Goal: Task Accomplishment & Management: Manage account settings

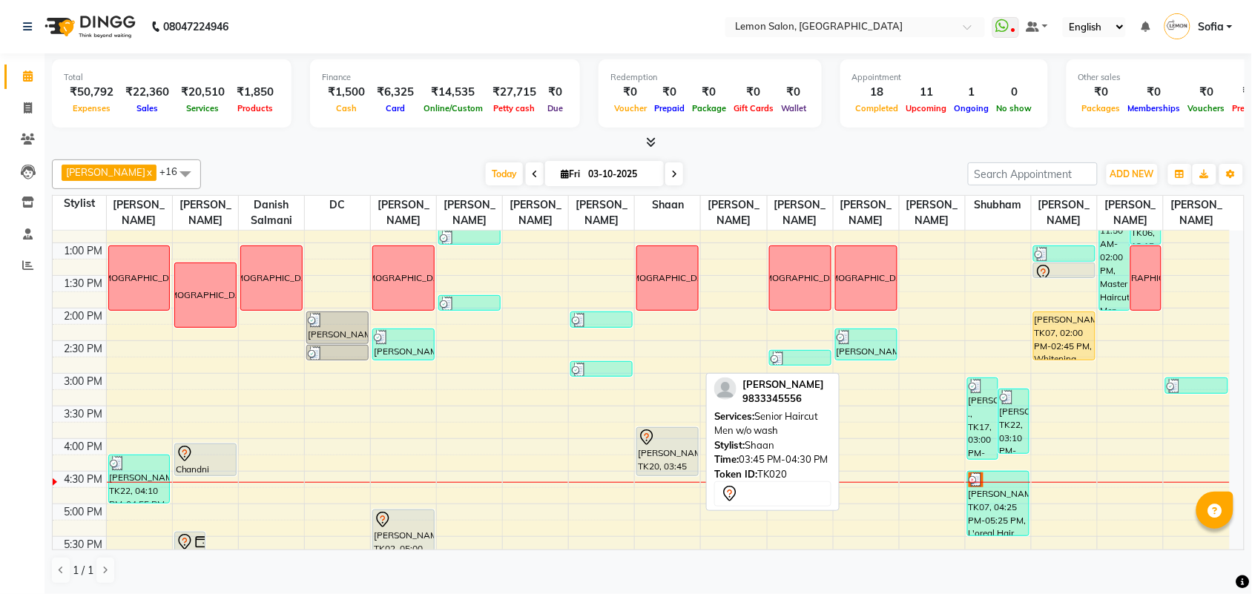
scroll to position [185, 0]
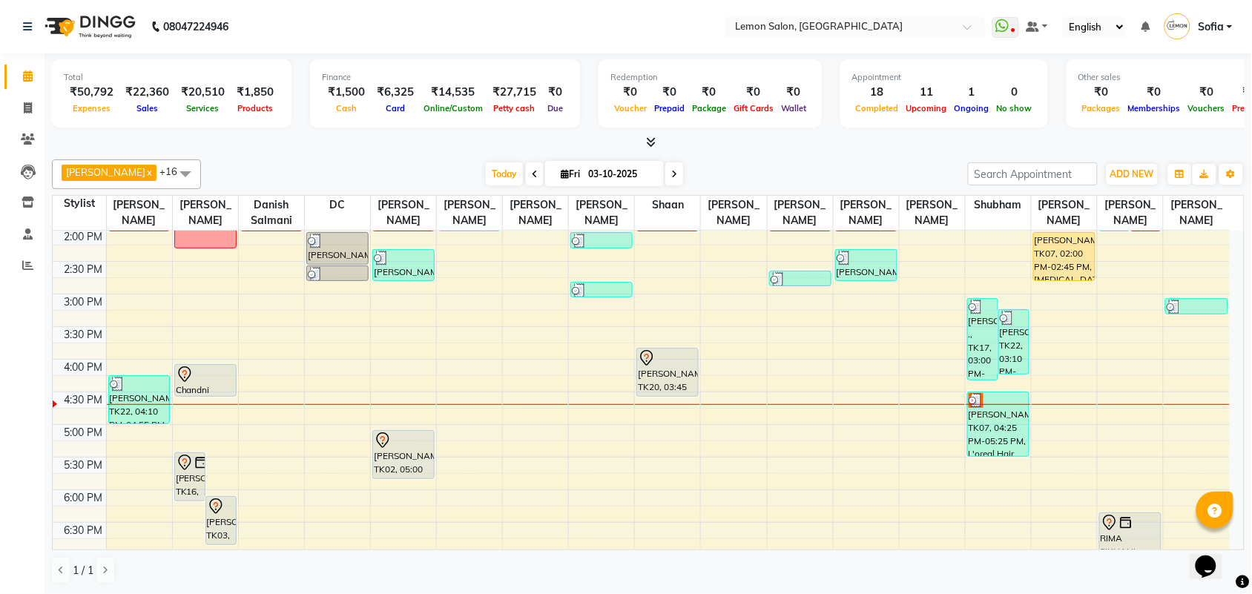
scroll to position [371, 0]
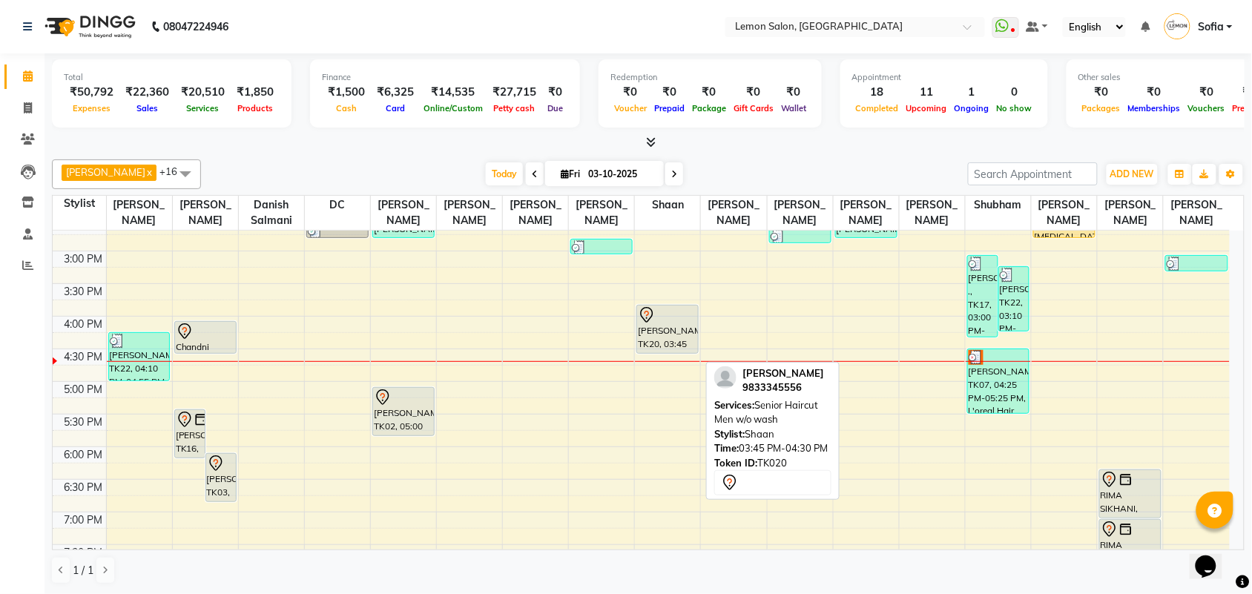
click at [680, 344] on div "[PERSON_NAME], TK20, 03:45 PM-04:30 PM, Senior Haircut Men w/o wash" at bounding box center [667, 329] width 61 height 47
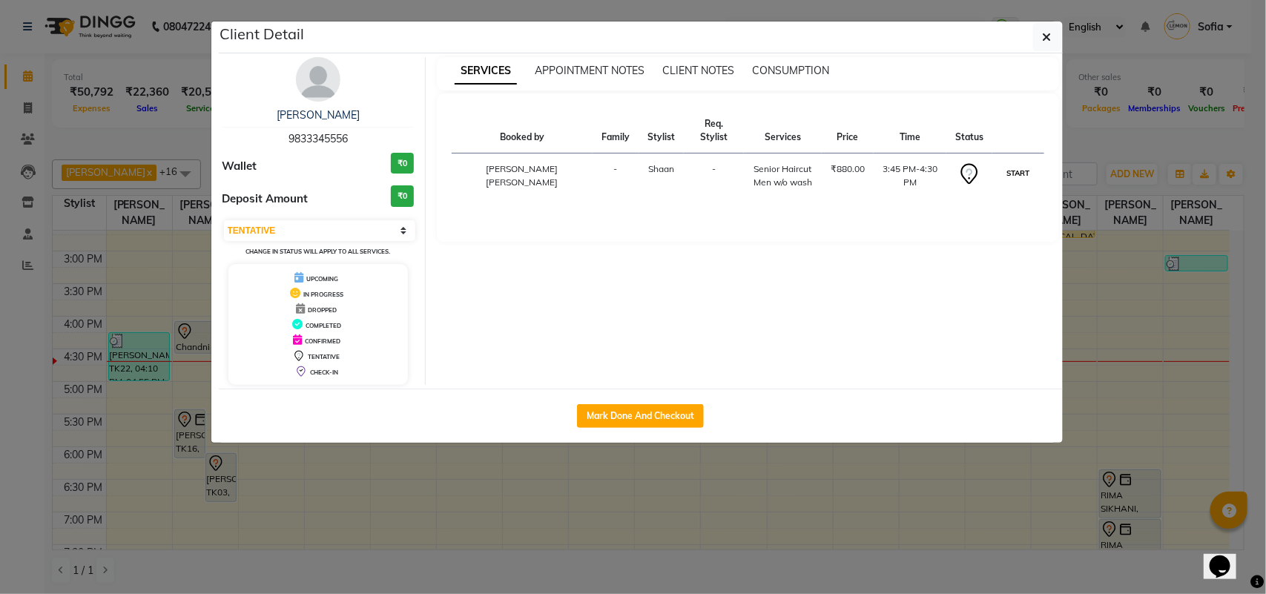
click at [1004, 164] on button "START" at bounding box center [1018, 173] width 30 height 19
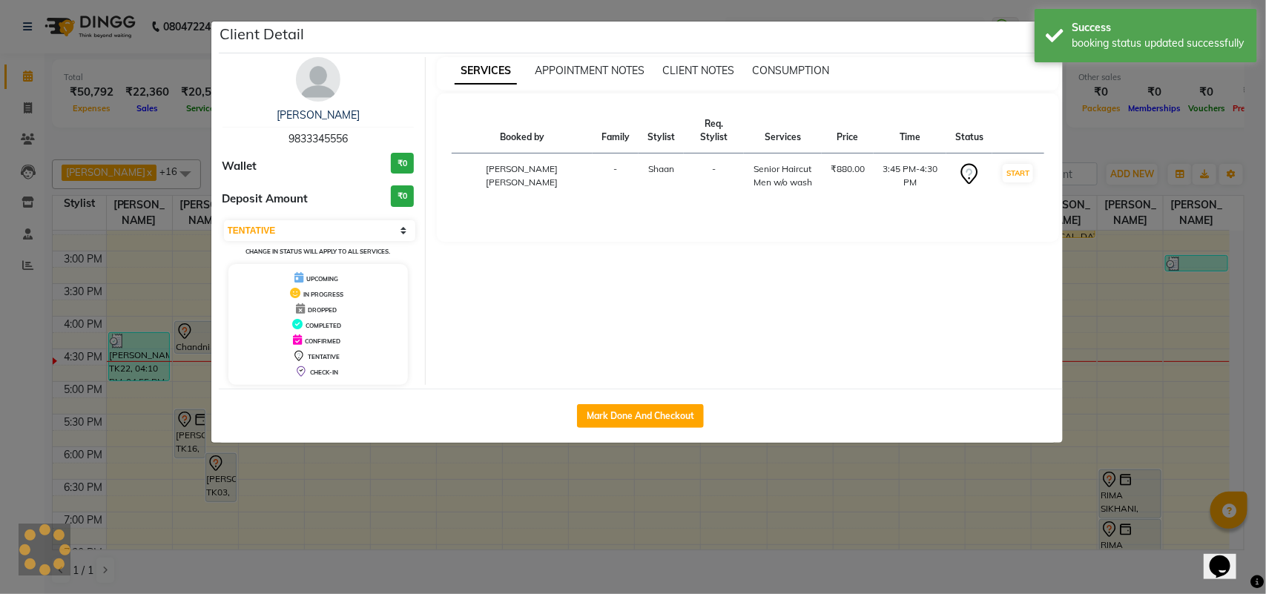
select select "1"
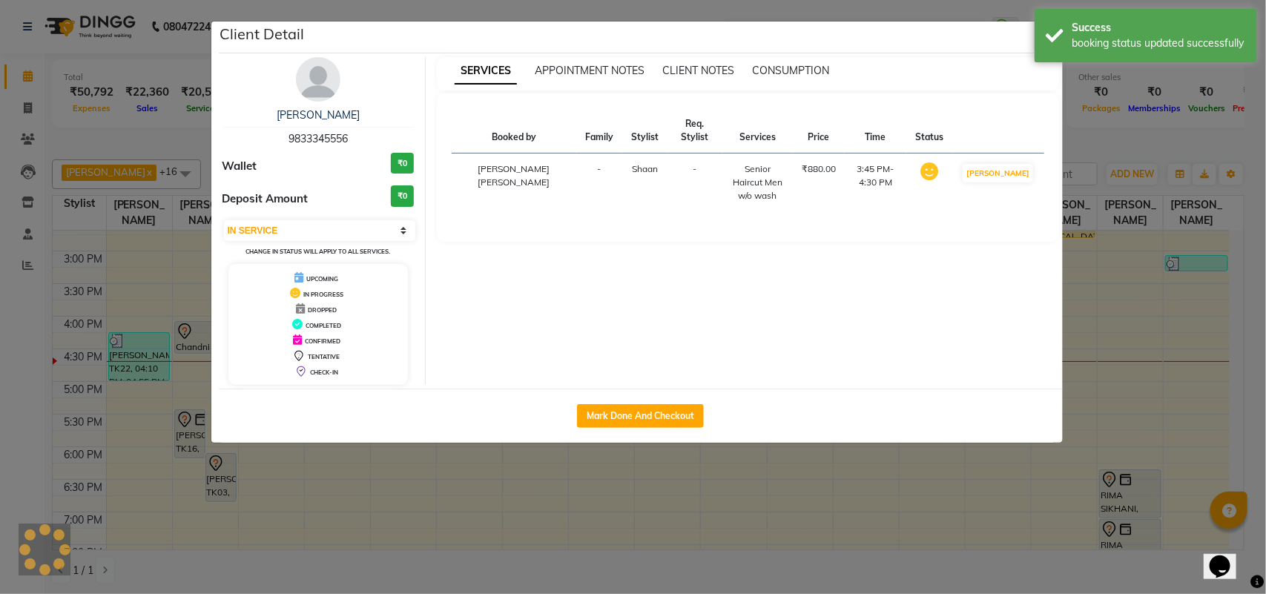
click at [0, 358] on ngb-modal-window "Client Detail DHANANJAY VARDHAN 9833345556 Wallet ₹0 Deposit Amount ₹0 Select I…" at bounding box center [633, 297] width 1266 height 594
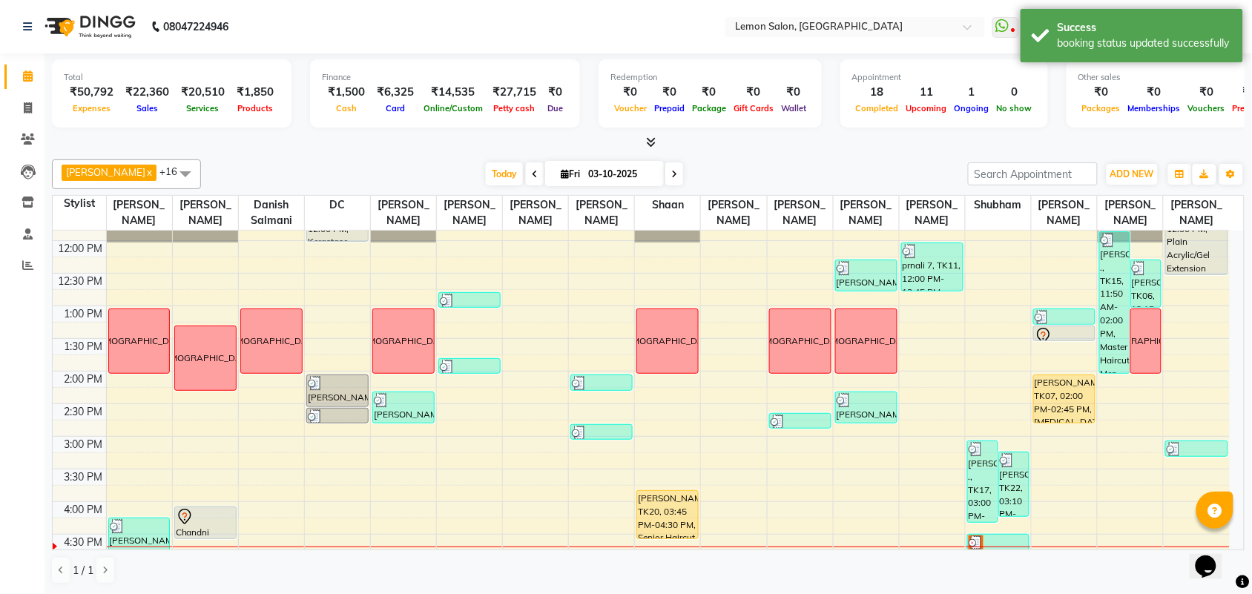
scroll to position [278, 0]
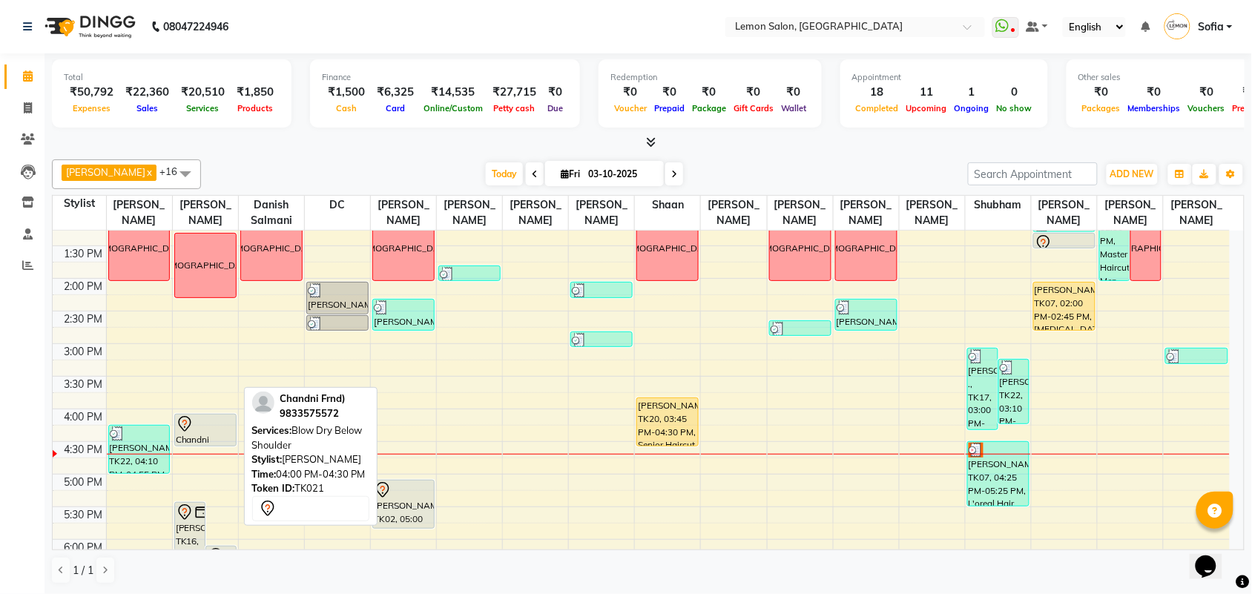
click at [202, 433] on div at bounding box center [205, 424] width 59 height 18
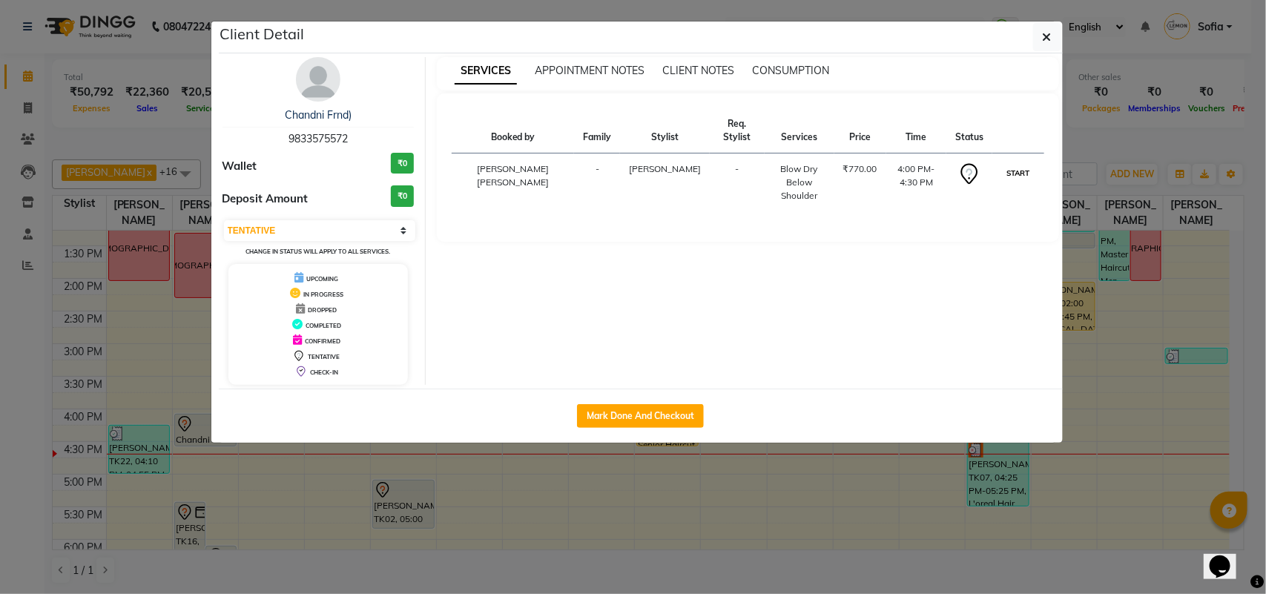
click at [1013, 174] on button "START" at bounding box center [1018, 173] width 30 height 19
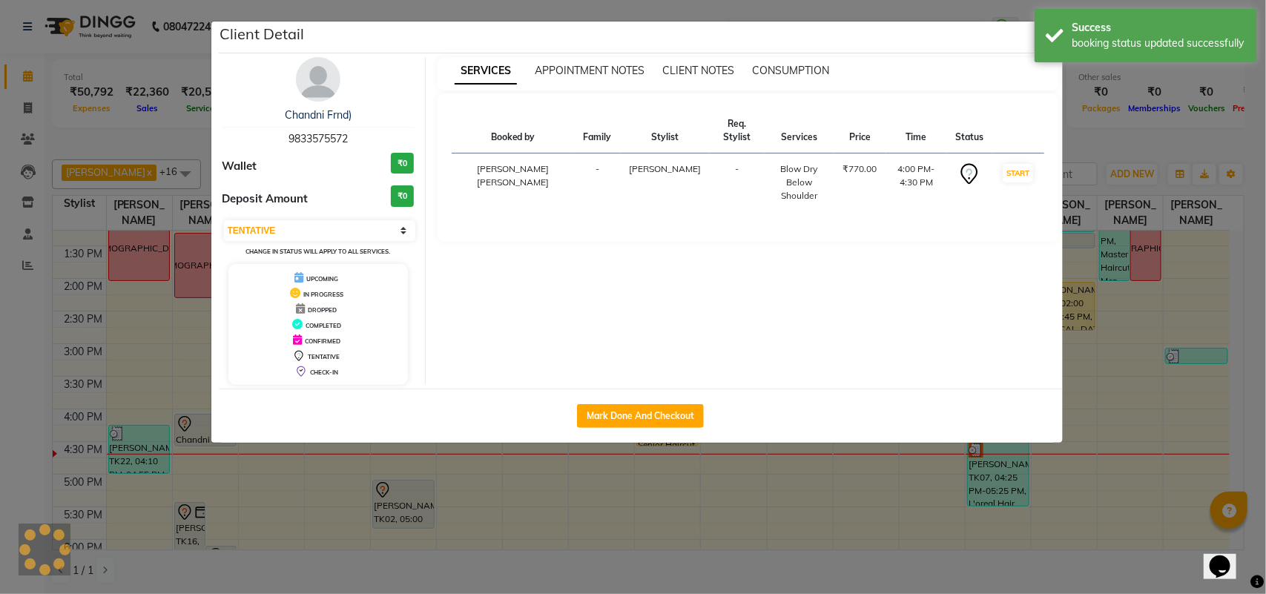
select select "1"
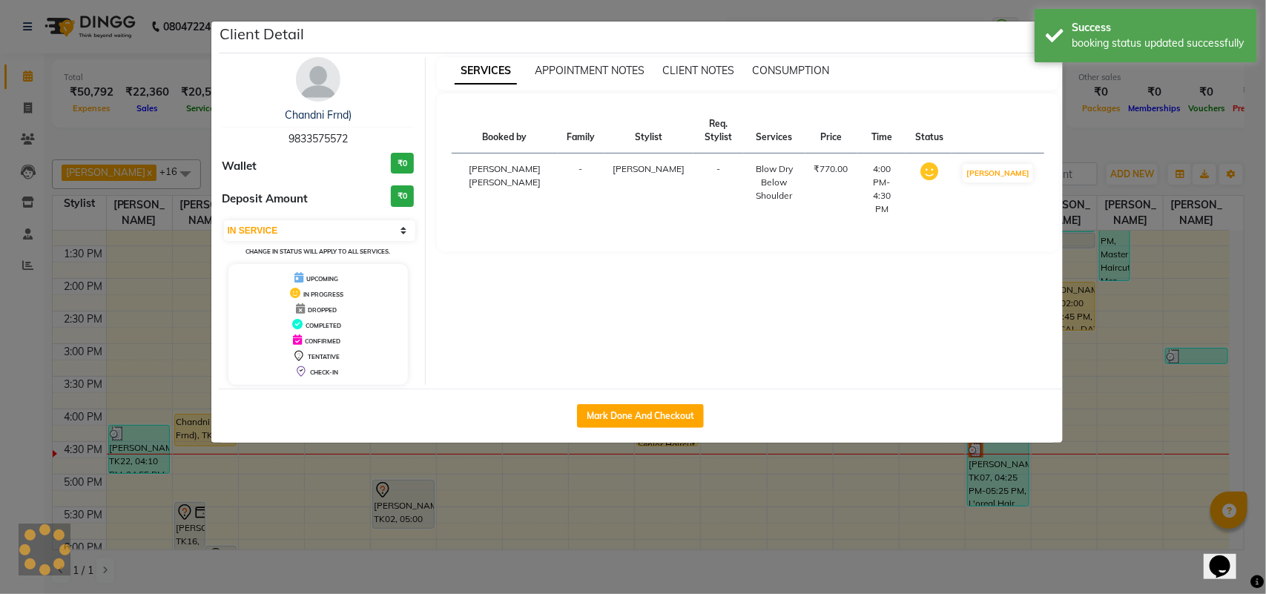
drag, startPoint x: 0, startPoint y: 424, endPoint x: 143, endPoint y: 477, distance: 152.8
click at [6, 424] on ngb-modal-window "Client Detail Chandni Frnd) 9833575572 Wallet ₹0 Deposit Amount ₹0 Select IN SE…" at bounding box center [633, 297] width 1266 height 594
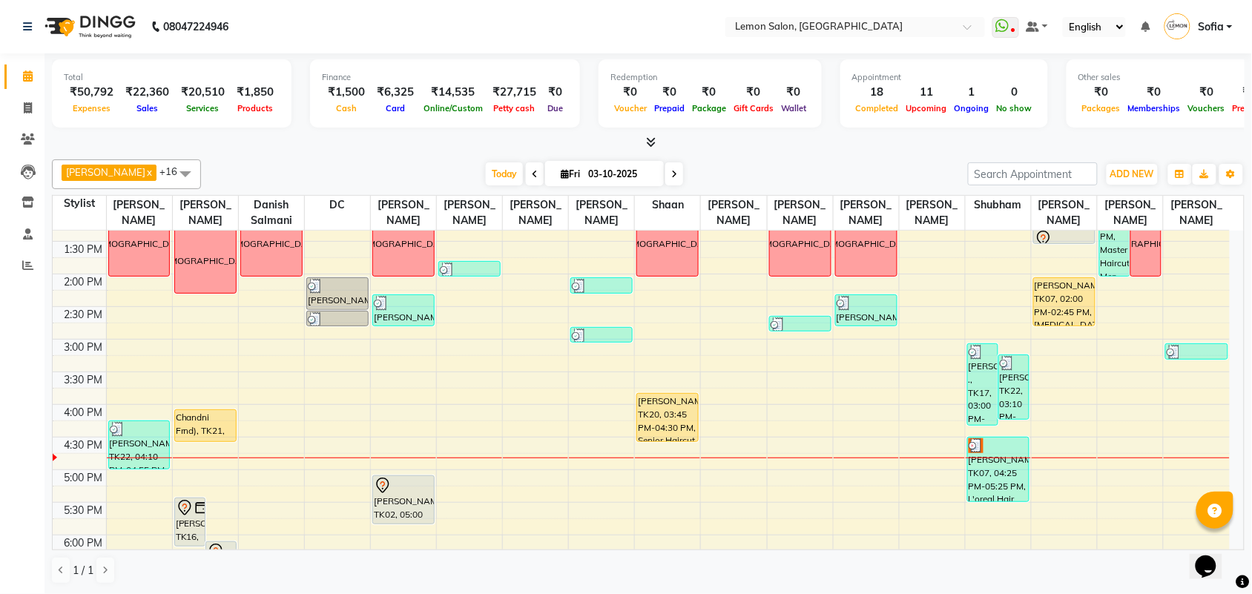
scroll to position [250, 0]
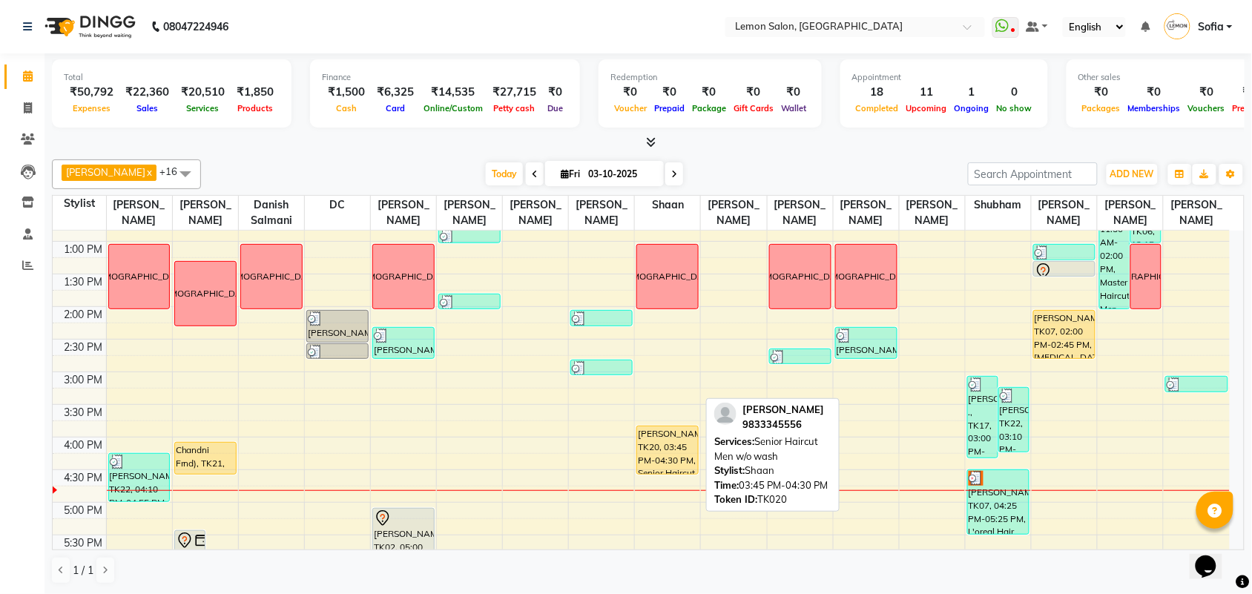
click at [670, 473] on div "[PERSON_NAME], TK20, 03:45 PM-04:30 PM, Senior Haircut Men w/o wash" at bounding box center [667, 450] width 61 height 47
select select "1"
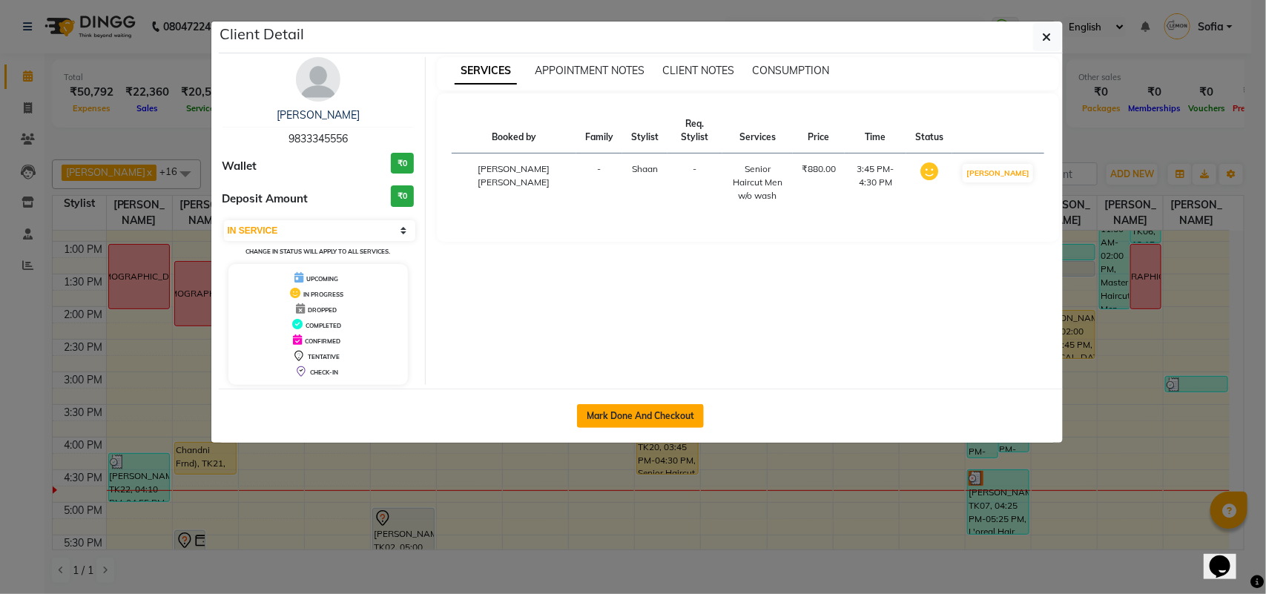
click at [612, 418] on button "Mark Done And Checkout" at bounding box center [640, 416] width 127 height 24
select select "551"
select select "service"
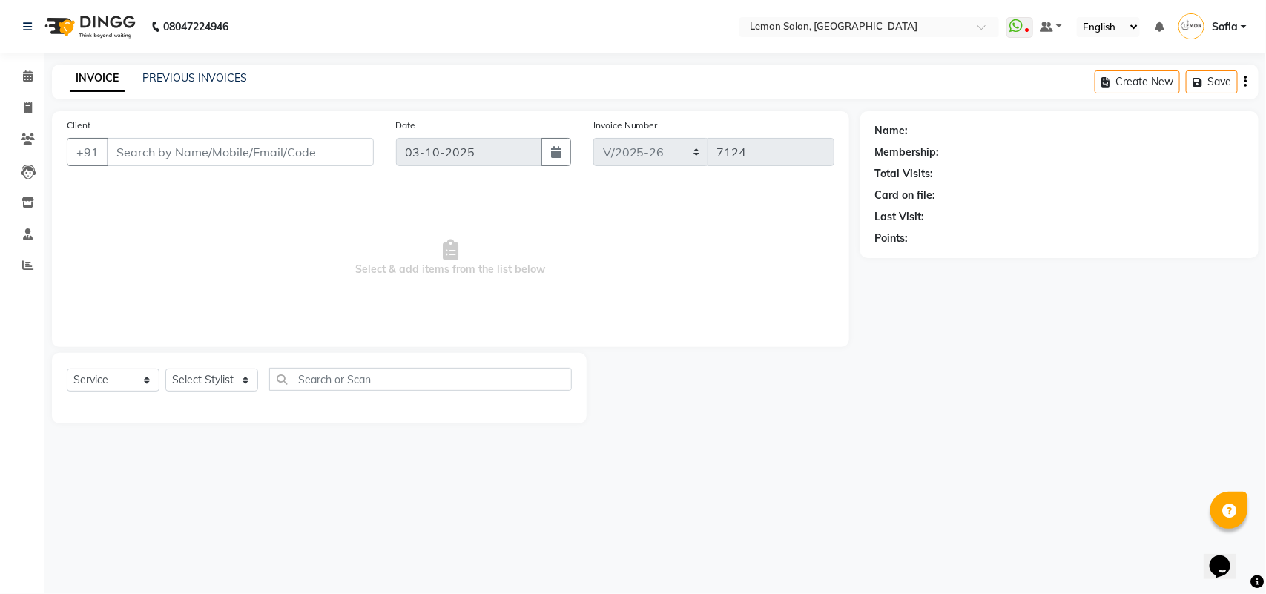
type input "9833345556"
select select "34429"
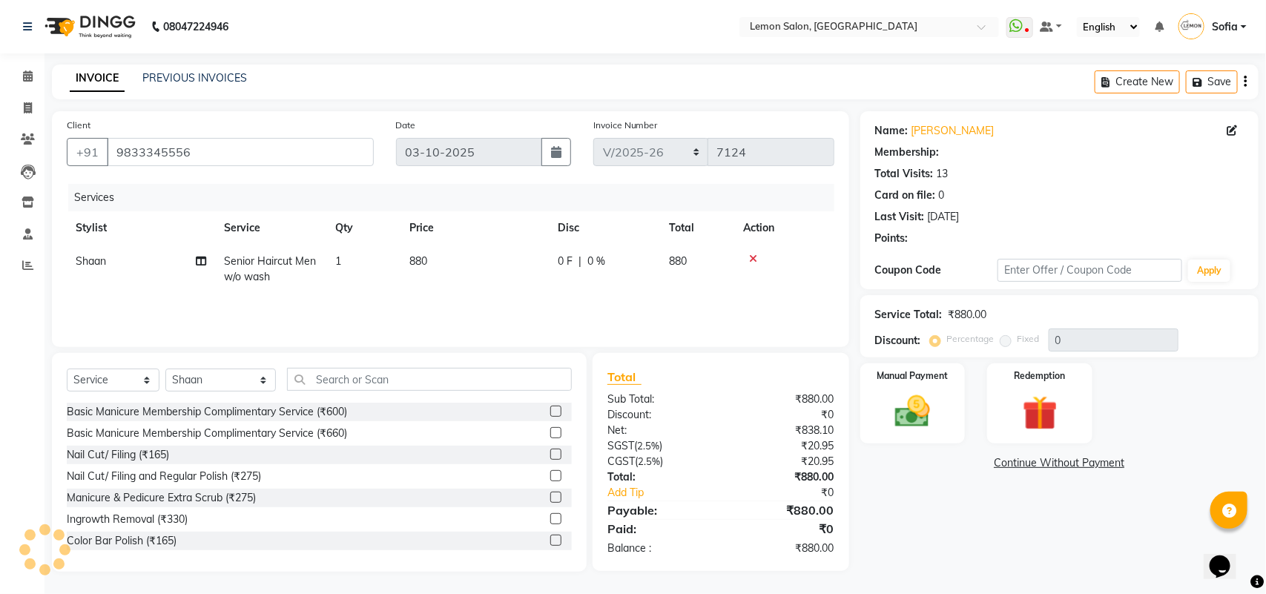
select select "1: Object"
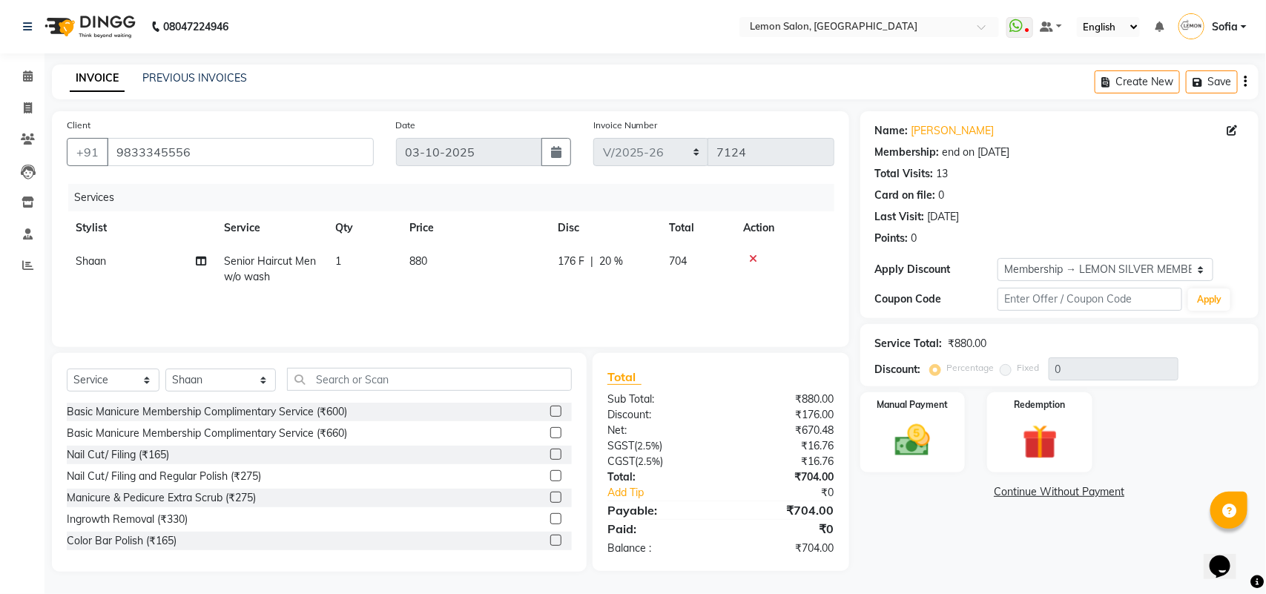
type input "20"
click at [920, 443] on img at bounding box center [913, 441] width 59 height 42
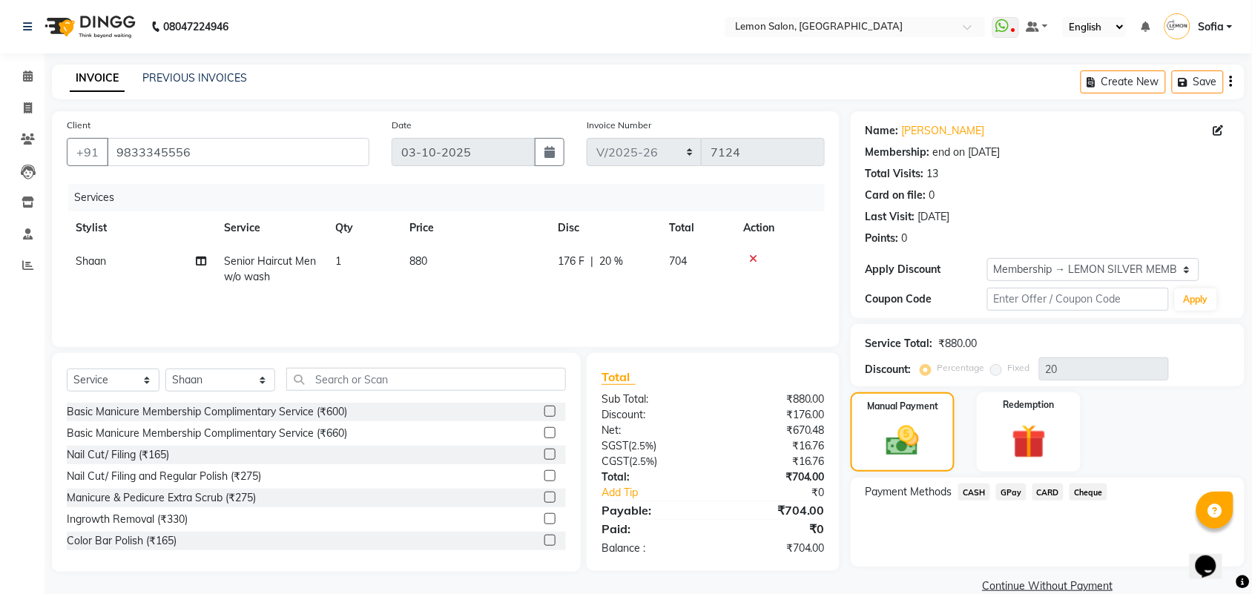
drag, startPoint x: 1014, startPoint y: 495, endPoint x: 1020, endPoint y: 484, distance: 12.0
click at [1014, 495] on span "GPay" at bounding box center [1011, 492] width 30 height 17
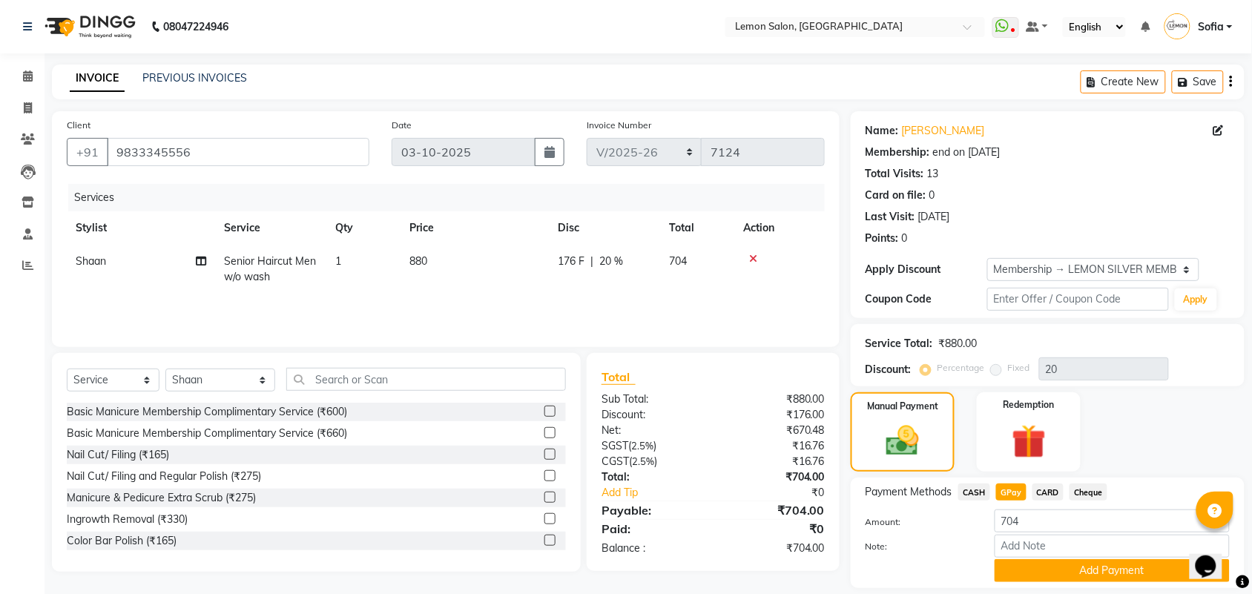
scroll to position [24, 0]
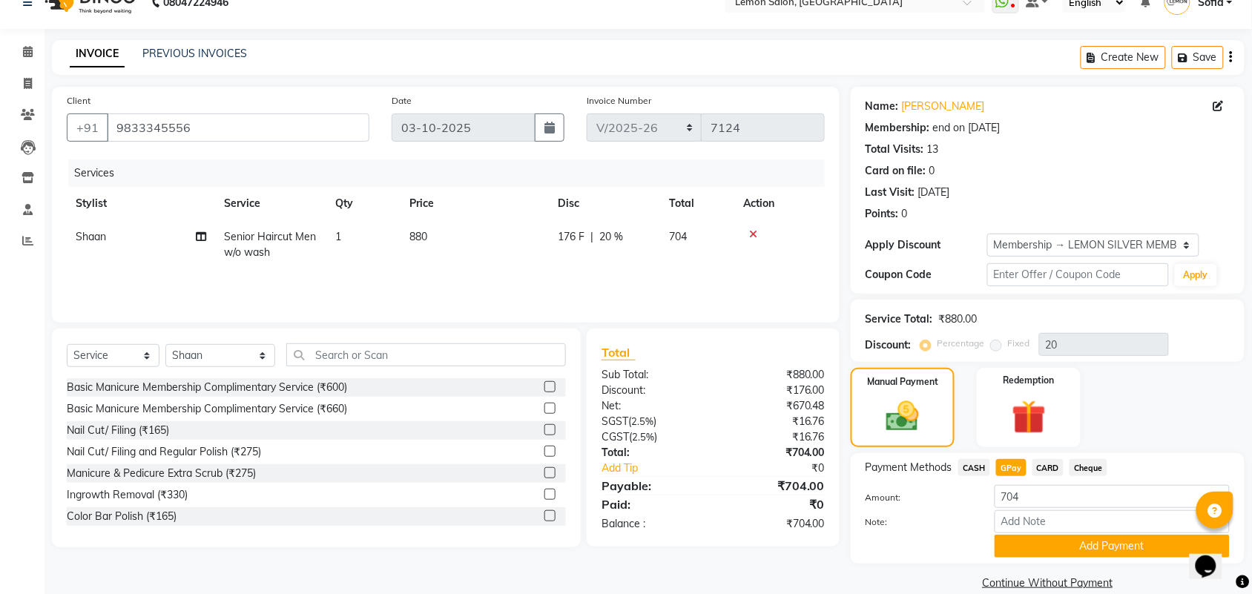
click at [1011, 467] on span "GPay" at bounding box center [1011, 467] width 30 height 17
click at [1045, 538] on button "Add Payment" at bounding box center [1112, 546] width 235 height 23
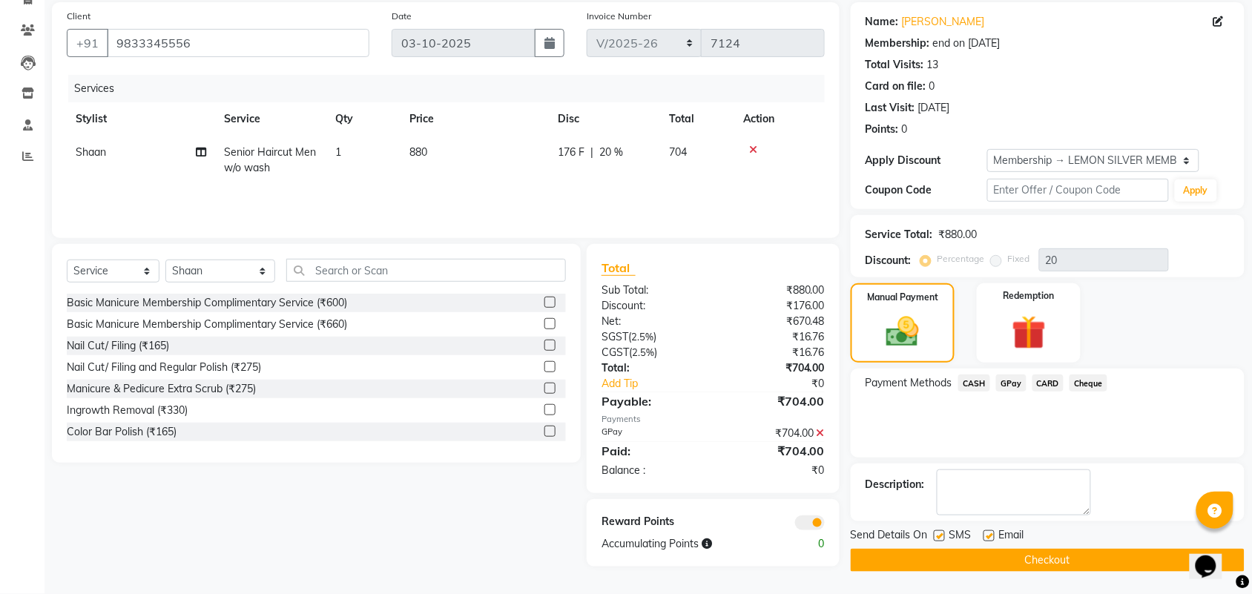
scroll to position [110, 0]
click at [984, 535] on label at bounding box center [989, 535] width 11 height 11
click at [984, 535] on input "checkbox" at bounding box center [989, 537] width 10 height 10
checkbox input "false"
click at [937, 536] on label at bounding box center [939, 535] width 11 height 11
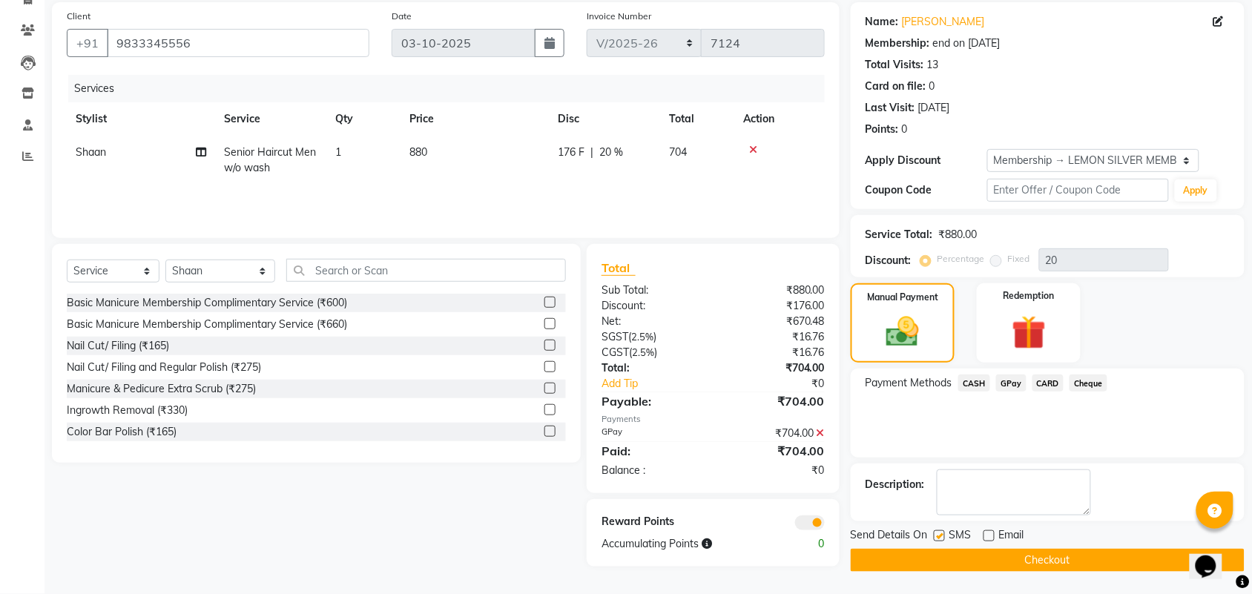
click at [937, 536] on input "checkbox" at bounding box center [939, 537] width 10 height 10
checkbox input "false"
click at [944, 557] on button "Checkout" at bounding box center [1048, 560] width 394 height 23
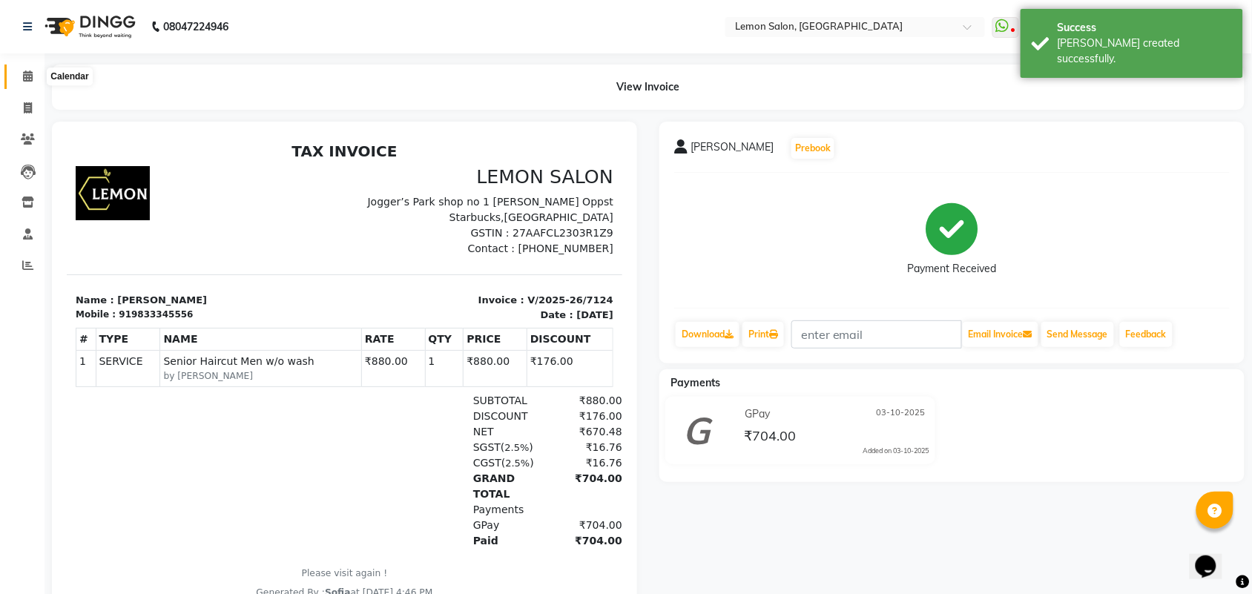
click at [26, 72] on icon at bounding box center [28, 75] width 10 height 11
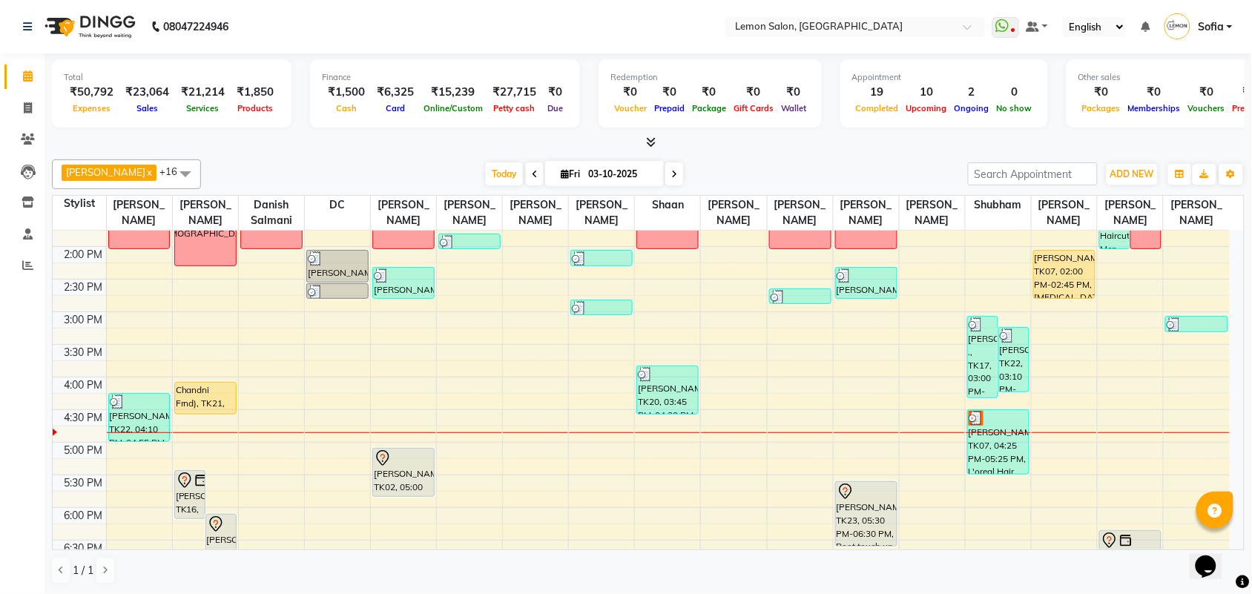
scroll to position [278, 0]
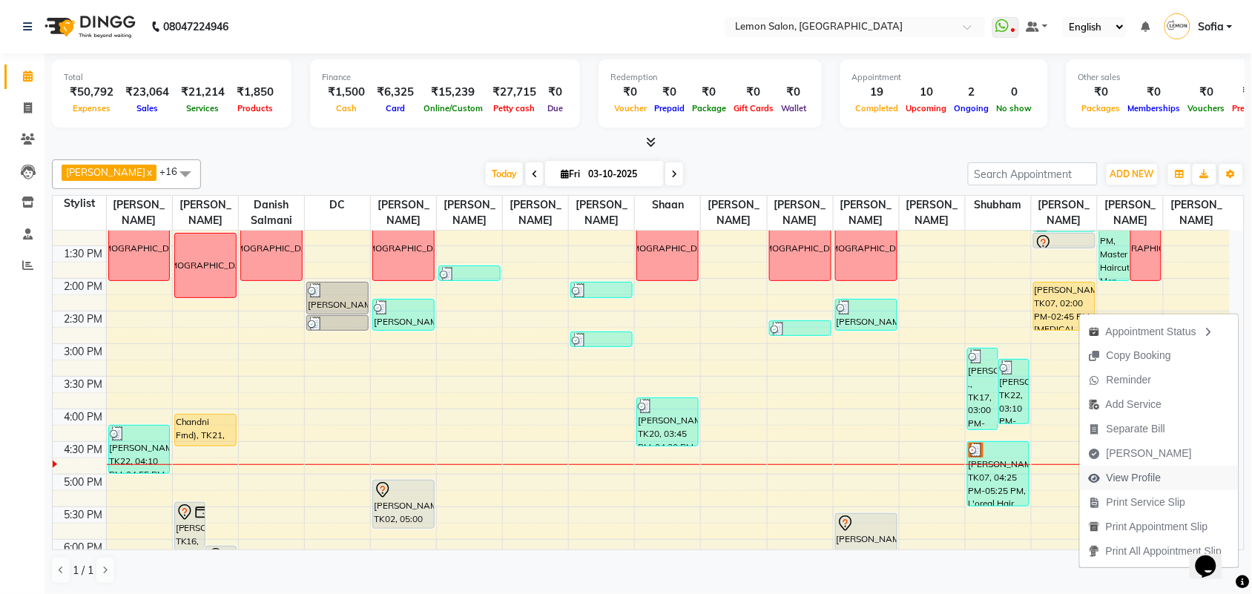
click at [1135, 480] on span "View Profile" at bounding box center [1134, 478] width 55 height 16
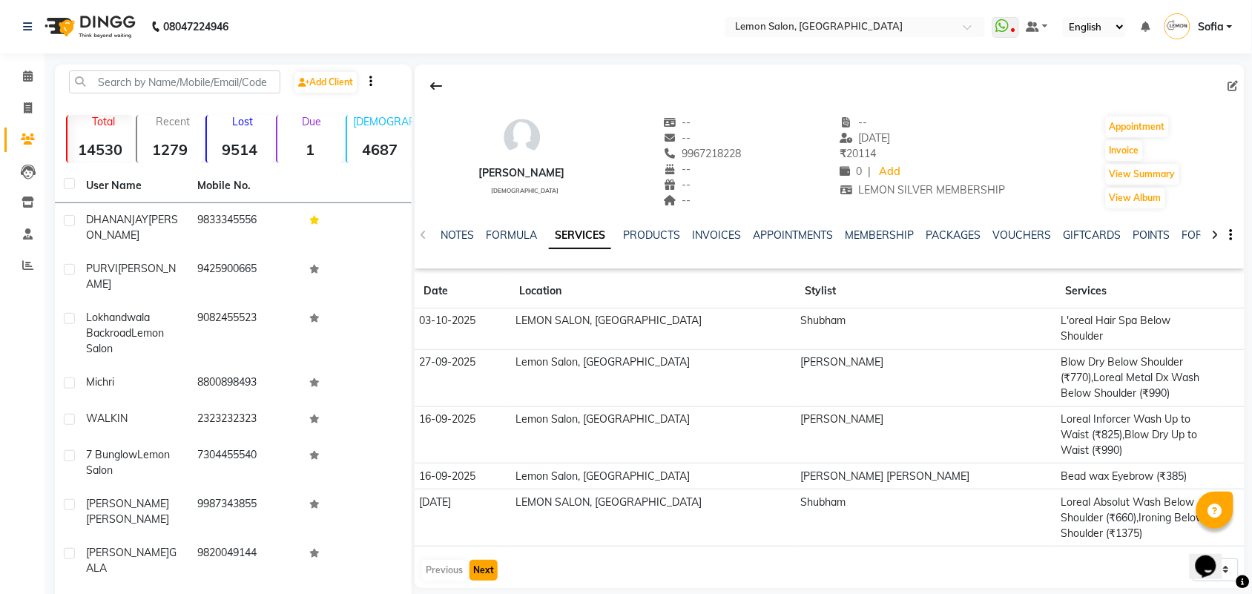
click at [476, 560] on button "Next" at bounding box center [484, 570] width 28 height 21
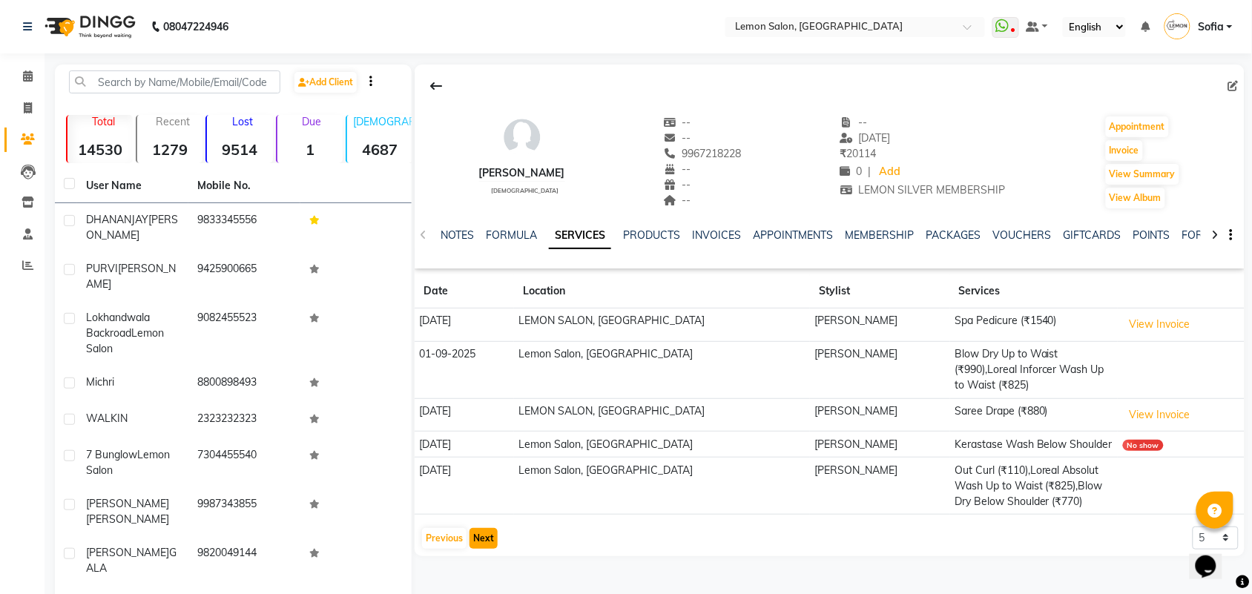
click at [480, 542] on button "Next" at bounding box center [484, 538] width 28 height 21
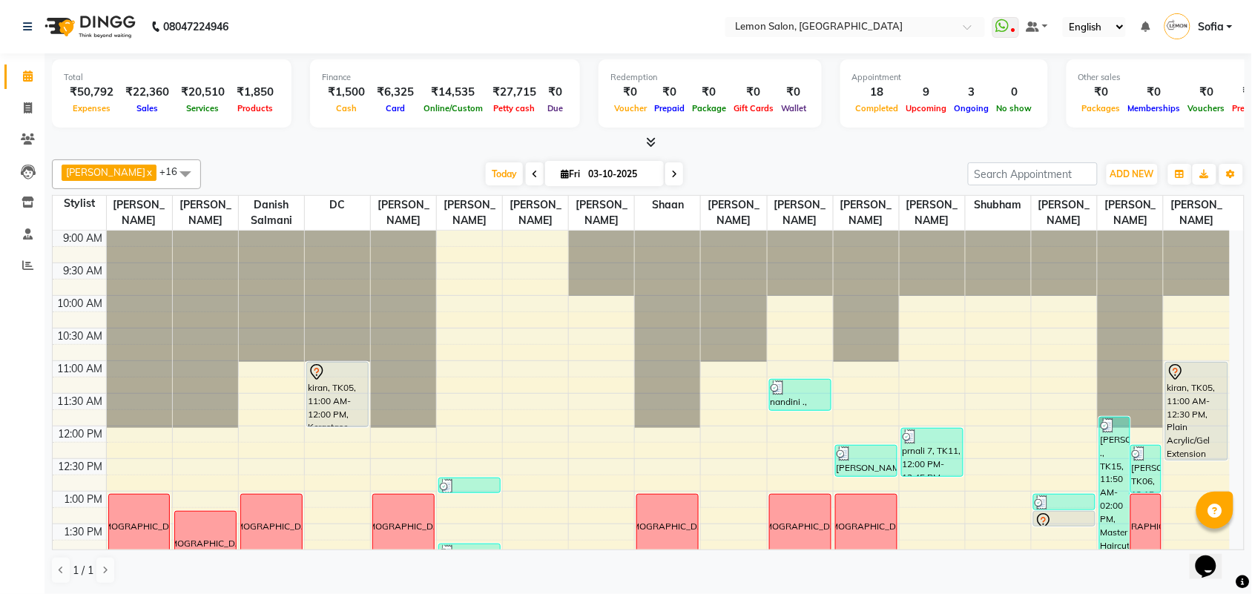
click at [104, 172] on span "[PERSON_NAME]" at bounding box center [105, 172] width 79 height 12
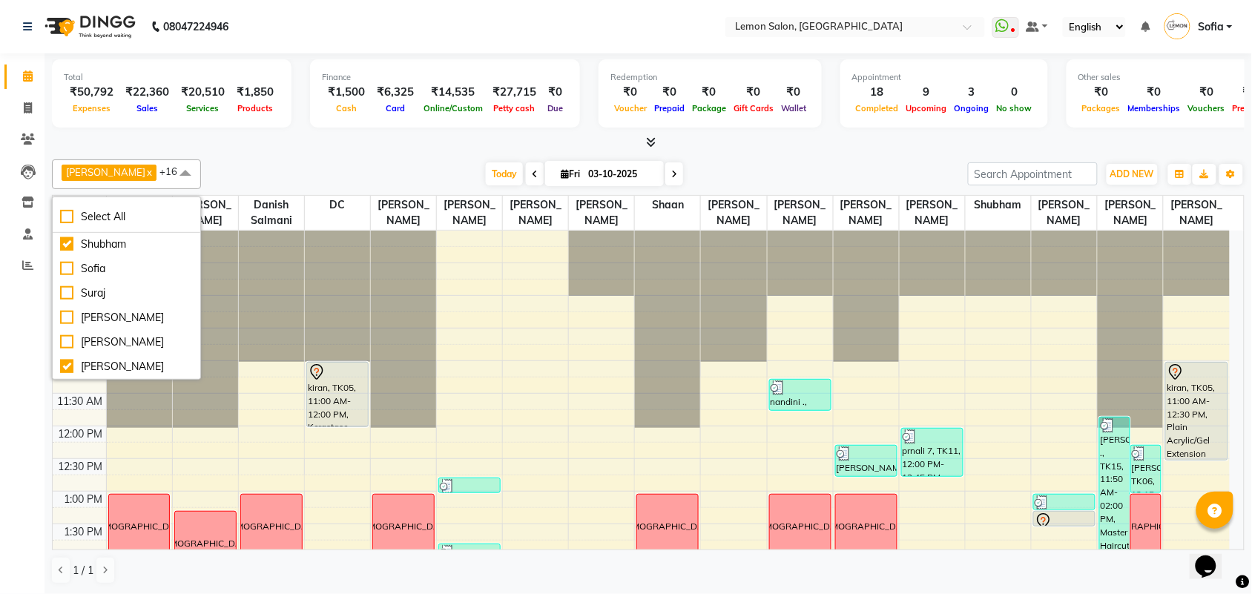
scroll to position [1, 0]
drag, startPoint x: 0, startPoint y: 402, endPoint x: 435, endPoint y: 22, distance: 577.3
click at [0, 401] on div "Calendar Invoice Clients Leads Inventory Staff Reports Completed InProgress Upc…" at bounding box center [100, 307] width 200 height 530
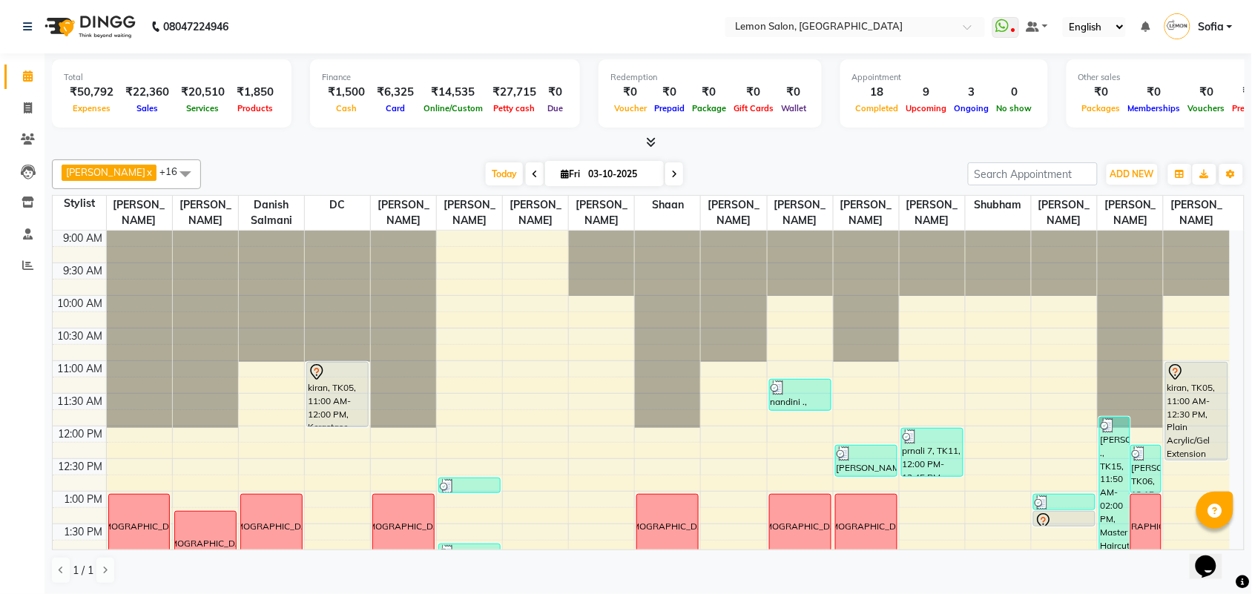
click at [11, 492] on div "Calendar Invoice Clients Leads Inventory Staff Reports Completed InProgress Upc…" at bounding box center [100, 307] width 200 height 530
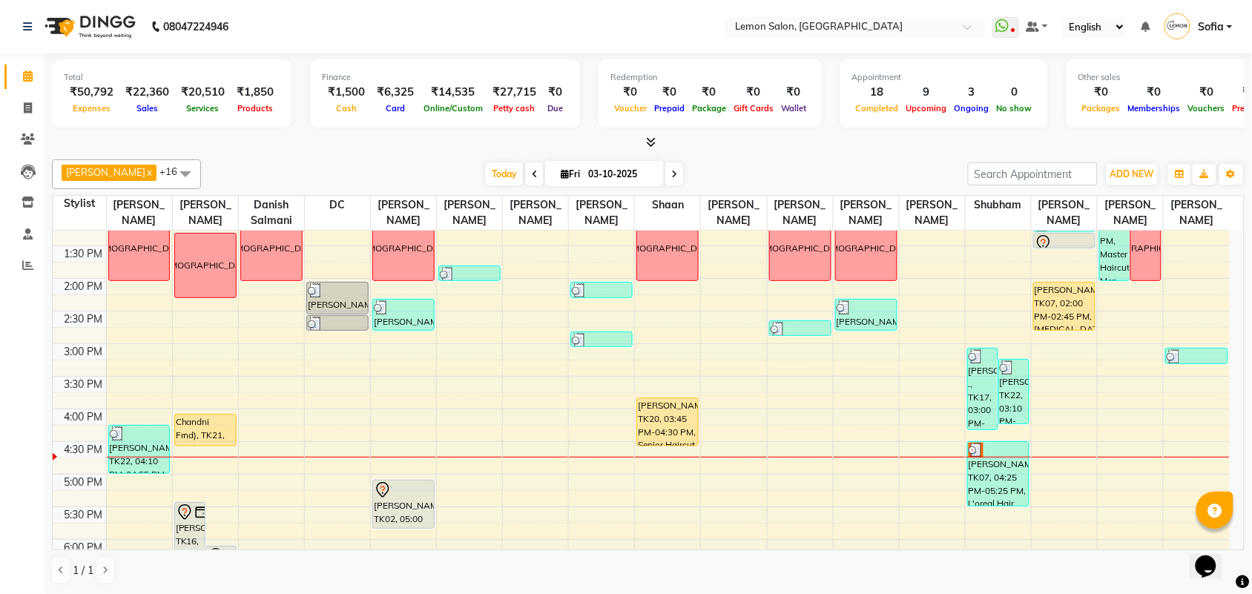
scroll to position [371, 0]
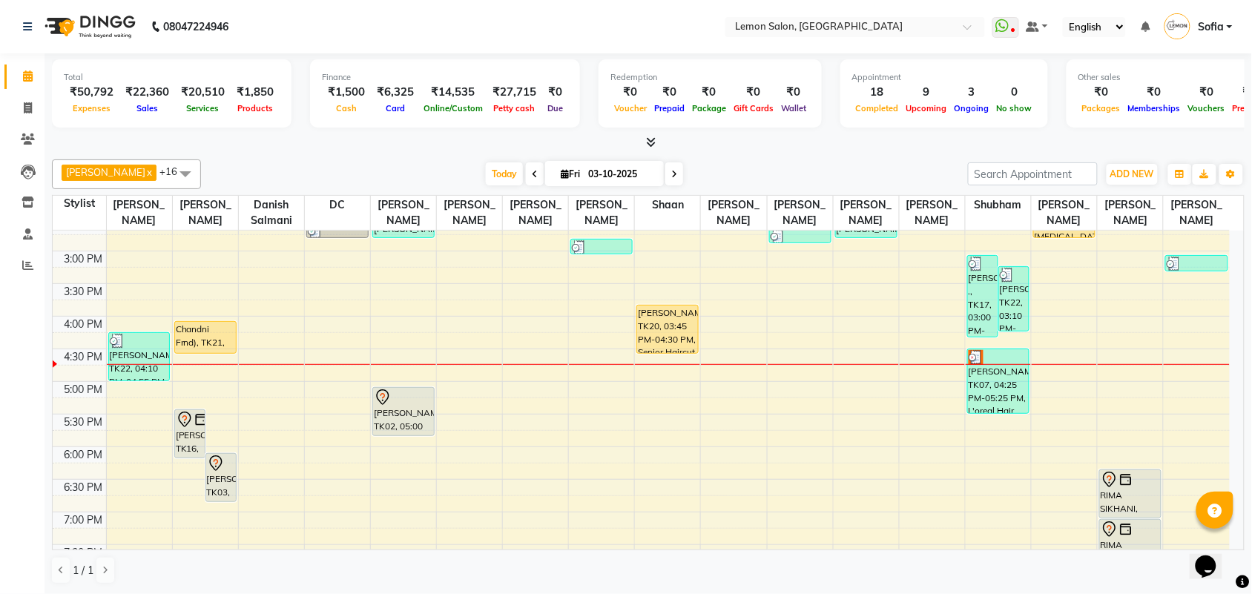
click at [850, 428] on div "9:00 AM 9:30 AM 10:00 AM 10:30 AM 11:00 AM 11:30 AM 12:00 PM 12:30 PM 1:00 PM 1…" at bounding box center [641, 316] width 1177 height 913
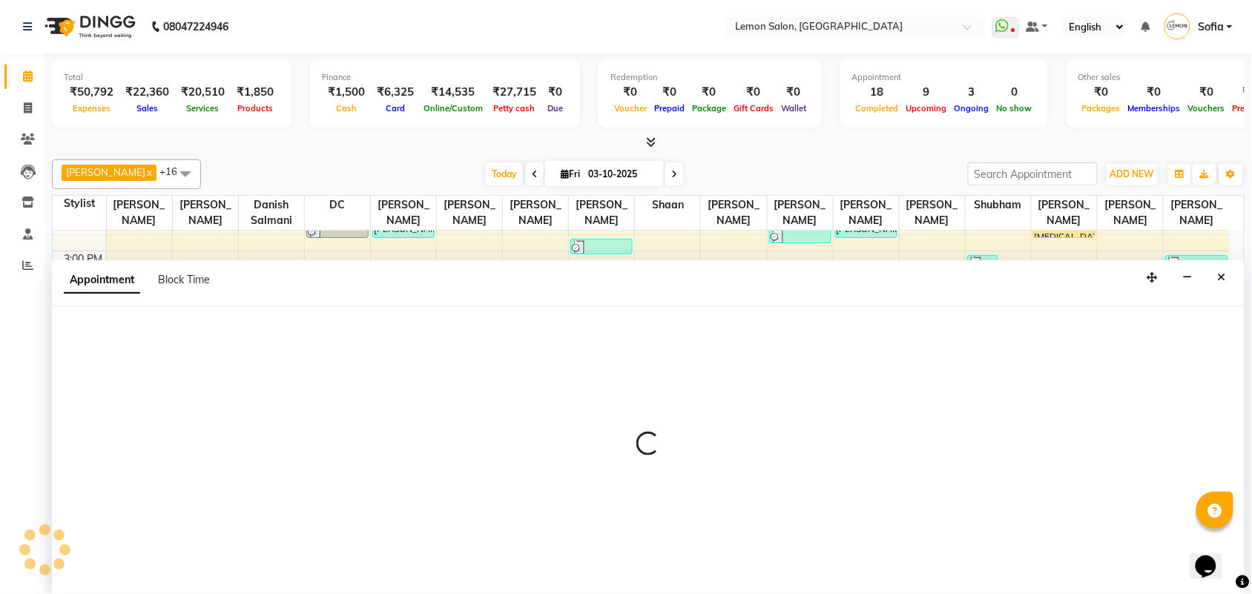
select select "41239"
select select "tentative"
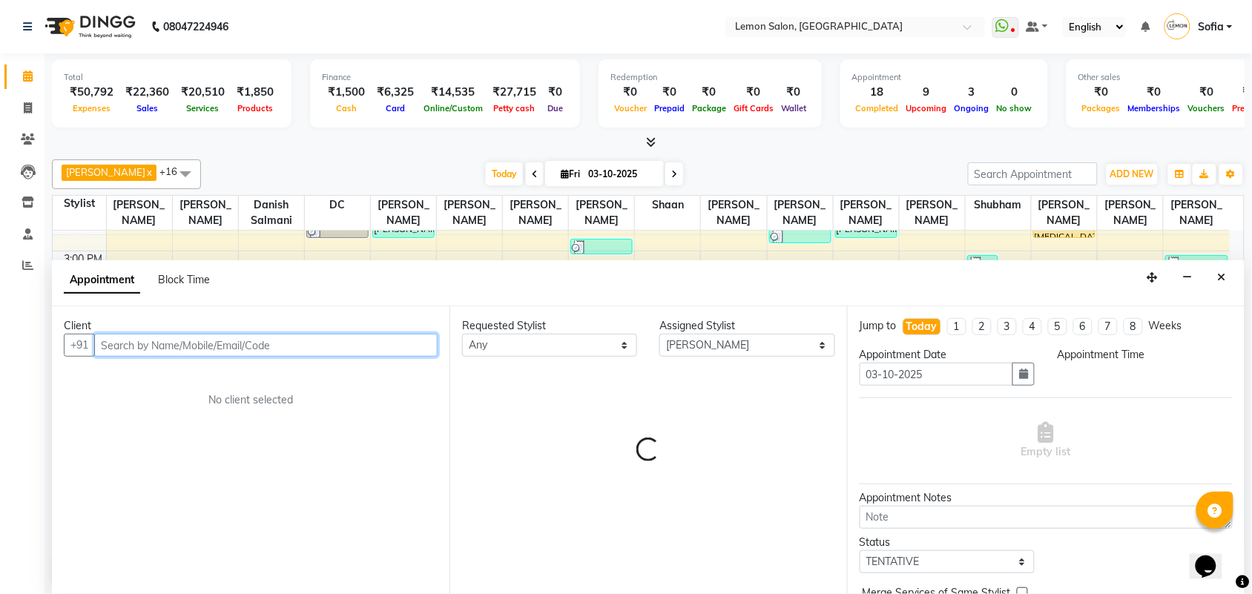
select select "1035"
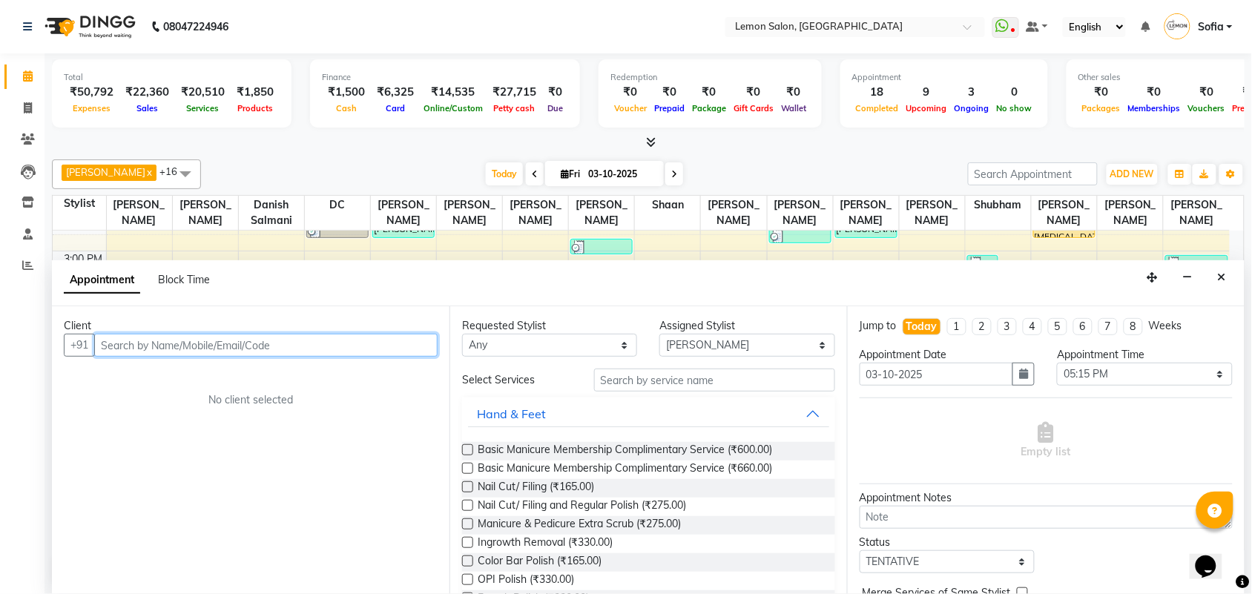
click at [234, 341] on input "text" at bounding box center [266, 345] width 344 height 23
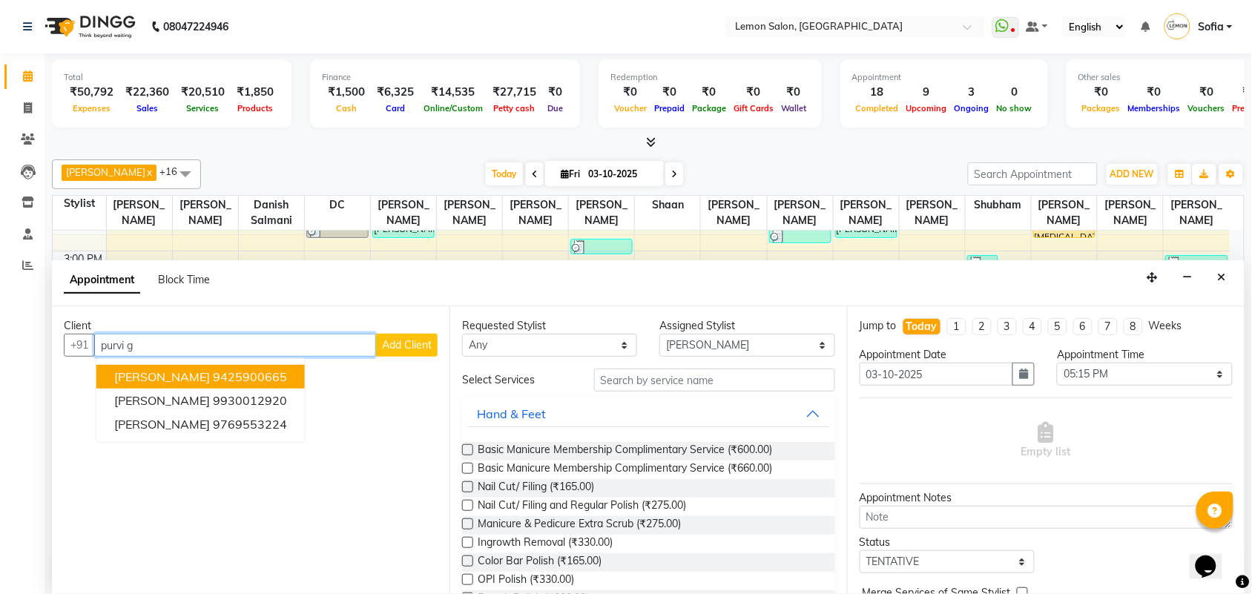
click at [237, 378] on ngb-highlight "9425900665" at bounding box center [250, 376] width 74 height 15
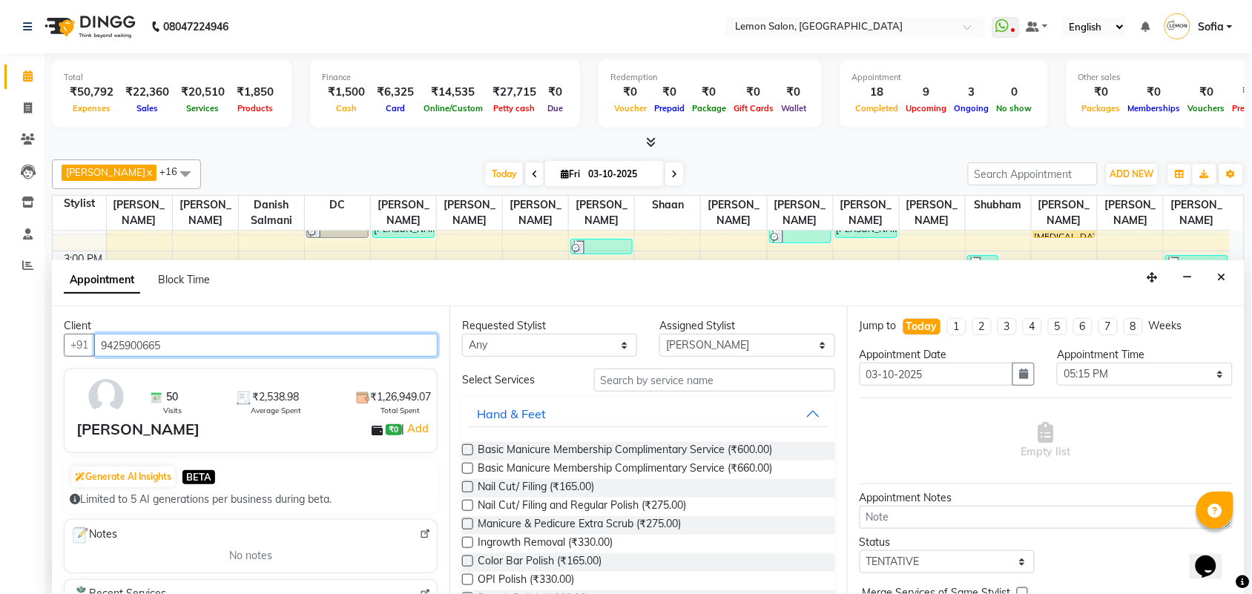
type input "9425900665"
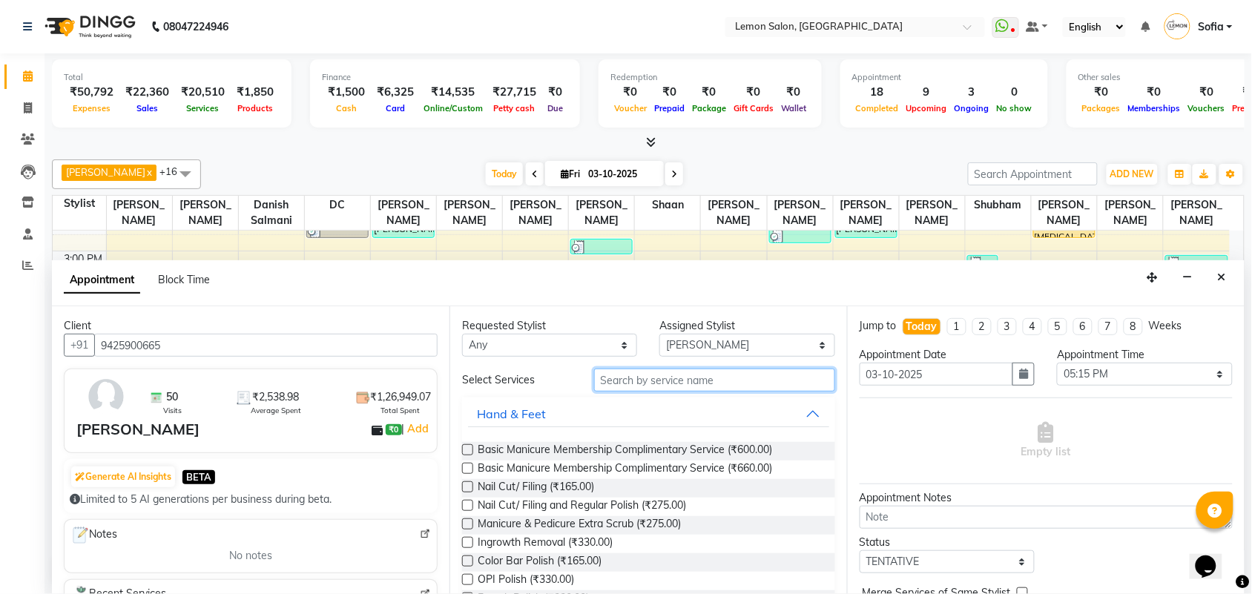
click at [614, 377] on input "text" at bounding box center [714, 380] width 241 height 23
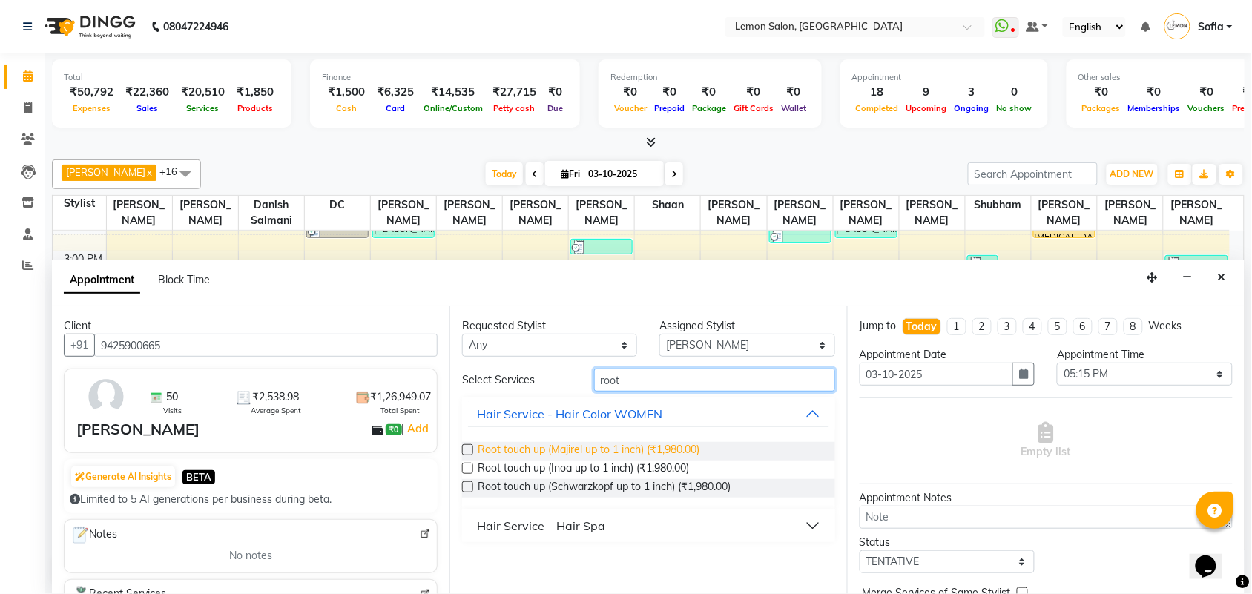
type input "root"
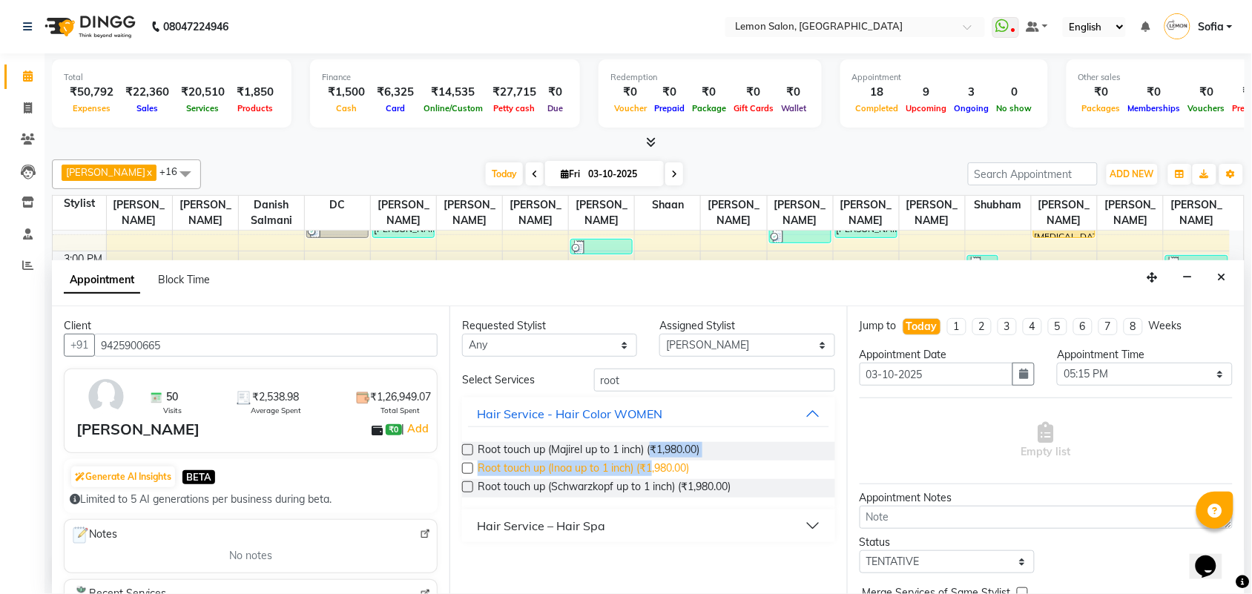
drag, startPoint x: 651, startPoint y: 454, endPoint x: 650, endPoint y: 471, distance: 17.1
click at [650, 471] on div "Root touch up (Majirel up to 1 inch) (₹1,980.00) Root touch up (Inoa up to 1 in…" at bounding box center [648, 469] width 373 height 79
click at [610, 454] on span "Root touch up (Majirel up to 1 inch) (₹1,980.00)" at bounding box center [589, 451] width 222 height 19
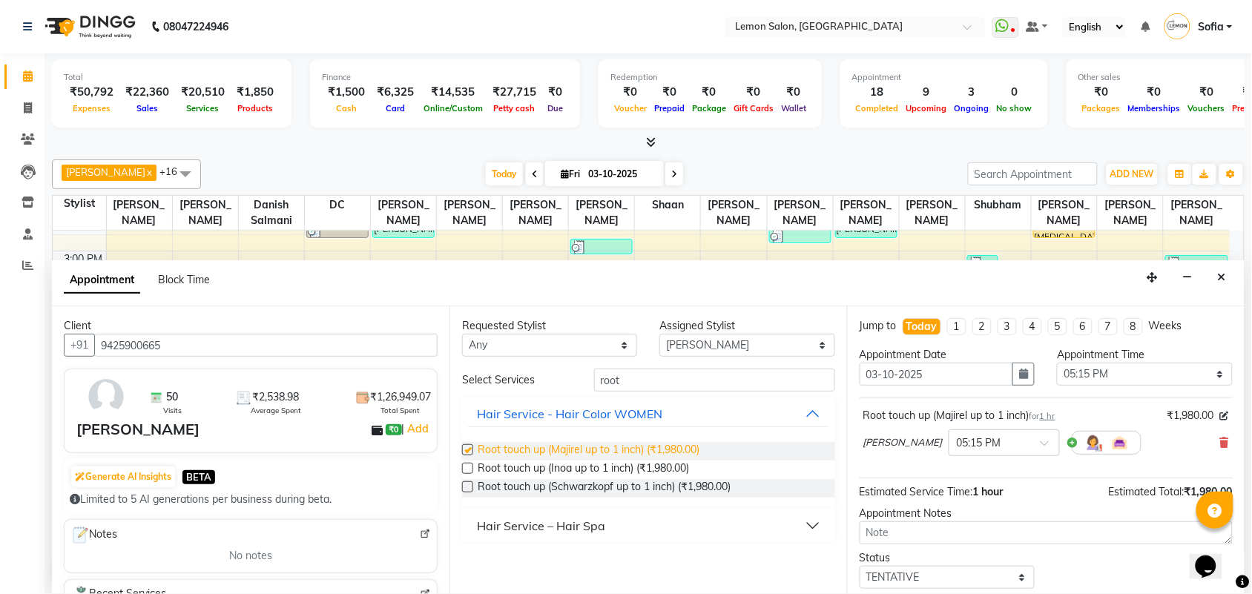
checkbox input "false"
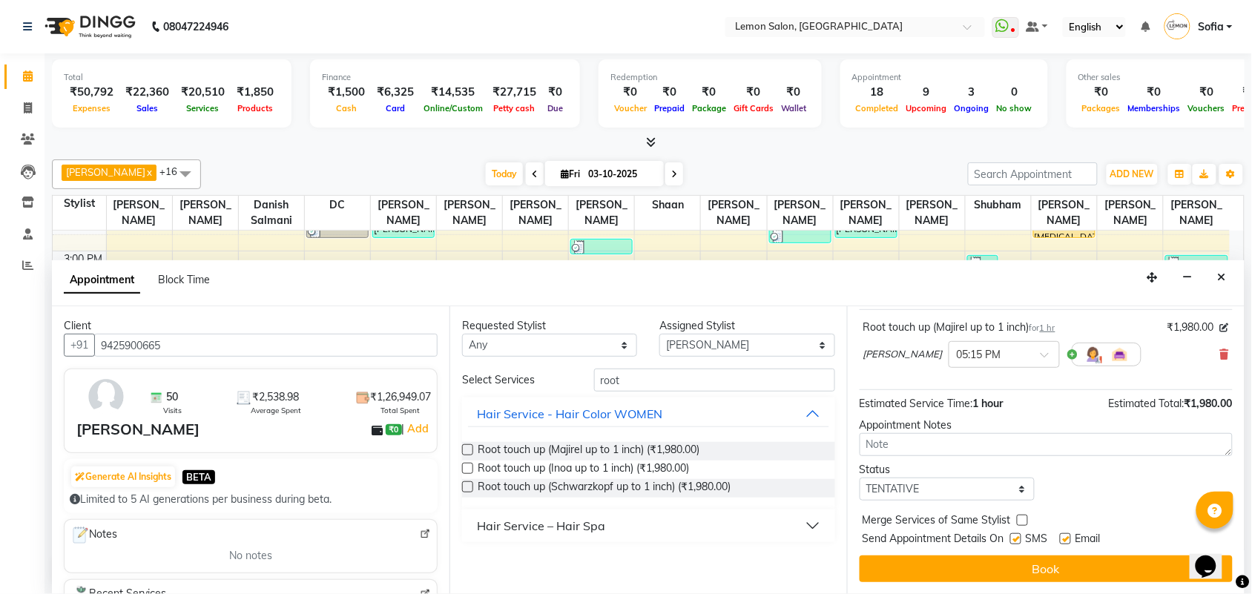
scroll to position [0, 0]
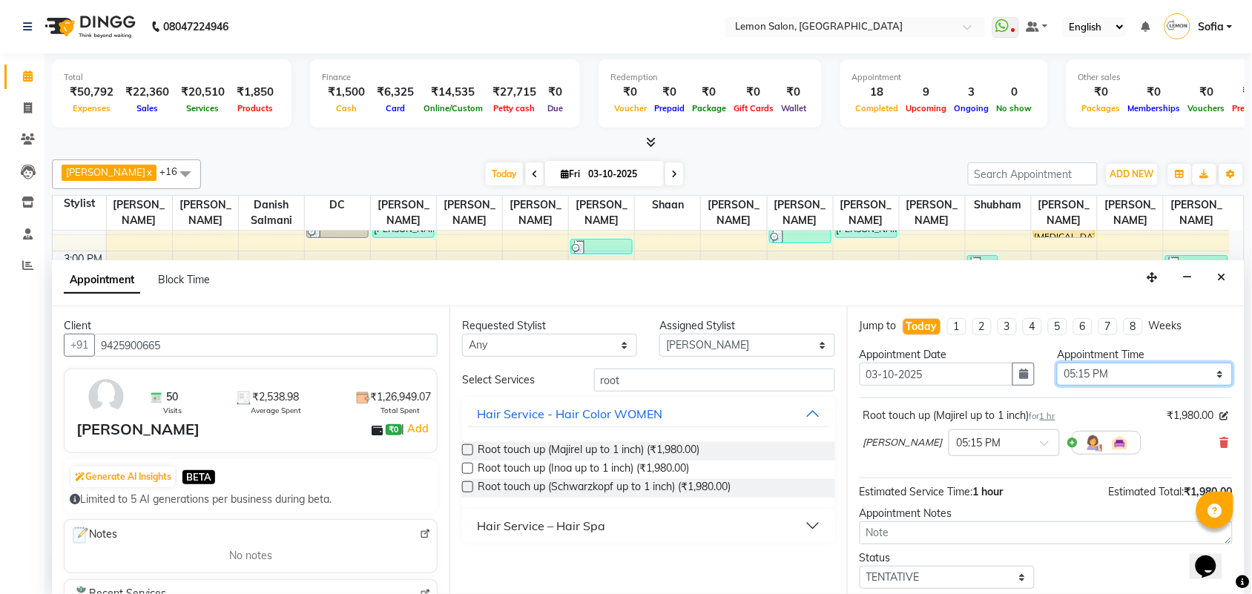
click at [1122, 373] on select "Select 10:00 AM 10:15 AM 10:30 AM 10:45 AM 11:00 AM 11:15 AM 11:30 AM 11:45 AM …" at bounding box center [1144, 374] width 175 height 23
select select "1050"
click at [1057, 363] on select "Select 10:00 AM 10:15 AM 10:30 AM 10:45 AM 11:00 AM 11:15 AM 11:30 AM 11:45 AM …" at bounding box center [1144, 374] width 175 height 23
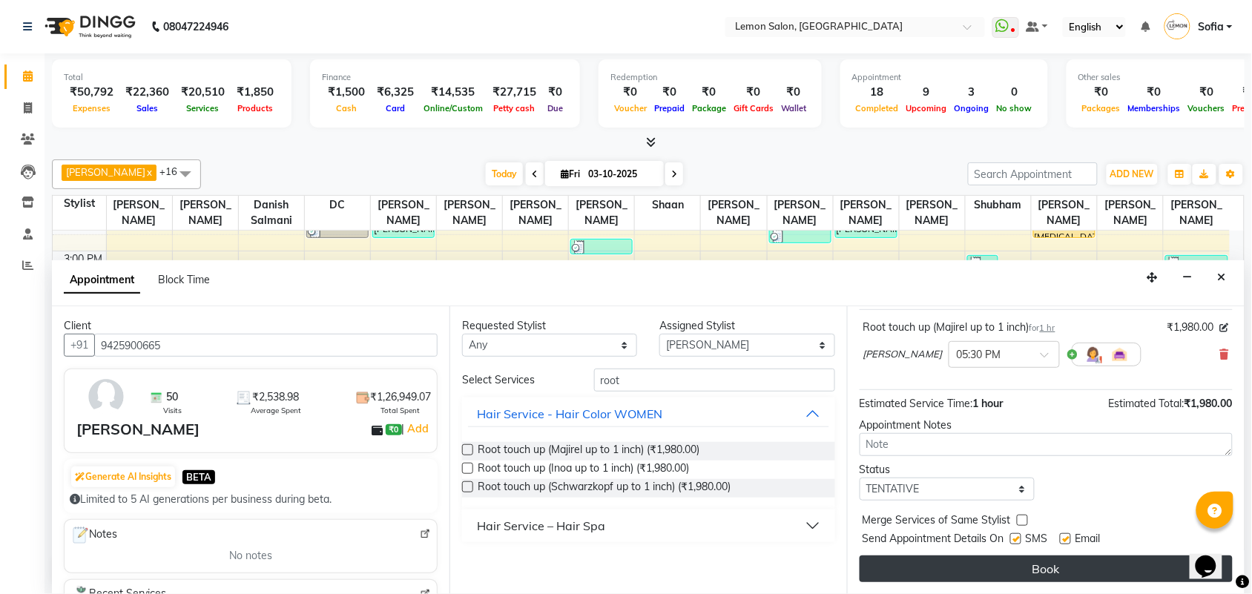
click at [1073, 570] on button "Book" at bounding box center [1046, 569] width 373 height 27
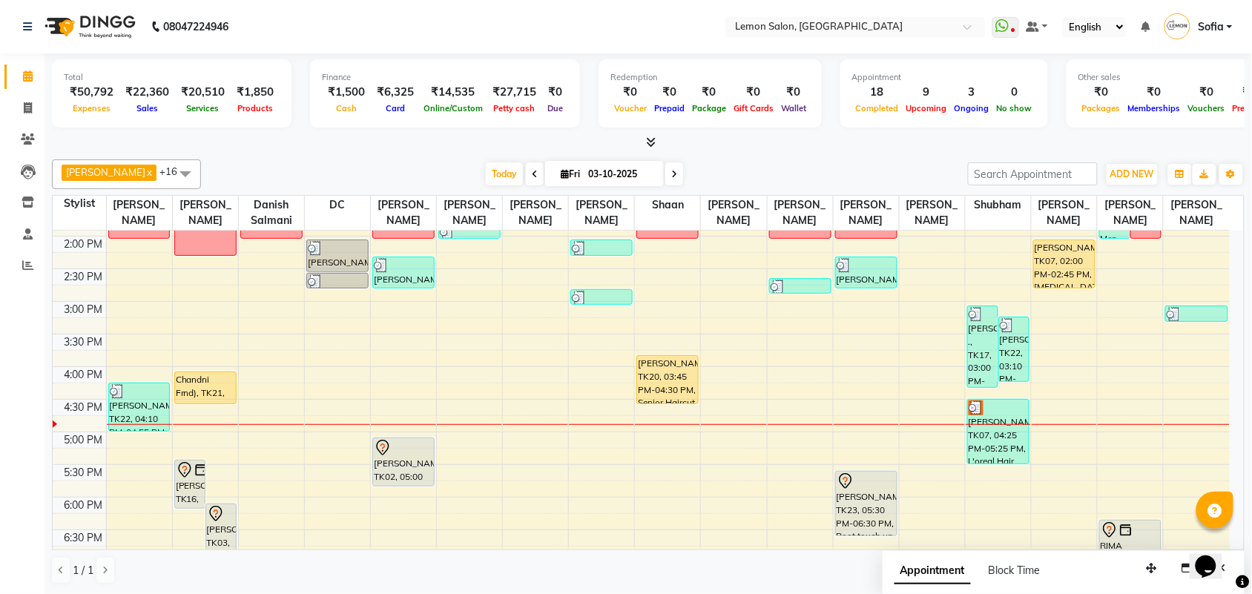
scroll to position [278, 0]
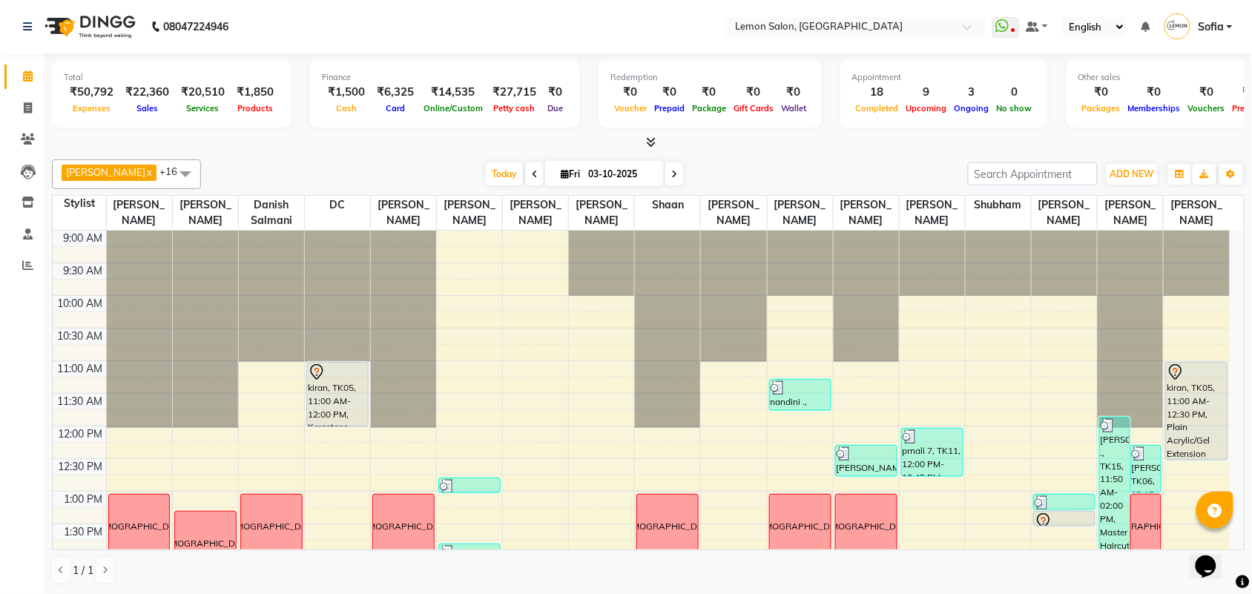
click at [24, 65] on link "Calendar" at bounding box center [22, 77] width 36 height 24
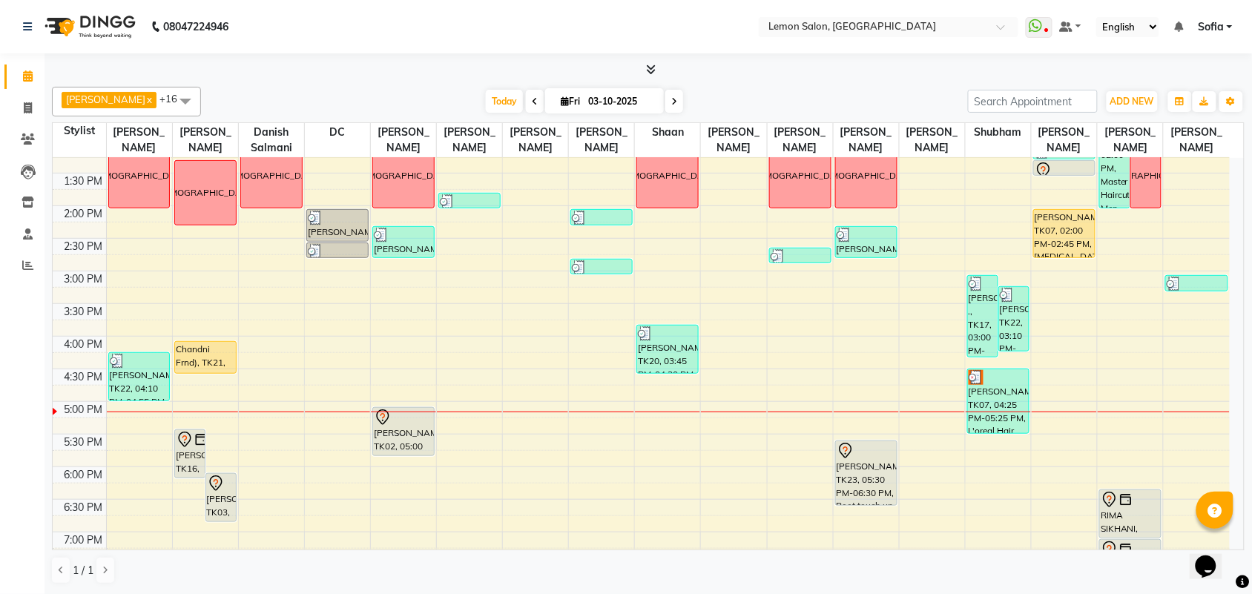
scroll to position [371, 0]
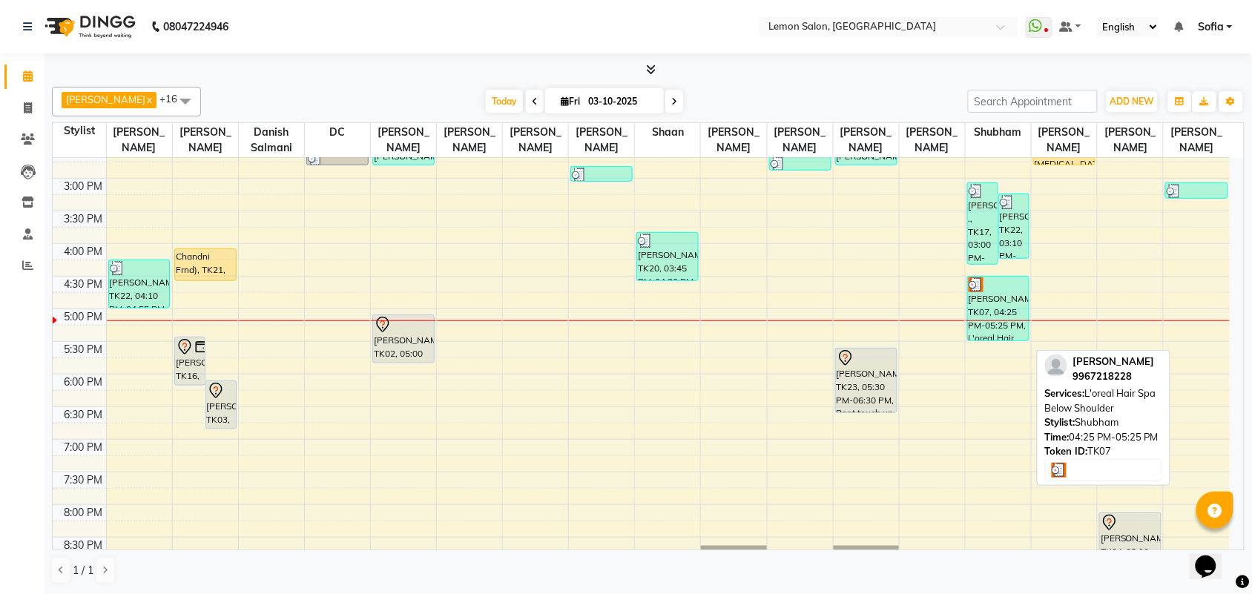
click at [998, 313] on div "[PERSON_NAME], TK07, 04:25 PM-05:25 PM, L'oreal Hair Spa Below Shoulder" at bounding box center [998, 309] width 61 height 64
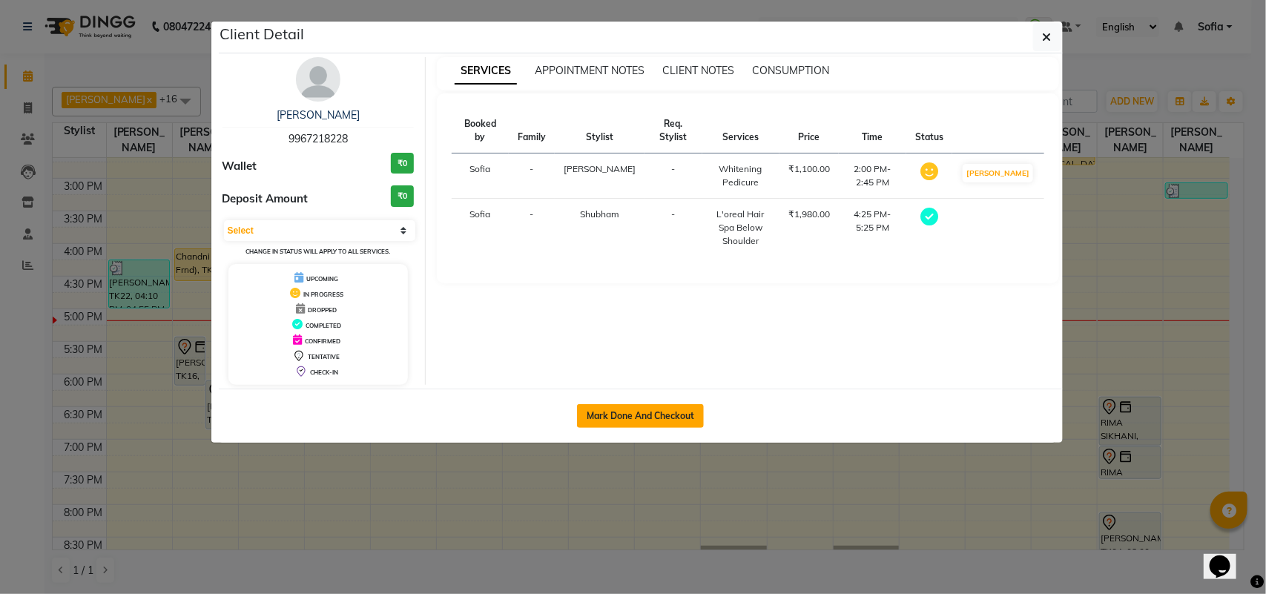
click at [640, 418] on button "Mark Done And Checkout" at bounding box center [640, 416] width 127 height 24
select select "551"
select select "service"
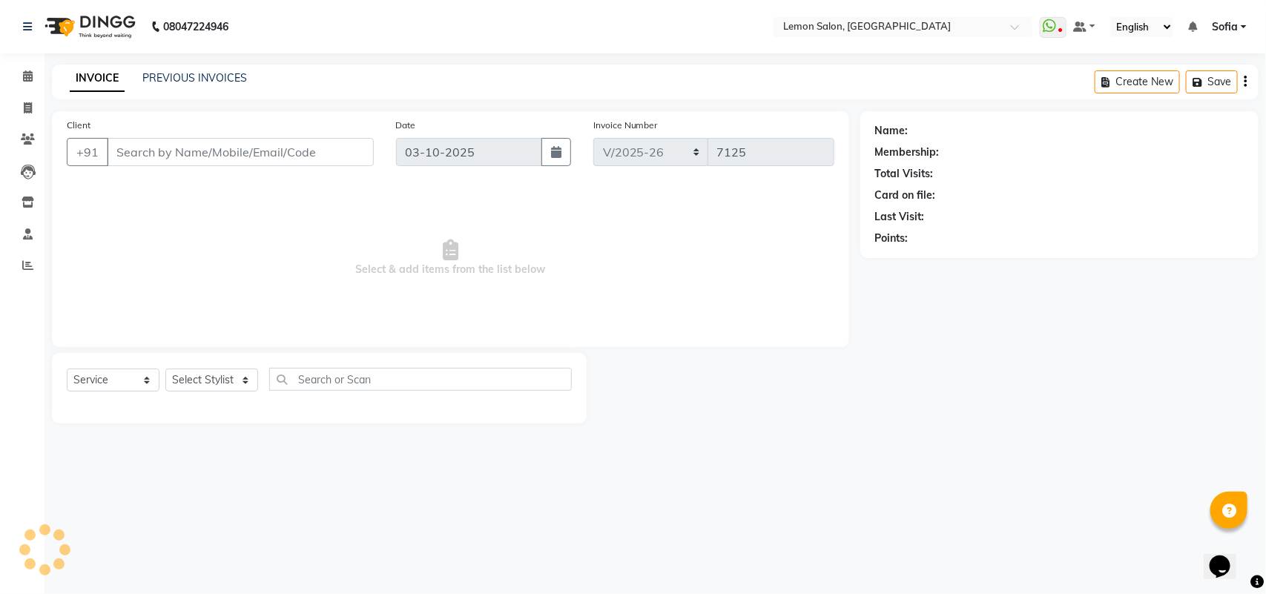
type input "9967218228"
select select "54463"
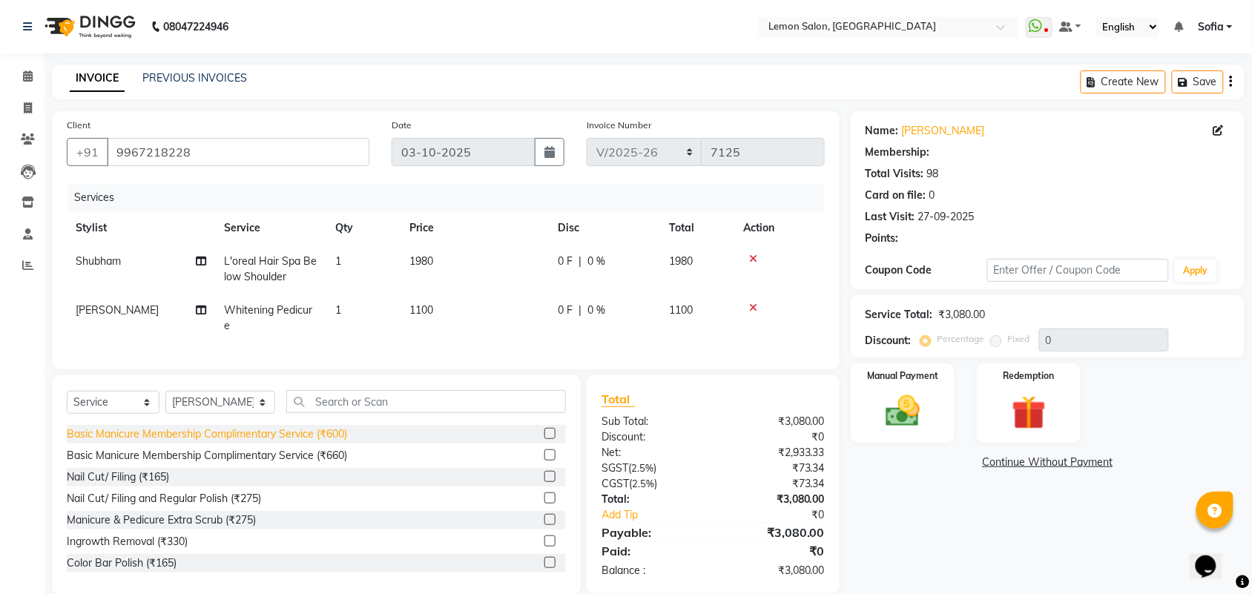
type input "20"
select select "1: Object"
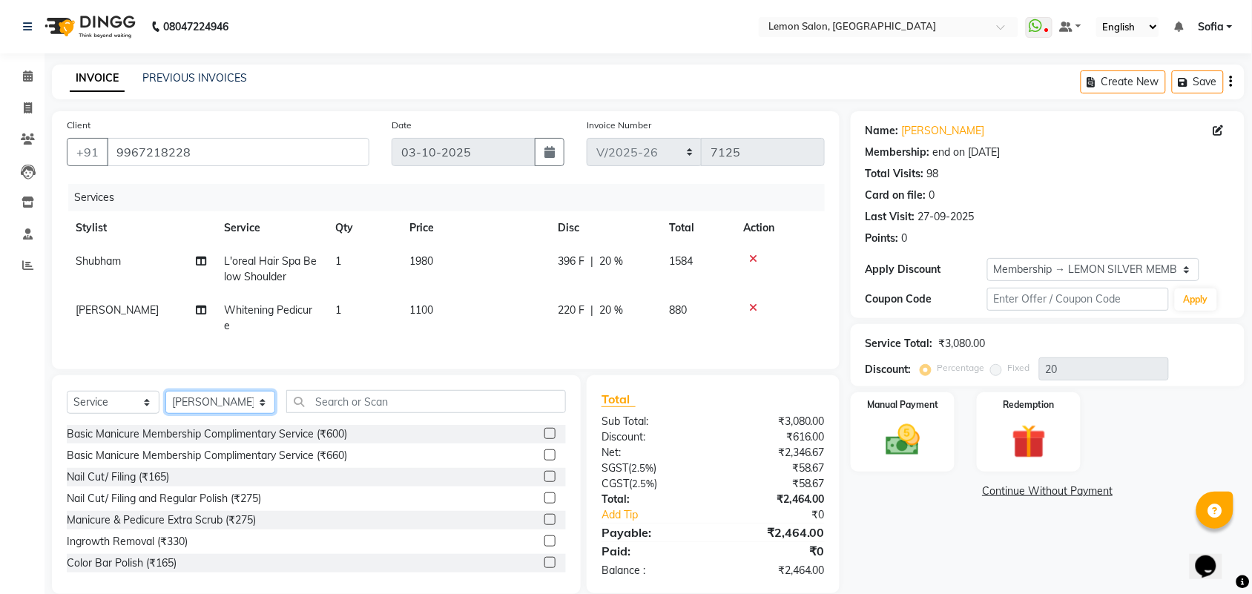
click at [191, 414] on select "Select Stylist Aalam Saifi Abhishek Shelar Aditi Nigam Ansar Ahmed Archana Muke…" at bounding box center [220, 402] width 110 height 23
select select "33180"
click at [402, 413] on input "text" at bounding box center [426, 401] width 280 height 23
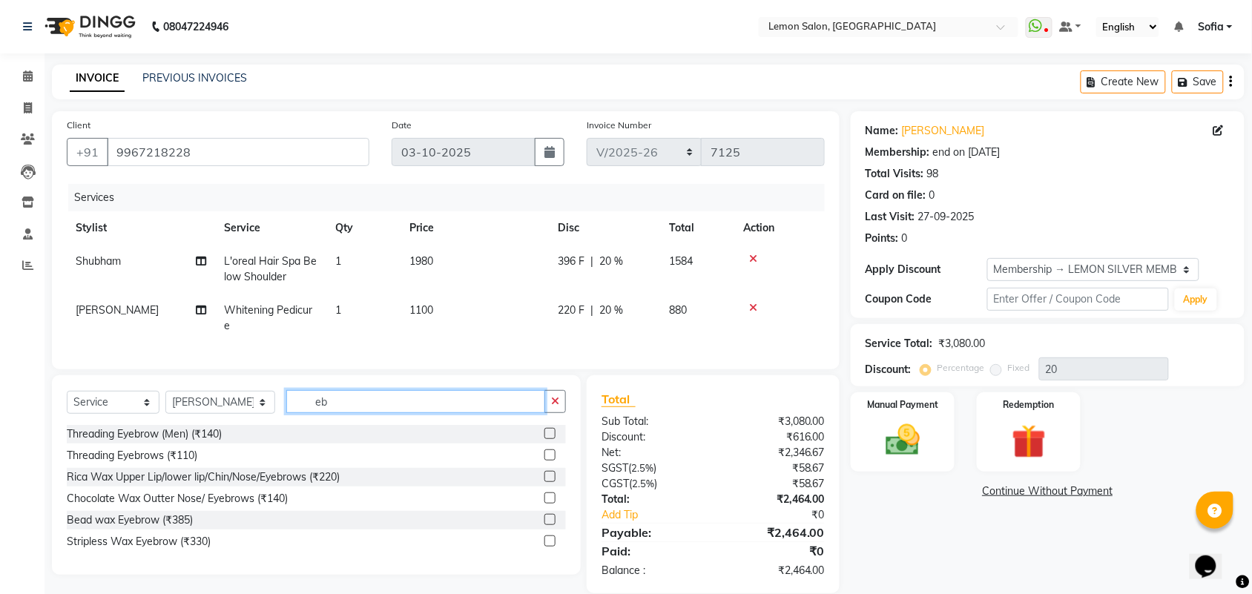
type input "eb"
click at [273, 282] on span "L'oreal Hair Spa Below Shoulder" at bounding box center [270, 268] width 93 height 29
select select "48406"
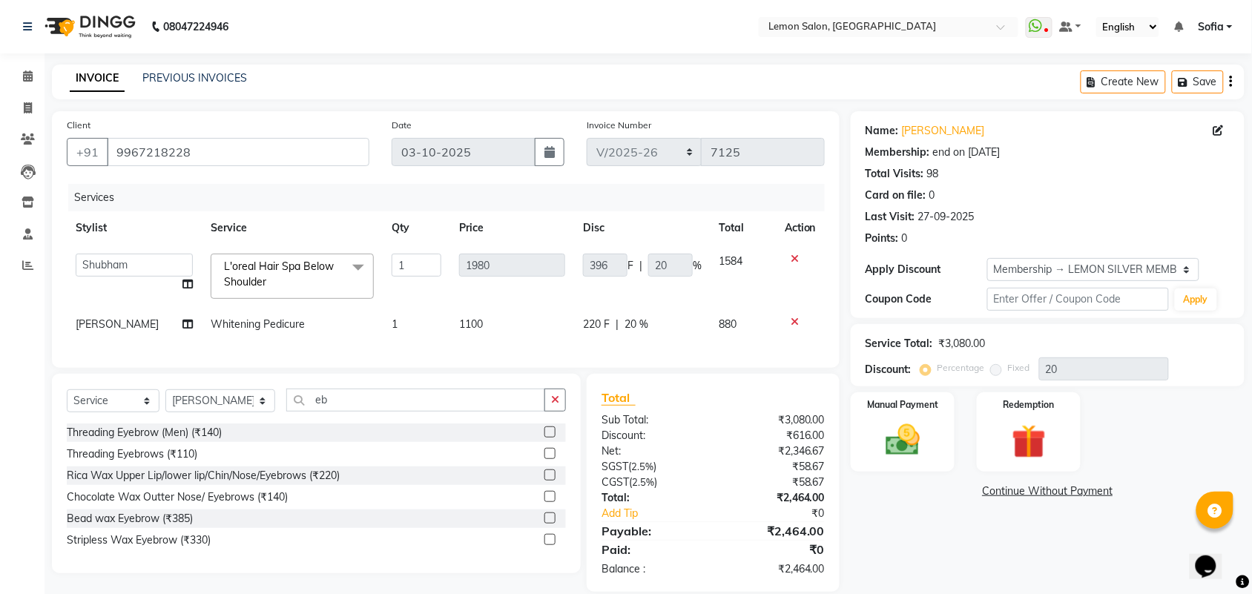
click at [275, 276] on span "L'oreal Hair Spa Below Shoulder x" at bounding box center [285, 275] width 131 height 32
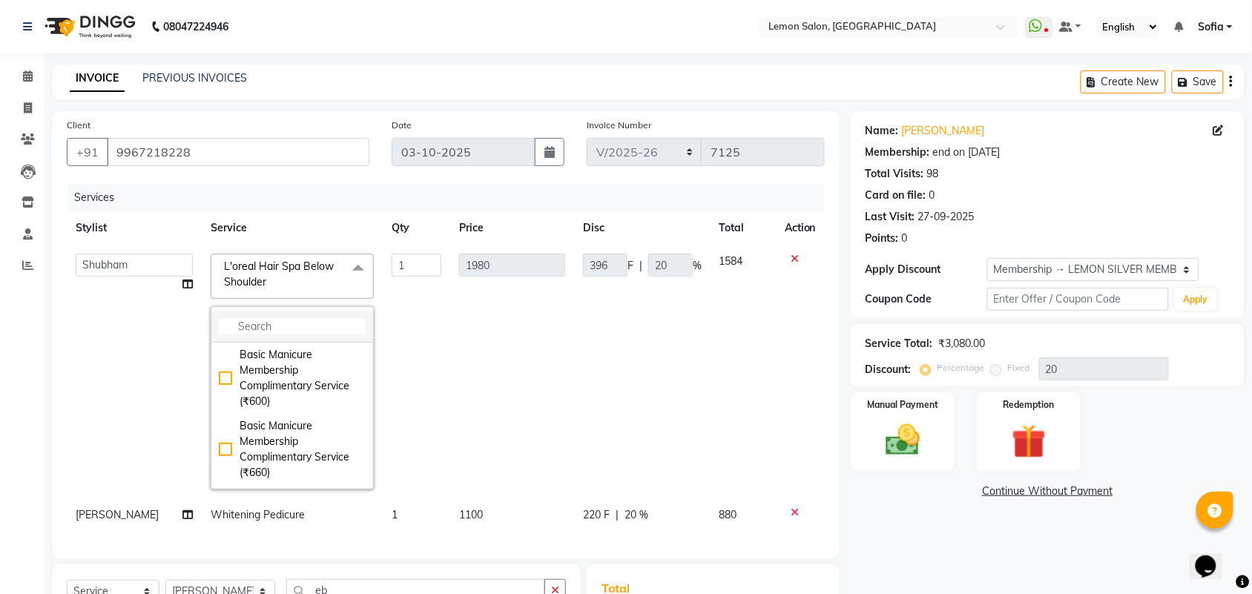
click at [280, 334] on input "multiselect-search" at bounding box center [292, 327] width 147 height 16
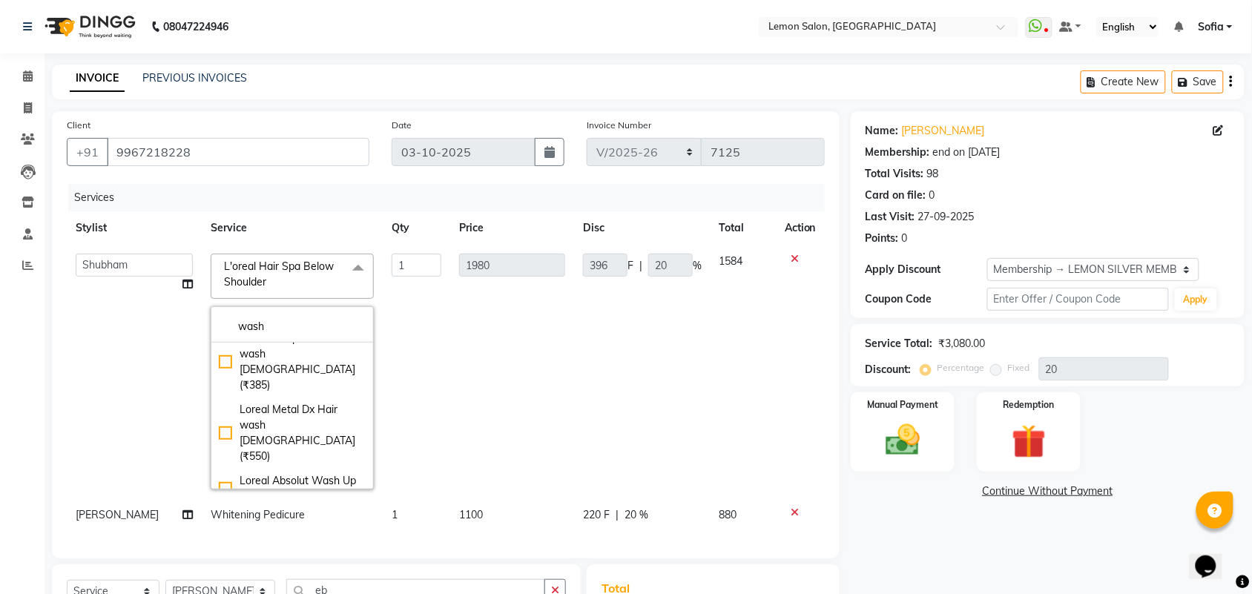
type input "wash"
click at [298, 513] on div "Loreal Absolut Wash Below Shoulder (₹660)" at bounding box center [292, 528] width 147 height 31
checkbox input "true"
type input "660"
type input "132"
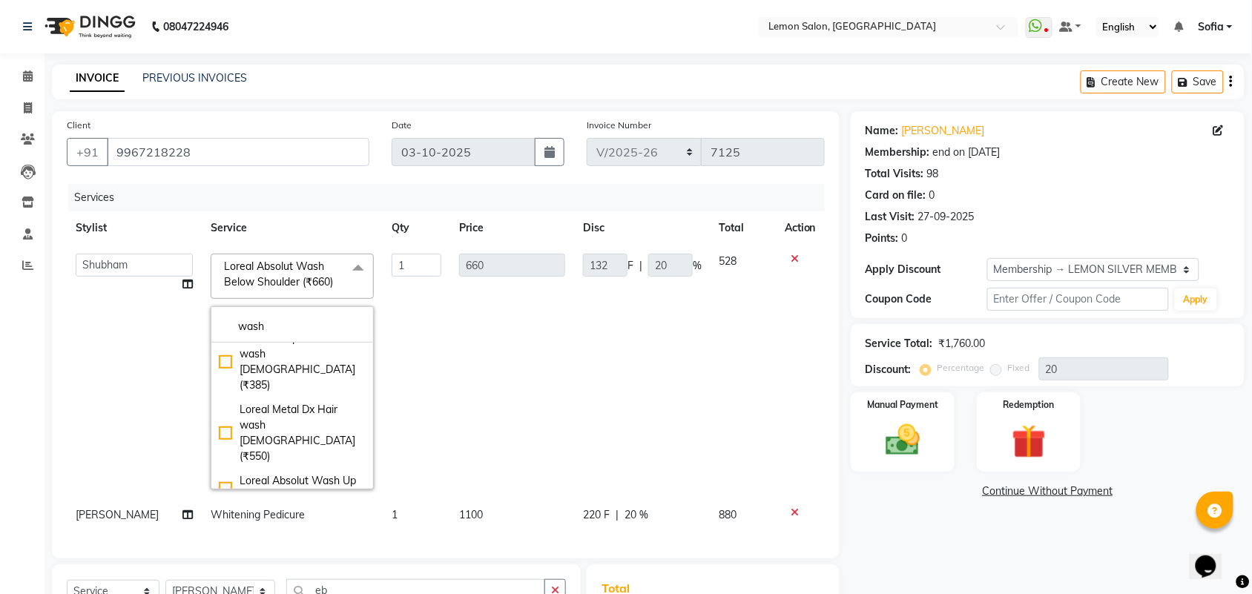
click at [0, 355] on div "Calendar Invoice Clients Leads Inventory Staff Reports Completed InProgress Upc…" at bounding box center [100, 412] width 200 height 740
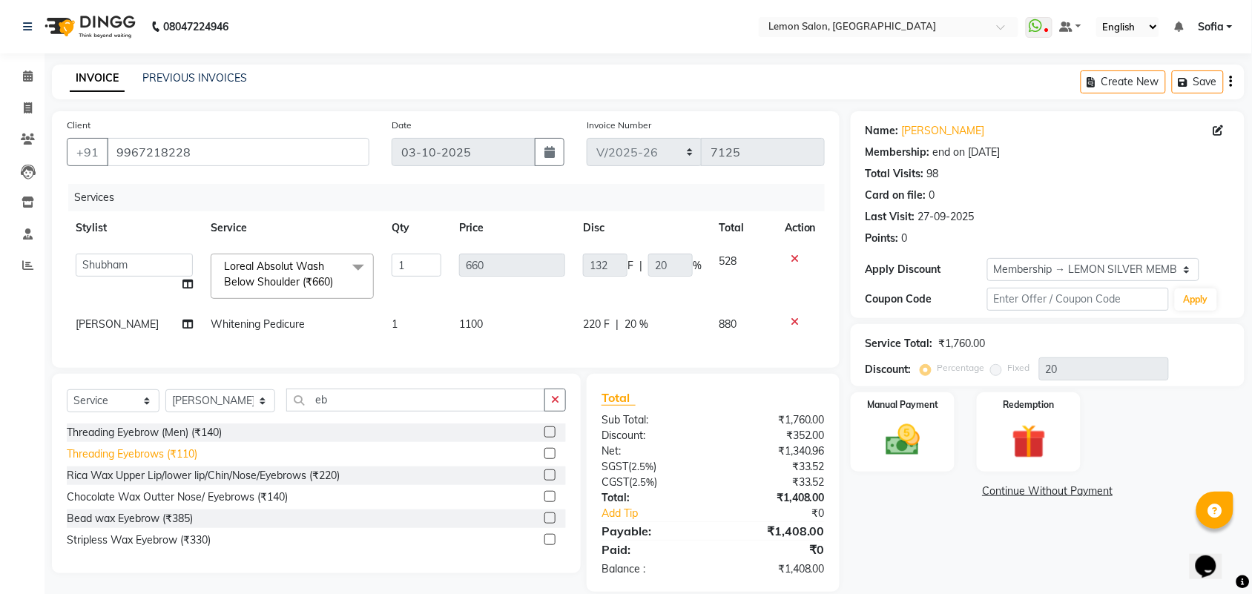
click at [179, 462] on div "Threading Eyebrows (₹110)" at bounding box center [132, 455] width 131 height 16
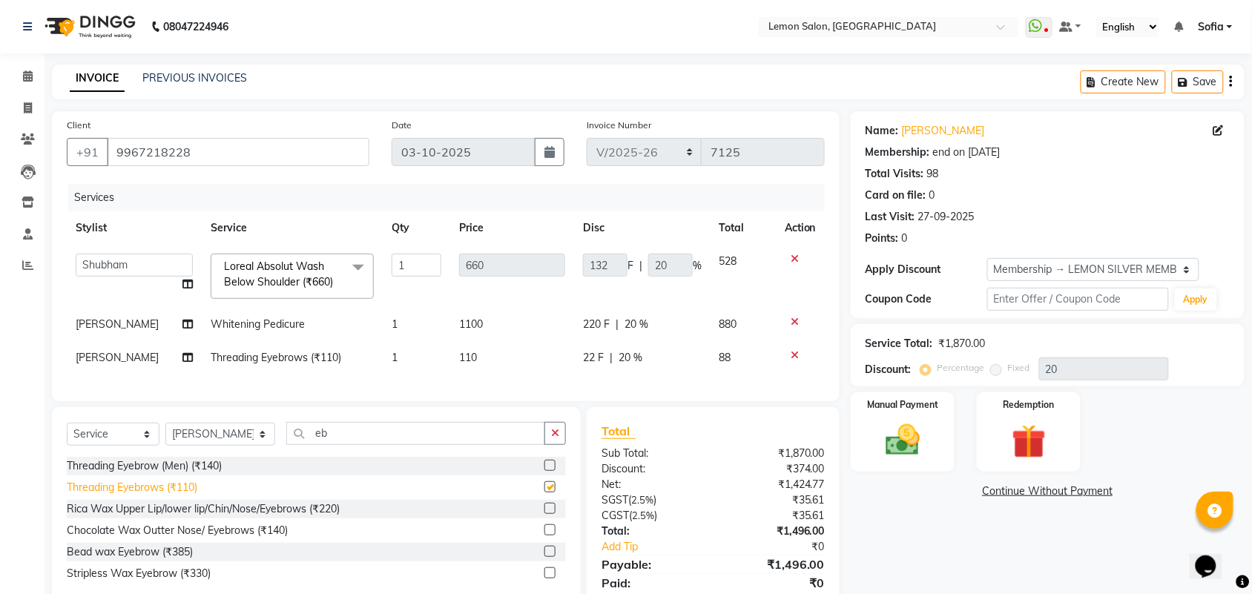
checkbox input "false"
click at [947, 134] on link "[PERSON_NAME]" at bounding box center [943, 131] width 83 height 16
click at [312, 280] on span "Loreal Absolut Wash Below Shoulder (₹660)" at bounding box center [278, 274] width 109 height 29
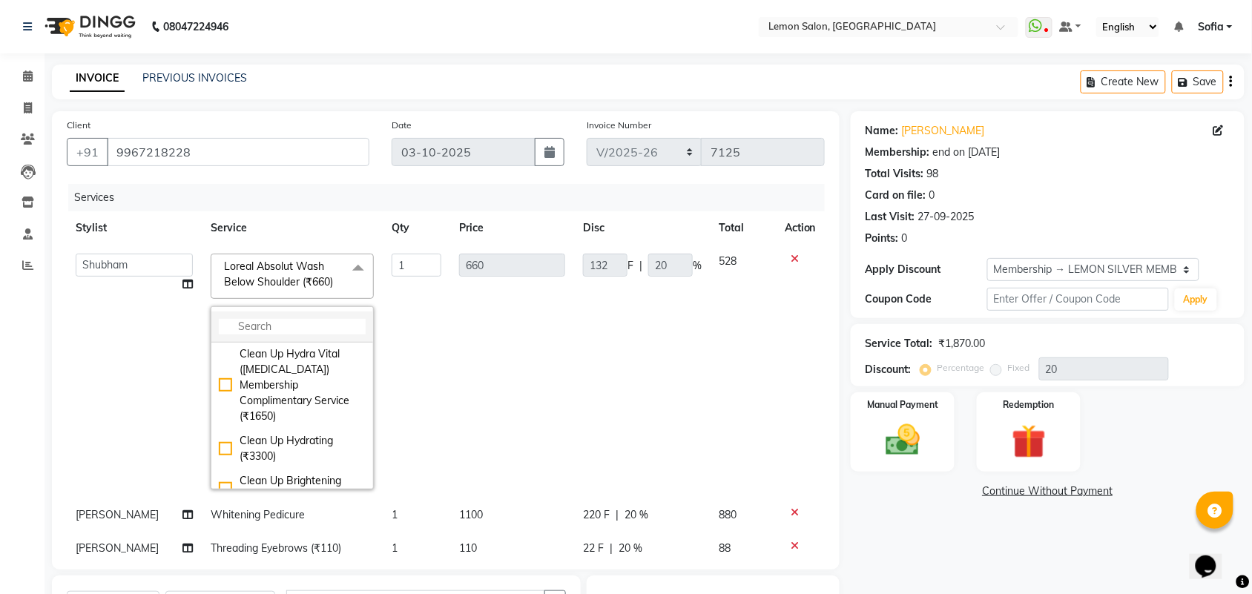
click at [318, 317] on li at bounding box center [292, 327] width 162 height 31
click at [294, 326] on input "multiselect-search" at bounding box center [292, 327] width 147 height 16
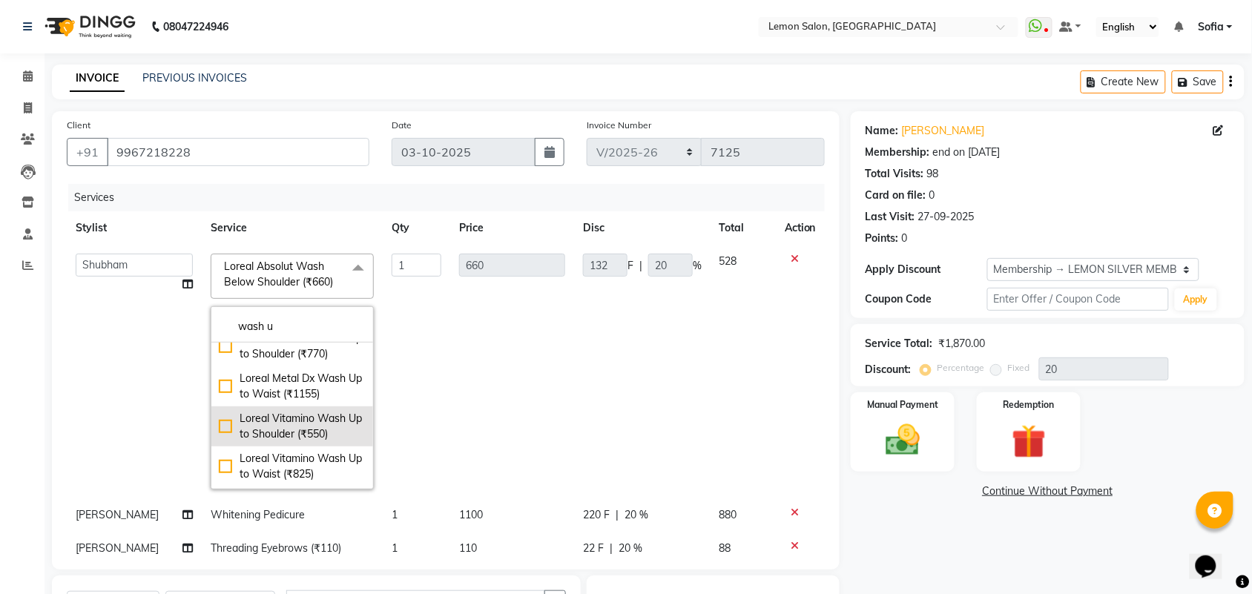
scroll to position [556, 0]
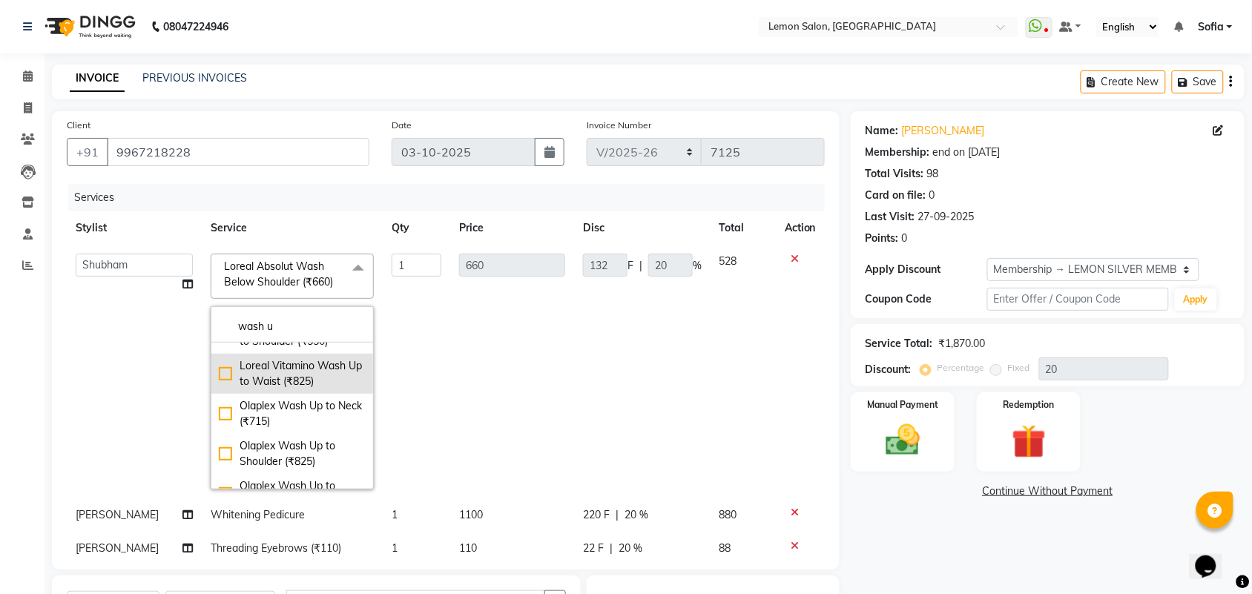
type input "wash u"
click at [317, 387] on div "Loreal Vitamino Wash Up to Waist (₹825)" at bounding box center [292, 373] width 147 height 31
checkbox input "true"
type input "825"
type input "165"
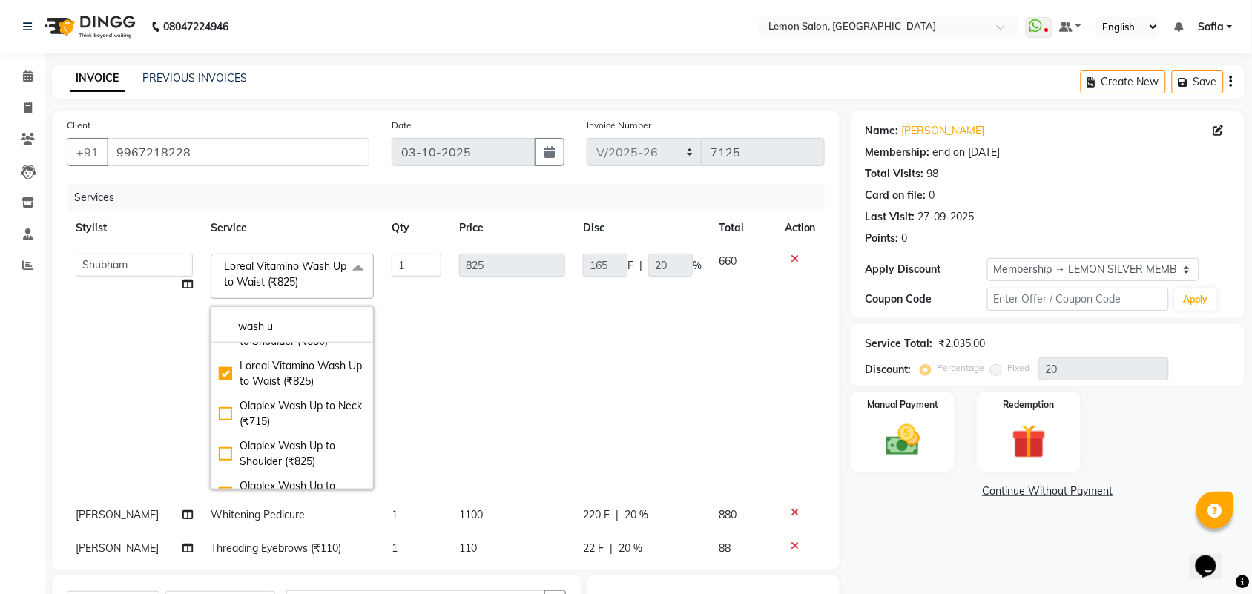
click at [0, 342] on div "Calendar Invoice Clients Leads Inventory Staff Reports Completed InProgress Upc…" at bounding box center [100, 418] width 200 height 752
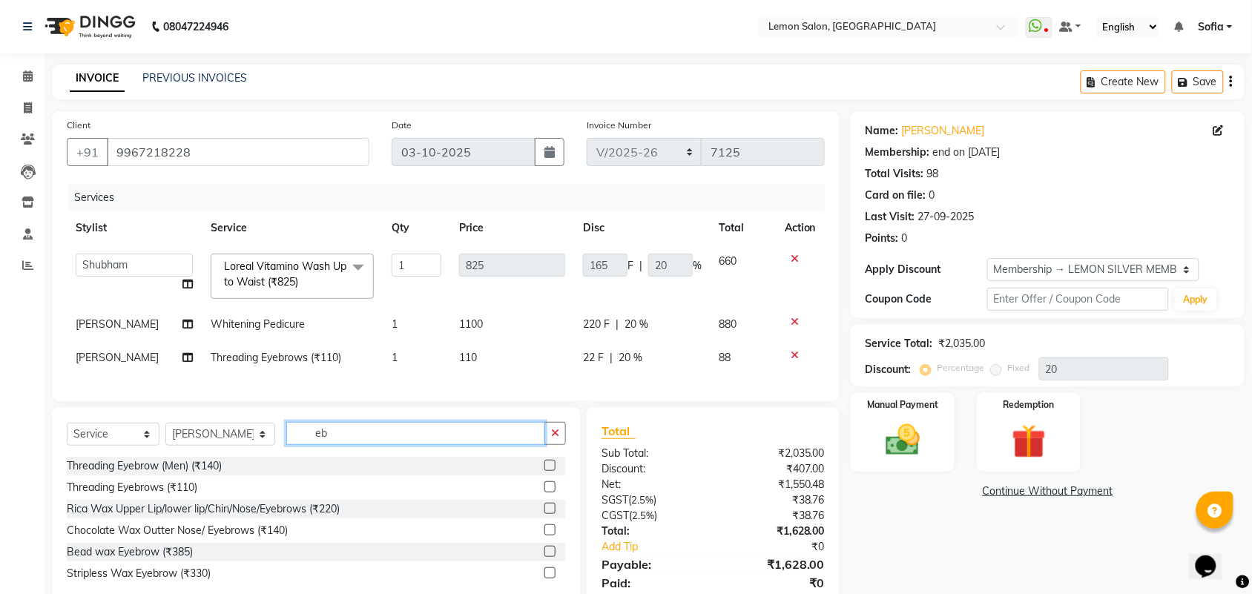
click at [338, 445] on input "eb" at bounding box center [415, 433] width 259 height 23
click at [234, 446] on select "Select Stylist Aalam Saifi Abhishek Shelar Aditi Nigam Ansar Ahmed Archana Muke…" at bounding box center [220, 434] width 110 height 23
select select "48406"
click at [165, 436] on select "Select Stylist Aalam Saifi Abhishek Shelar Aditi Nigam Ansar Ahmed Archana Muke…" at bounding box center [220, 434] width 110 height 23
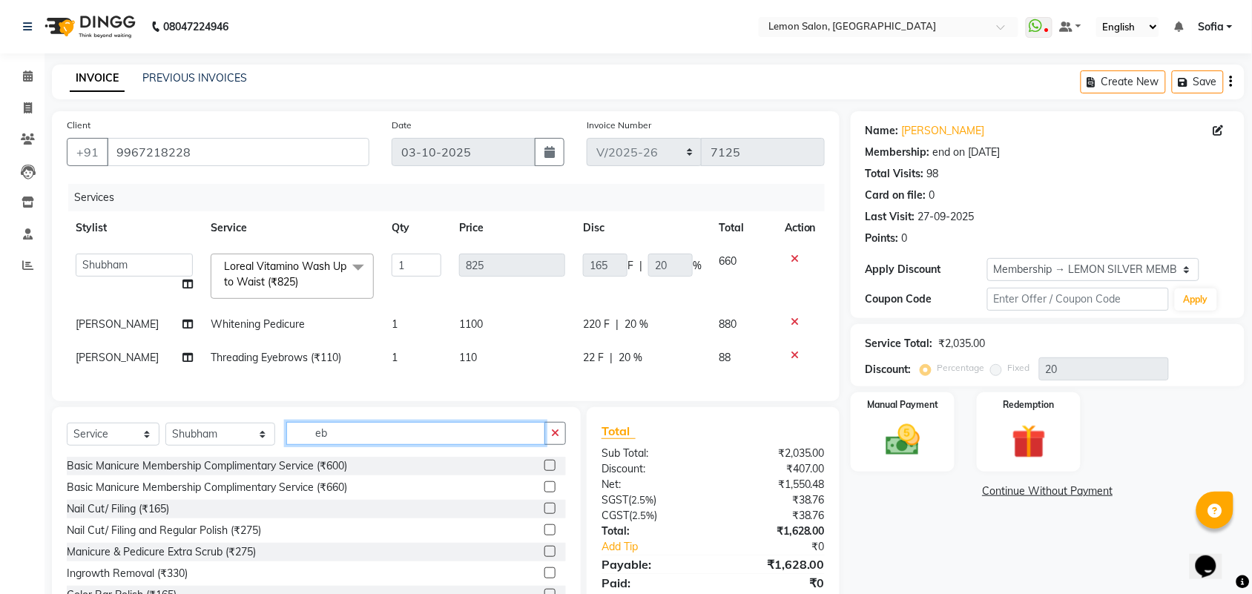
click at [352, 445] on input "eb" at bounding box center [415, 433] width 259 height 23
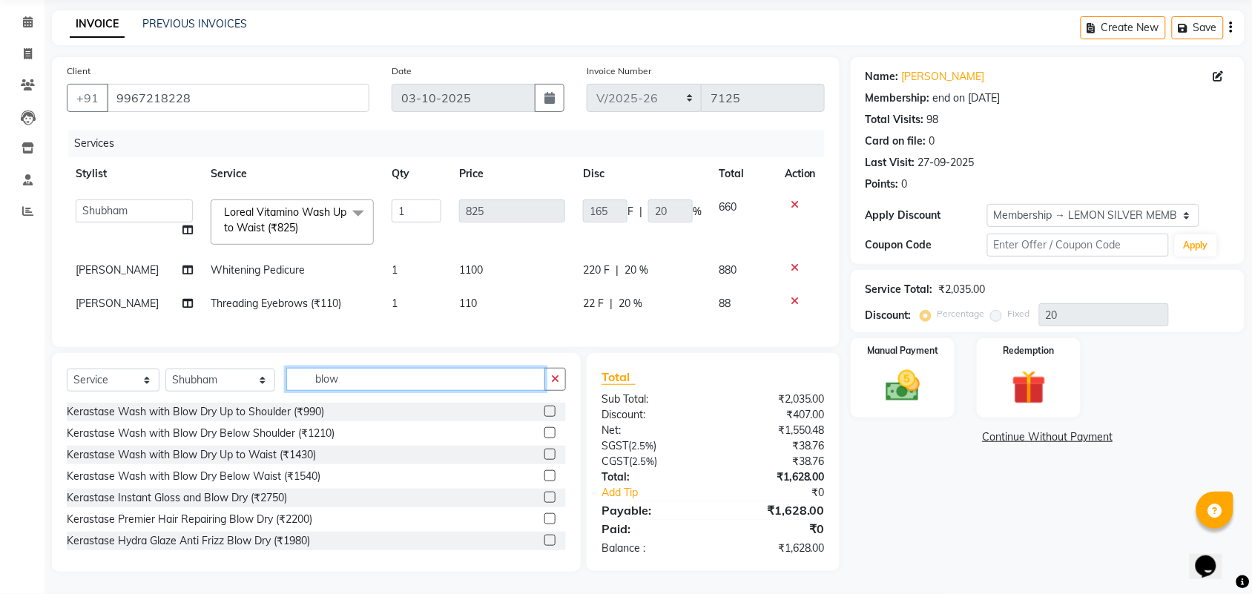
scroll to position [131, 0]
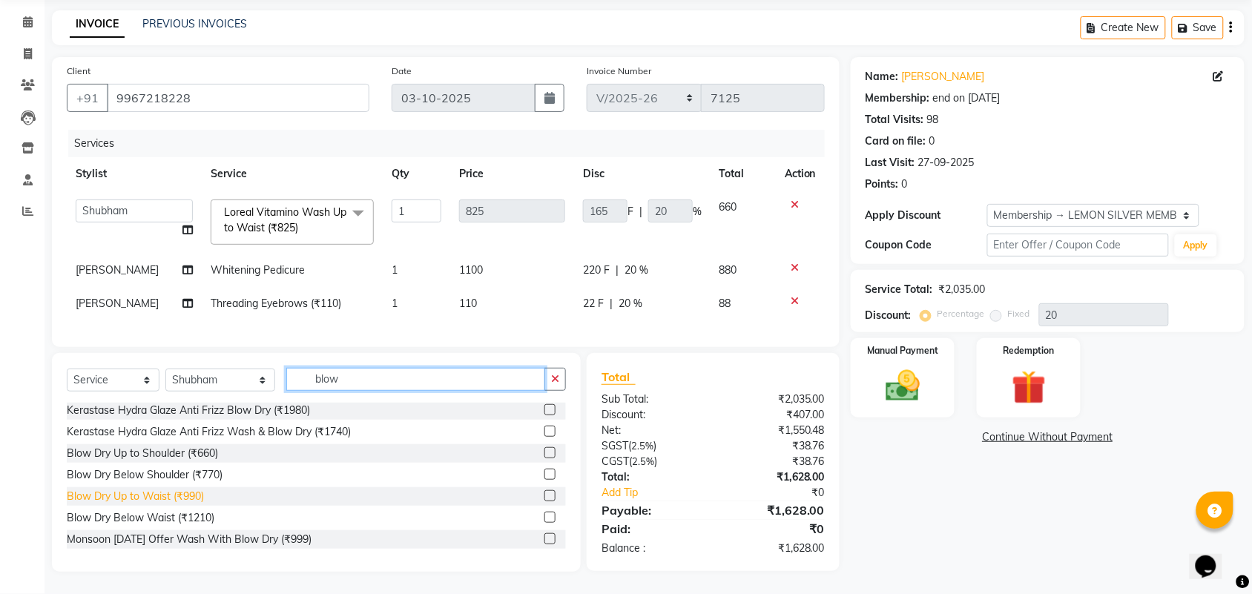
type input "blow"
click at [194, 498] on div "Blow Dry Up to Waist (₹990)" at bounding box center [135, 497] width 137 height 16
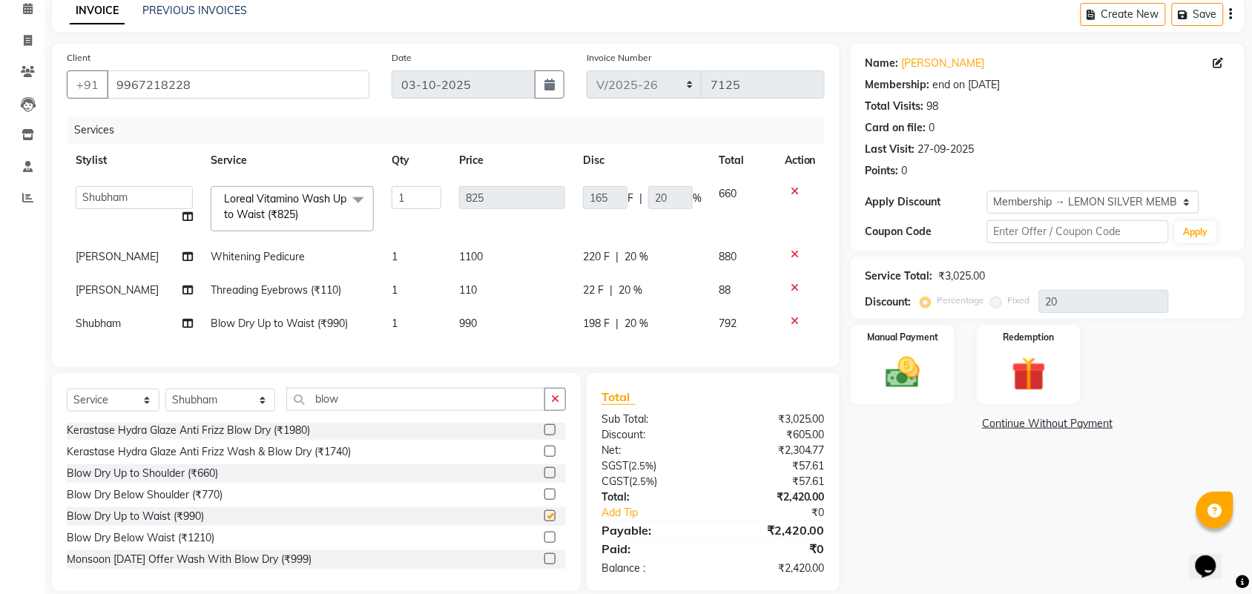
checkbox input "false"
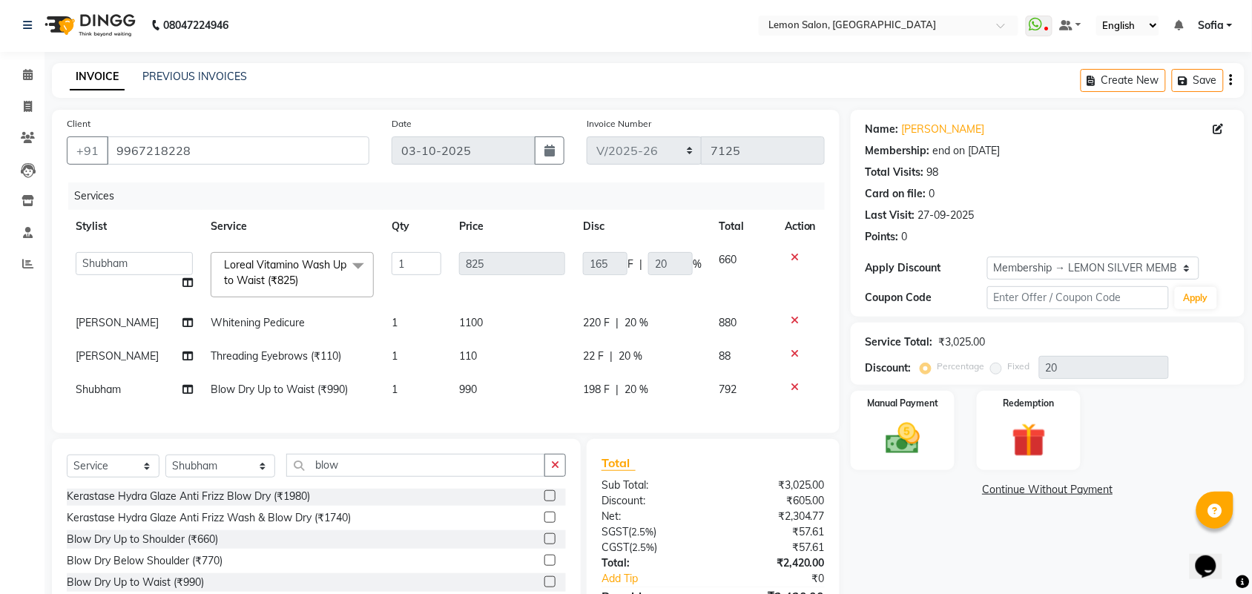
scroll to position [0, 0]
click at [632, 132] on div "Invoice Number LBKD/2025-26 V/2025 V/2025-26 7125" at bounding box center [706, 147] width 260 height 61
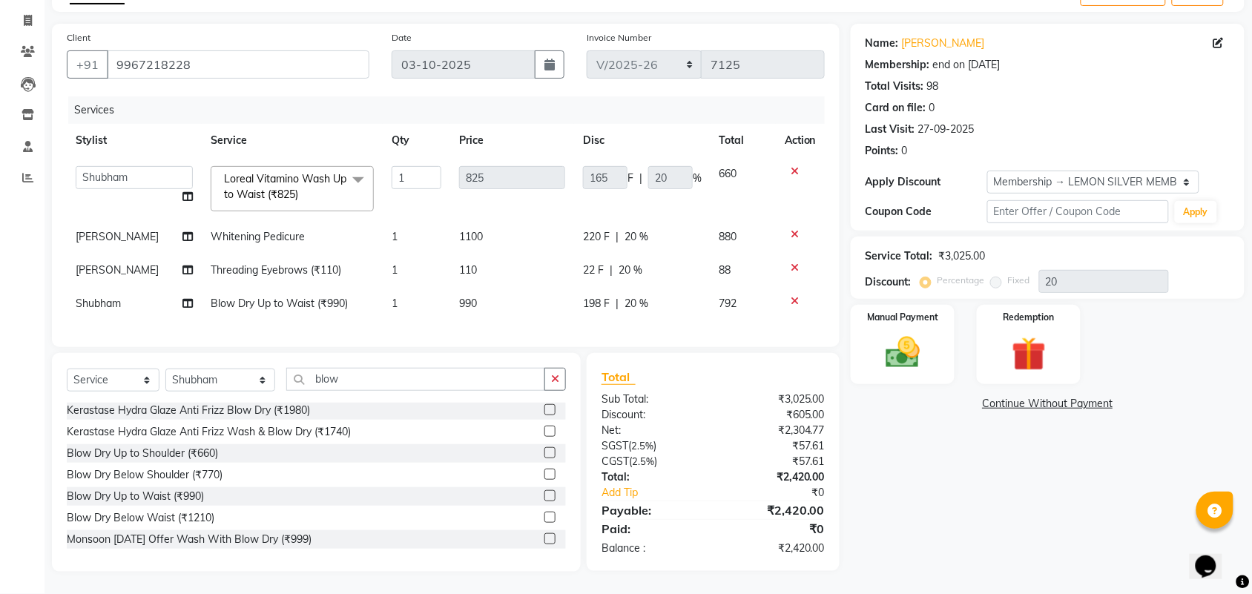
drag, startPoint x: 774, startPoint y: 557, endPoint x: 861, endPoint y: 550, distance: 87.1
click at [861, 550] on div "Client +91 9967218228 Date 03-10-2025 Invoice Number LBKD/2025-26 V/2025 V/2025…" at bounding box center [648, 298] width 1215 height 548
click at [865, 551] on div "Name: Hera Shaikh Membership: end on 09-07-2026 Total Visits: 98 Card on file: …" at bounding box center [1053, 298] width 405 height 548
click at [230, 230] on span "Whitening Pedicure" at bounding box center [258, 236] width 94 height 13
select select "54463"
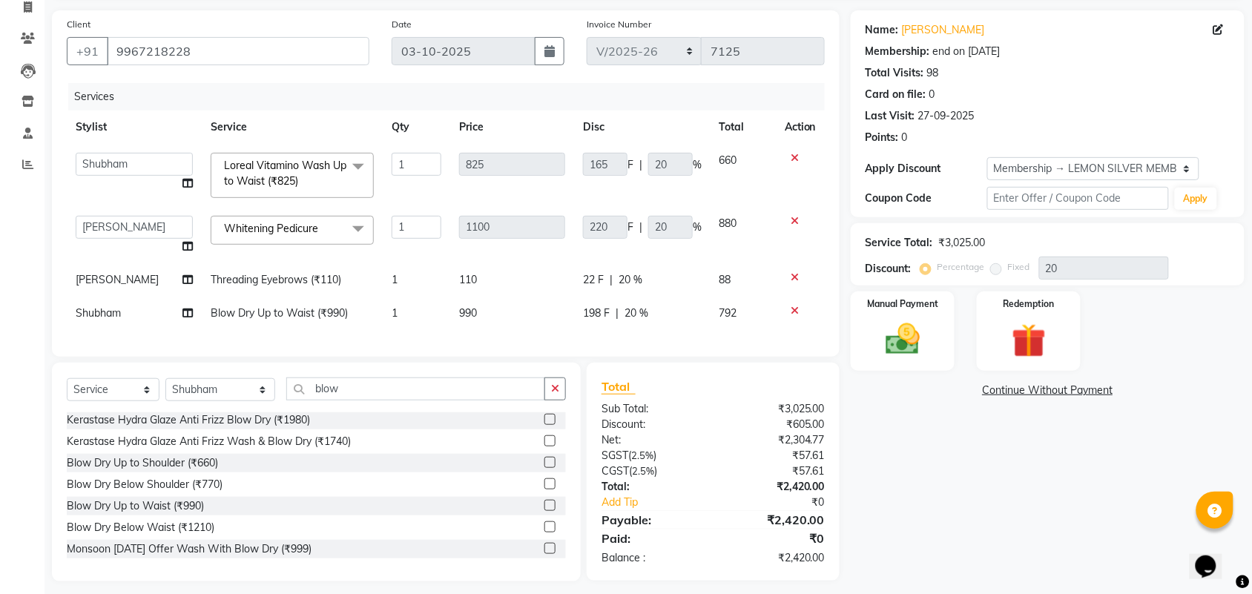
click at [245, 223] on span "Whitening Pedicure" at bounding box center [271, 228] width 94 height 13
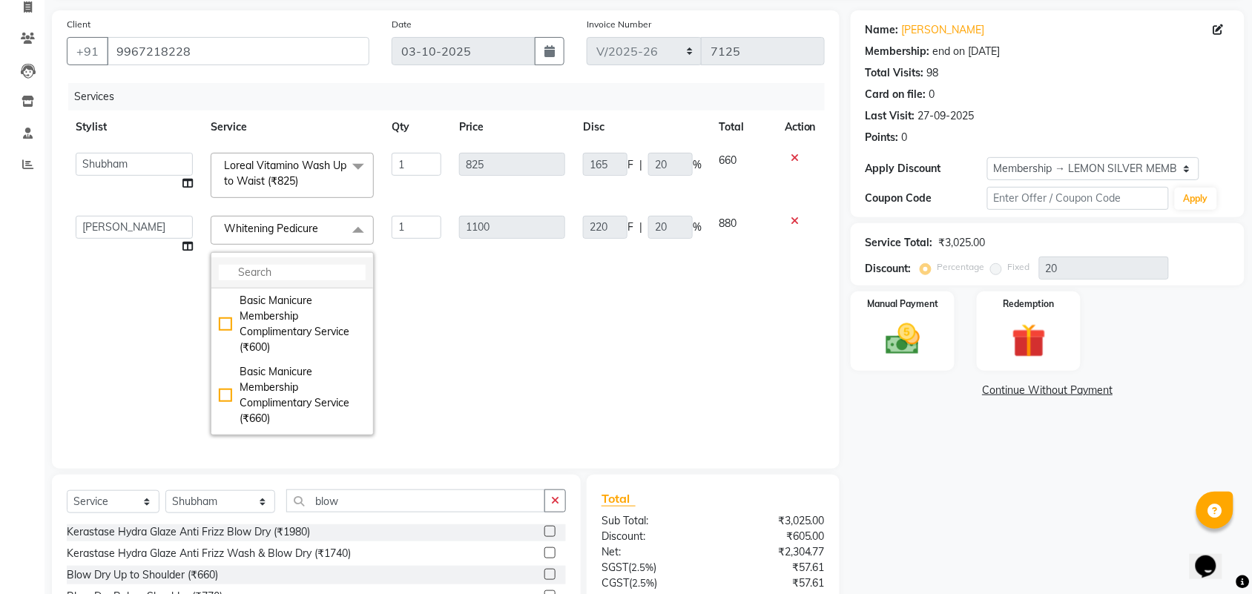
click at [263, 269] on input "multiselect-search" at bounding box center [292, 273] width 147 height 16
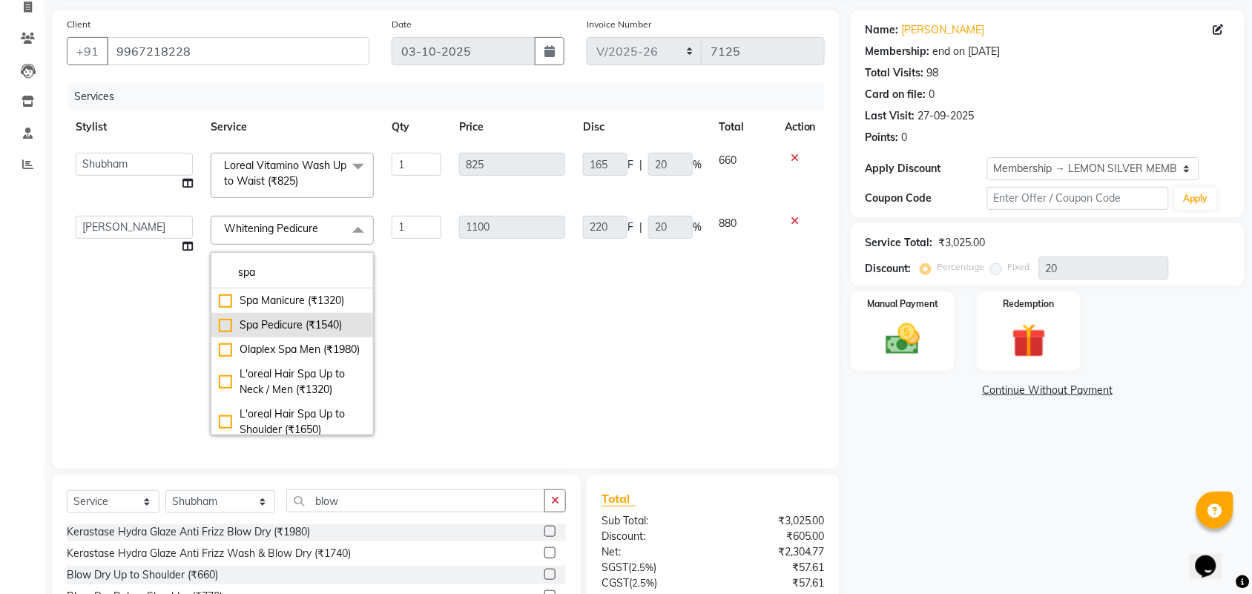
type input "spa"
click at [324, 328] on div "Spa Pedicure (₹1540)" at bounding box center [292, 326] width 147 height 16
checkbox input "true"
type input "1540"
type input "308"
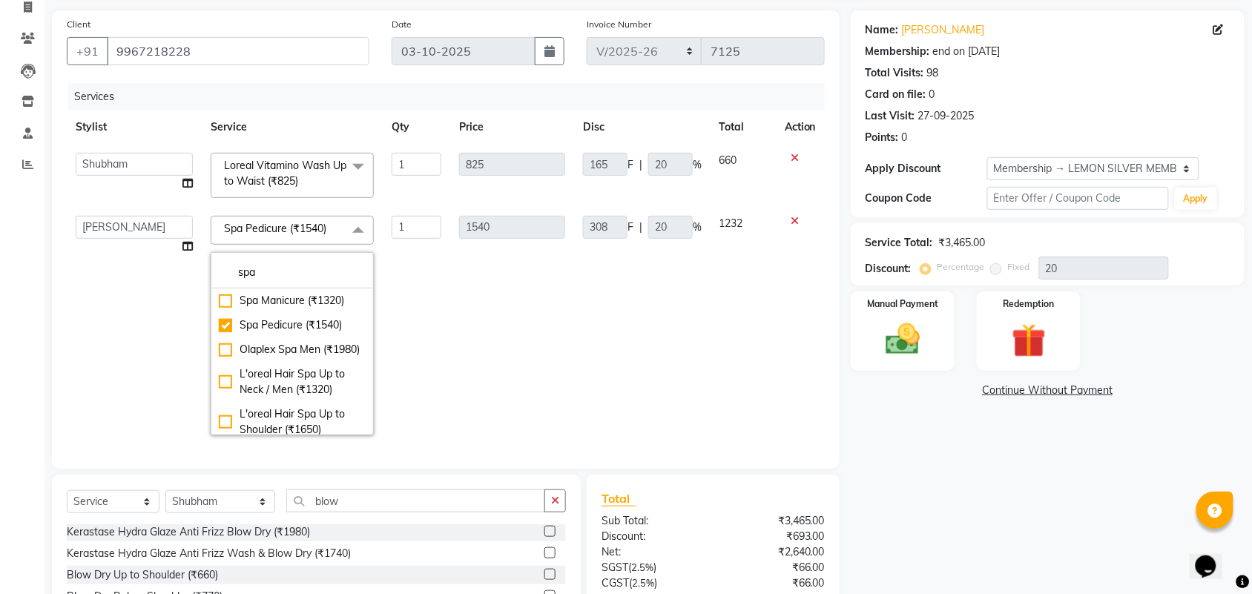
click at [490, 312] on td "1540" at bounding box center [512, 325] width 124 height 237
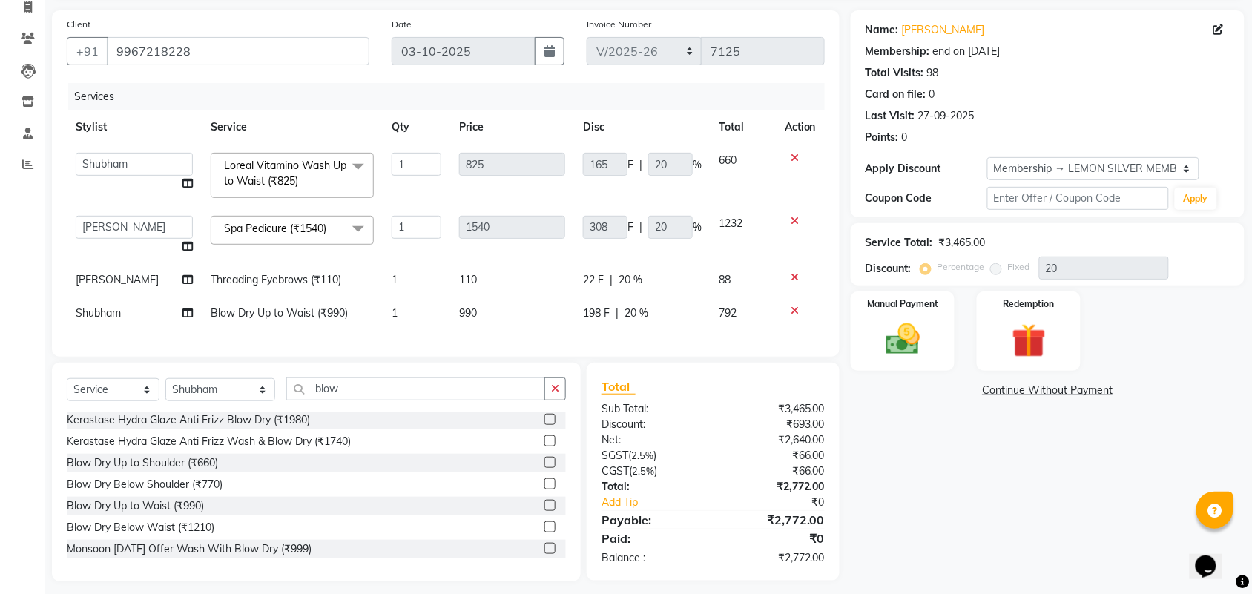
click at [279, 101] on div "Services" at bounding box center [452, 96] width 768 height 27
click at [935, 346] on div "Manual Payment" at bounding box center [903, 331] width 108 height 83
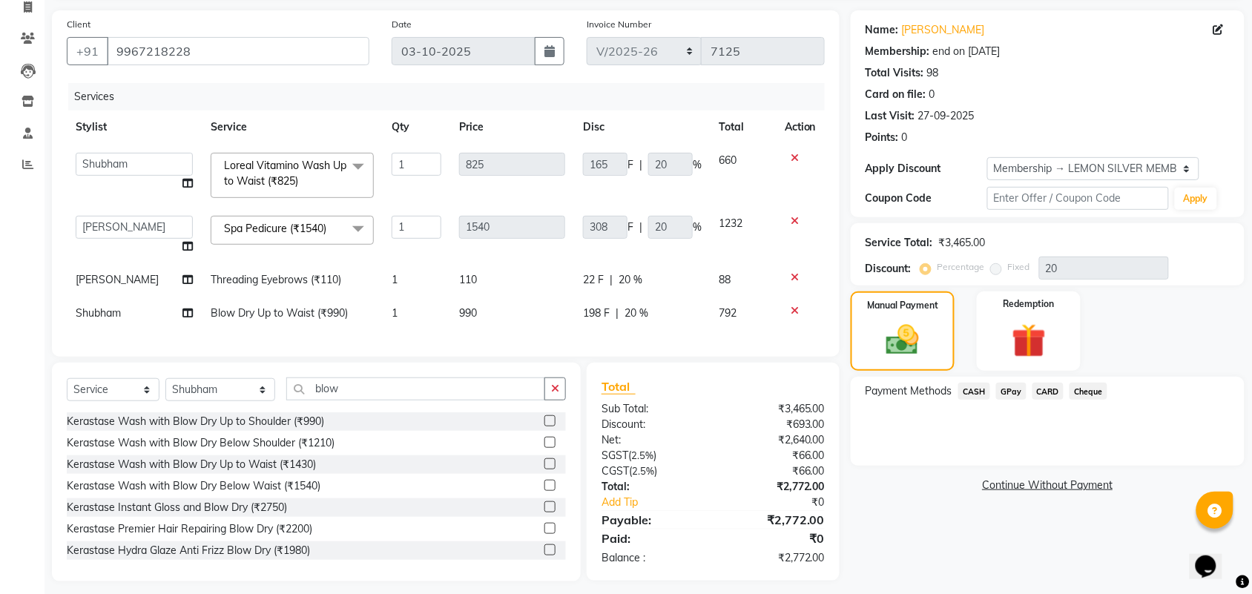
drag, startPoint x: 1041, startPoint y: 387, endPoint x: 1047, endPoint y: 399, distance: 13.3
click at [1044, 390] on span "CARD" at bounding box center [1049, 391] width 32 height 17
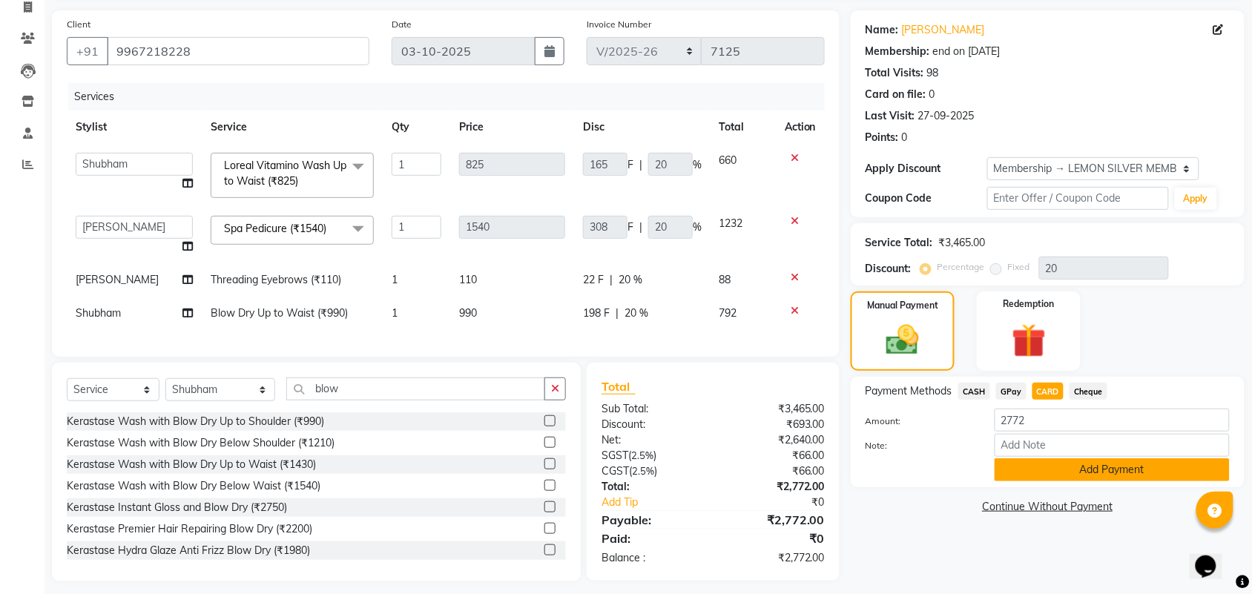
click at [1052, 467] on button "Add Payment" at bounding box center [1112, 470] width 235 height 23
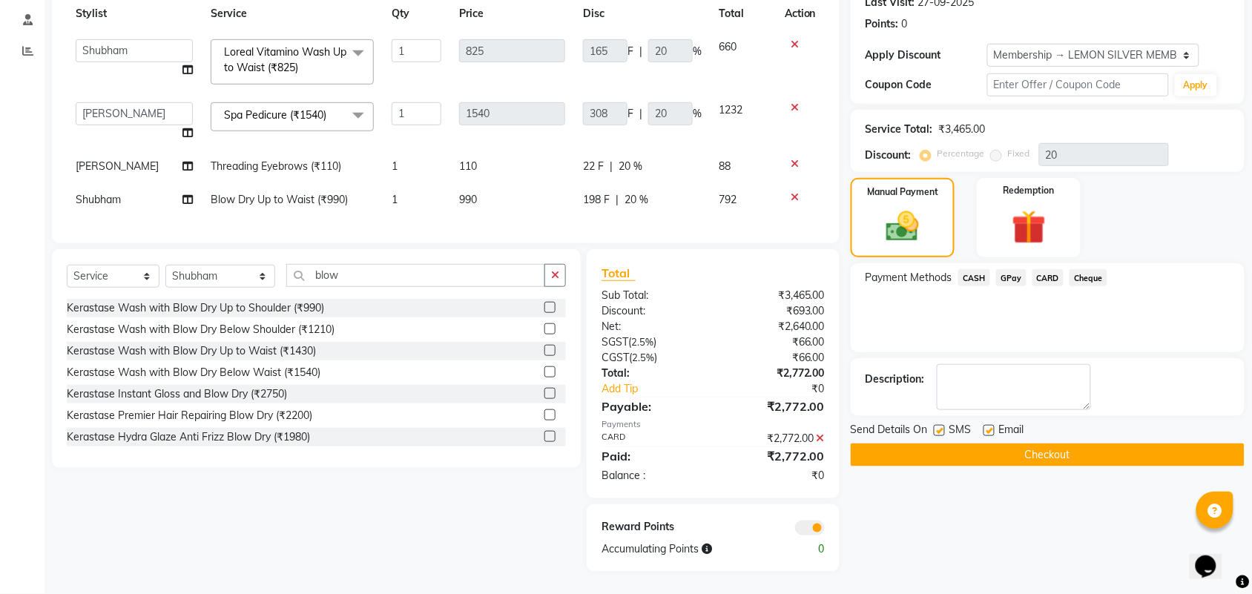
scroll to position [227, 0]
click at [985, 425] on label at bounding box center [989, 430] width 11 height 11
click at [985, 427] on input "checkbox" at bounding box center [989, 432] width 10 height 10
checkbox input "false"
click at [940, 425] on label at bounding box center [939, 430] width 11 height 11
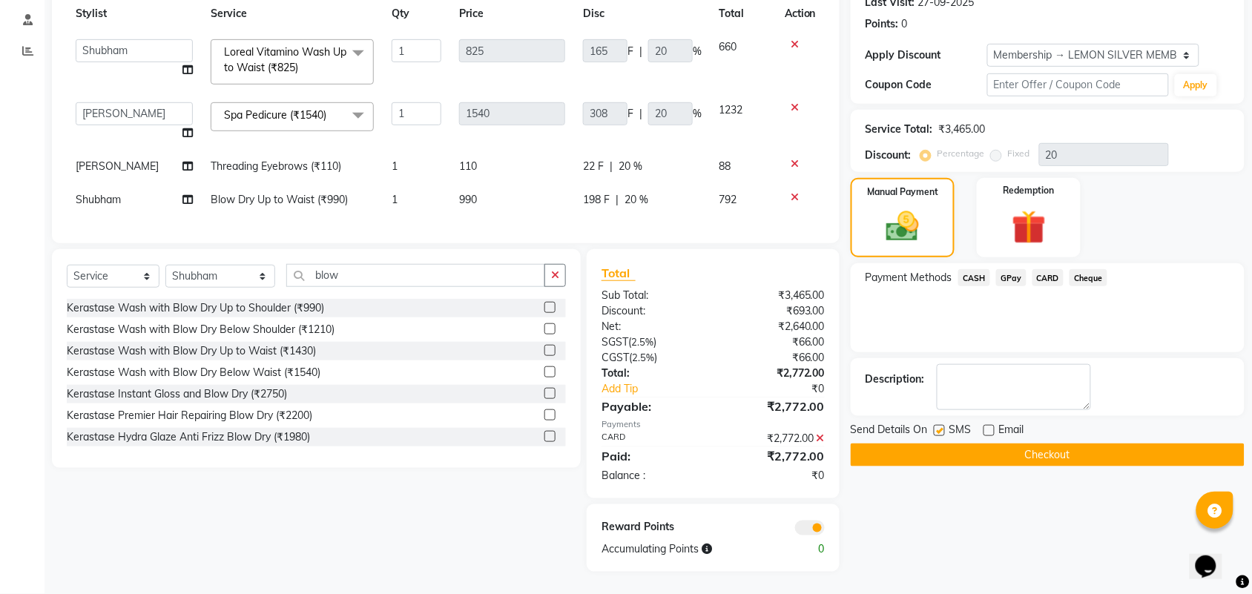
click at [940, 427] on input "checkbox" at bounding box center [939, 432] width 10 height 10
checkbox input "false"
click at [941, 427] on div at bounding box center [939, 433] width 10 height 16
click at [939, 444] on button "Checkout" at bounding box center [1048, 455] width 394 height 23
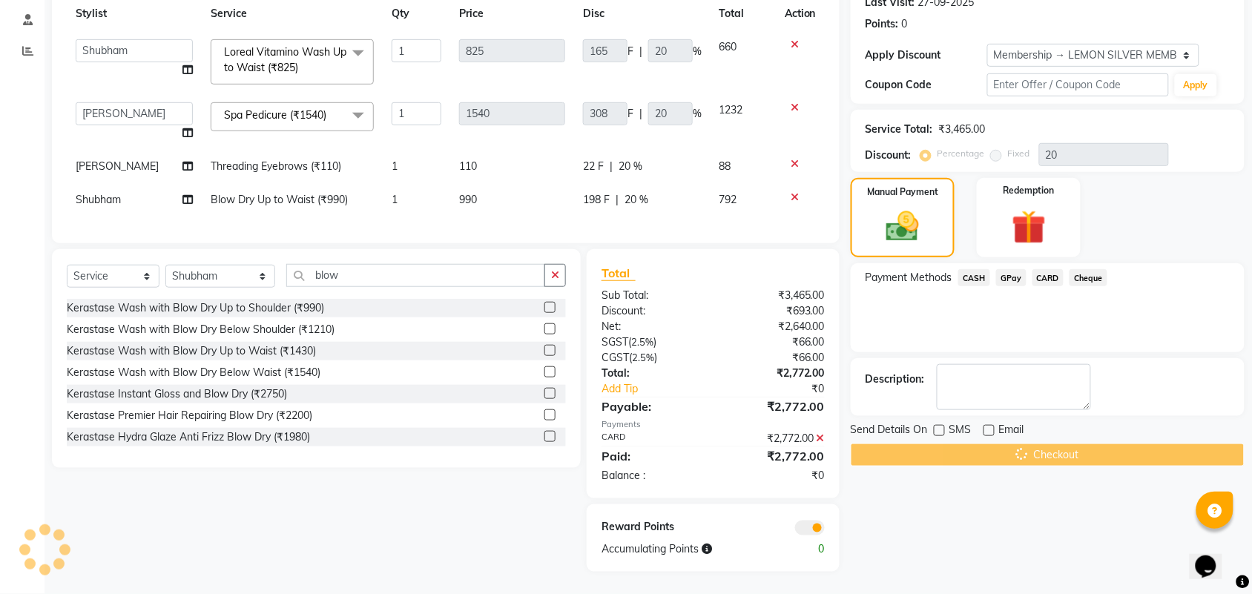
scroll to position [0, 0]
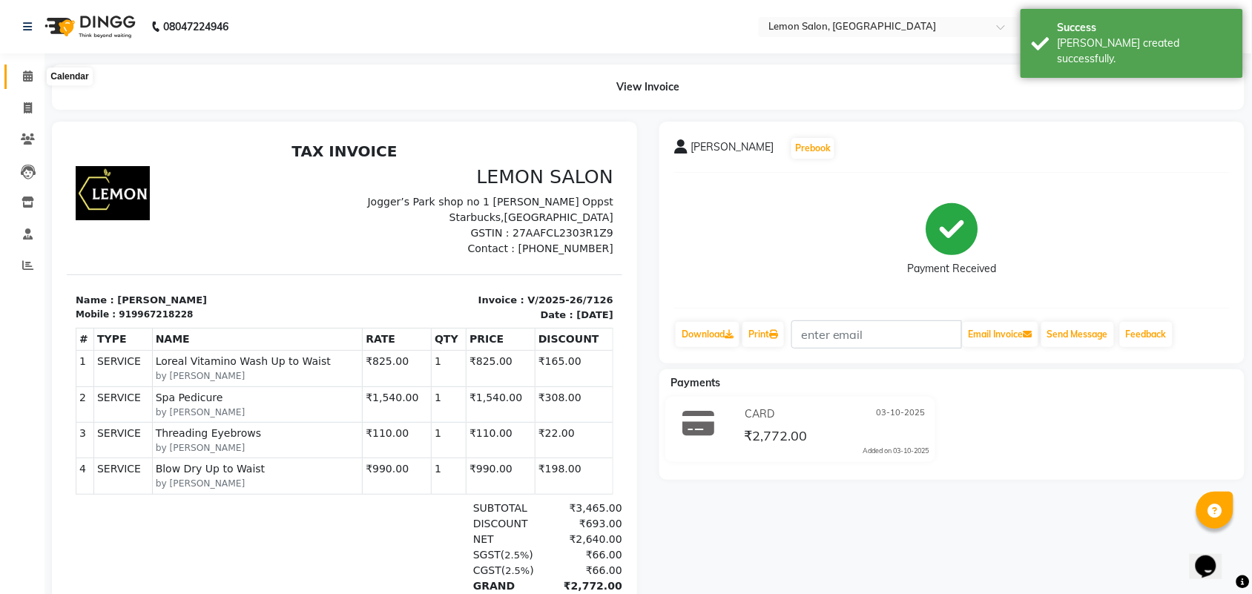
click at [28, 79] on icon at bounding box center [28, 75] width 10 height 11
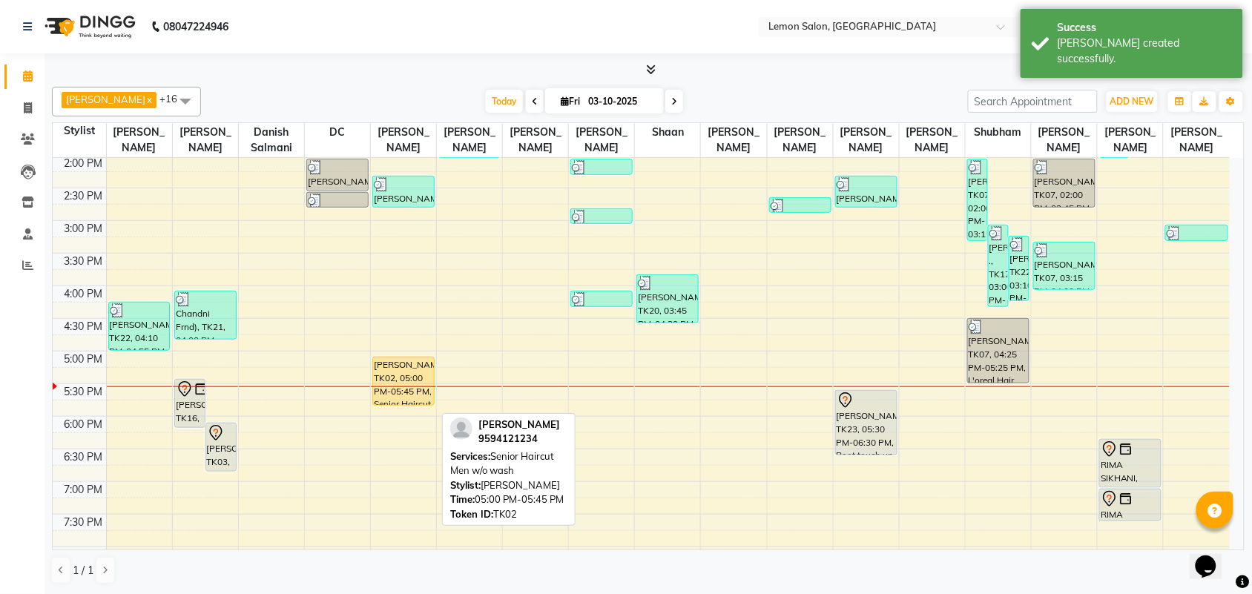
scroll to position [371, 0]
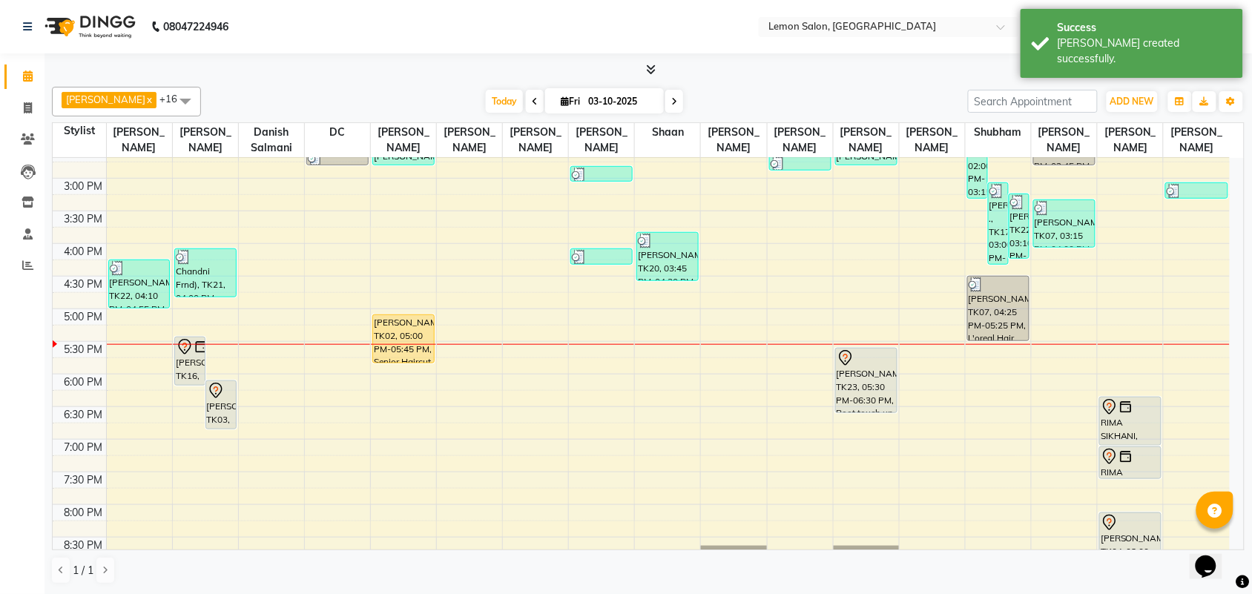
click at [395, 436] on div "9:00 AM 9:30 AM 10:00 AM 10:30 AM 11:00 AM 11:30 AM 12:00 PM 12:30 PM 1:00 PM 1…" at bounding box center [641, 243] width 1177 height 913
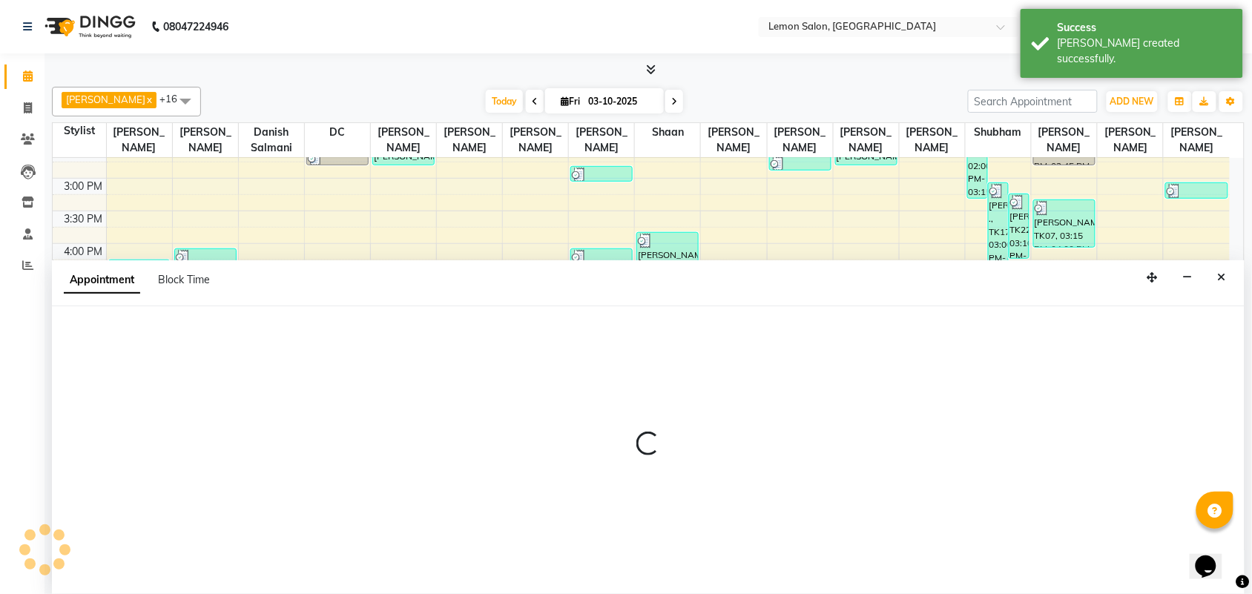
scroll to position [1, 0]
select select "7955"
select select "tentative"
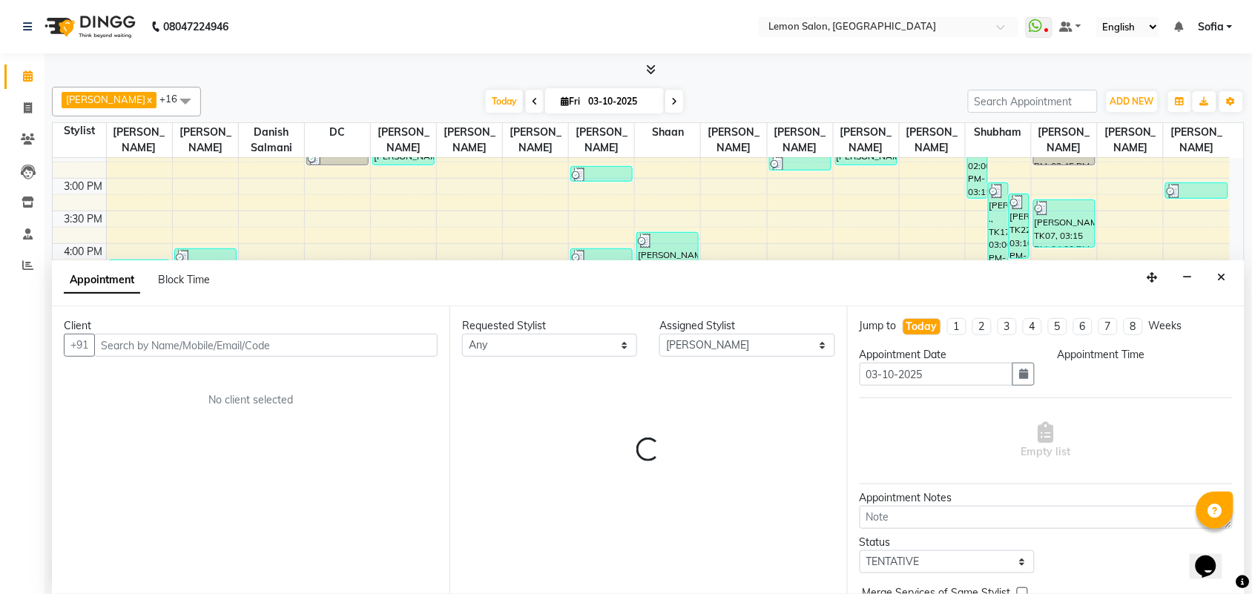
select select "1110"
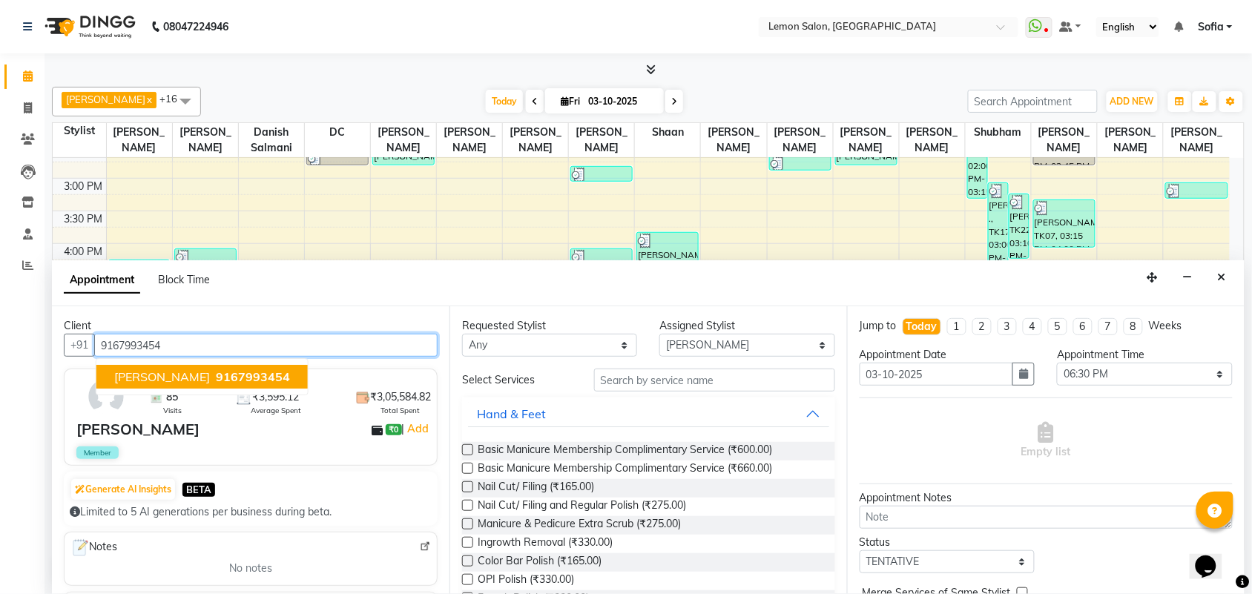
click at [216, 372] on span "9167993454" at bounding box center [253, 376] width 74 height 15
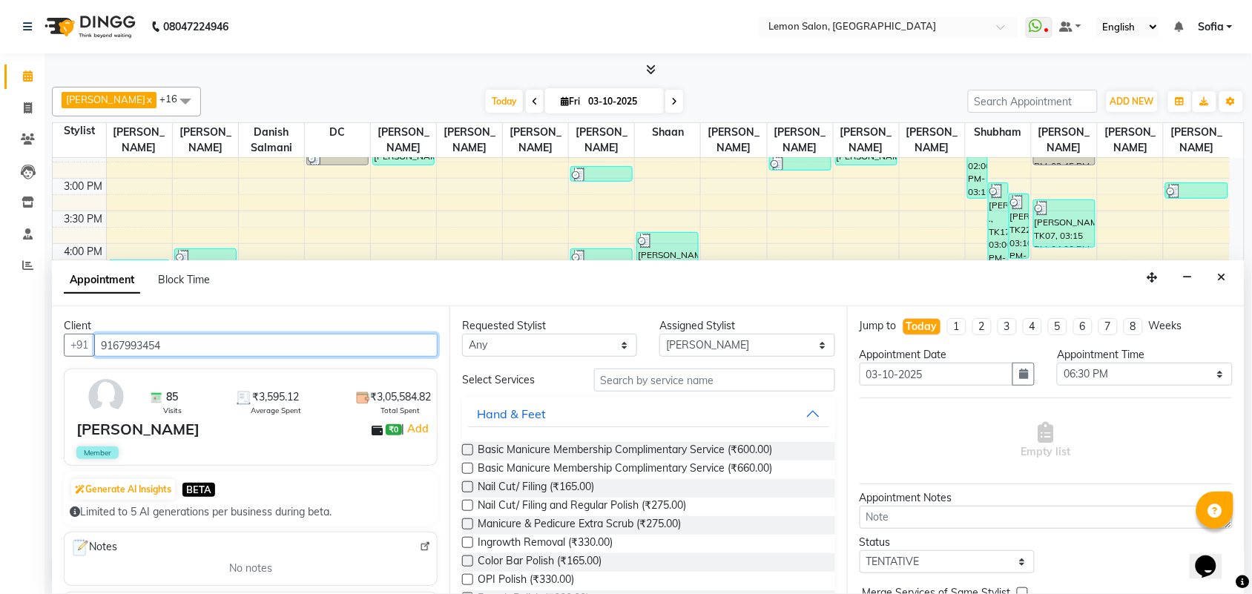
type input "9167993454"
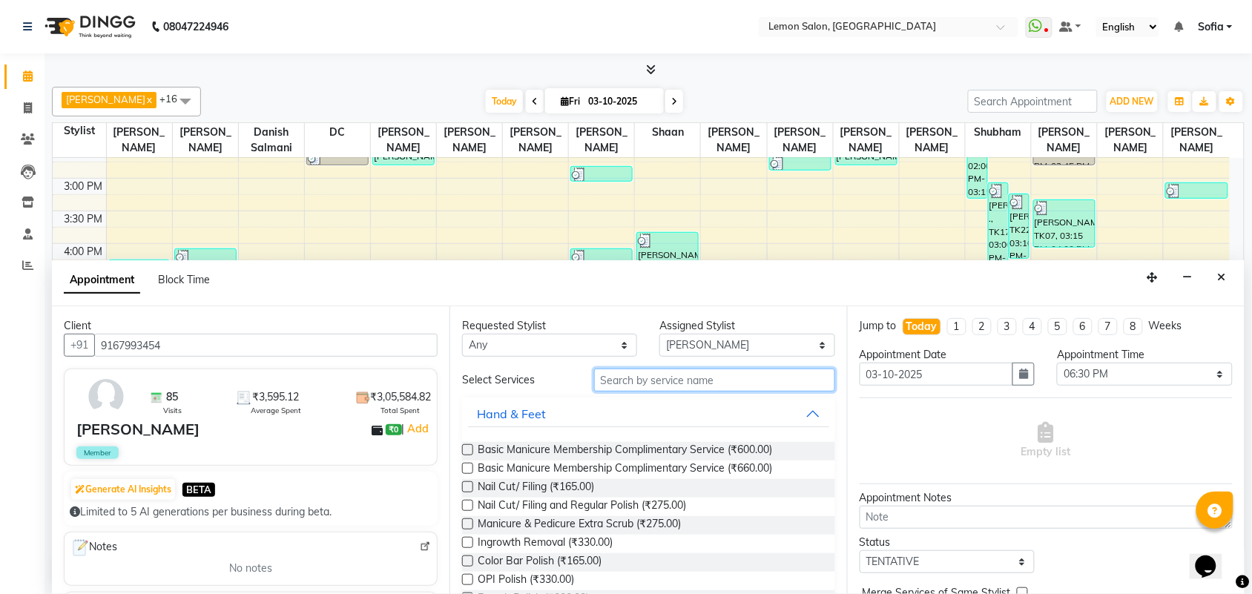
click at [674, 375] on input "text" at bounding box center [714, 380] width 241 height 23
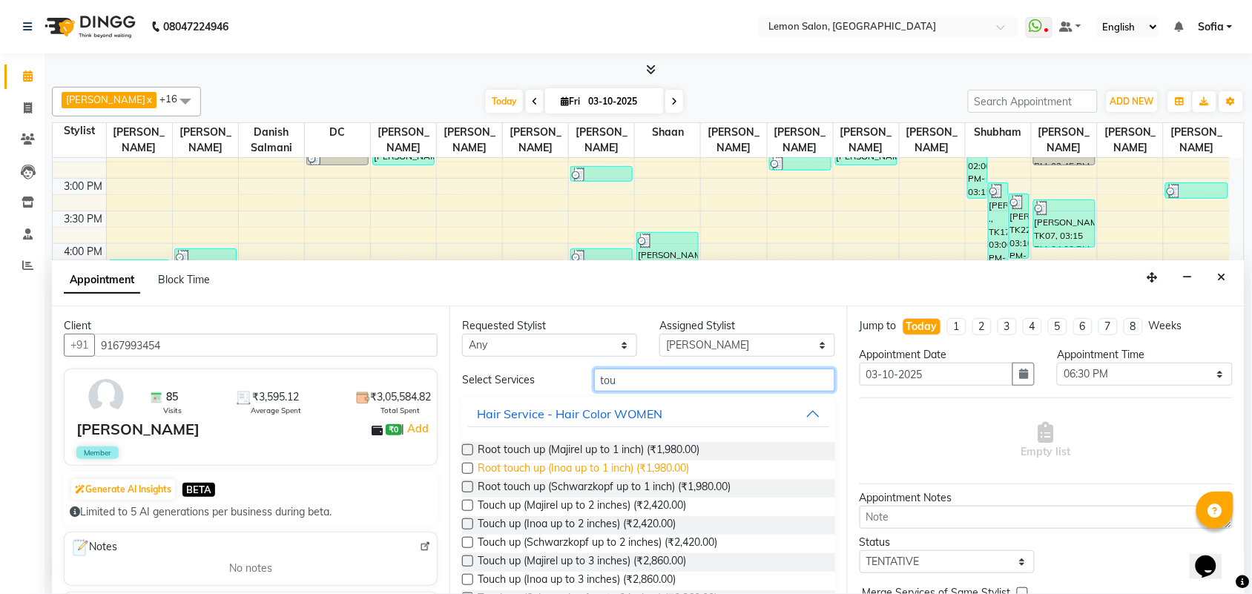
type input "tou"
click at [645, 461] on span "Root touch up (Inoa up to 1 inch) (₹1,980.00)" at bounding box center [583, 470] width 211 height 19
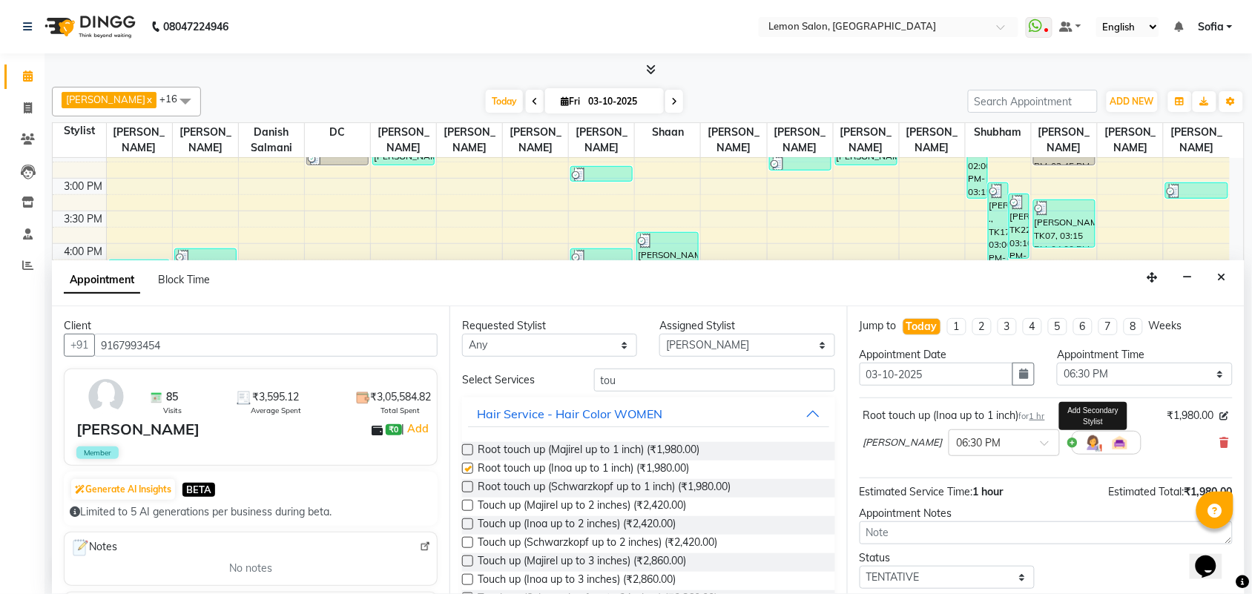
checkbox input "false"
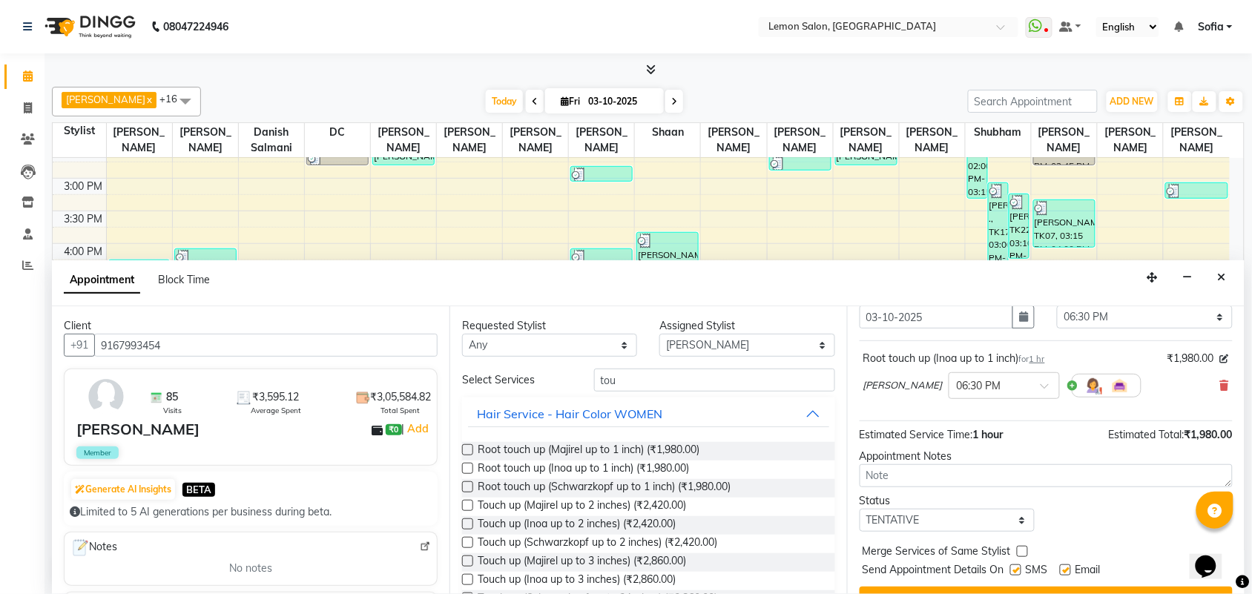
scroll to position [89, 0]
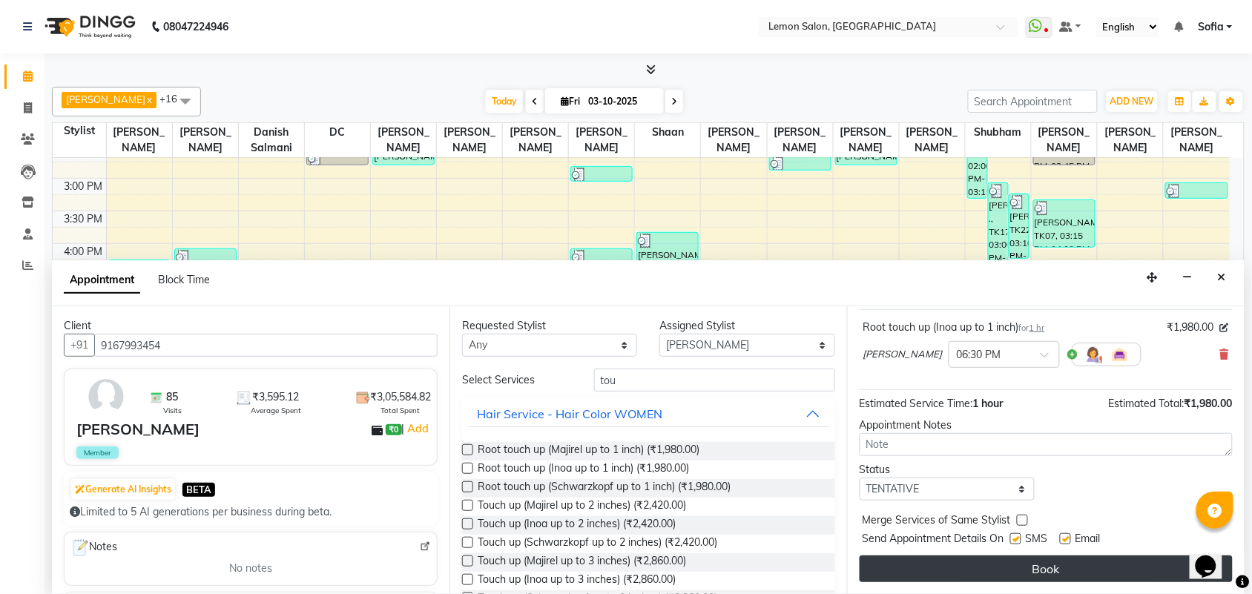
click at [1018, 564] on button "Book" at bounding box center [1046, 569] width 373 height 27
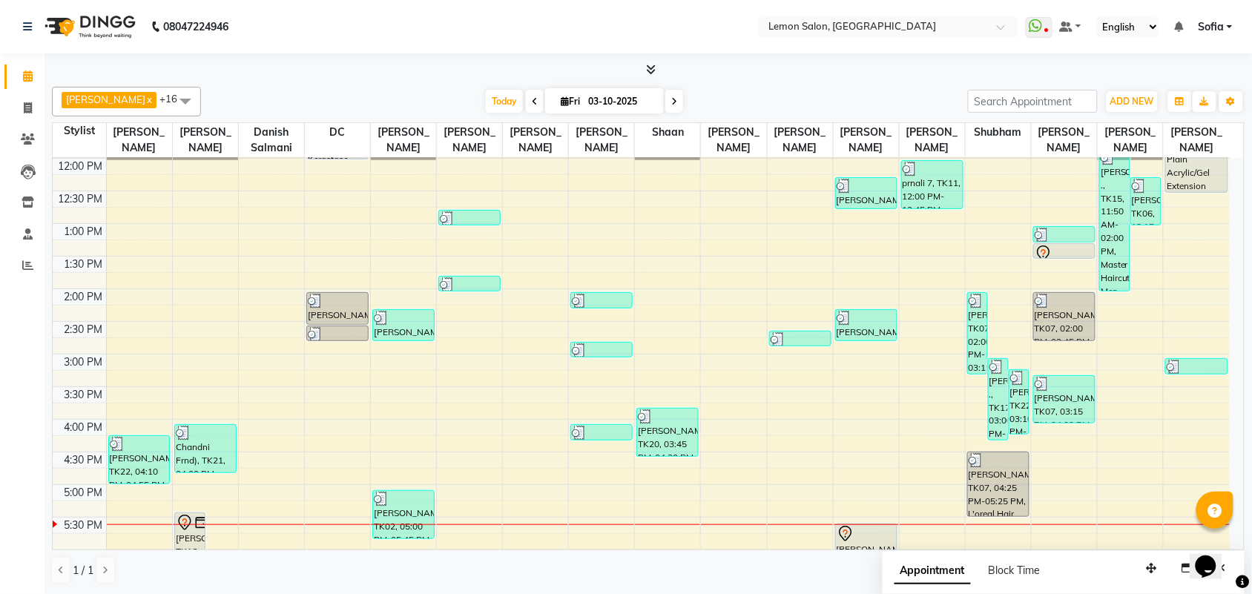
scroll to position [0, 0]
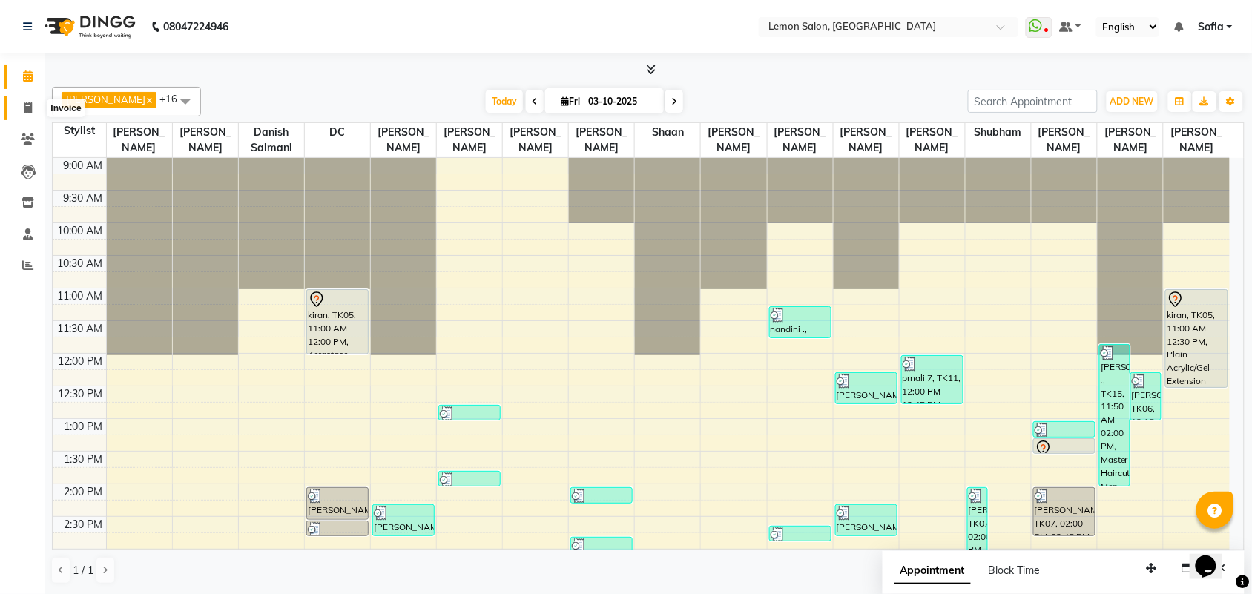
click at [24, 108] on icon at bounding box center [28, 107] width 8 height 11
select select "551"
select select "service"
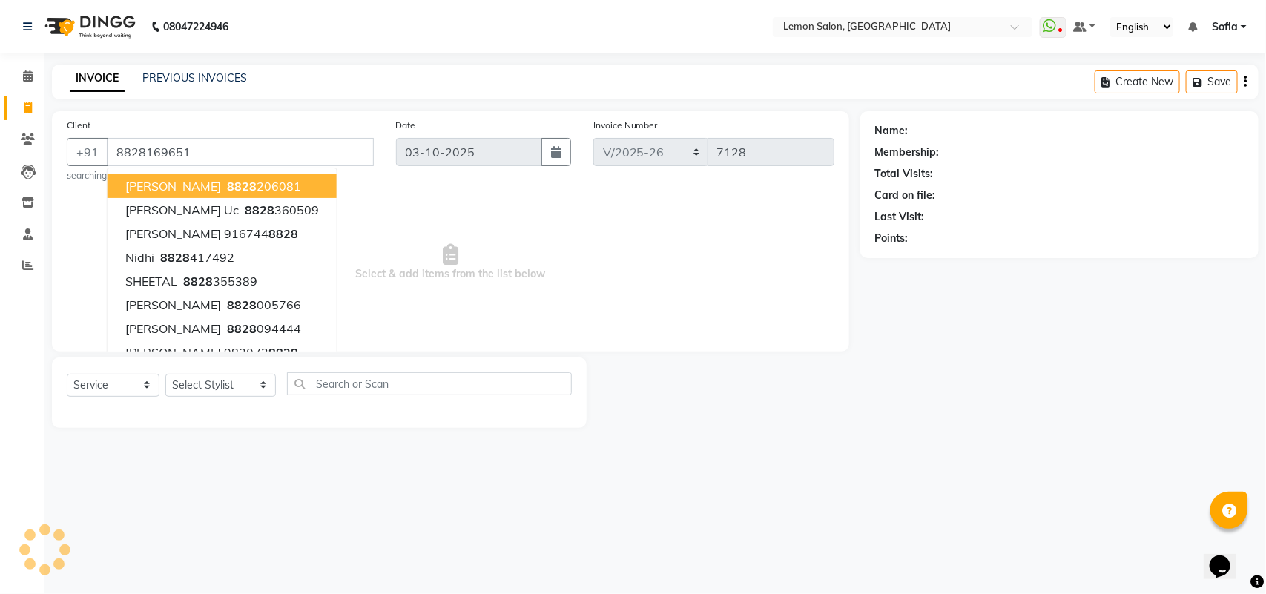
type input "8828169651"
click at [542, 249] on span "Select & add items from the list below" at bounding box center [451, 262] width 768 height 148
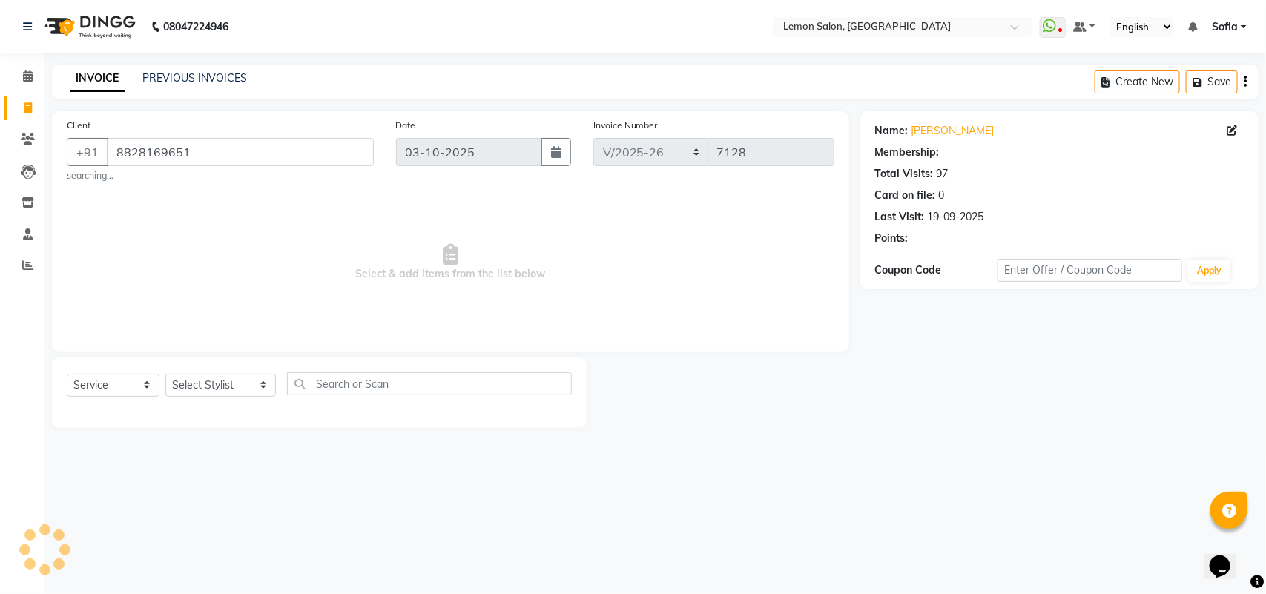
select select "1: Object"
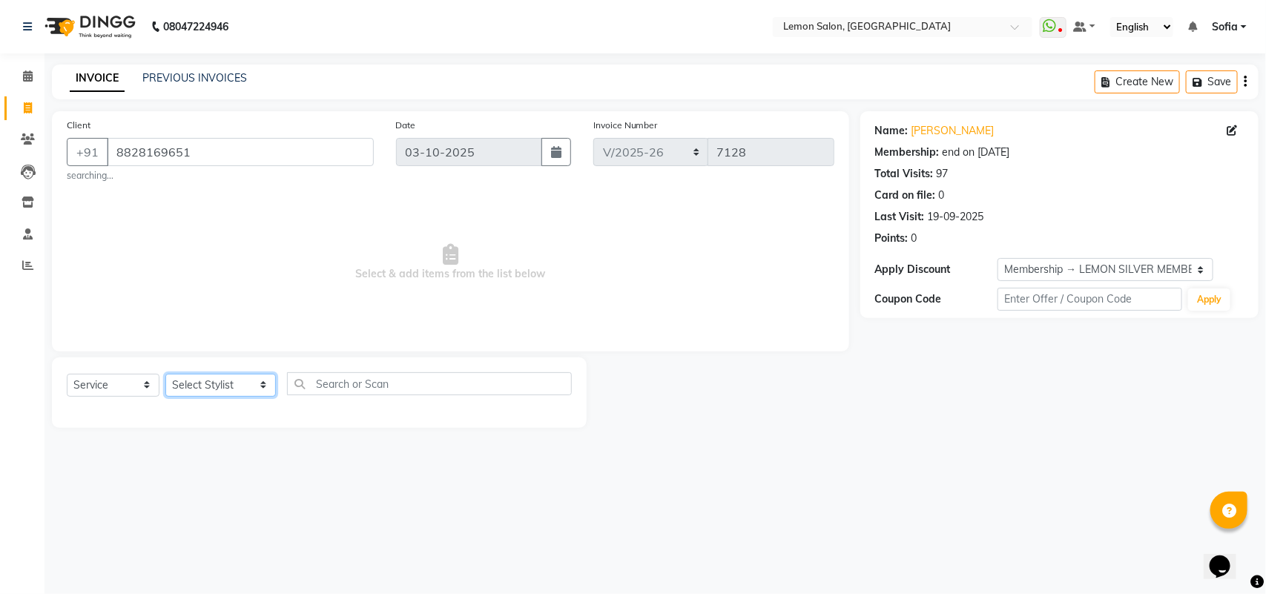
click at [230, 386] on select "Select Stylist Aalam [PERSON_NAME] [PERSON_NAME] [PERSON_NAME] [PERSON_NAME] [P…" at bounding box center [220, 385] width 111 height 23
select select "20632"
click at [165, 374] on select "Select Stylist Aalam [PERSON_NAME] [PERSON_NAME] [PERSON_NAME] [PERSON_NAME] [P…" at bounding box center [220, 385] width 111 height 23
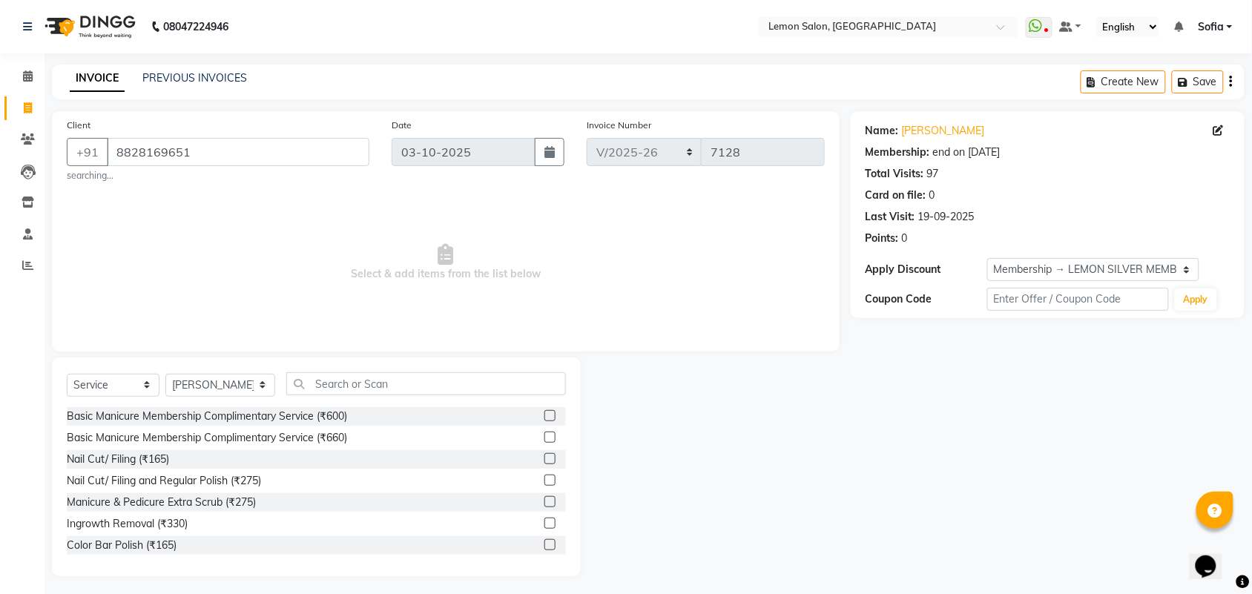
click at [381, 395] on div "Select Service Product Membership Package Voucher Prepaid Gift Card Select Styl…" at bounding box center [316, 389] width 499 height 35
click at [381, 390] on input "text" at bounding box center [426, 383] width 280 height 23
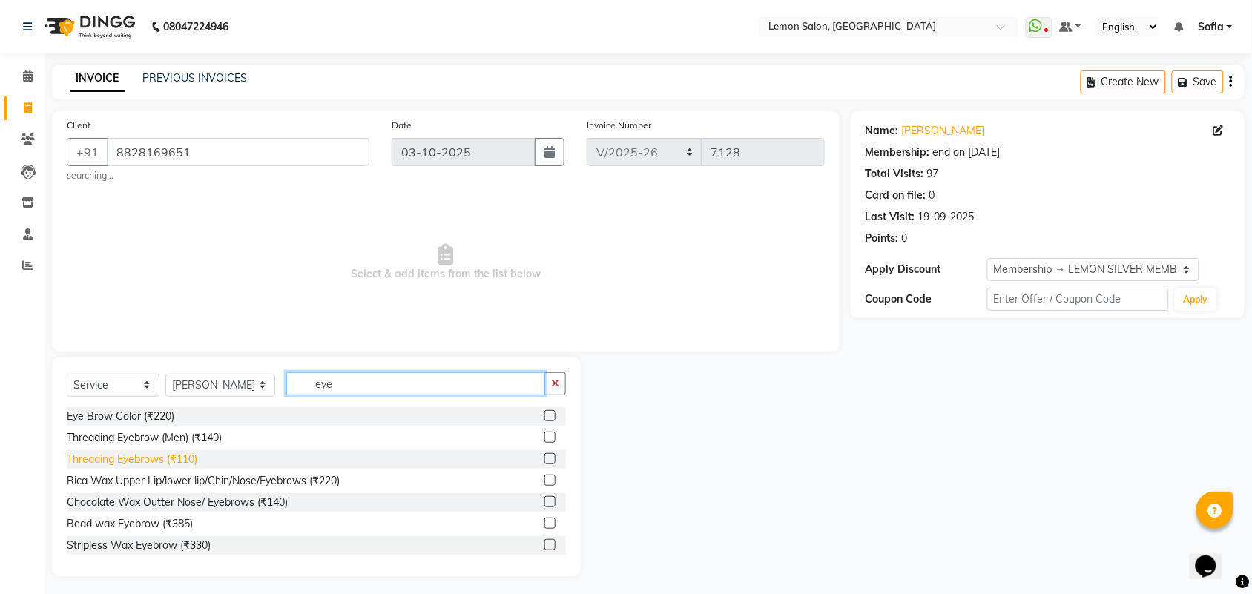
type input "eye"
click at [119, 453] on div "Threading Eyebrows (₹110)" at bounding box center [132, 460] width 131 height 16
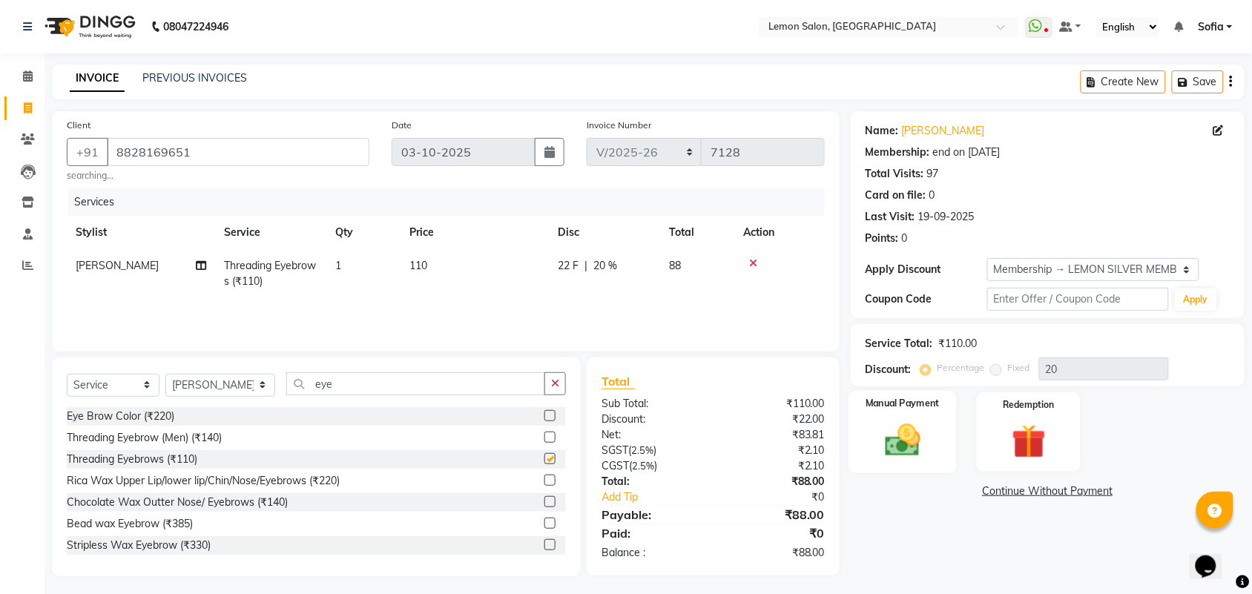
checkbox input "false"
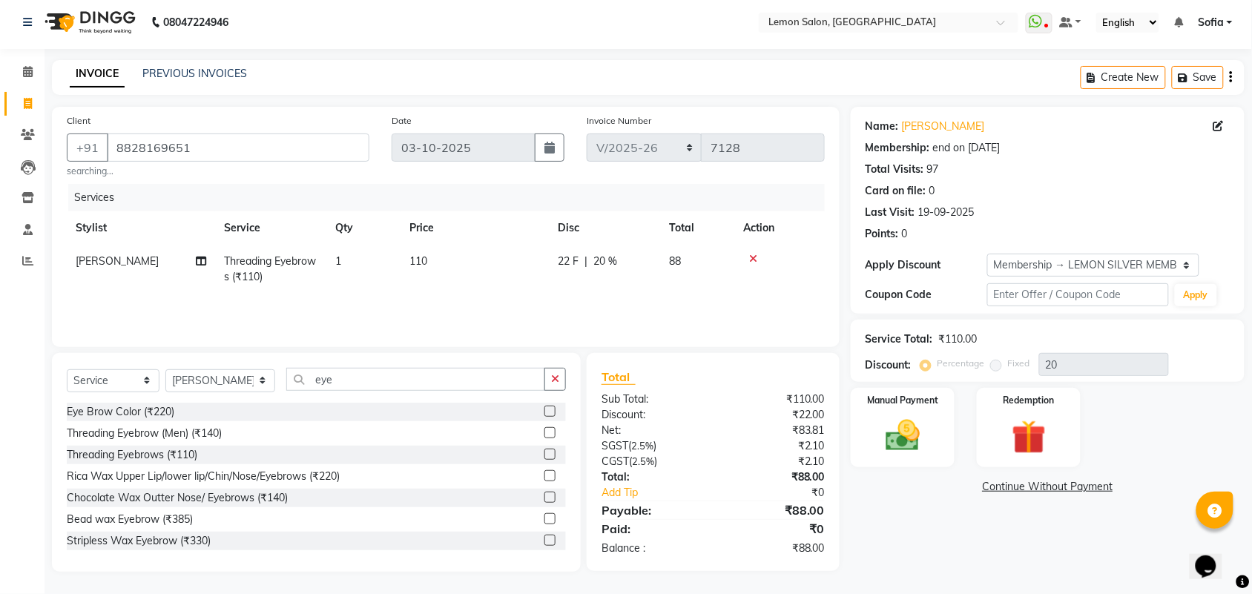
click at [150, 265] on span "[PERSON_NAME]" at bounding box center [117, 260] width 83 height 13
select select "20632"
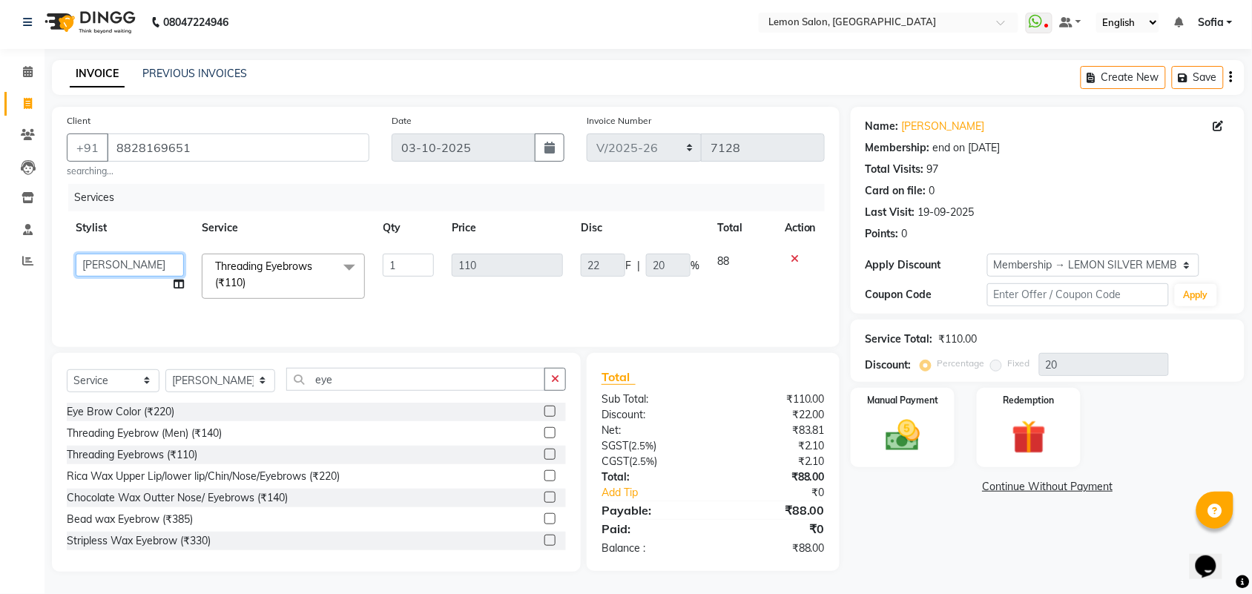
click at [150, 265] on select "Aalam Saifi Abhishek Shelar Aditi Nigam Ansar Ahmed Archana Muke Archana Rajbha…" at bounding box center [130, 265] width 108 height 23
select select "20630"
click at [412, 347] on div "Client +91 8828169651 searching... Date 03-10-2025 Invoice Number LBKD/2025-26 …" at bounding box center [446, 227] width 788 height 240
click at [925, 427] on img at bounding box center [903, 435] width 58 height 41
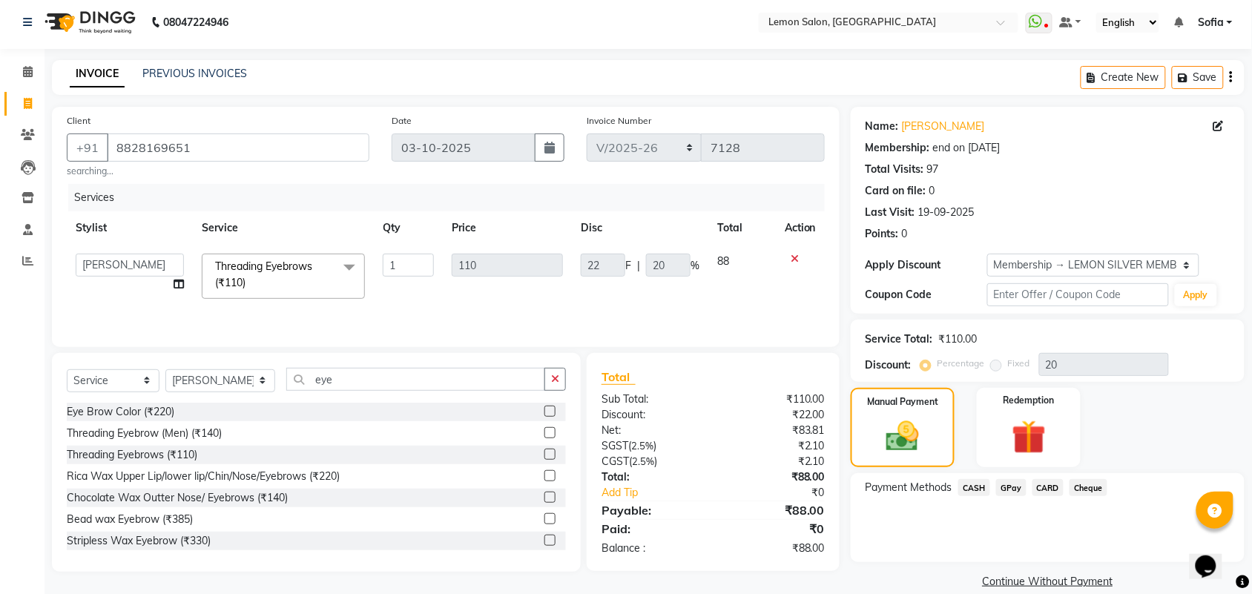
click at [980, 486] on span "CASH" at bounding box center [975, 487] width 32 height 17
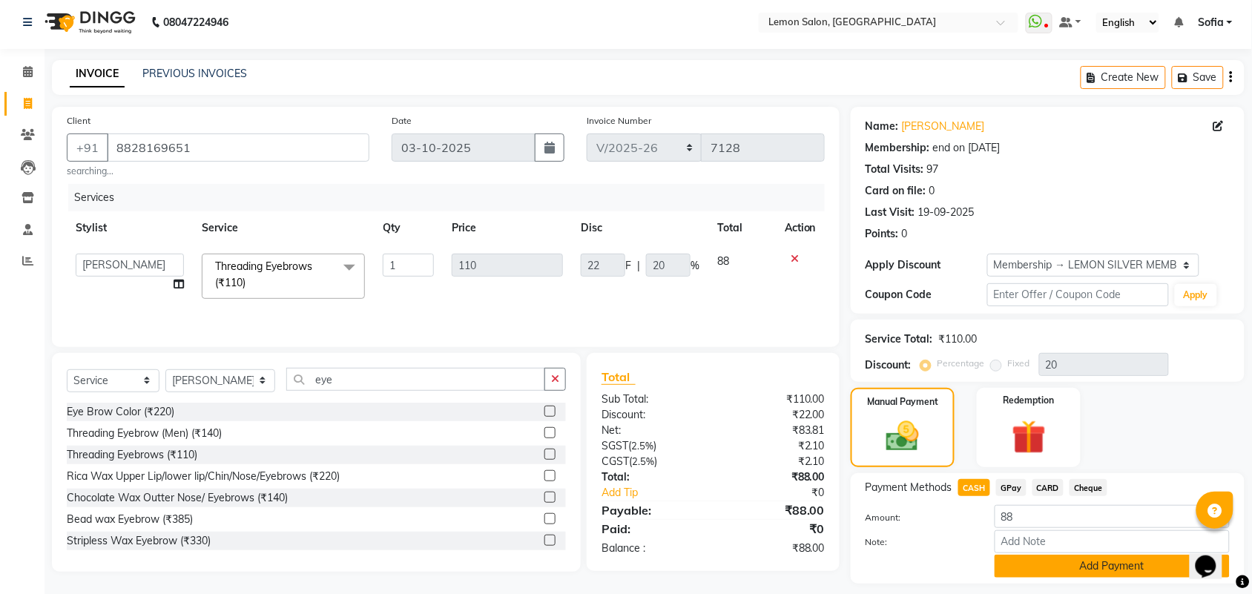
click at [1005, 564] on button "Add Payment" at bounding box center [1112, 566] width 235 height 23
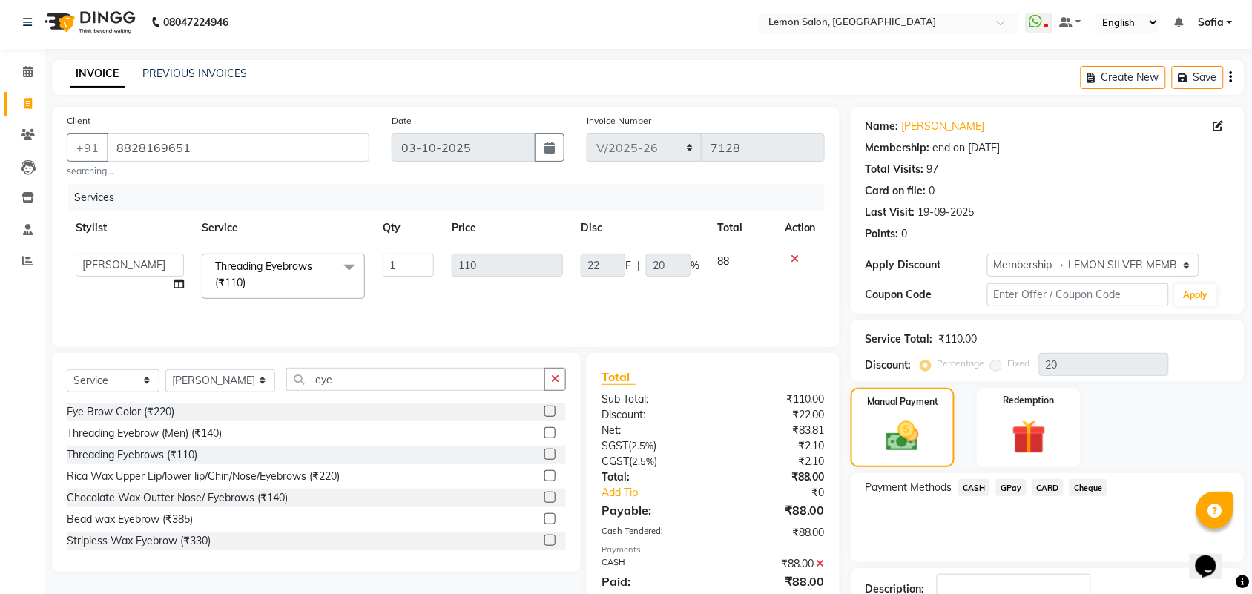
scroll to position [131, 0]
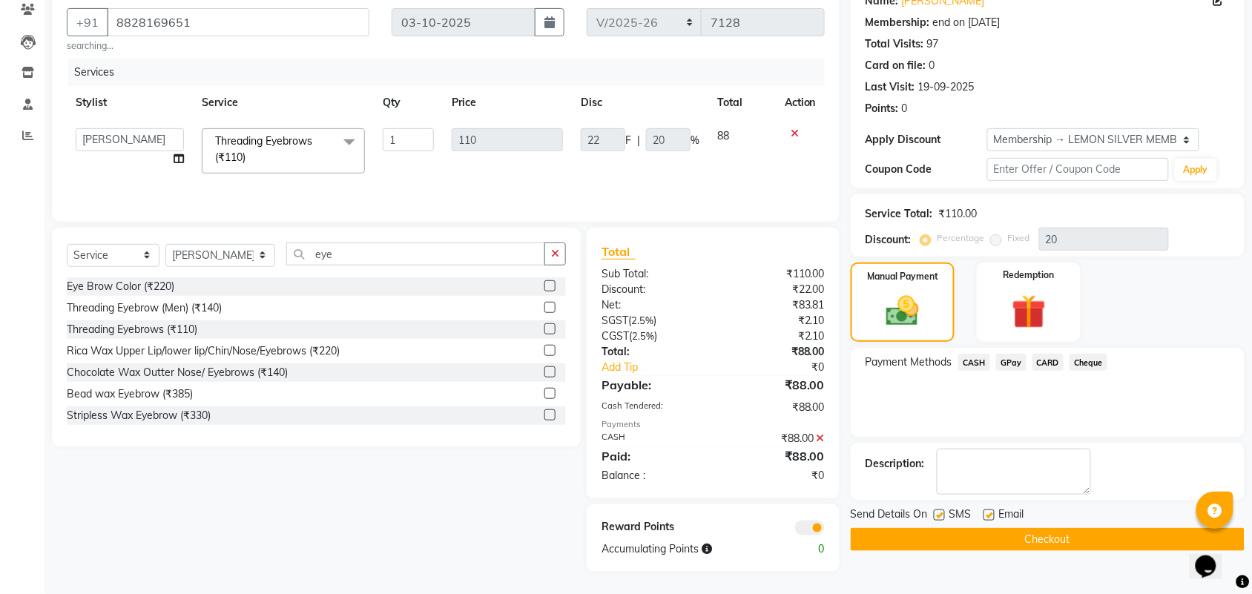
click at [1011, 540] on button "Checkout" at bounding box center [1048, 539] width 394 height 23
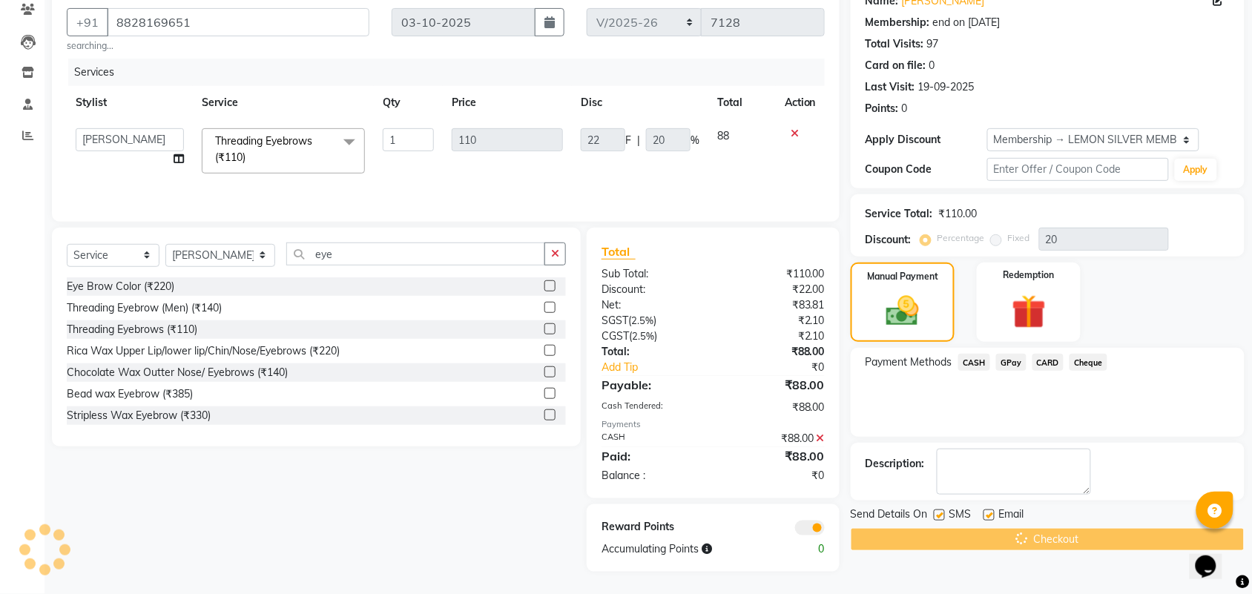
scroll to position [0, 0]
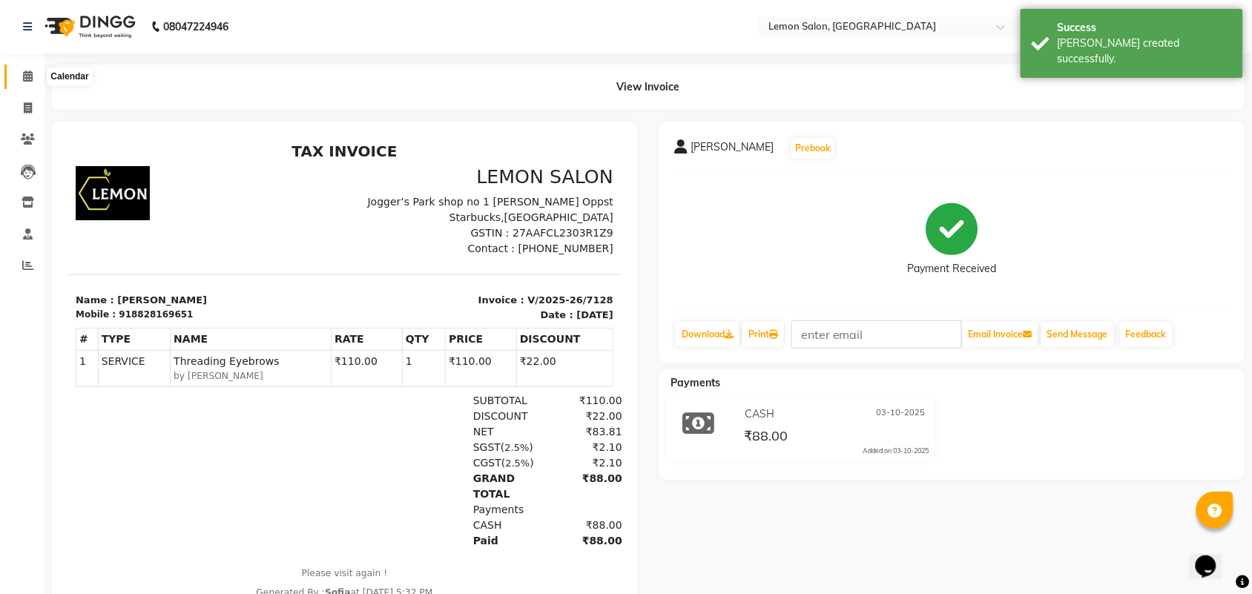
click at [23, 79] on icon at bounding box center [28, 75] width 10 height 11
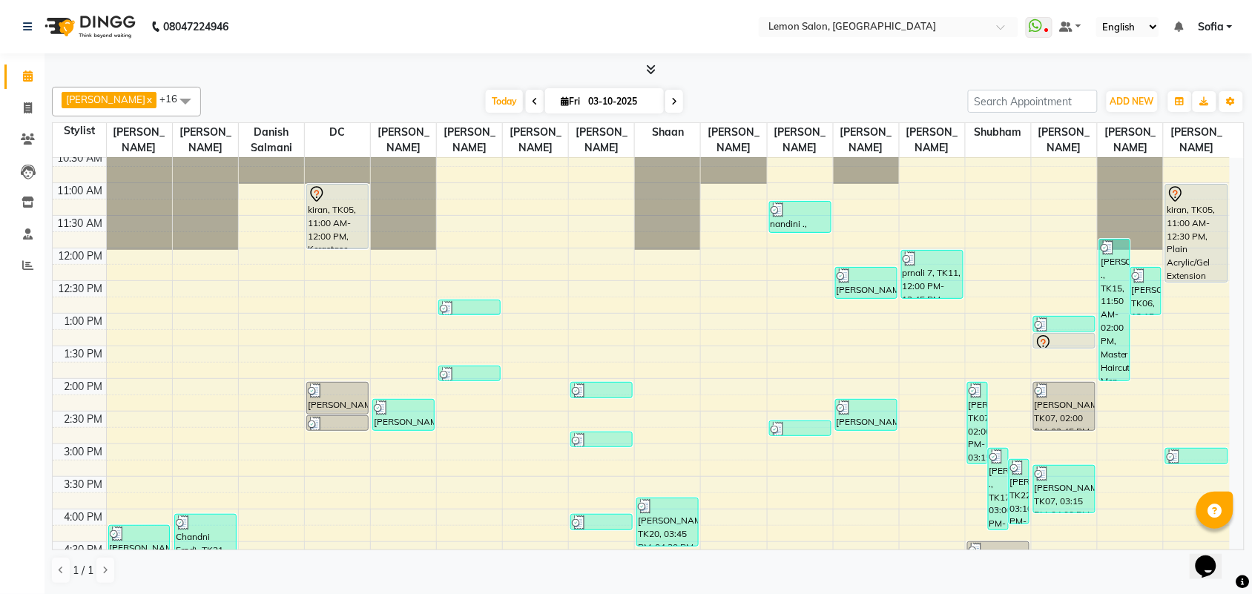
scroll to position [93, 0]
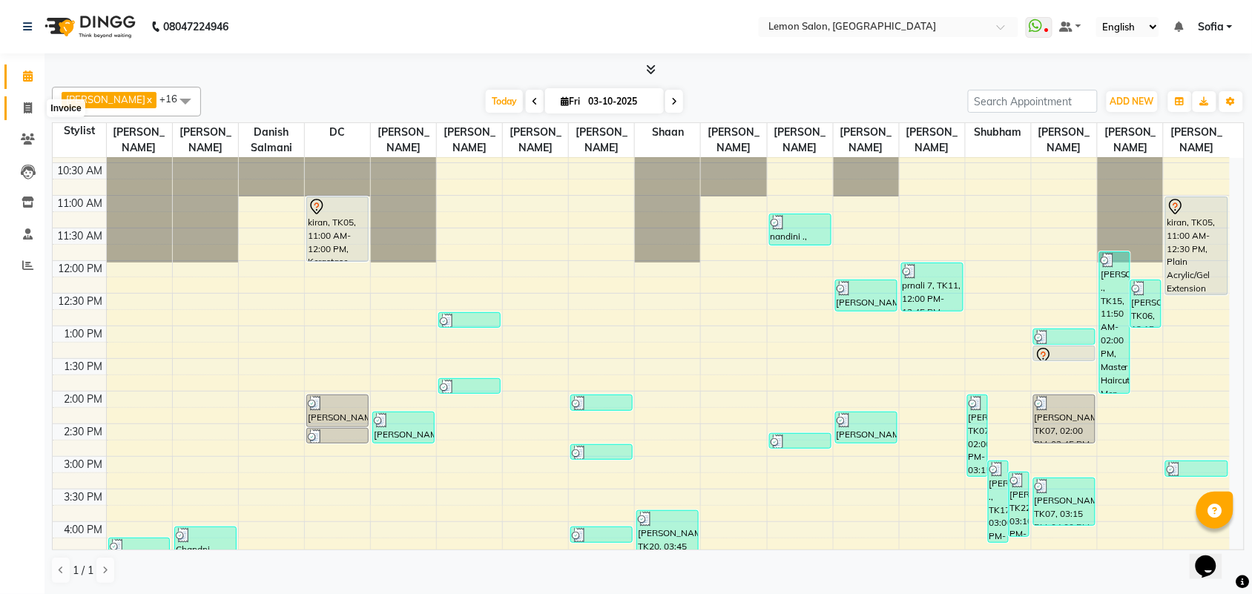
click at [16, 111] on span at bounding box center [28, 108] width 26 height 17
select select "551"
select select "service"
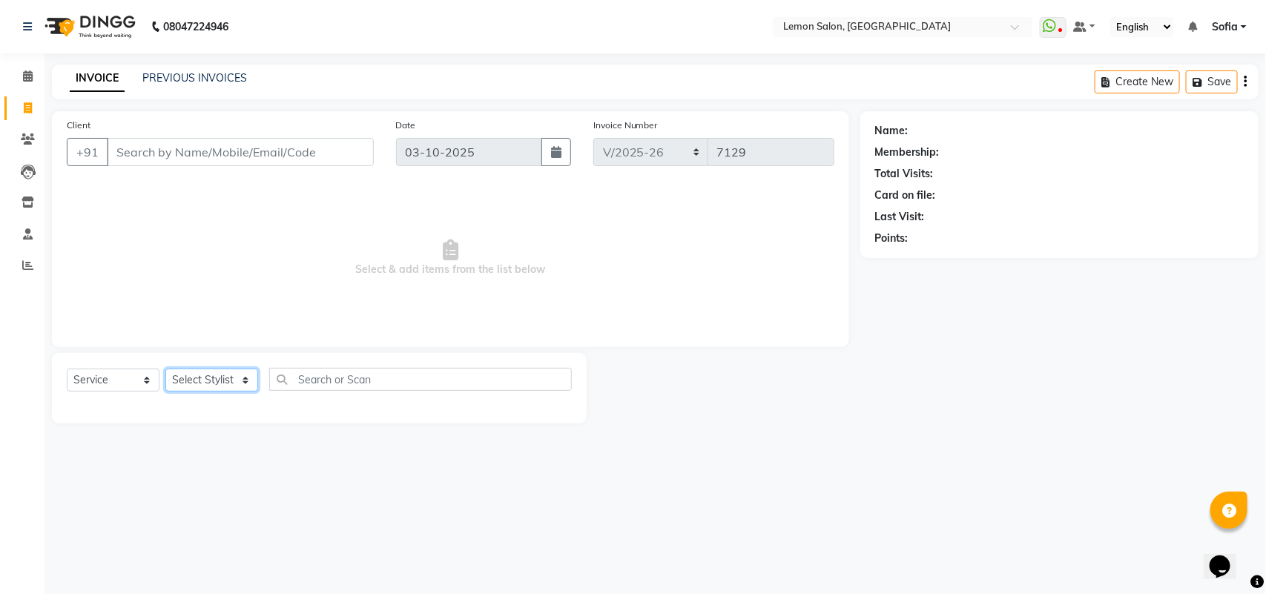
click at [212, 383] on select "Select Stylist" at bounding box center [211, 380] width 93 height 23
select select "48406"
click at [165, 369] on select "Select Stylist Aalam [PERSON_NAME] [PERSON_NAME] [PERSON_NAME] [PERSON_NAME] [P…" at bounding box center [220, 380] width 111 height 23
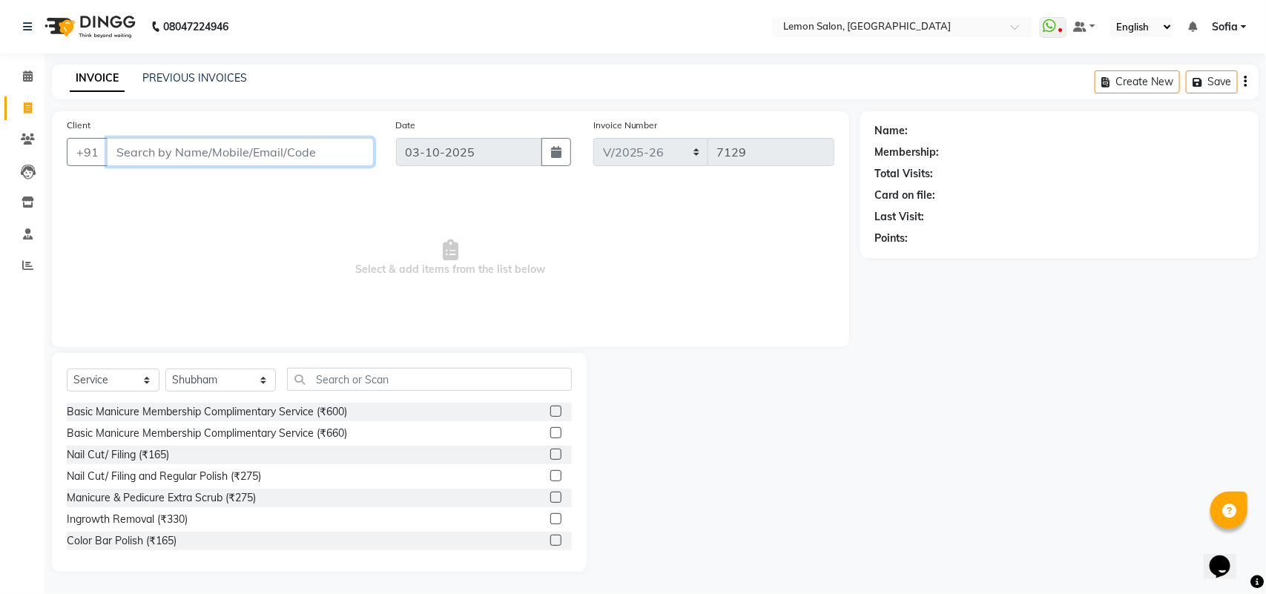
click at [190, 152] on input "Client" at bounding box center [240, 152] width 267 height 28
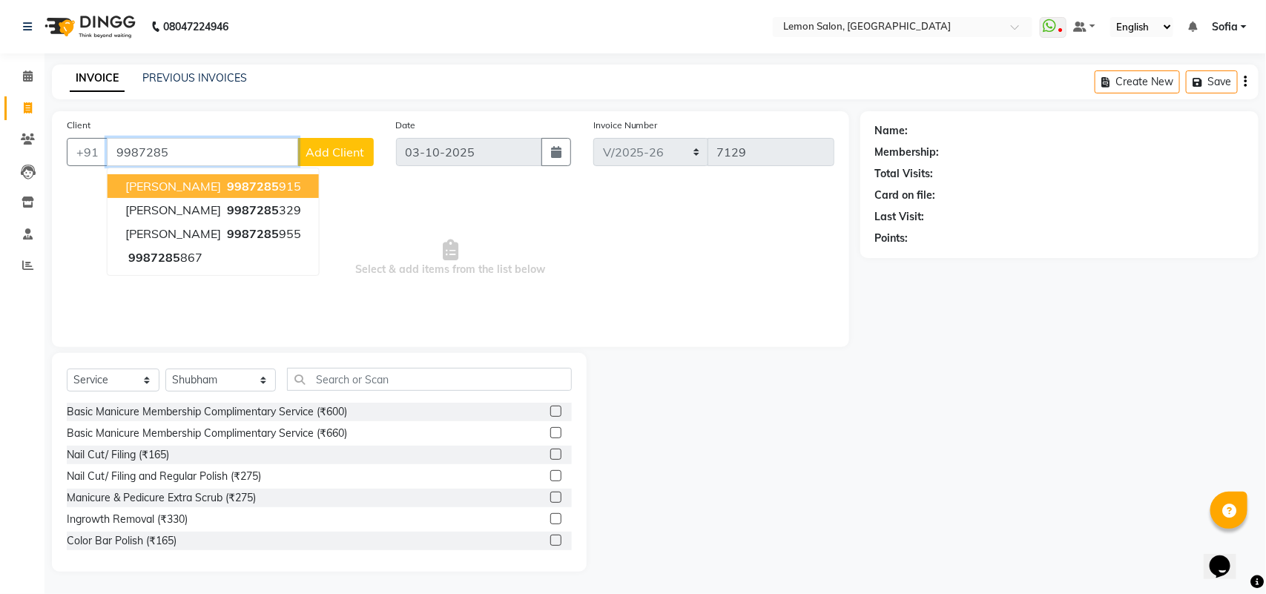
click at [251, 187] on span "9987285" at bounding box center [253, 186] width 52 height 15
type input "9987285915"
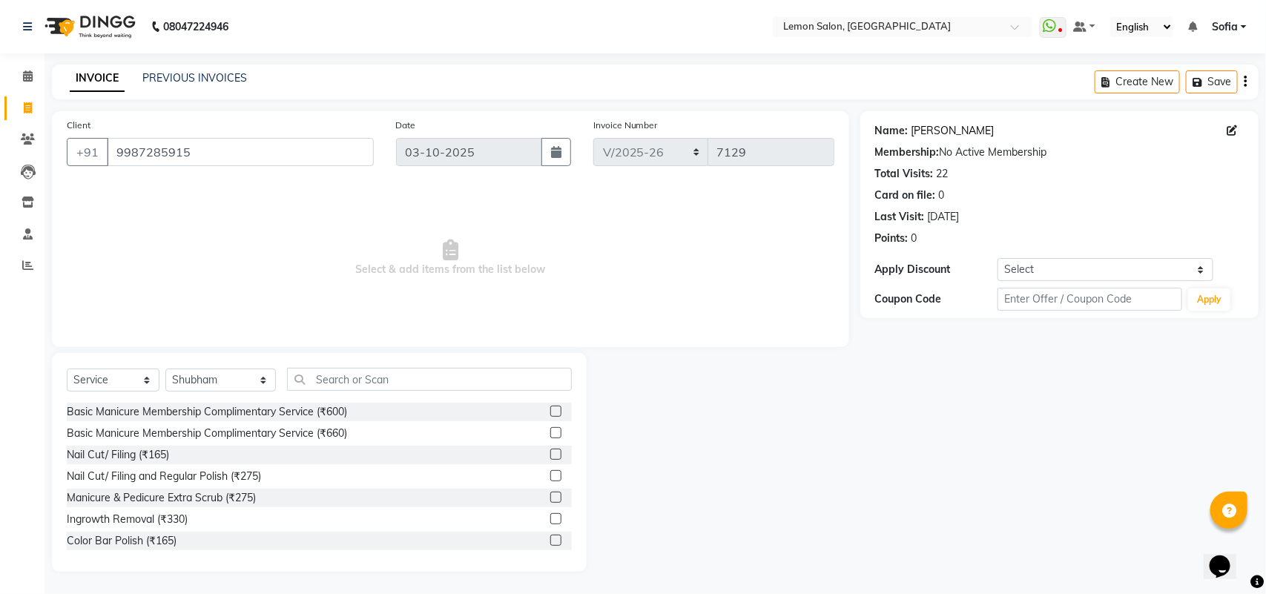
click at [958, 135] on link "[PERSON_NAME]" at bounding box center [953, 131] width 83 height 16
click at [319, 388] on input "text" at bounding box center [429, 379] width 285 height 23
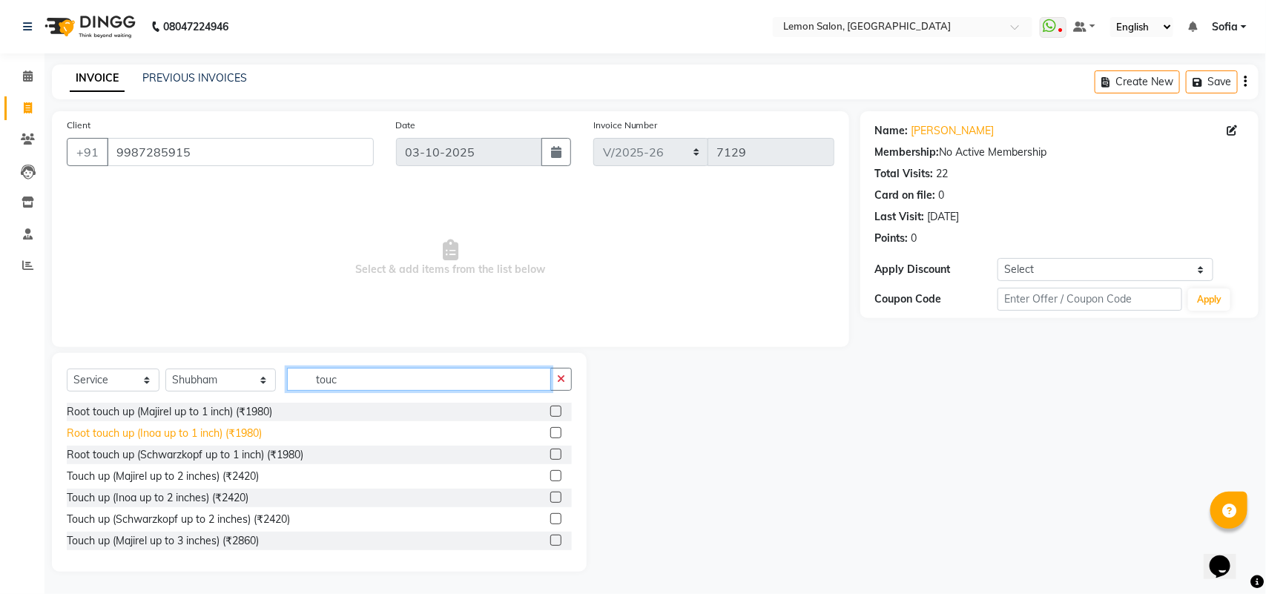
type input "touc"
click at [223, 432] on div "Root touch up (Inoa up to 1 inch) (₹1980)" at bounding box center [164, 434] width 195 height 16
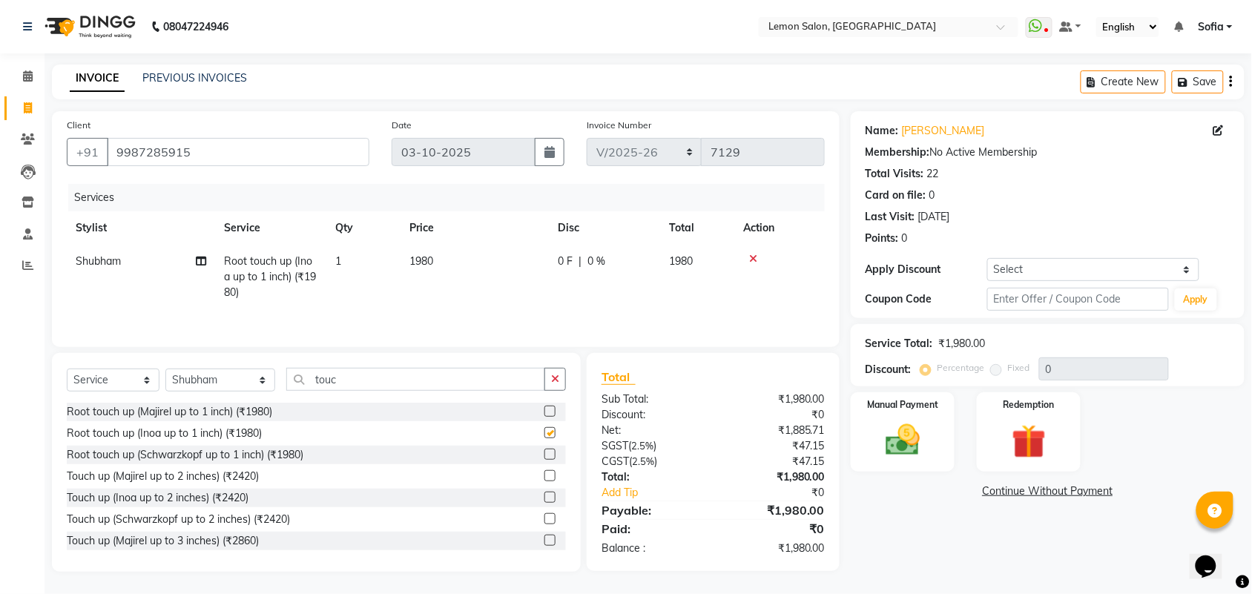
checkbox input "false"
drag, startPoint x: 936, startPoint y: 434, endPoint x: 969, endPoint y: 453, distance: 38.6
click at [936, 435] on div "Manual Payment" at bounding box center [903, 431] width 104 height 79
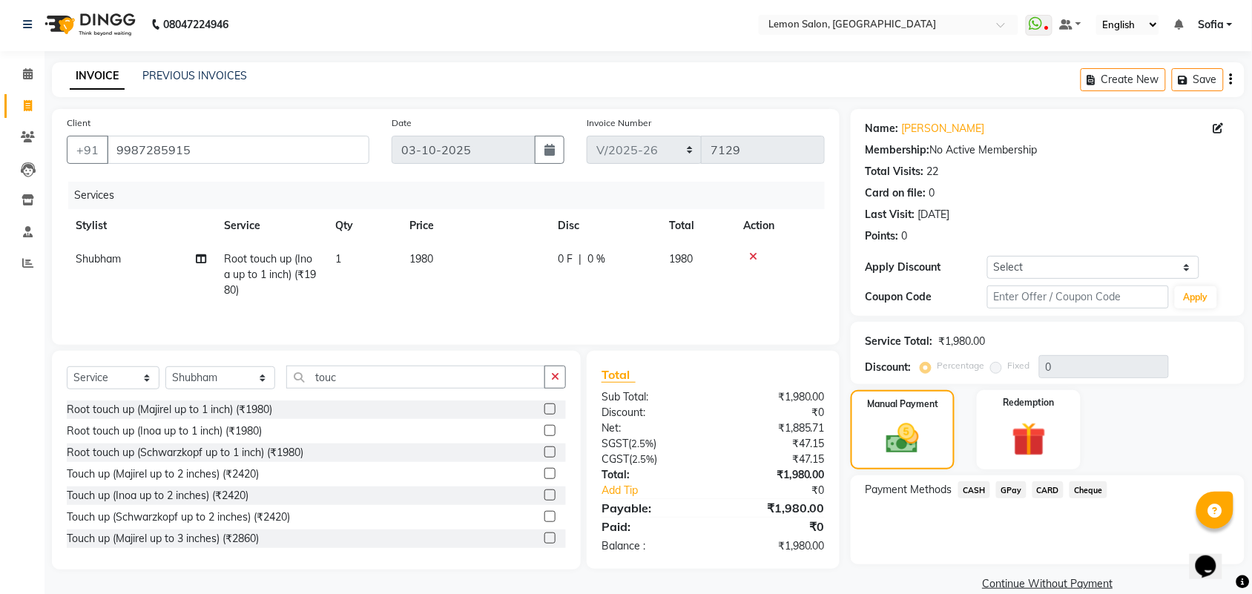
click at [1014, 490] on span "GPay" at bounding box center [1011, 490] width 30 height 17
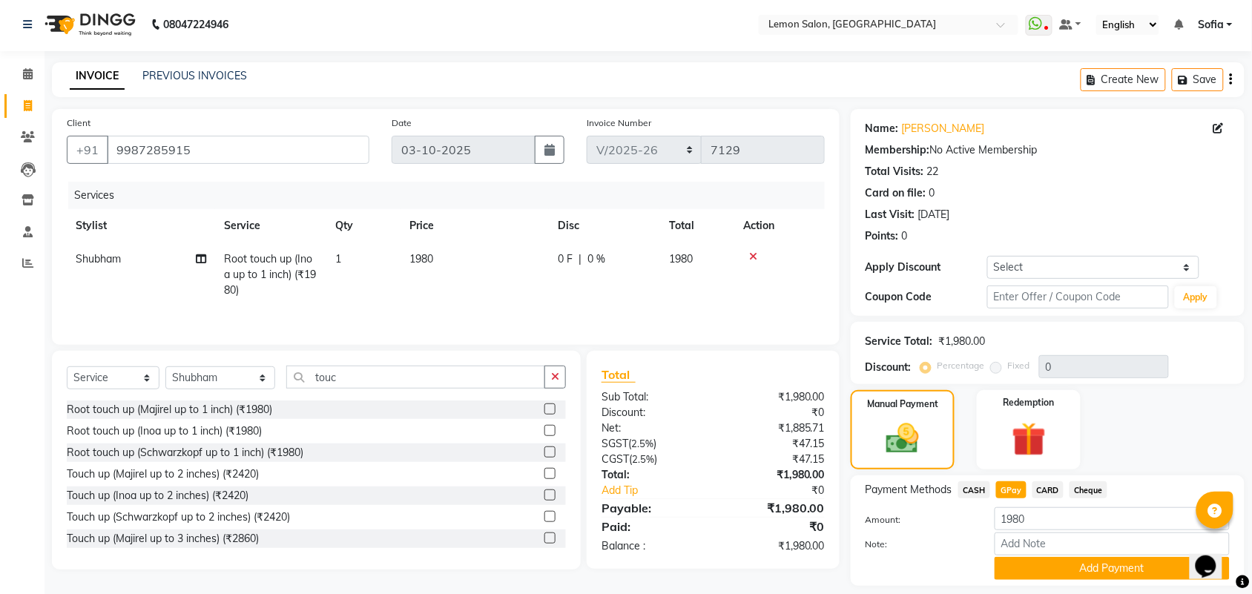
drag, startPoint x: 1043, startPoint y: 490, endPoint x: 1047, endPoint y: 513, distance: 22.6
click at [1045, 492] on span "CARD" at bounding box center [1049, 490] width 32 height 17
click at [1048, 565] on button "Add Payment" at bounding box center [1112, 568] width 235 height 23
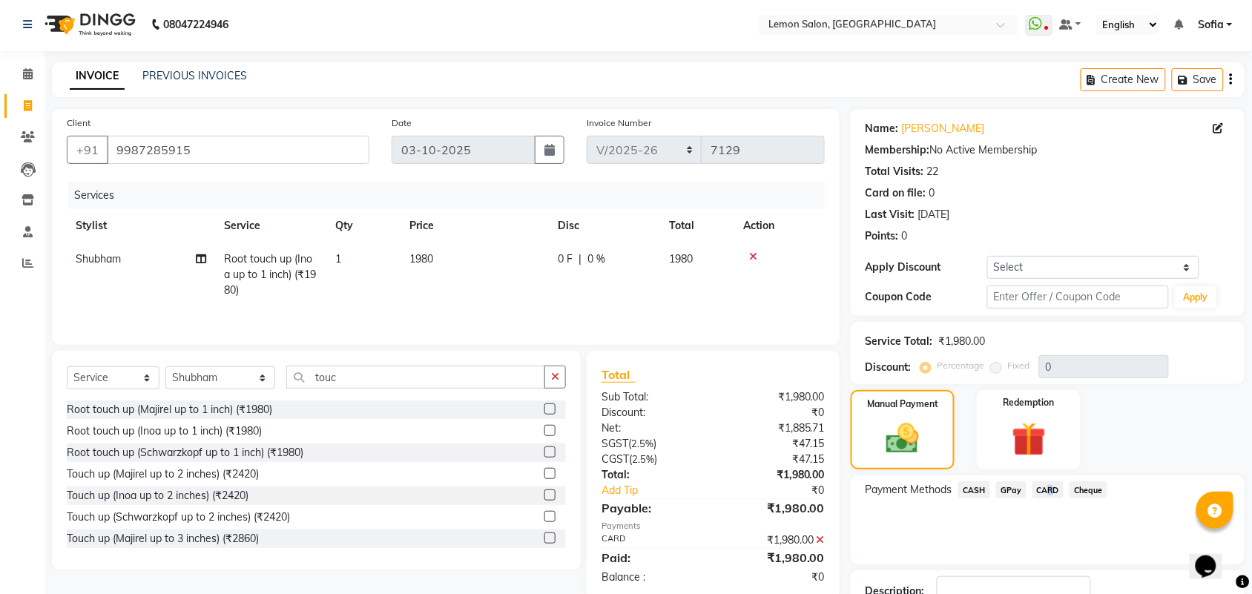
scroll to position [110, 0]
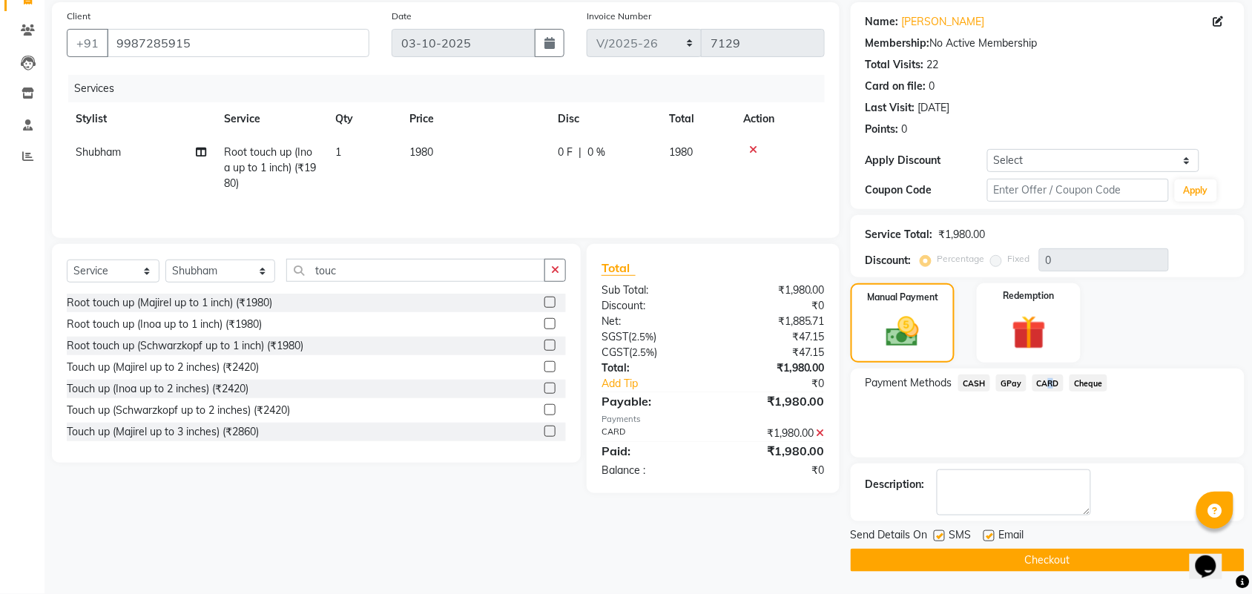
click at [976, 556] on button "Checkout" at bounding box center [1048, 560] width 394 height 23
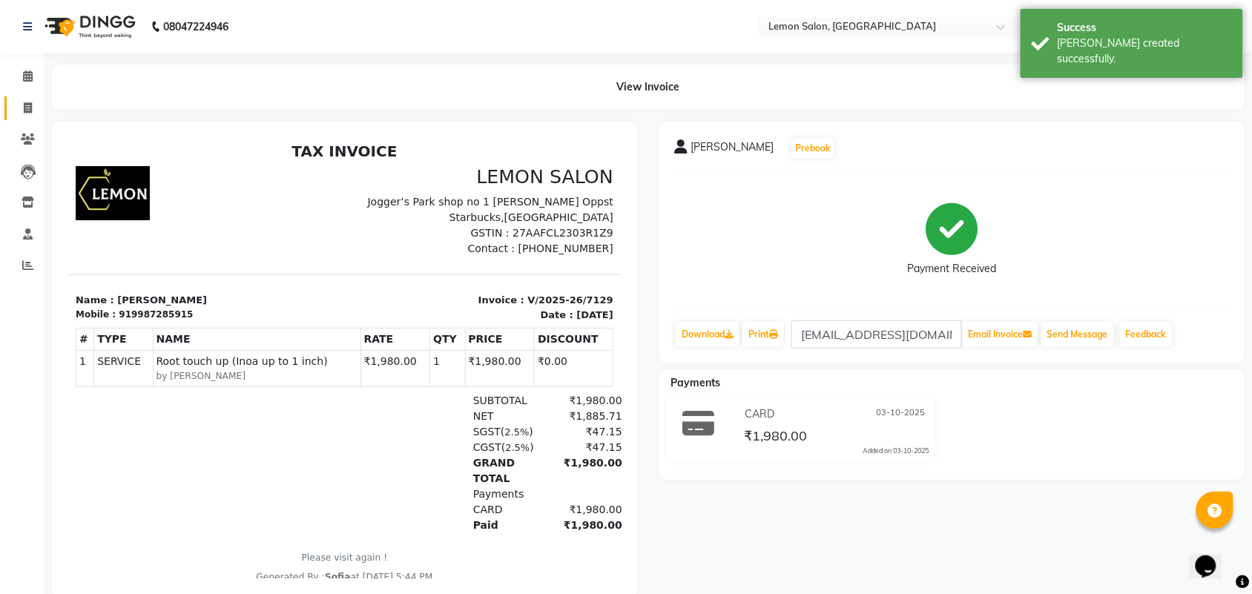
click at [27, 105] on icon at bounding box center [28, 107] width 8 height 11
select select "service"
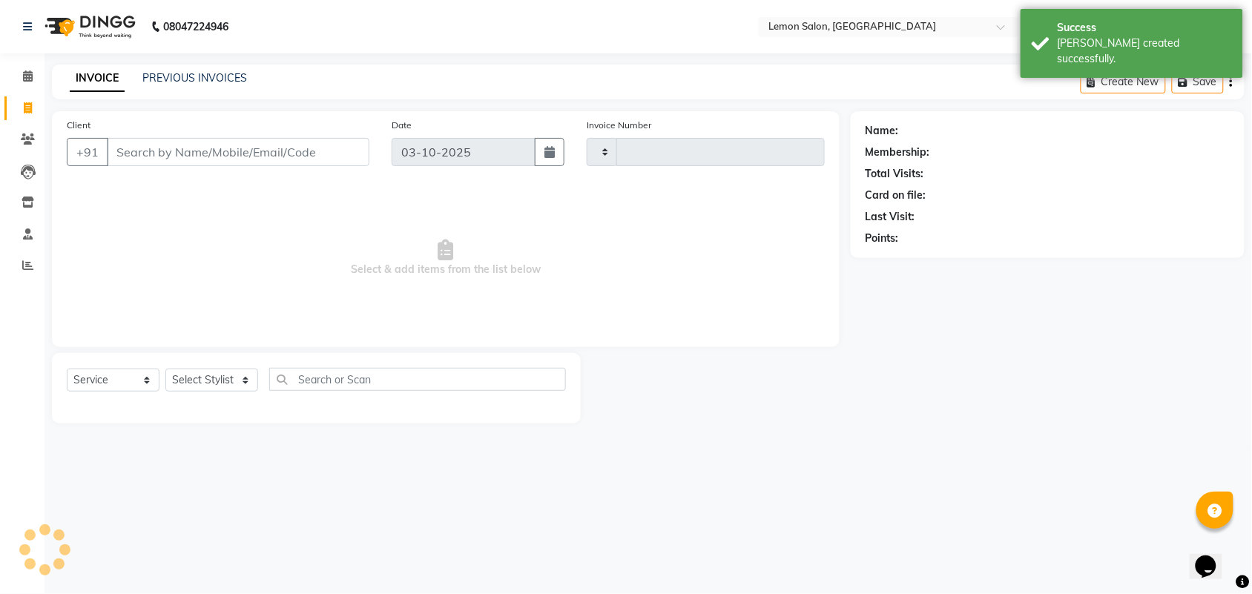
type input "7130"
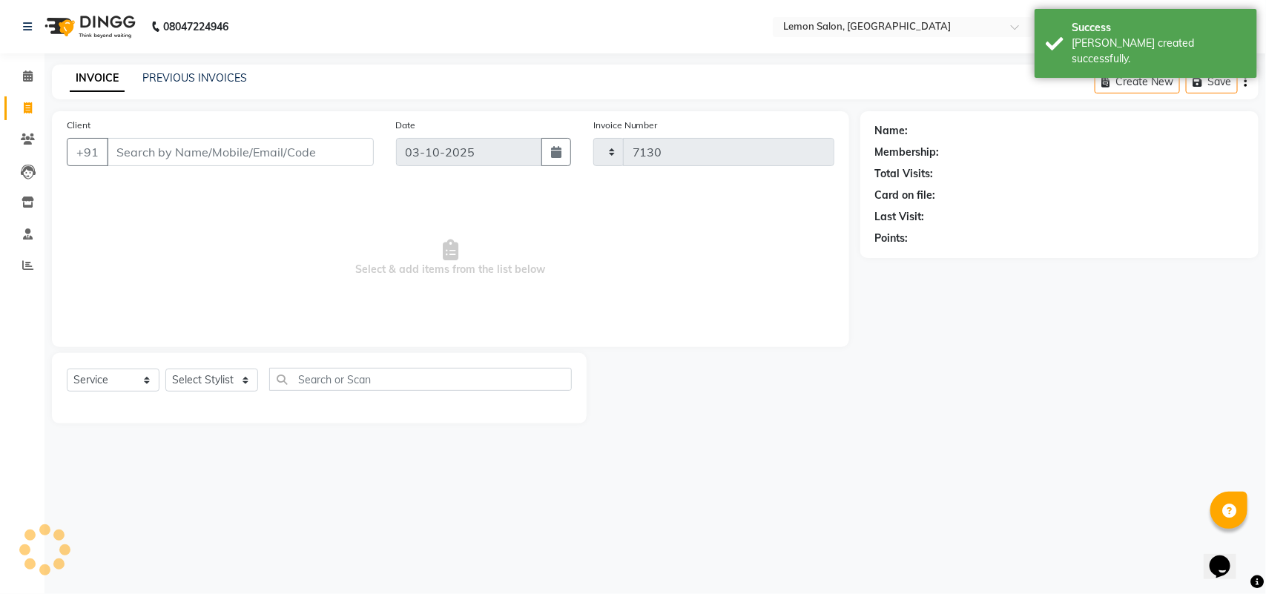
select select "551"
click at [206, 146] on input "Client" at bounding box center [240, 152] width 267 height 28
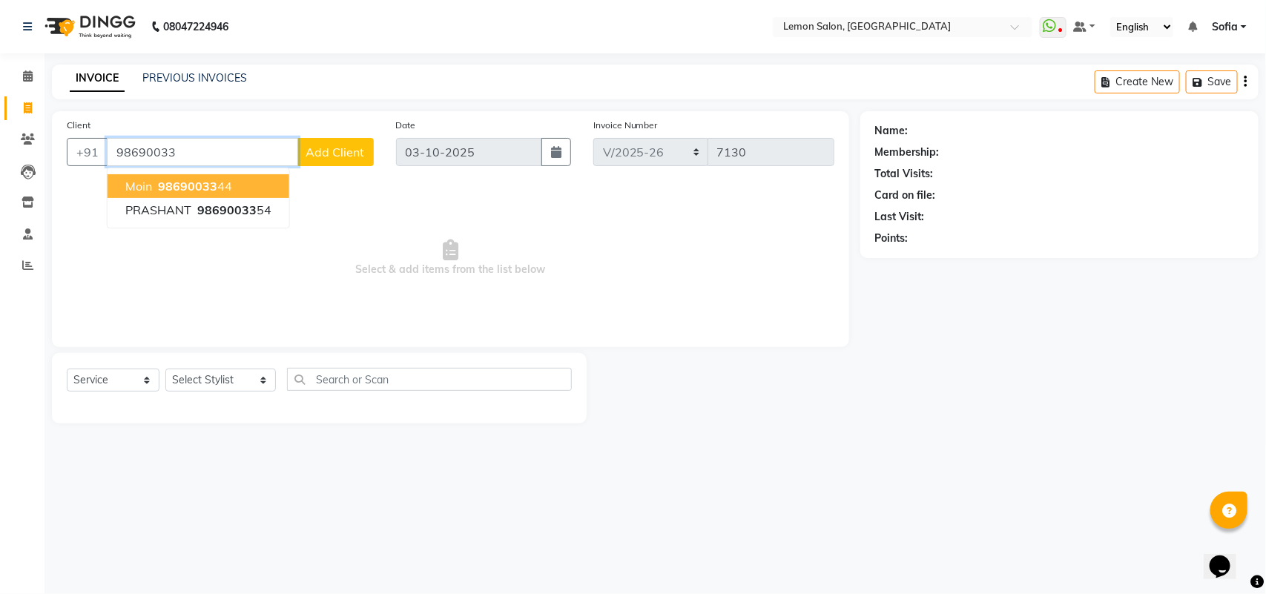
click at [197, 186] on span "98690033" at bounding box center [187, 186] width 59 height 15
type input "9869003344"
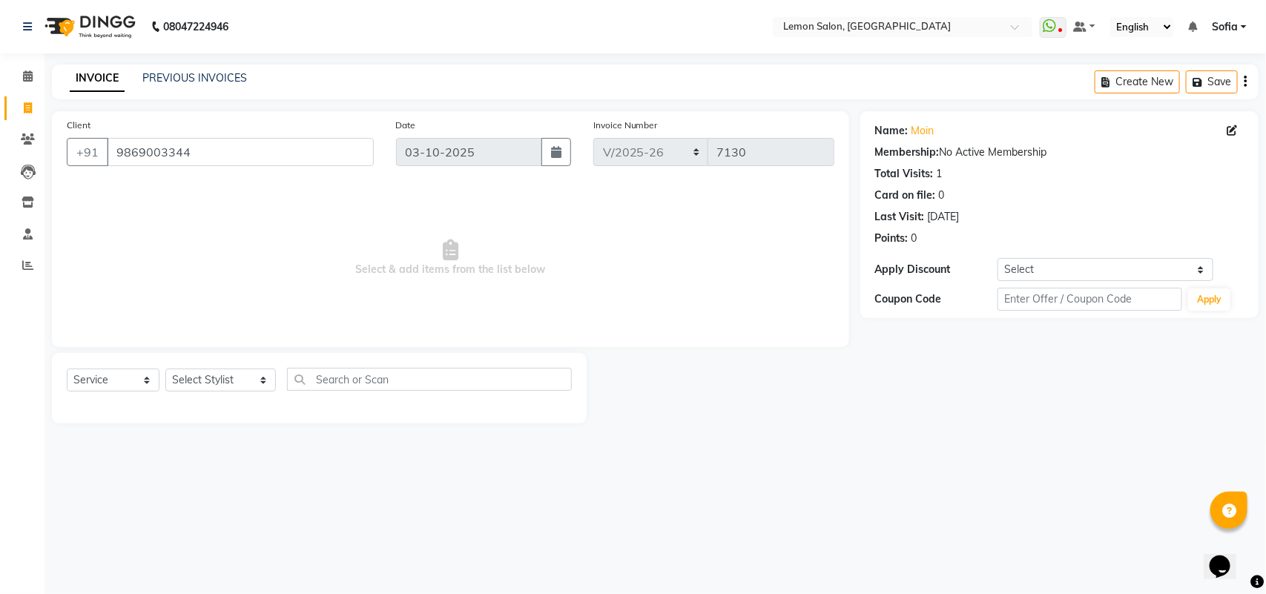
click at [1011, 177] on div "Total Visits: 1" at bounding box center [1059, 174] width 369 height 16
click at [931, 134] on link "Moin" at bounding box center [923, 131] width 23 height 16
click at [231, 372] on select "Select Stylist Aalam [PERSON_NAME] [PERSON_NAME] [PERSON_NAME] [PERSON_NAME] [P…" at bounding box center [220, 380] width 111 height 23
click at [390, 340] on div "Client +91 9869003344 Date 03-10-2025 Invoice Number LBKD/2025-26 V/2025 V/2025…" at bounding box center [451, 229] width 798 height 236
drag, startPoint x: 230, startPoint y: 145, endPoint x: 35, endPoint y: 139, distance: 195.2
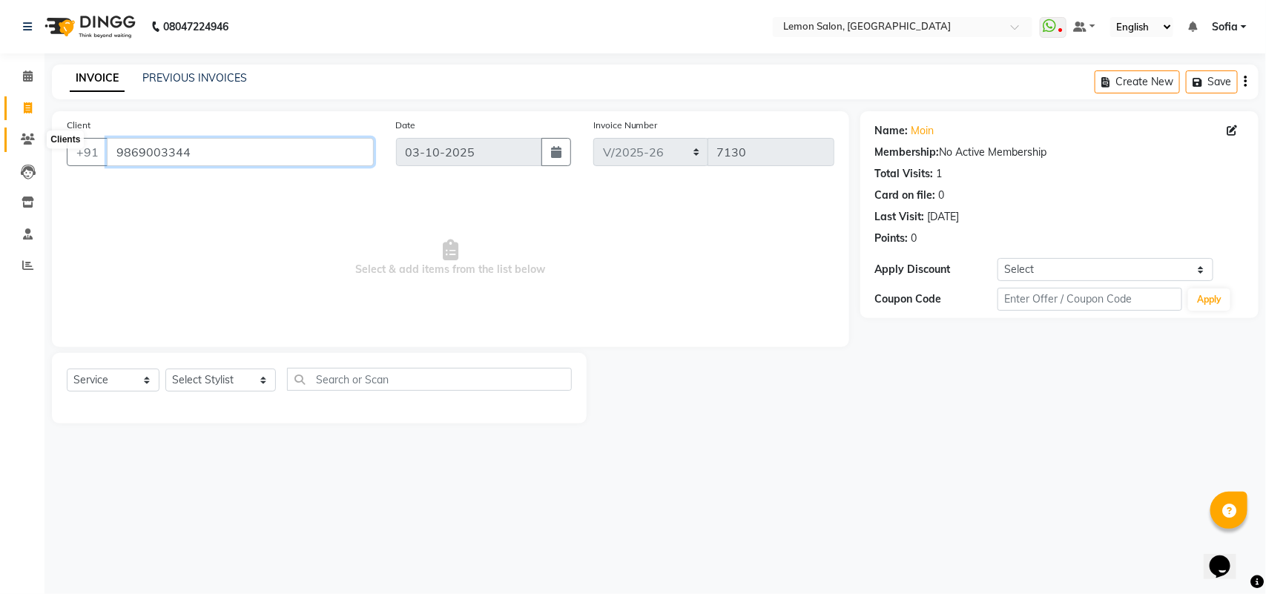
click at [35, 139] on app-home "08047224946 Select Location × Lemon Salon, Lokhandwala WhatsApp Status ✕ Status…" at bounding box center [633, 223] width 1266 height 446
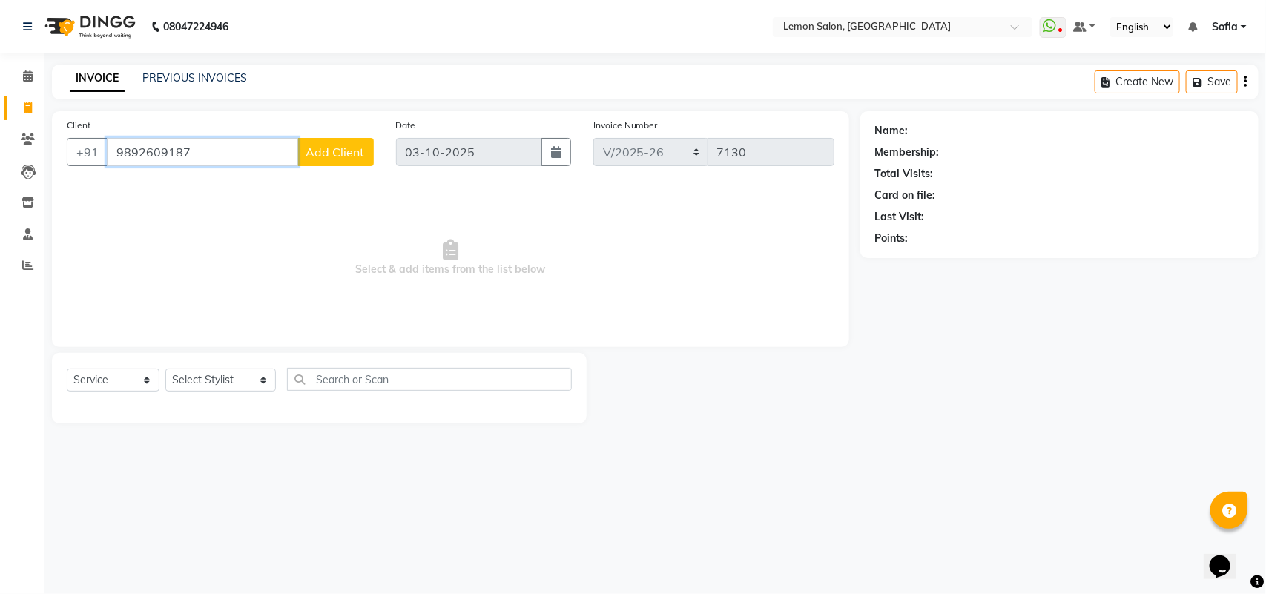
type input "9892609187"
click at [349, 165] on button "Add Client" at bounding box center [336, 152] width 76 height 28
select select "22"
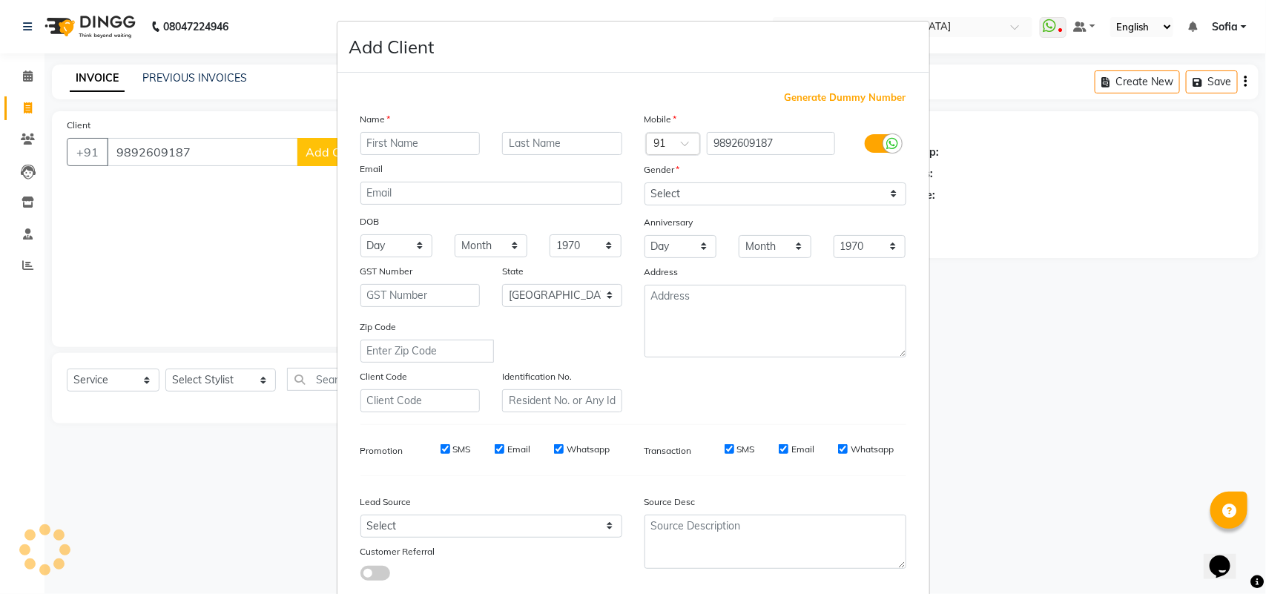
click at [349, 152] on div "Name Email DOB Day 01 02 03 04 05 06 07 08 09 10 11 12 13 14 15 16 17 18 19 20 …" at bounding box center [491, 261] width 284 height 301
click at [403, 138] on input "text" at bounding box center [421, 143] width 120 height 23
type input "jasmine"
click at [743, 206] on div "Mobile Country Code × 91 9892609187 Gender Select Male Female Other Prefer Not …" at bounding box center [776, 261] width 284 height 301
click at [744, 199] on select "Select Male Female Other Prefer Not To Say" at bounding box center [776, 194] width 262 height 23
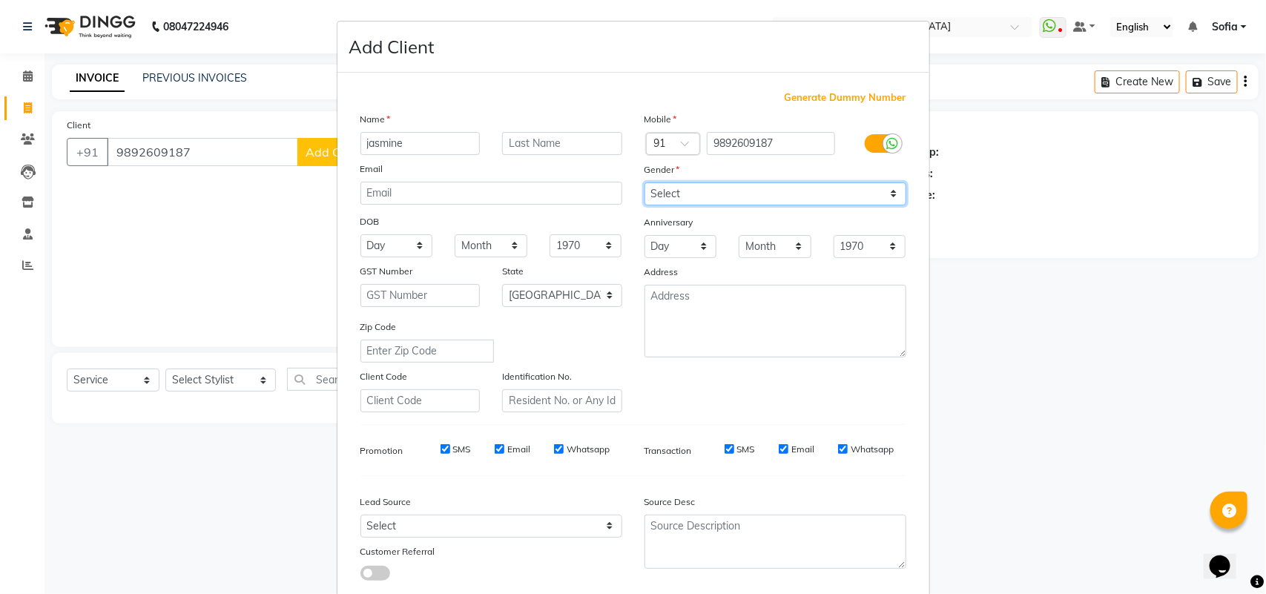
select select "female"
click at [645, 183] on select "Select [DEMOGRAPHIC_DATA] [DEMOGRAPHIC_DATA] Other Prefer Not To Say" at bounding box center [776, 194] width 262 height 23
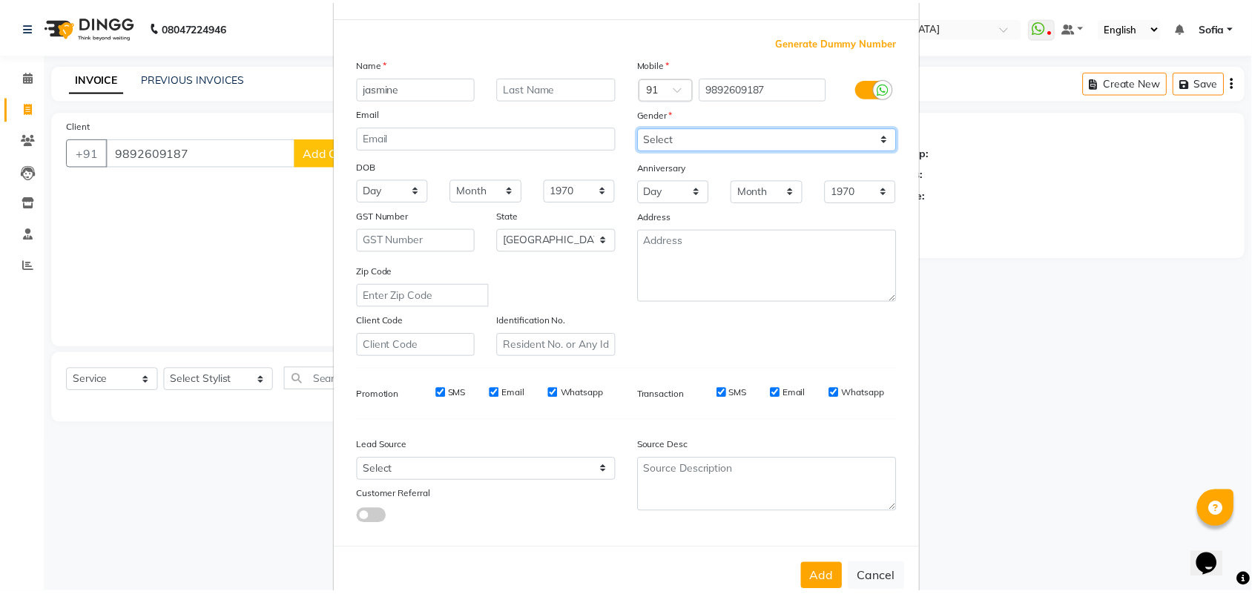
scroll to position [85, 0]
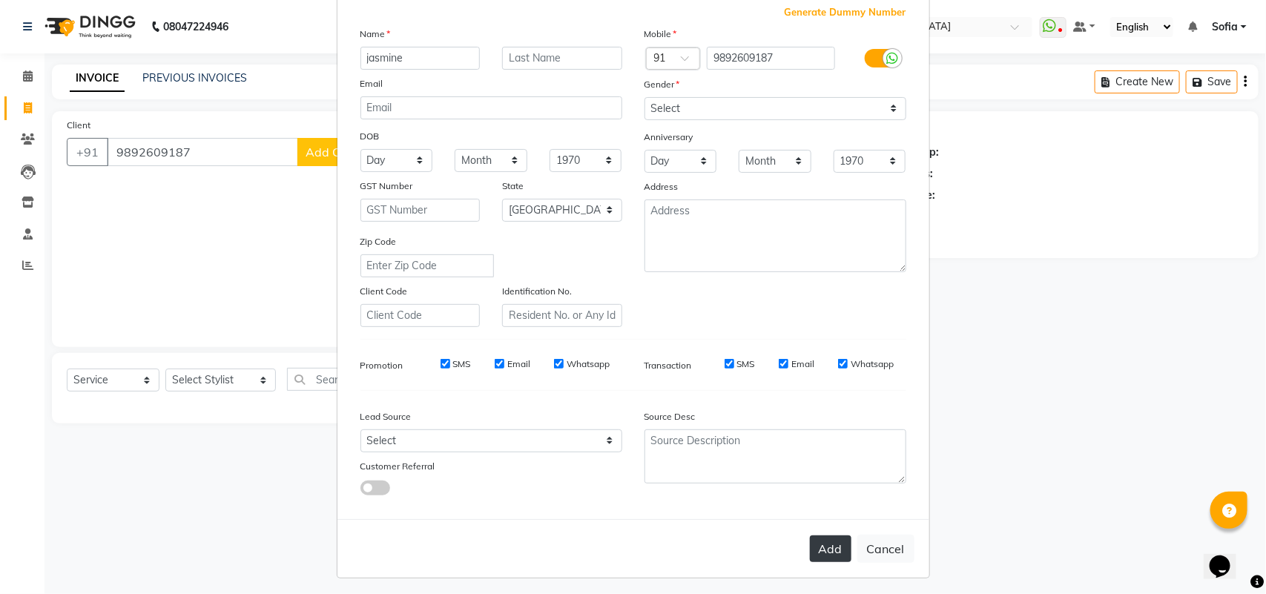
click at [814, 544] on button "Add" at bounding box center [831, 549] width 42 height 27
select select
select select "null"
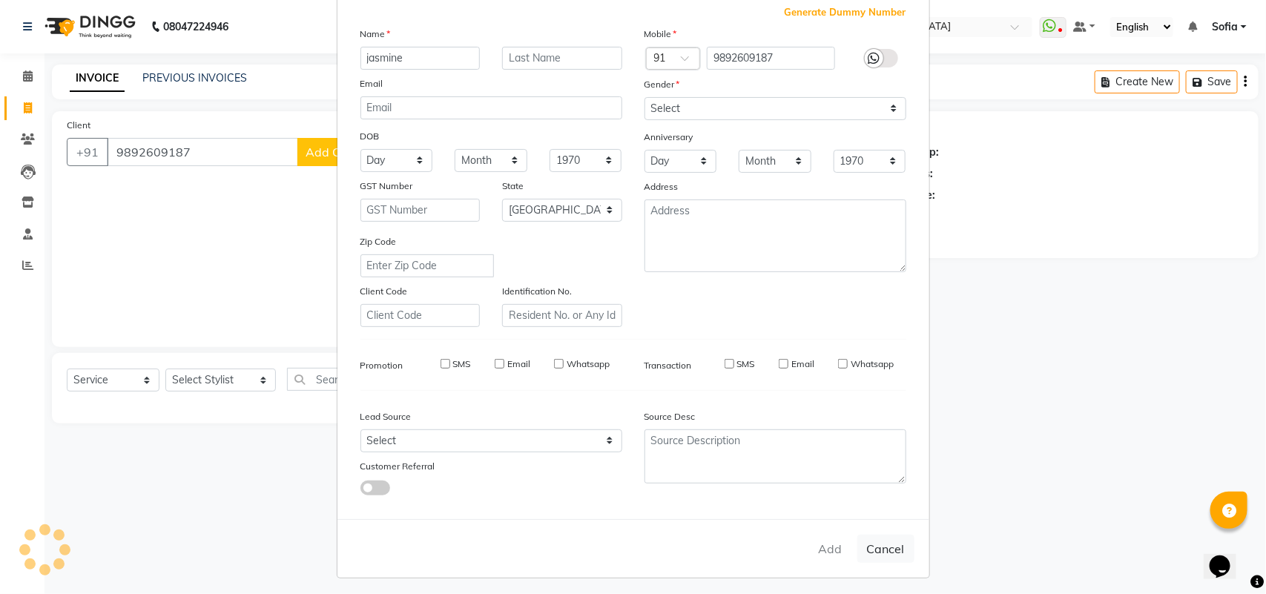
select select
checkbox input "false"
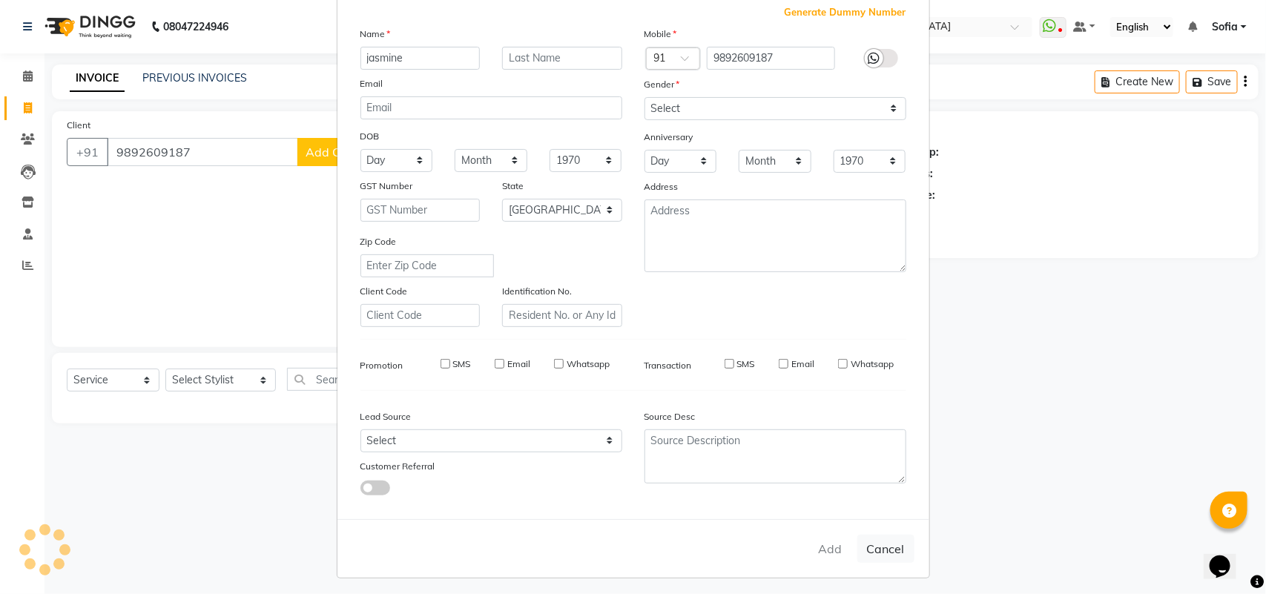
checkbox input "false"
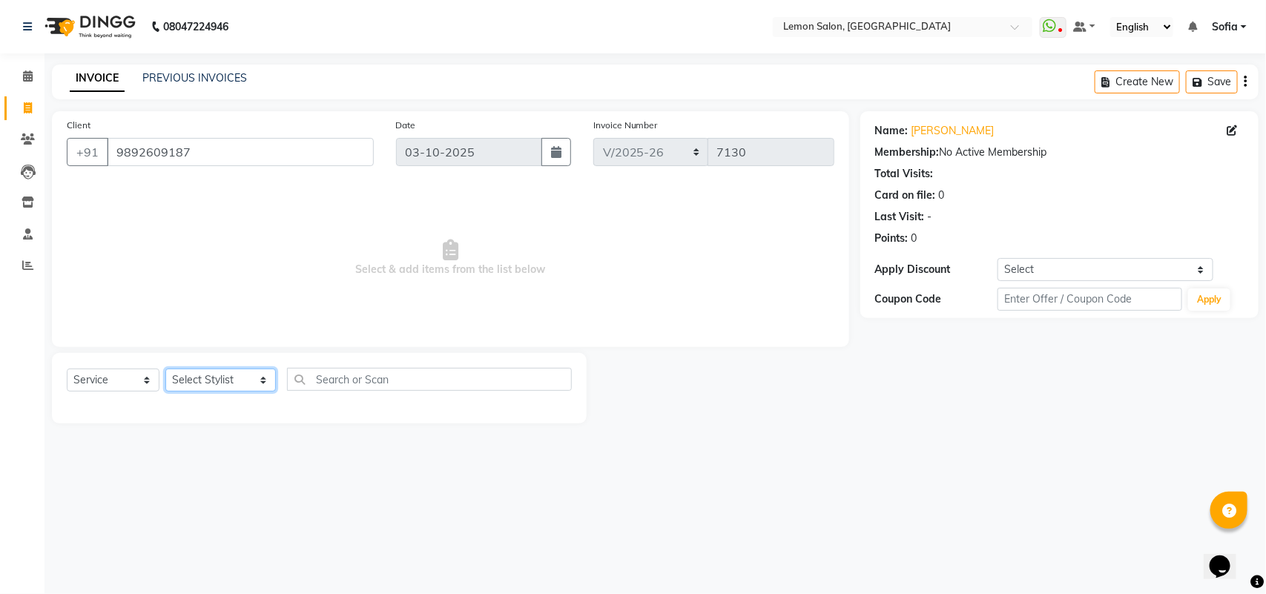
click at [234, 379] on select "Select Stylist Aalam [PERSON_NAME] [PERSON_NAME] [PERSON_NAME] [PERSON_NAME] [P…" at bounding box center [220, 380] width 111 height 23
select select "48089"
click at [165, 369] on select "Select Stylist Aalam [PERSON_NAME] [PERSON_NAME] [PERSON_NAME] [PERSON_NAME] [P…" at bounding box center [220, 380] width 111 height 23
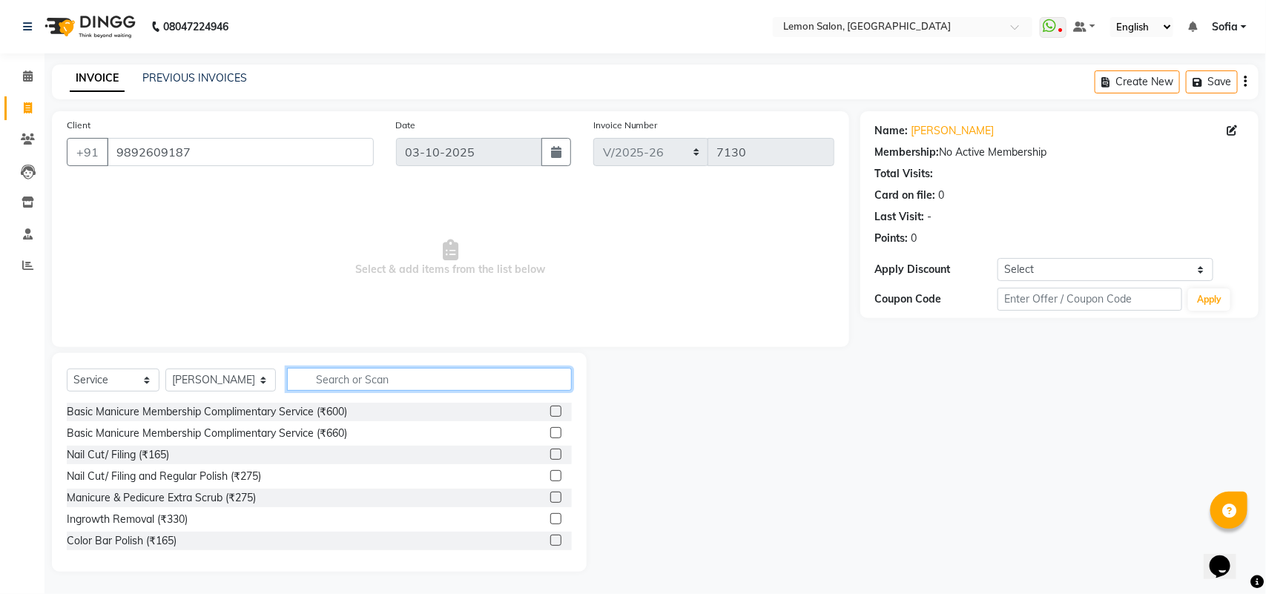
click at [338, 383] on input "text" at bounding box center [429, 379] width 285 height 23
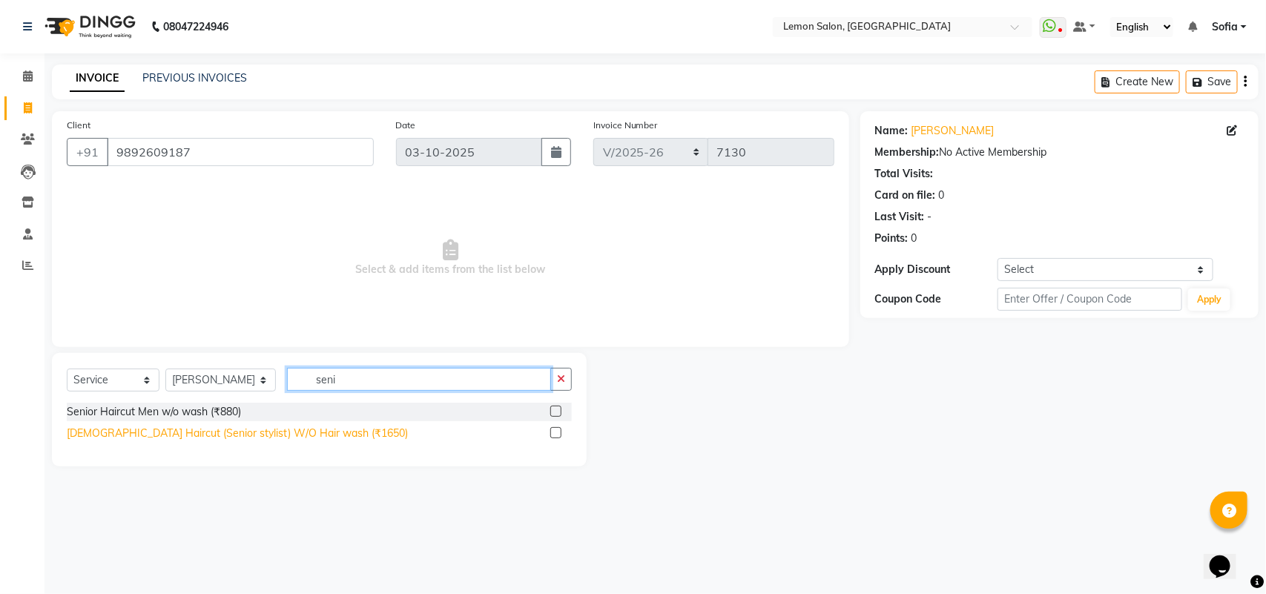
type input "seni"
click at [216, 427] on div "[DEMOGRAPHIC_DATA] Haircut (Senior stylist) W/O Hair wash (₹1650)" at bounding box center [237, 434] width 341 height 16
click at [245, 433] on div "[DEMOGRAPHIC_DATA] Haircut (Senior stylist) W/O Hair wash (₹1650)" at bounding box center [237, 434] width 341 height 16
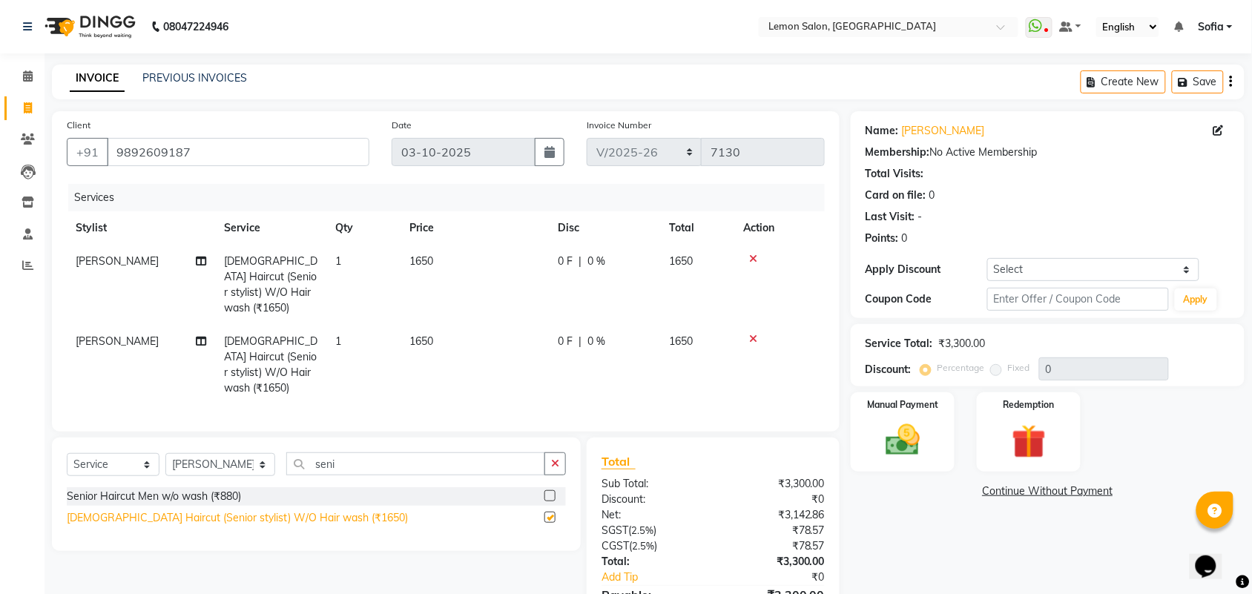
checkbox input "false"
click at [751, 254] on icon at bounding box center [753, 259] width 8 height 10
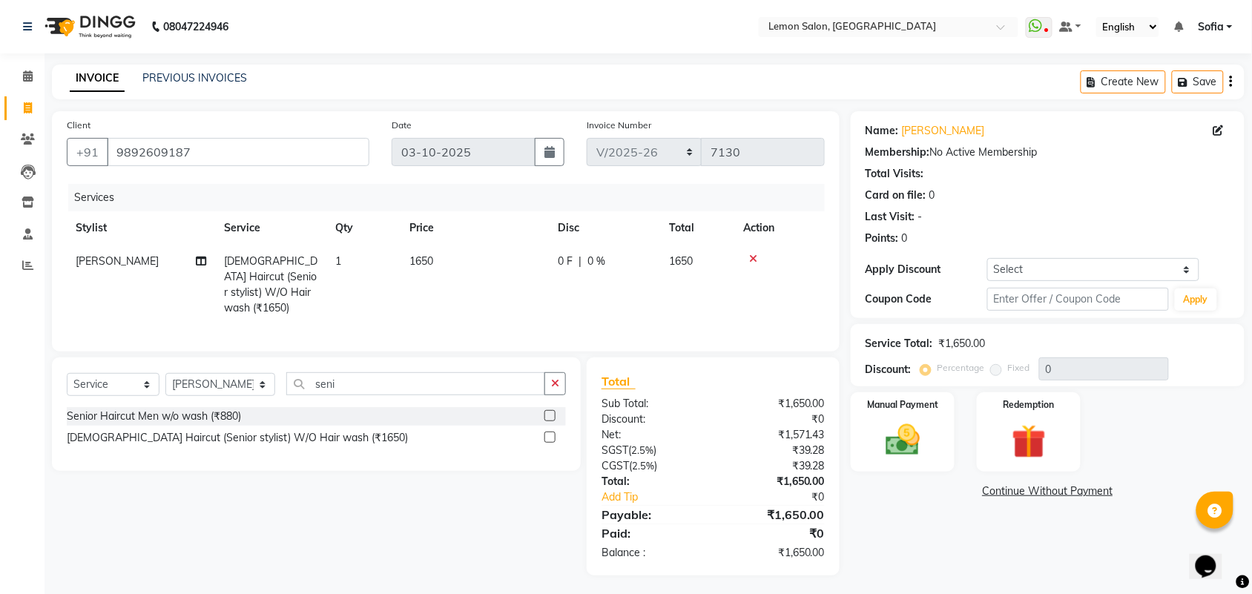
scroll to position [1, 0]
drag, startPoint x: 556, startPoint y: 381, endPoint x: 558, endPoint y: 391, distance: 10.5
click at [557, 383] on icon "button" at bounding box center [555, 382] width 8 height 10
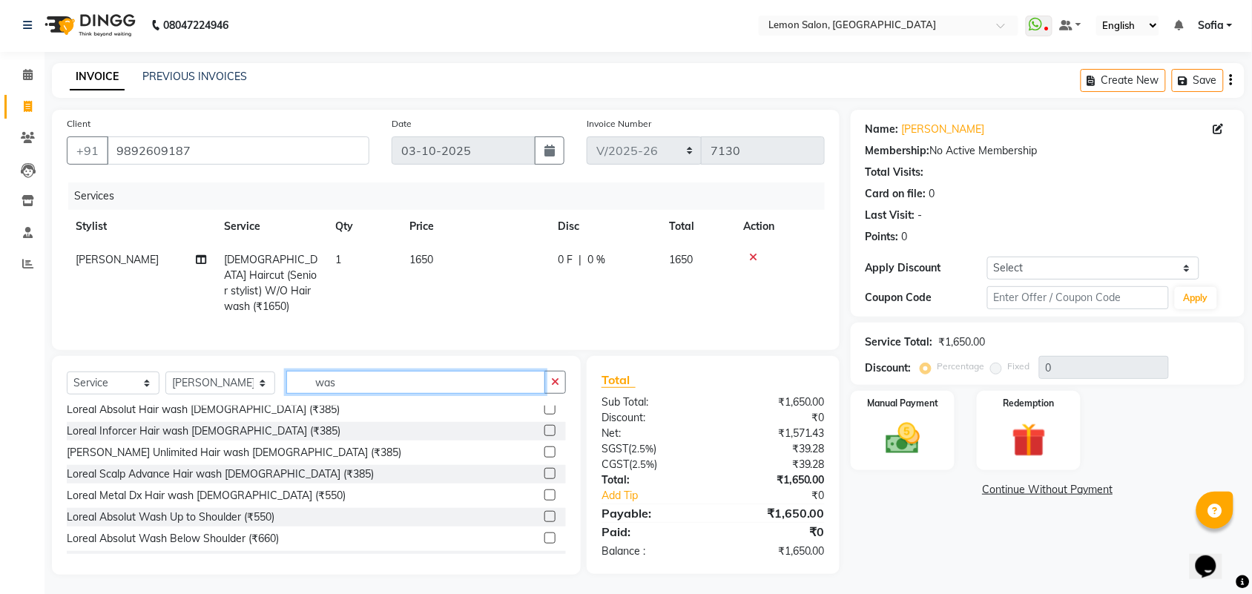
scroll to position [464, 0]
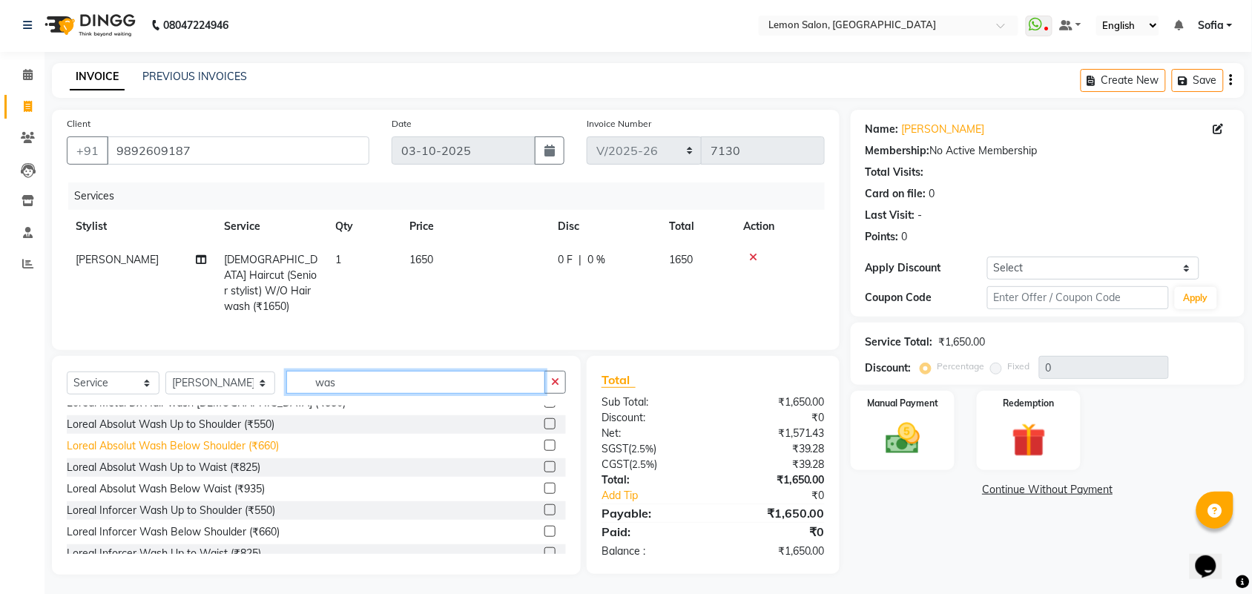
type input "was"
click at [227, 445] on div "Loreal Absolut Wash Below Shoulder (₹660)" at bounding box center [173, 446] width 212 height 16
checkbox input "false"
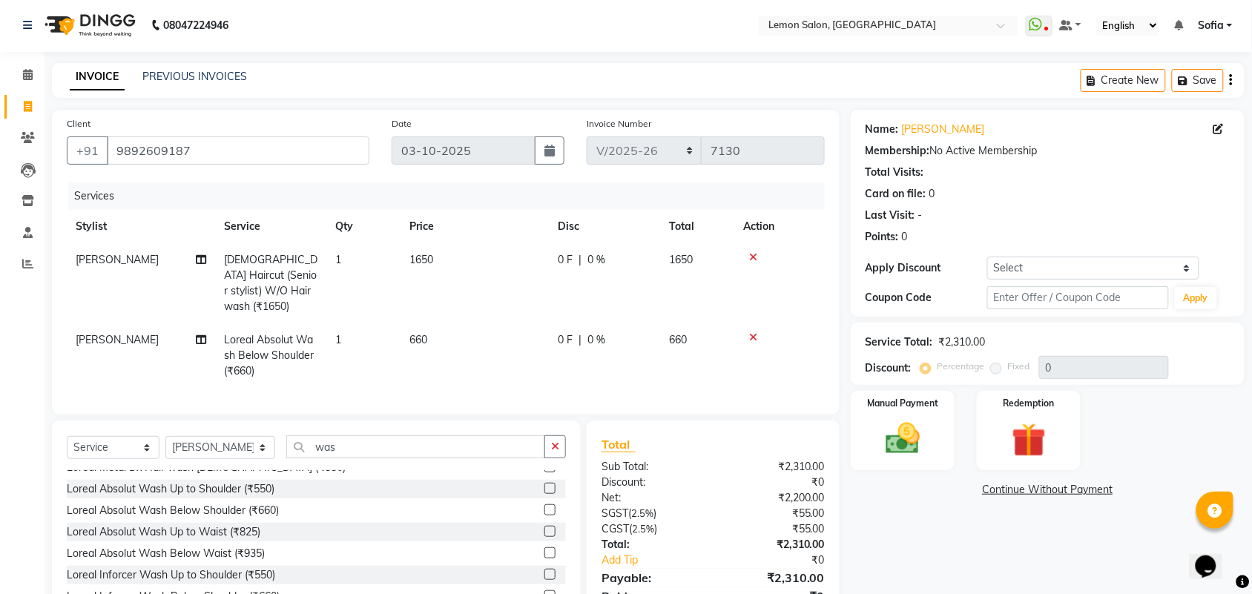
scroll to position [67, 0]
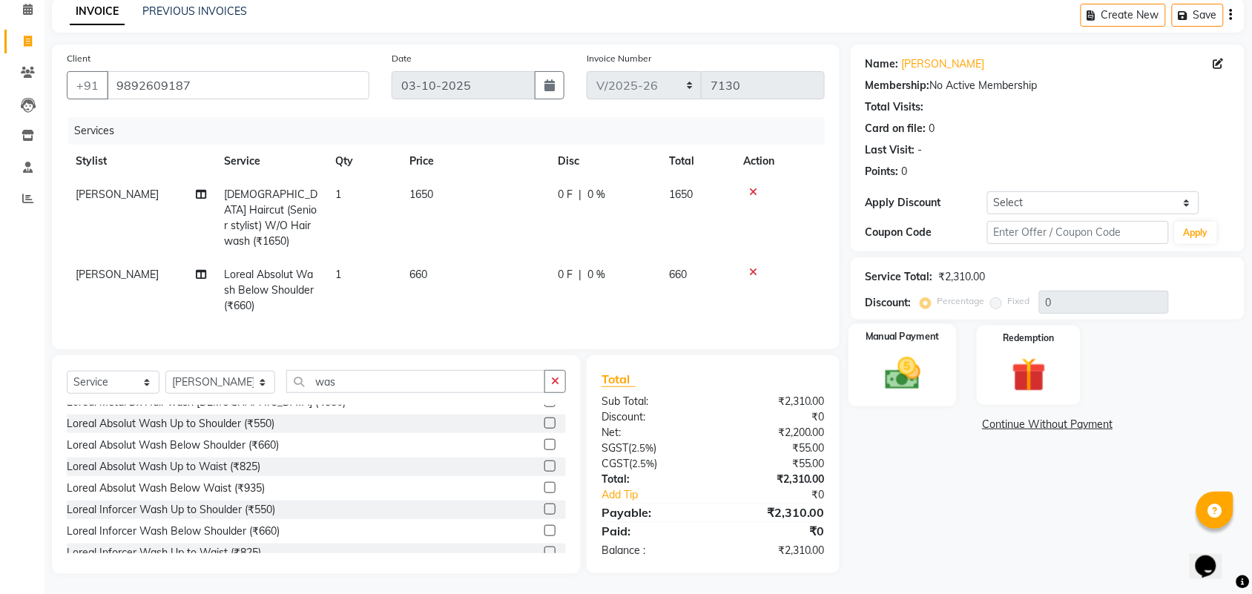
click at [898, 384] on img at bounding box center [903, 373] width 58 height 41
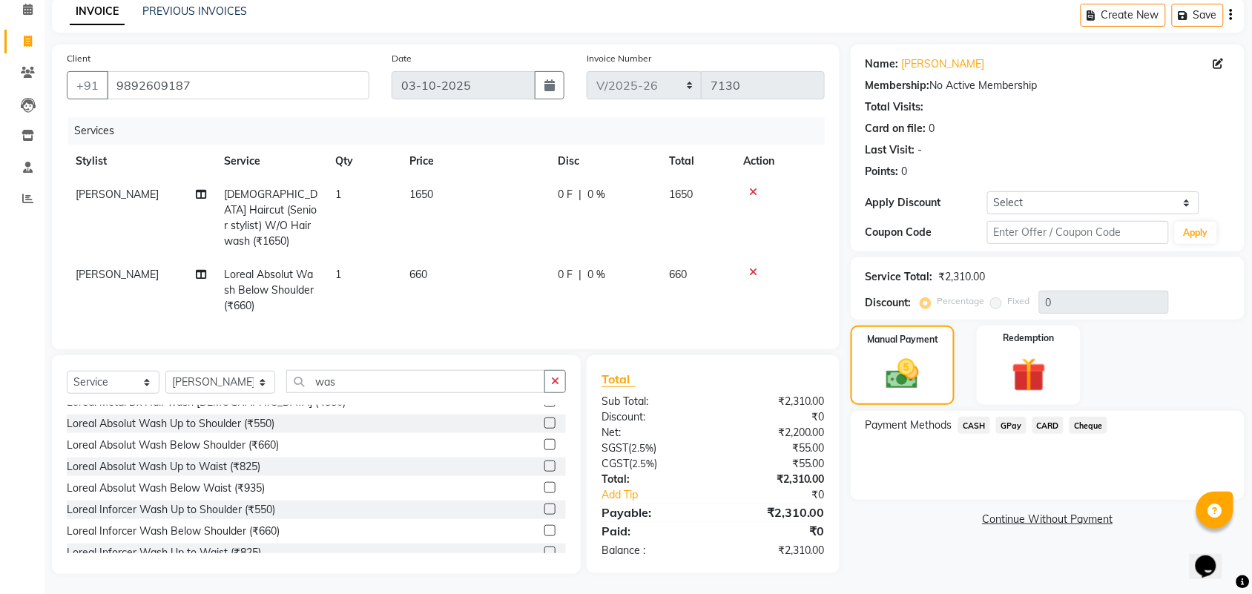
click at [966, 424] on span "CASH" at bounding box center [975, 425] width 32 height 17
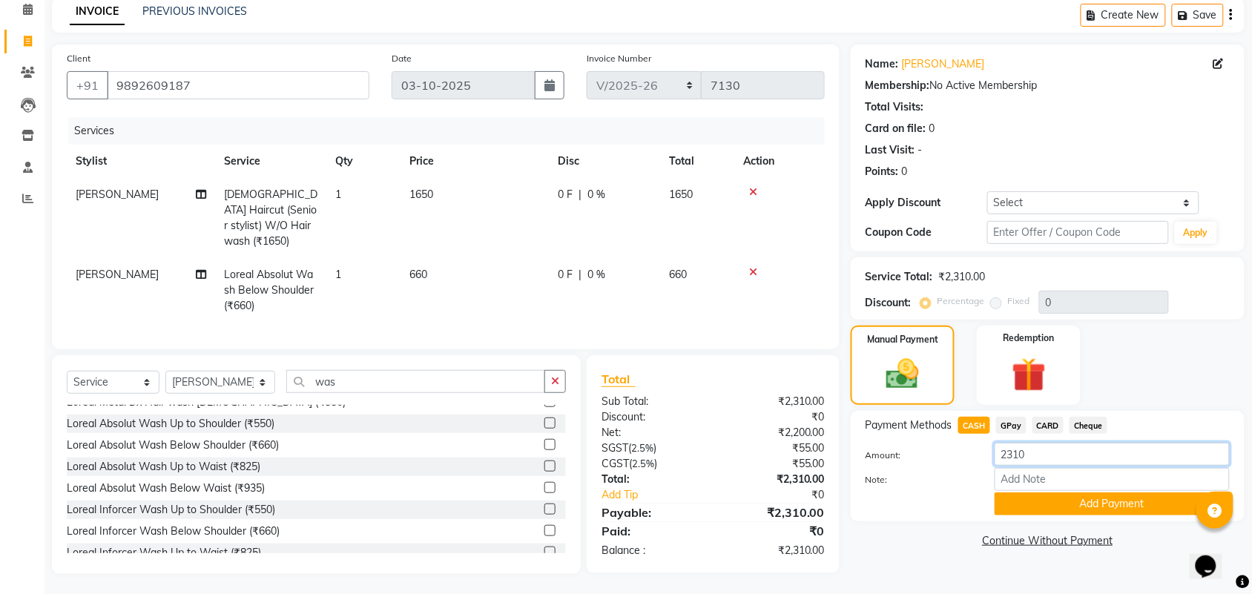
drag, startPoint x: 1066, startPoint y: 450, endPoint x: 973, endPoint y: 451, distance: 92.8
click at [973, 451] on div "Amount: 2310" at bounding box center [1048, 455] width 387 height 25
type input "2000"
click at [1098, 502] on button "Add Payment" at bounding box center [1112, 504] width 235 height 23
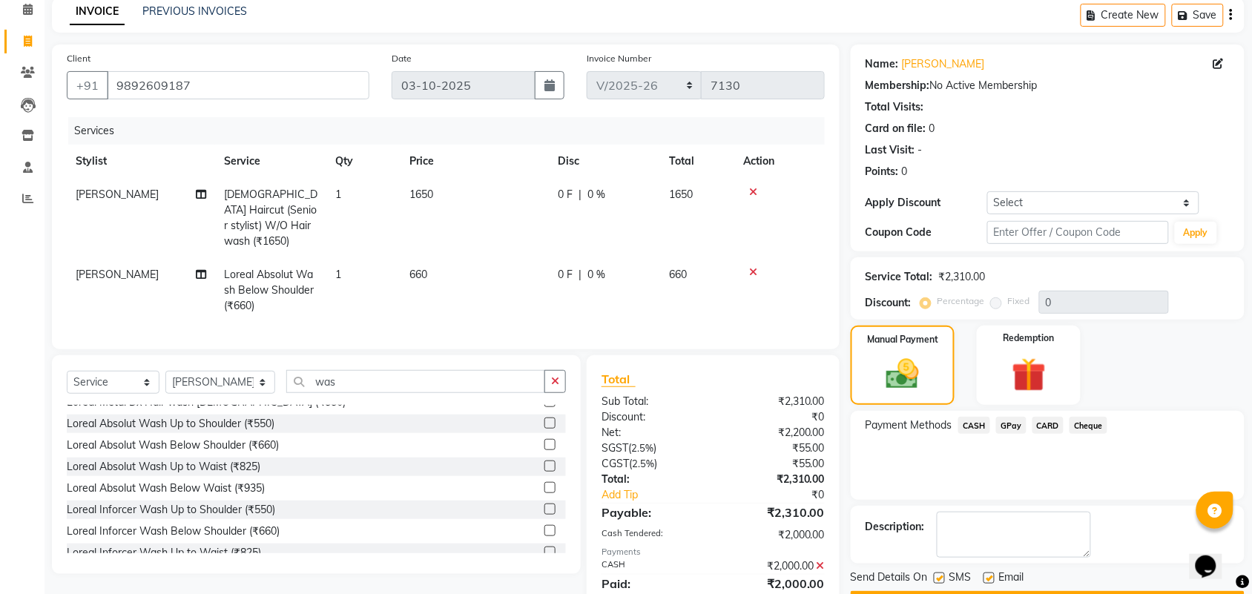
drag, startPoint x: 1008, startPoint y: 419, endPoint x: 1009, endPoint y: 438, distance: 18.6
click at [1008, 420] on span "GPay" at bounding box center [1011, 425] width 30 height 17
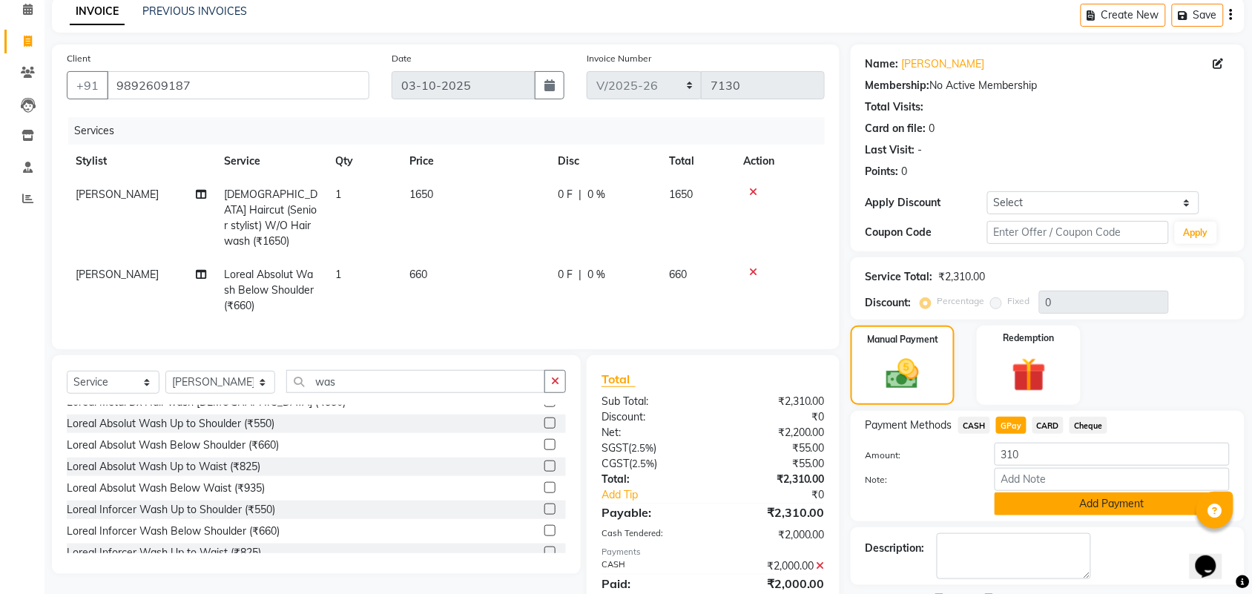
drag, startPoint x: 1013, startPoint y: 502, endPoint x: 1005, endPoint y: 510, distance: 11.5
click at [1013, 503] on button "Add Payment" at bounding box center [1112, 504] width 235 height 23
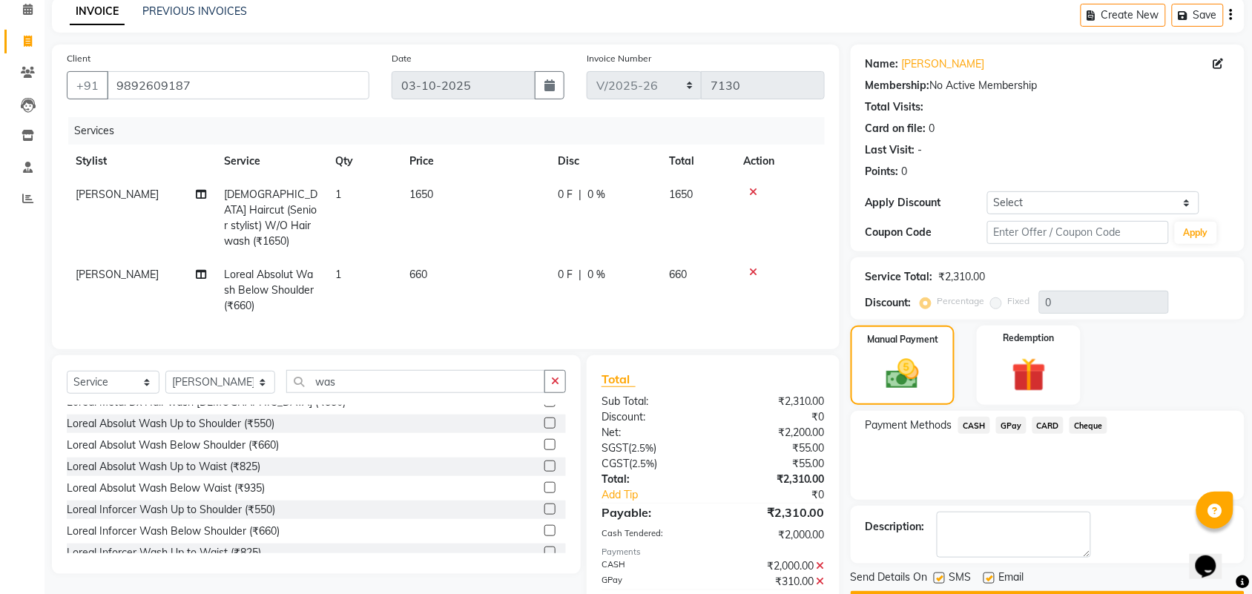
scroll to position [134, 0]
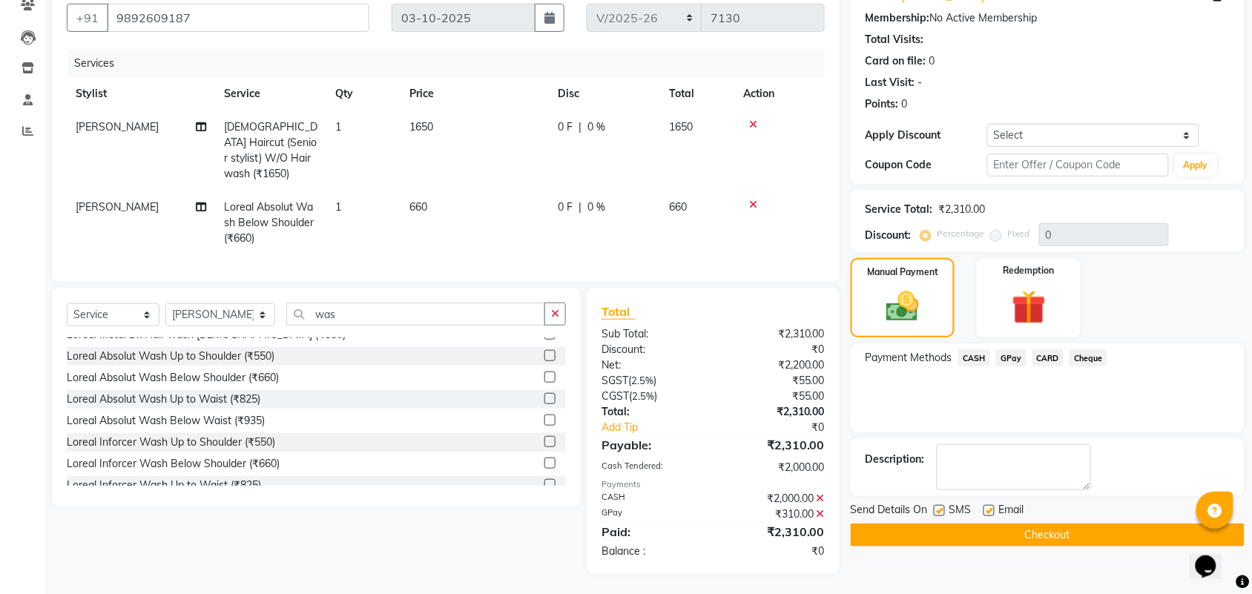
click at [1030, 534] on button "Checkout" at bounding box center [1048, 535] width 394 height 23
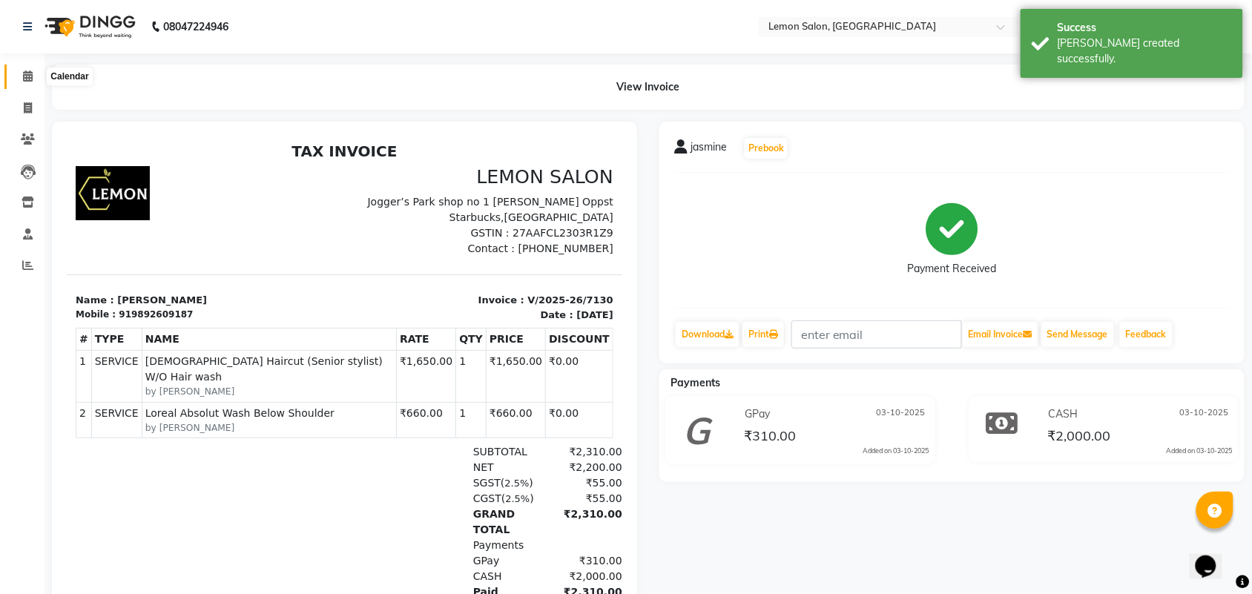
click at [24, 73] on icon at bounding box center [28, 75] width 10 height 11
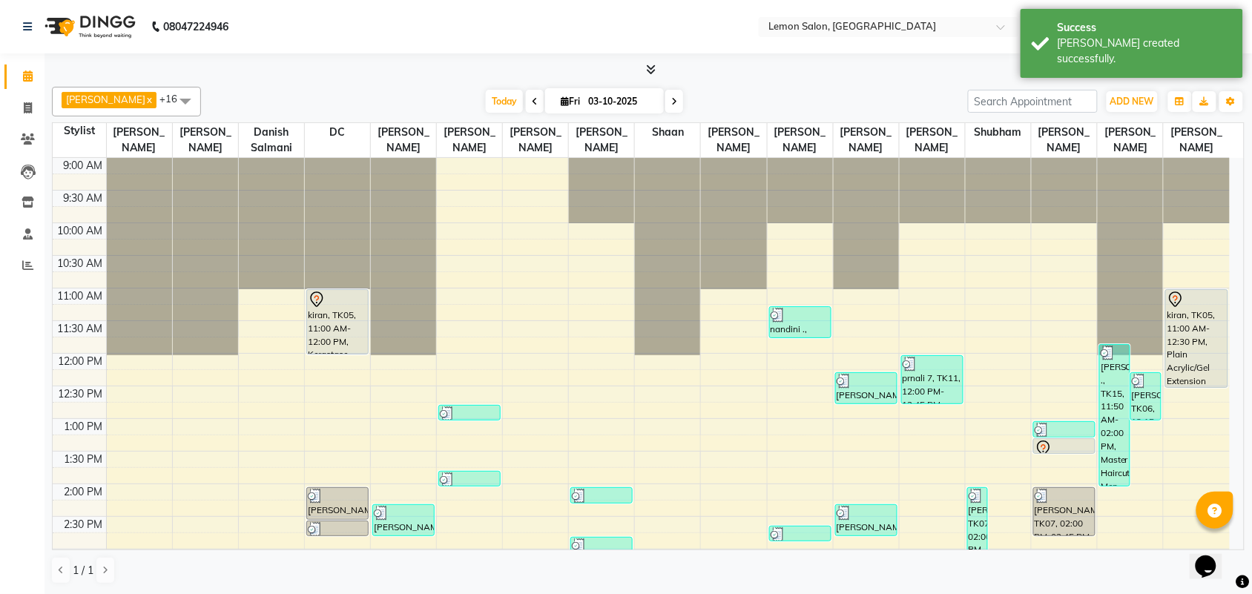
scroll to position [1, 0]
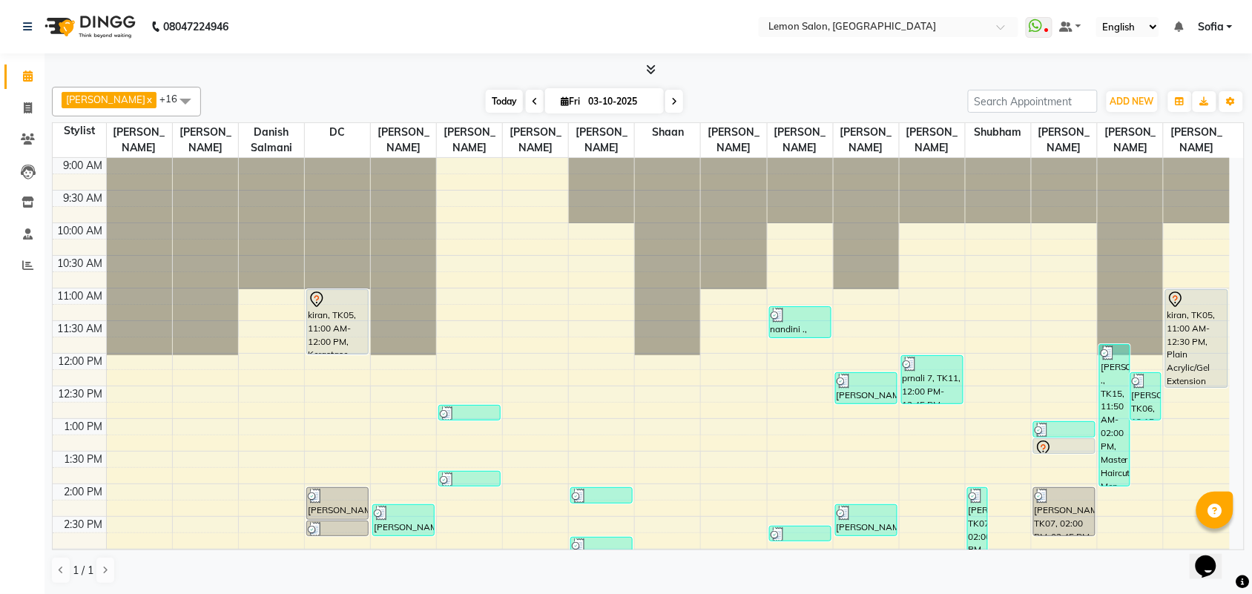
click at [495, 108] on span "Today" at bounding box center [504, 101] width 37 height 23
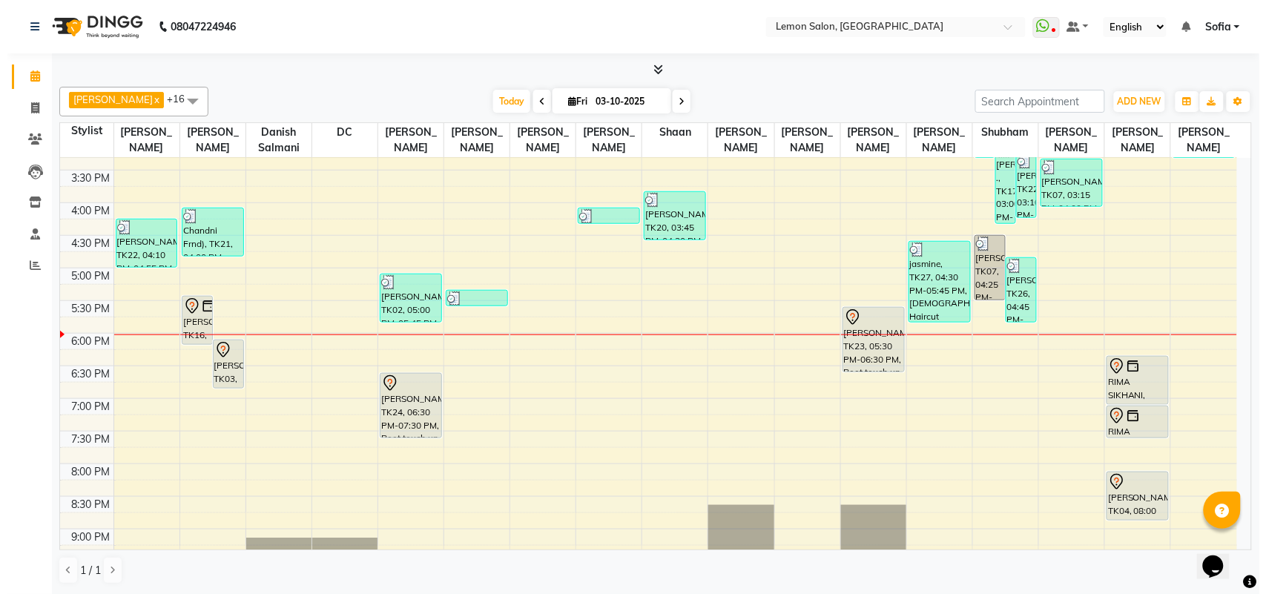
scroll to position [455, 0]
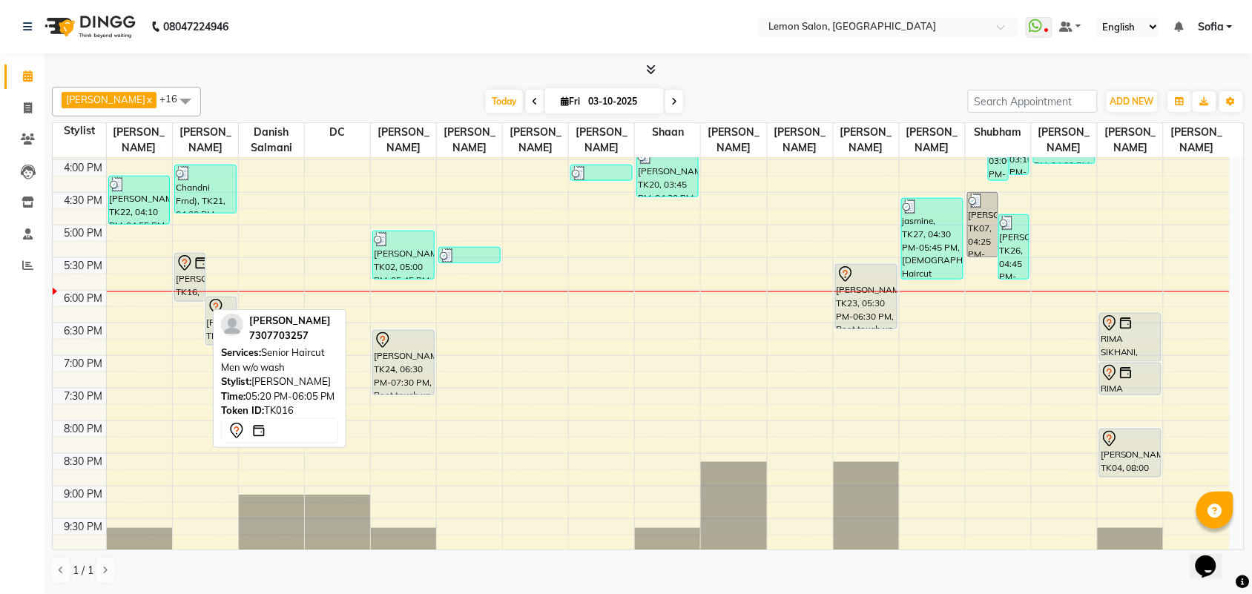
click at [184, 290] on div "[PERSON_NAME], TK16, 05:20 PM-06:05 PM, Senior Haircut Men w/o wash" at bounding box center [190, 277] width 30 height 47
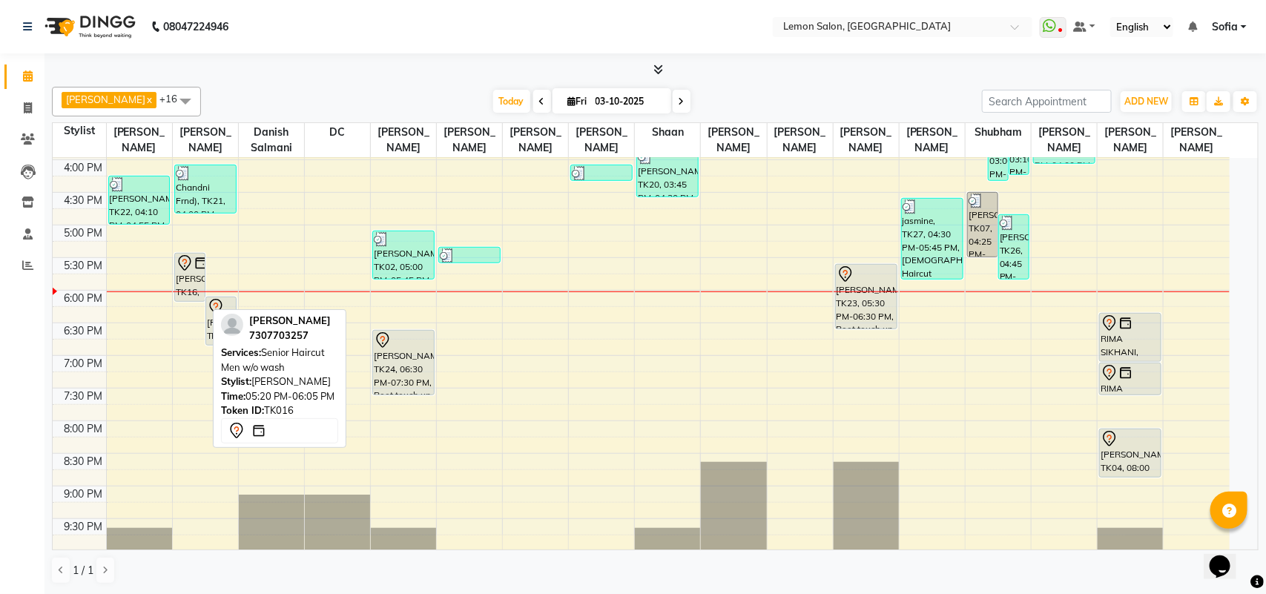
select select "7"
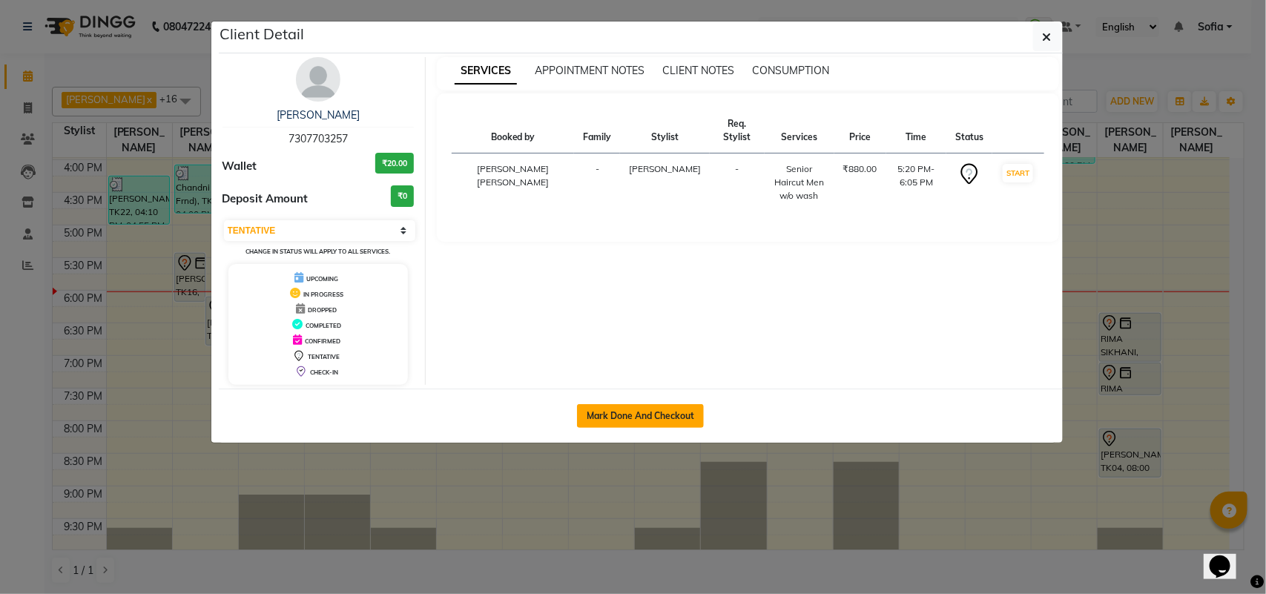
click at [654, 412] on button "Mark Done And Checkout" at bounding box center [640, 416] width 127 height 24
select select "551"
select select "service"
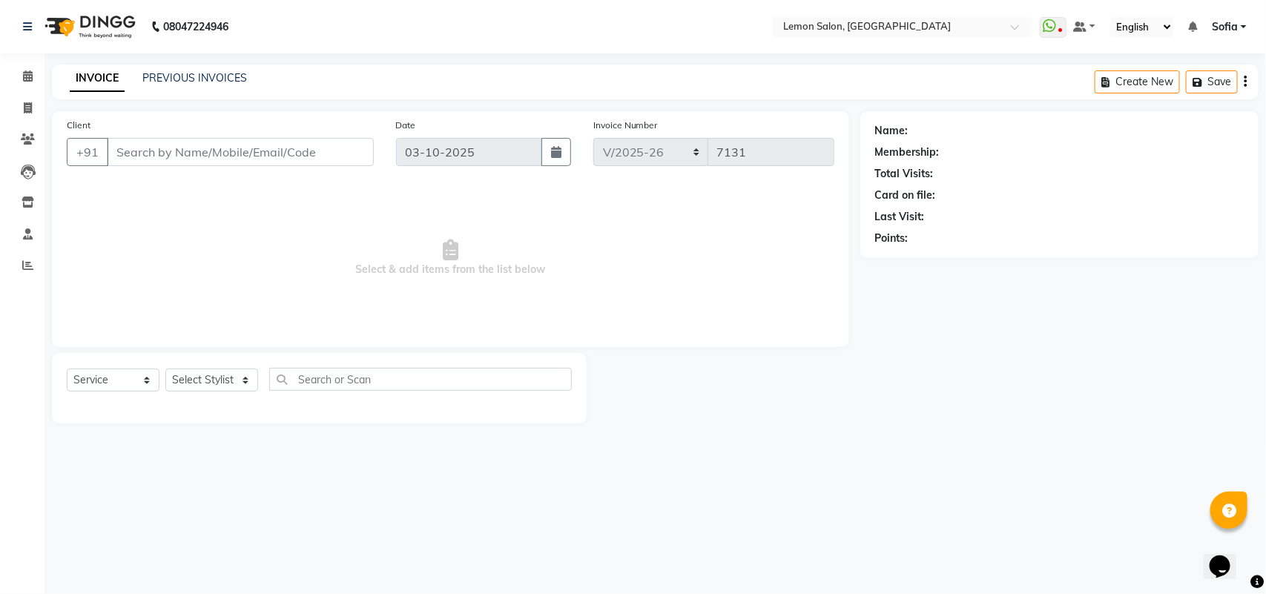
type input "7307703257"
select select "7472"
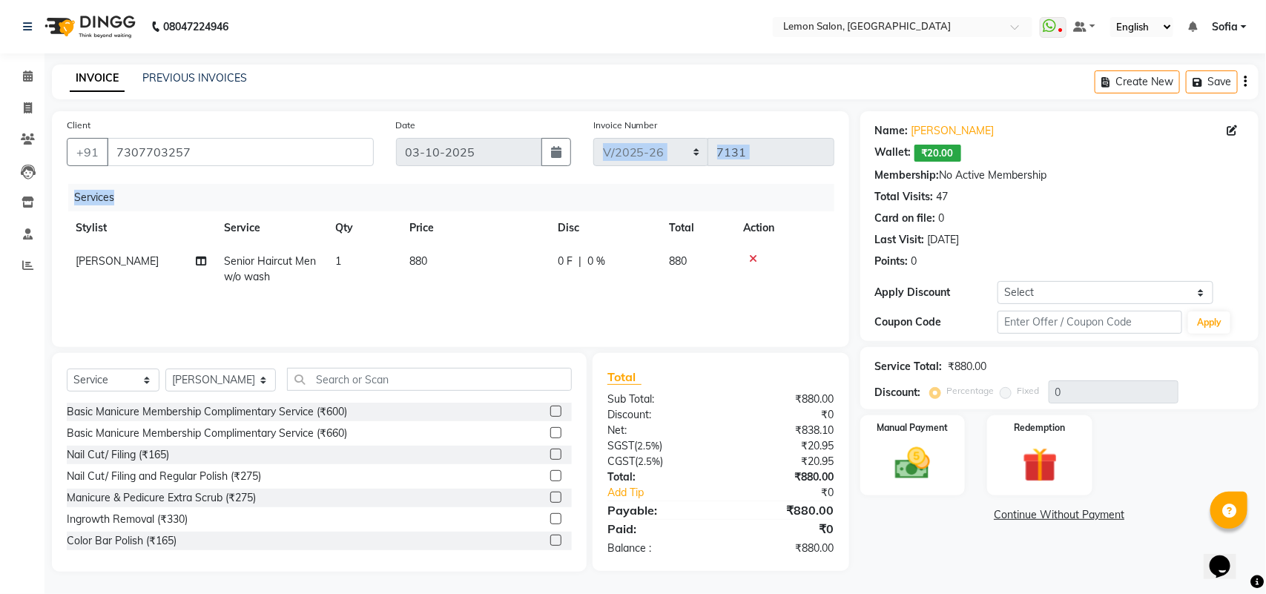
drag, startPoint x: 729, startPoint y: 112, endPoint x: 859, endPoint y: 401, distance: 317.5
click at [859, 401] on div "Client +91 7307703257 Date 03-10-2025 Invoice Number LBKD/2025-26 V/2025 V/2025…" at bounding box center [451, 341] width 820 height 461
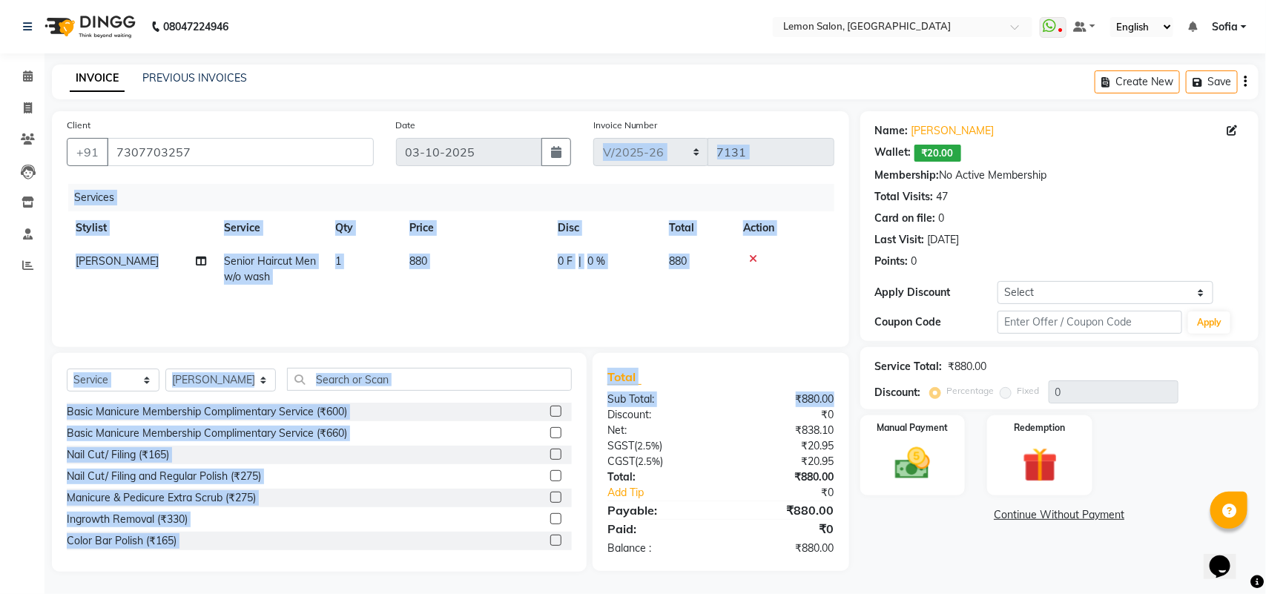
drag, startPoint x: 841, startPoint y: 119, endPoint x: 833, endPoint y: 123, distance: 8.7
click at [838, 120] on div "Invoice Number LBKD/2025-26 V/2025 V/2025-26 7131" at bounding box center [713, 147] width 263 height 61
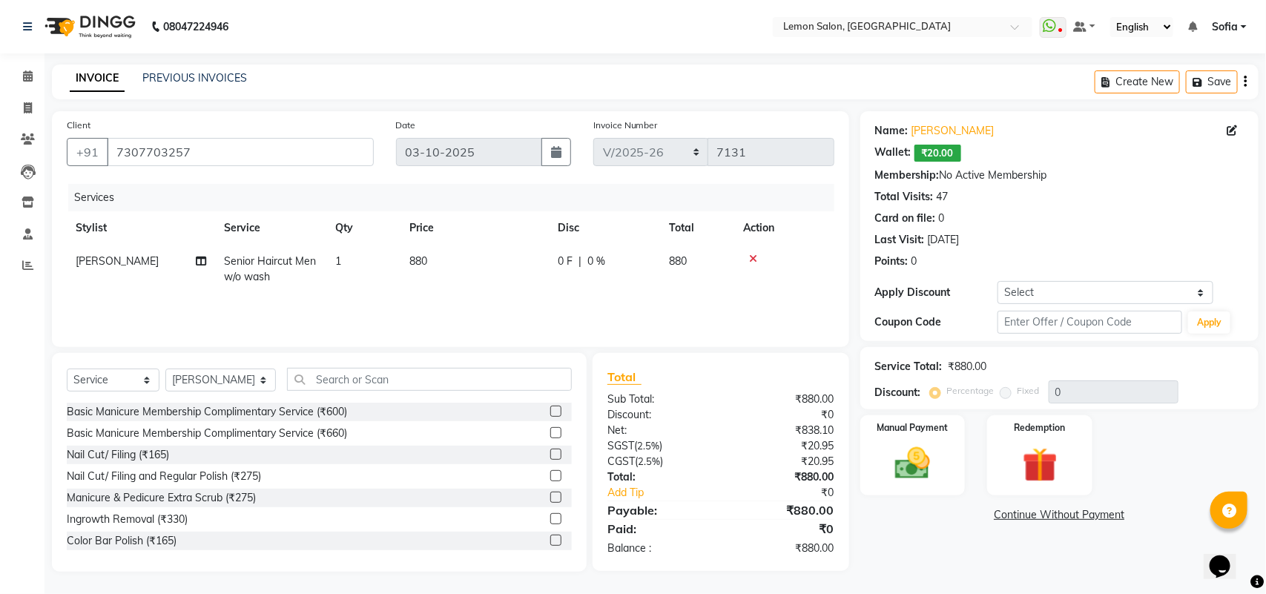
click at [1078, 174] on div "Membership: No Active Membership" at bounding box center [1059, 176] width 369 height 16
drag, startPoint x: 1037, startPoint y: 449, endPoint x: 1040, endPoint y: 470, distance: 21.0
click at [1037, 450] on img at bounding box center [1040, 465] width 59 height 45
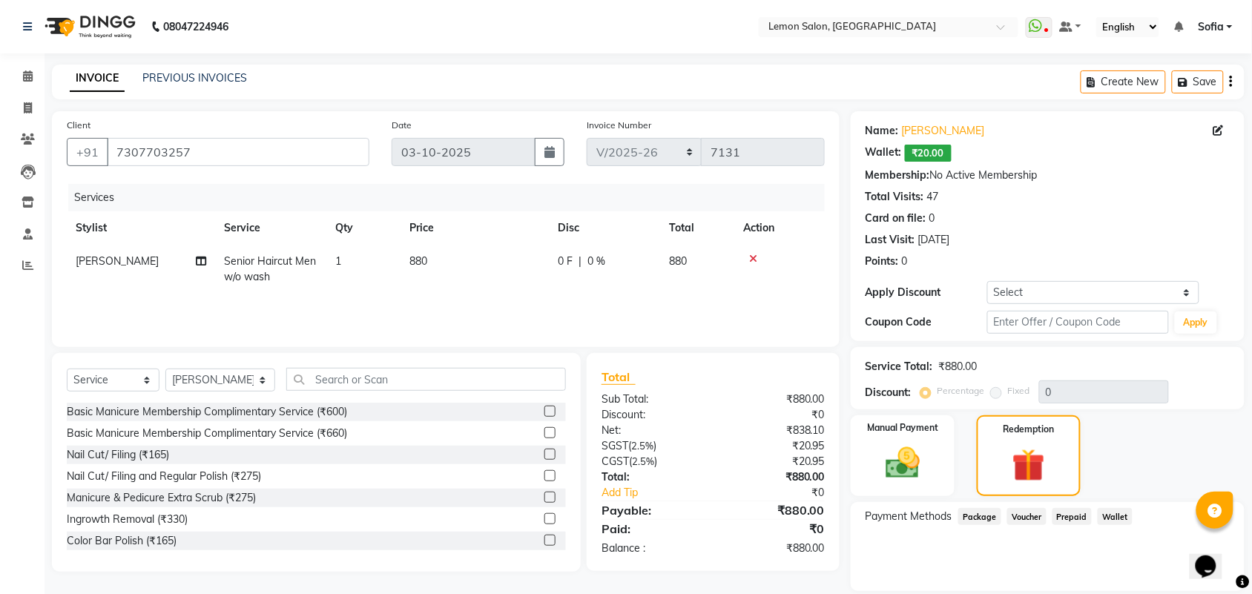
click at [1106, 516] on span "Wallet" at bounding box center [1115, 516] width 35 height 17
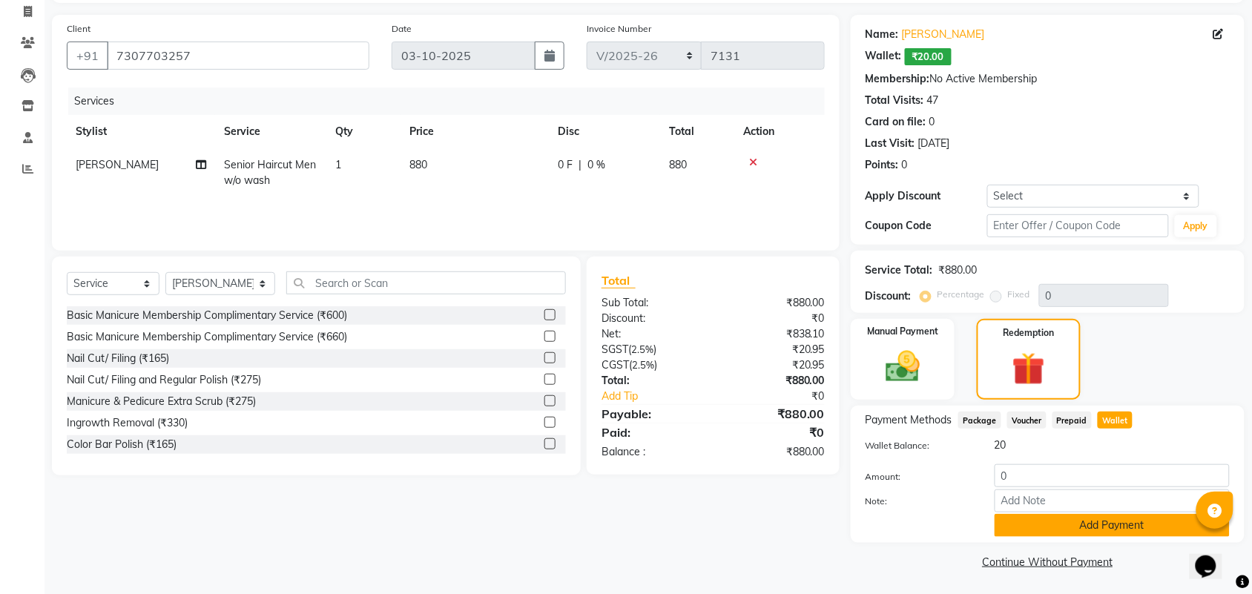
click at [1092, 516] on button "Add Payment" at bounding box center [1112, 525] width 235 height 23
drag, startPoint x: 1059, startPoint y: 482, endPoint x: 892, endPoint y: 468, distance: 168.3
click at [896, 468] on div "Amount: 0" at bounding box center [1048, 476] width 387 height 25
type input "20"
click at [1091, 531] on button "Add Payment" at bounding box center [1112, 525] width 235 height 23
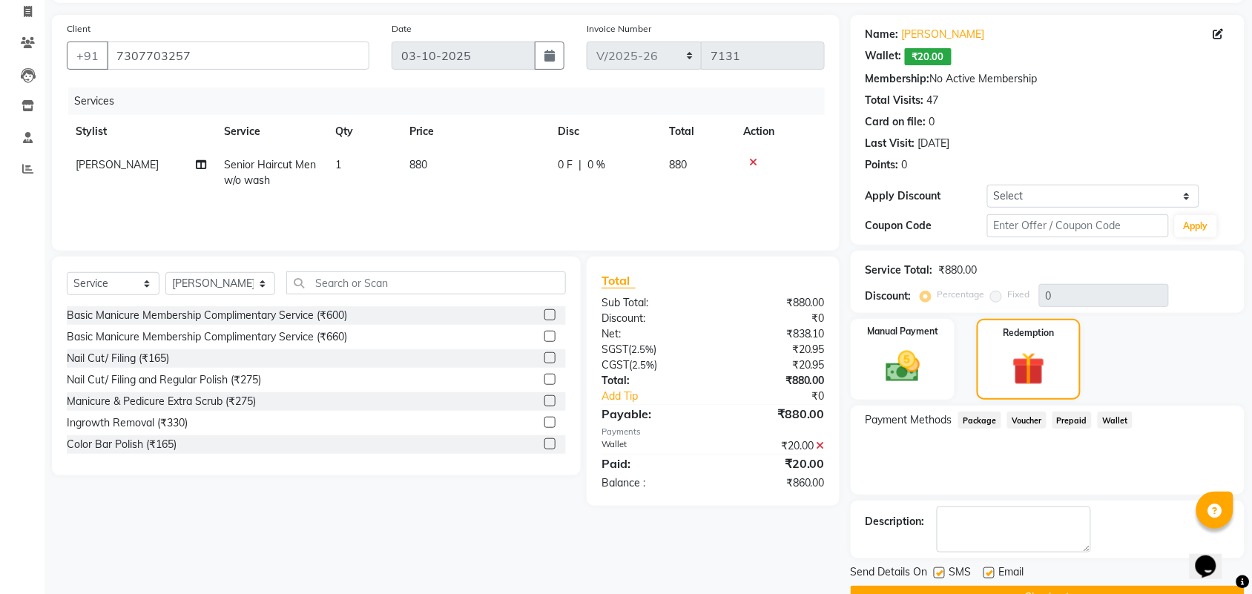
drag, startPoint x: 1069, startPoint y: 416, endPoint x: 1065, endPoint y: 428, distance: 12.4
click at [1069, 424] on span "Prepaid" at bounding box center [1073, 420] width 40 height 17
click at [1041, 415] on span "Voucher" at bounding box center [1027, 420] width 39 height 17
click at [966, 409] on div "Payment Methods Package Voucher Prepaid Wallet No Vouchers Available" at bounding box center [1048, 450] width 394 height 89
click at [970, 417] on span "Package" at bounding box center [980, 420] width 43 height 17
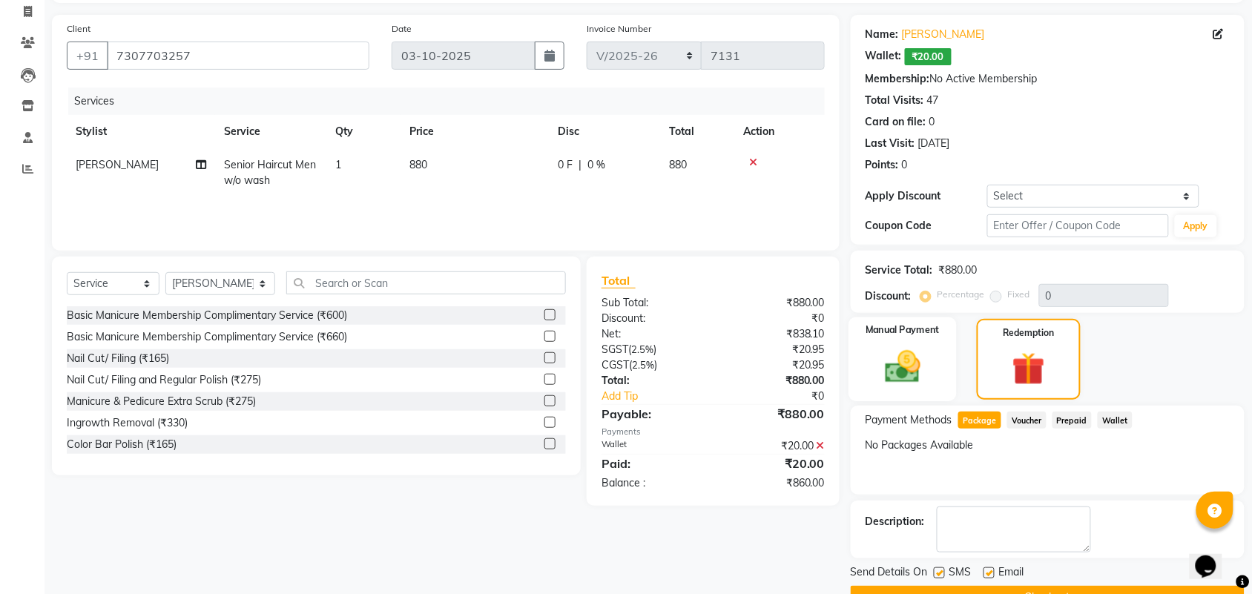
click at [917, 361] on img at bounding box center [903, 366] width 58 height 41
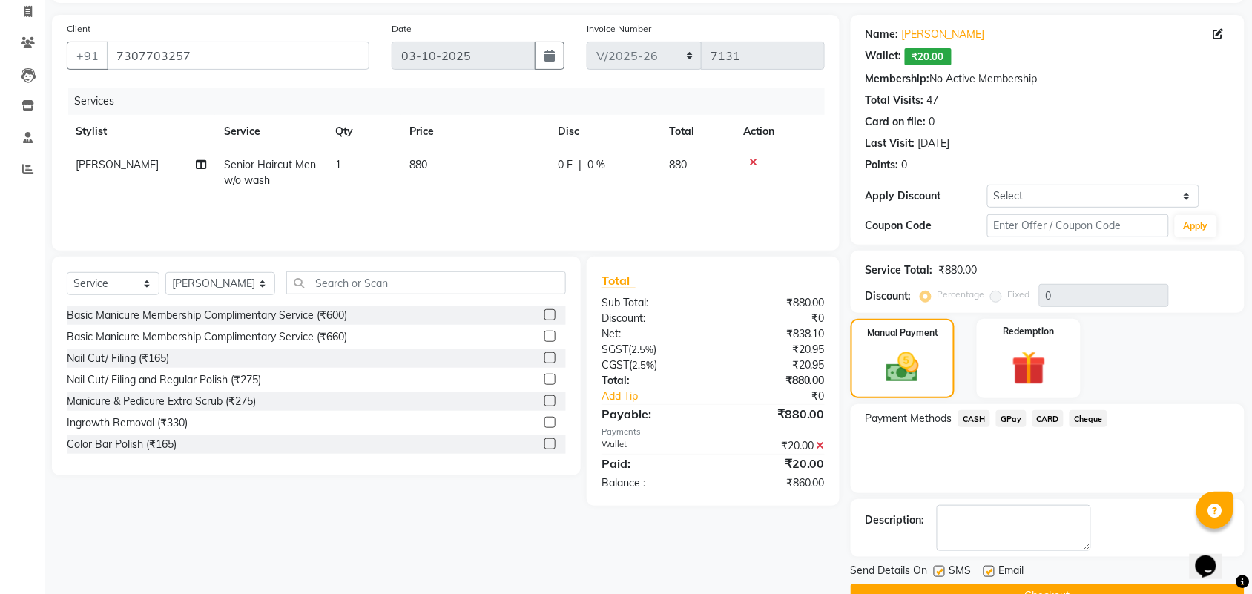
click at [970, 415] on span "CASH" at bounding box center [975, 418] width 32 height 17
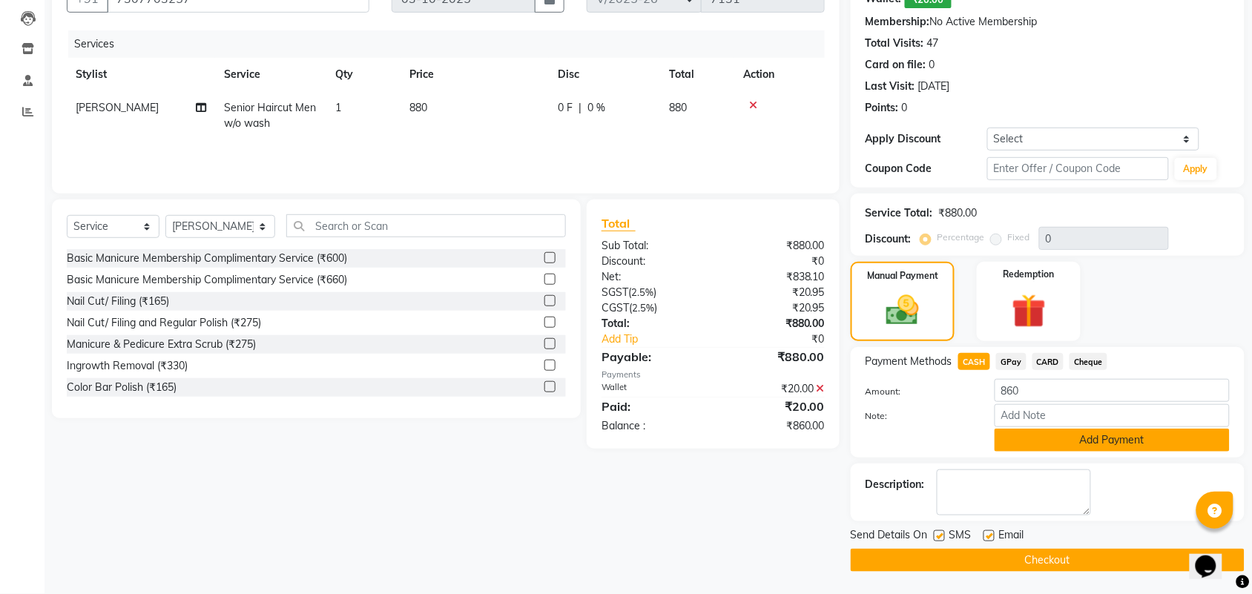
click at [1061, 441] on button "Add Payment" at bounding box center [1112, 440] width 235 height 23
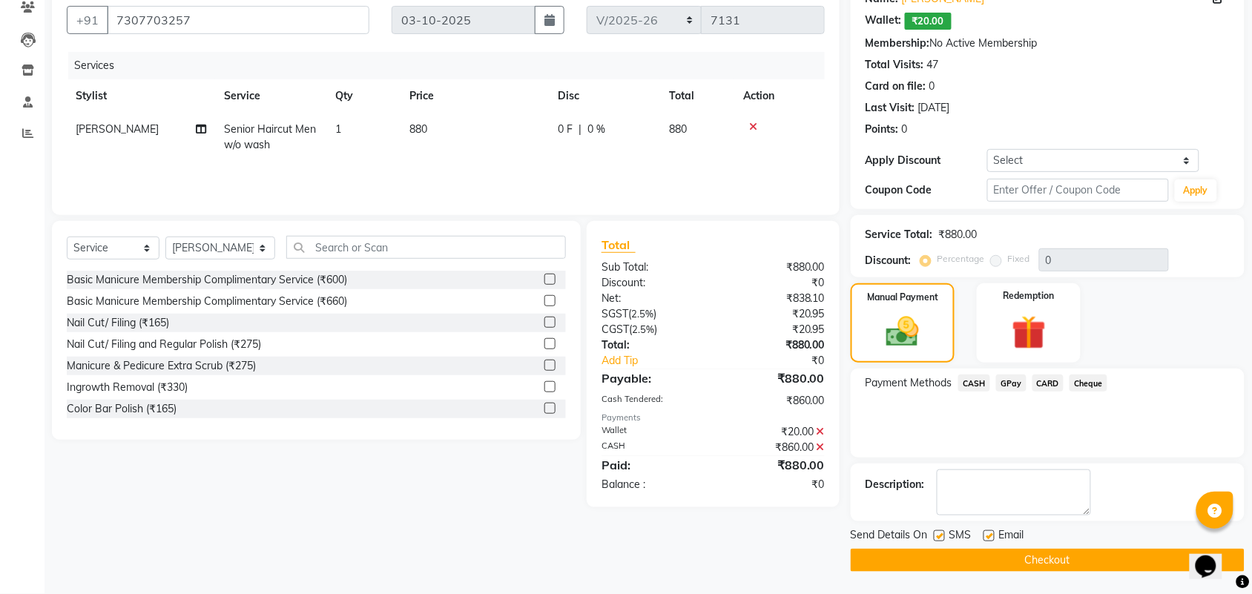
scroll to position [132, 0]
click at [992, 536] on label at bounding box center [989, 535] width 11 height 11
click at [992, 536] on input "checkbox" at bounding box center [989, 537] width 10 height 10
checkbox input "false"
drag, startPoint x: 942, startPoint y: 533, endPoint x: 942, endPoint y: 561, distance: 28.2
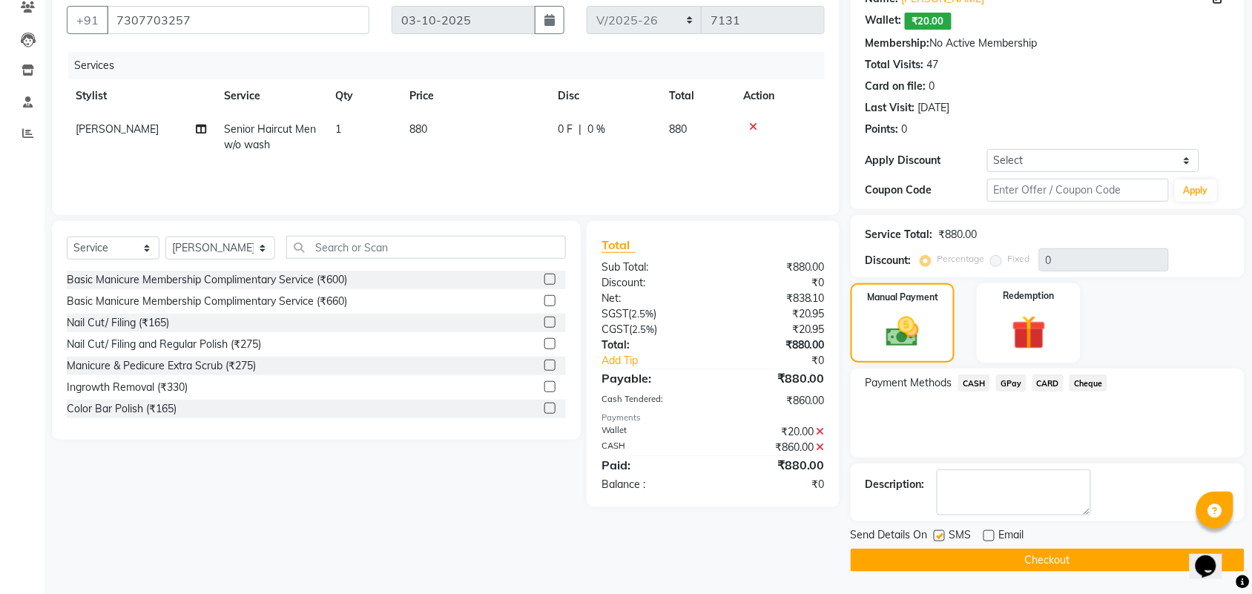
click at [942, 539] on label at bounding box center [939, 535] width 11 height 11
click at [942, 539] on input "checkbox" at bounding box center [939, 537] width 10 height 10
checkbox input "false"
click at [942, 561] on button "Checkout" at bounding box center [1048, 560] width 394 height 23
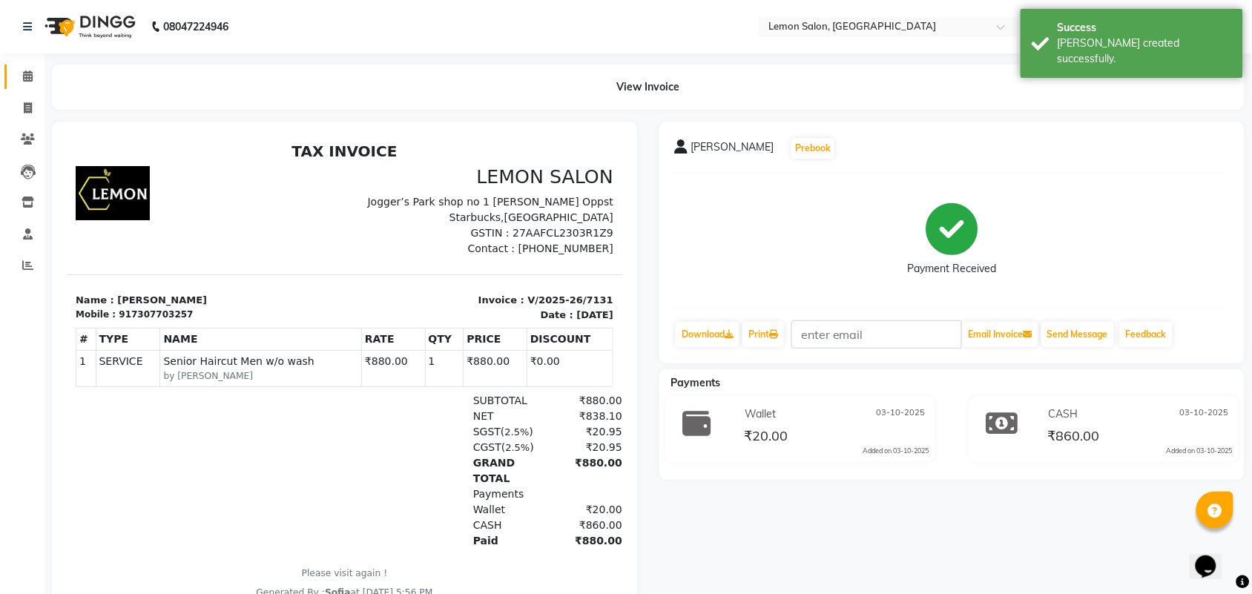
click at [12, 76] on link "Calendar" at bounding box center [22, 77] width 36 height 24
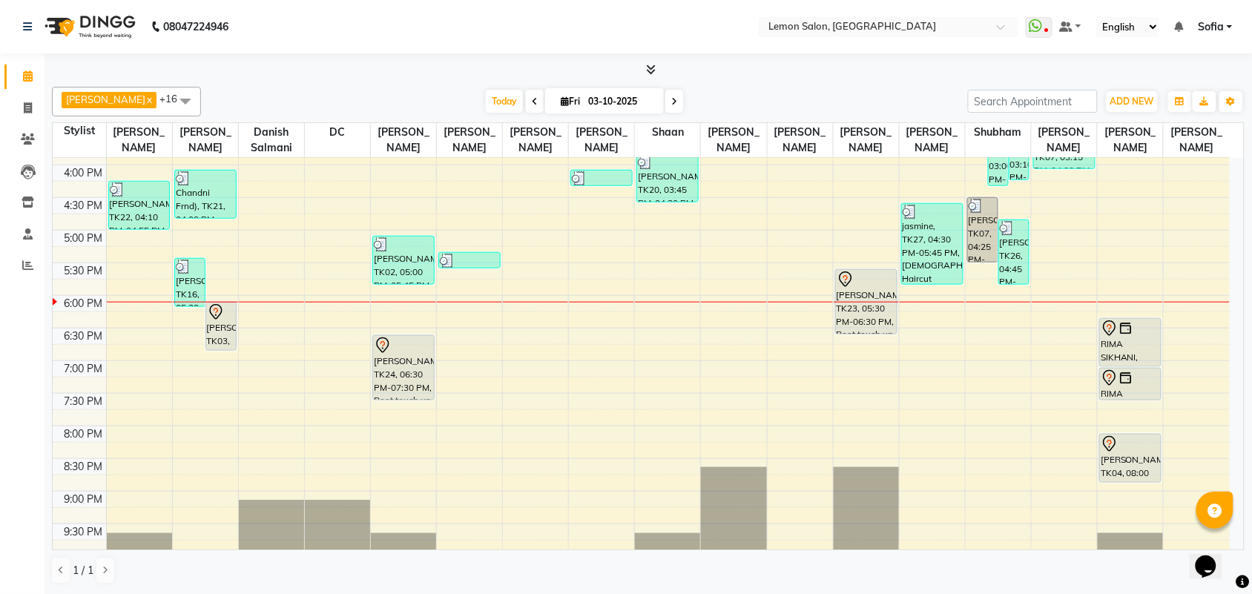
scroll to position [548, 0]
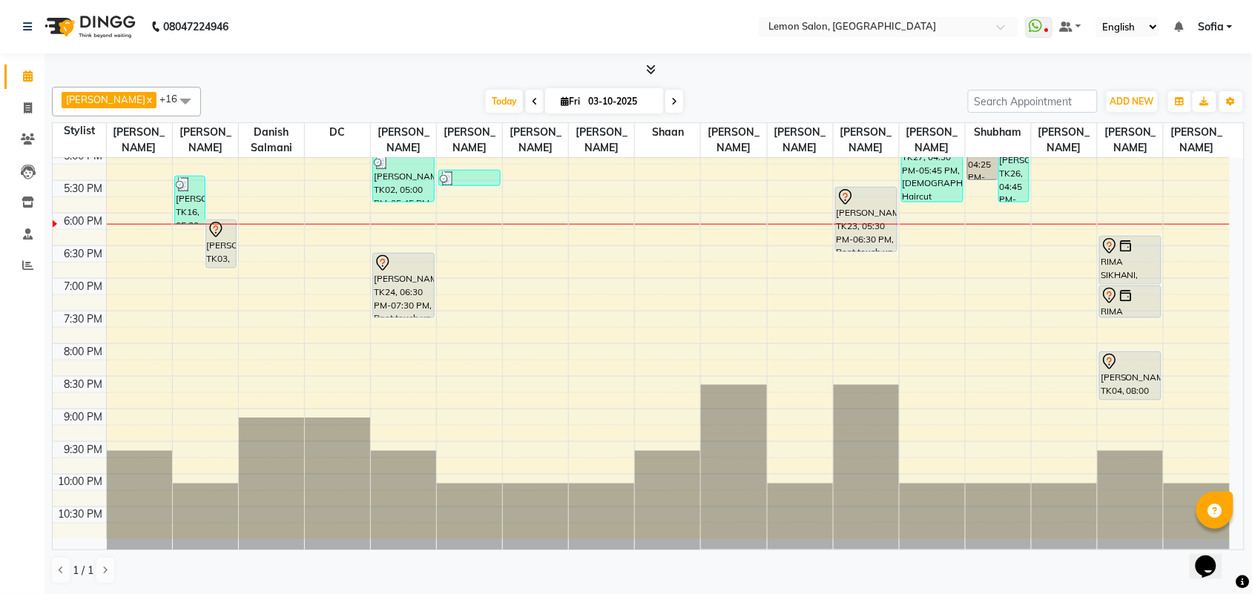
drag, startPoint x: 1113, startPoint y: 13, endPoint x: 1266, endPoint y: 631, distance: 635.9
click at [1252, 594] on html "08047224946 Select Location × Lemon Salon, Lokhandwala WhatsApp Status ✕ Status…" at bounding box center [626, 297] width 1252 height 594
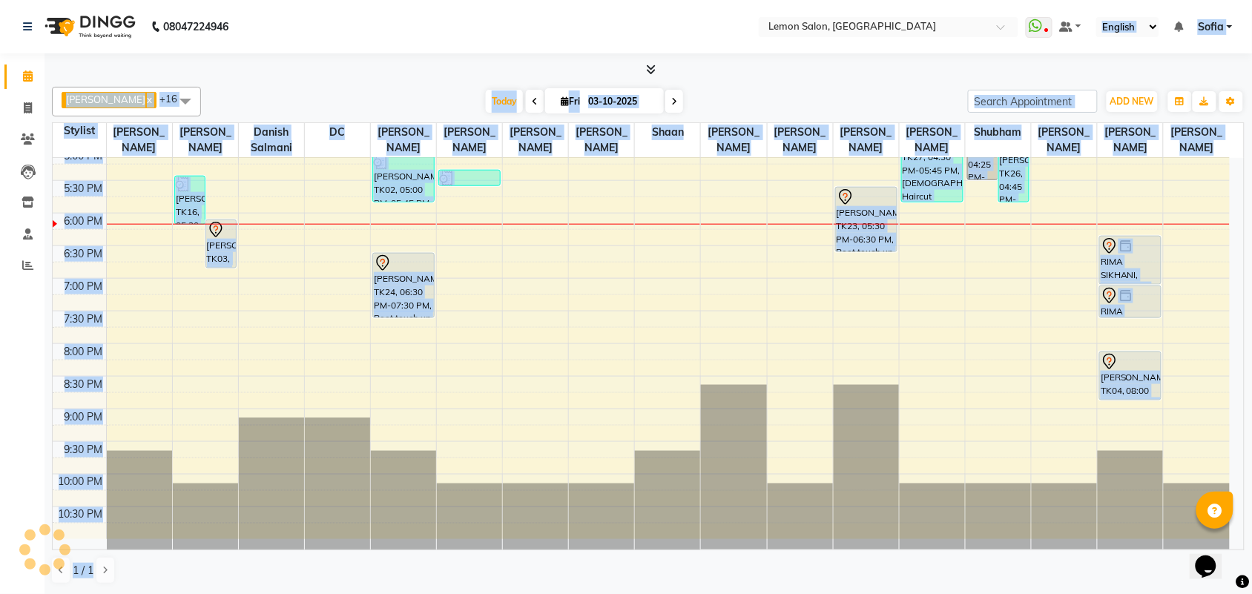
click at [1, 367] on div "Calendar Invoice Clients Leads Inventory Staff Reports Completed InProgress Upc…" at bounding box center [100, 307] width 200 height 530
click at [21, 360] on div "Calendar Invoice Clients Leads Inventory Staff Reports Completed InProgress Upc…" at bounding box center [100, 307] width 200 height 530
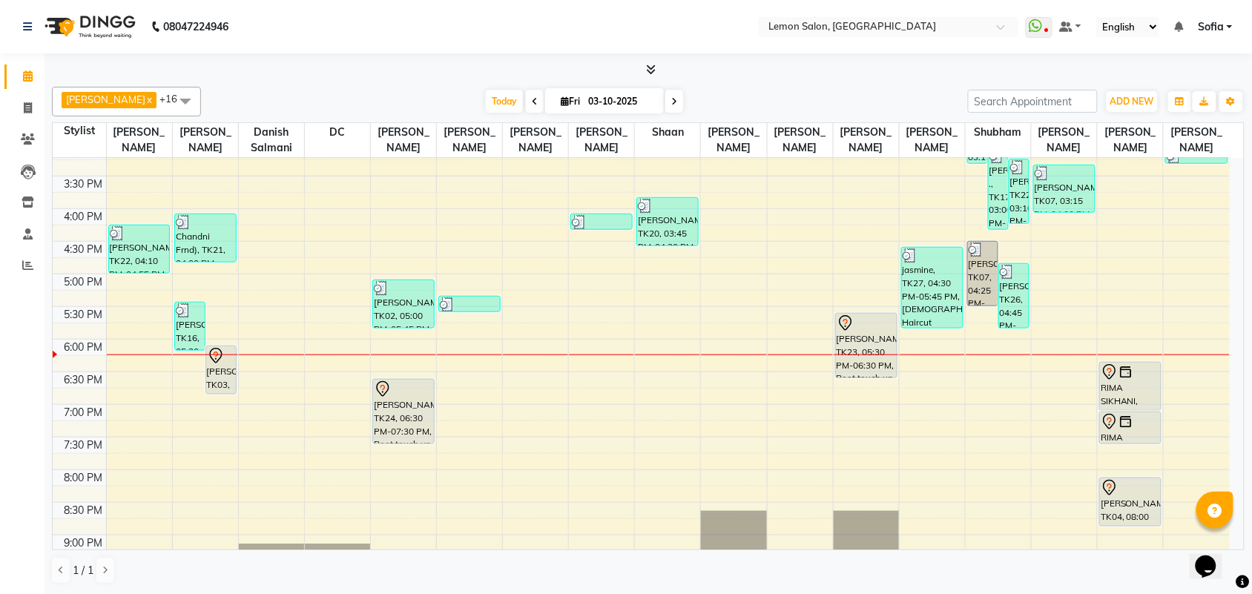
scroll to position [362, 0]
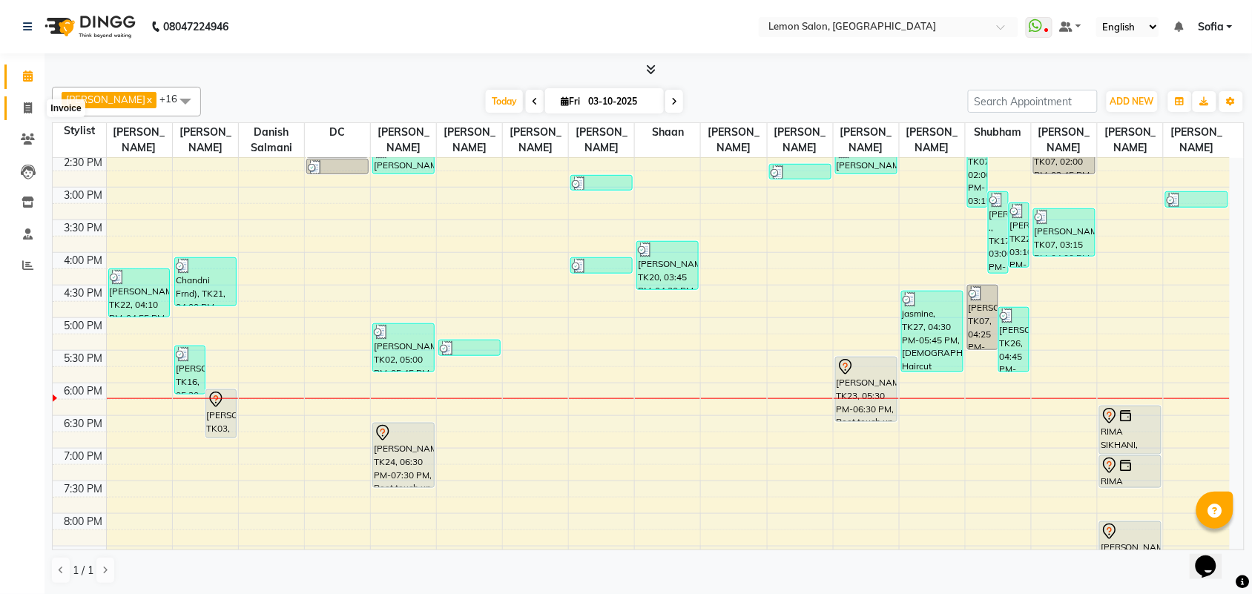
click at [20, 105] on span at bounding box center [28, 108] width 26 height 17
select select "551"
select select "service"
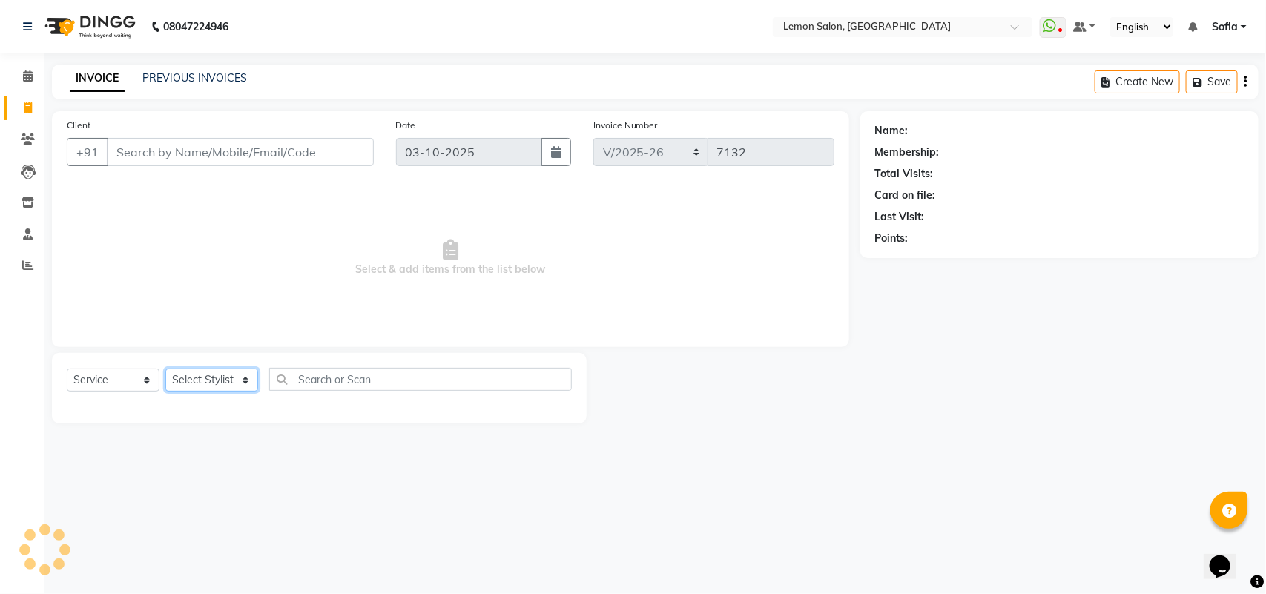
click at [193, 378] on select "Select Stylist" at bounding box center [211, 380] width 93 height 23
drag, startPoint x: 193, startPoint y: 378, endPoint x: 223, endPoint y: 378, distance: 29.7
click at [214, 378] on select "Select Stylist" at bounding box center [211, 380] width 93 height 23
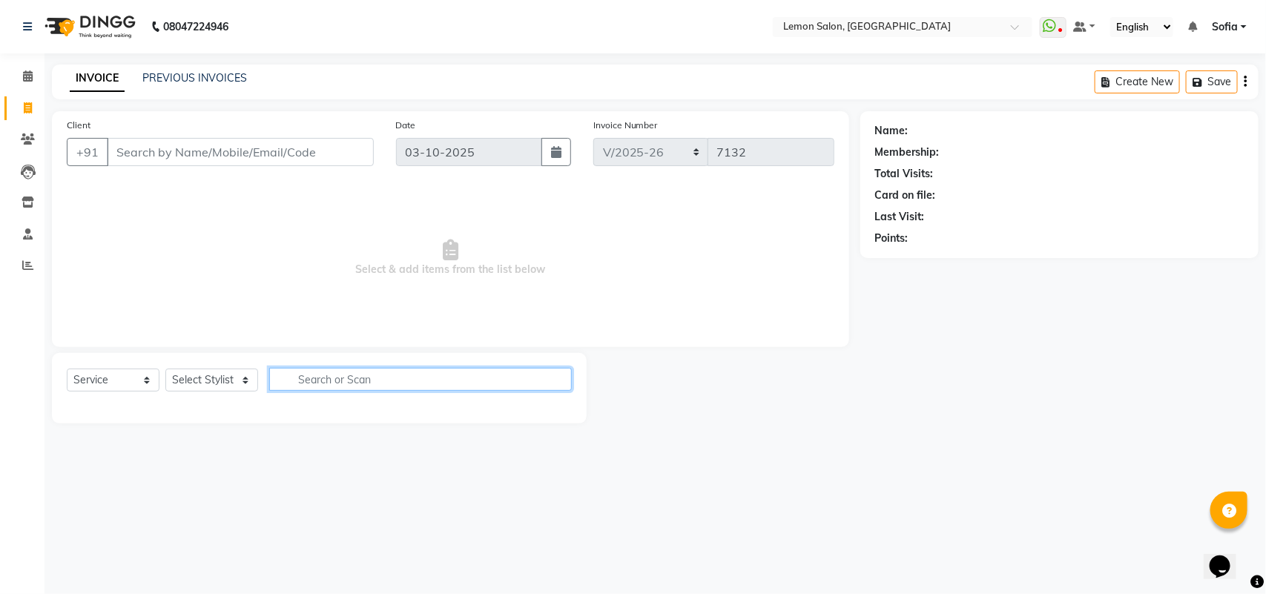
click at [294, 378] on input "text" at bounding box center [420, 379] width 303 height 23
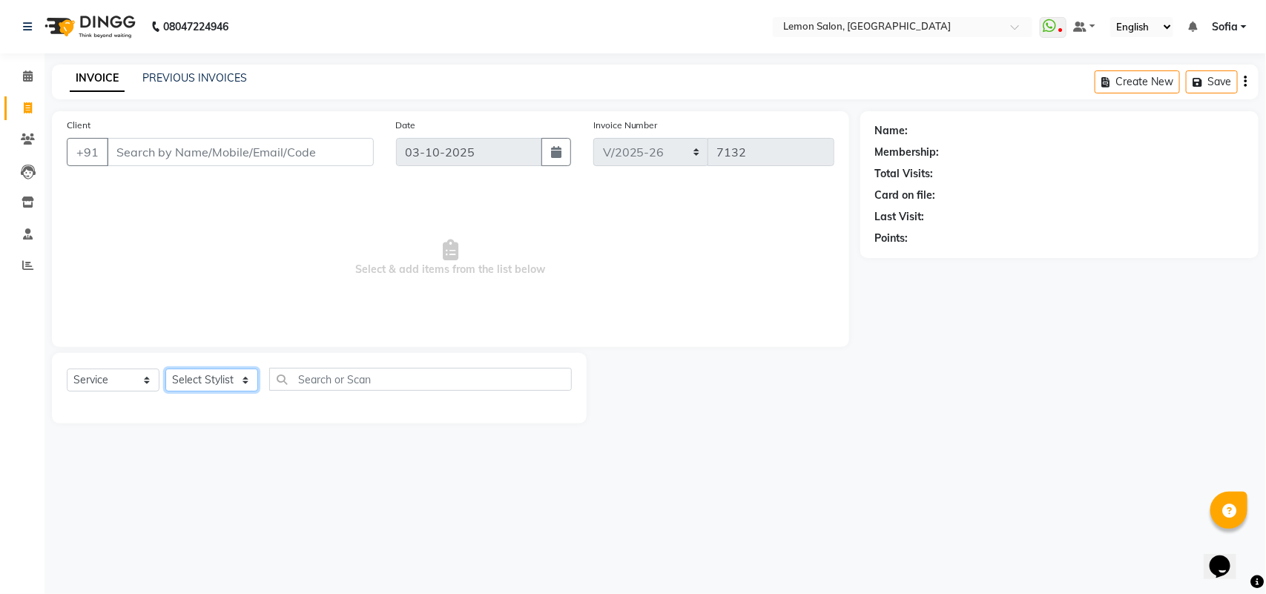
click at [212, 373] on select "Select Stylist" at bounding box center [211, 380] width 93 height 23
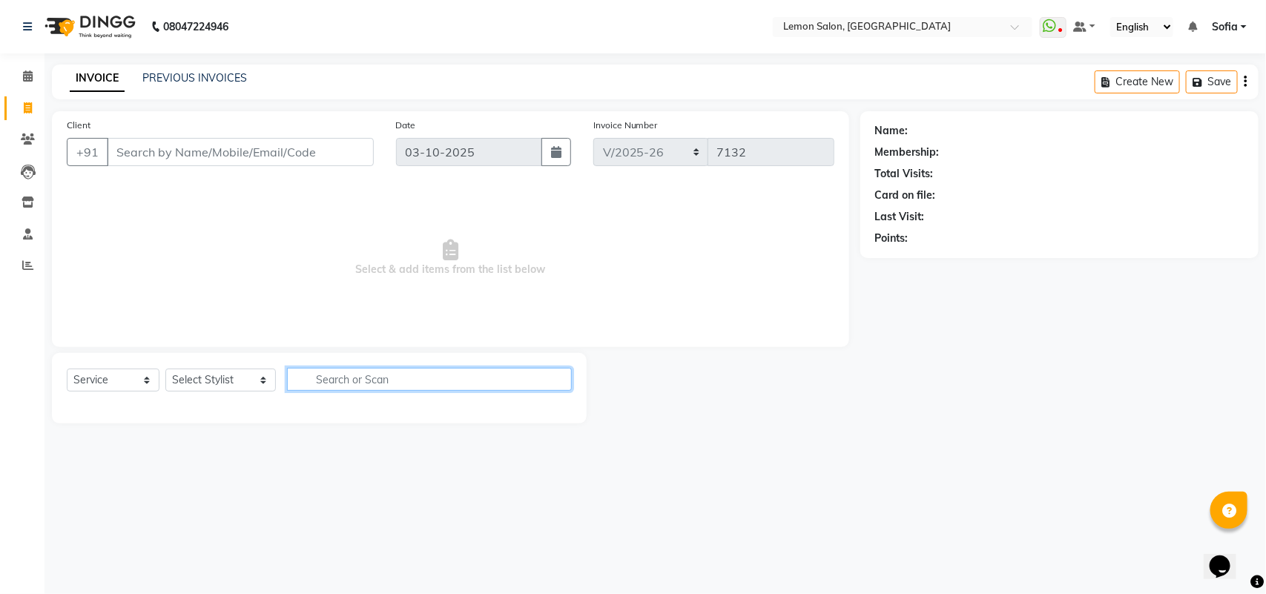
drag, startPoint x: 369, startPoint y: 381, endPoint x: 318, endPoint y: 384, distance: 52.0
click at [362, 382] on input "text" at bounding box center [429, 379] width 285 height 23
click at [209, 376] on select "Select Stylist Aalam Saifi Abhishek Shelar Aditi Nigam Ansar Ahmed Archana Muke…" at bounding box center [220, 380] width 111 height 23
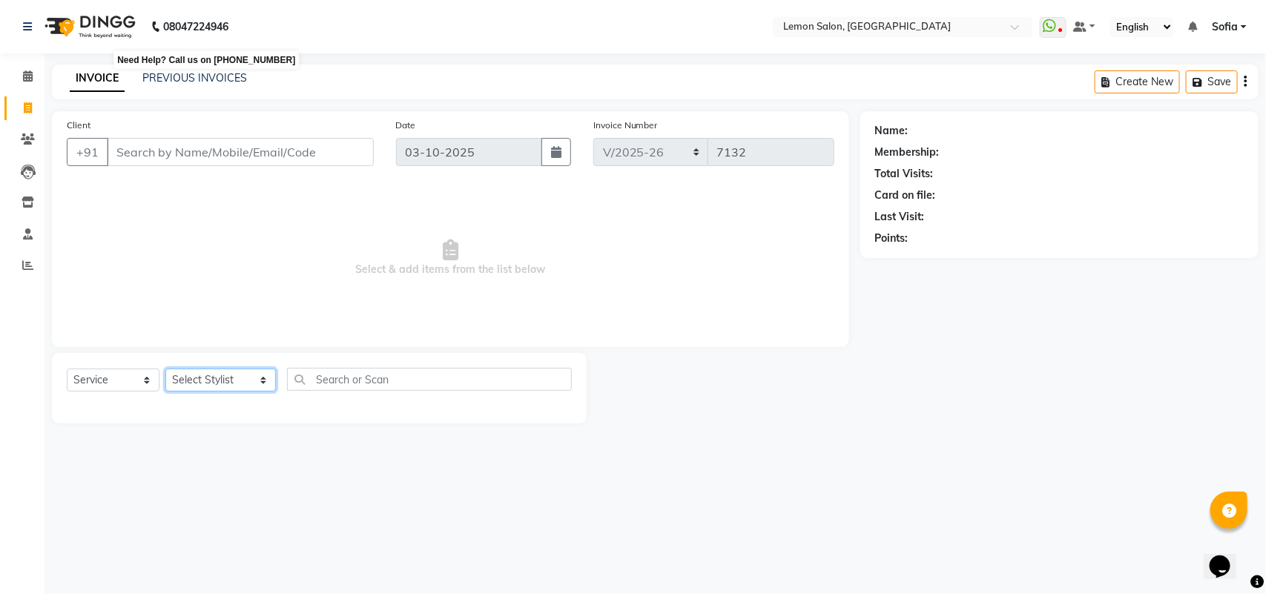
select select "58017"
click at [165, 369] on select "Select Stylist Aalam Saifi Abhishek Shelar Aditi Nigam Ansar Ahmed Archana Muke…" at bounding box center [220, 380] width 111 height 23
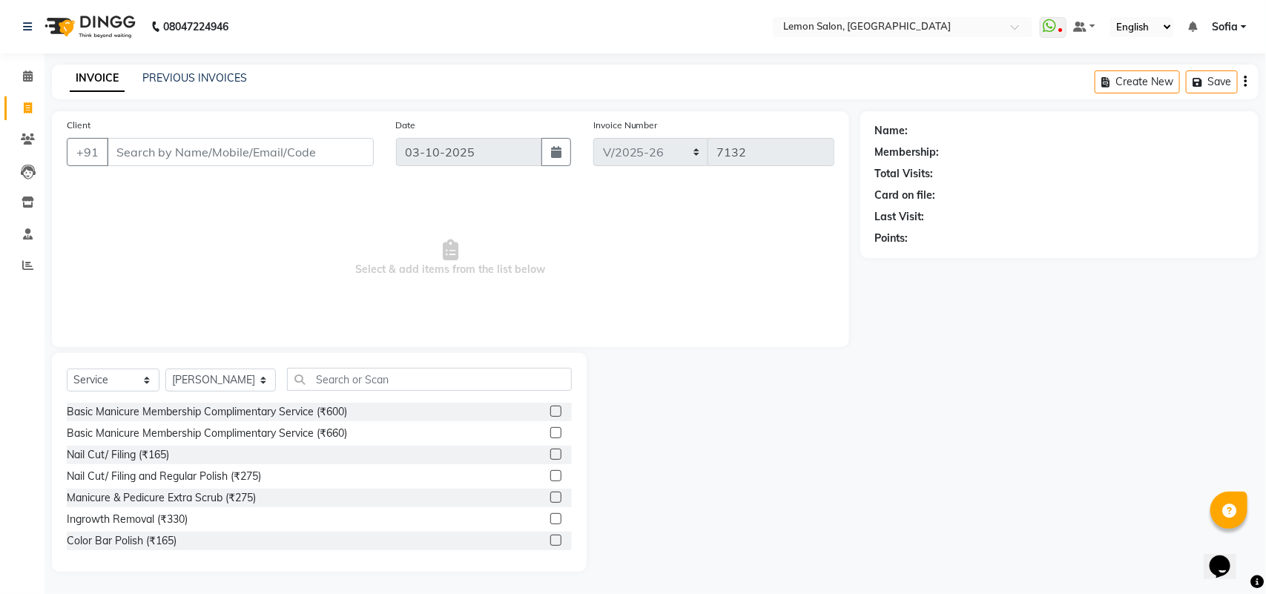
click at [410, 394] on div "Select Service Product Membership Package Voucher Prepaid Gift Card Select Styl…" at bounding box center [319, 385] width 505 height 35
click at [409, 386] on input "text" at bounding box center [429, 379] width 285 height 23
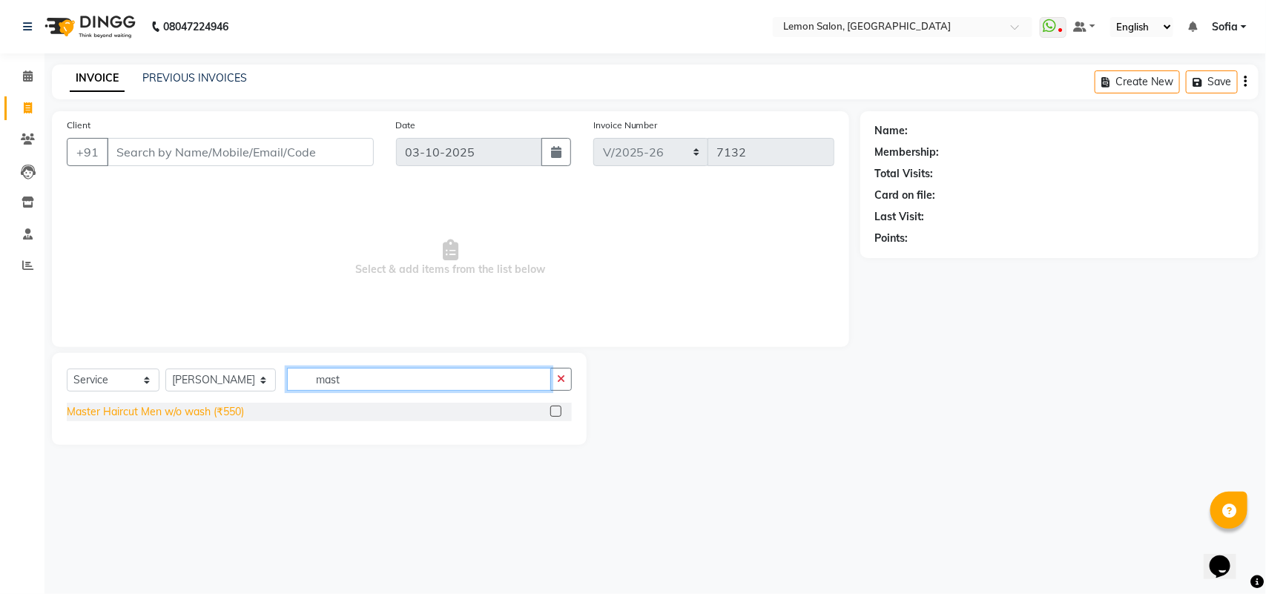
type input "mast"
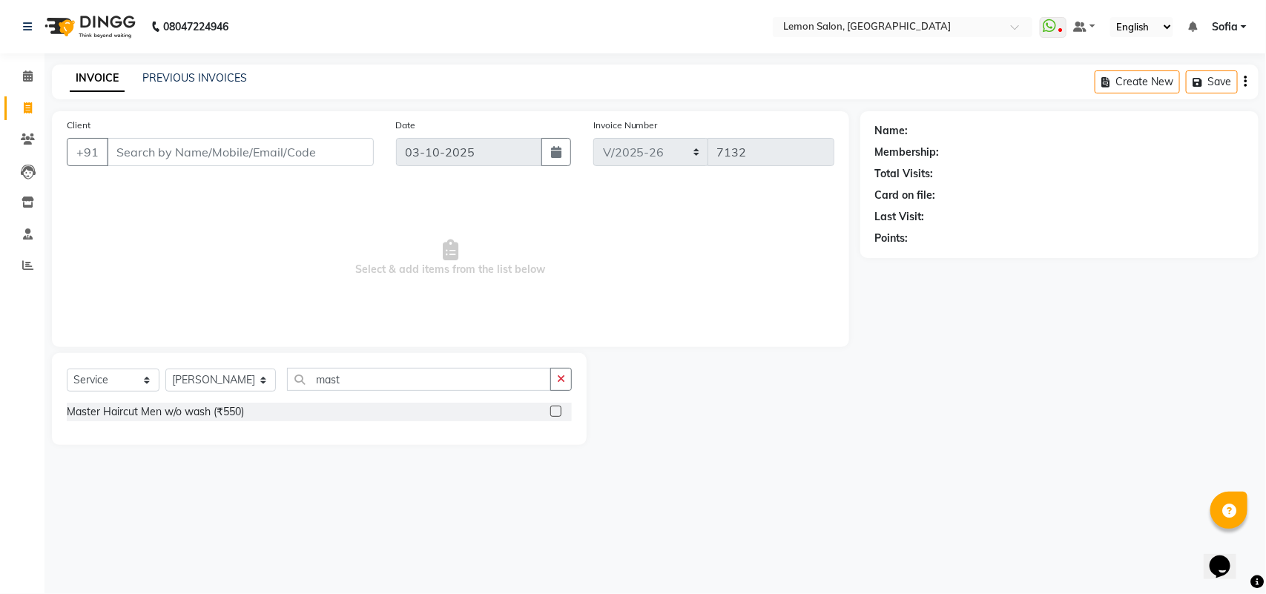
drag, startPoint x: 191, startPoint y: 412, endPoint x: 271, endPoint y: 403, distance: 80.6
click at [195, 412] on div "Master Haircut Men w/o wash (₹550)" at bounding box center [155, 412] width 177 height 16
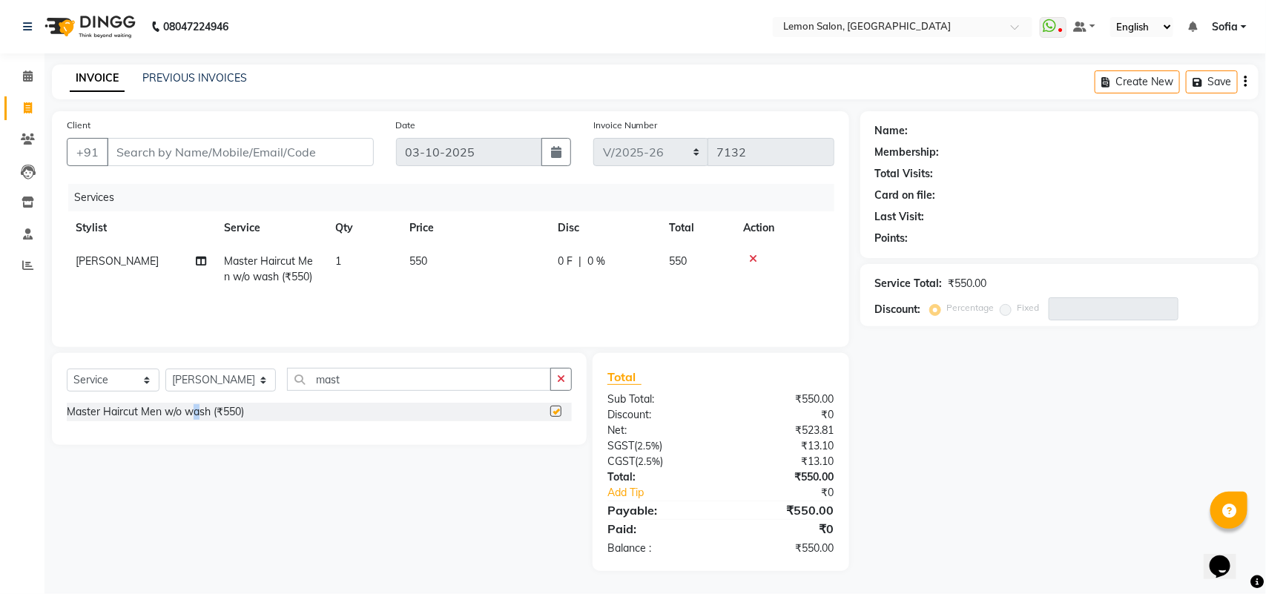
checkbox input "false"
click at [371, 382] on input "mast" at bounding box center [419, 379] width 264 height 23
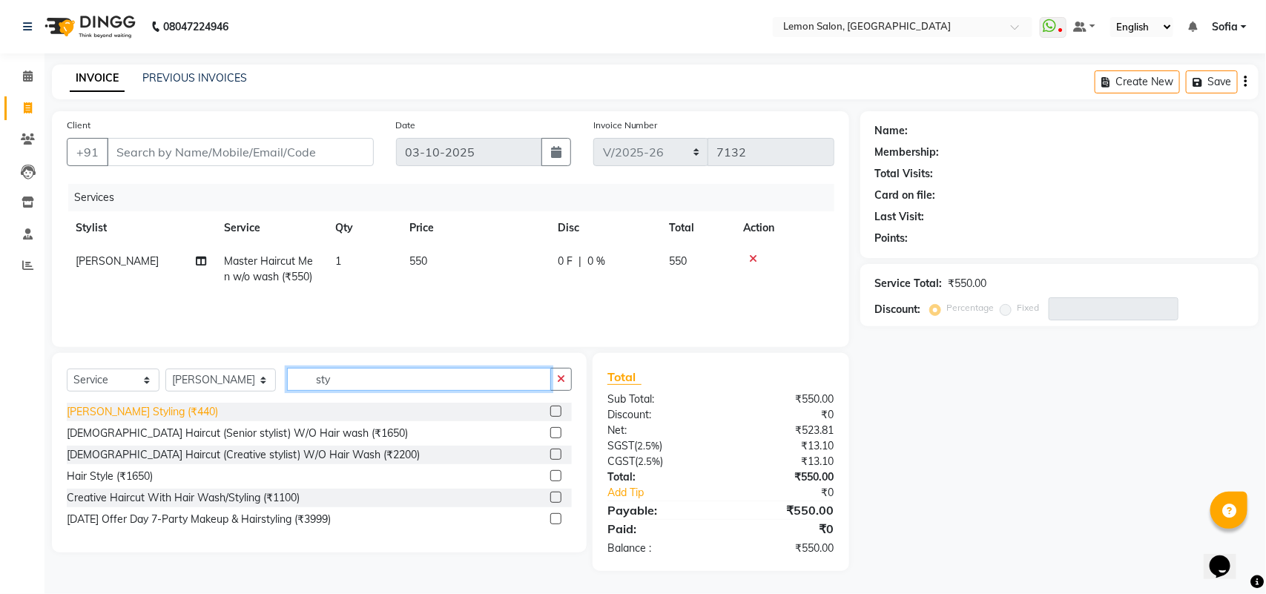
type input "sty"
click at [150, 415] on div "Beard Styling (₹440)" at bounding box center [142, 412] width 151 height 16
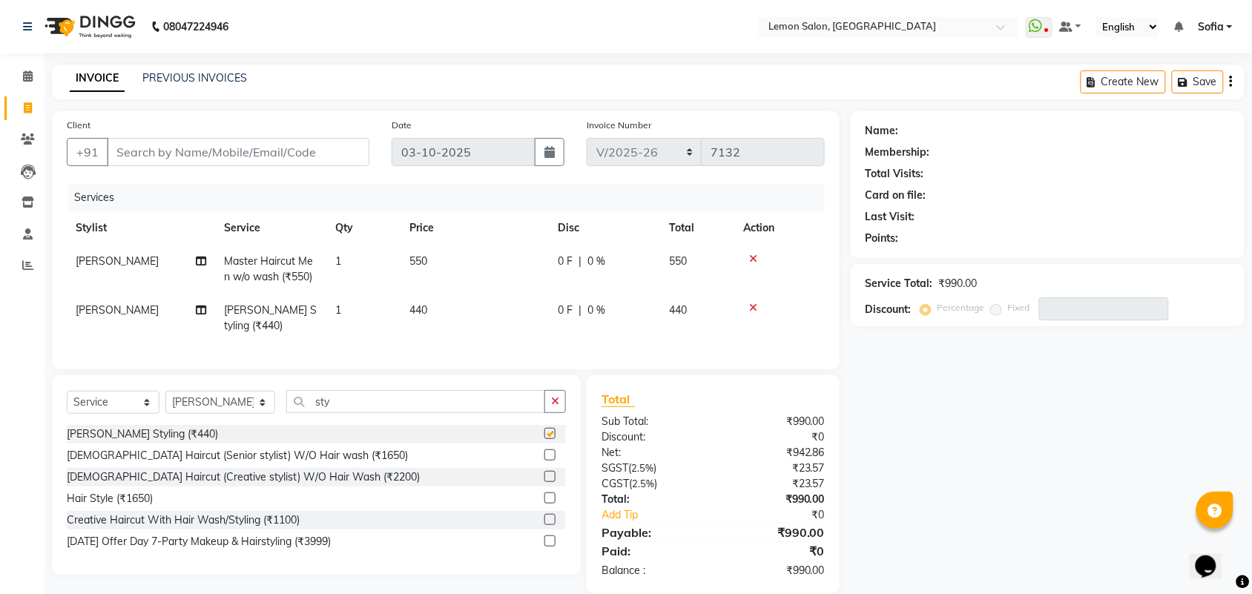
checkbox input "false"
click at [245, 157] on input "Client" at bounding box center [238, 152] width 263 height 28
type input "9"
type input "0"
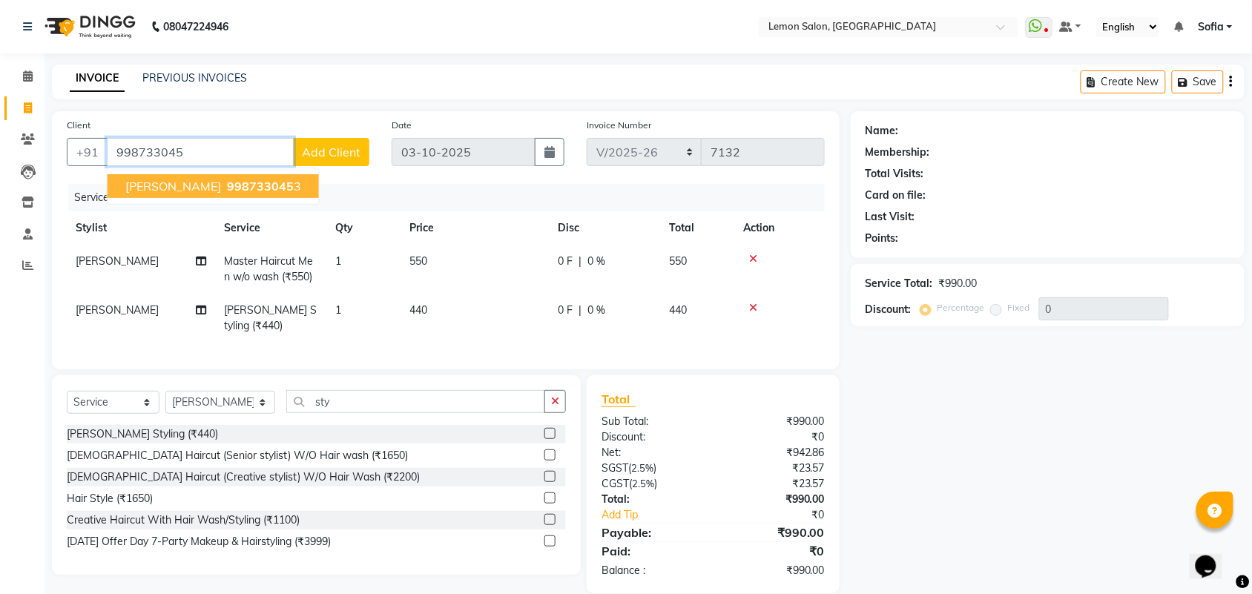
click at [195, 185] on span "Manish Goyal" at bounding box center [173, 186] width 96 height 15
type input "9987330453"
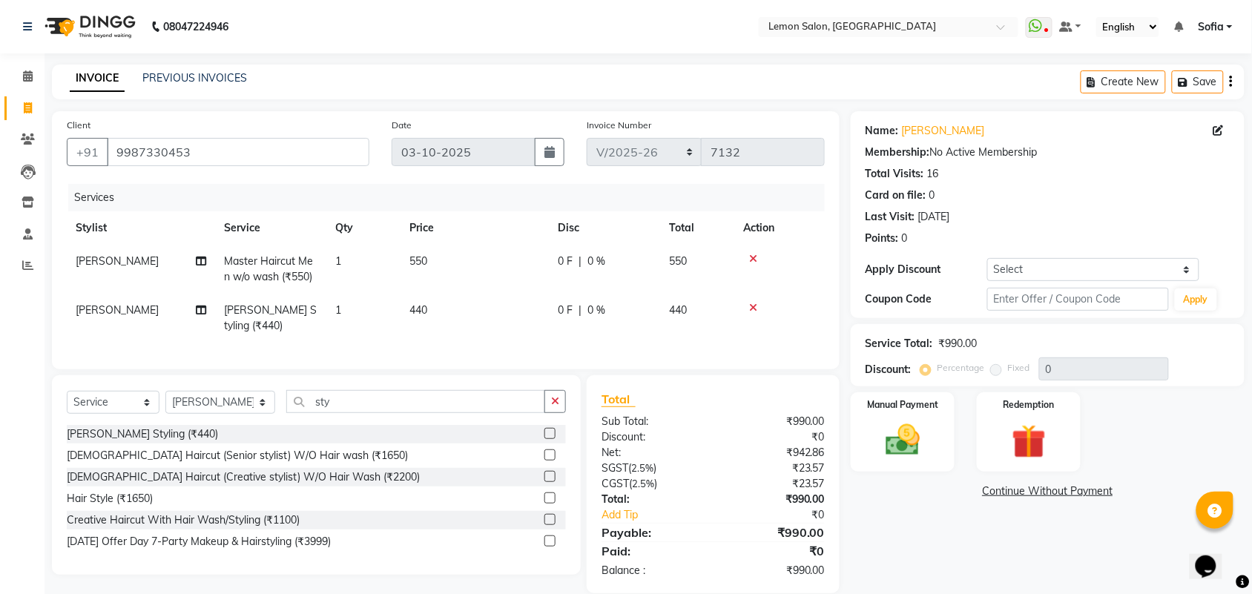
scroll to position [35, 0]
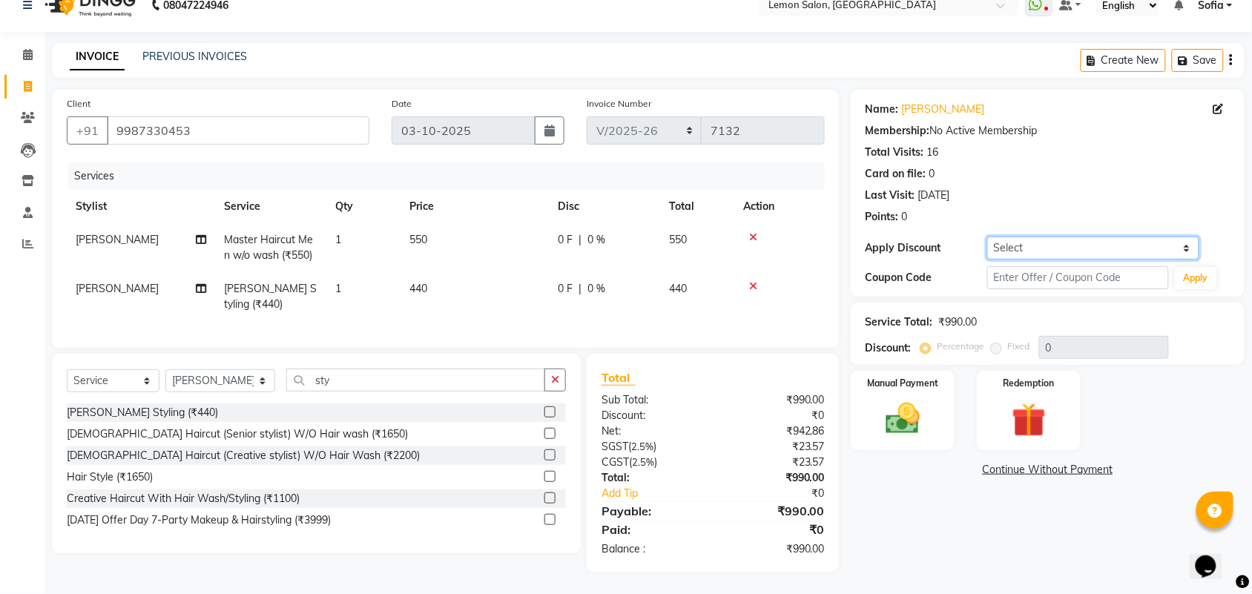
click at [1074, 237] on select "Select Coupon → Abc" at bounding box center [1094, 248] width 212 height 23
select select "1: Object"
click at [988, 237] on select "Select Coupon → Abc" at bounding box center [1094, 248] width 212 height 23
type input "20"
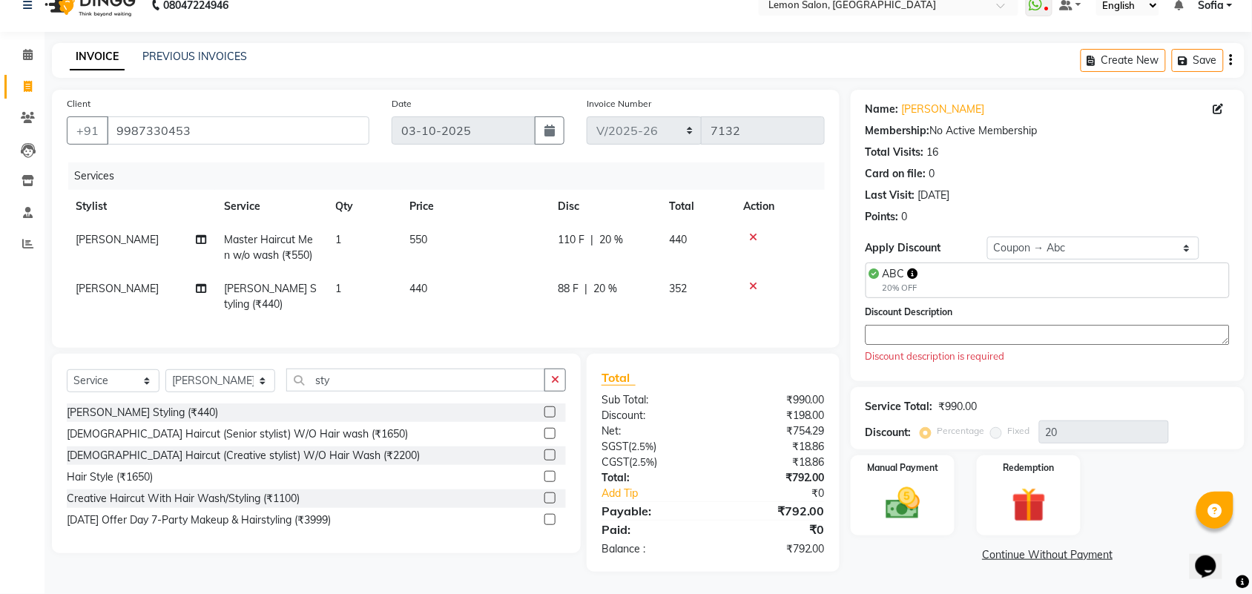
click at [1066, 325] on textarea at bounding box center [1048, 335] width 364 height 20
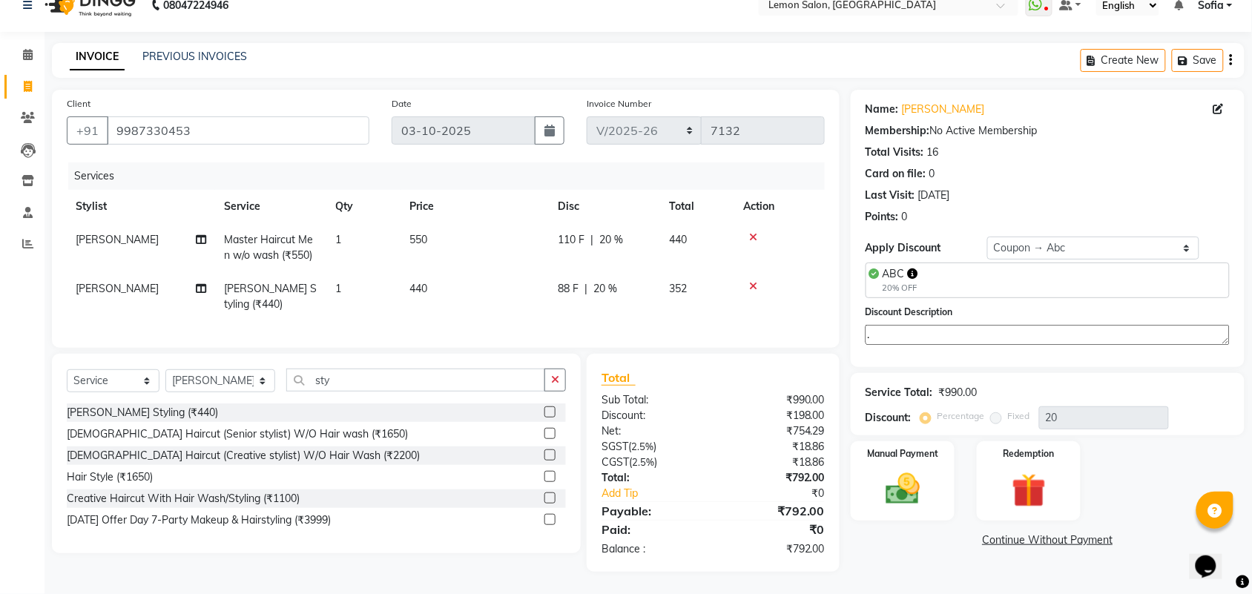
type textarea "."
click at [19, 293] on div "Calendar Invoice Clients Leads Inventory Staff Reports Completed InProgress Upc…" at bounding box center [100, 296] width 200 height 551
drag, startPoint x: 887, startPoint y: 481, endPoint x: 906, endPoint y: 484, distance: 19.6
click at [887, 480] on img at bounding box center [903, 489] width 58 height 41
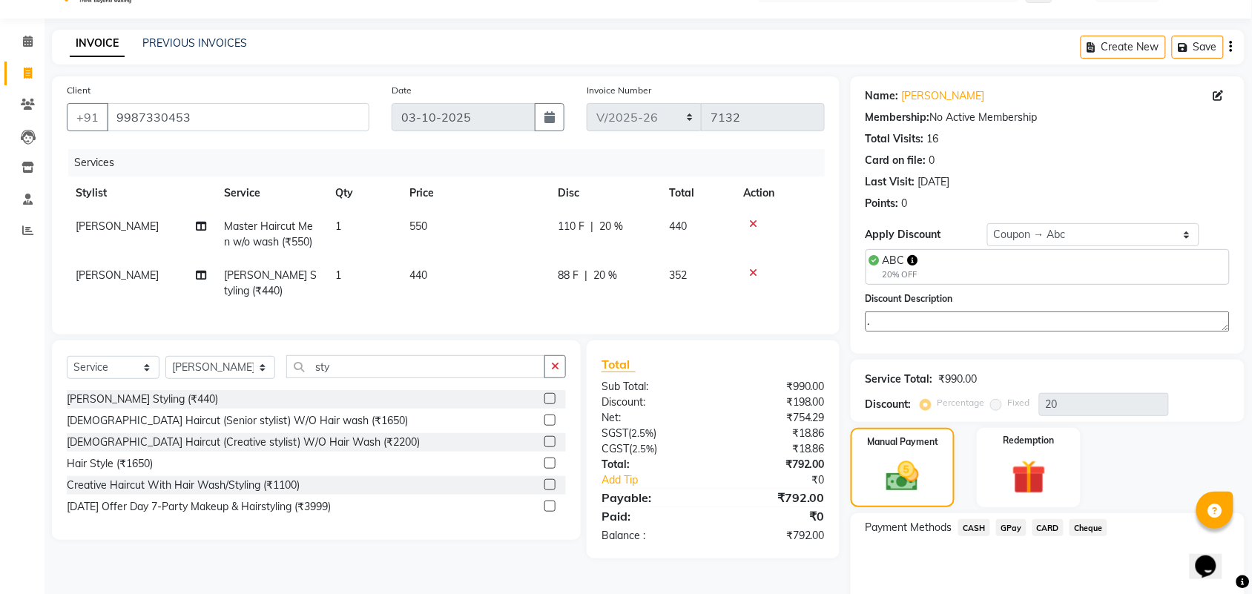
click at [1042, 527] on span "CARD" at bounding box center [1049, 527] width 32 height 17
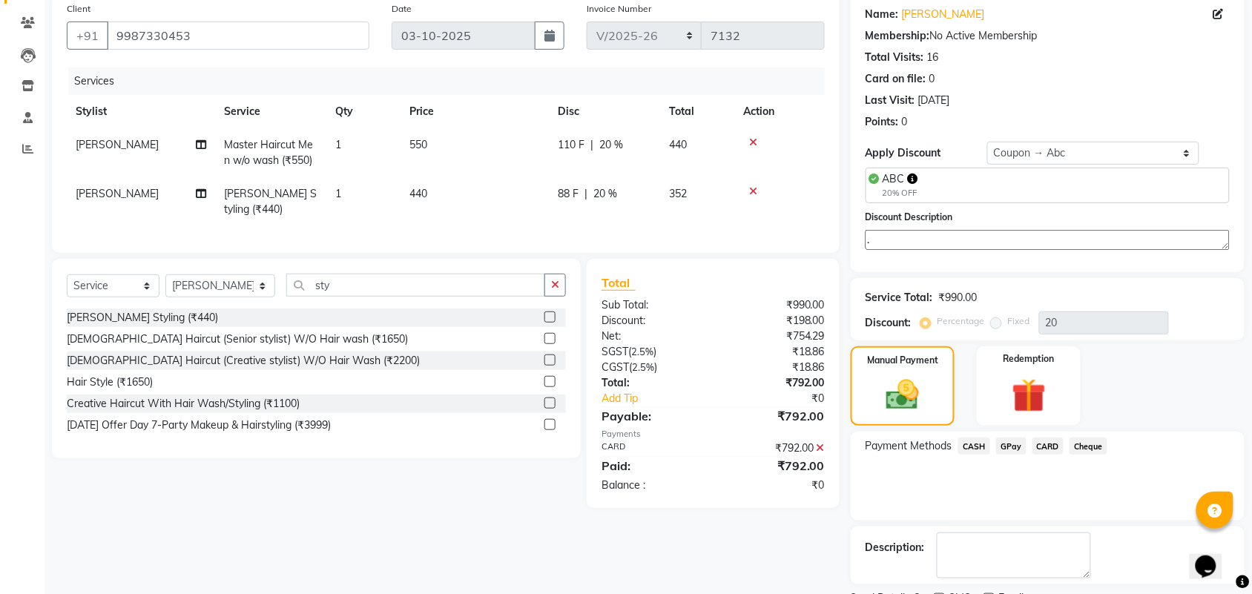
scroll to position [180, 0]
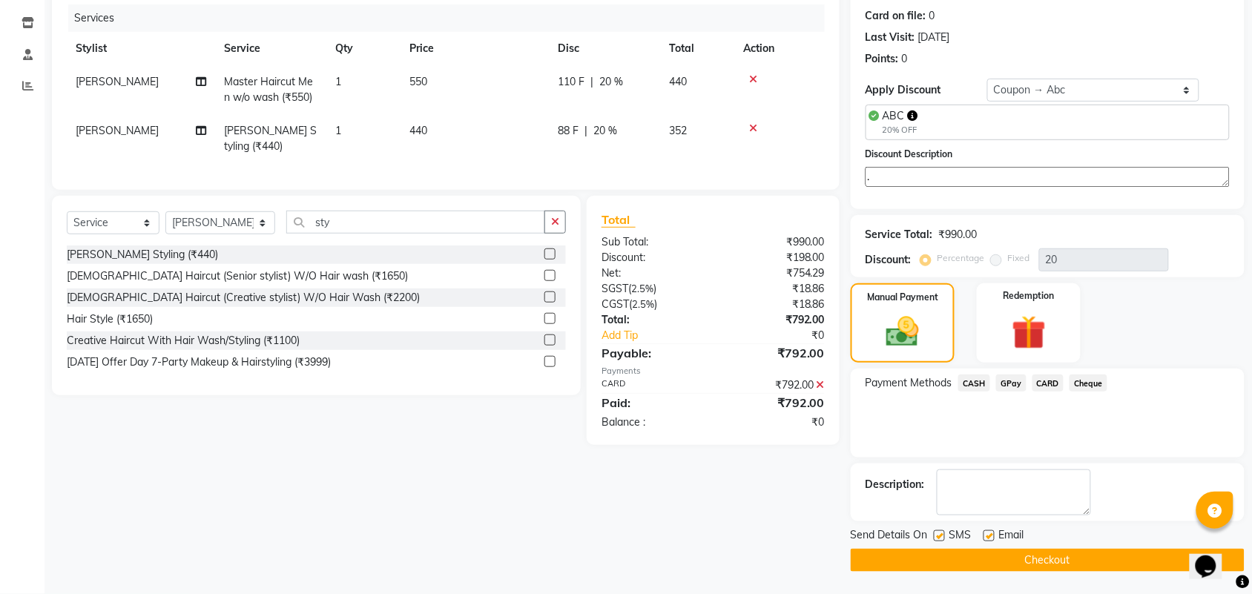
click at [942, 535] on label at bounding box center [939, 535] width 11 height 11
click at [942, 535] on input "checkbox" at bounding box center [939, 537] width 10 height 10
checkbox input "false"
click at [991, 539] on label at bounding box center [989, 535] width 11 height 11
click at [991, 539] on input "checkbox" at bounding box center [989, 537] width 10 height 10
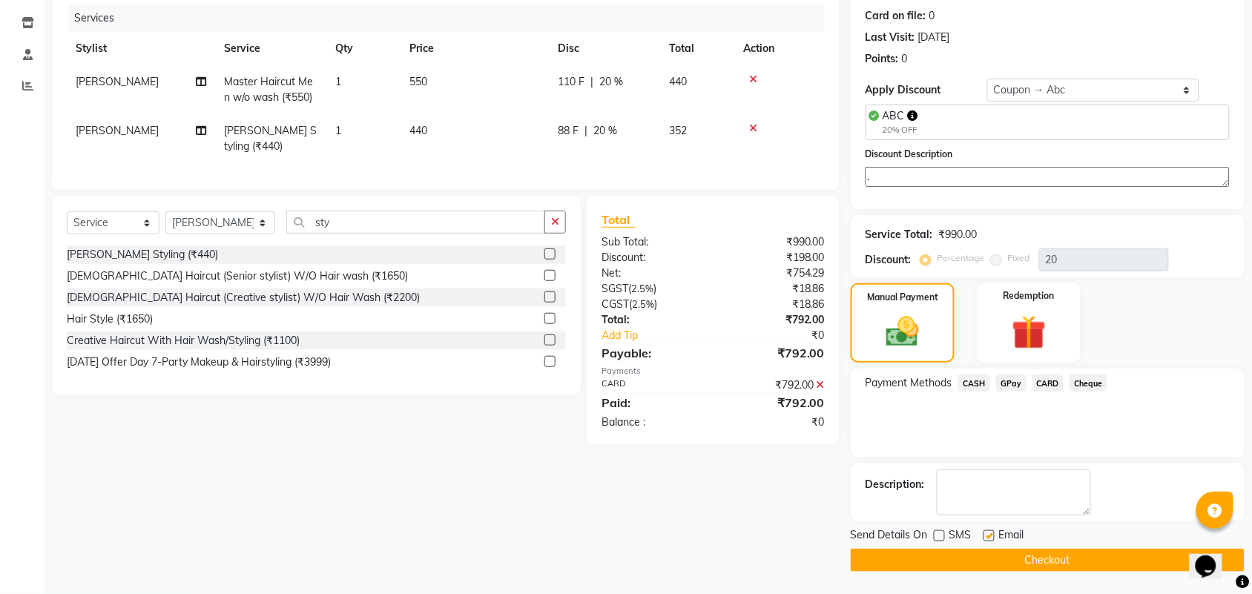
checkbox input "false"
click at [983, 557] on button "Checkout" at bounding box center [1048, 560] width 394 height 23
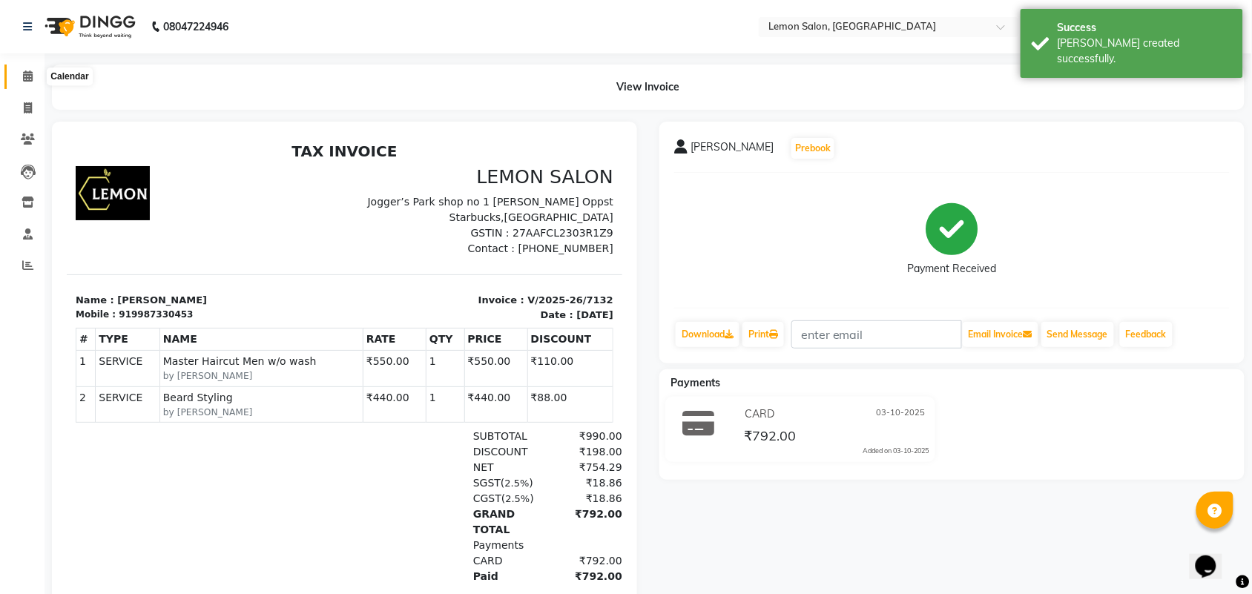
click at [26, 76] on icon at bounding box center [28, 75] width 10 height 11
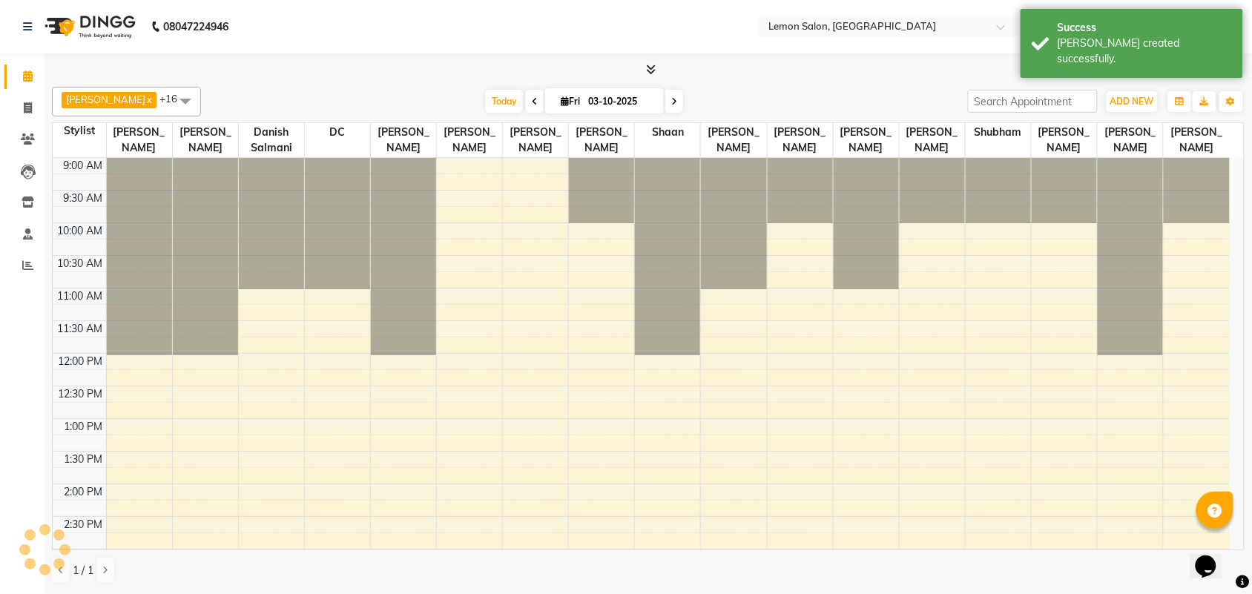
scroll to position [519, 0]
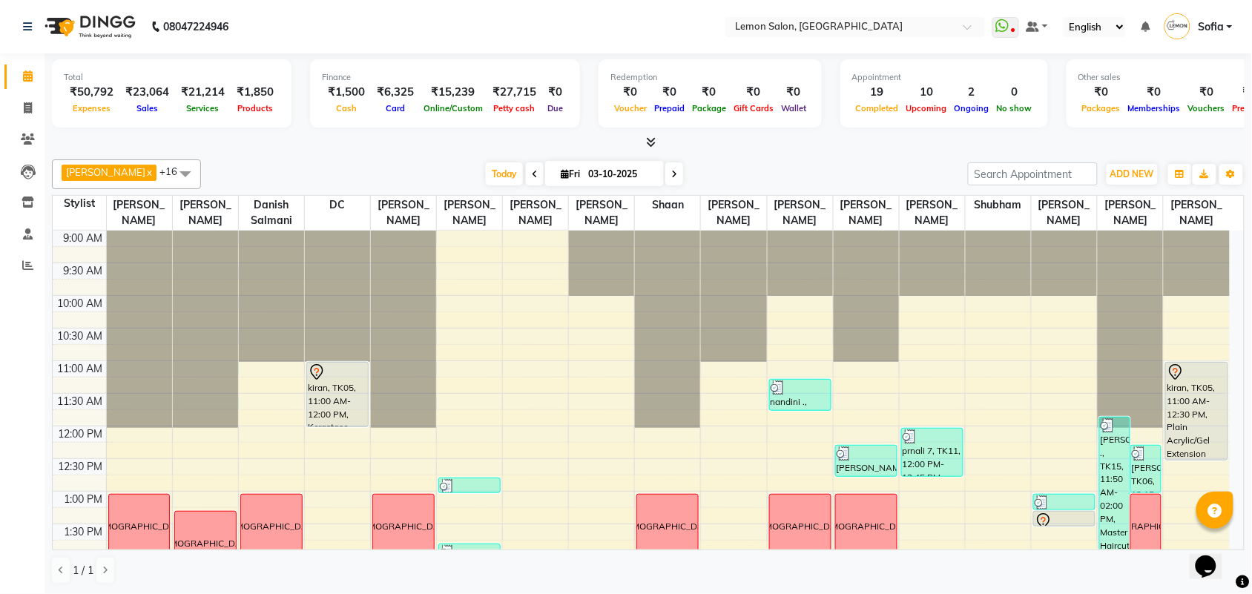
click at [91, 166] on span "[PERSON_NAME]" at bounding box center [105, 172] width 79 height 12
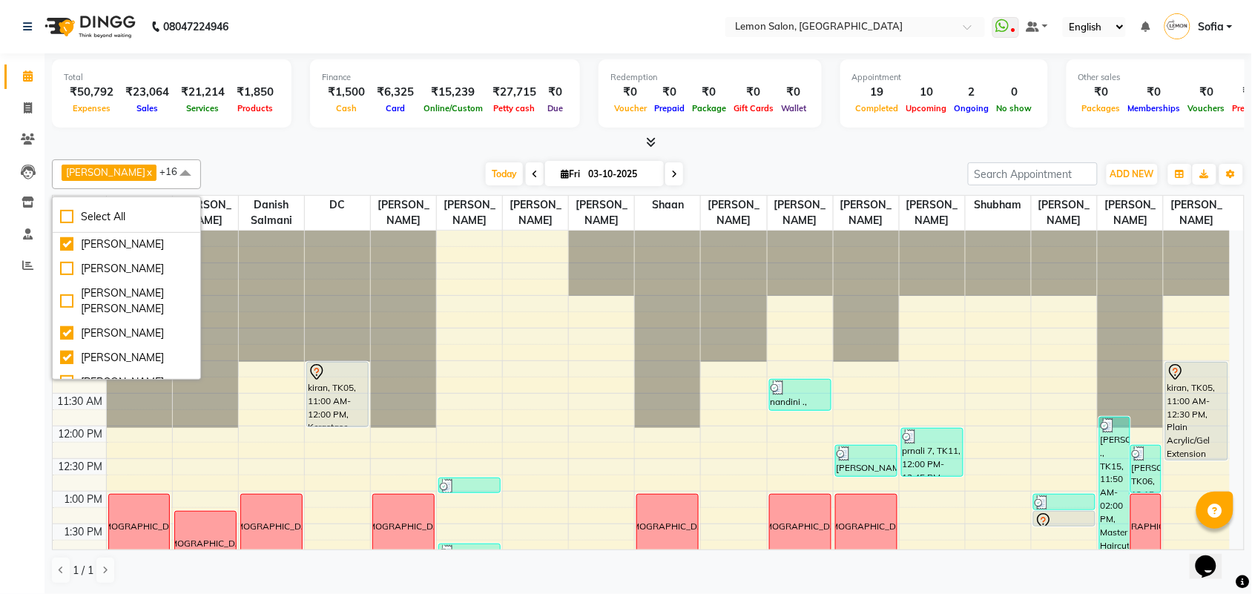
scroll to position [649, 0]
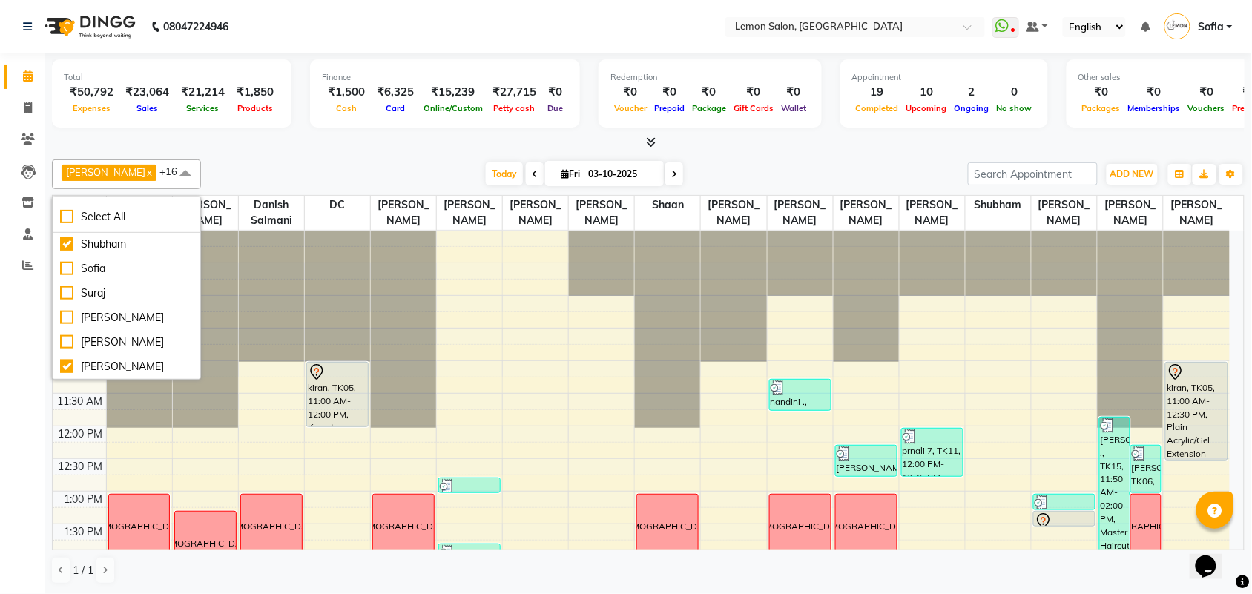
click at [0, 450] on div "Calendar Invoice Clients Leads Inventory Staff Reports Completed InProgress Upc…" at bounding box center [100, 307] width 200 height 530
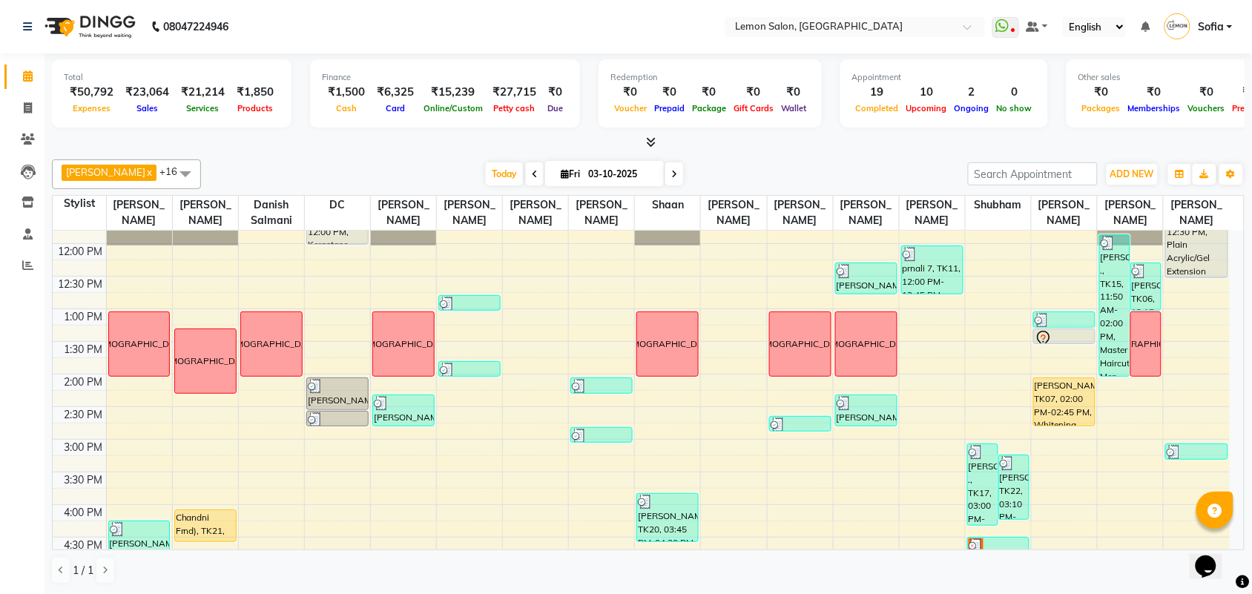
scroll to position [185, 0]
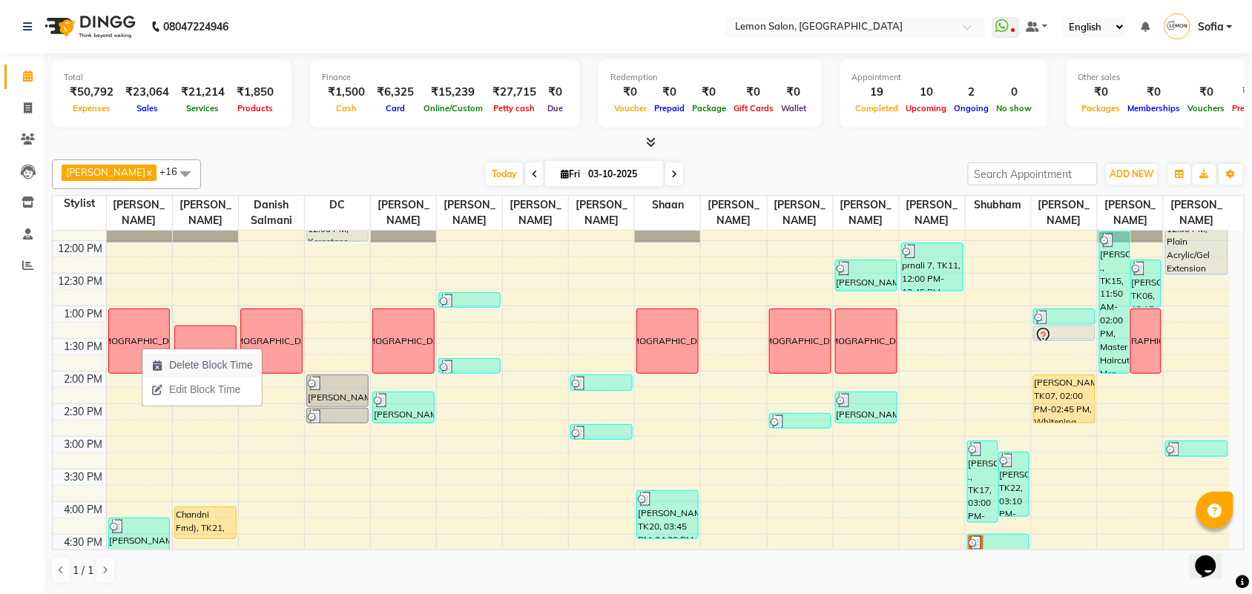
click at [239, 362] on span "Delete Block Time" at bounding box center [211, 366] width 84 height 16
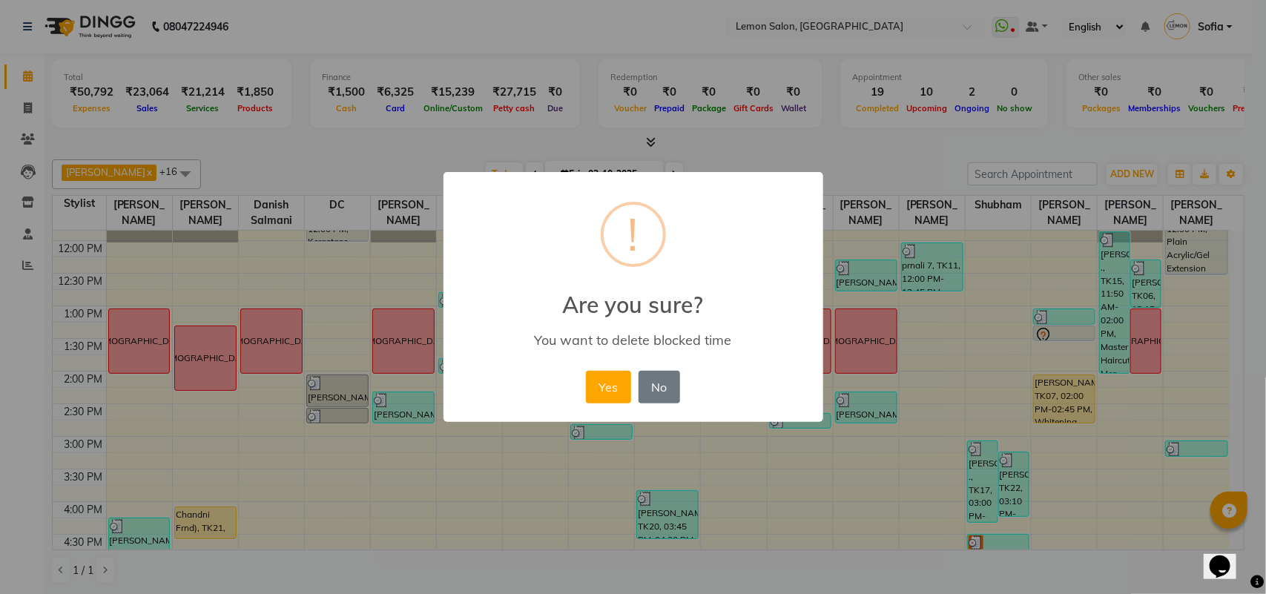
click at [586, 371] on button "Yes" at bounding box center [608, 387] width 45 height 33
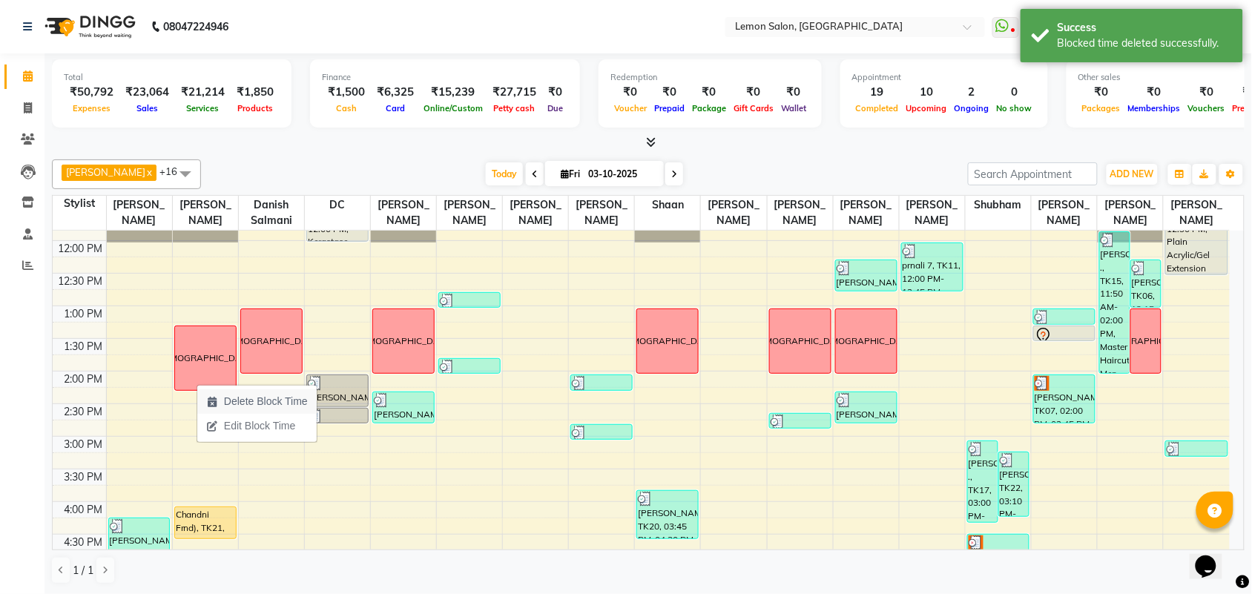
click at [235, 398] on span "Delete Block Time" at bounding box center [266, 402] width 84 height 16
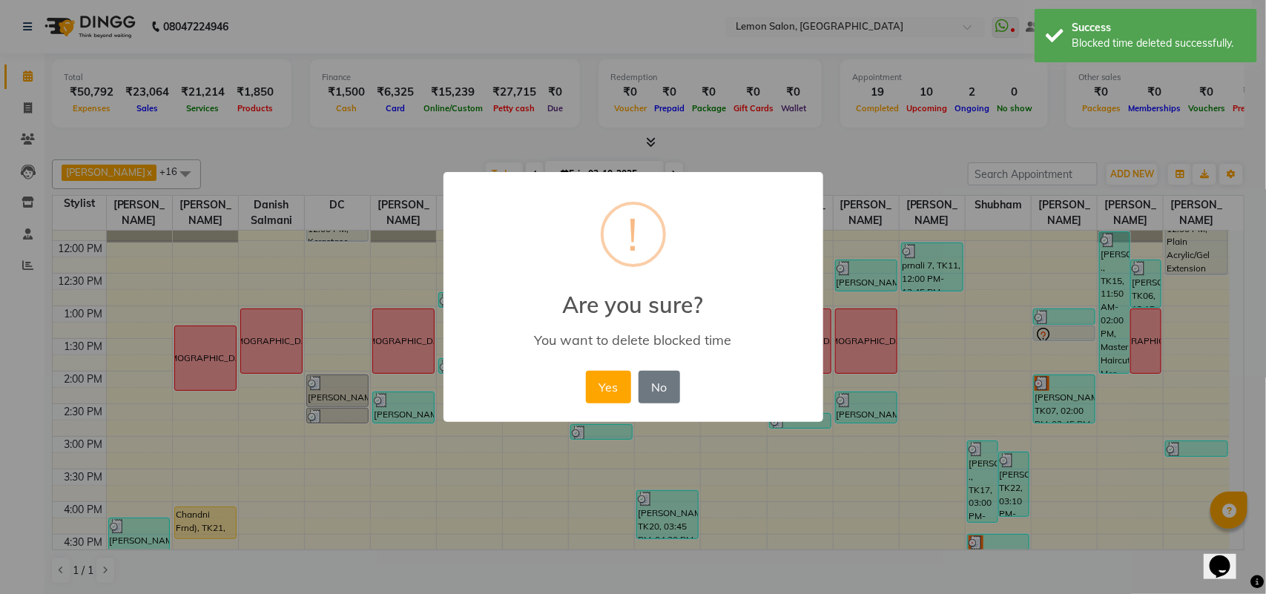
click at [586, 371] on button "Yes" at bounding box center [608, 387] width 45 height 33
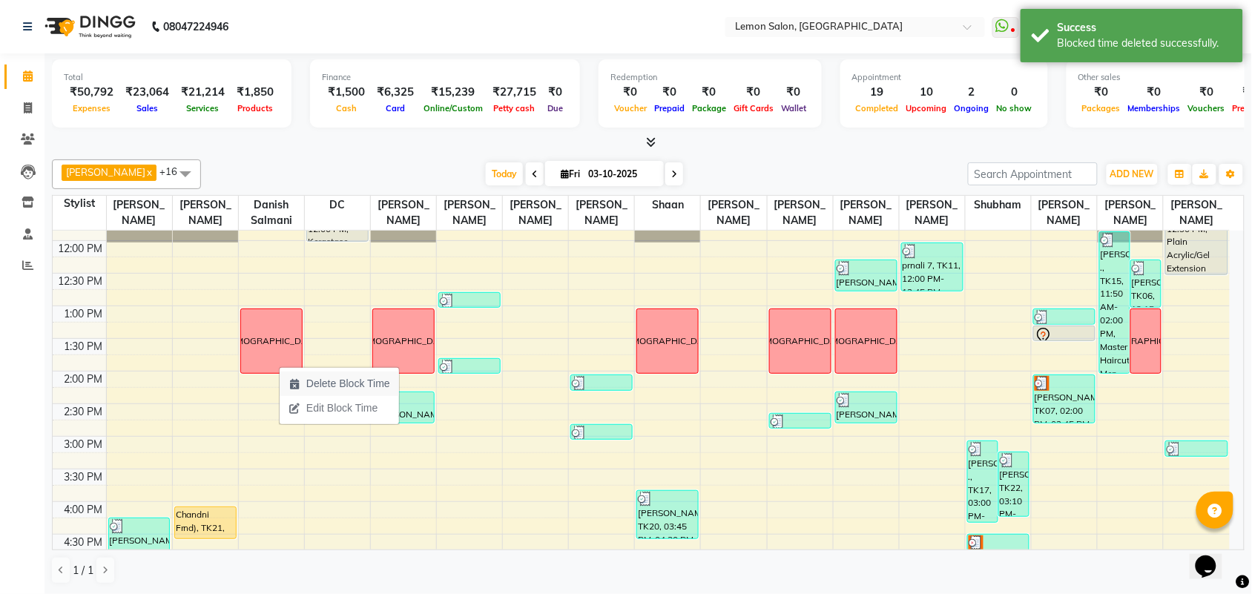
click at [312, 386] on span "Delete Block Time" at bounding box center [348, 384] width 84 height 16
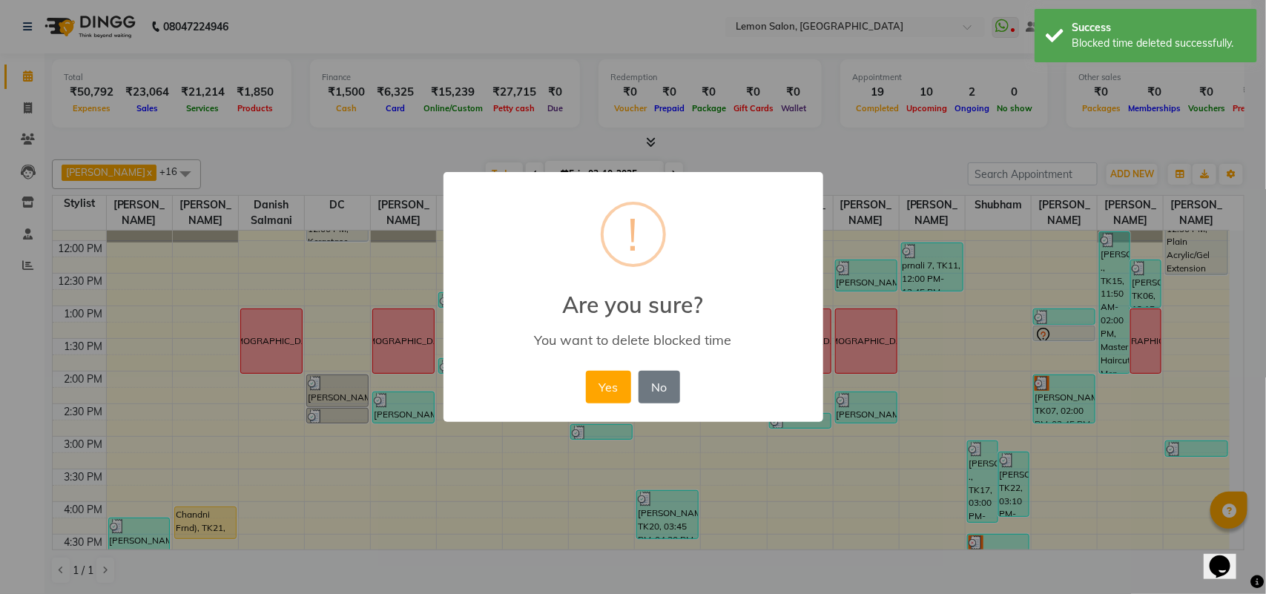
click at [586, 371] on button "Yes" at bounding box center [608, 387] width 45 height 33
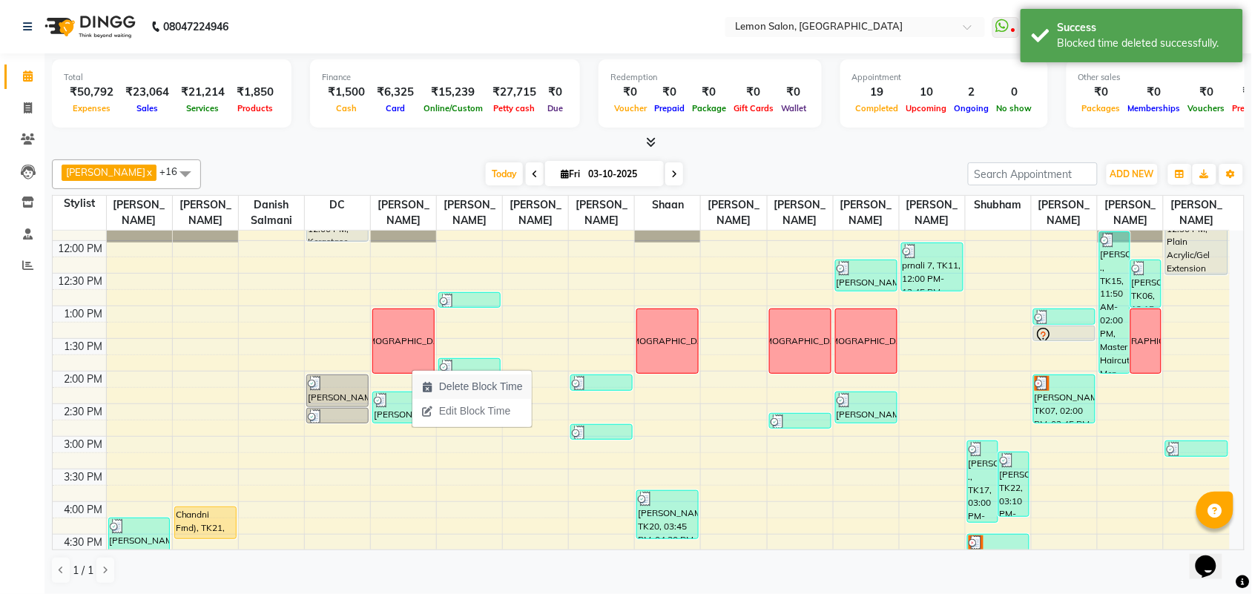
click at [464, 387] on span "Delete Block Time" at bounding box center [481, 387] width 84 height 16
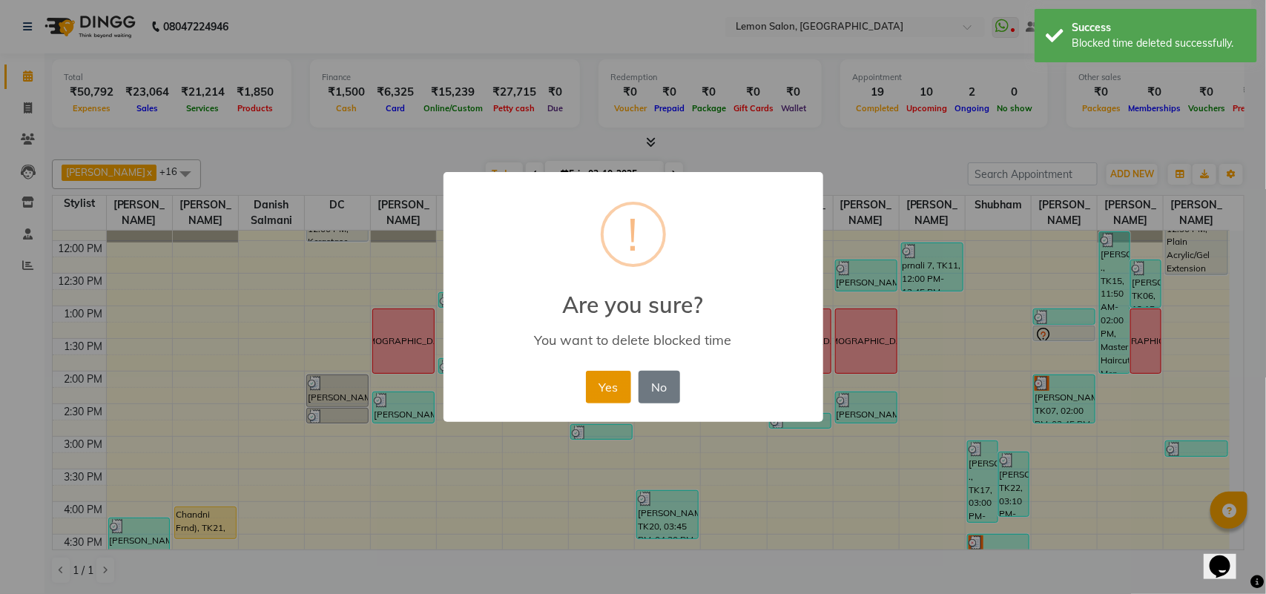
click at [586, 371] on button "Yes" at bounding box center [608, 387] width 45 height 33
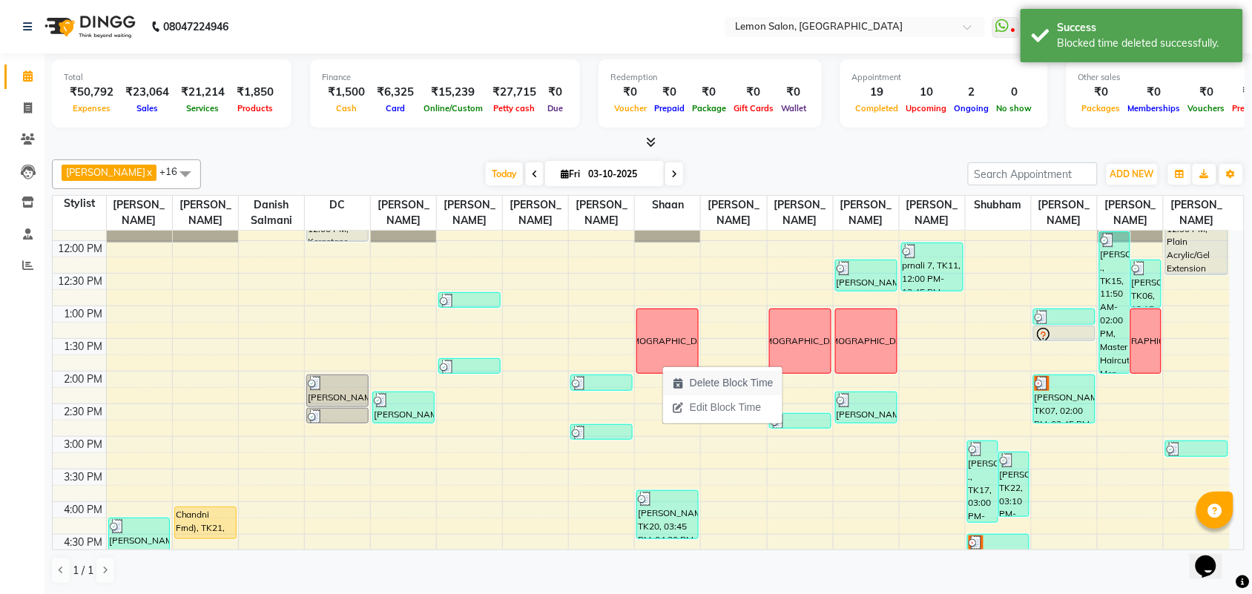
click at [709, 384] on span "Delete Block Time" at bounding box center [732, 383] width 84 height 16
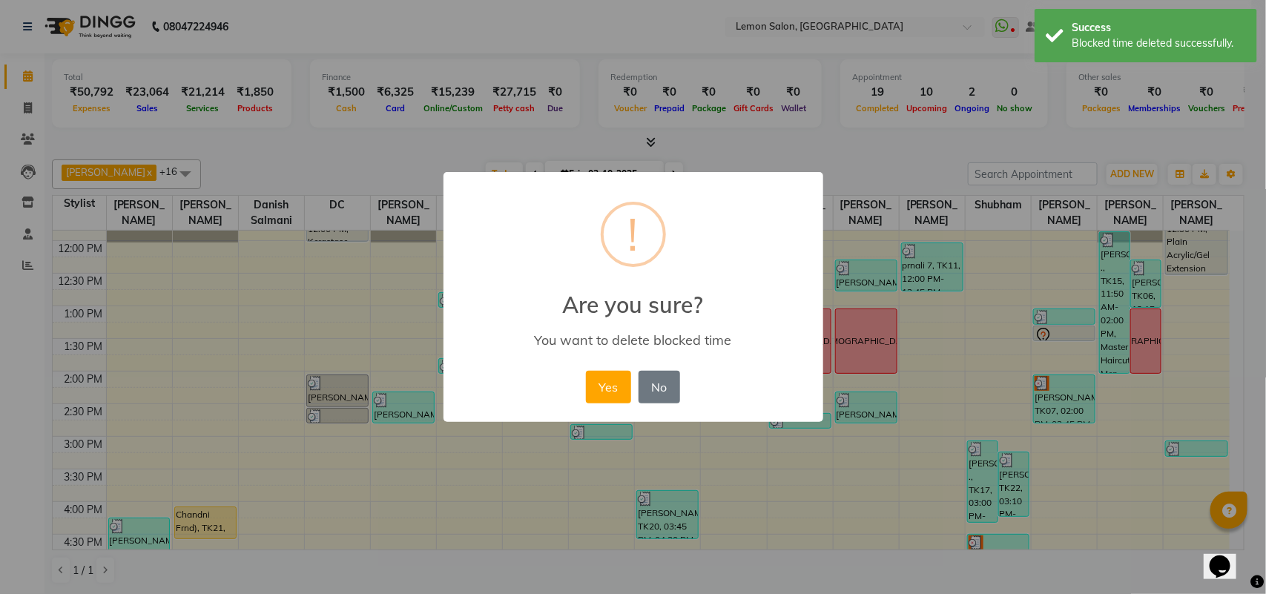
click at [586, 371] on button "Yes" at bounding box center [608, 387] width 45 height 33
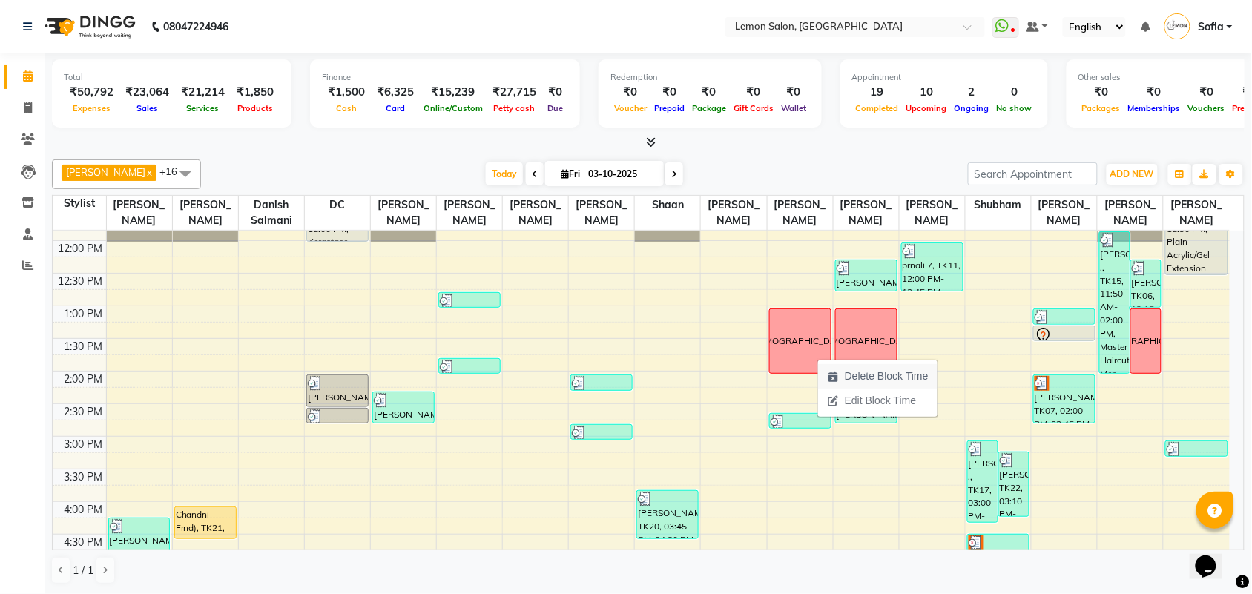
click at [835, 379] on icon "button" at bounding box center [833, 377] width 12 height 10
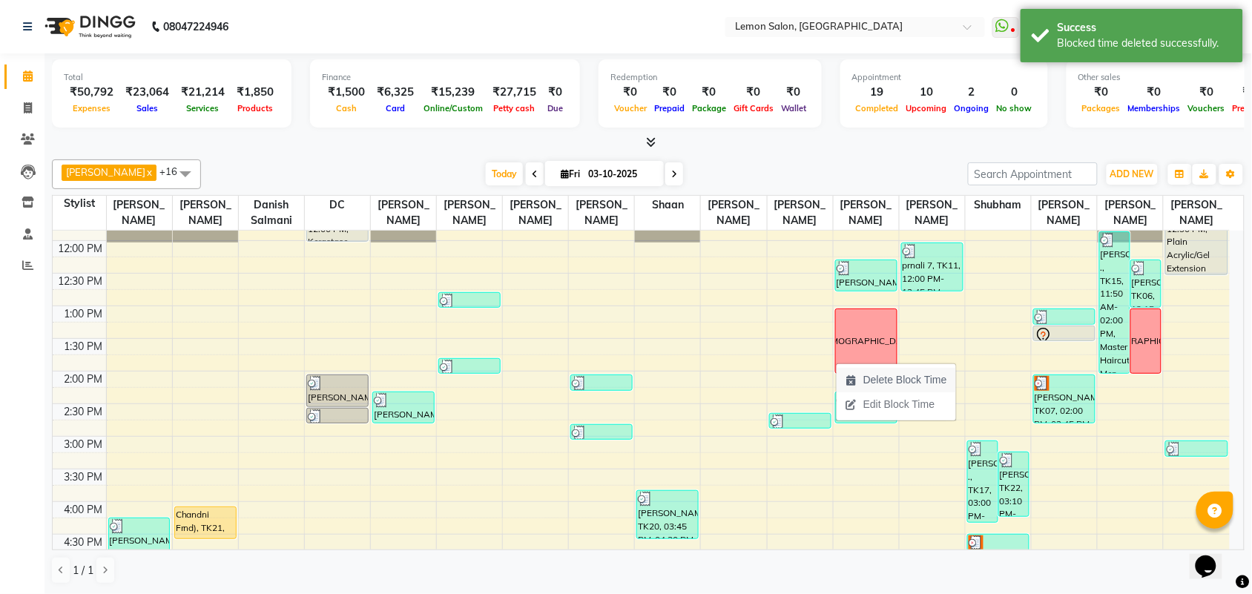
click at [881, 381] on span "Delete Block Time" at bounding box center [906, 380] width 84 height 16
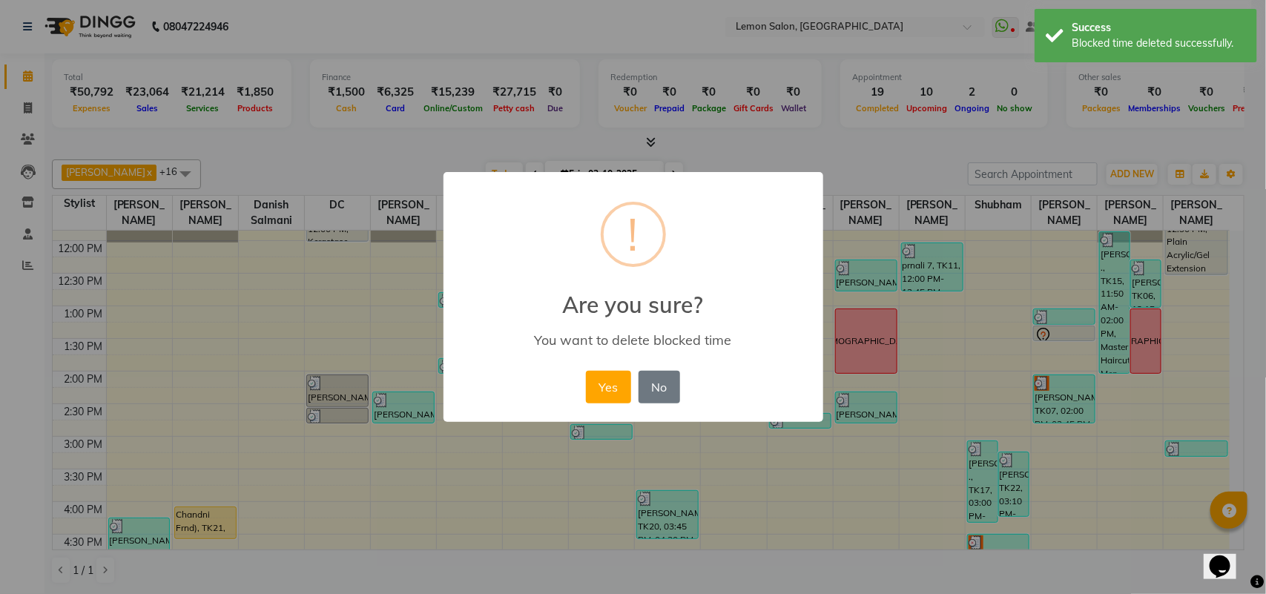
click at [586, 371] on button "Yes" at bounding box center [608, 387] width 45 height 33
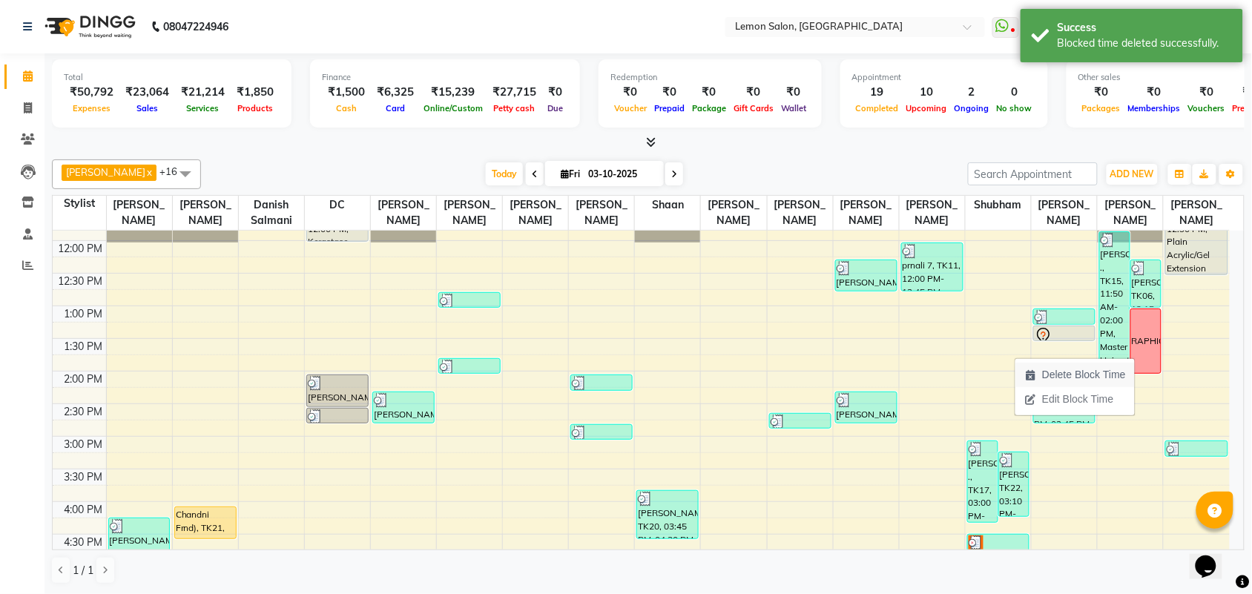
click at [1099, 376] on span "Delete Block Time" at bounding box center [1084, 375] width 84 height 16
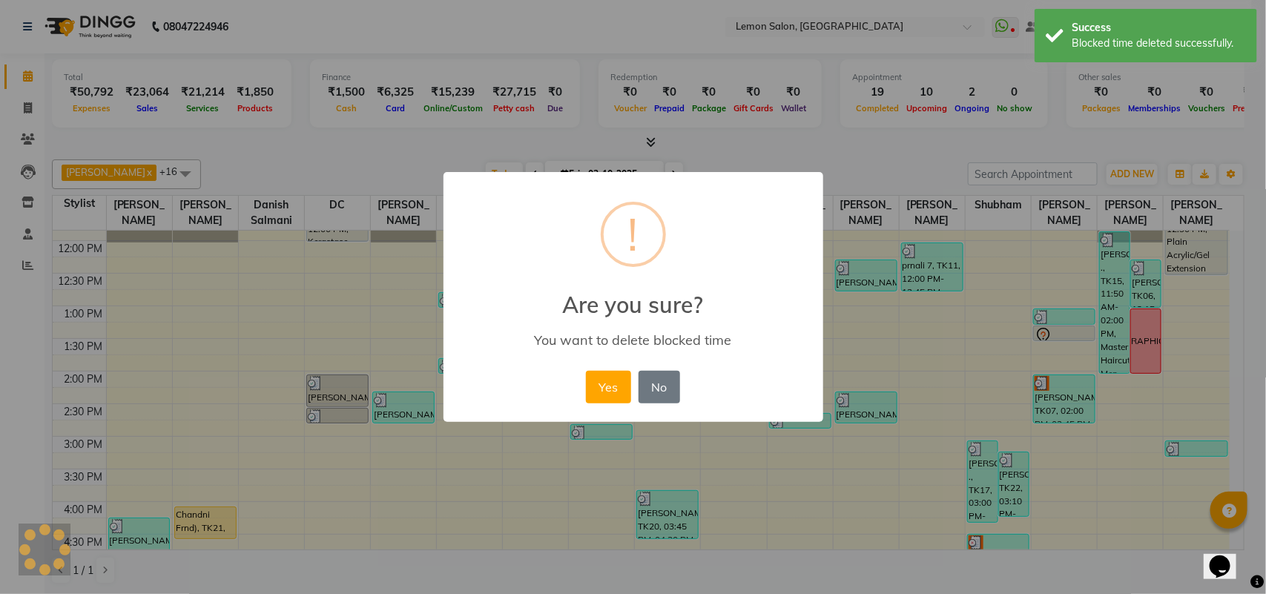
click at [586, 371] on button "Yes" at bounding box center [608, 387] width 45 height 33
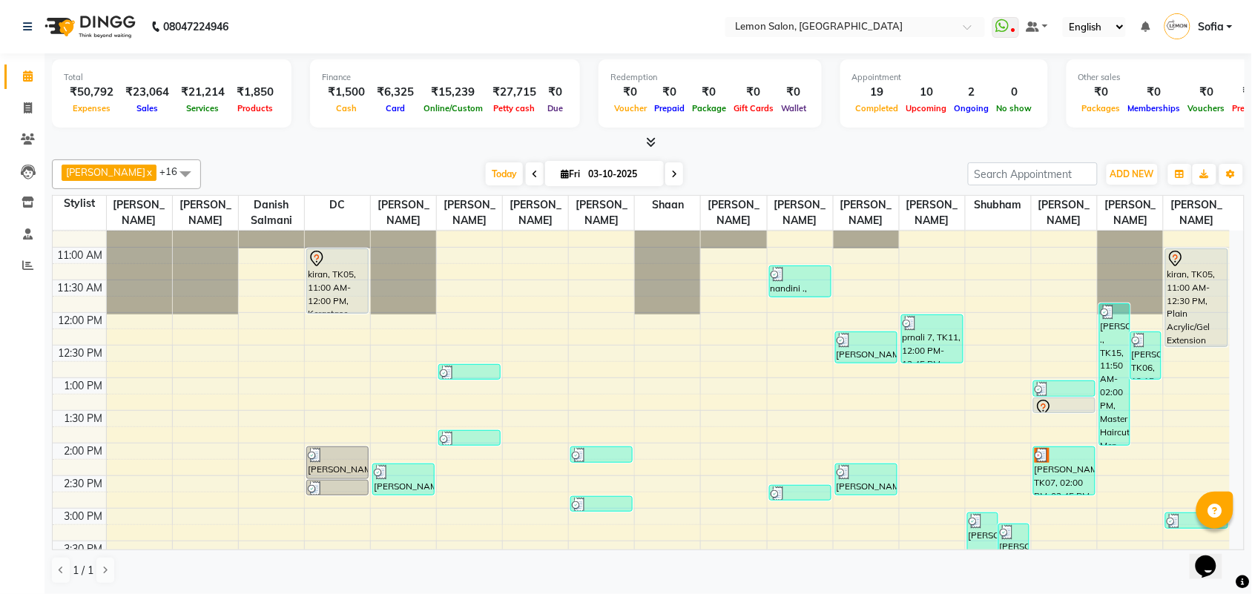
scroll to position [0, 0]
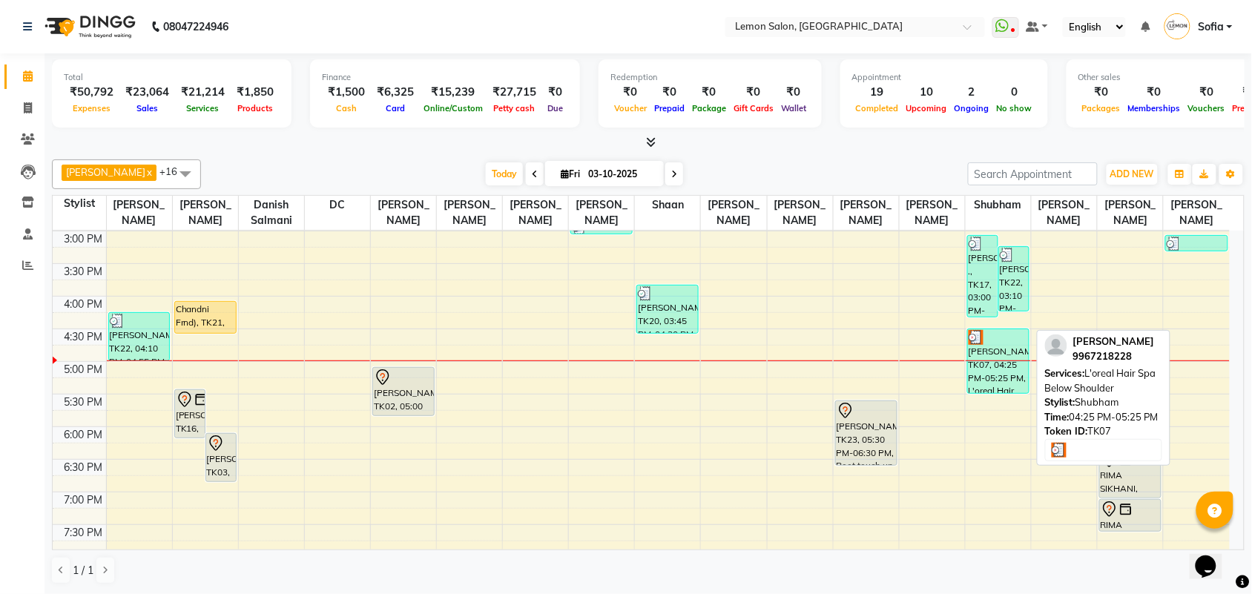
scroll to position [278, 0]
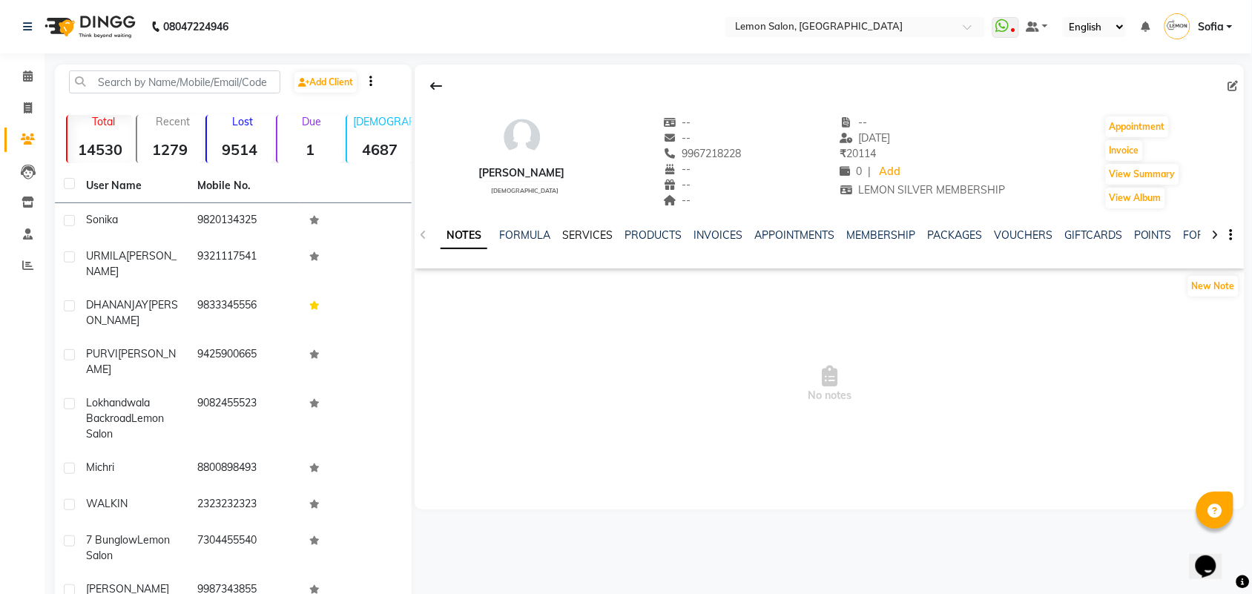
click at [594, 235] on link "SERVICES" at bounding box center [587, 235] width 50 height 13
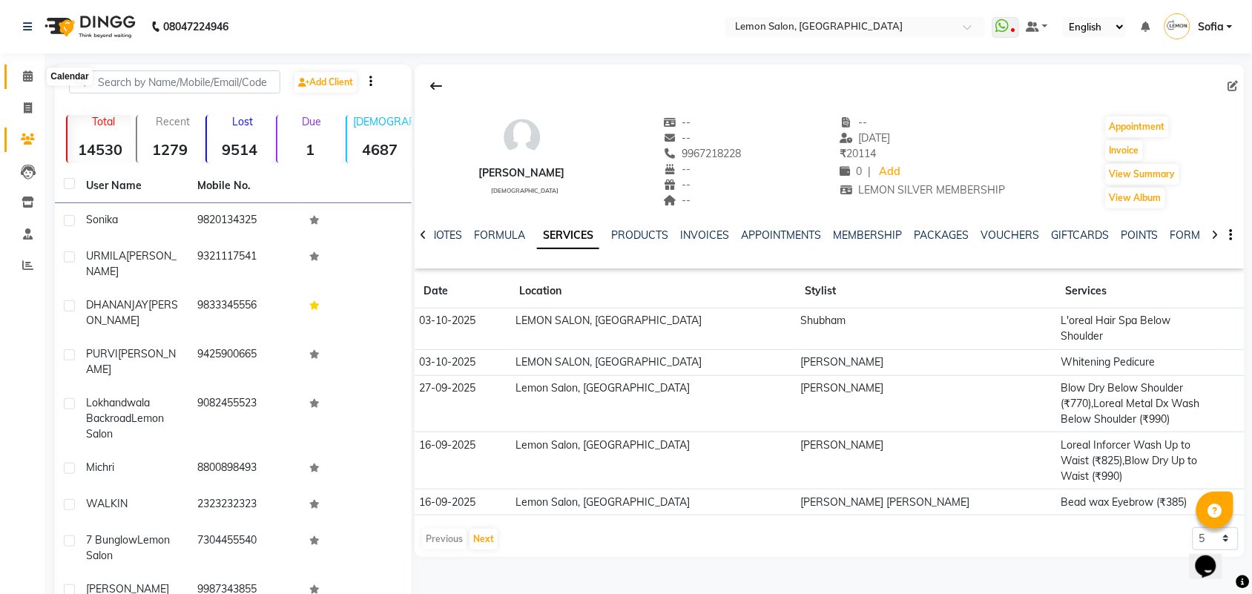
click at [26, 74] on icon at bounding box center [28, 75] width 10 height 11
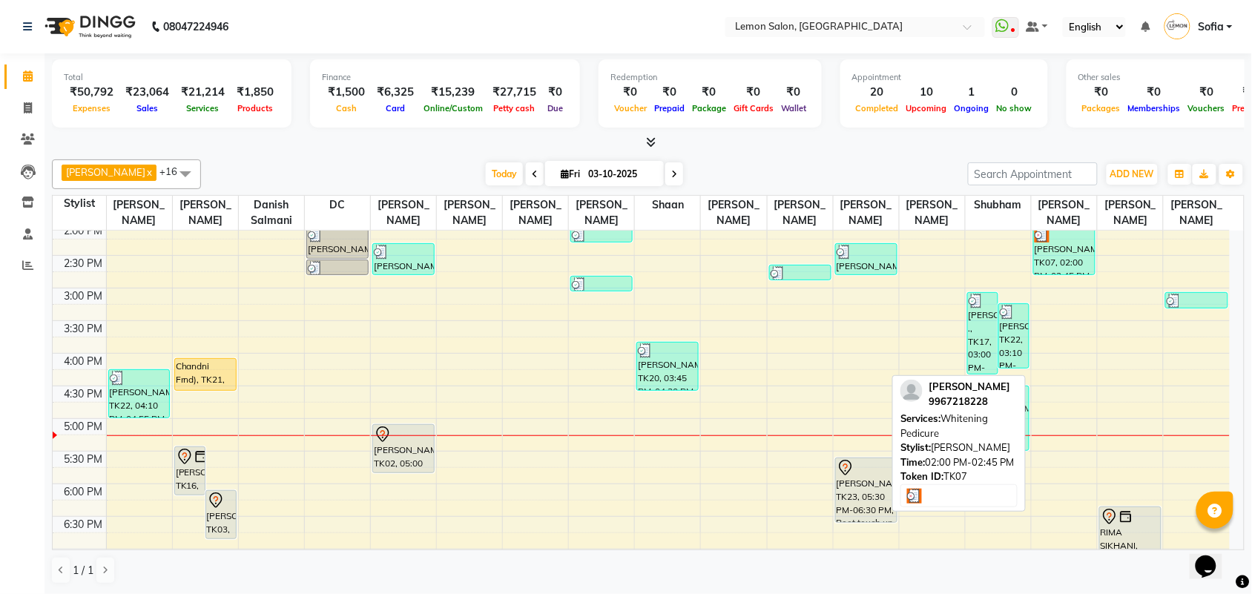
scroll to position [371, 0]
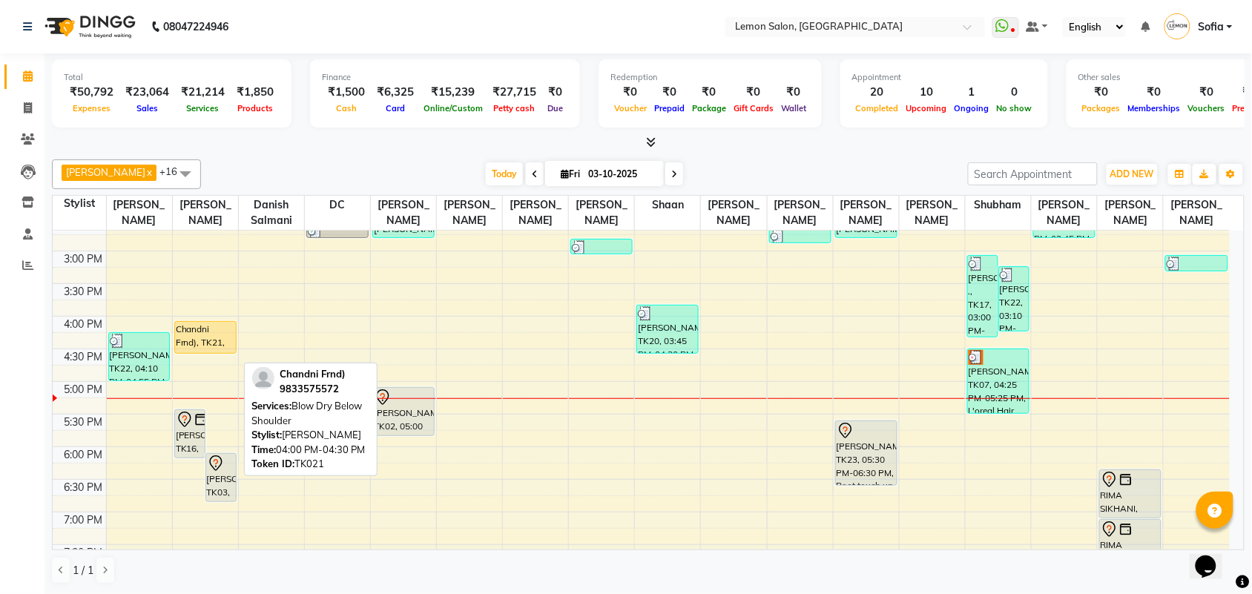
click at [189, 353] on div "Chandni Frnd), TK21, 04:00 PM-04:30 PM, Blow Dry Below Shoulder" at bounding box center [205, 337] width 61 height 31
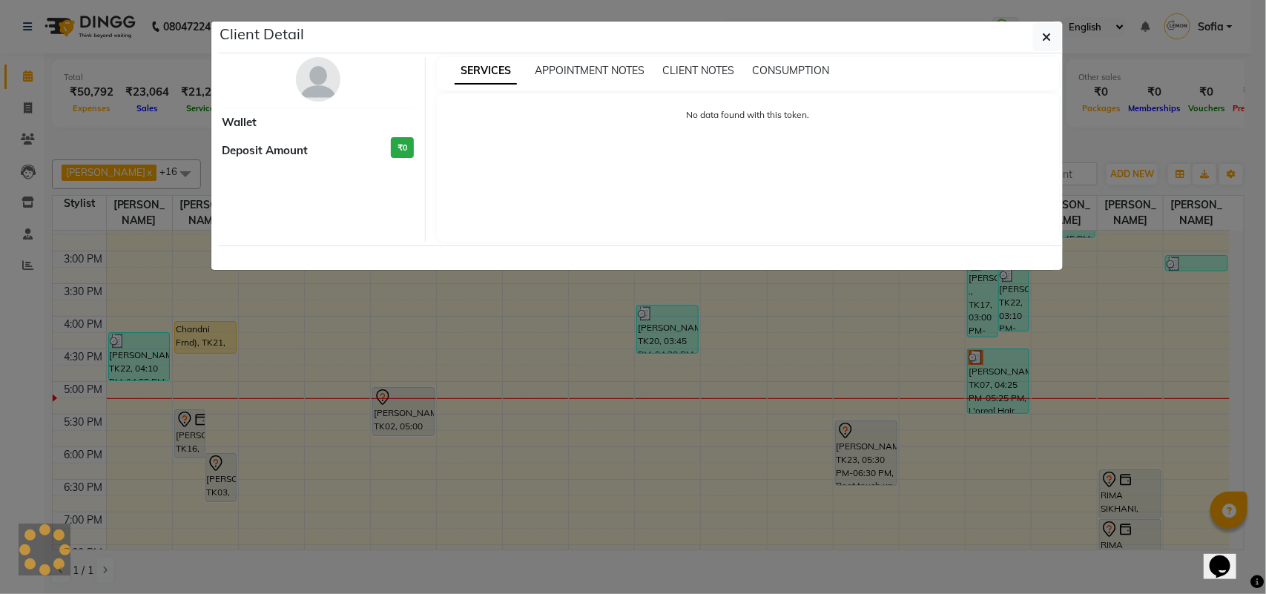
select select "1"
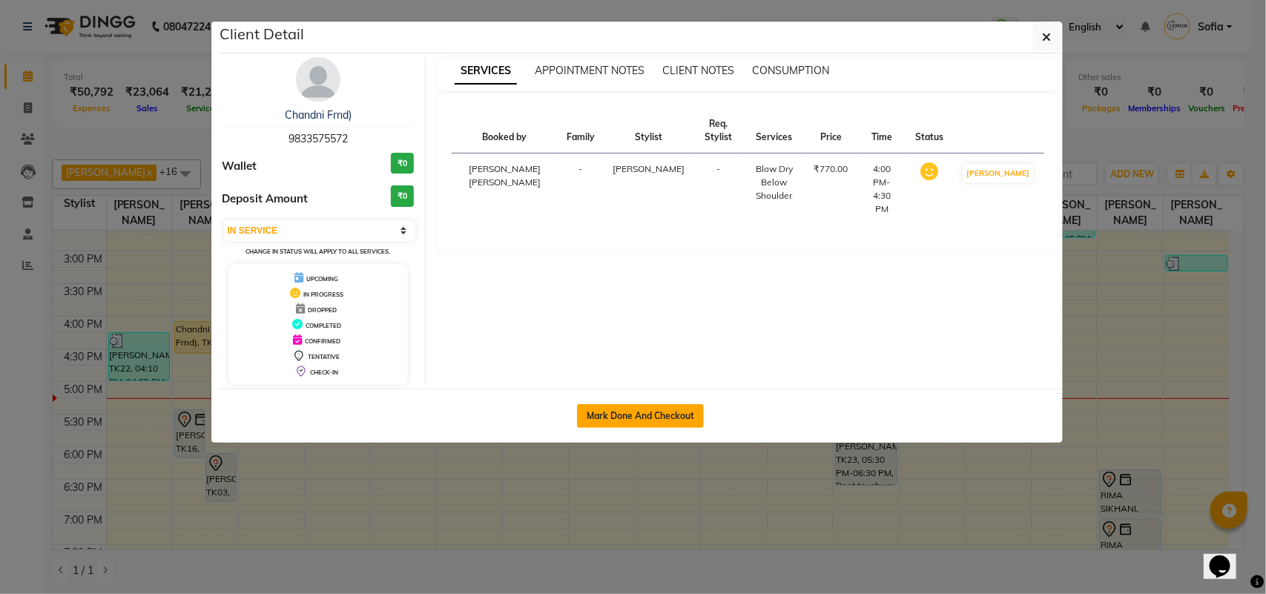
click at [692, 416] on button "Mark Done And Checkout" at bounding box center [640, 416] width 127 height 24
select select "551"
select select "service"
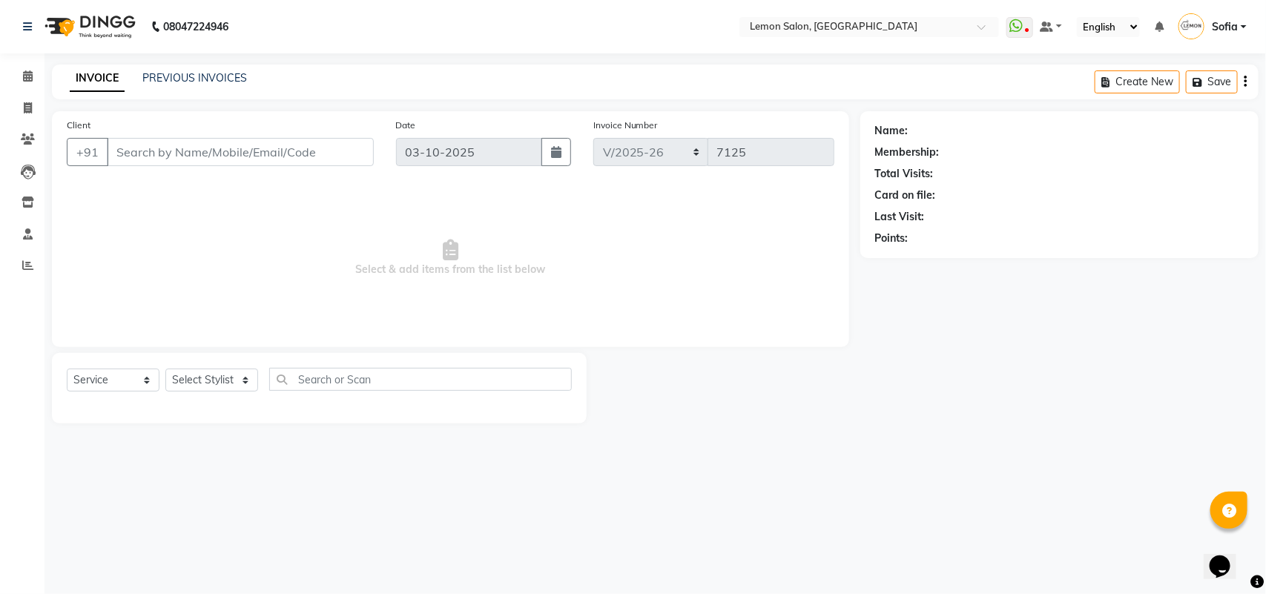
type input "9833575572"
select select "7472"
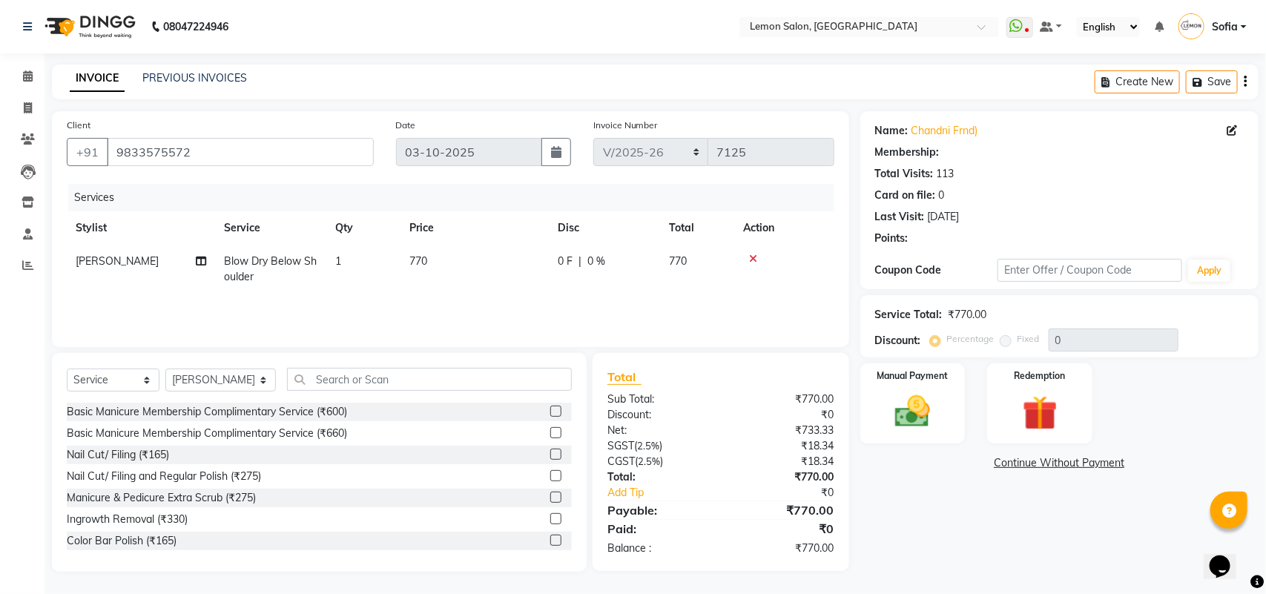
type input "20"
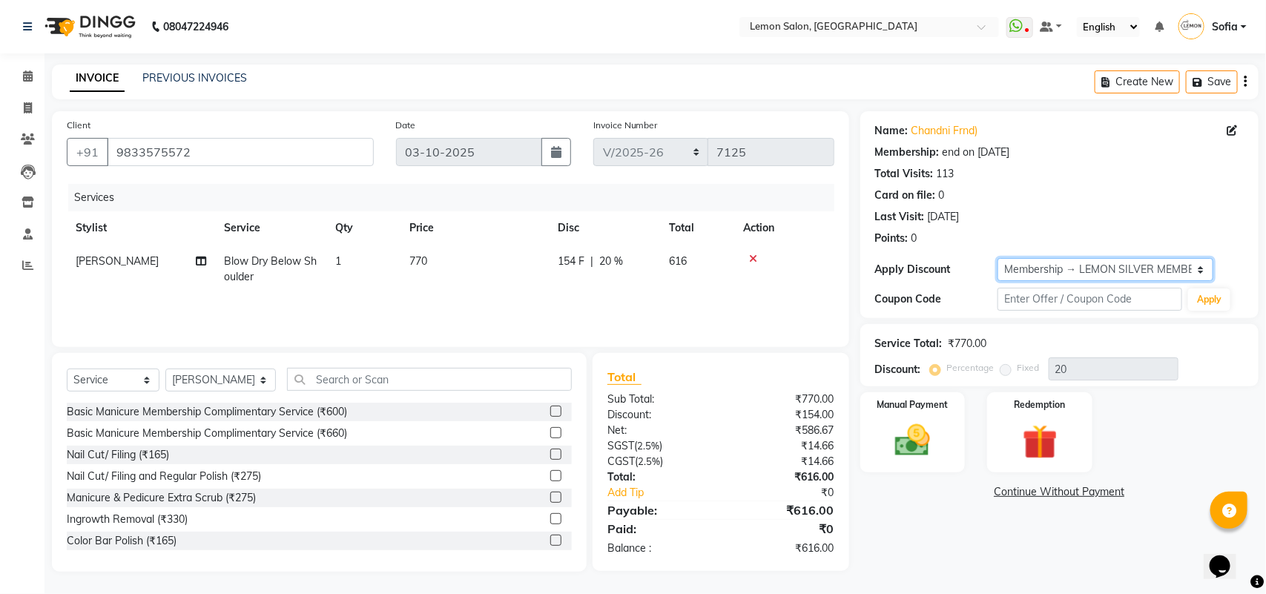
click at [1077, 277] on select "Select Membership → LEMON SILVER MEMBERSHIP Coupon → Abc" at bounding box center [1105, 269] width 215 height 23
select select "0:"
click at [998, 258] on select "Select Membership → LEMON SILVER MEMBERSHIP Coupon → Abc" at bounding box center [1105, 269] width 215 height 23
type input "0"
click at [336, 262] on span "1" at bounding box center [338, 260] width 6 height 13
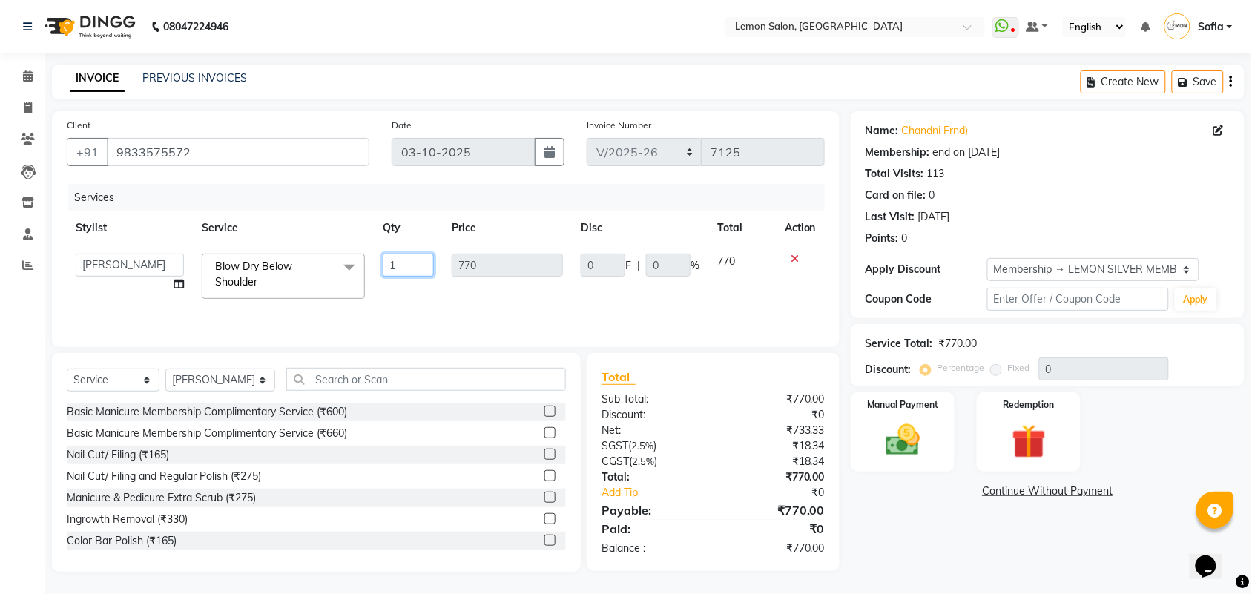
click at [397, 268] on input "1" at bounding box center [408, 265] width 51 height 23
type input "2"
click at [382, 388] on input "text" at bounding box center [426, 379] width 280 height 23
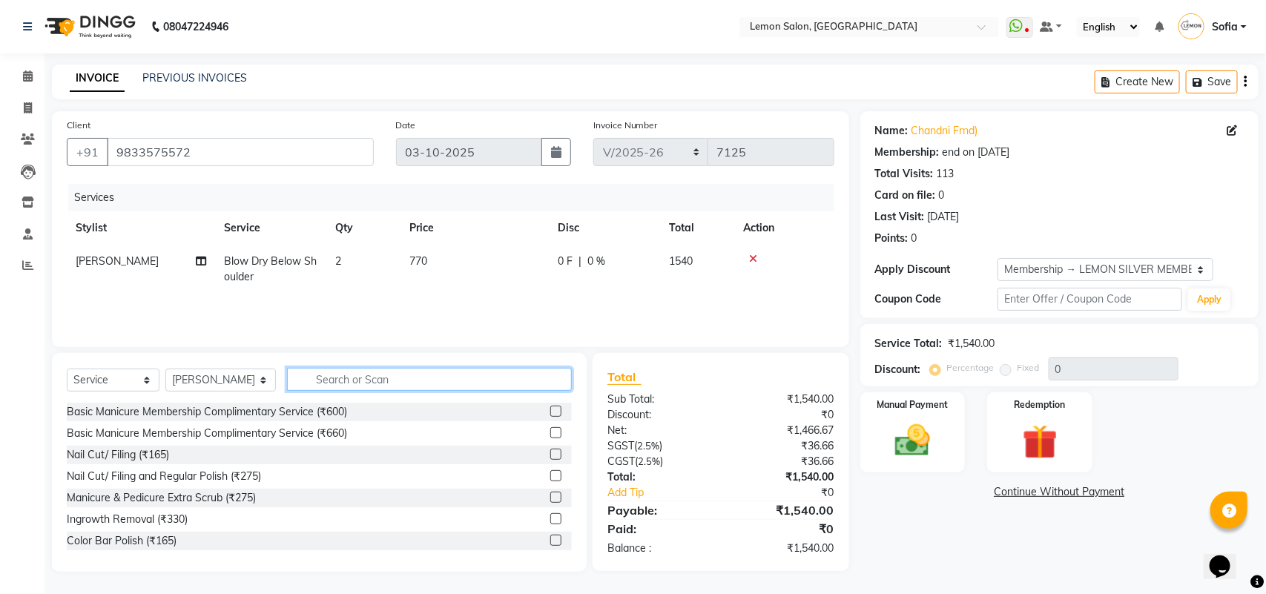
click at [382, 388] on input "text" at bounding box center [429, 379] width 285 height 23
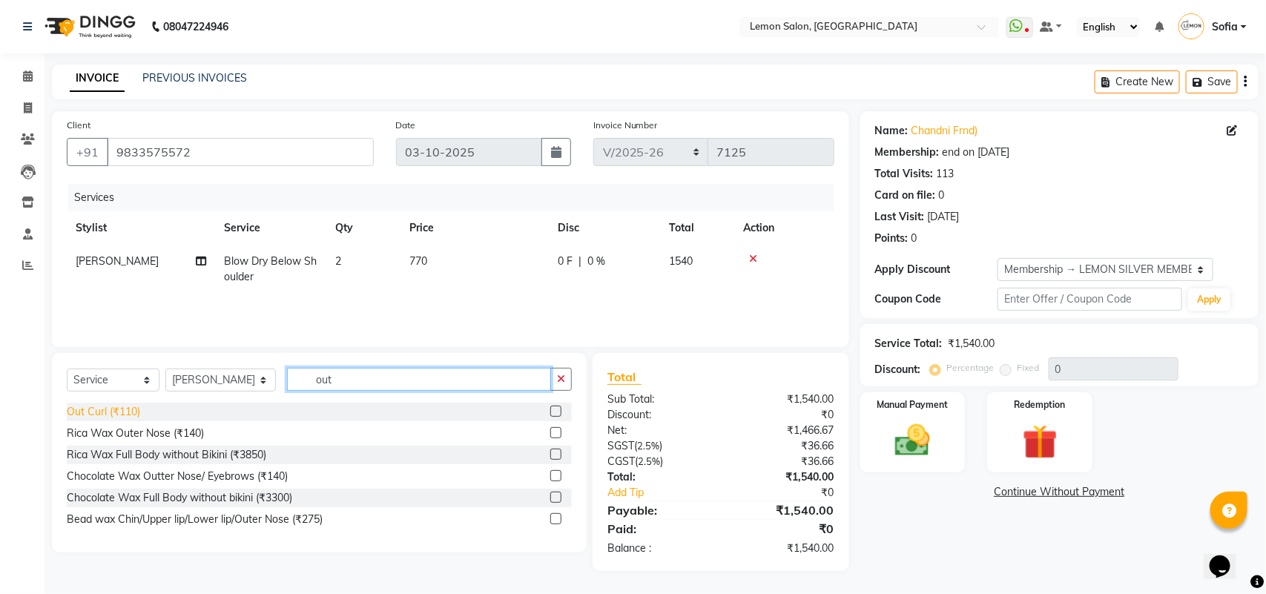
type input "out"
click at [119, 413] on div "Out Curl (₹110)" at bounding box center [103, 412] width 73 height 16
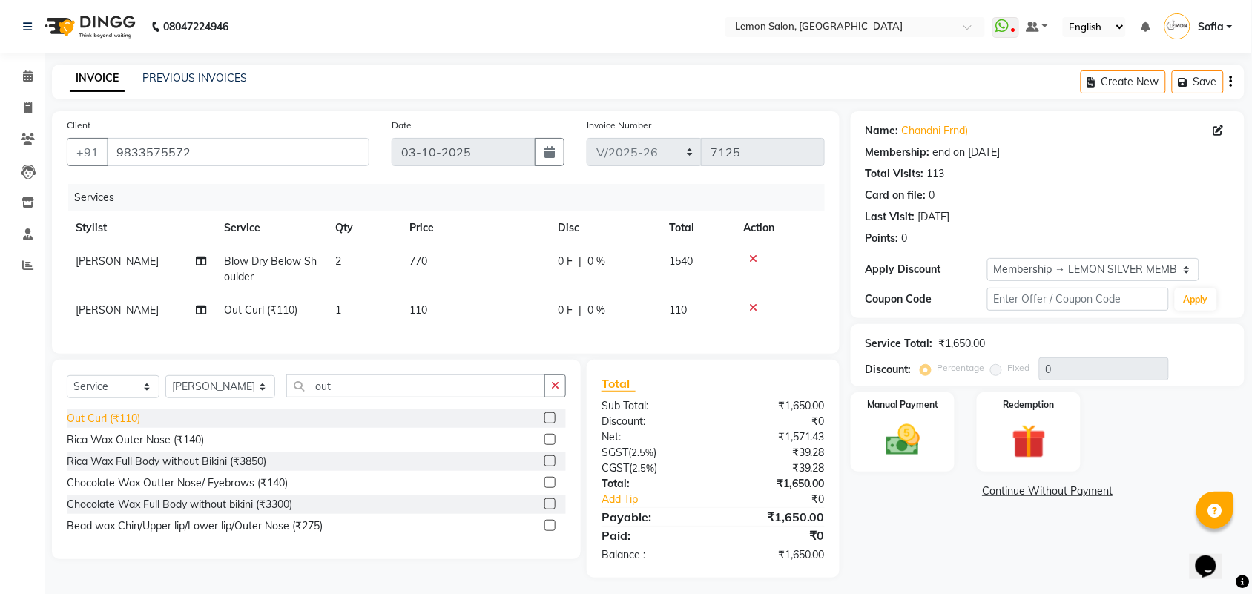
click at [123, 427] on div "Out Curl (₹110)" at bounding box center [103, 419] width 73 height 16
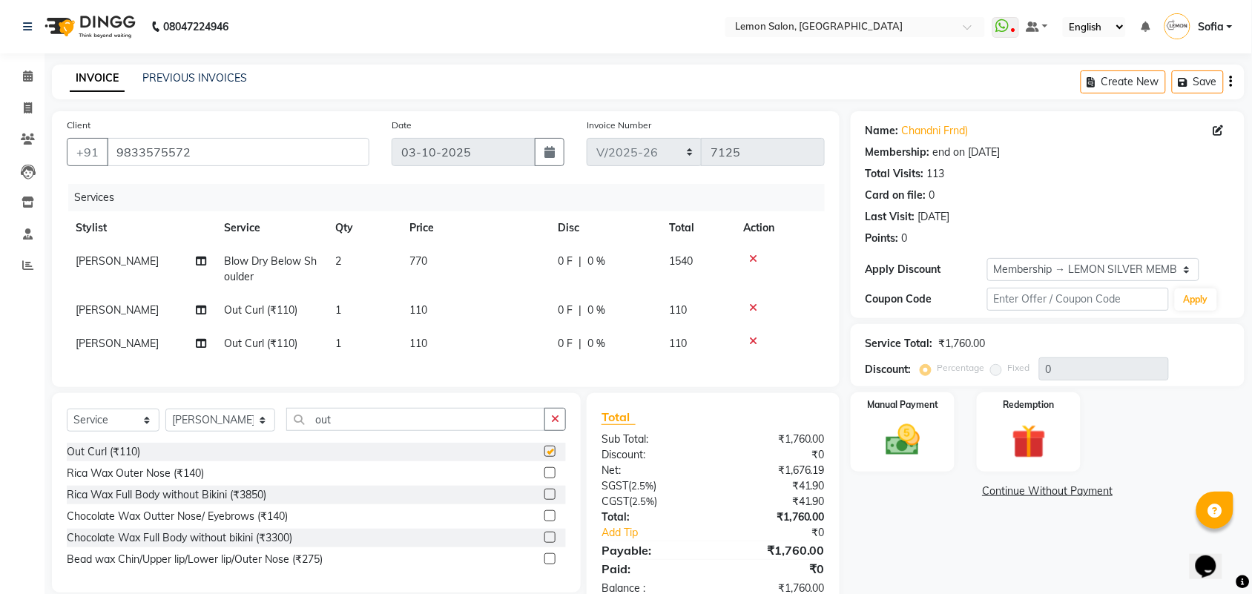
checkbox input "false"
click at [750, 341] on icon at bounding box center [753, 341] width 8 height 10
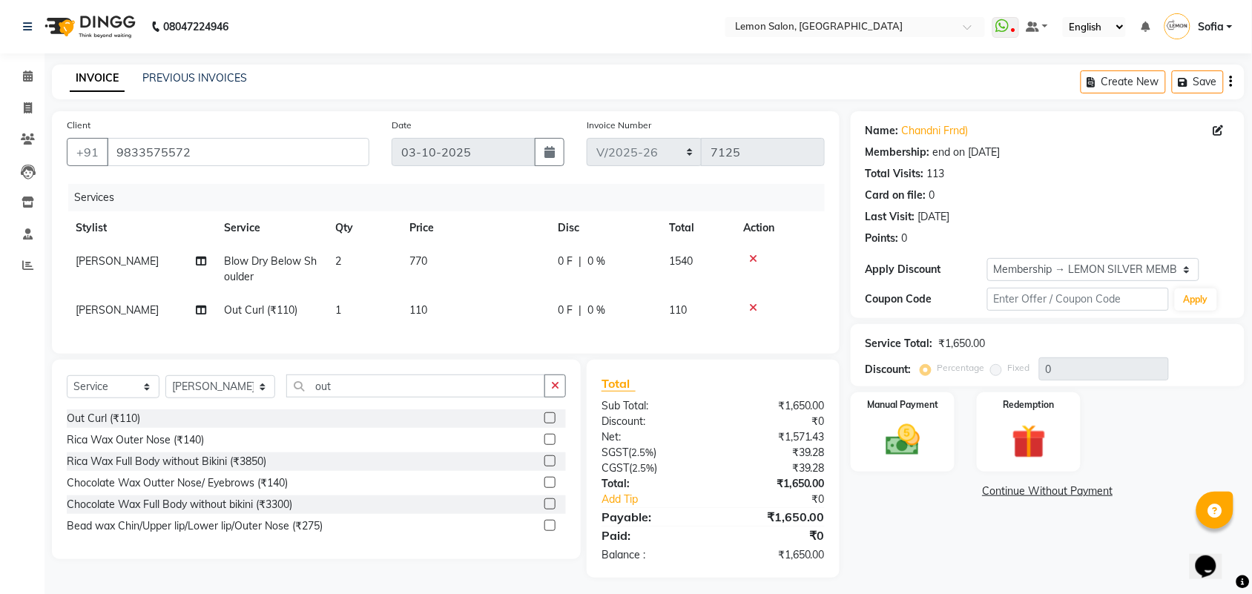
click at [360, 260] on td "2" at bounding box center [363, 269] width 74 height 49
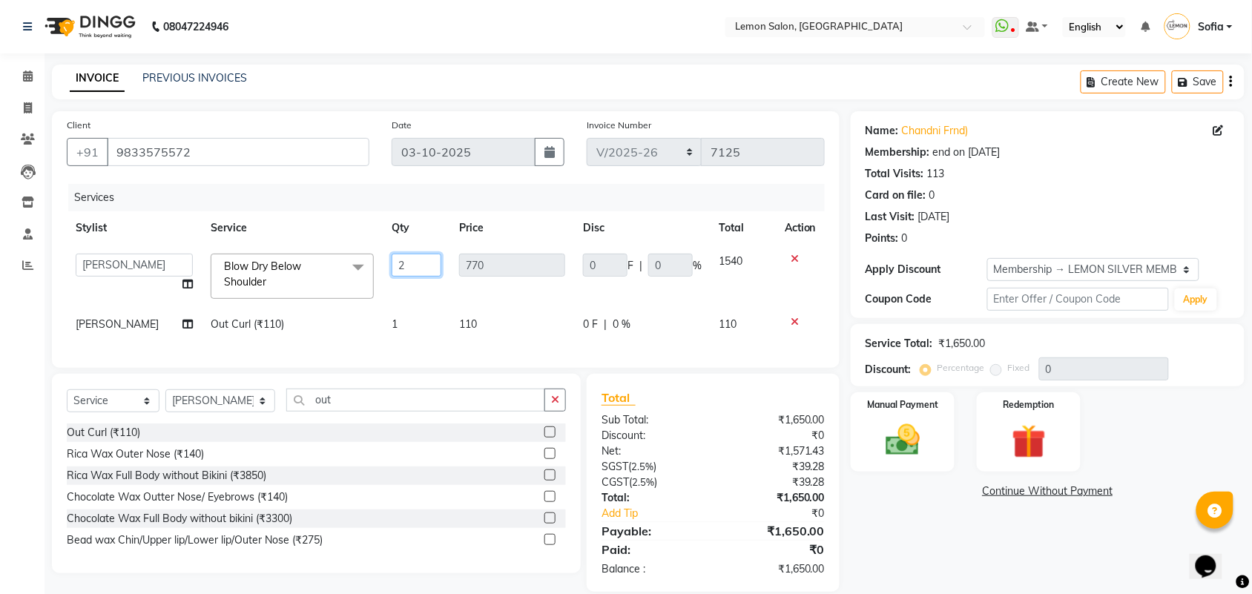
click at [392, 262] on input "2" at bounding box center [417, 265] width 50 height 23
type input "1"
click at [0, 349] on div "Calendar Invoice Clients Leads Inventory Staff Reports Completed InProgress Upc…" at bounding box center [100, 317] width 200 height 550
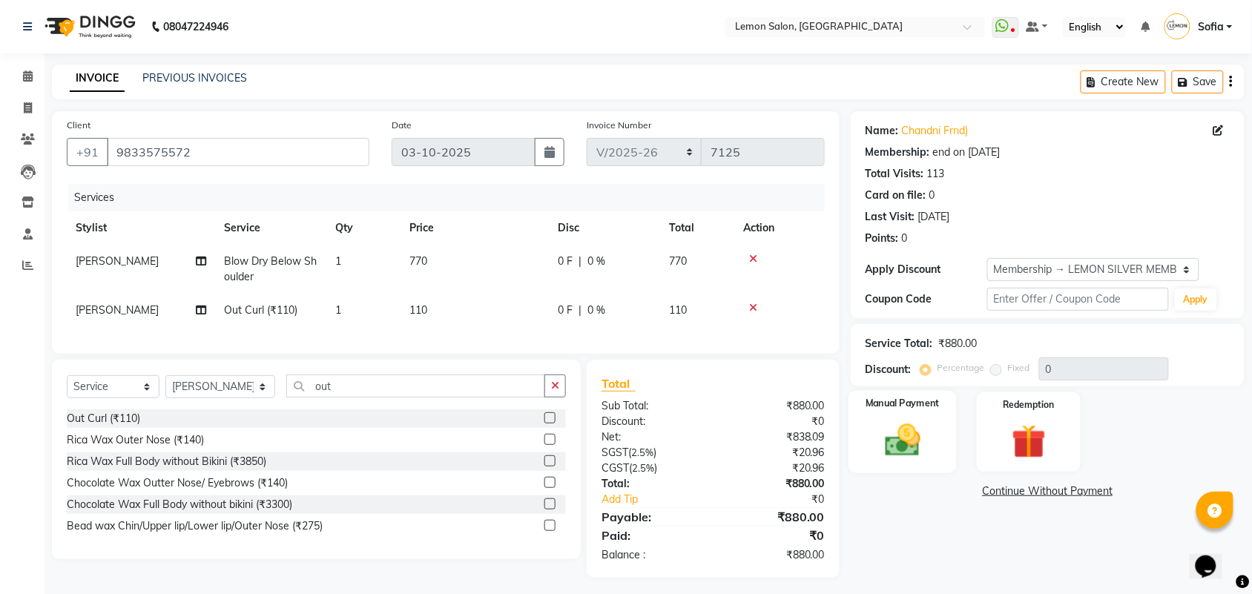
click at [901, 430] on img at bounding box center [903, 440] width 58 height 41
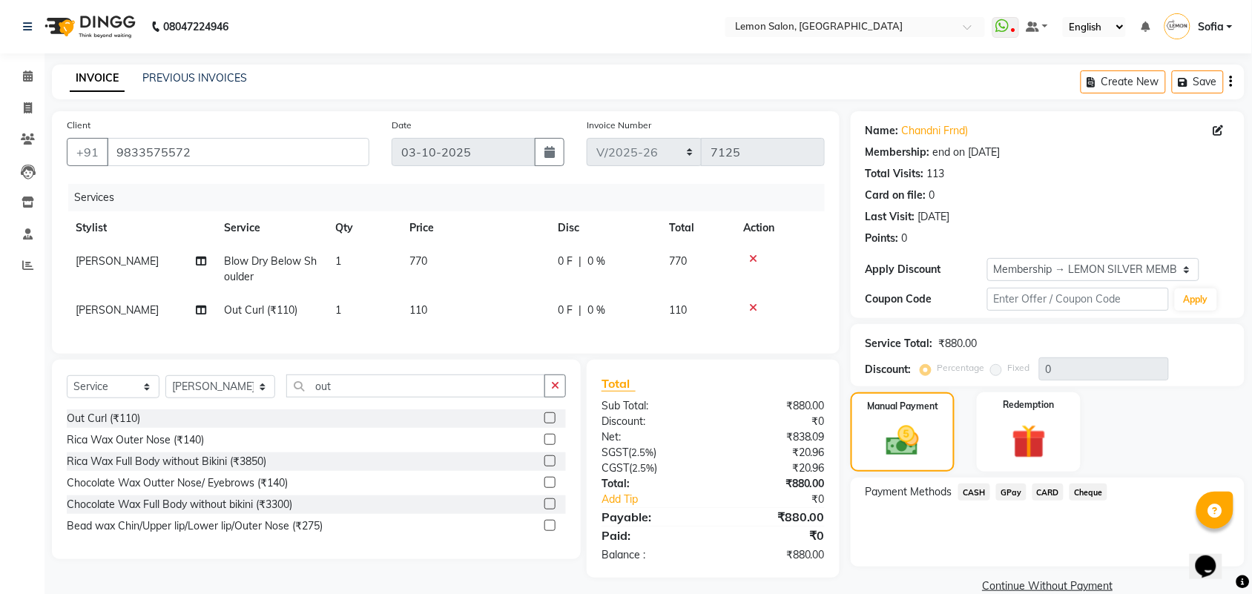
click at [1007, 487] on span "GPay" at bounding box center [1011, 492] width 30 height 17
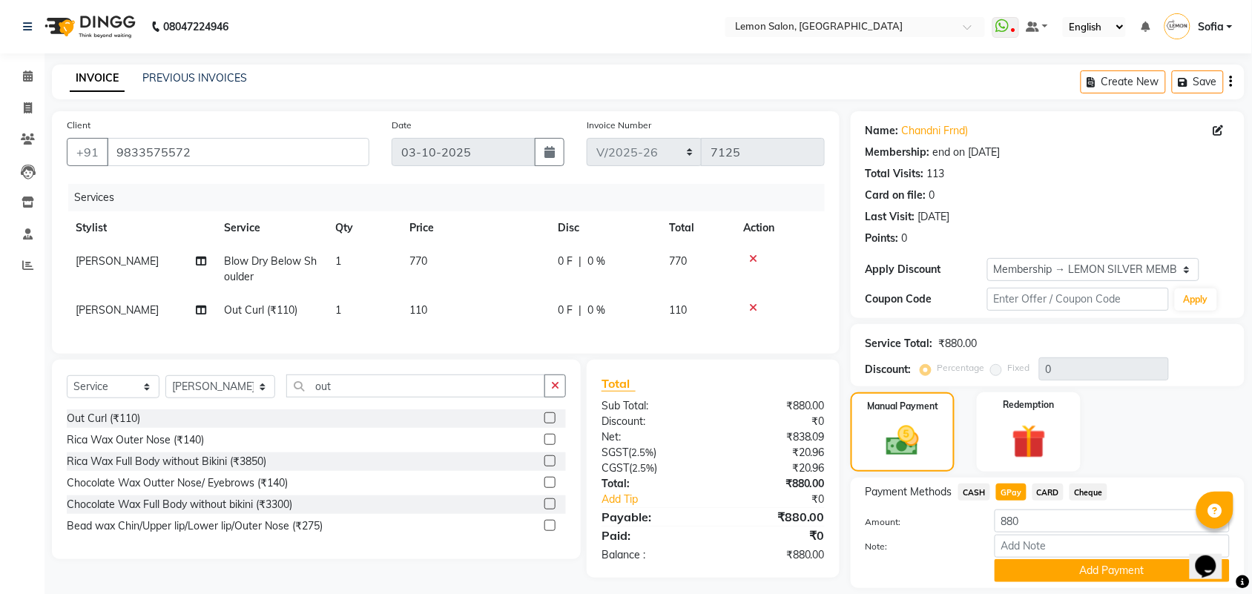
scroll to position [46, 0]
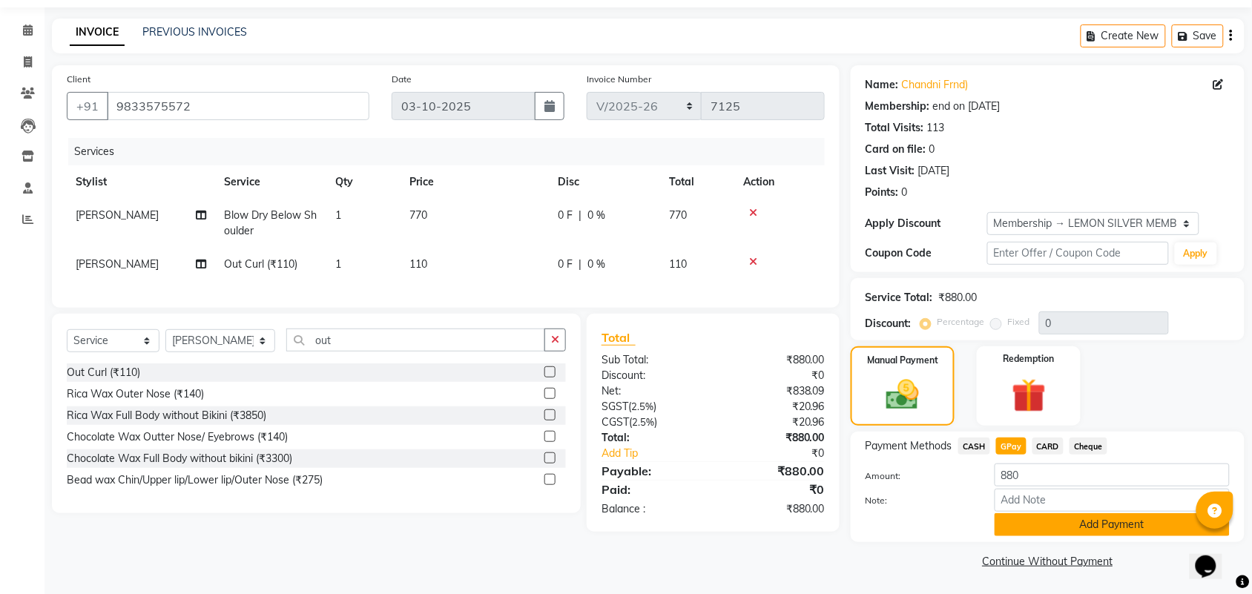
click at [1021, 519] on button "Add Payment" at bounding box center [1112, 524] width 235 height 23
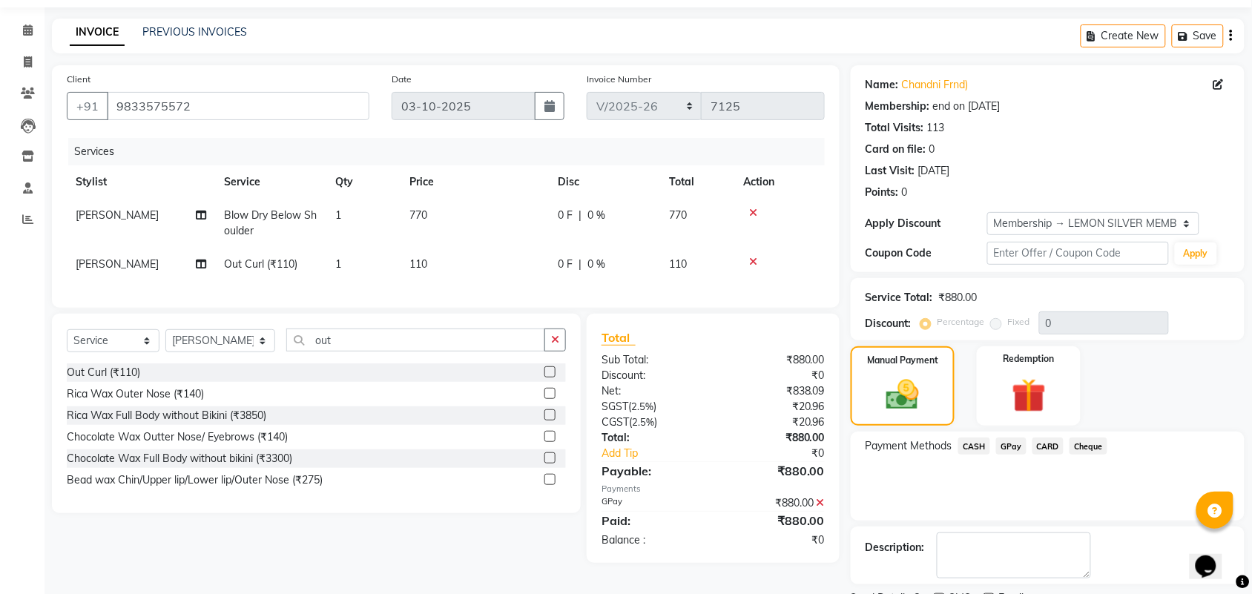
scroll to position [110, 0]
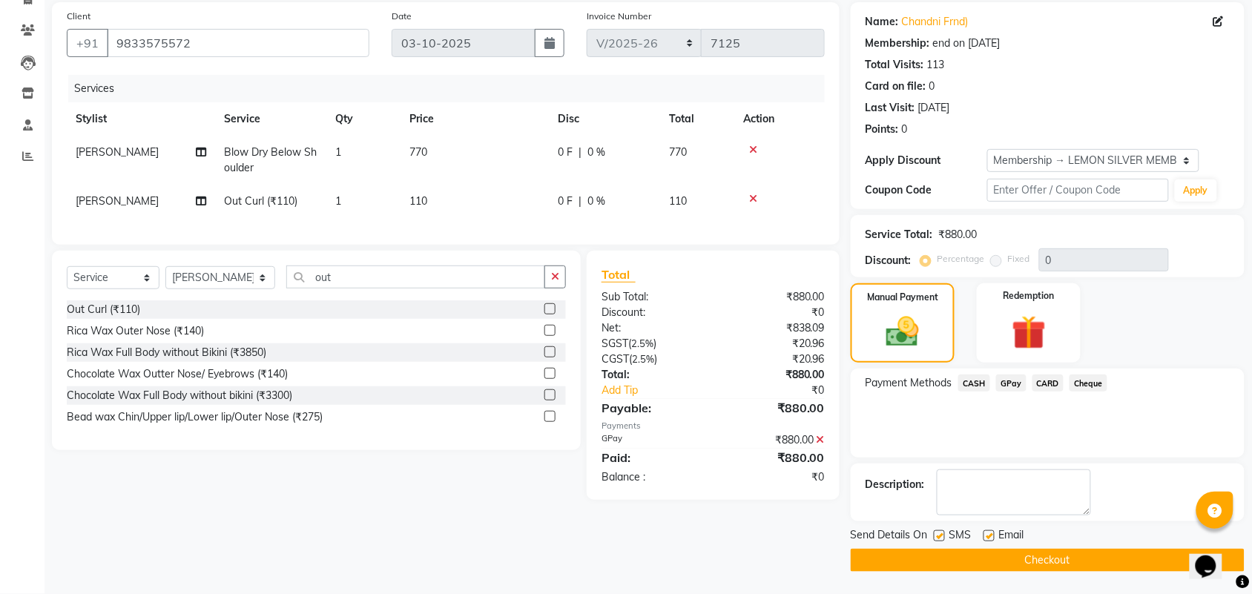
click at [942, 534] on label at bounding box center [939, 535] width 11 height 11
click at [942, 534] on input "checkbox" at bounding box center [939, 537] width 10 height 10
checkbox input "false"
click at [993, 538] on label at bounding box center [989, 535] width 11 height 11
click at [993, 538] on input "checkbox" at bounding box center [989, 537] width 10 height 10
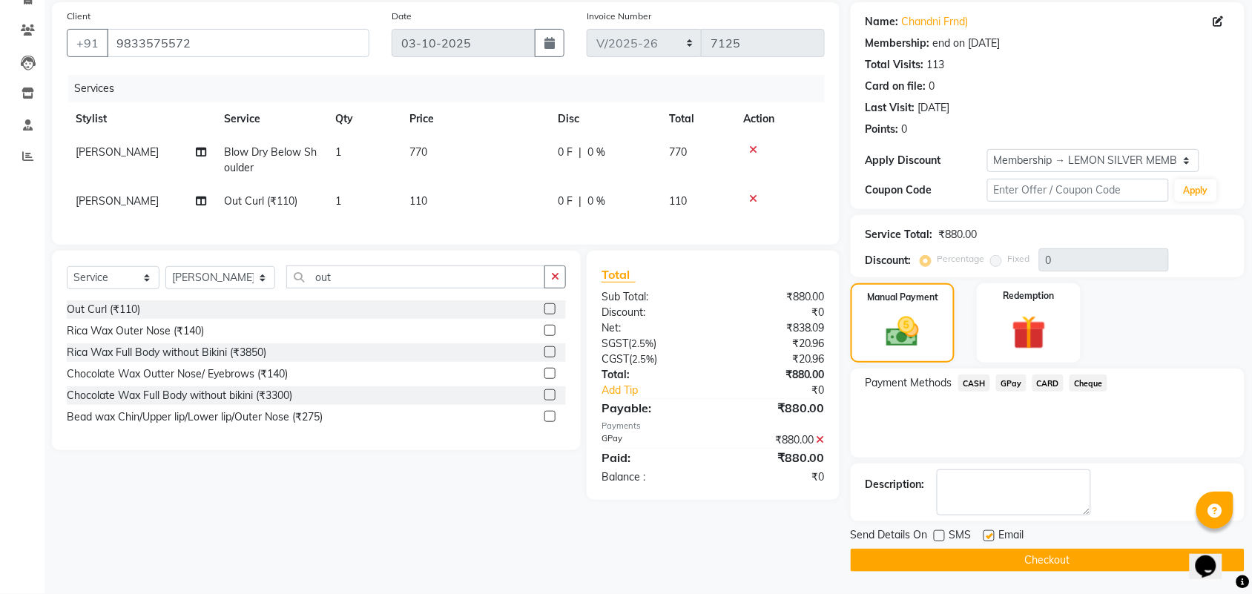
checkbox input "false"
click at [979, 565] on button "Checkout" at bounding box center [1048, 560] width 394 height 23
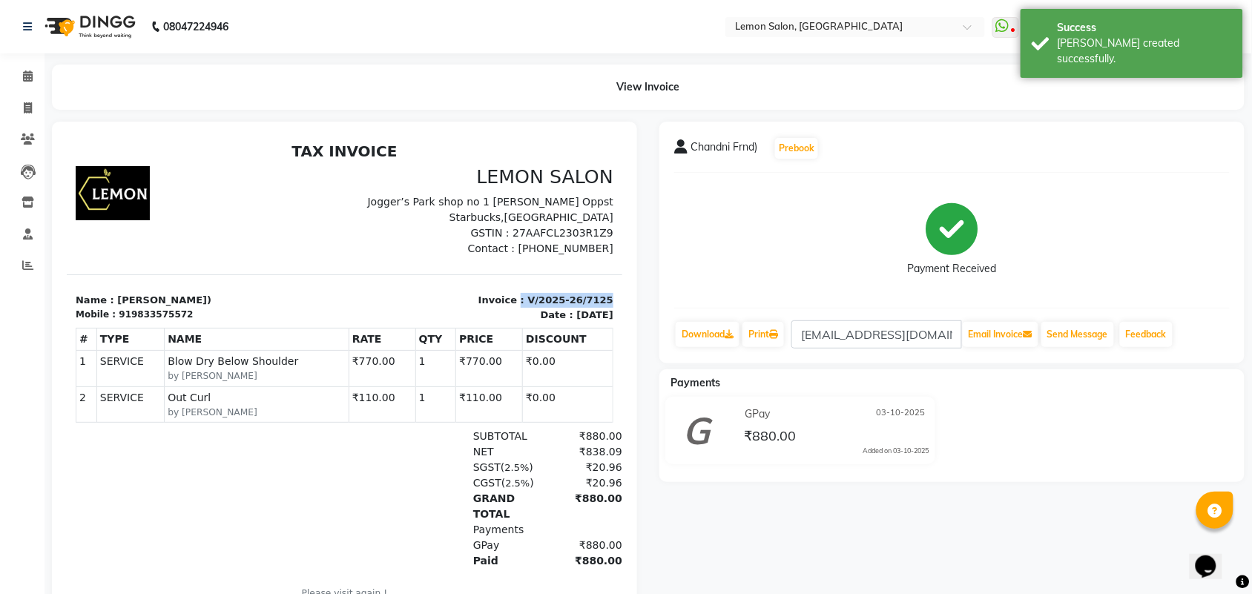
drag, startPoint x: 506, startPoint y: 301, endPoint x: 589, endPoint y: 300, distance: 83.1
click at [589, 300] on div "Invoice : V/2025-26/7125 Date : [DATE]" at bounding box center [483, 306] width 278 height 29
copy p ": V/2025-26/7125"
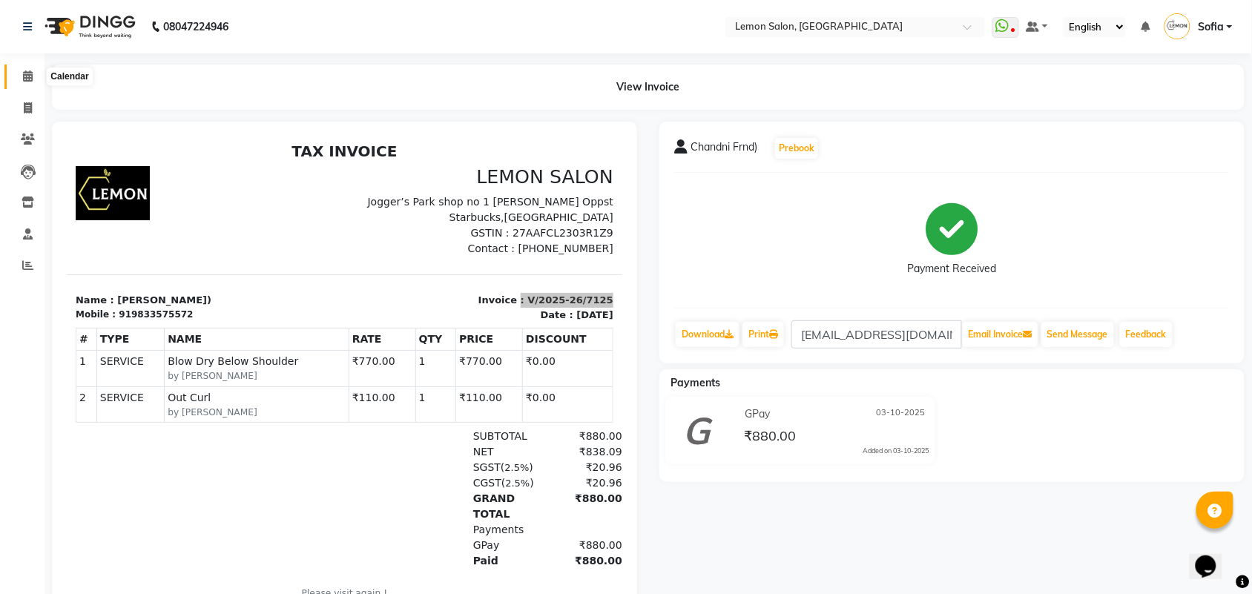
click at [33, 79] on span at bounding box center [28, 76] width 26 height 17
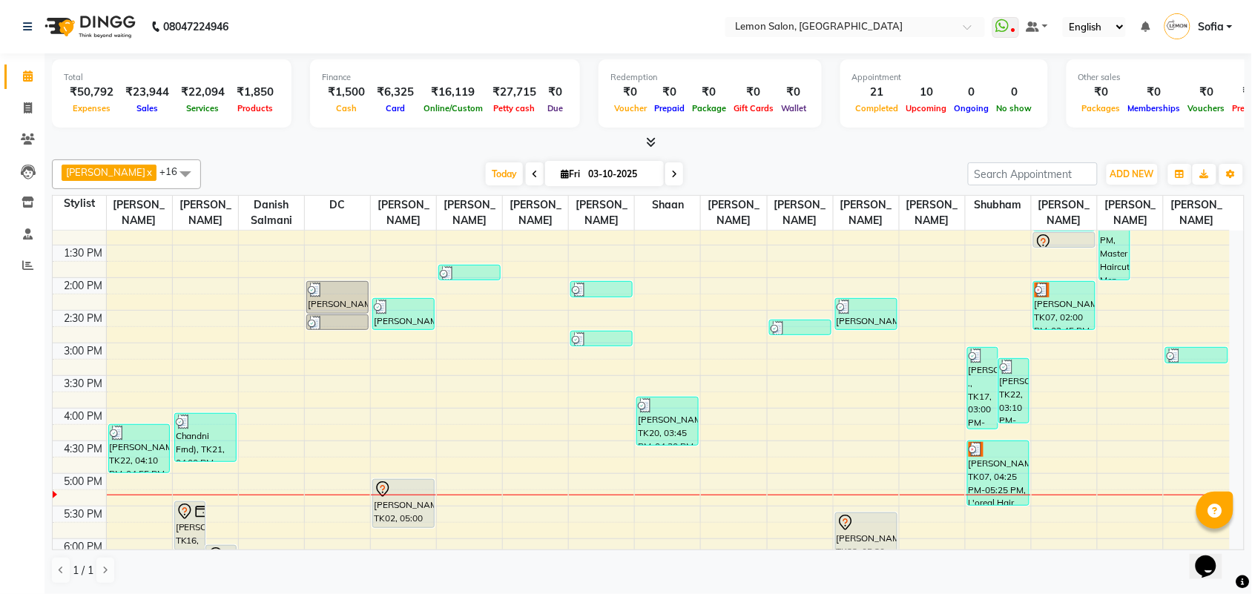
scroll to position [278, 0]
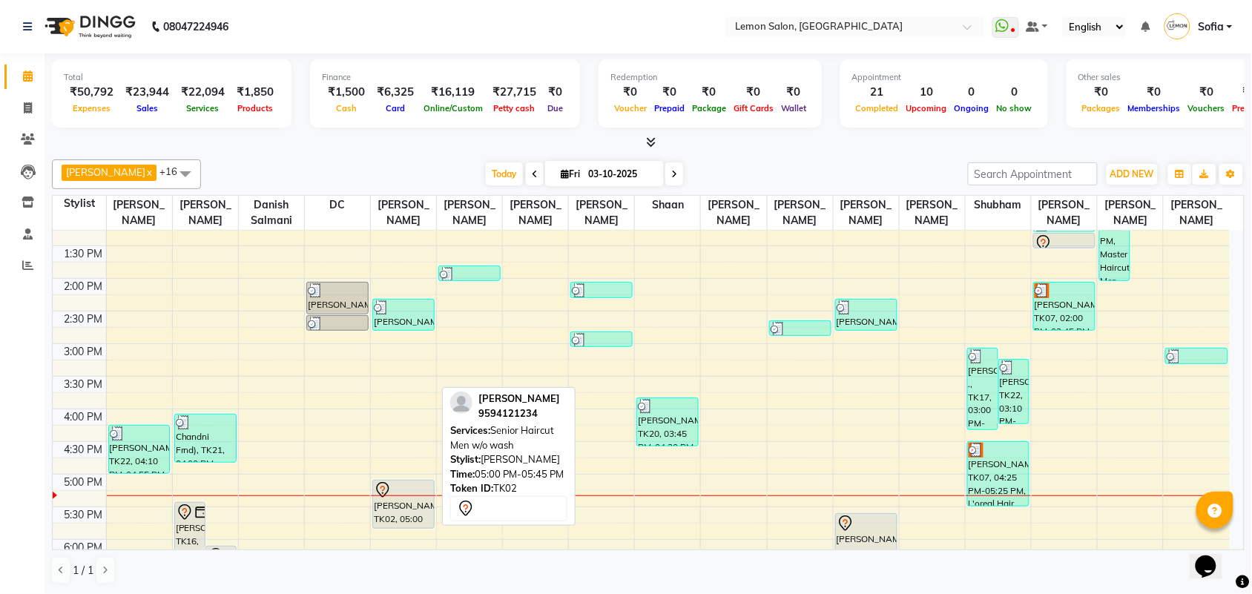
click at [384, 528] on div "[PERSON_NAME], TK02, 05:00 PM-05:45 PM, Senior Haircut Men w/o wash" at bounding box center [403, 504] width 61 height 47
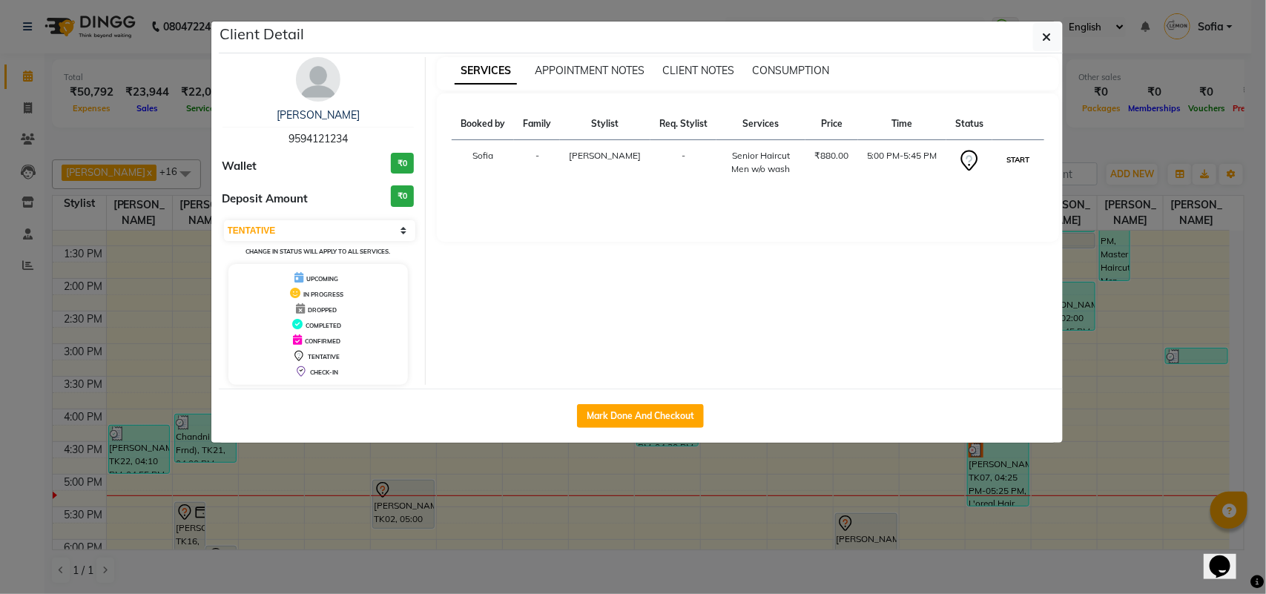
click at [1010, 160] on button "START" at bounding box center [1018, 160] width 30 height 19
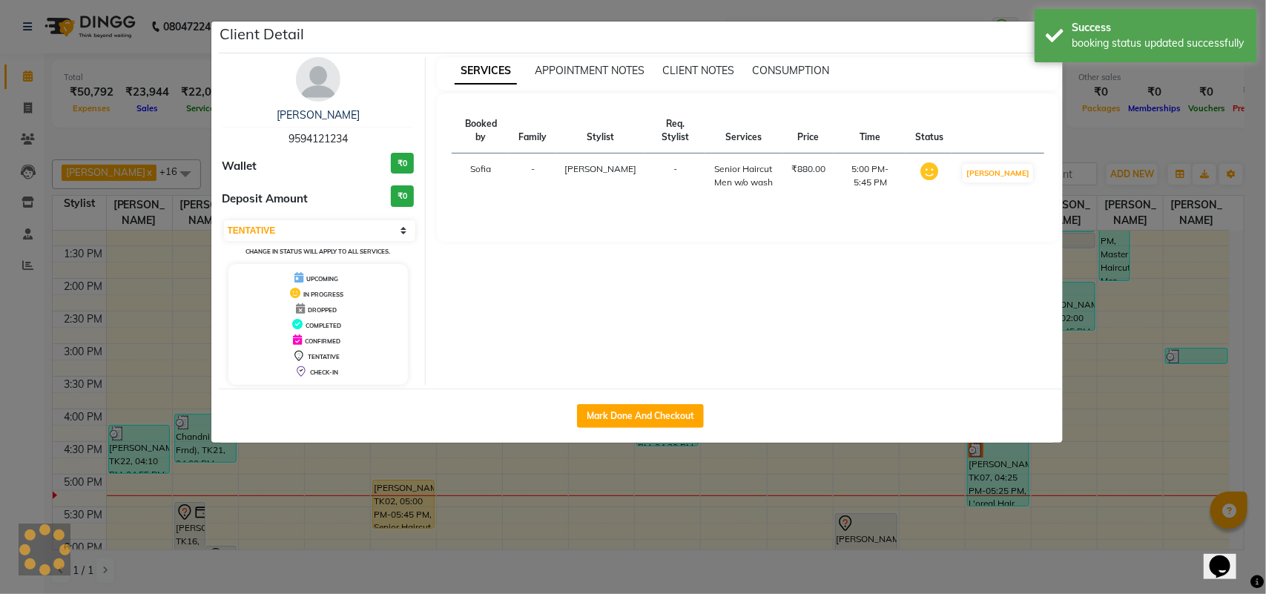
select select "1"
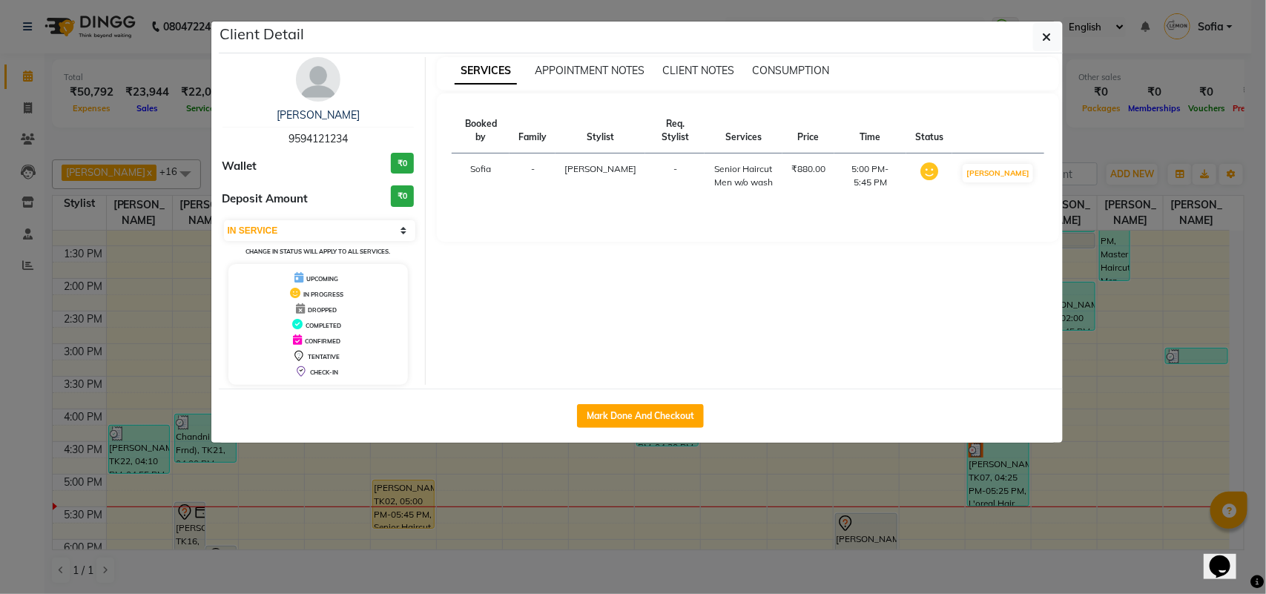
click at [1105, 217] on ngb-modal-window "Client Detail [PERSON_NAME] 9594121234 Wallet ₹0 Deposit Amount ₹0 Select IN SE…" at bounding box center [633, 297] width 1266 height 594
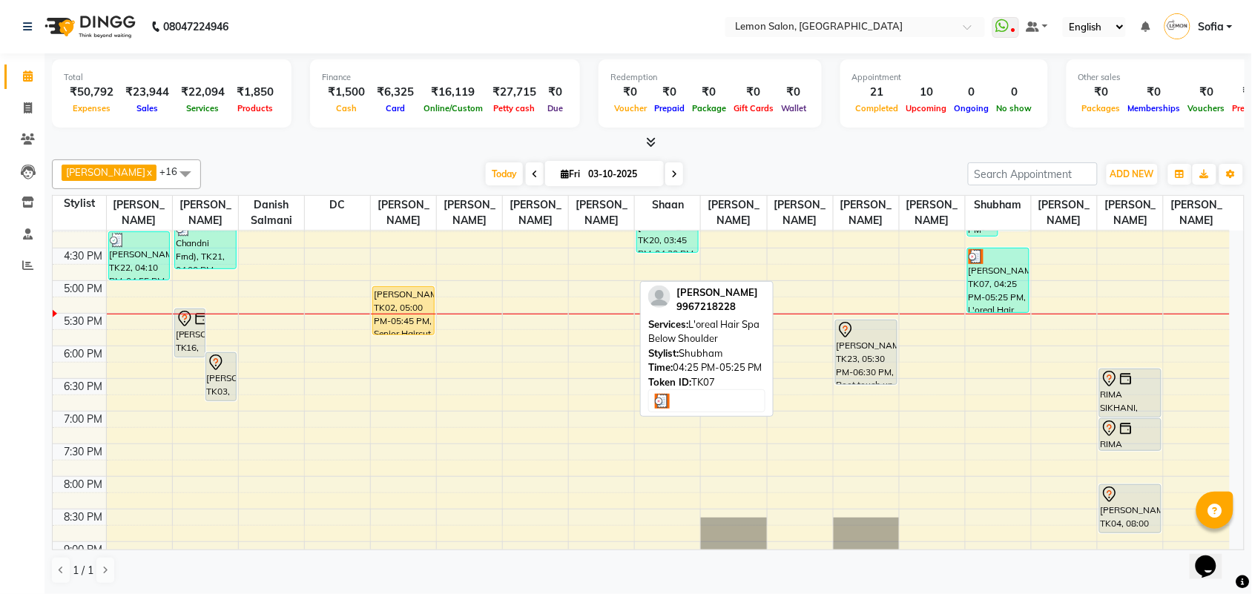
scroll to position [371, 0]
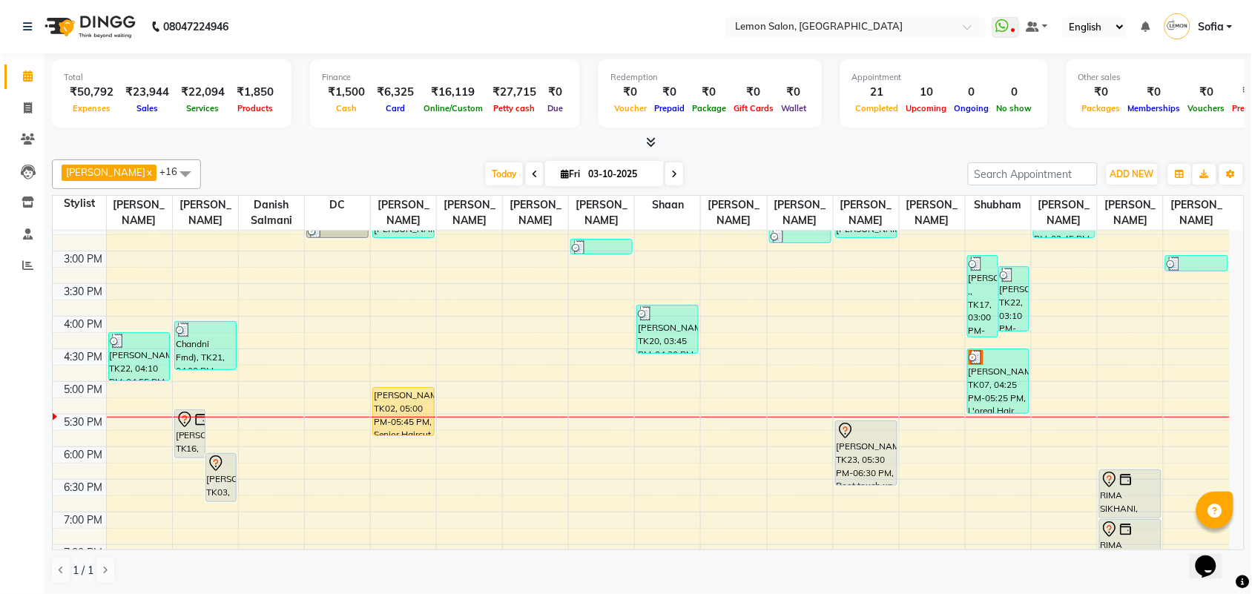
click at [403, 425] on div "[PERSON_NAME], TK02, 05:00 PM-05:45 PM, Senior Haircut Men w/o wash" at bounding box center [403, 411] width 61 height 47
select select "1"
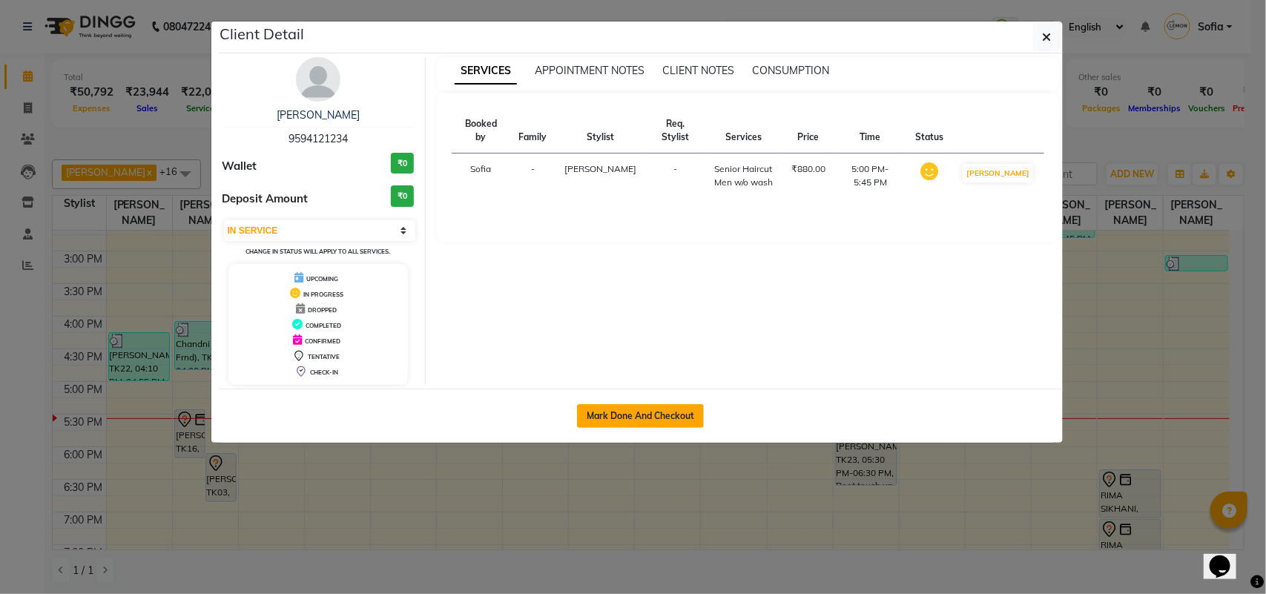
click at [676, 406] on button "Mark Done And Checkout" at bounding box center [640, 416] width 127 height 24
select select "service"
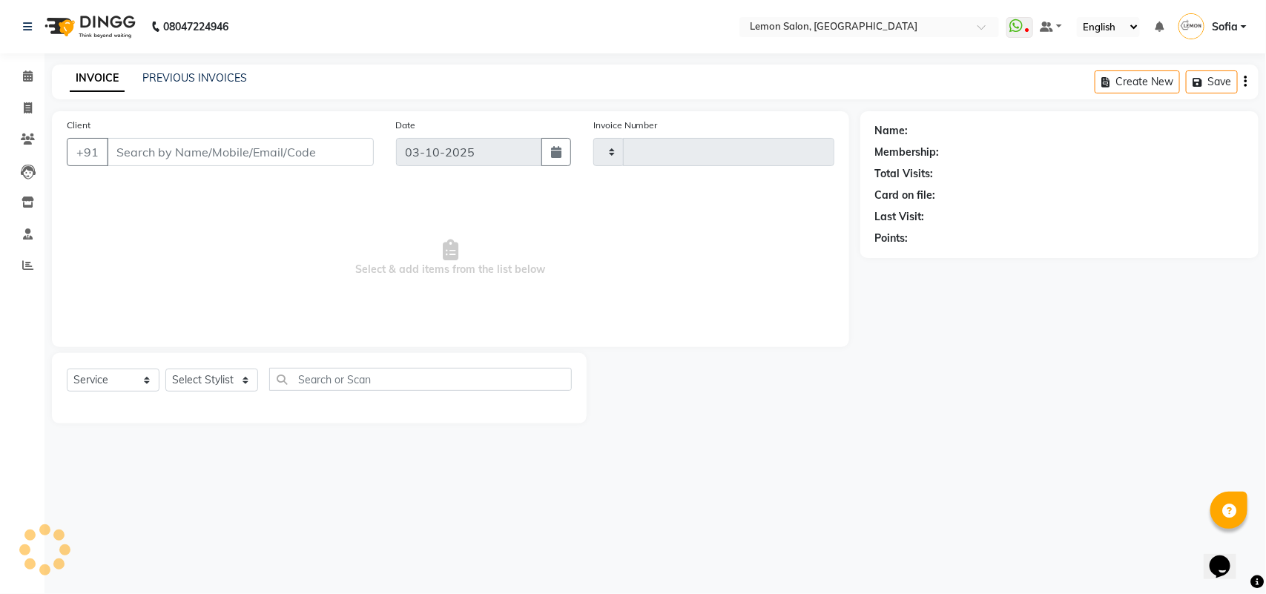
type input "7127"
select select "551"
type input "9594121234"
select select "7955"
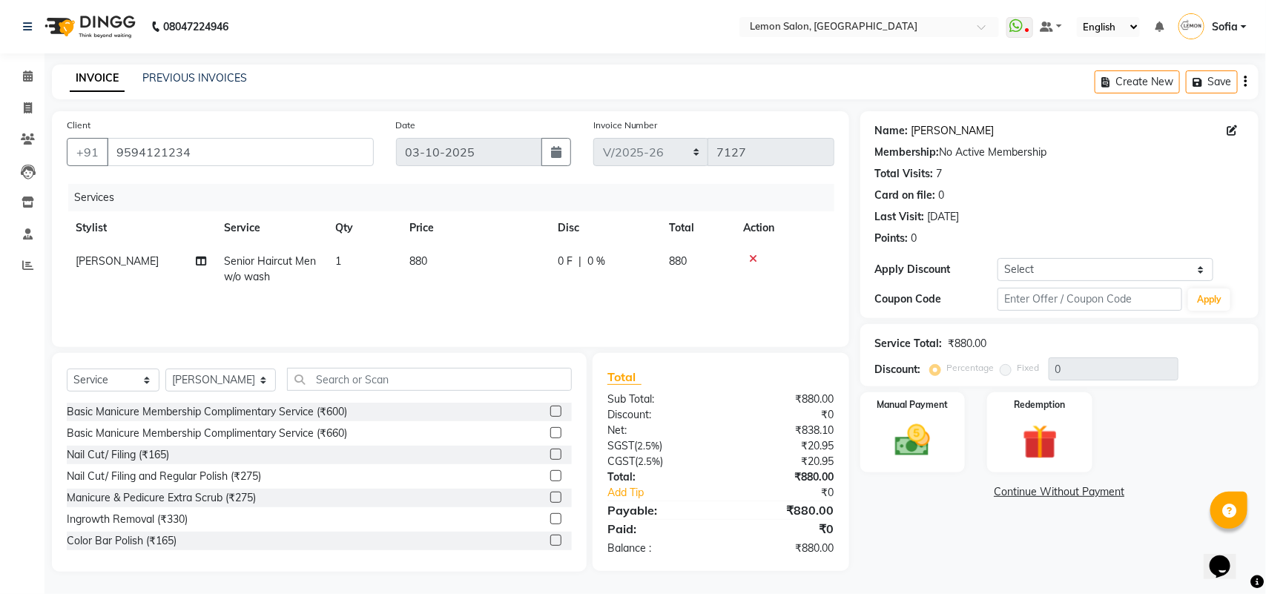
click at [966, 130] on link "[PERSON_NAME]" at bounding box center [953, 131] width 83 height 16
drag, startPoint x: 970, startPoint y: 410, endPoint x: 933, endPoint y: 421, distance: 38.7
click at [970, 412] on div "Manual Payment Redemption" at bounding box center [1060, 432] width 421 height 80
click at [933, 421] on img at bounding box center [913, 441] width 59 height 42
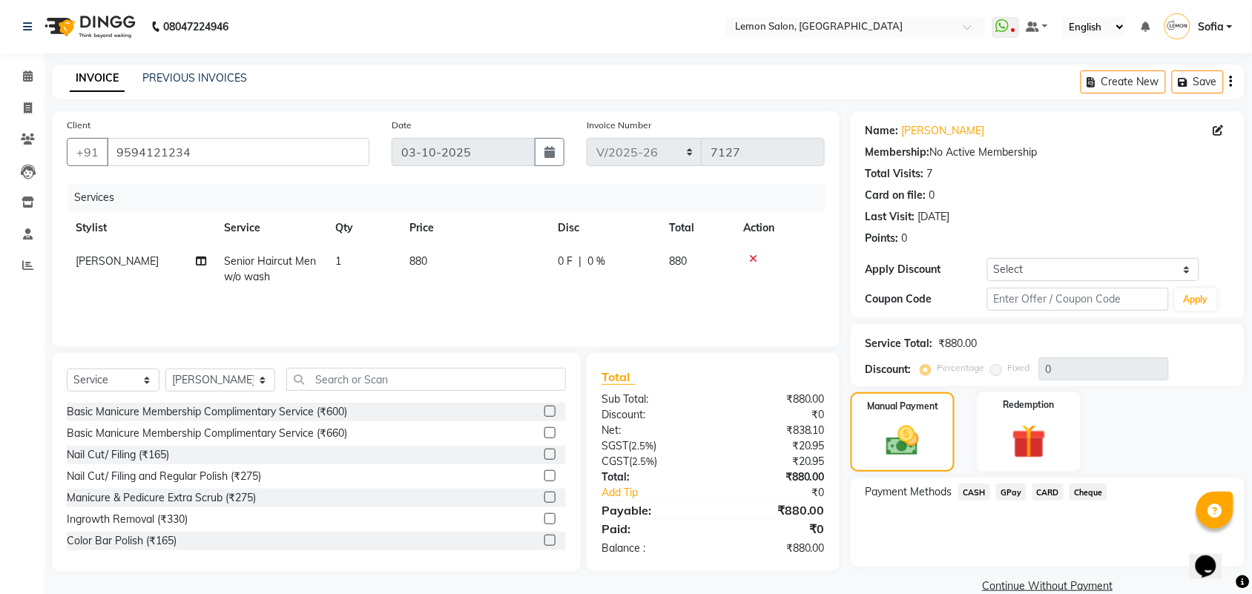
click at [1041, 496] on span "CARD" at bounding box center [1049, 492] width 32 height 17
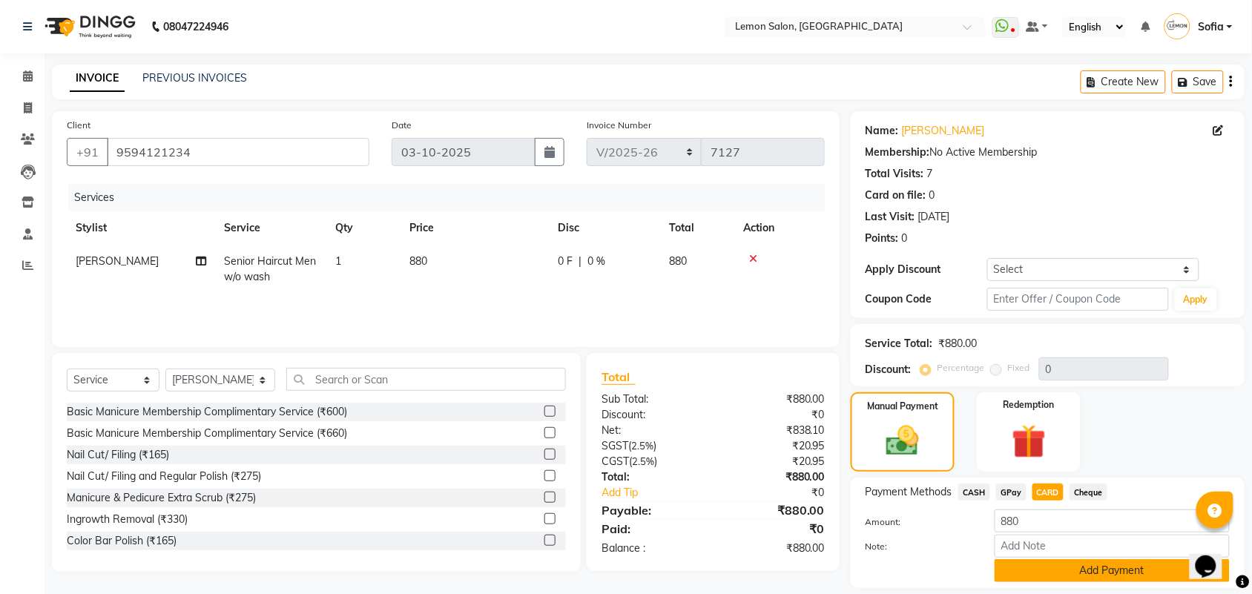
click at [1045, 566] on button "Add Payment" at bounding box center [1112, 570] width 235 height 23
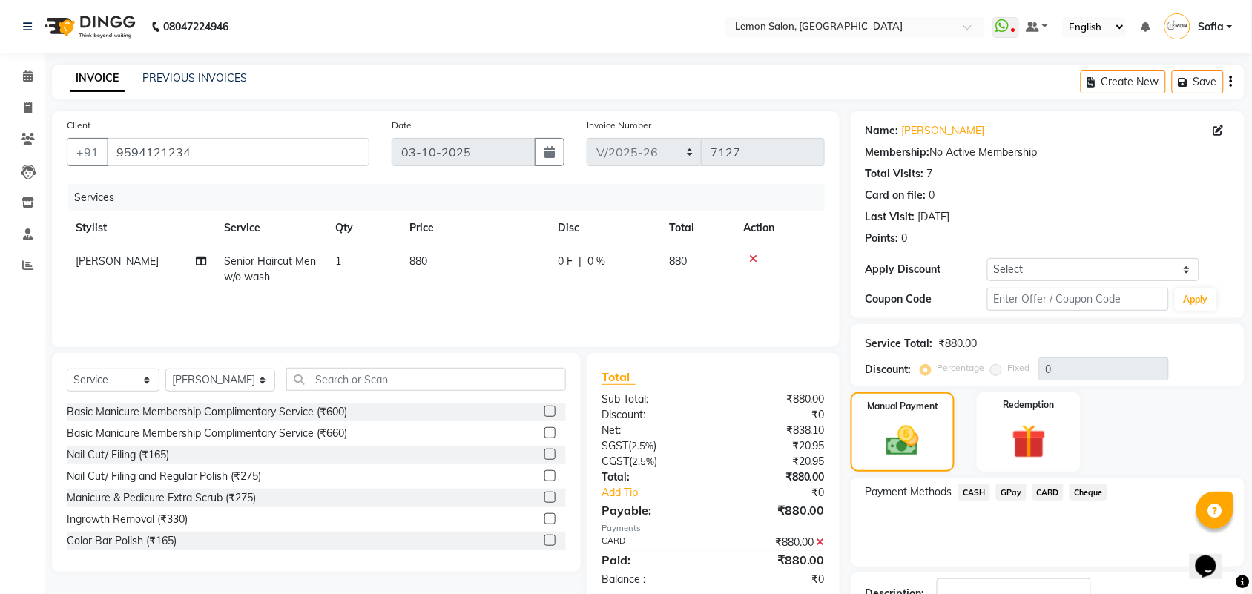
scroll to position [110, 0]
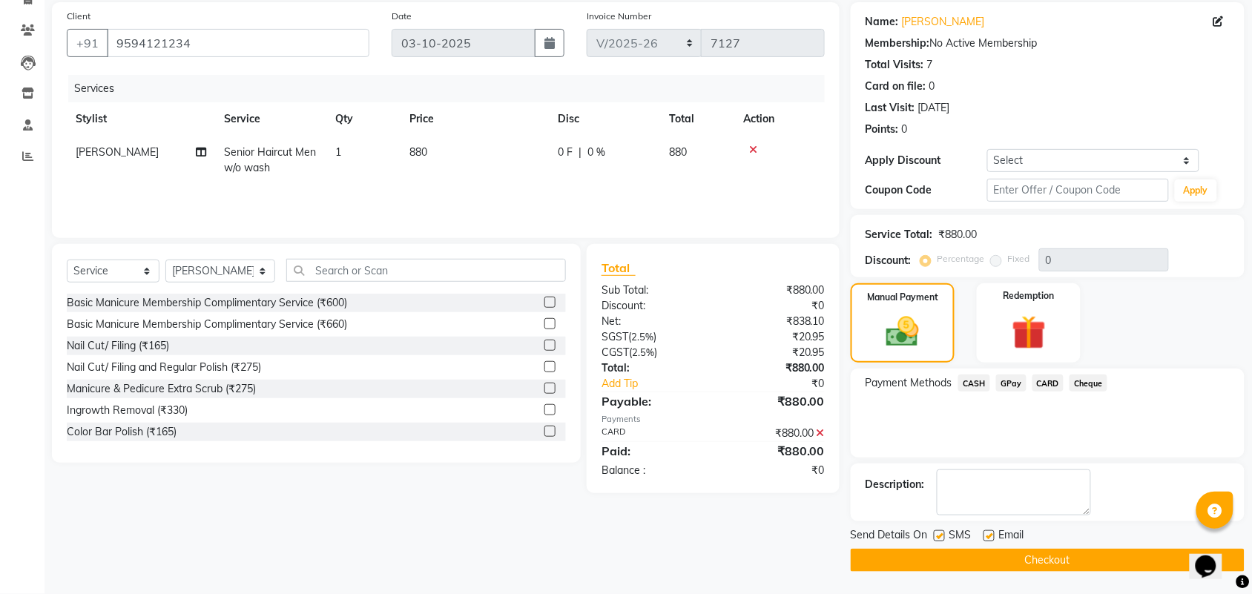
click at [990, 530] on label at bounding box center [989, 535] width 11 height 11
click at [990, 532] on input "checkbox" at bounding box center [989, 537] width 10 height 10
checkbox input "false"
click at [939, 532] on label at bounding box center [939, 535] width 11 height 11
click at [939, 532] on input "checkbox" at bounding box center [939, 537] width 10 height 10
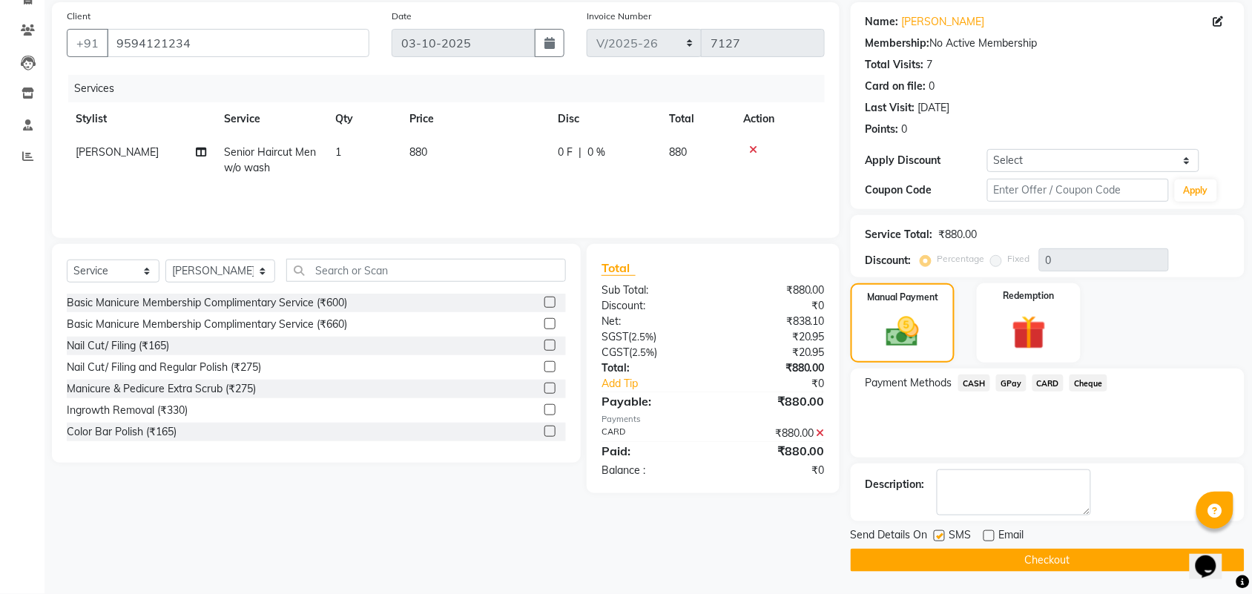
checkbox input "false"
click at [977, 561] on button "Checkout" at bounding box center [1048, 560] width 394 height 23
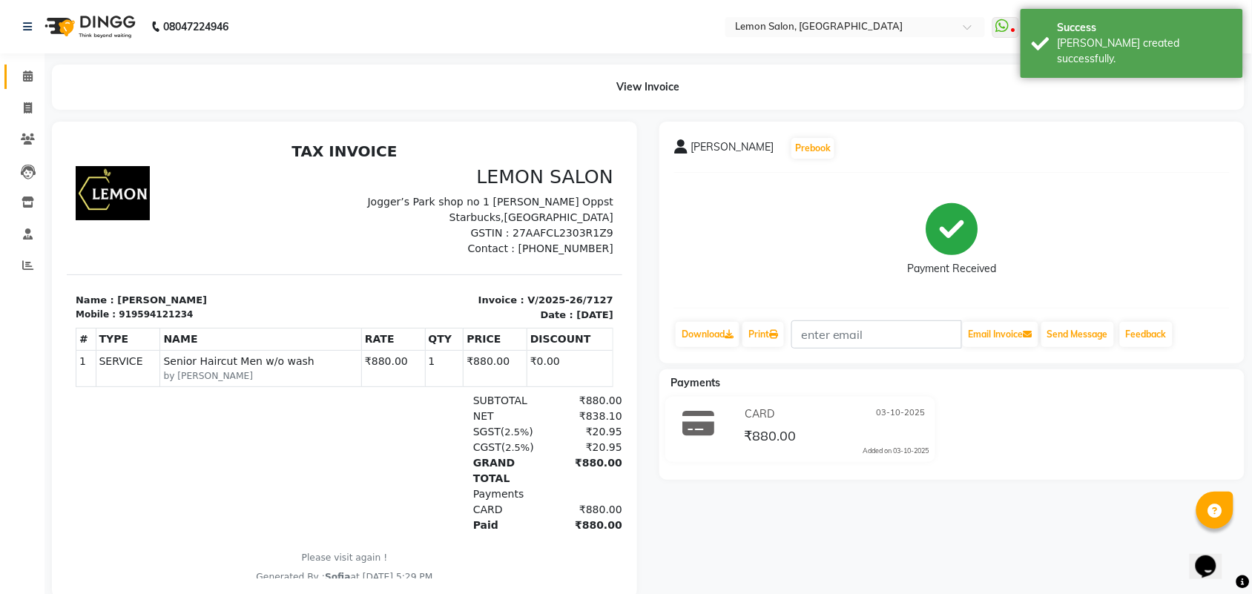
click at [27, 85] on link "Calendar" at bounding box center [22, 77] width 36 height 24
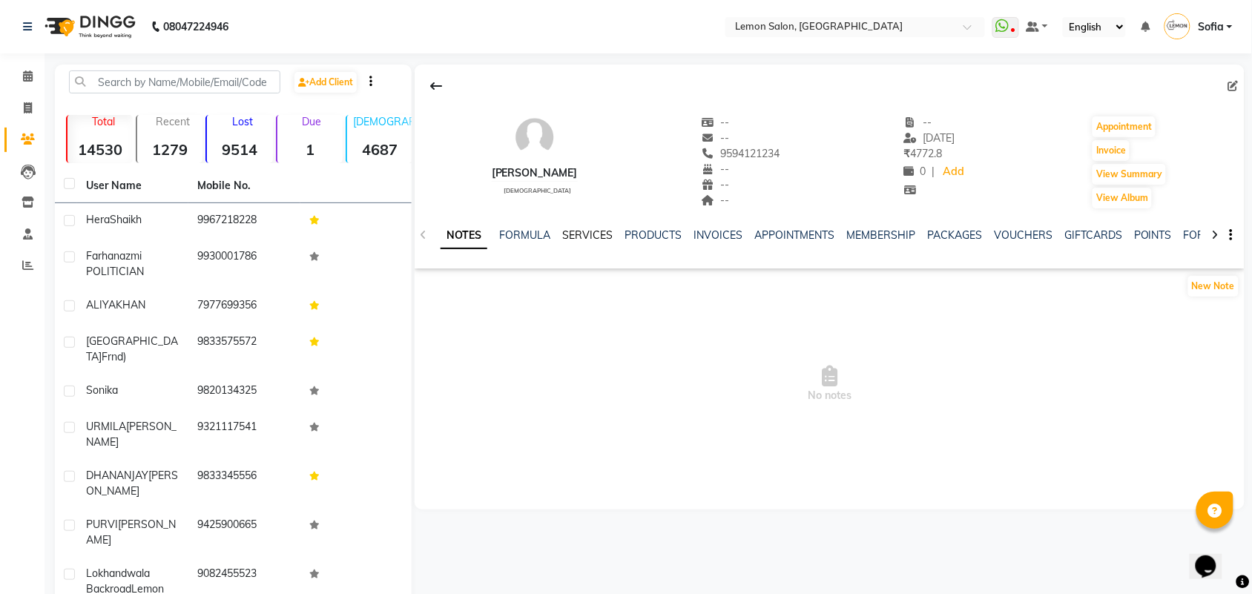
click at [594, 237] on link "SERVICES" at bounding box center [587, 235] width 50 height 13
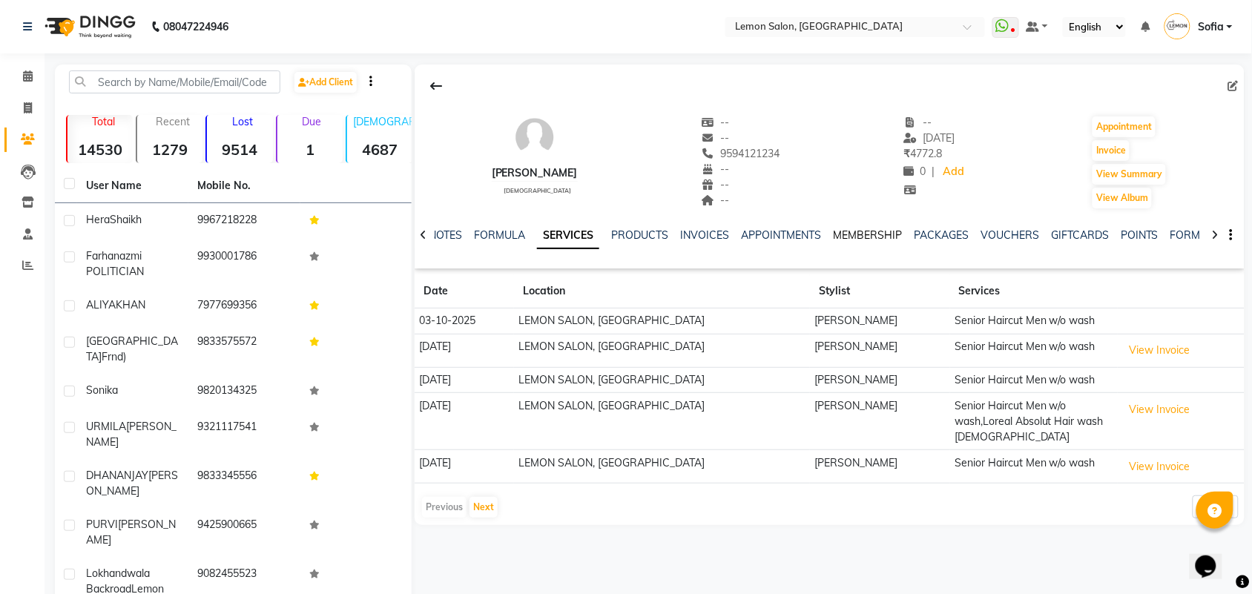
click at [876, 232] on link "MEMBERSHIP" at bounding box center [867, 235] width 69 height 13
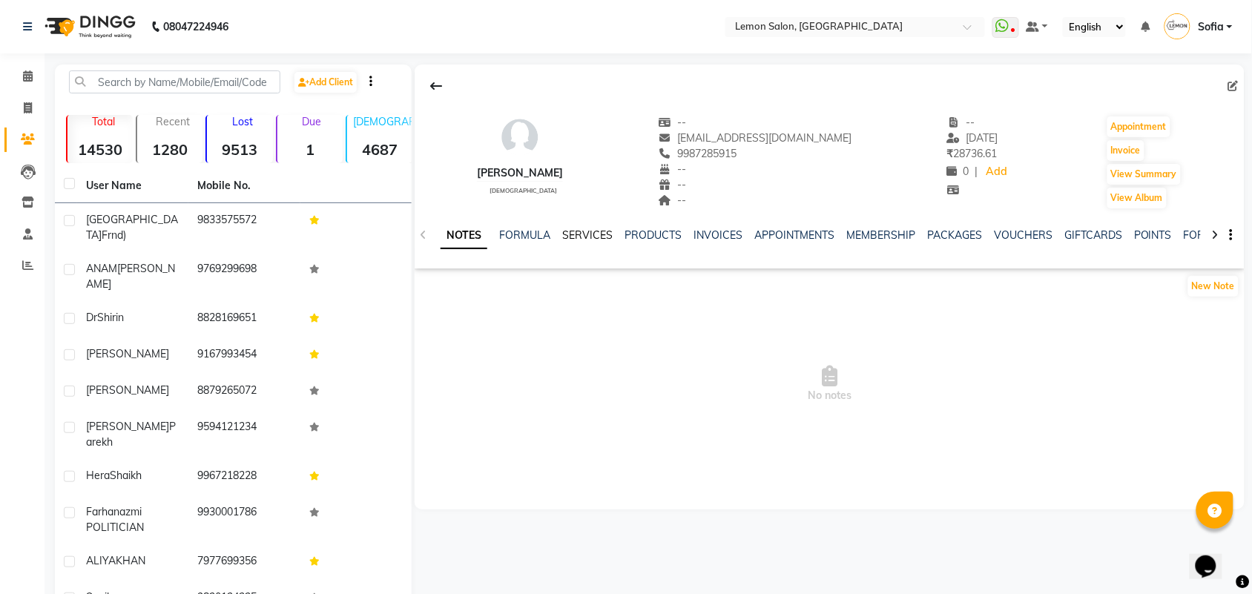
click at [598, 230] on link "SERVICES" at bounding box center [587, 235] width 50 height 13
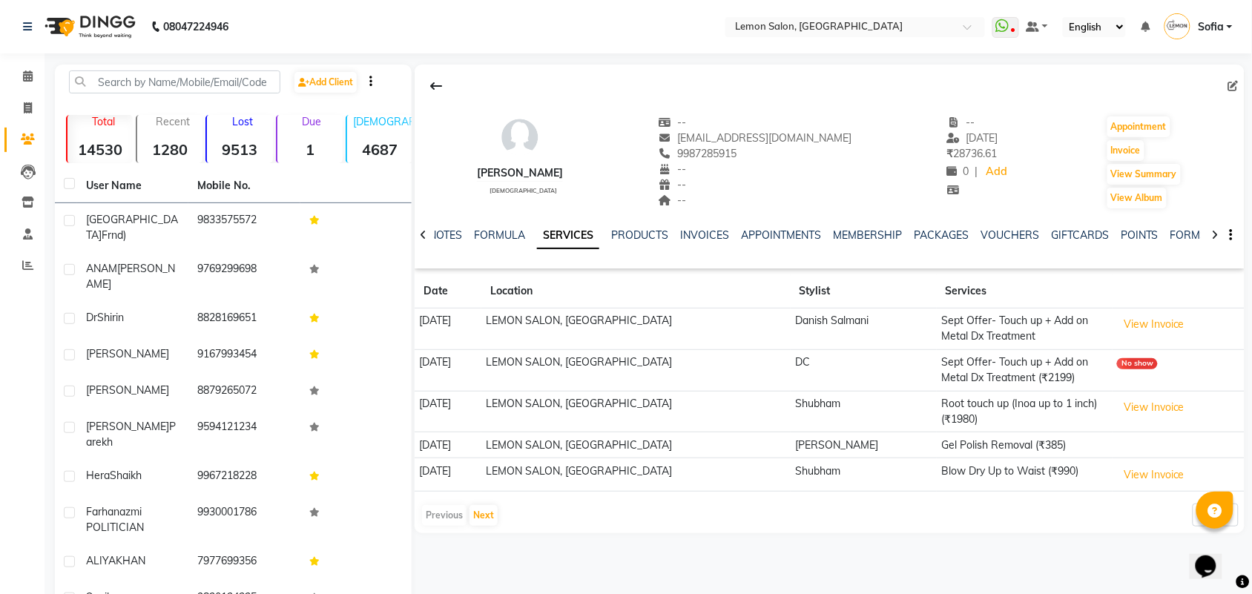
click at [597, 232] on link "SERVICES" at bounding box center [568, 236] width 62 height 27
click at [1180, 325] on button "View Invoice" at bounding box center [1154, 324] width 74 height 23
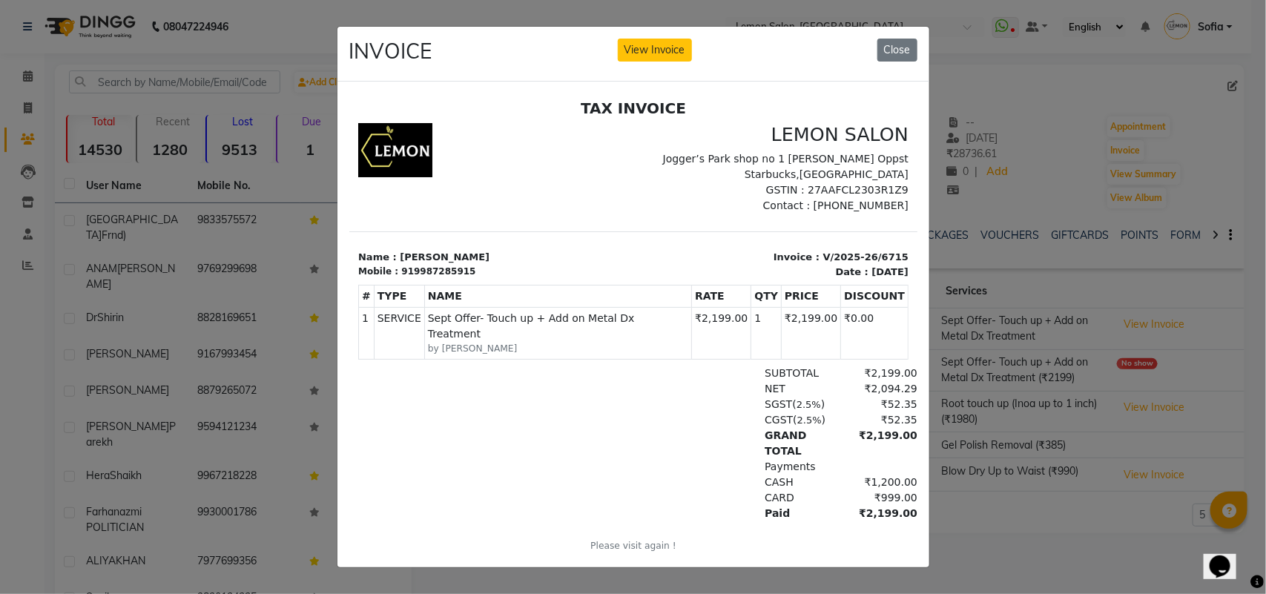
click at [958, 319] on ngb-modal-window "INVOICE View Invoice Close" at bounding box center [633, 297] width 1266 height 594
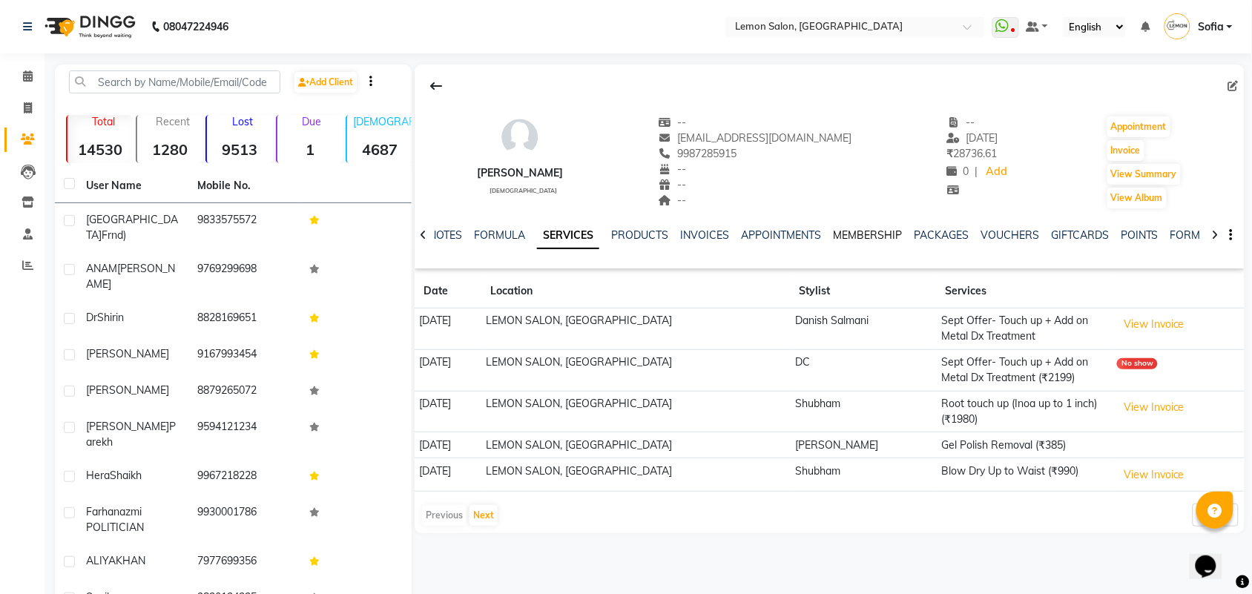
click at [884, 231] on link "MEMBERSHIP" at bounding box center [867, 235] width 69 height 13
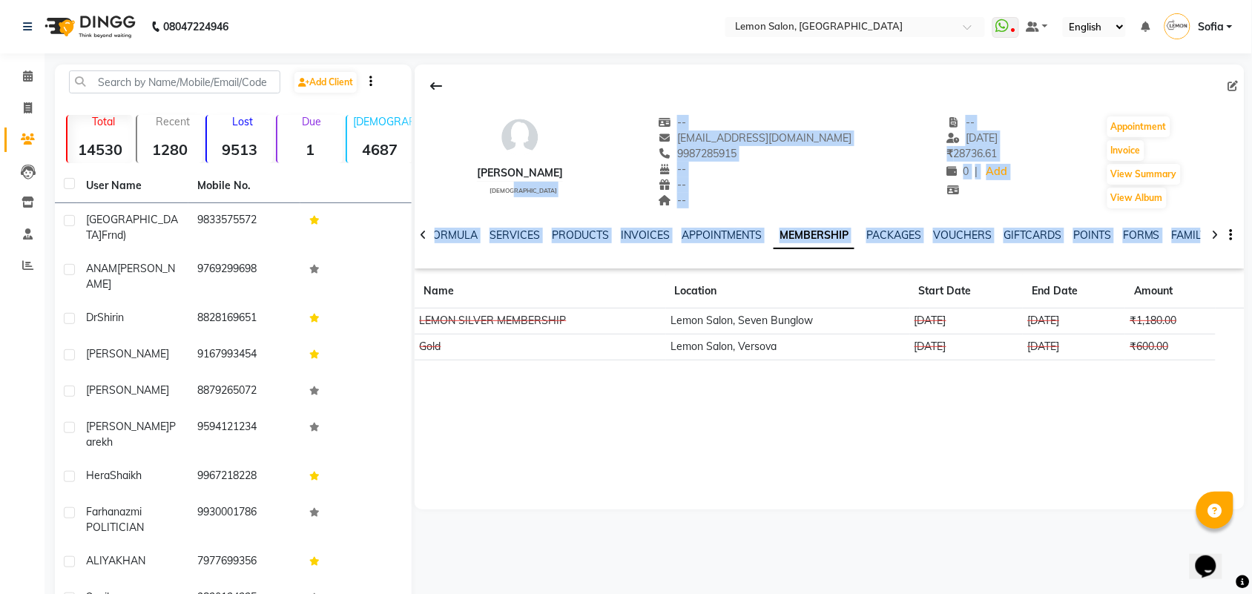
drag, startPoint x: 947, startPoint y: 397, endPoint x: 536, endPoint y: 215, distance: 450.1
click at [533, 198] on div "Monali Chitre female -- monalichitre@gmail.com 9987285915 -- -- -- -- 22-09-202…" at bounding box center [830, 287] width 830 height 445
click at [506, 234] on link "SERVICES" at bounding box center [515, 235] width 50 height 13
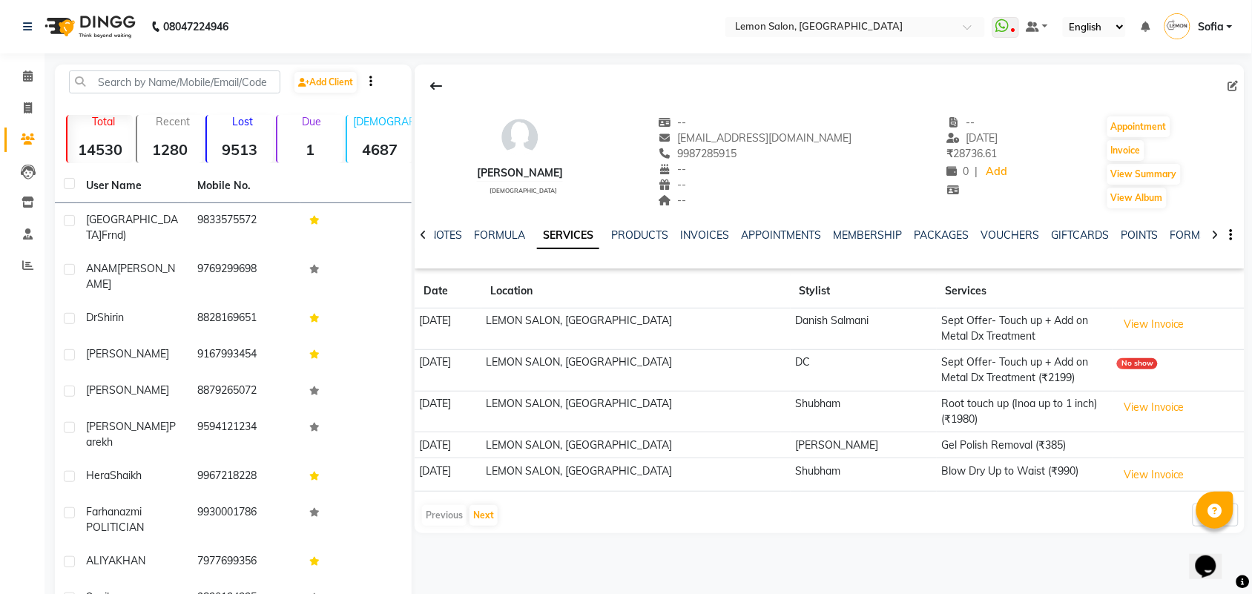
click at [957, 340] on td "Sept Offer- Touch up + Add on Metal Dx Treatment" at bounding box center [1025, 330] width 176 height 42
drag, startPoint x: 1144, startPoint y: 424, endPoint x: 1155, endPoint y: 407, distance: 20.4
click at [1144, 424] on td "View Invoice" at bounding box center [1179, 412] width 132 height 42
click at [1155, 407] on button "View Invoice" at bounding box center [1154, 407] width 74 height 23
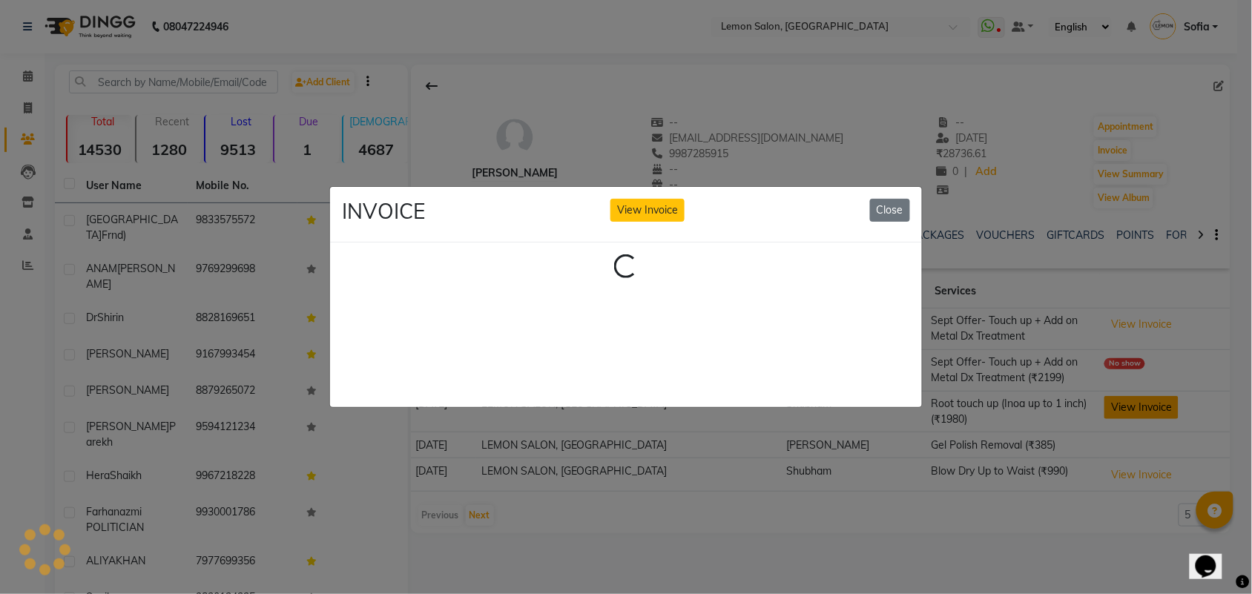
click at [1155, 408] on ngb-modal-window "INVOICE View Invoice Close Loading..." at bounding box center [626, 297] width 1252 height 594
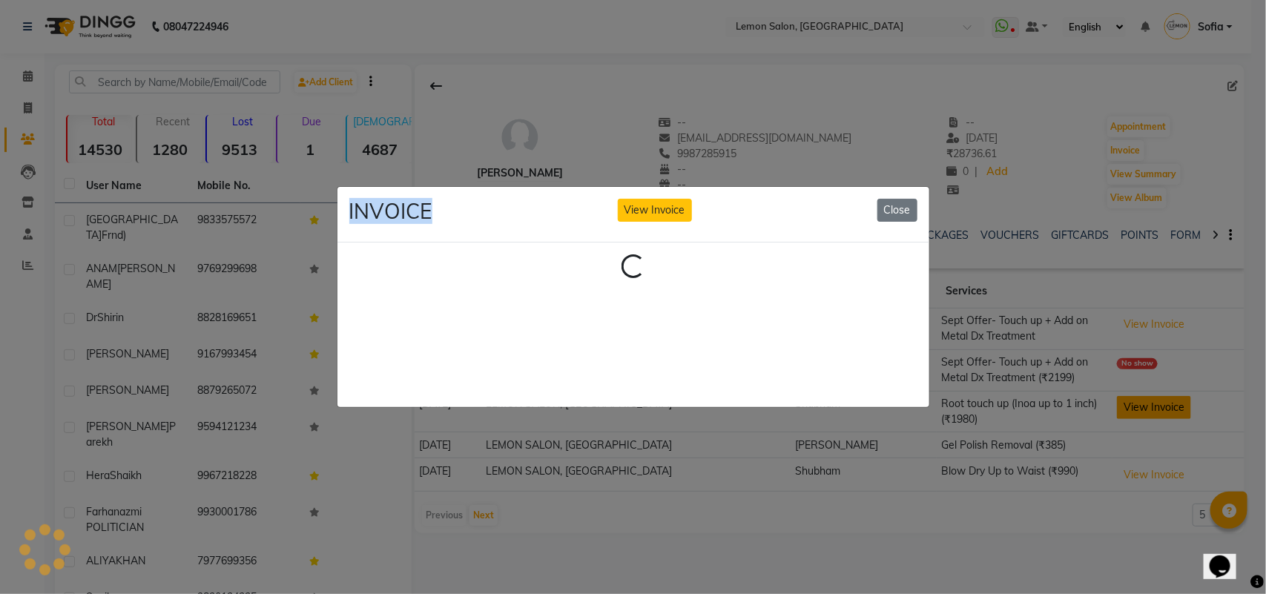
click at [1141, 407] on button "View Invoice" at bounding box center [1154, 407] width 74 height 23
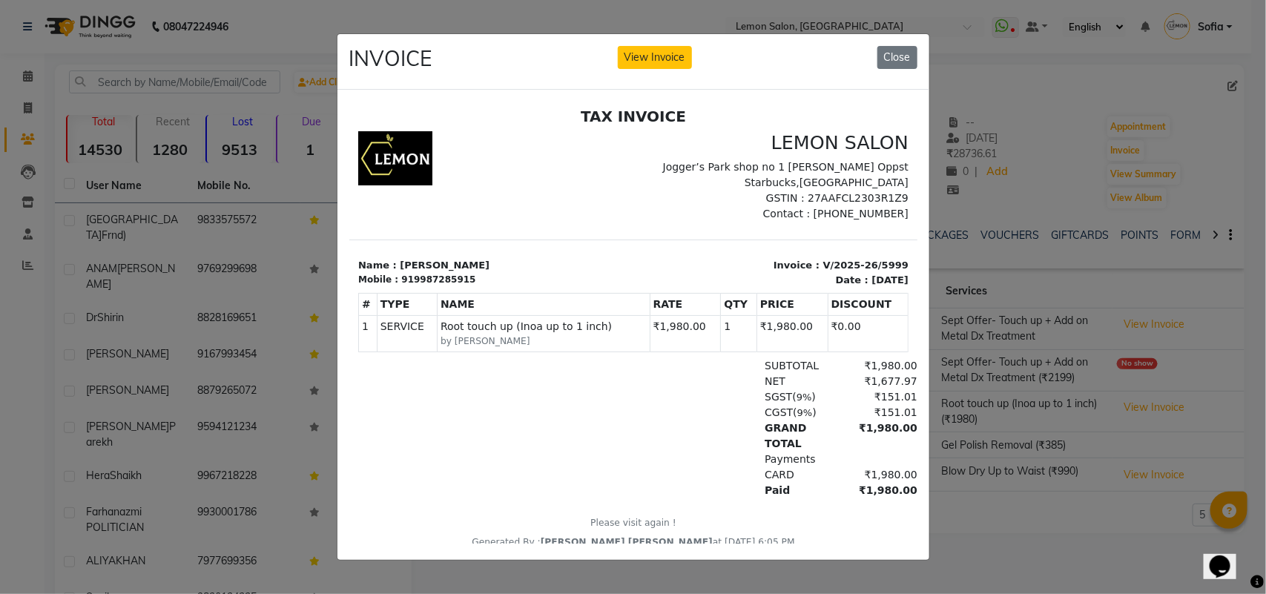
click at [1058, 382] on ngb-modal-window "INVOICE View Invoice Close" at bounding box center [633, 297] width 1266 height 594
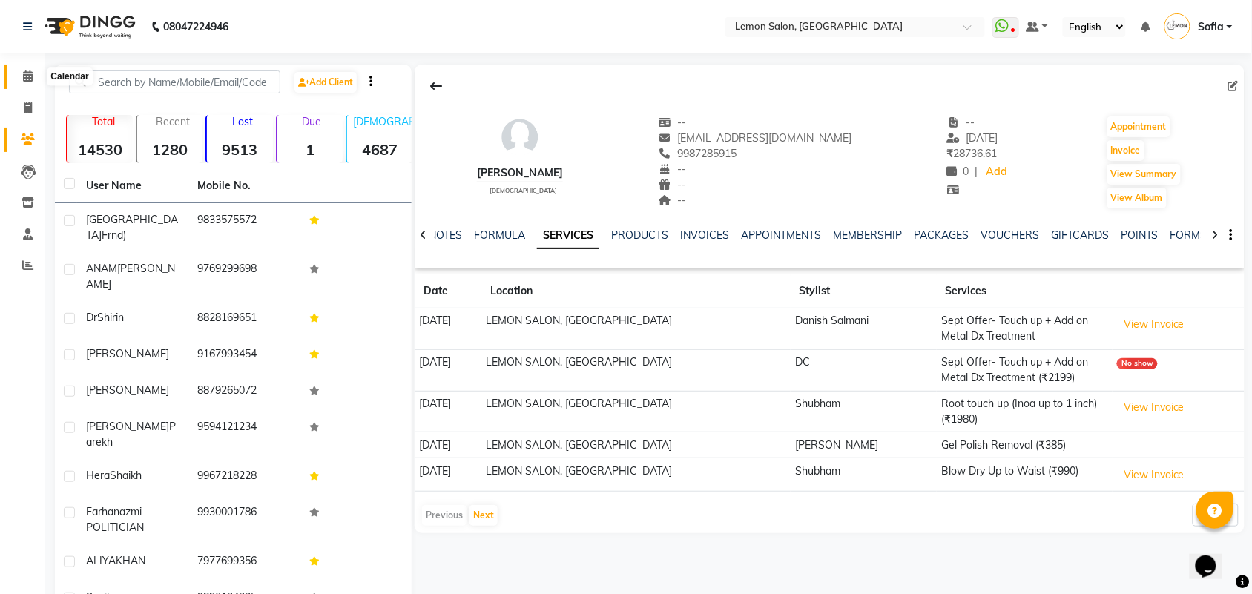
click at [27, 79] on icon at bounding box center [28, 75] width 10 height 11
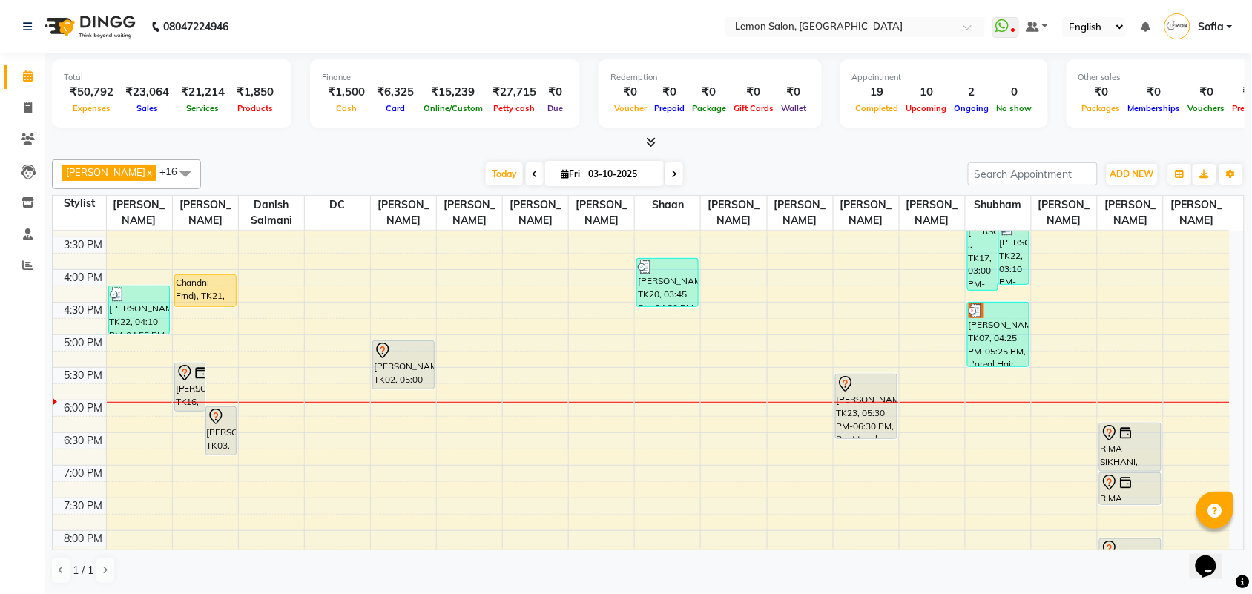
scroll to position [528, 0]
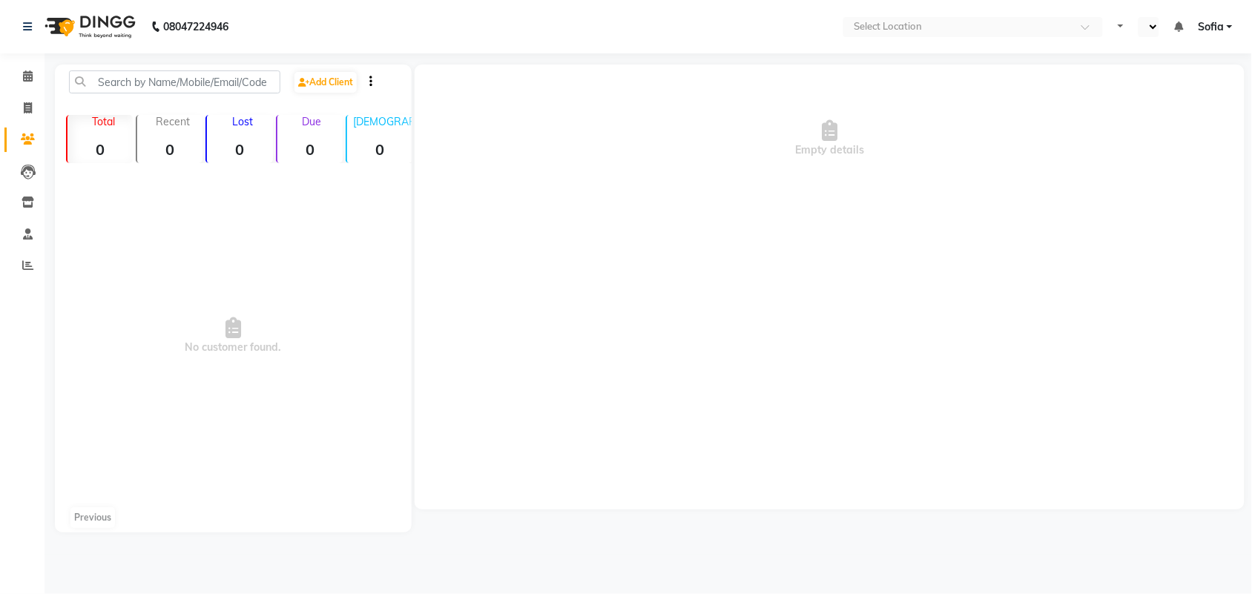
select select "en"
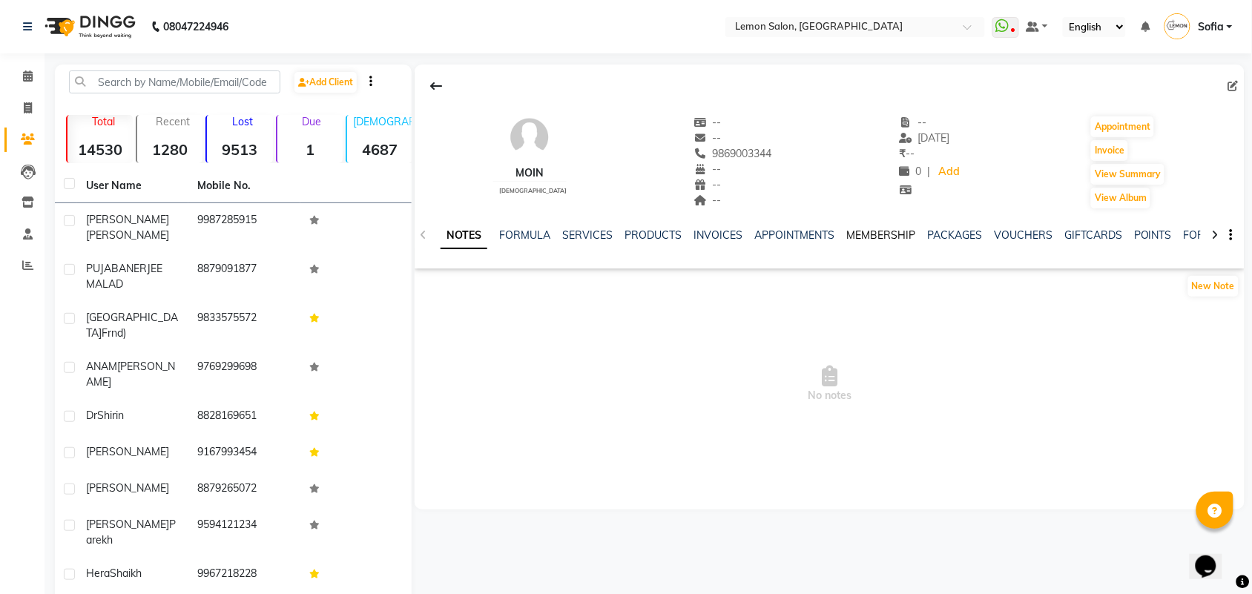
click at [865, 239] on link "MEMBERSHIP" at bounding box center [881, 235] width 69 height 13
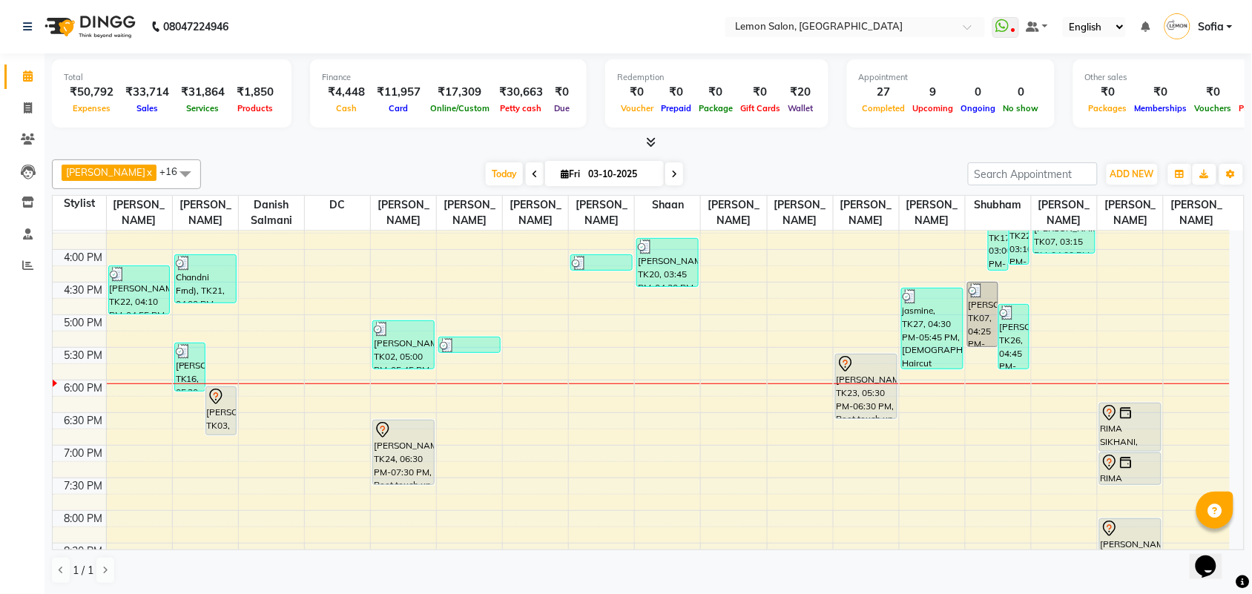
scroll to position [436, 0]
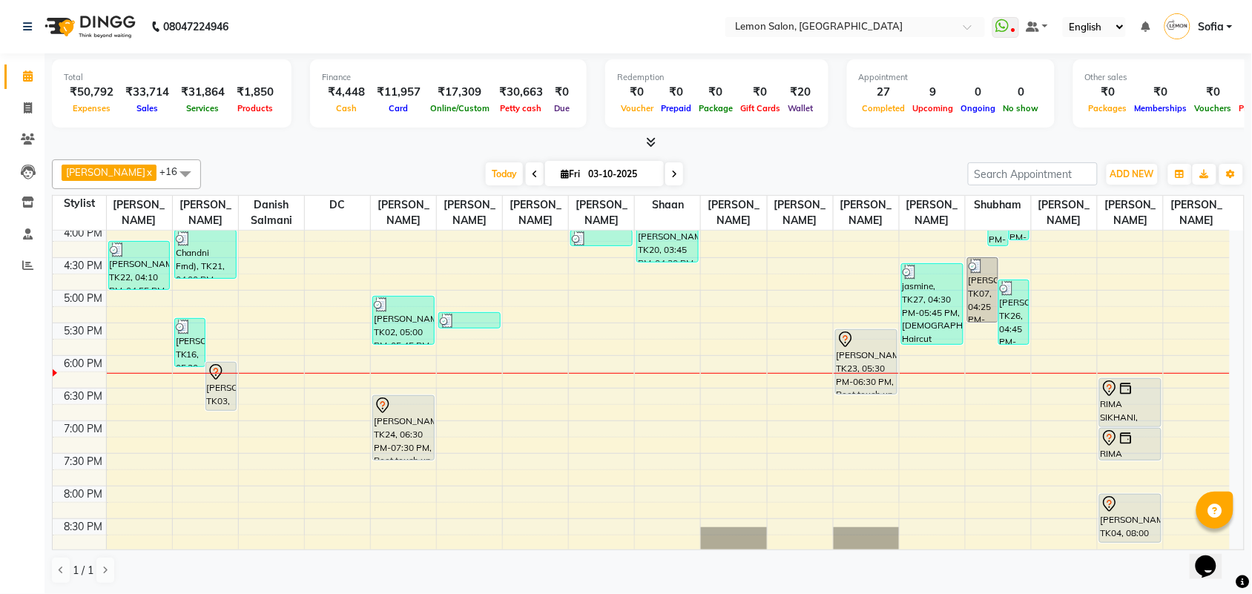
scroll to position [464, 0]
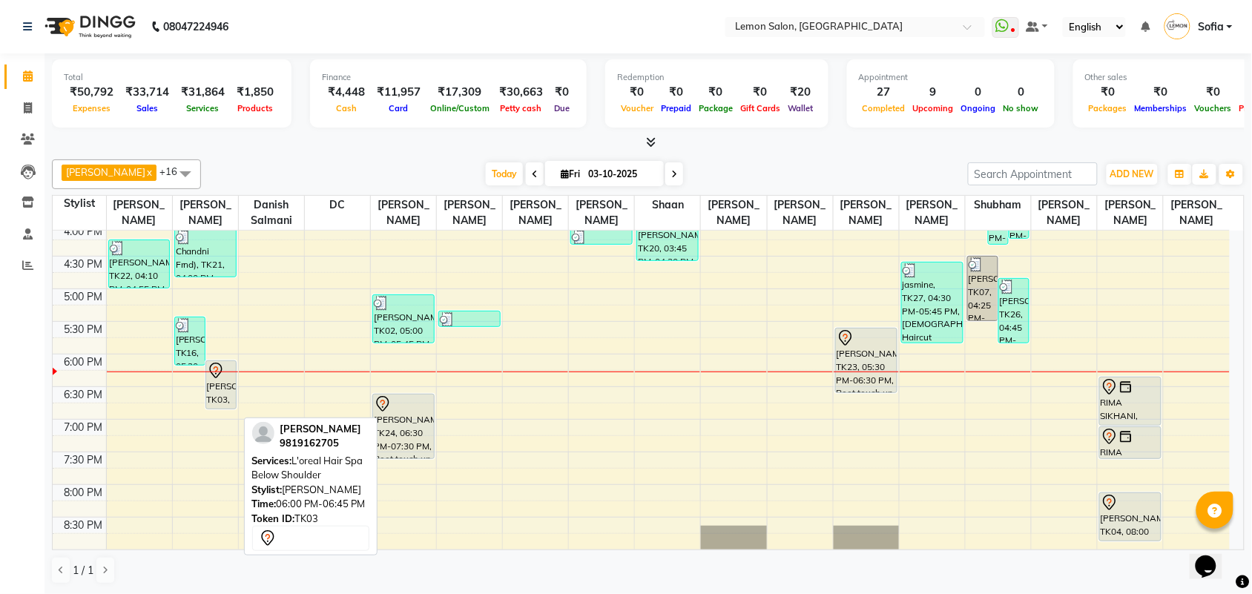
click at [225, 405] on div "[PERSON_NAME], TK03, 06:00 PM-06:45 PM, L'oreal Hair Spa Below Shoulder" at bounding box center [221, 384] width 30 height 47
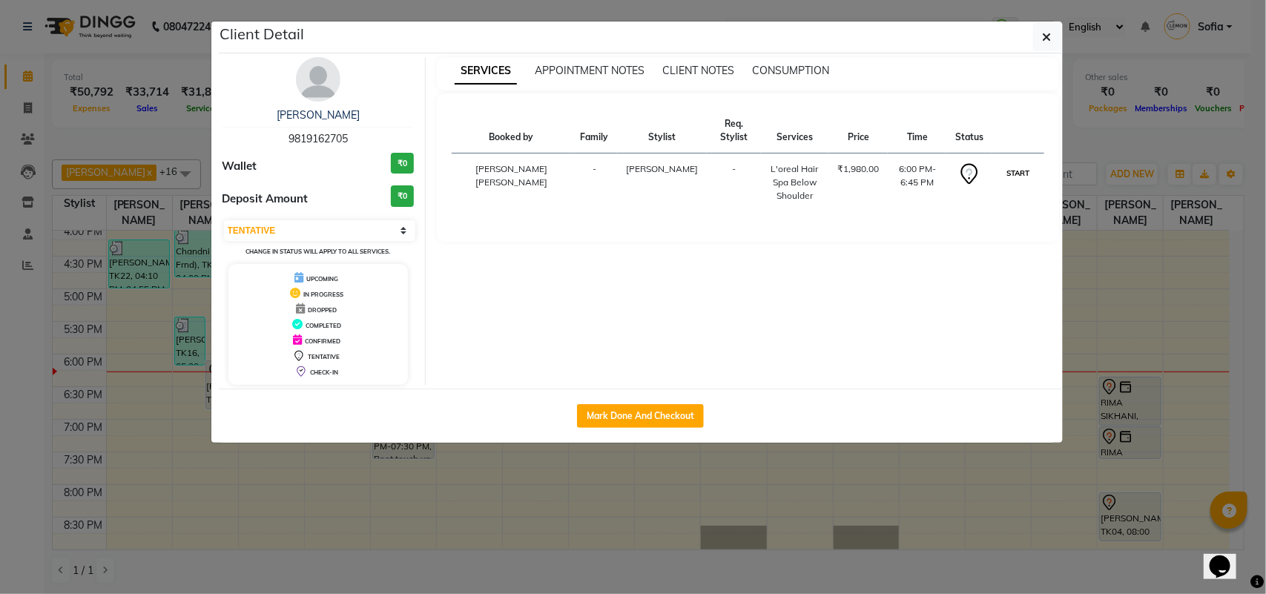
click at [1022, 174] on button "START" at bounding box center [1018, 173] width 30 height 19
select select "1"
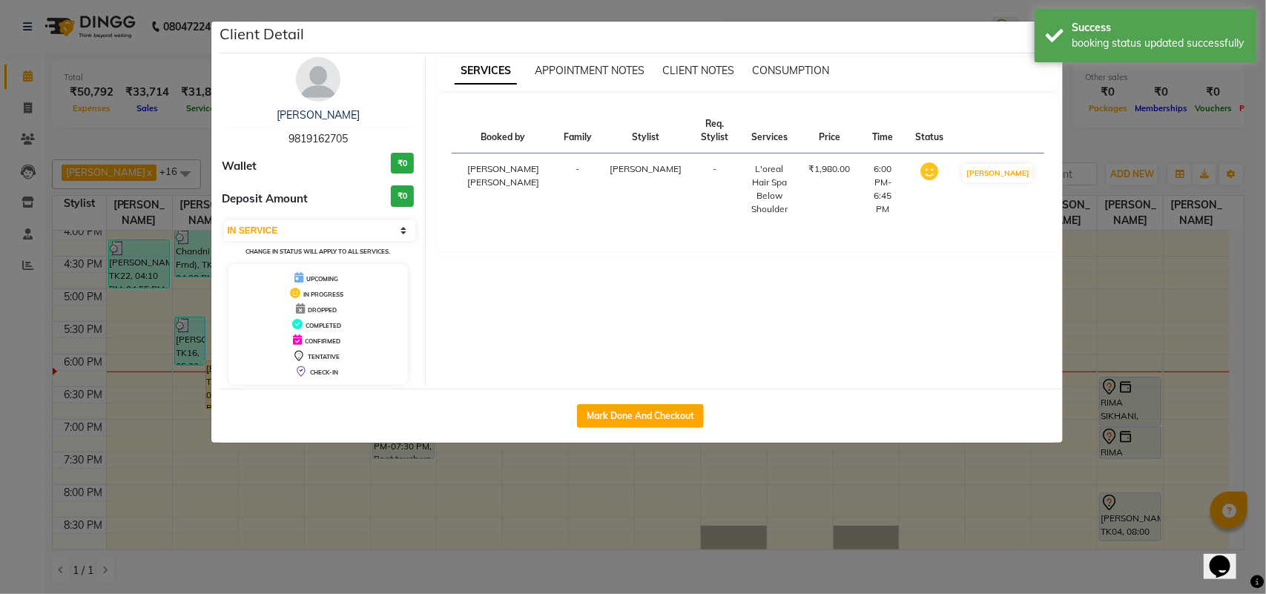
click at [4, 349] on ngb-modal-window "Client Detail RITTI KHANNA 9819162705 Wallet ₹0 Deposit Amount ₹0 Select IN SER…" at bounding box center [633, 297] width 1266 height 594
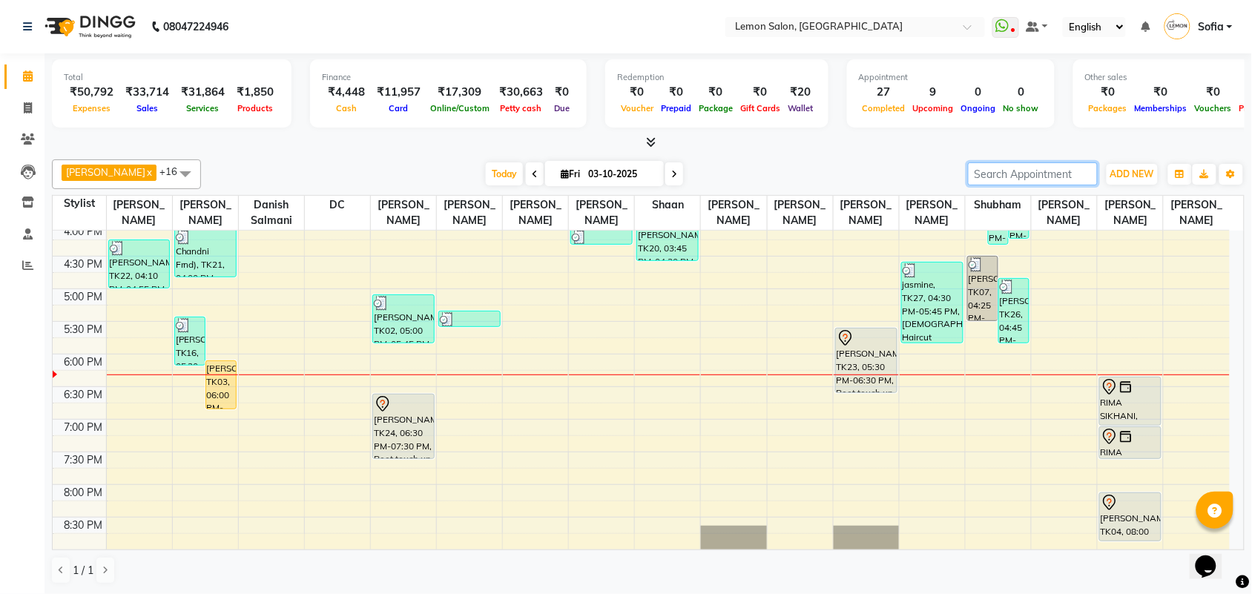
drag, startPoint x: 1010, startPoint y: 174, endPoint x: 891, endPoint y: 67, distance: 160.2
click at [979, 167] on input "search" at bounding box center [1033, 173] width 130 height 23
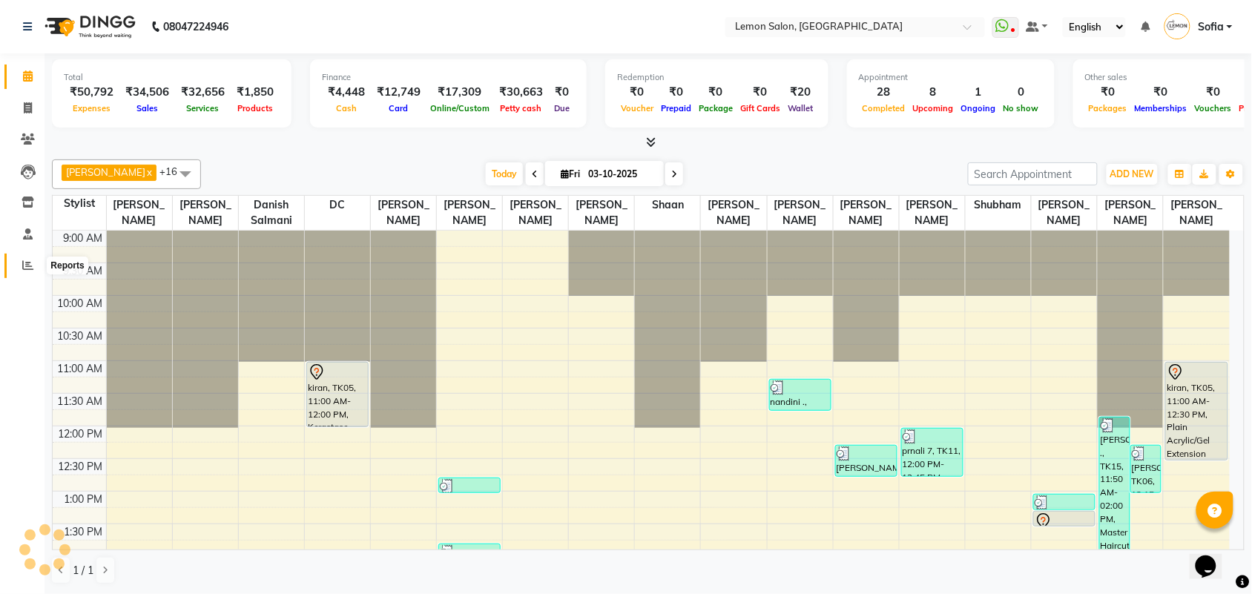
click at [23, 267] on icon at bounding box center [27, 265] width 11 height 11
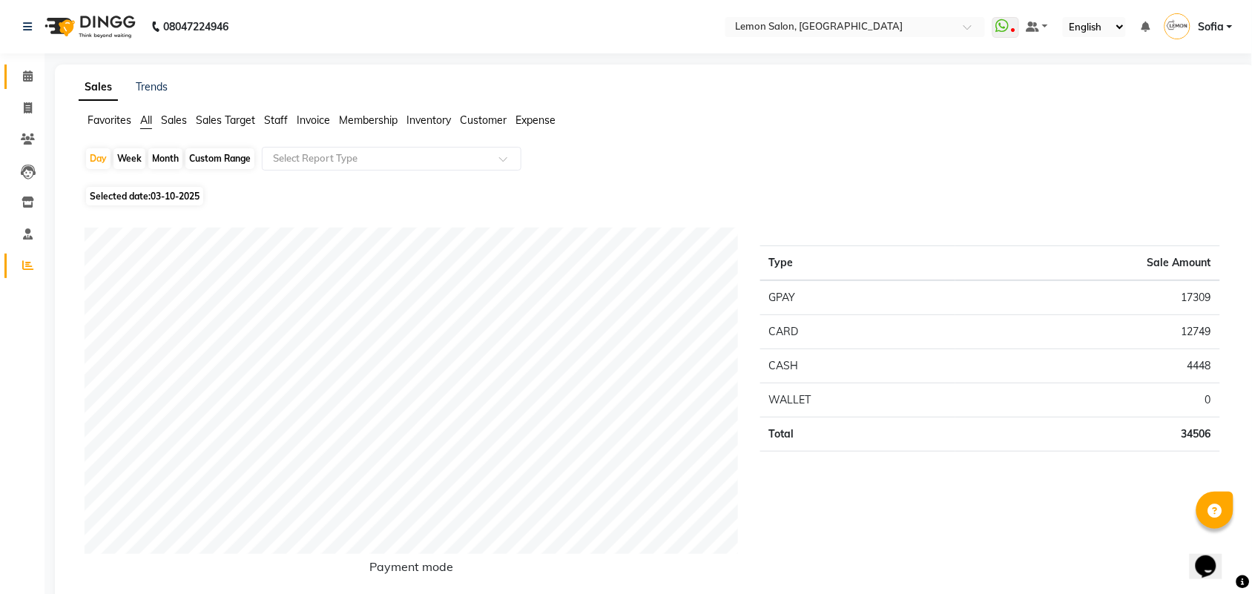
click at [19, 65] on link "Calendar" at bounding box center [22, 77] width 36 height 24
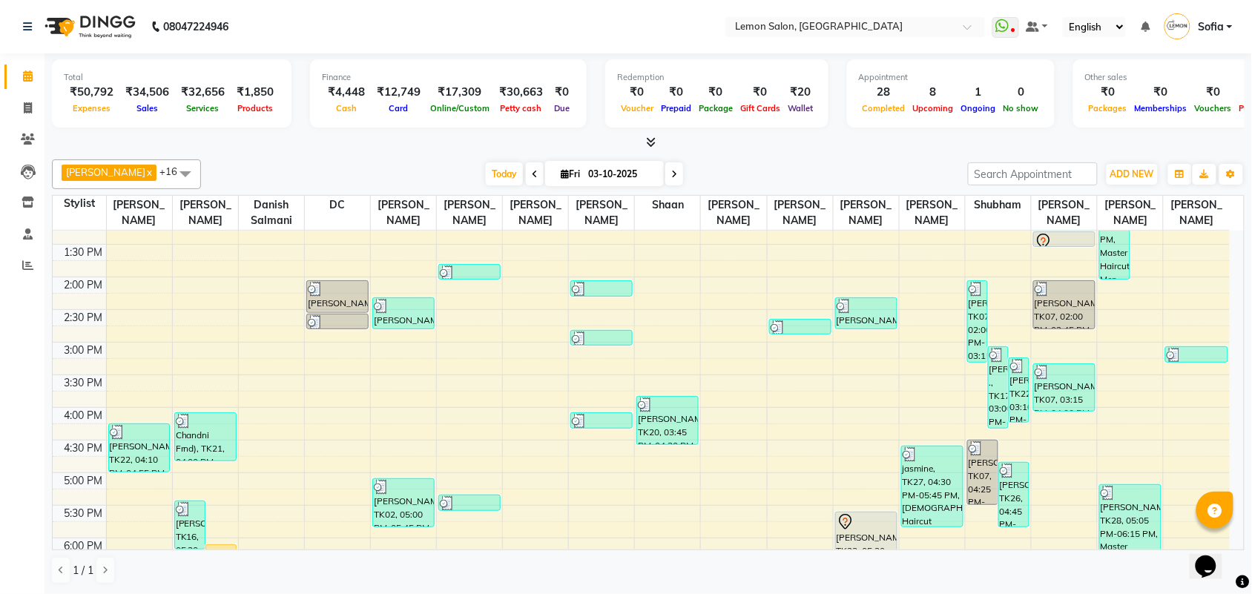
scroll to position [278, 0]
click at [35, 139] on span at bounding box center [28, 139] width 26 height 17
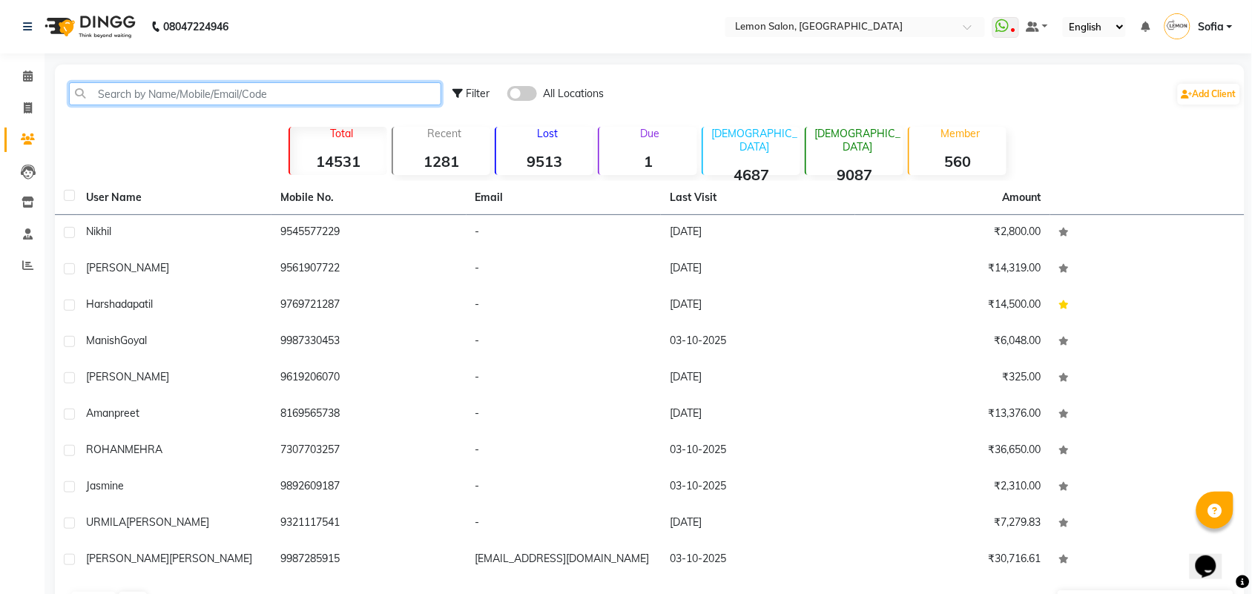
click at [209, 102] on input "text" at bounding box center [255, 93] width 372 height 23
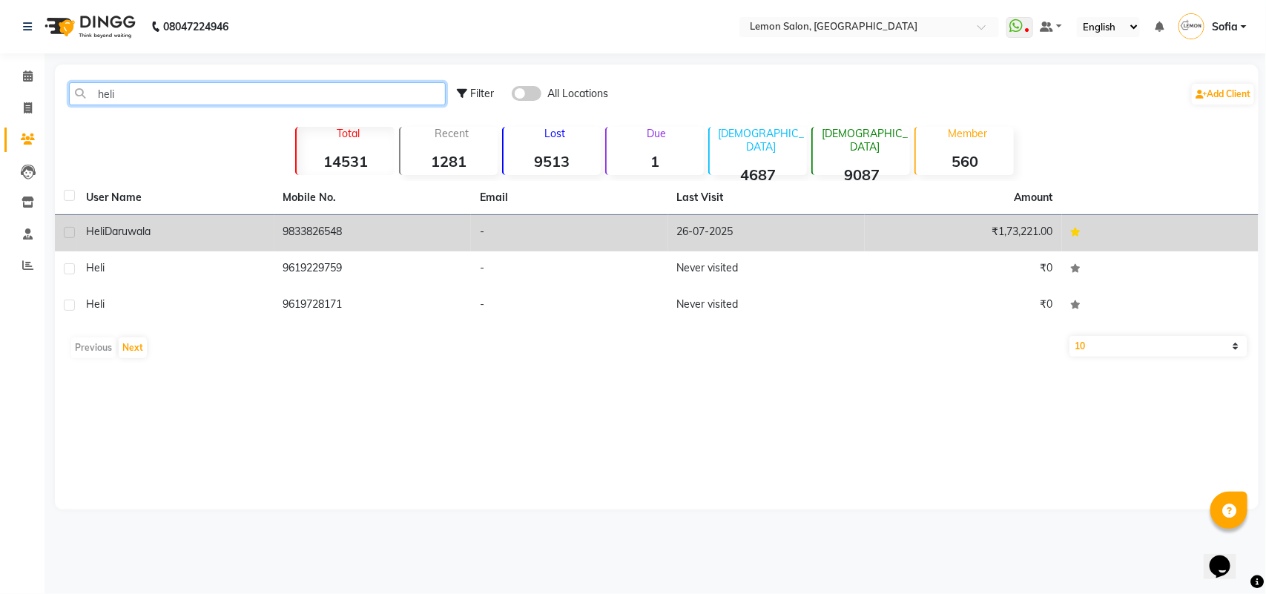
type input "heli"
drag, startPoint x: 321, startPoint y: 235, endPoint x: 368, endPoint y: 231, distance: 47.6
click at [321, 235] on td "9833826548" at bounding box center [373, 233] width 197 height 36
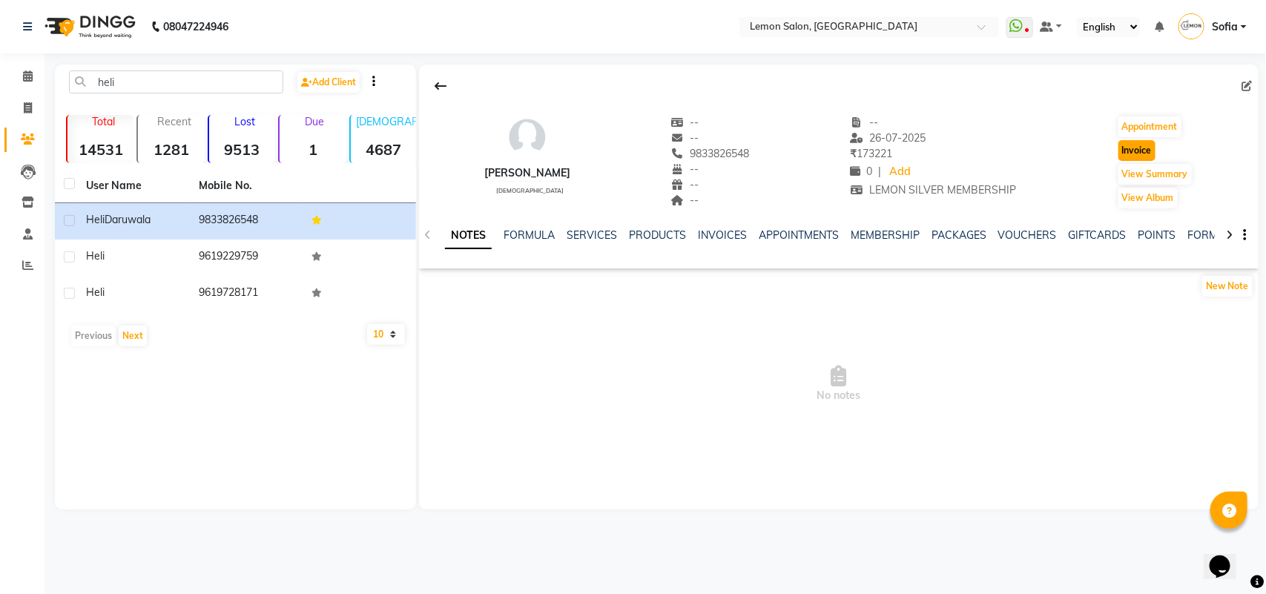
click at [1149, 153] on button "Invoice" at bounding box center [1137, 150] width 37 height 21
select select "service"
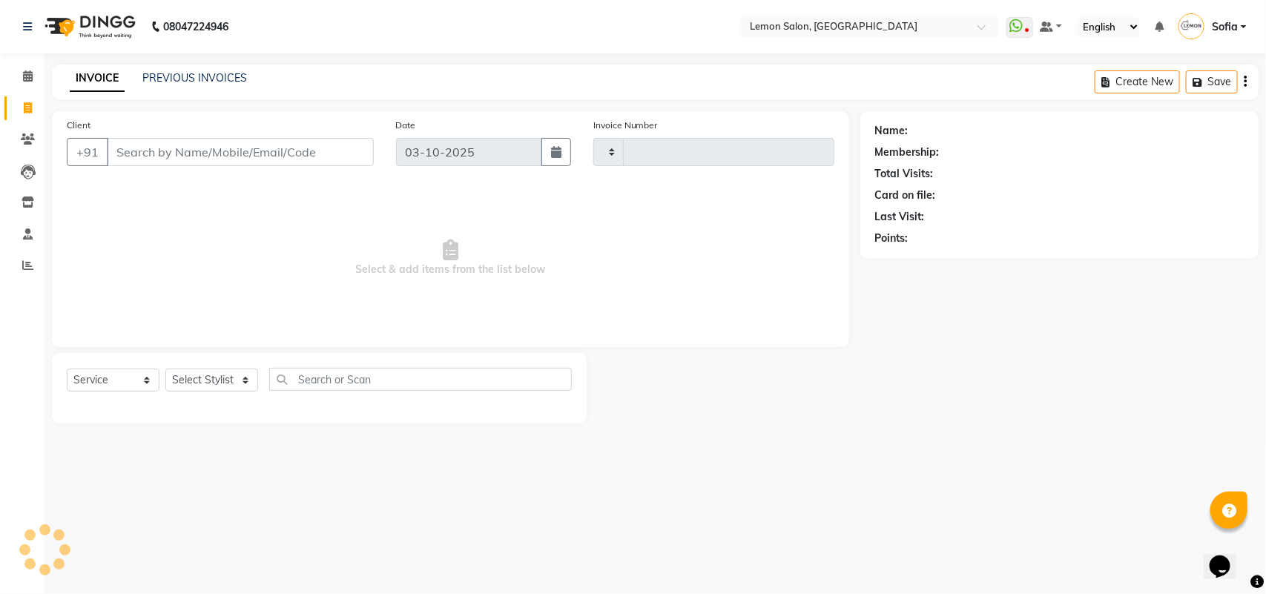
type input "7133"
select select "551"
type input "9833826548"
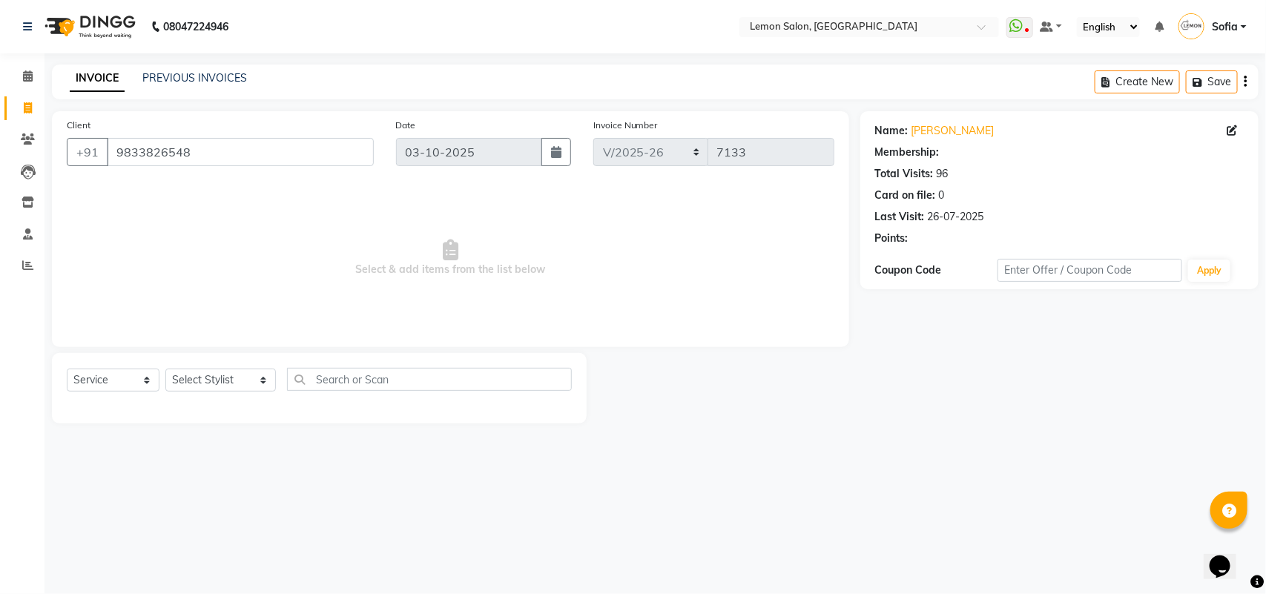
select select "1: Object"
click at [199, 376] on select "Select Stylist Aalam [PERSON_NAME] [PERSON_NAME] [PERSON_NAME] [PERSON_NAME] [P…" at bounding box center [220, 380] width 111 height 23
drag, startPoint x: 229, startPoint y: 384, endPoint x: 227, endPoint y: 373, distance: 10.5
click at [229, 384] on select "Select Stylist Aalam [PERSON_NAME] [PERSON_NAME] [PERSON_NAME] [PERSON_NAME] [P…" at bounding box center [220, 380] width 111 height 23
select select "7955"
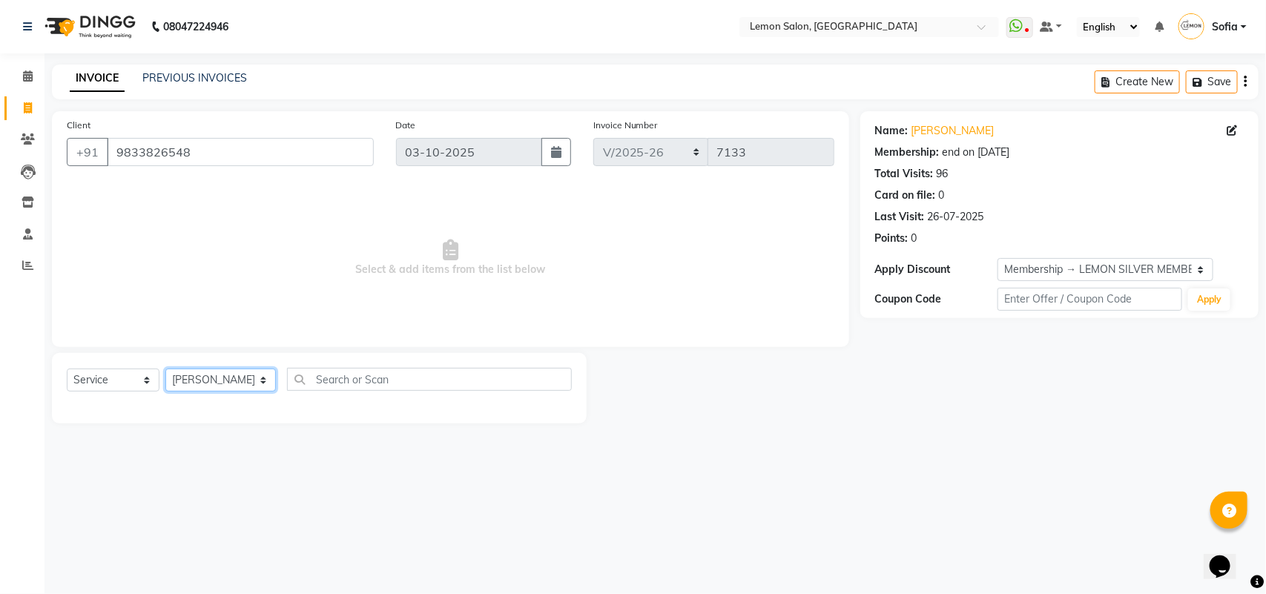
click at [165, 369] on select "Select Stylist Aalam [PERSON_NAME] [PERSON_NAME] [PERSON_NAME] [PERSON_NAME] [P…" at bounding box center [220, 380] width 111 height 23
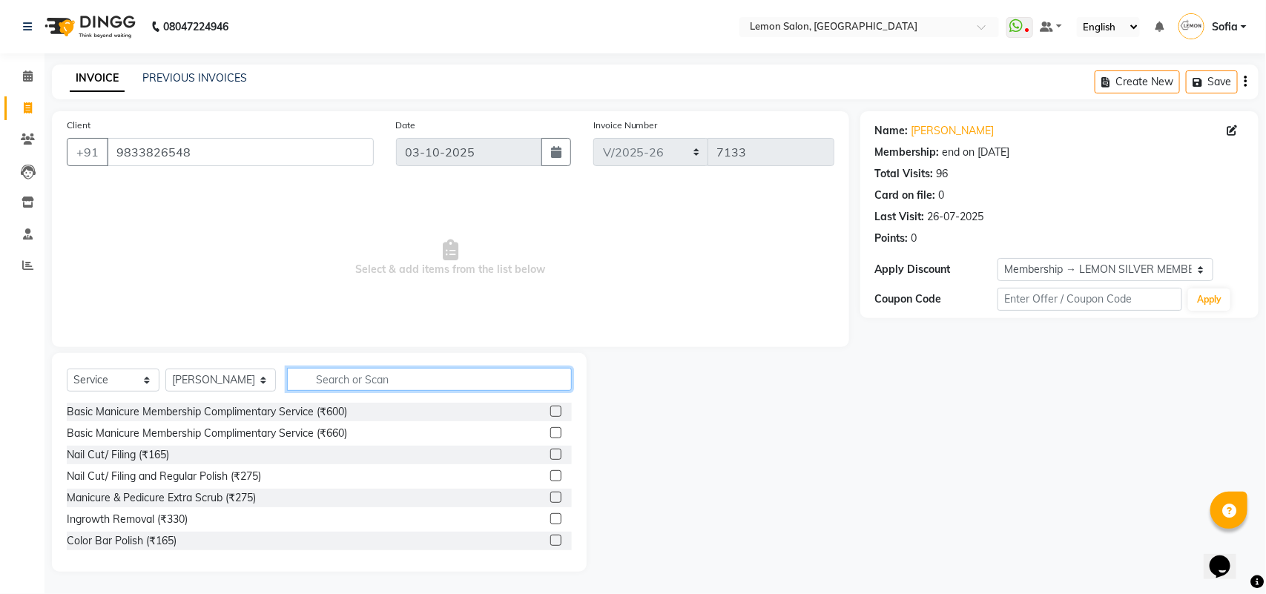
click at [384, 375] on input "text" at bounding box center [429, 379] width 285 height 23
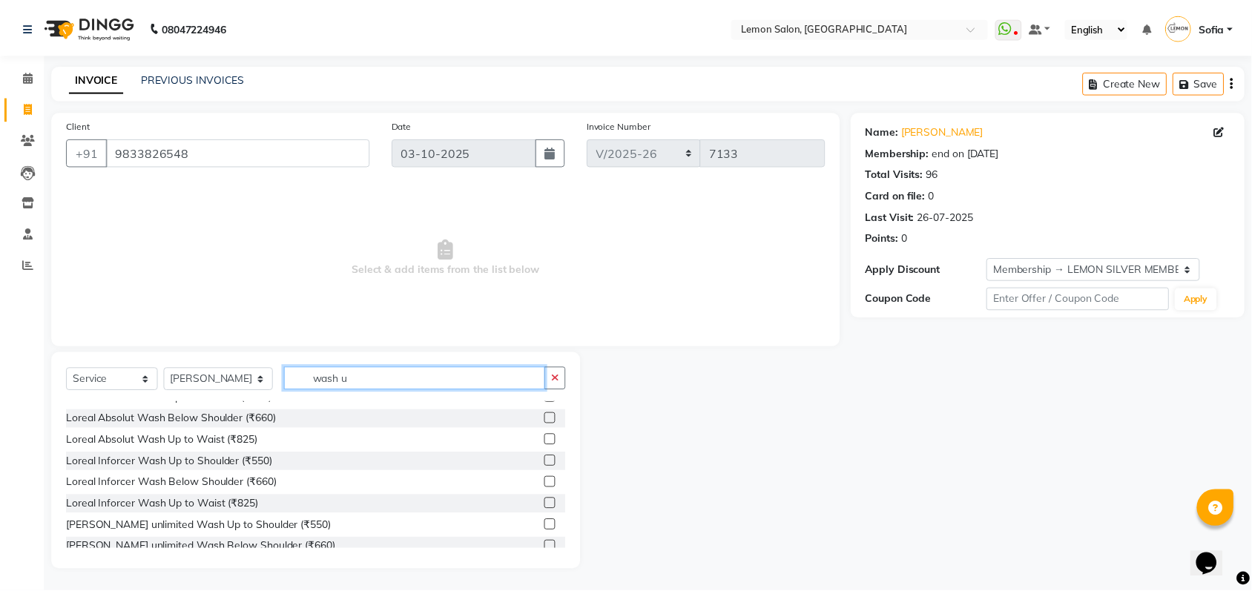
scroll to position [185, 0]
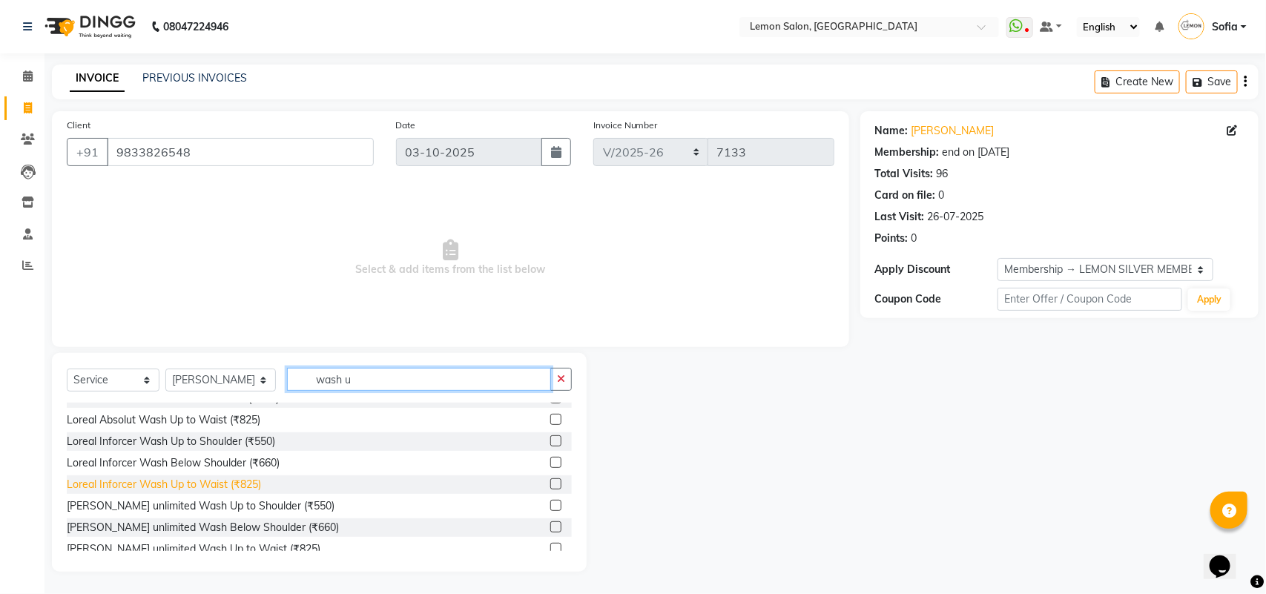
type input "wash u"
click at [217, 487] on div "Loreal Inforcer Wash Up to Waist (₹825)" at bounding box center [164, 485] width 194 height 16
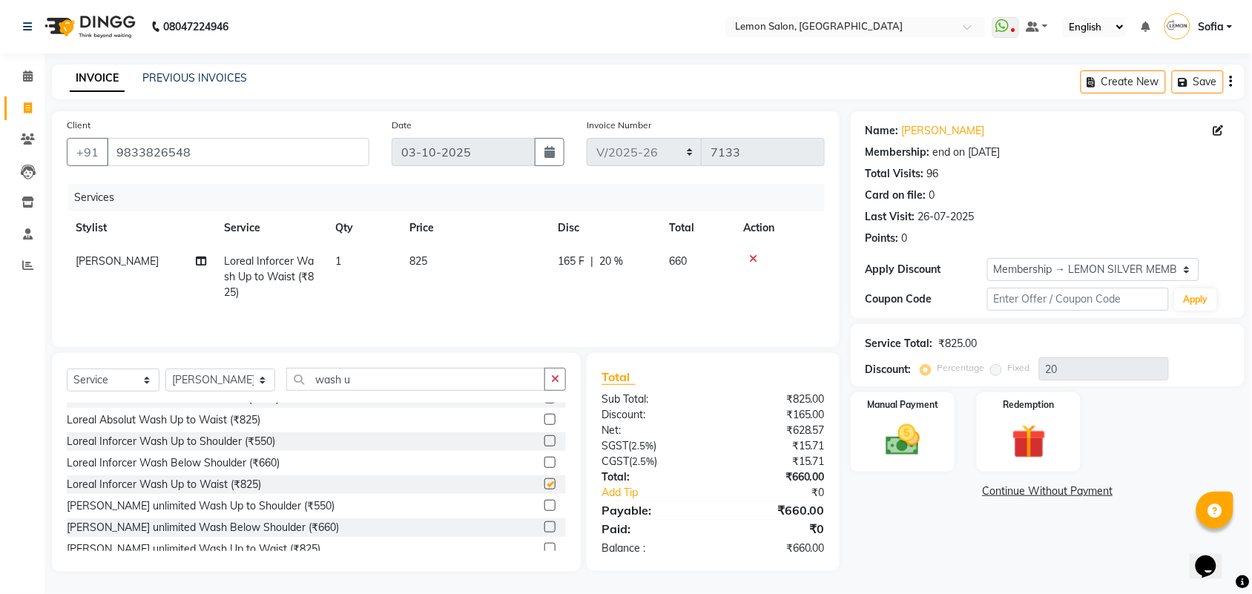
checkbox input "false"
click at [558, 384] on icon "button" at bounding box center [555, 379] width 8 height 10
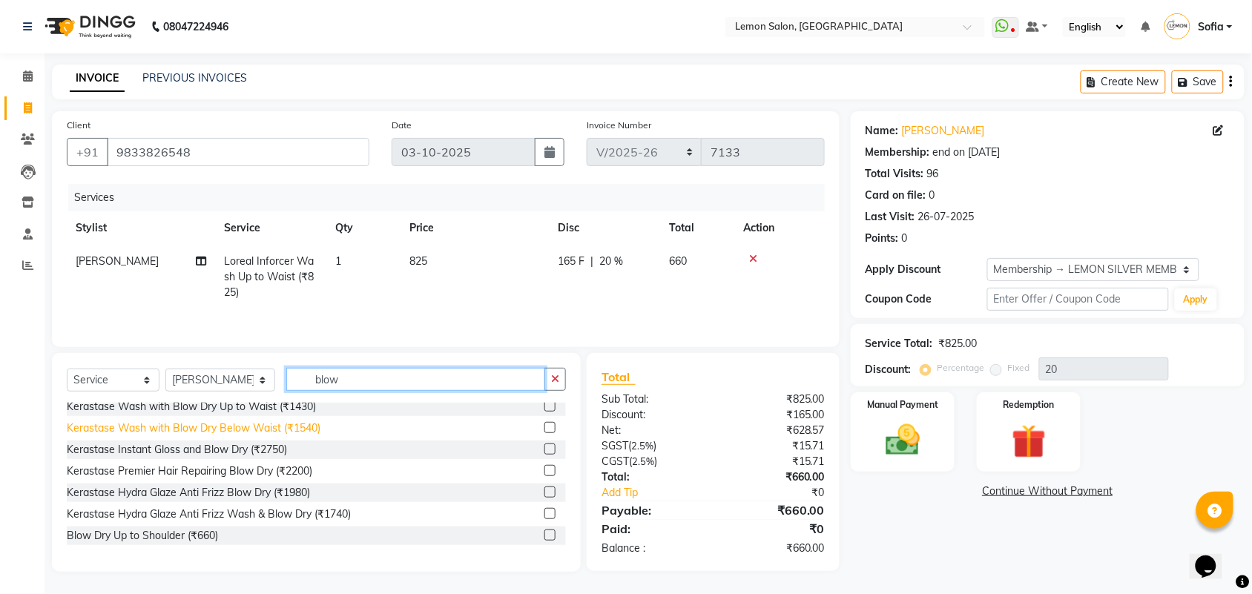
scroll to position [93, 0]
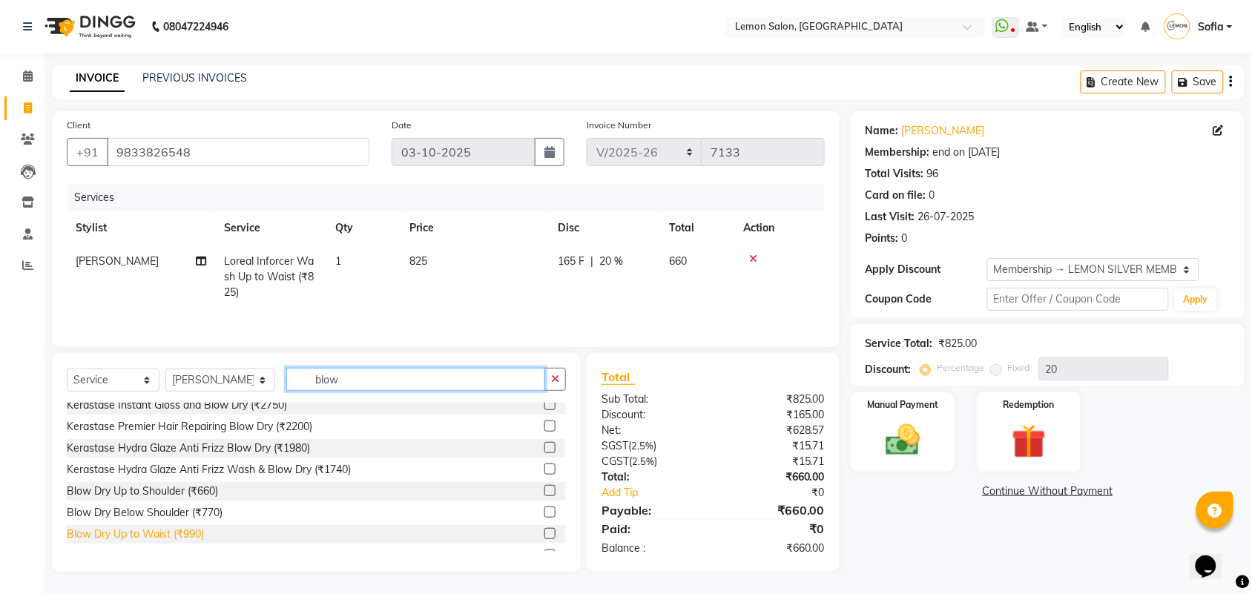
type input "blow"
click at [182, 536] on div "Blow Dry Up to Waist (₹990)" at bounding box center [135, 535] width 137 height 16
checkbox input "false"
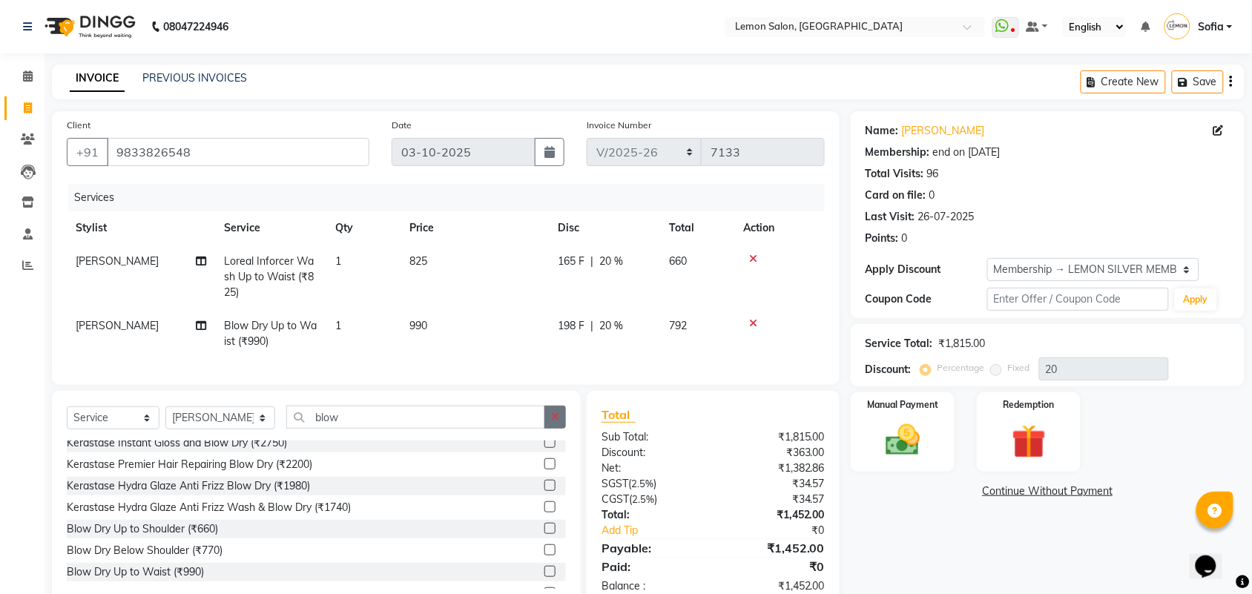
click at [549, 429] on button "button" at bounding box center [556, 417] width 22 height 23
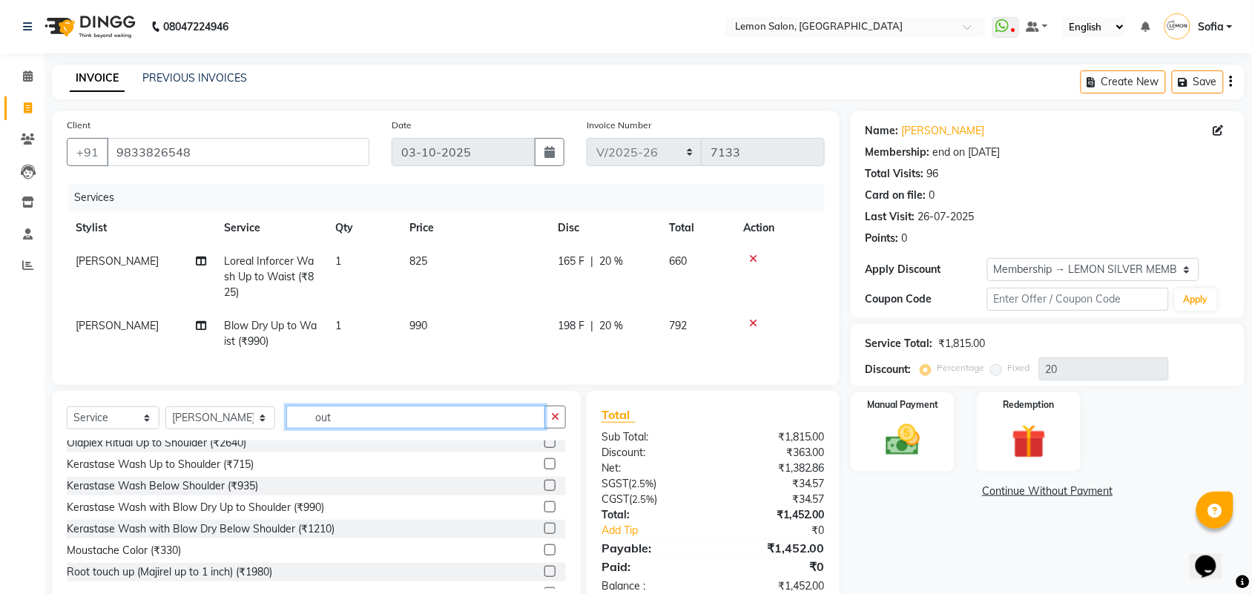
scroll to position [0, 0]
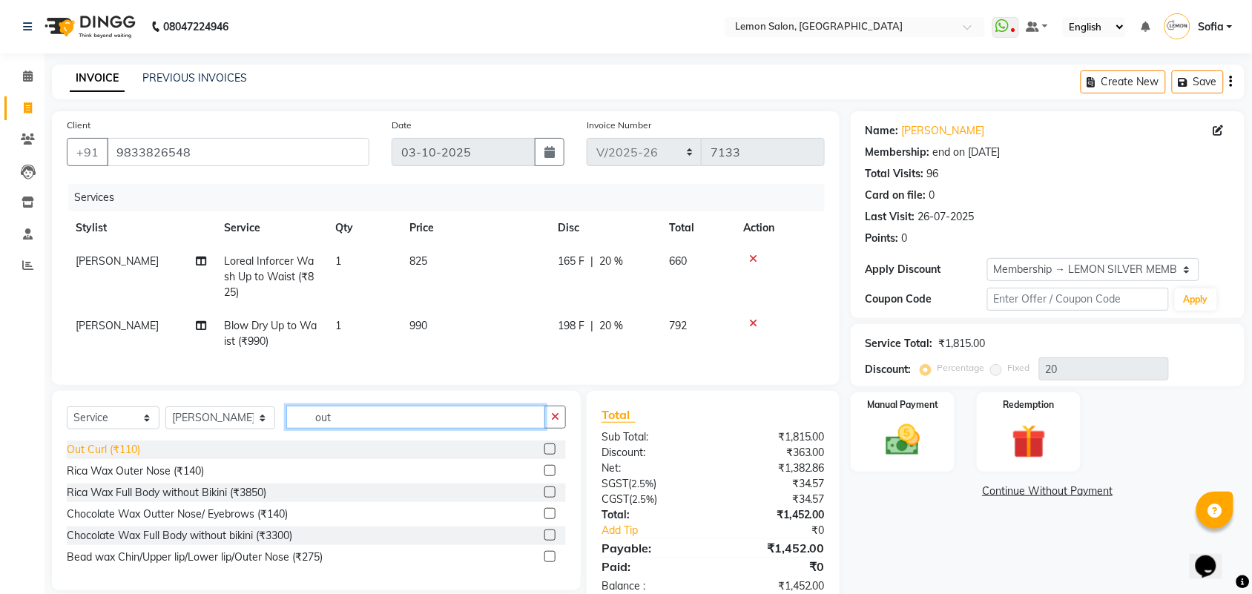
type input "out"
click at [95, 458] on div "Out Curl (₹110)" at bounding box center [103, 450] width 73 height 16
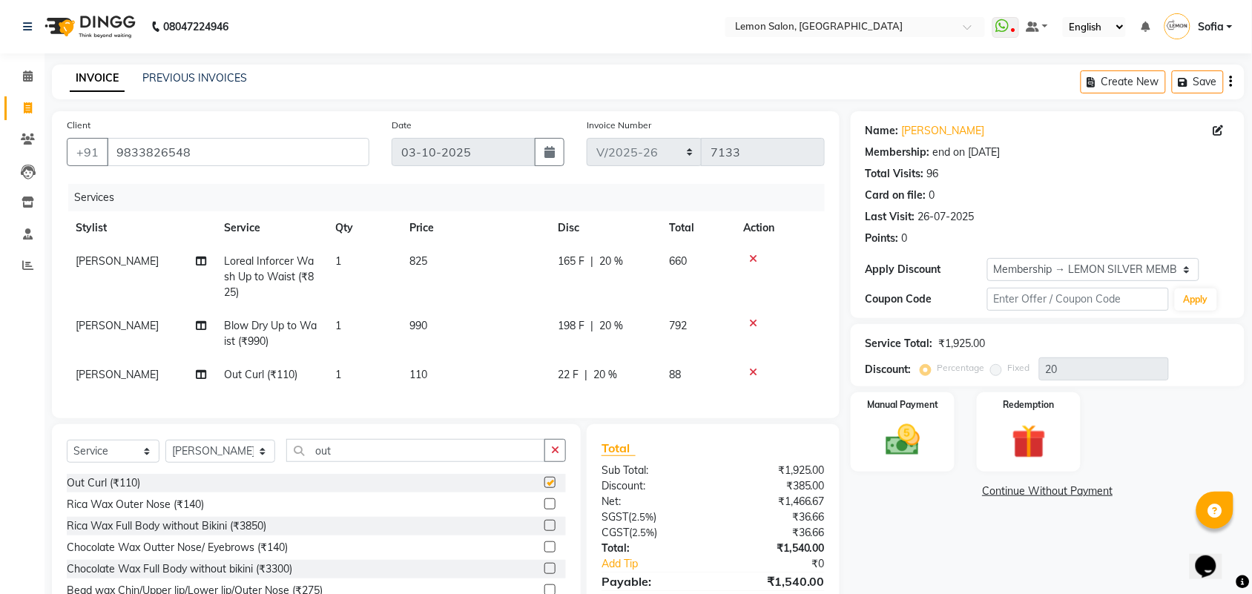
checkbox input "false"
click at [924, 420] on img at bounding box center [903, 440] width 58 height 41
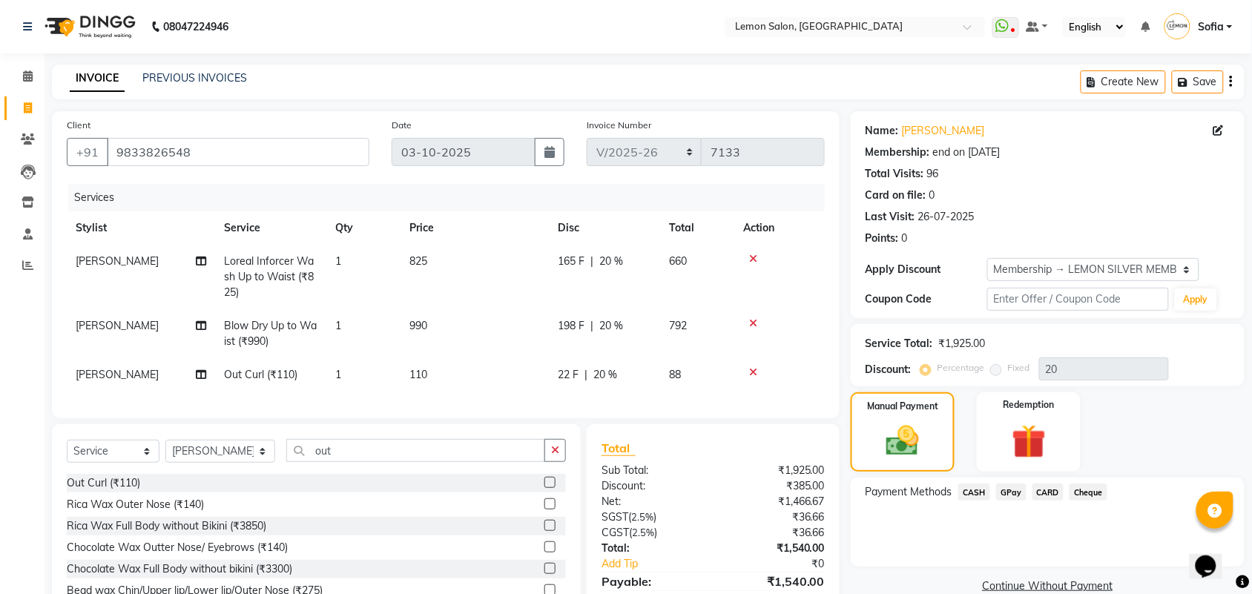
click at [1015, 490] on span "GPay" at bounding box center [1011, 492] width 30 height 17
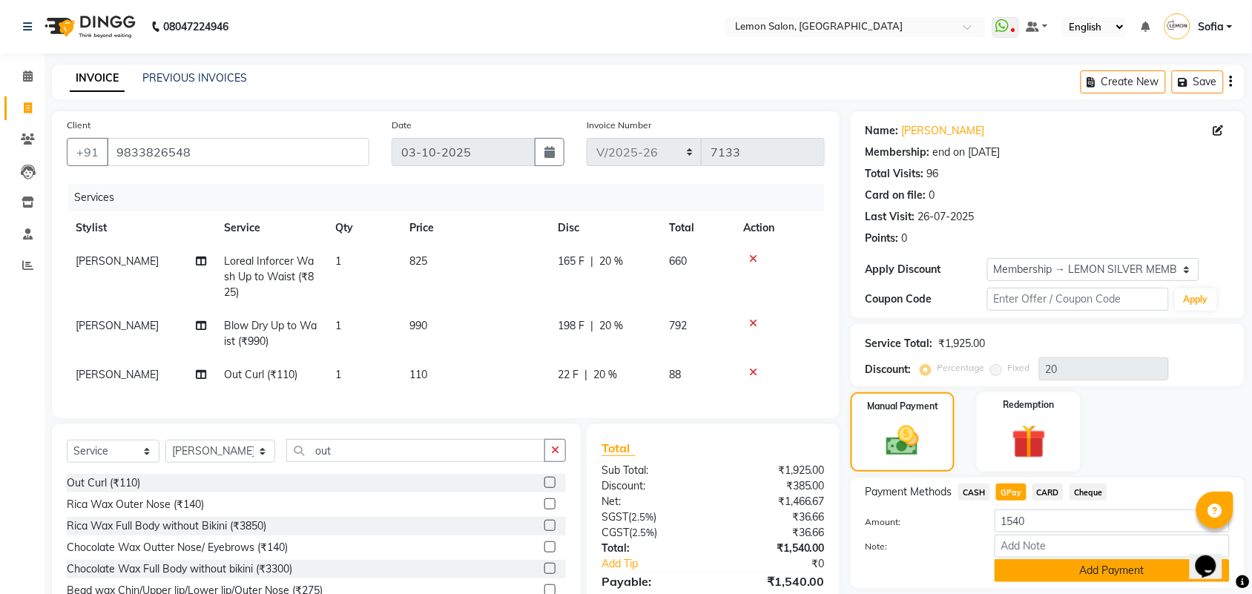
click at [1020, 570] on button "Add Payment" at bounding box center [1112, 570] width 235 height 23
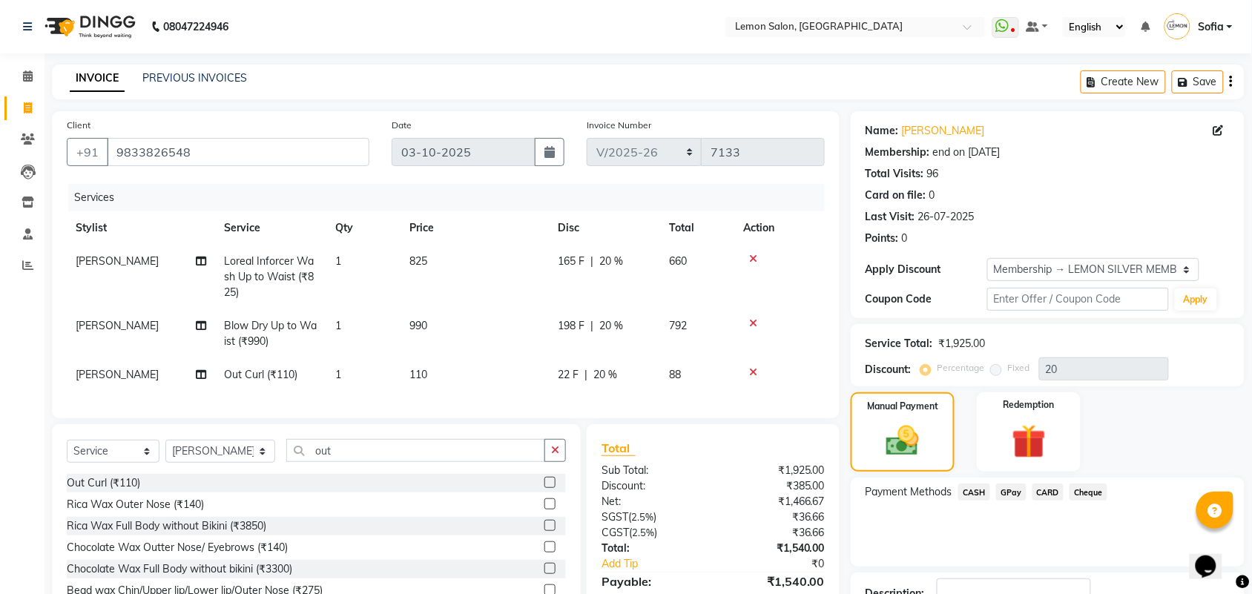
click at [1154, 575] on div "Description:" at bounding box center [1048, 602] width 394 height 58
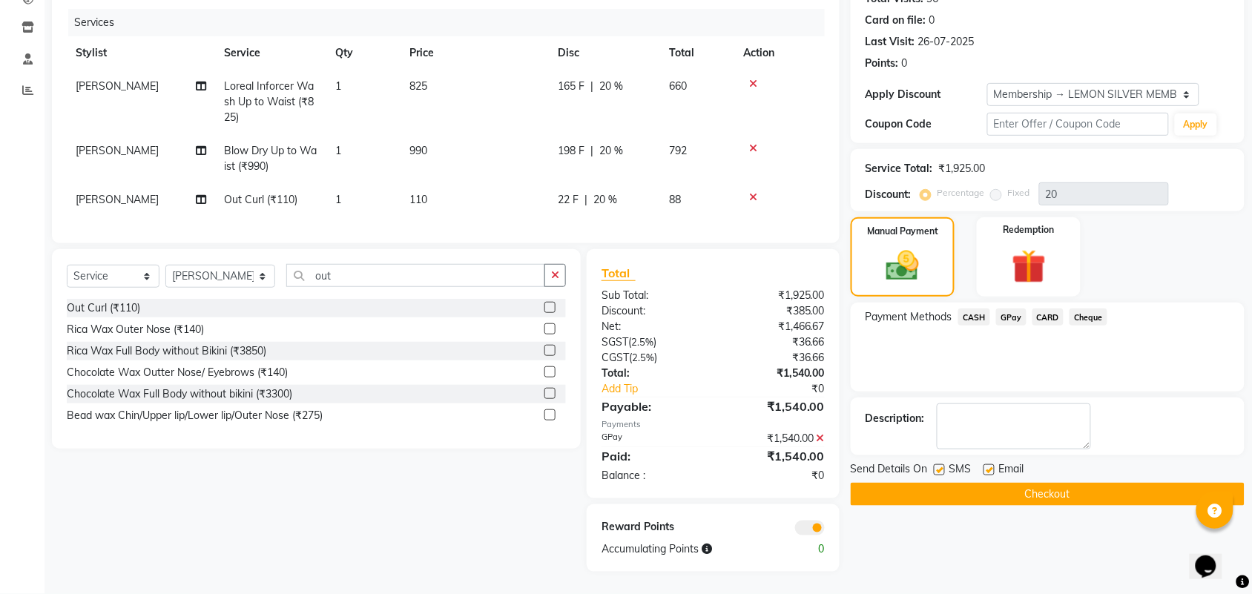
click at [939, 464] on label at bounding box center [939, 469] width 11 height 11
click at [939, 466] on input "checkbox" at bounding box center [939, 471] width 10 height 10
checkbox input "false"
drag, startPoint x: 988, startPoint y: 458, endPoint x: 991, endPoint y: 484, distance: 26.1
click at [989, 464] on label at bounding box center [989, 469] width 11 height 11
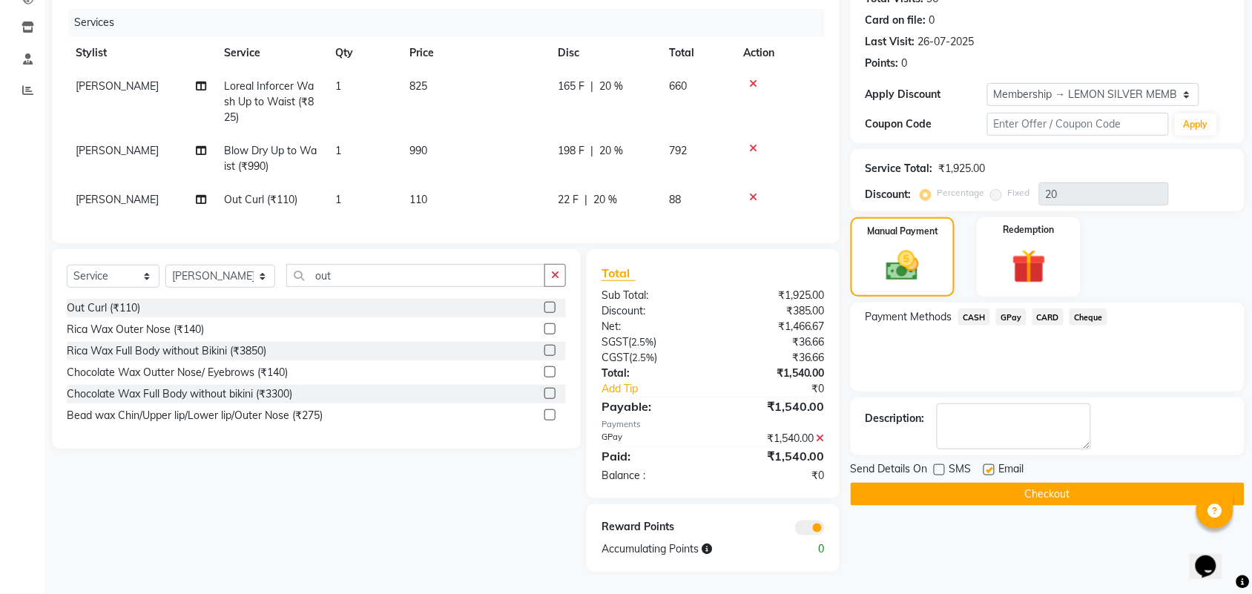
click at [989, 466] on input "checkbox" at bounding box center [989, 471] width 10 height 10
checkbox input "false"
click at [991, 484] on button "Checkout" at bounding box center [1048, 494] width 394 height 23
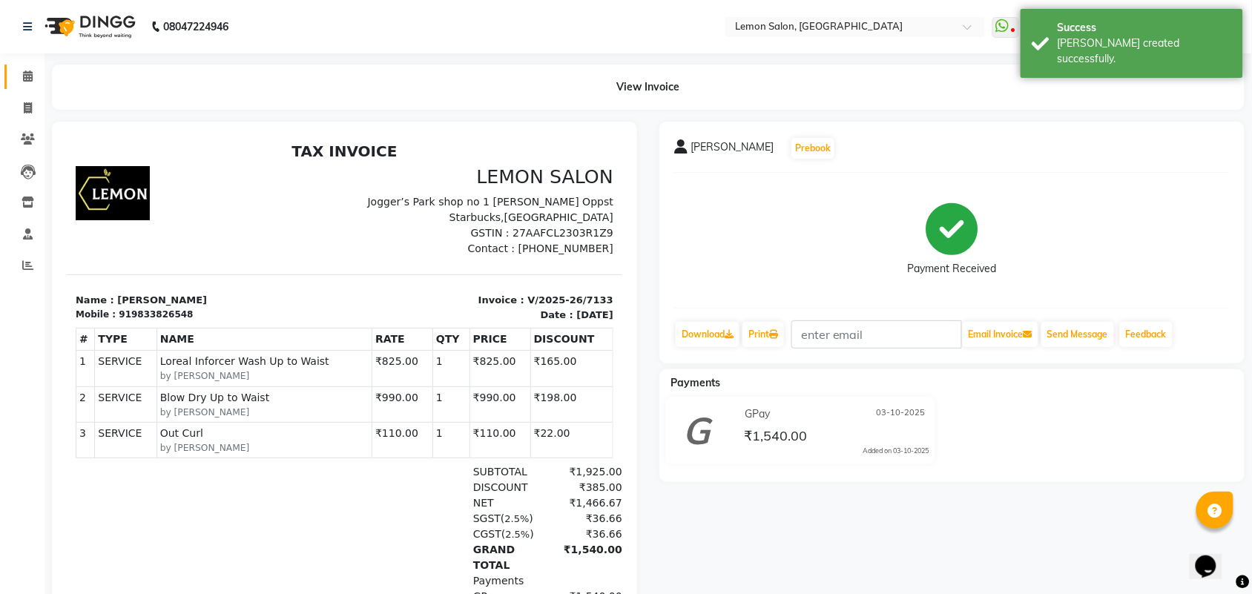
click at [28, 83] on span at bounding box center [28, 76] width 26 height 17
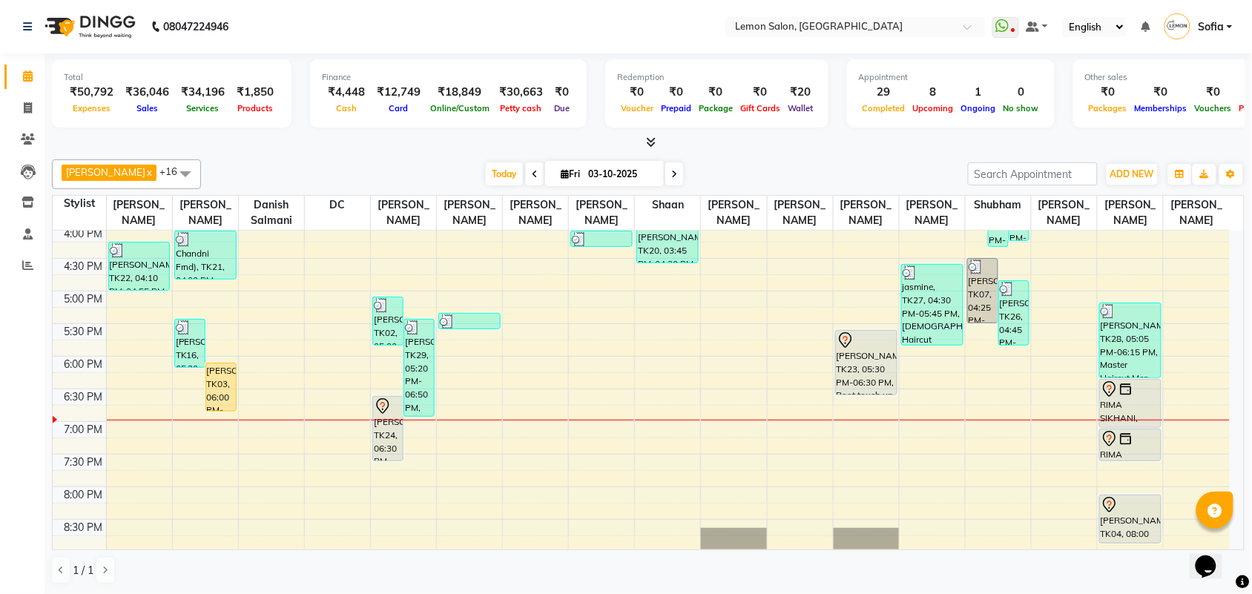
scroll to position [464, 0]
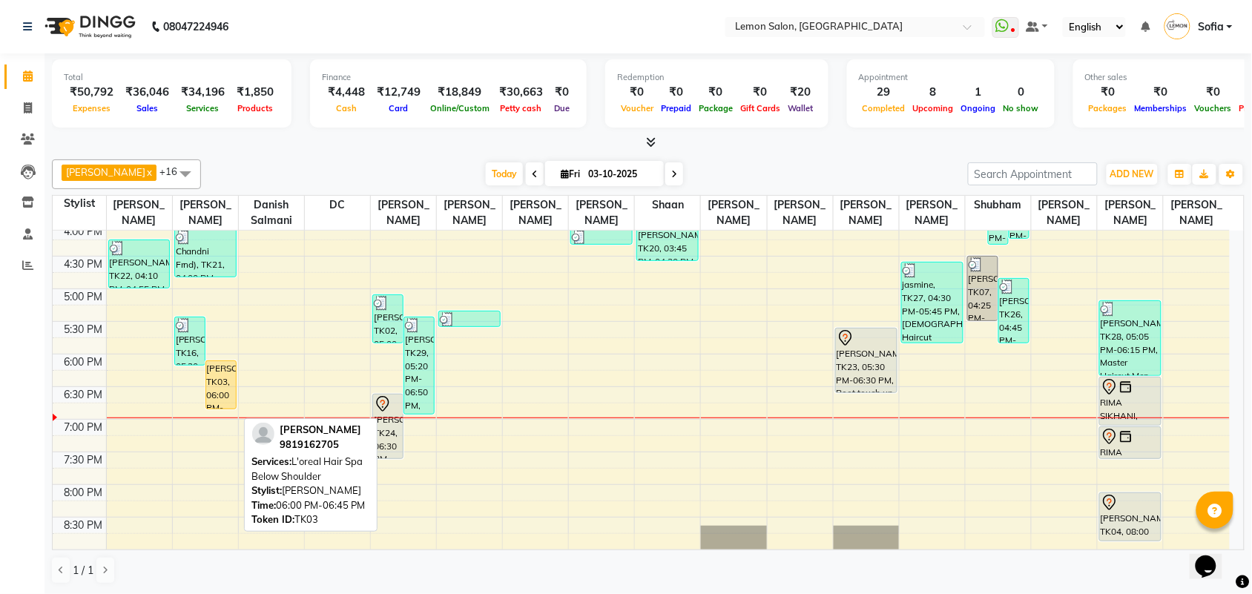
click at [217, 409] on div "[PERSON_NAME], TK03, 06:00 PM-06:45 PM, L'oreal Hair Spa Below Shoulder" at bounding box center [221, 384] width 30 height 47
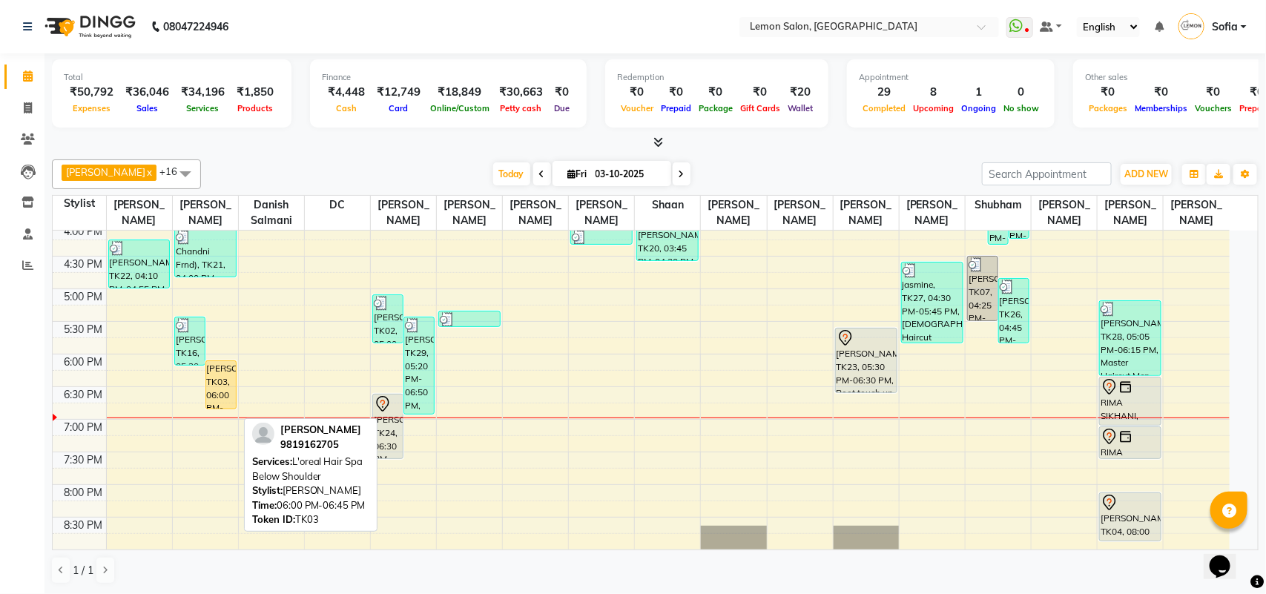
select select "1"
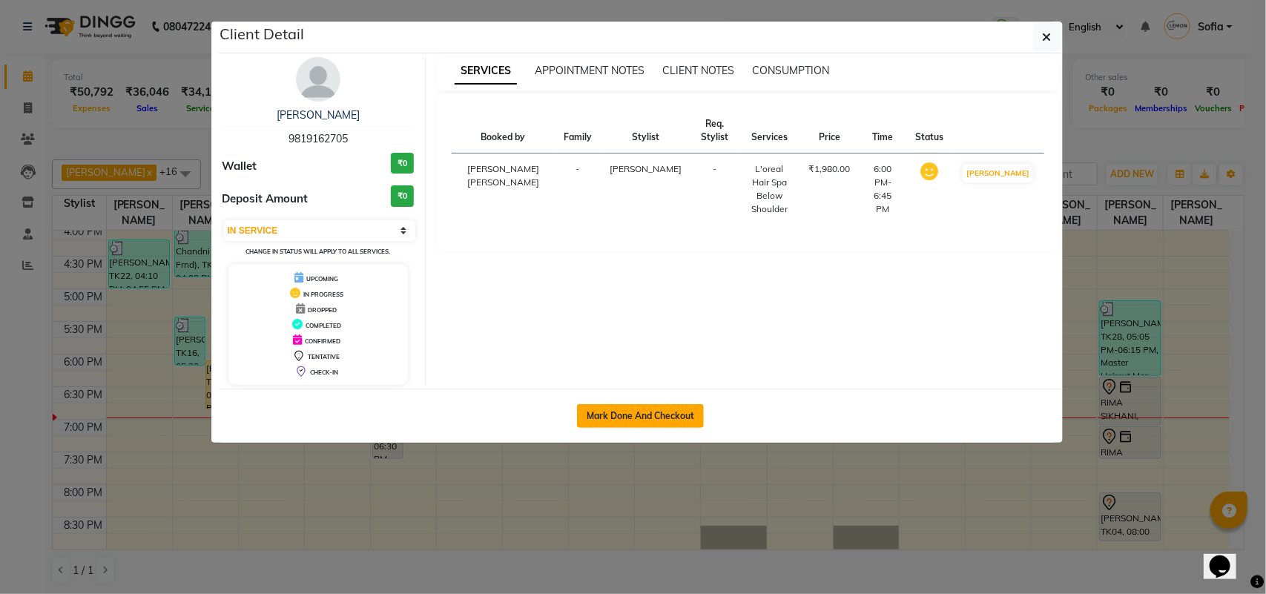
click at [611, 405] on button "Mark Done And Checkout" at bounding box center [640, 416] width 127 height 24
select select "551"
select select "service"
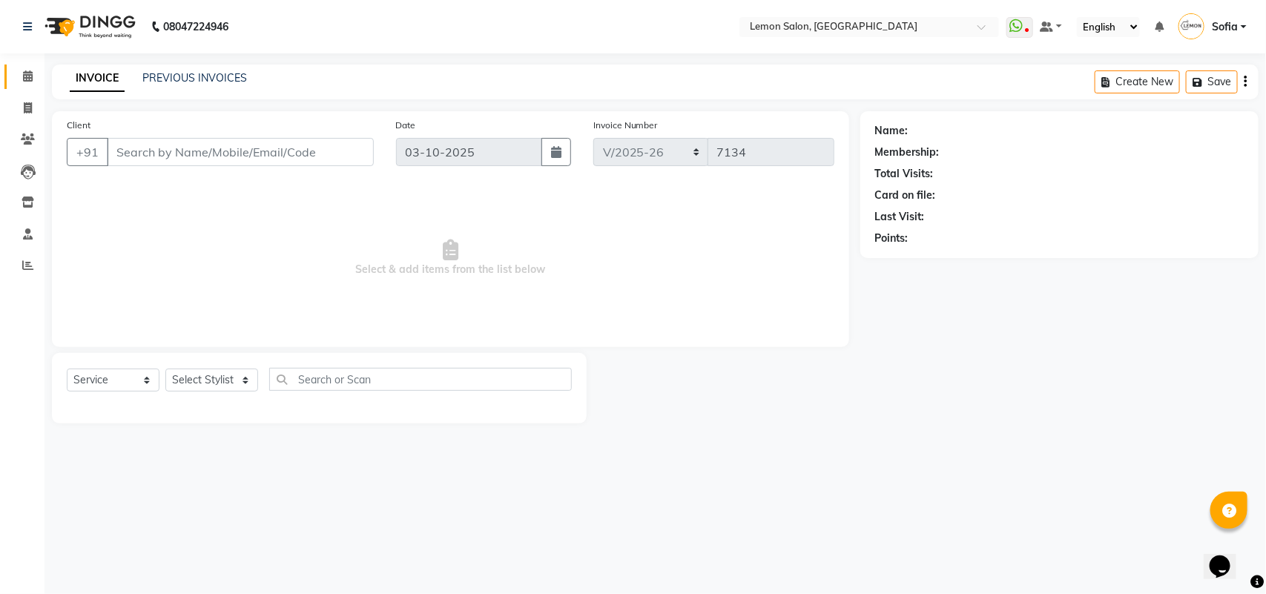
type input "9819162705"
select select "7472"
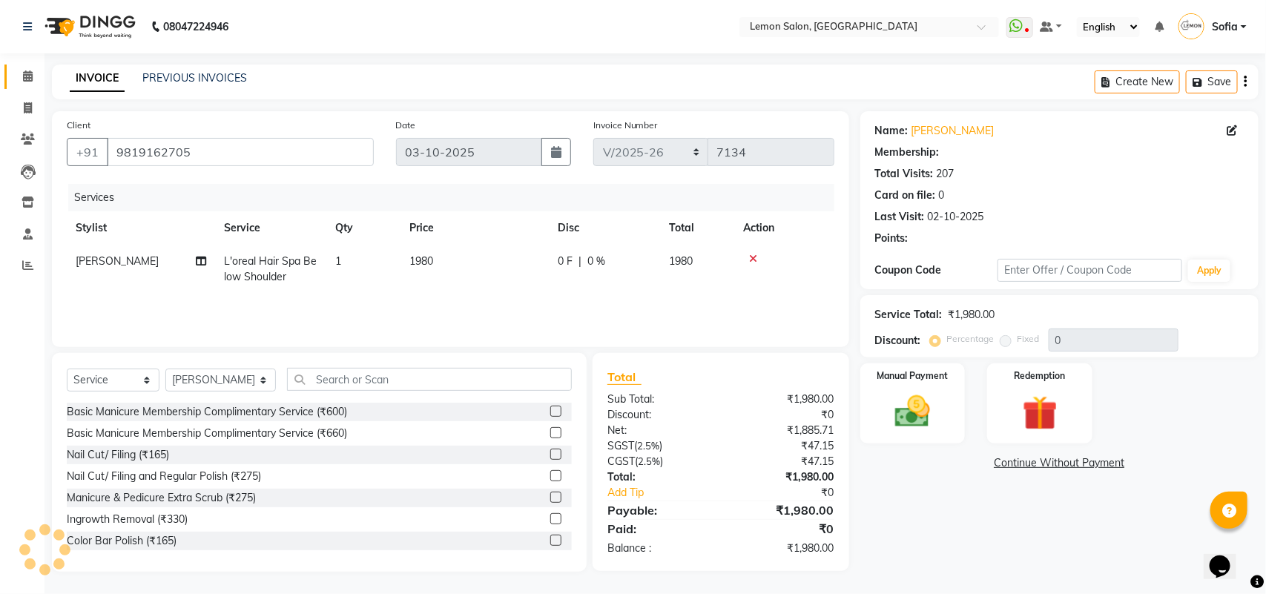
select select "1: Object"
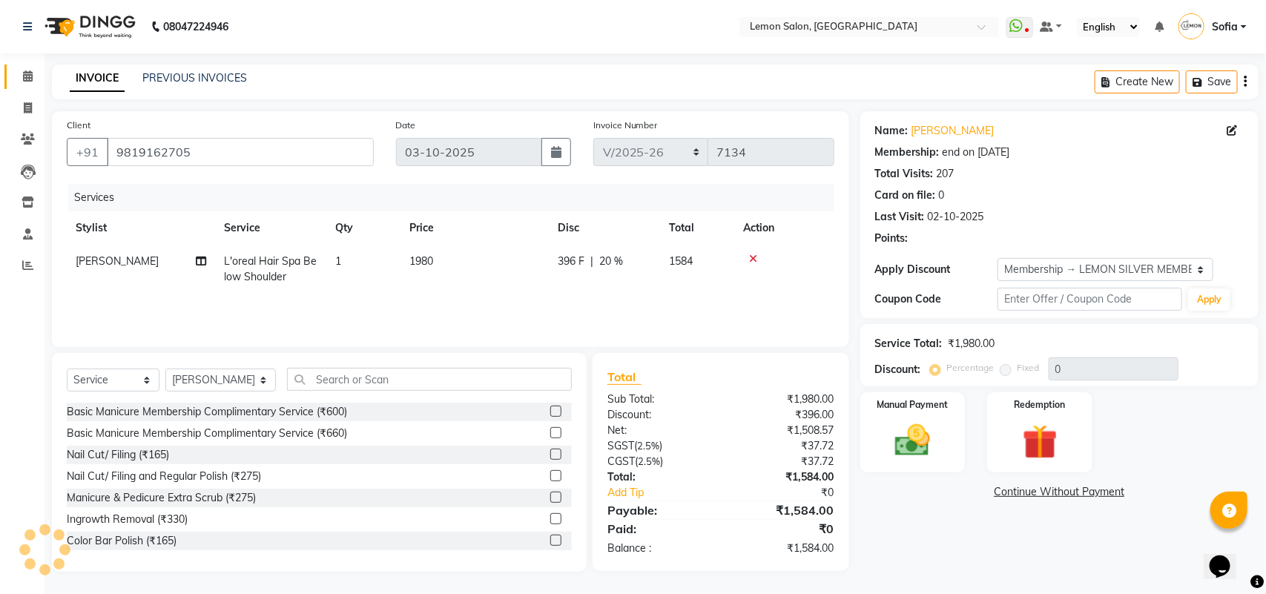
type input "20"
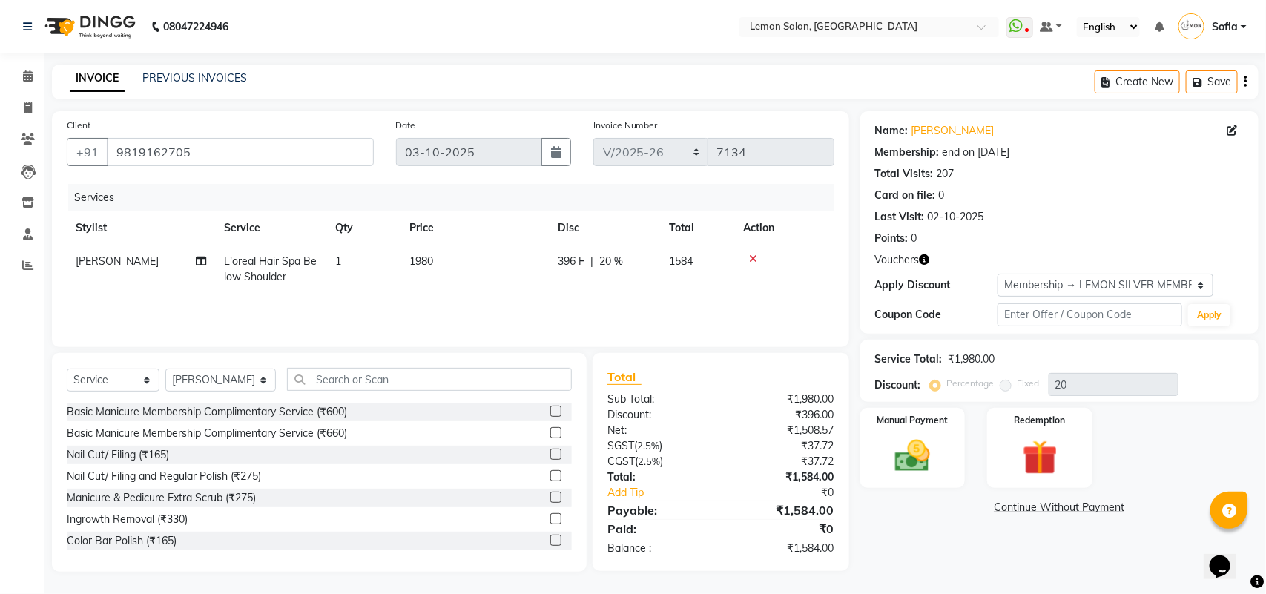
click at [239, 268] on td "L'oreal Hair Spa Below Shoulder" at bounding box center [270, 269] width 111 height 49
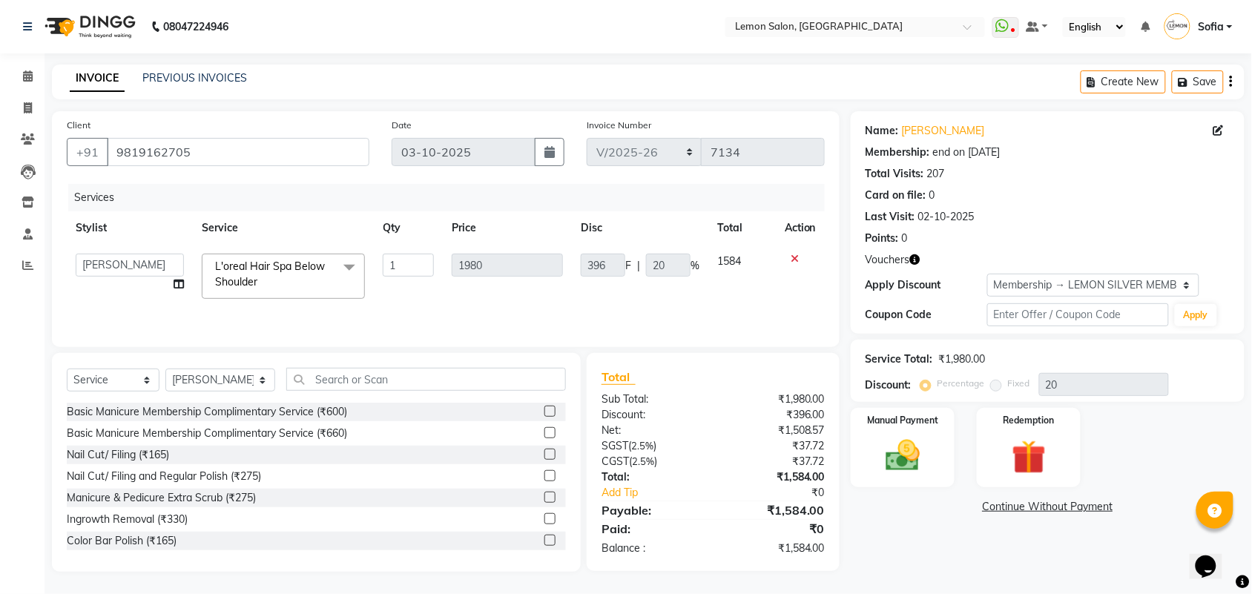
drag, startPoint x: 351, startPoint y: 271, endPoint x: 303, endPoint y: 277, distance: 48.6
click at [350, 271] on span at bounding box center [350, 268] width 30 height 28
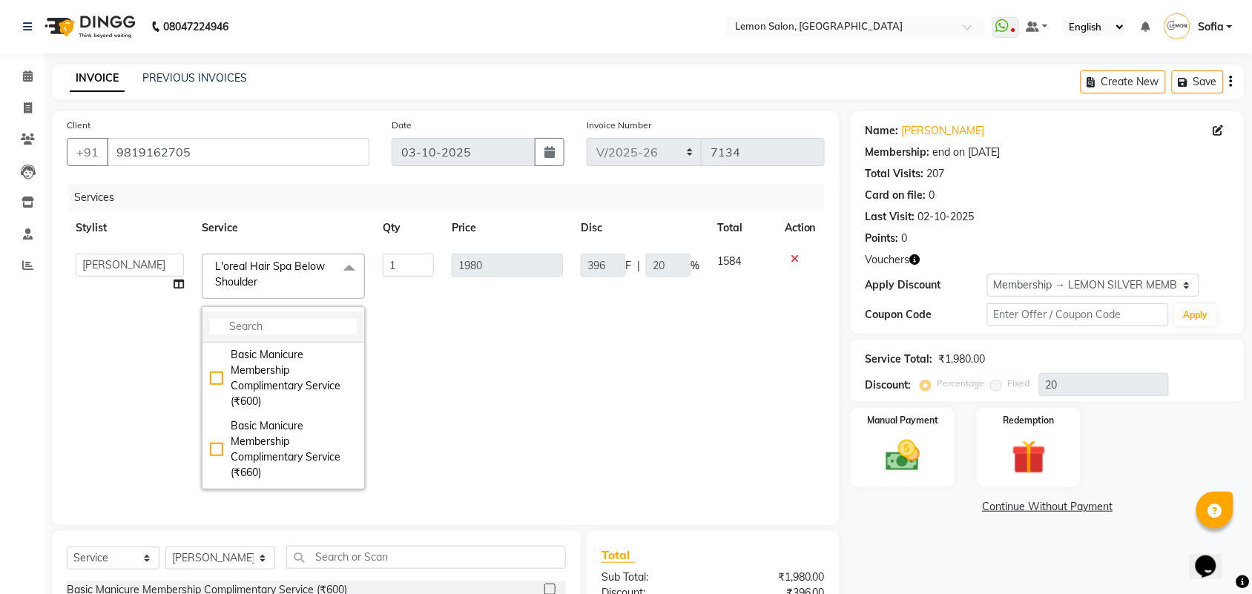
click at [246, 319] on input "multiselect-search" at bounding box center [283, 327] width 147 height 16
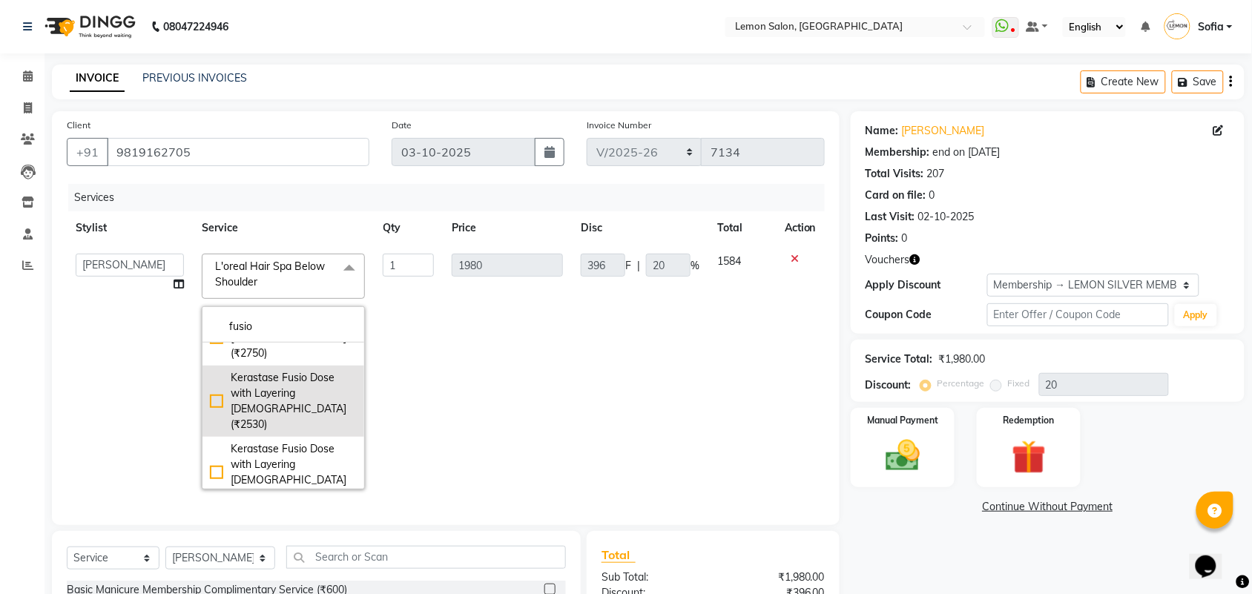
scroll to position [185, 0]
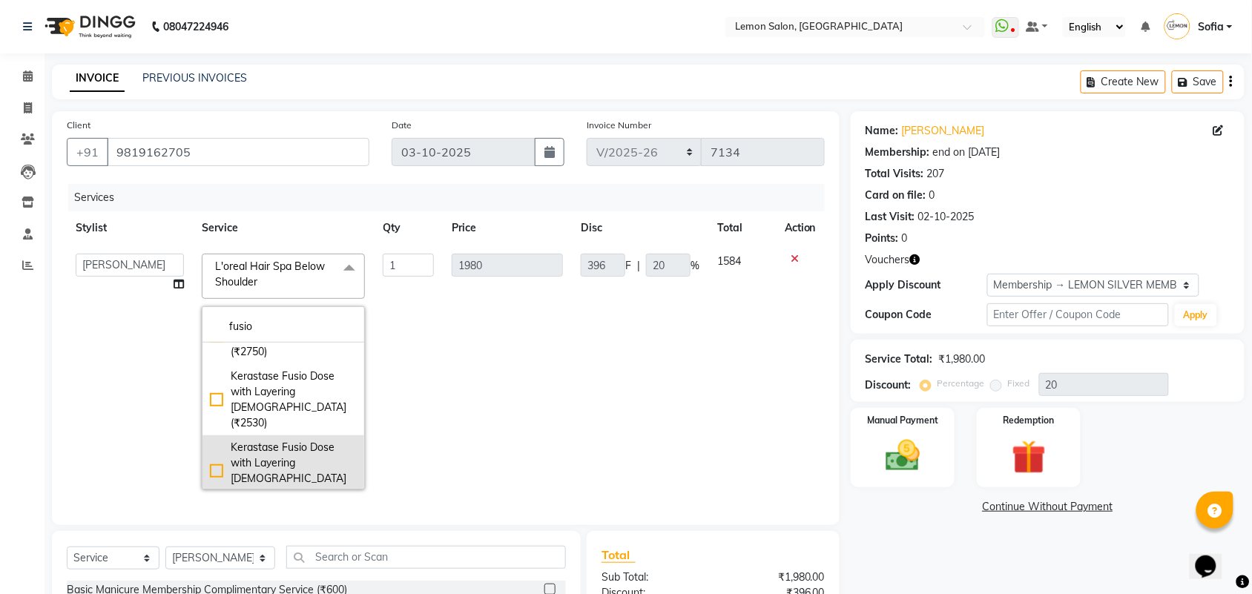
type input "fusio"
click at [284, 440] on div "Kerastase Fusio Dose with Layering [DEMOGRAPHIC_DATA] (₹3300)" at bounding box center [283, 471] width 147 height 62
checkbox input "true"
type input "3300"
type input "660"
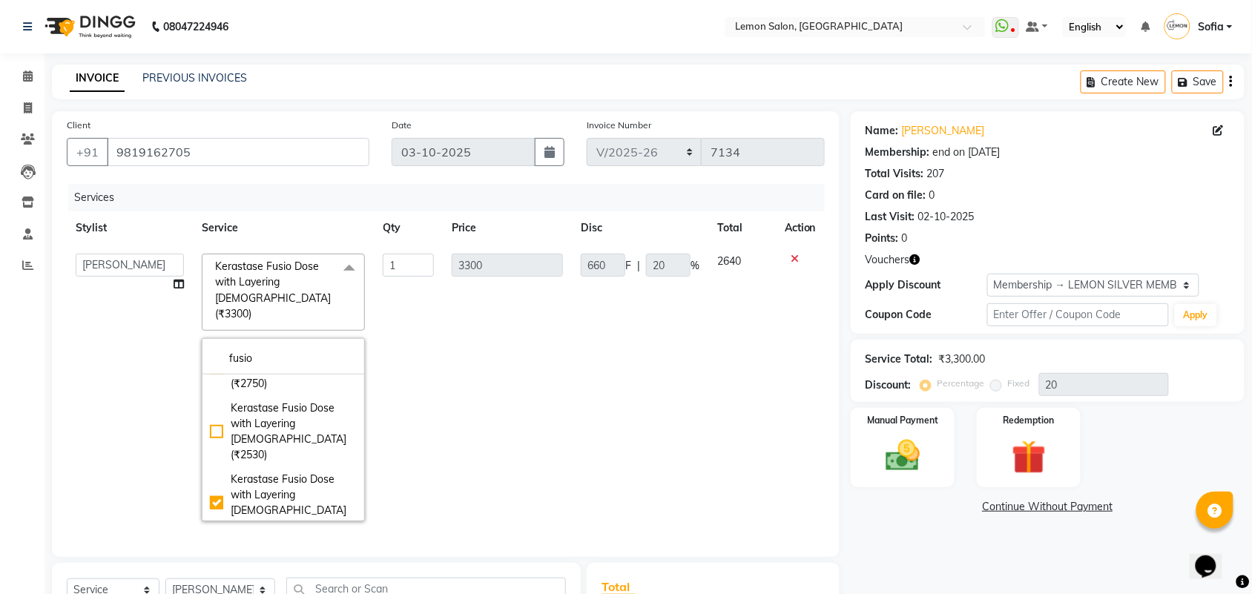
click at [505, 375] on td "3300" at bounding box center [507, 388] width 129 height 286
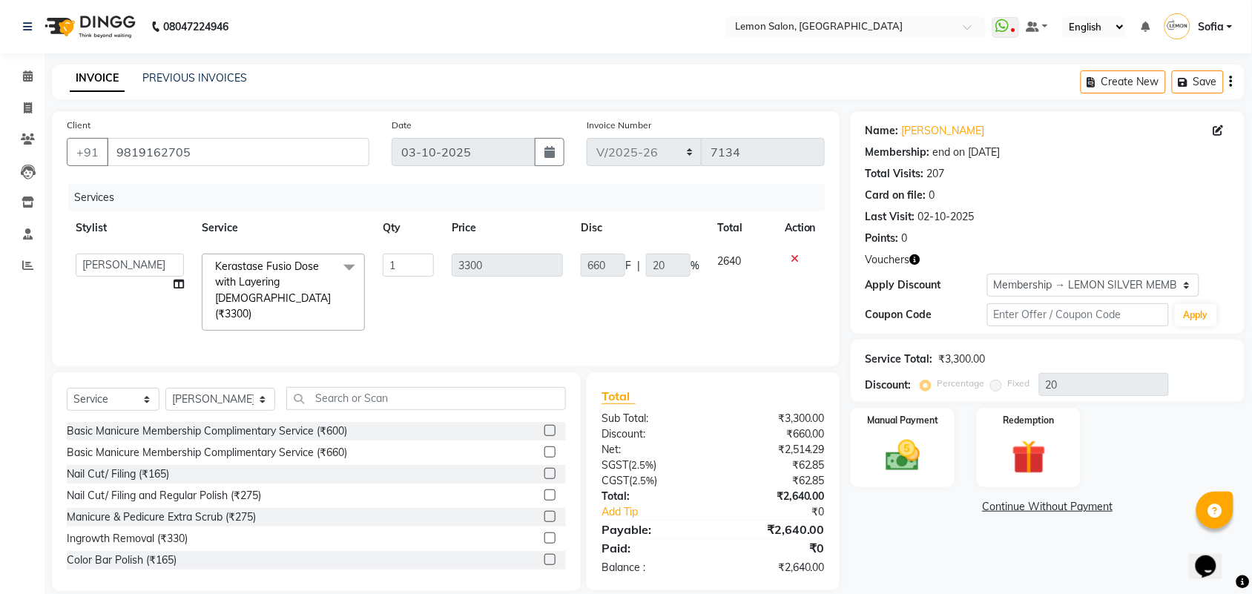
click at [911, 265] on icon "button" at bounding box center [915, 259] width 10 height 10
click at [1013, 236] on div "Points: 0" at bounding box center [1048, 239] width 364 height 16
click at [1013, 438] on img at bounding box center [1029, 458] width 58 height 45
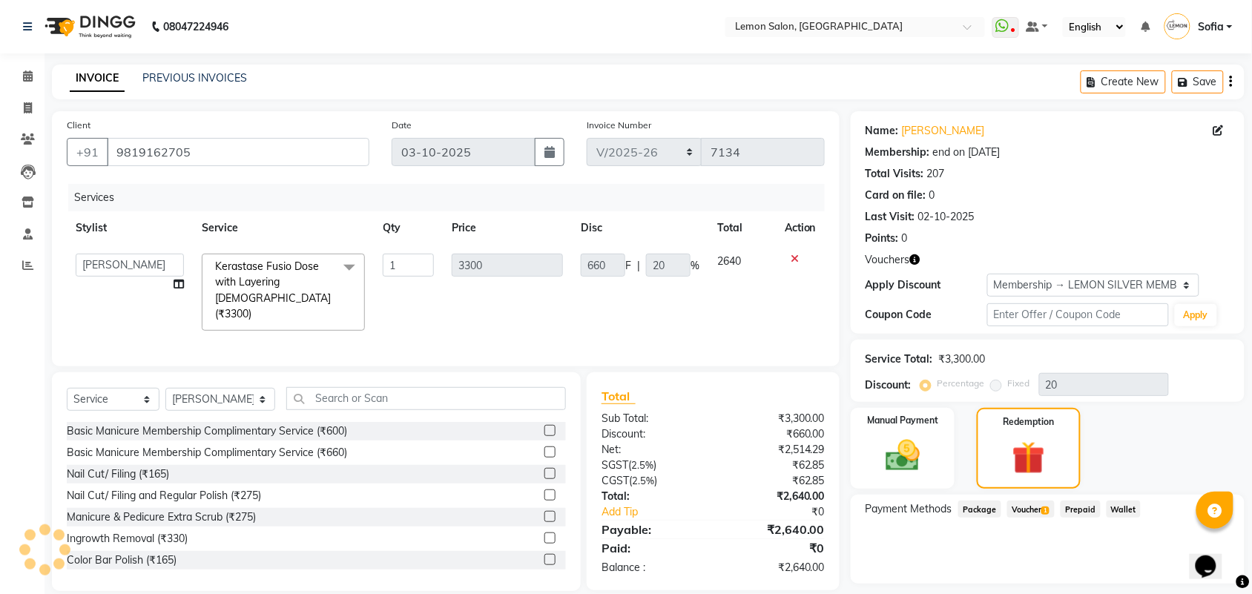
click at [1026, 505] on span "Voucher 1" at bounding box center [1031, 509] width 47 height 17
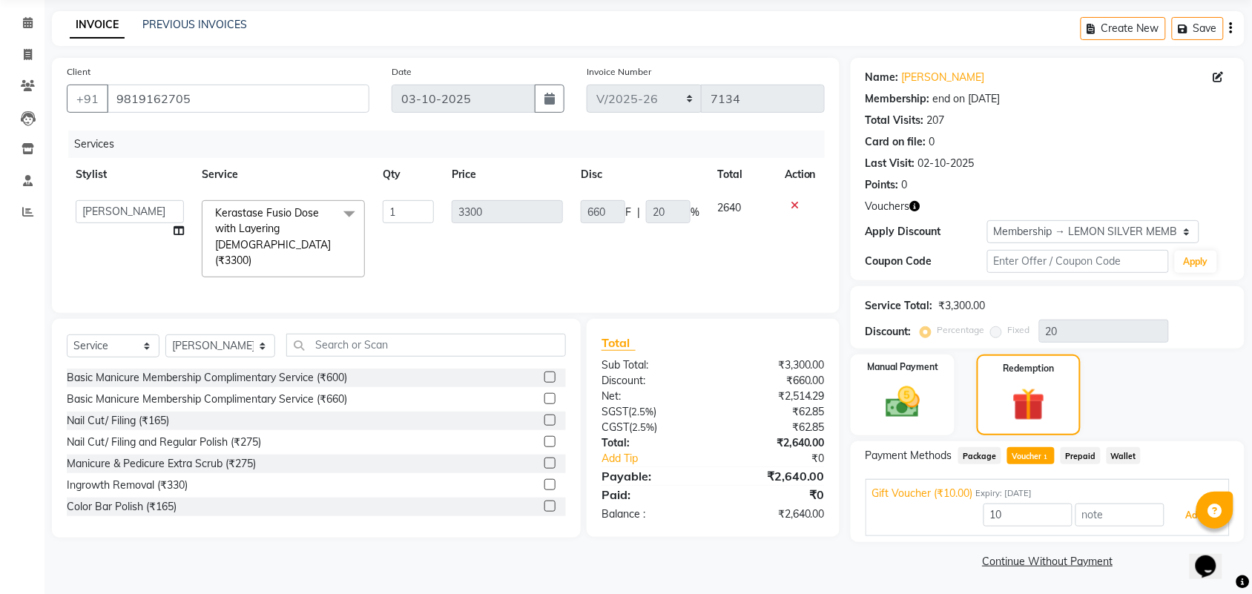
drag, startPoint x: 1195, startPoint y: 510, endPoint x: 1088, endPoint y: 497, distance: 107.7
click at [1193, 510] on button "Add" at bounding box center [1195, 515] width 54 height 25
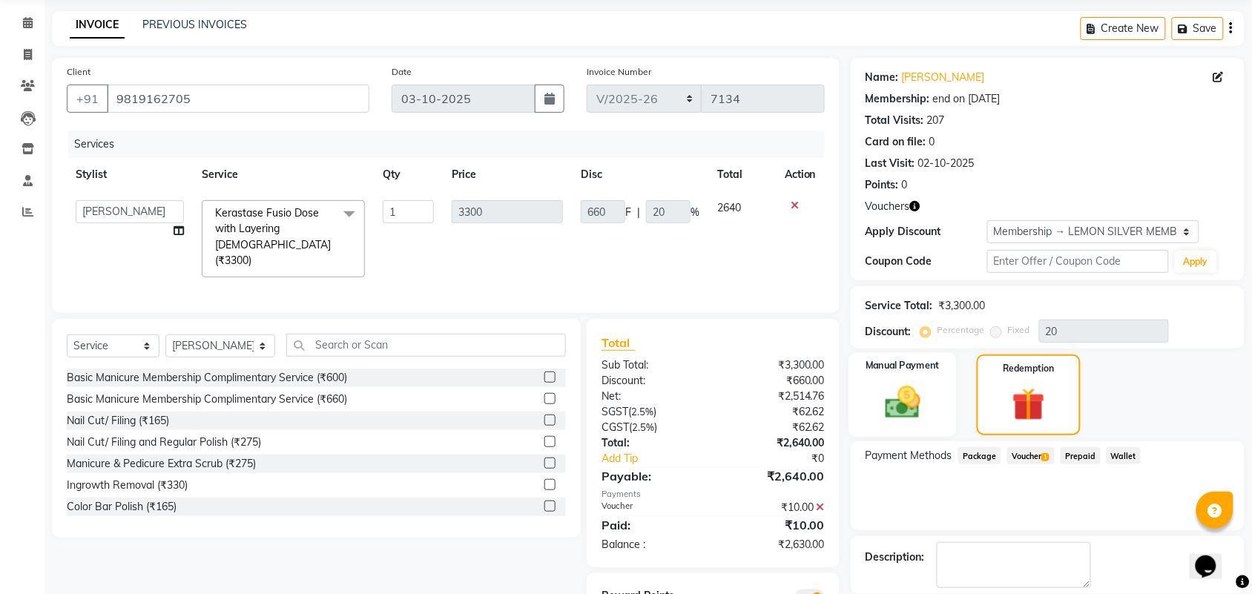
click at [889, 394] on img at bounding box center [903, 402] width 58 height 41
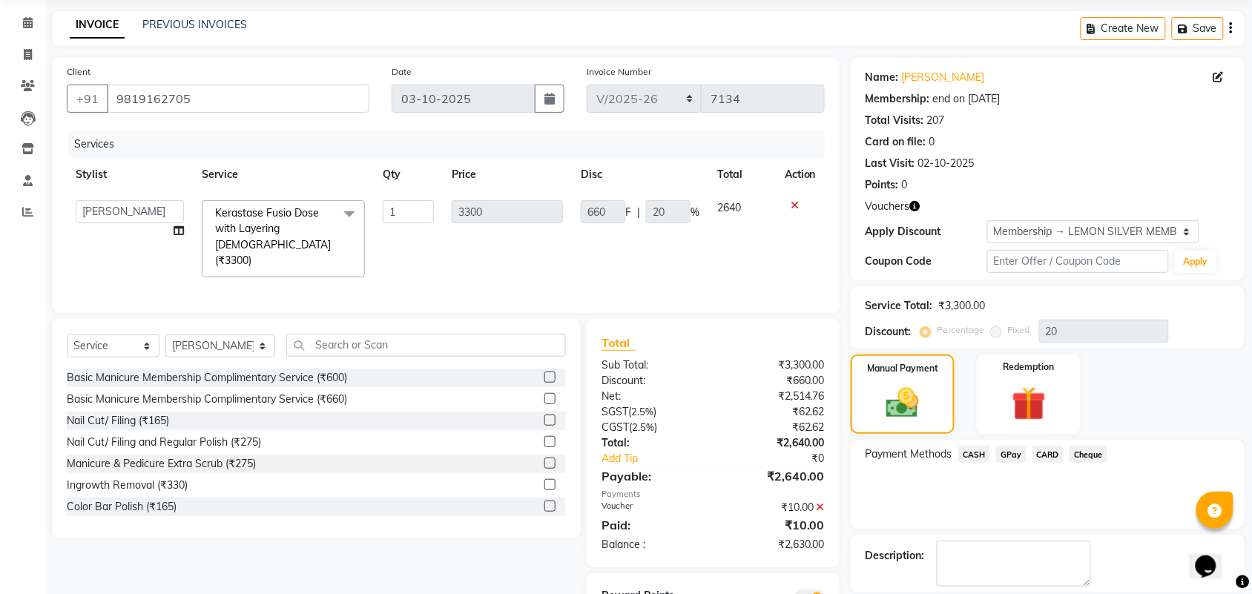
scroll to position [125, 0]
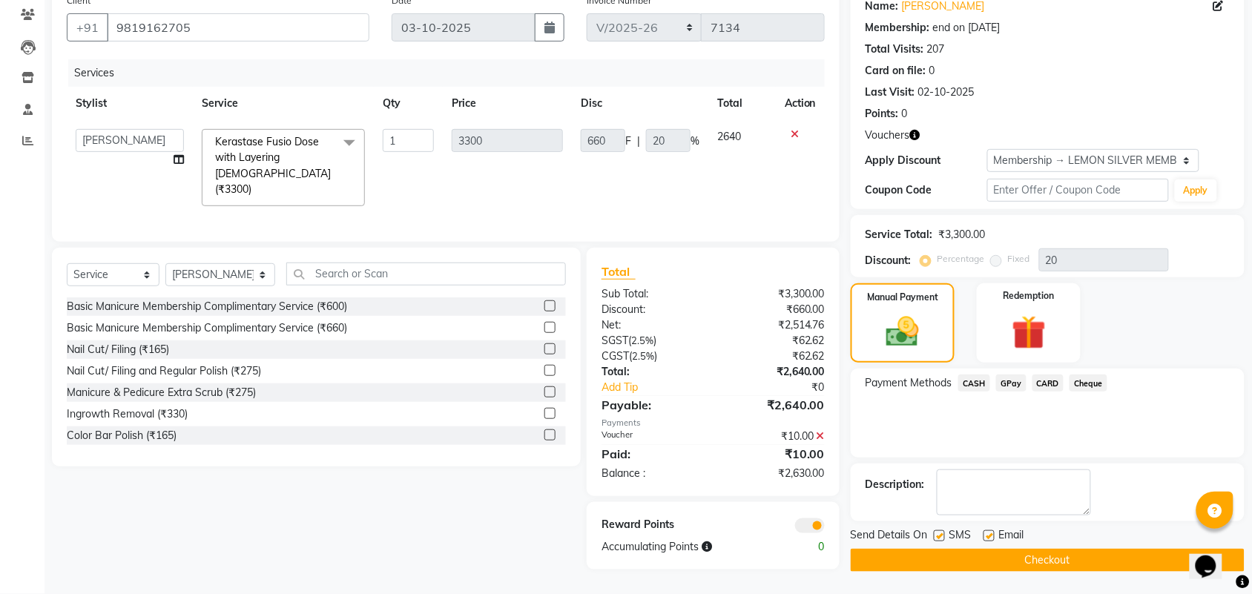
drag, startPoint x: 981, startPoint y: 386, endPoint x: 980, endPoint y: 398, distance: 12.6
click at [981, 387] on span "CASH" at bounding box center [975, 383] width 32 height 17
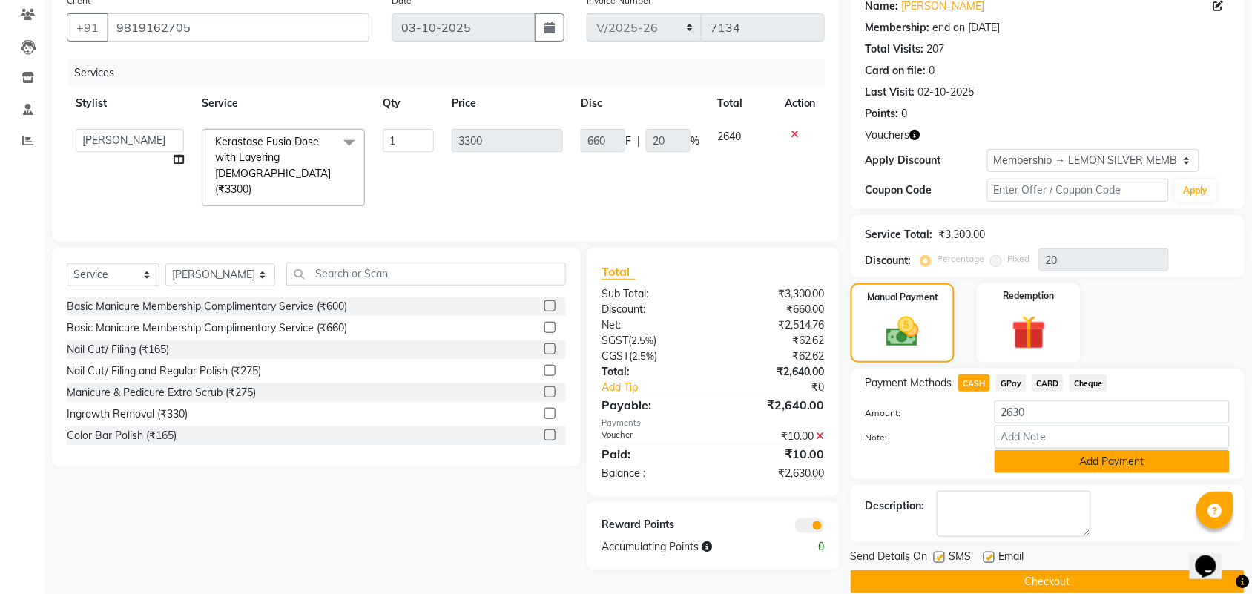
click at [1029, 471] on button "Add Payment" at bounding box center [1112, 461] width 235 height 23
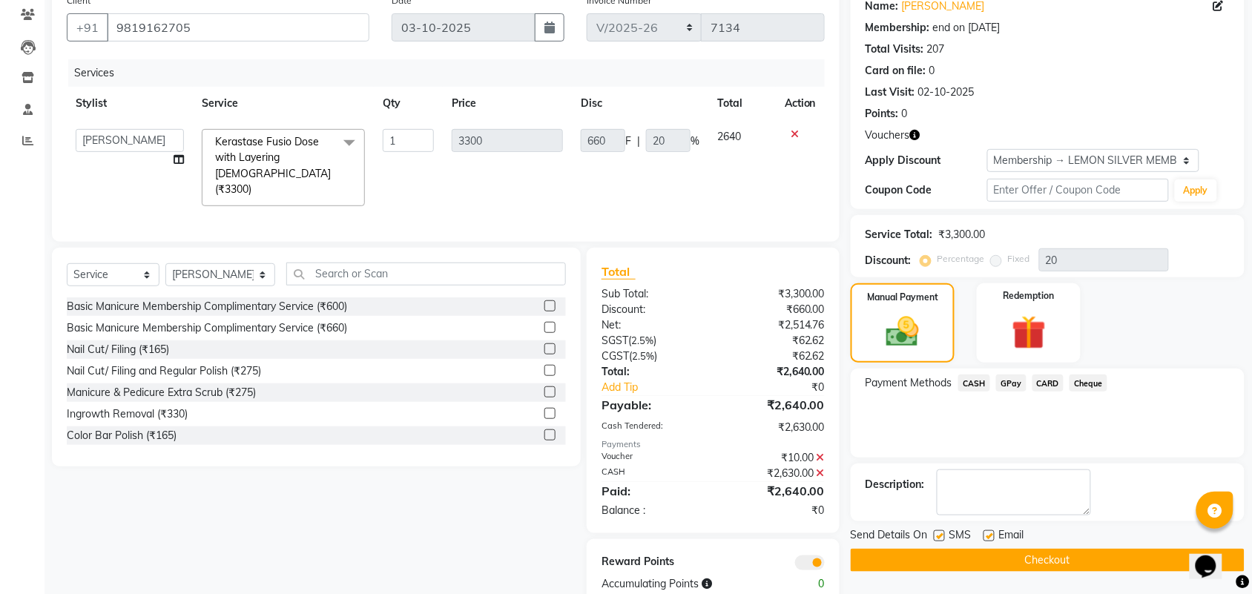
drag, startPoint x: 958, startPoint y: 559, endPoint x: 972, endPoint y: 560, distance: 14.2
click at [959, 560] on button "Checkout" at bounding box center [1048, 560] width 394 height 23
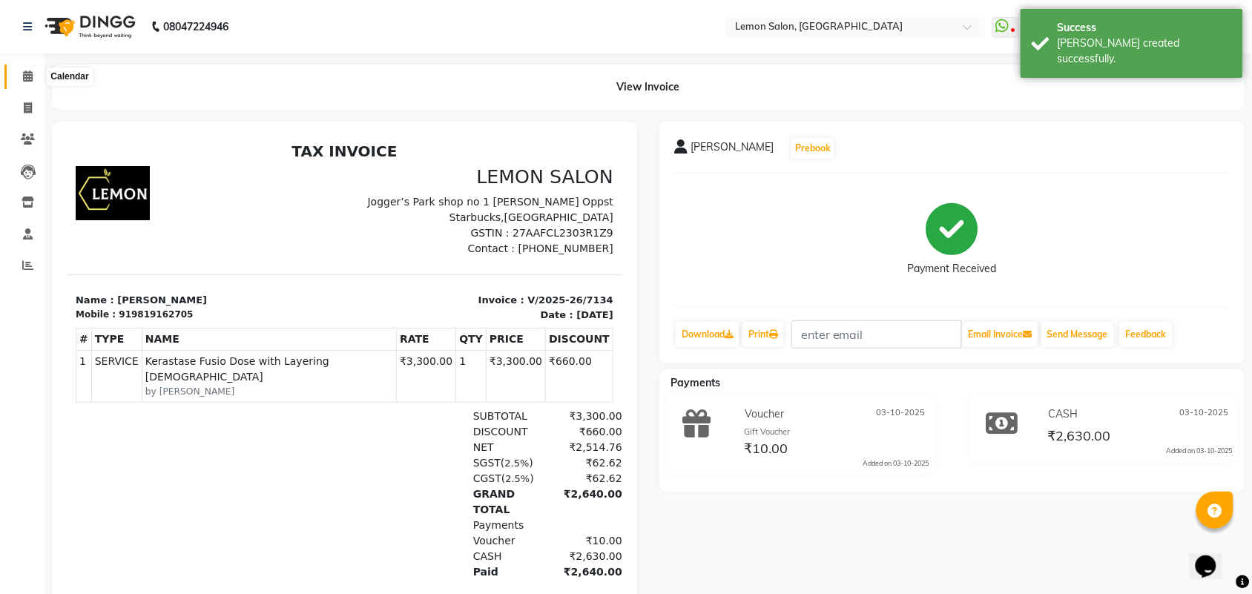
click at [19, 76] on span at bounding box center [28, 76] width 26 height 17
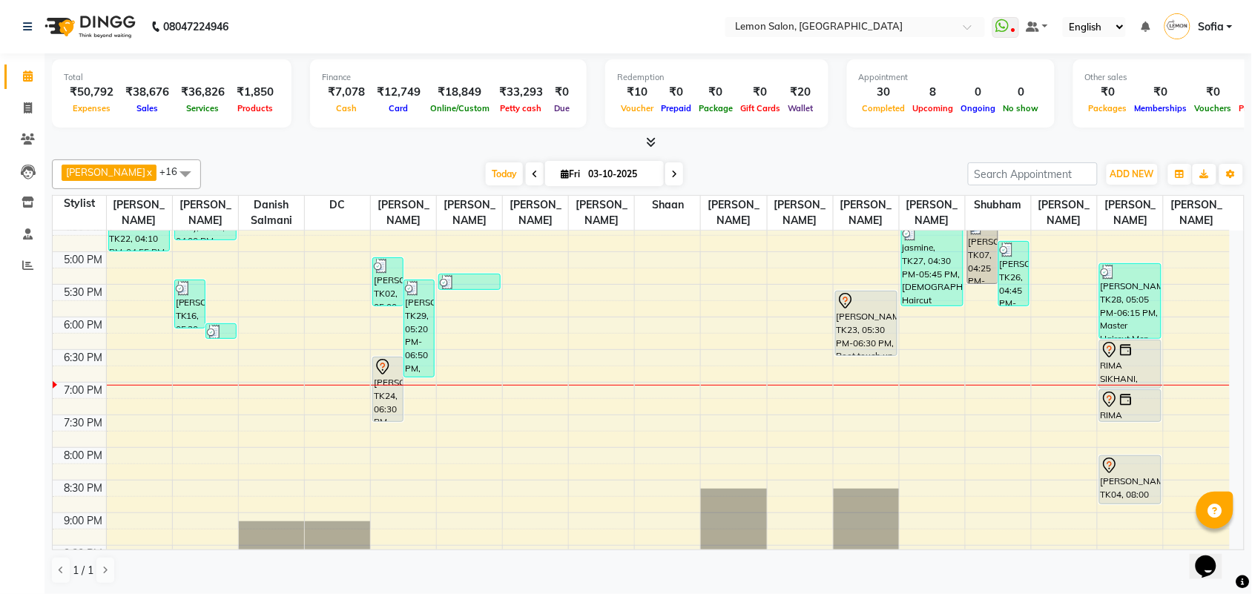
scroll to position [343, 0]
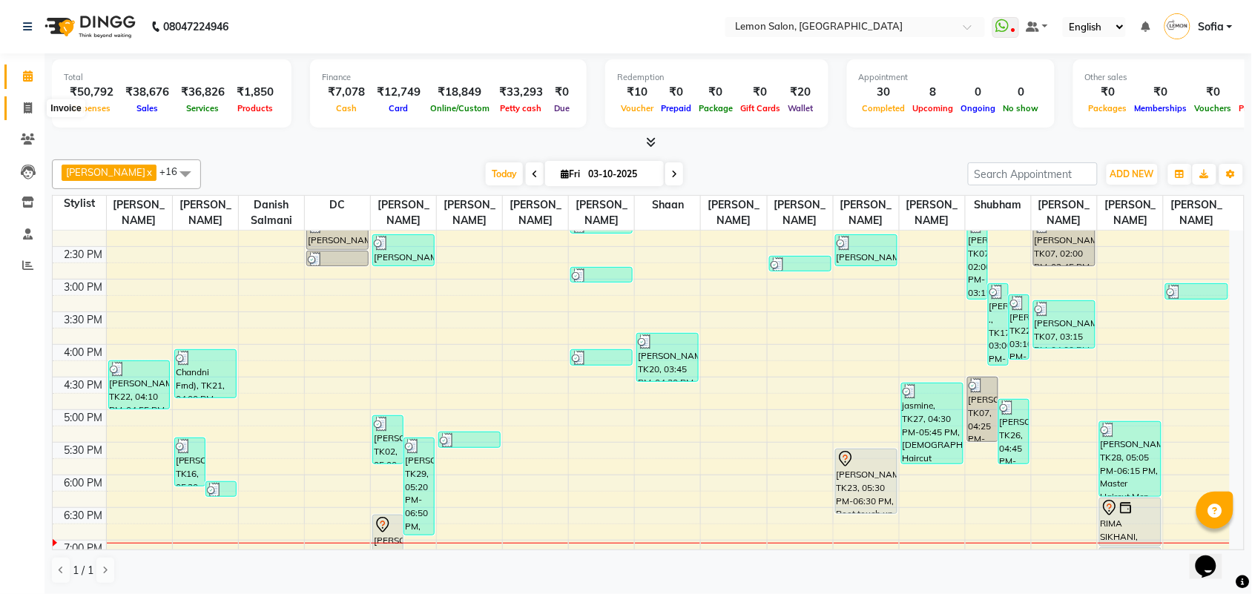
click at [35, 100] on span at bounding box center [28, 108] width 26 height 17
select select "551"
select select "service"
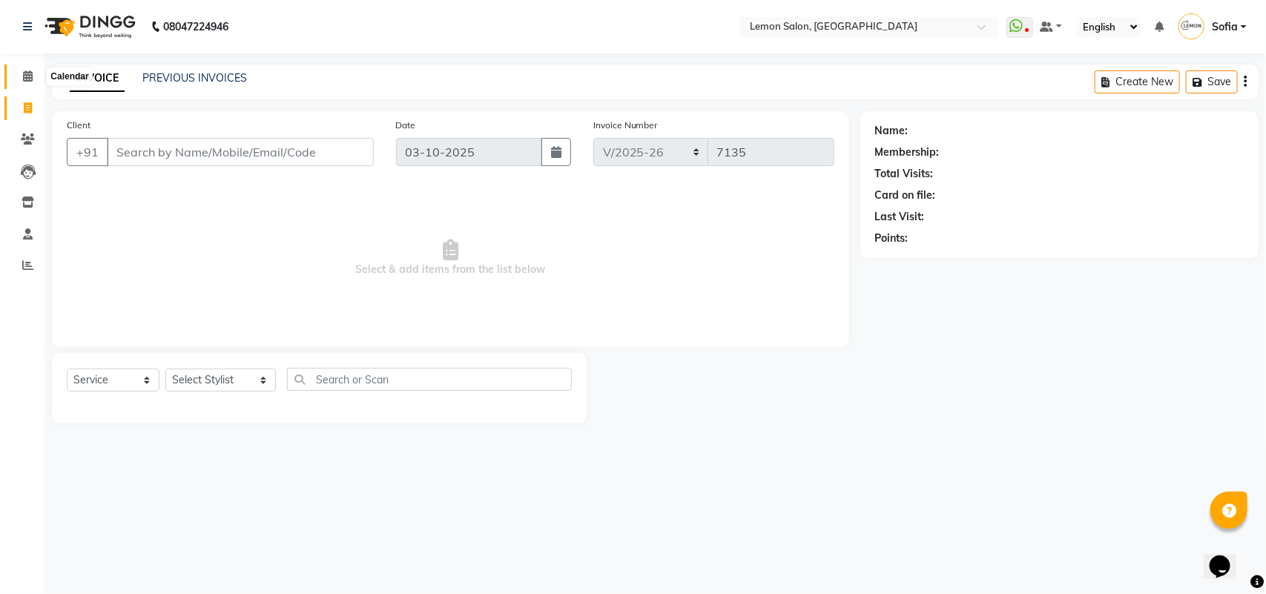
click at [20, 73] on span at bounding box center [28, 76] width 26 height 17
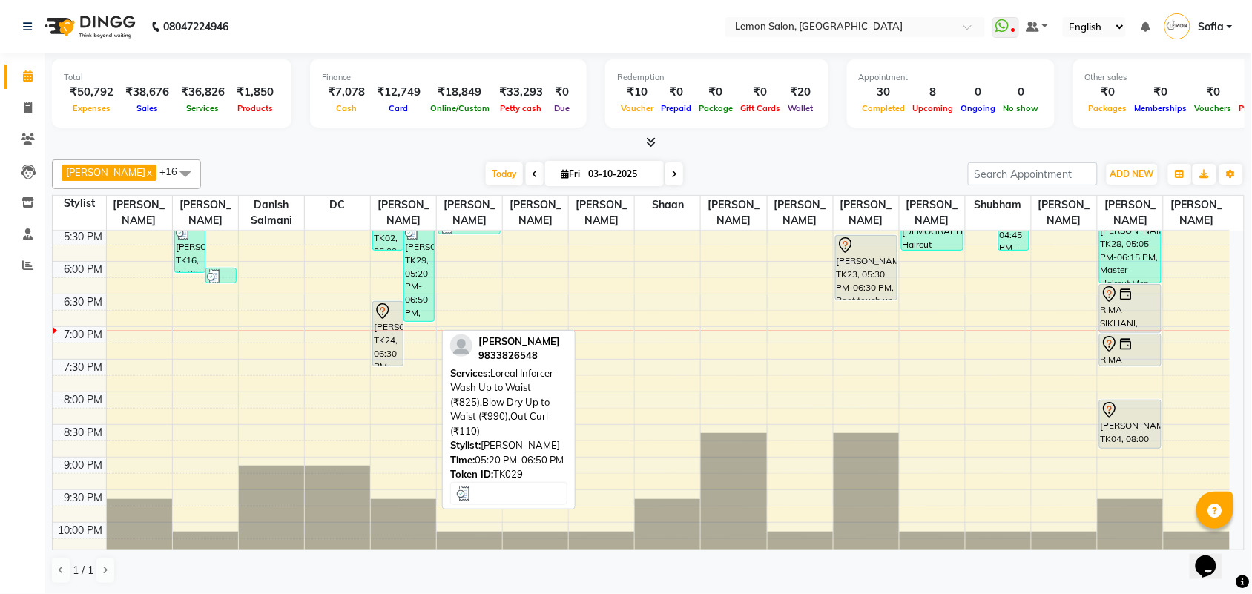
scroll to position [464, 0]
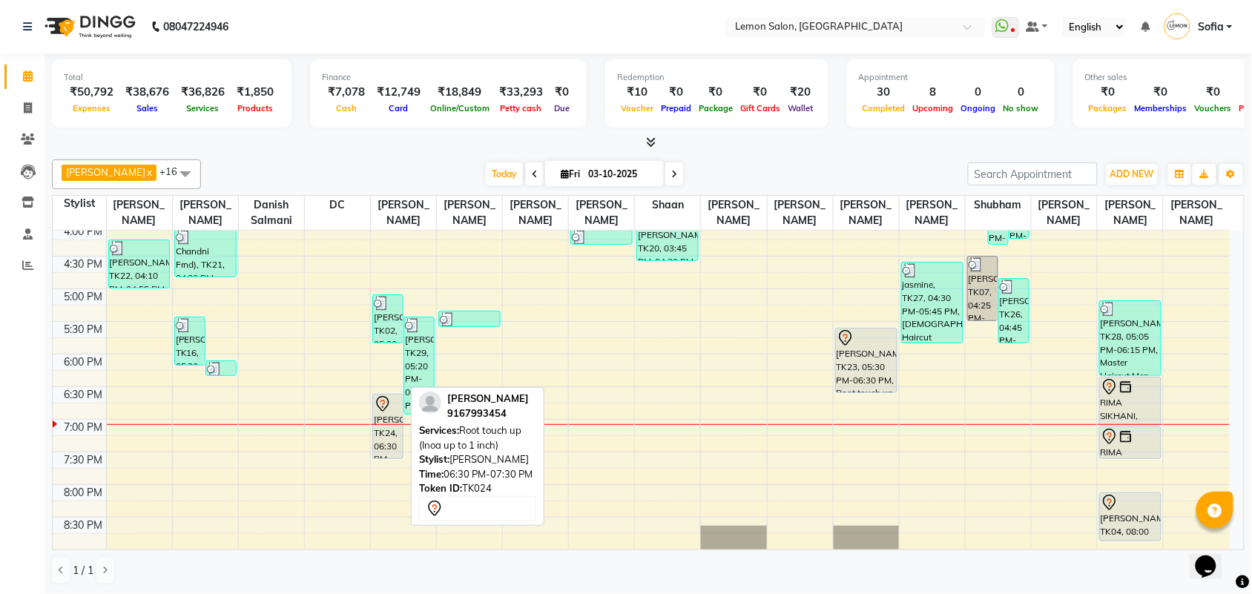
click at [382, 413] on icon at bounding box center [383, 404] width 18 height 18
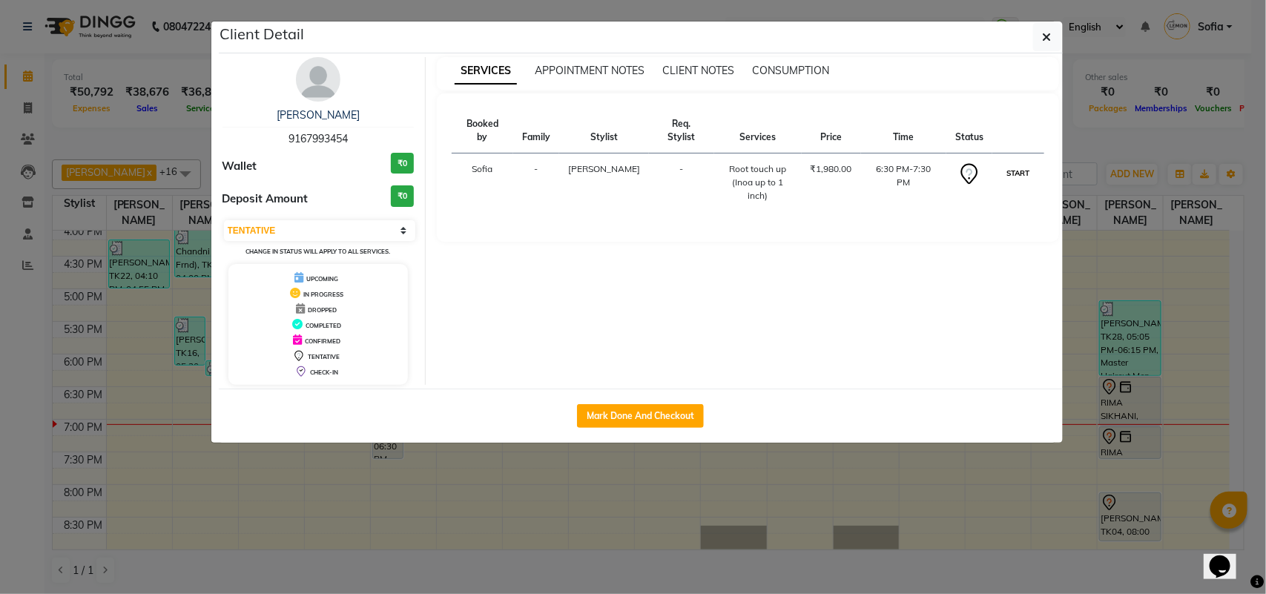
click at [1028, 164] on button "START" at bounding box center [1018, 173] width 30 height 19
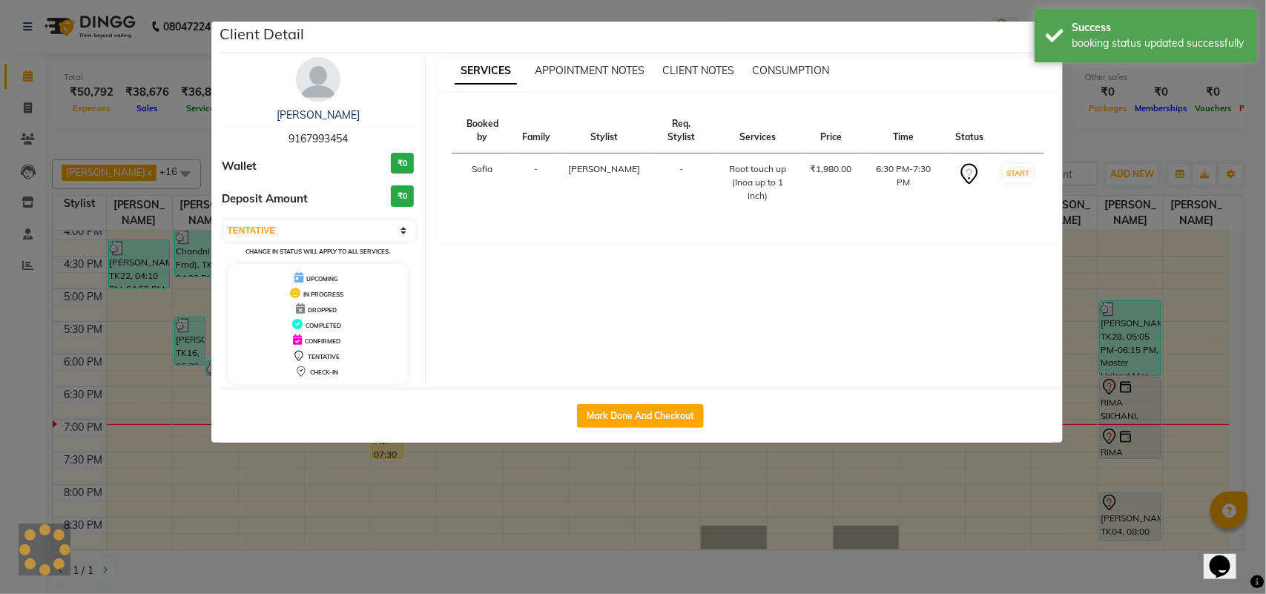
select select "1"
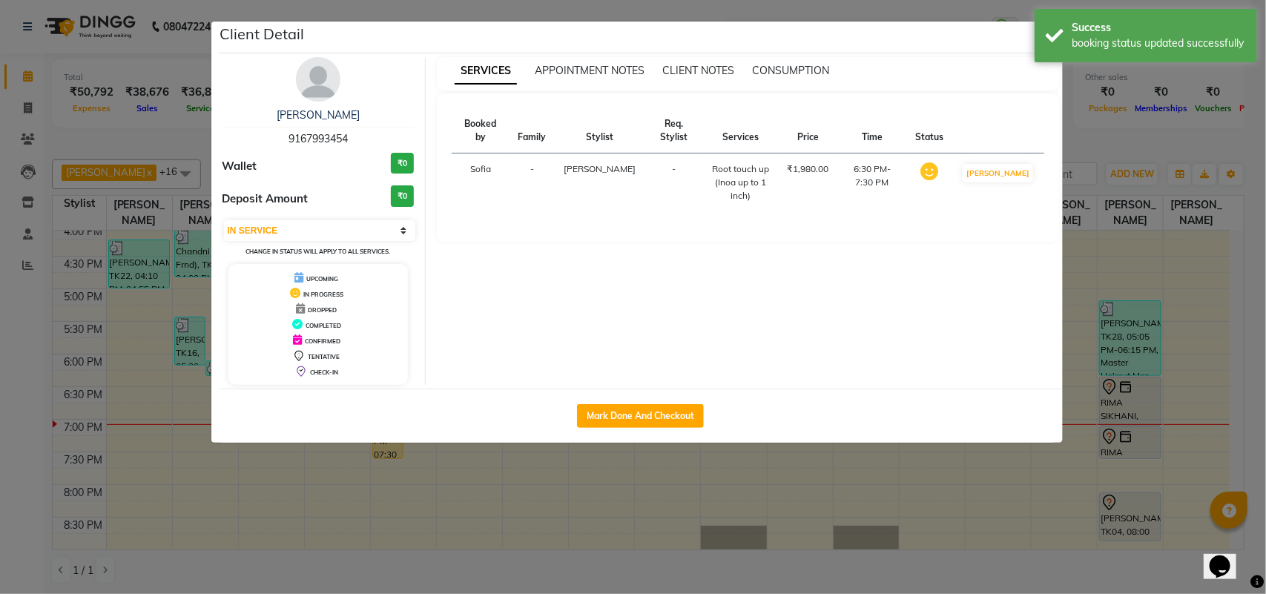
click at [0, 367] on ngb-modal-window "Client Detail NITASHA 9167993454 Wallet ₹0 Deposit Amount ₹0 Select IN SERVICE …" at bounding box center [633, 297] width 1266 height 594
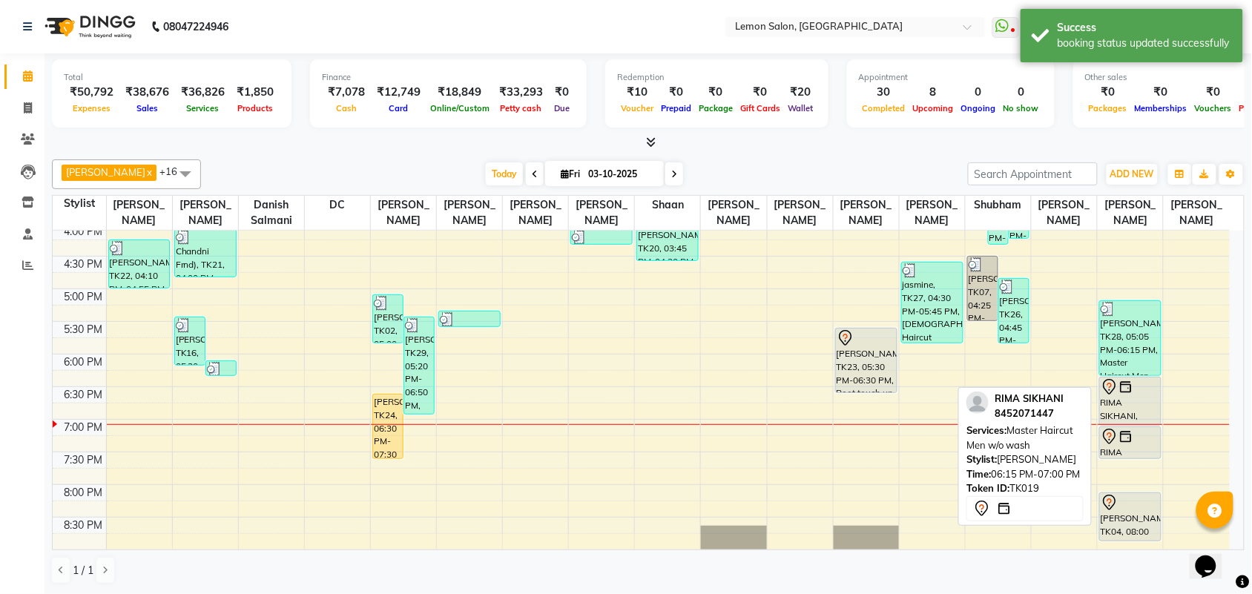
click at [1114, 414] on div "RIMA SIKHANI, TK19, 06:15 PM-07:00 PM, Master Haircut Men w/o wash" at bounding box center [1130, 401] width 61 height 47
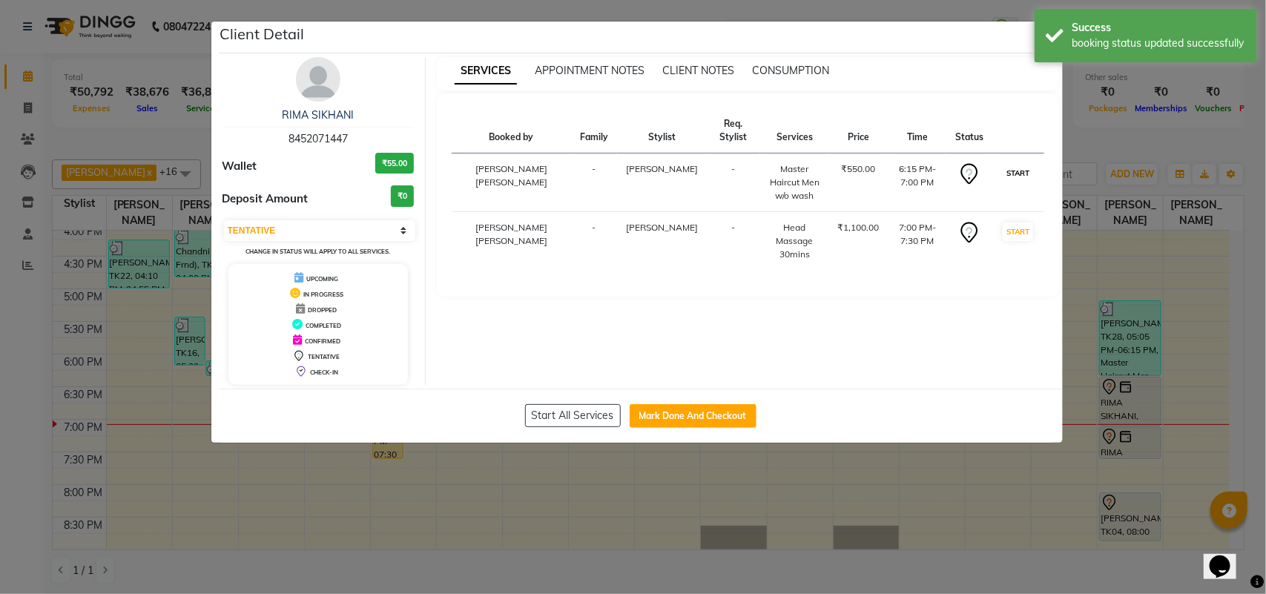
click at [1025, 172] on button "START" at bounding box center [1018, 173] width 30 height 19
click at [1022, 223] on button "START" at bounding box center [1018, 232] width 30 height 19
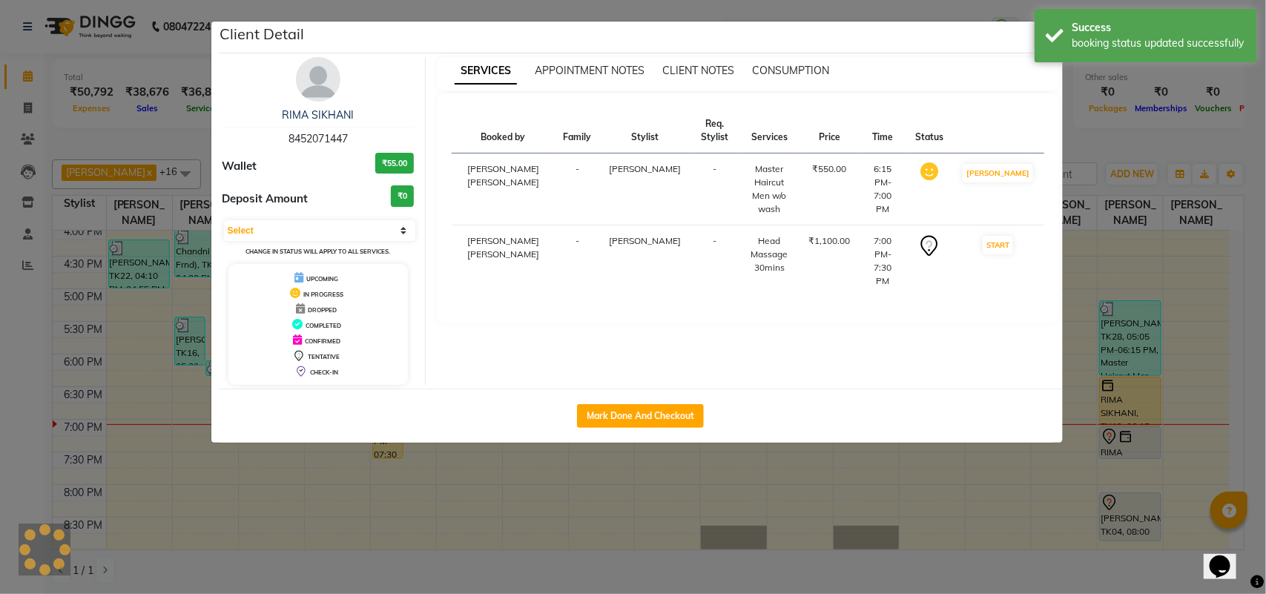
select select "1"
click at [0, 382] on ngb-modal-window "Client Detail RIMA SIKHANI 8452071447 Wallet ₹55.00 Deposit Amount ₹0 Select IN…" at bounding box center [633, 297] width 1266 height 594
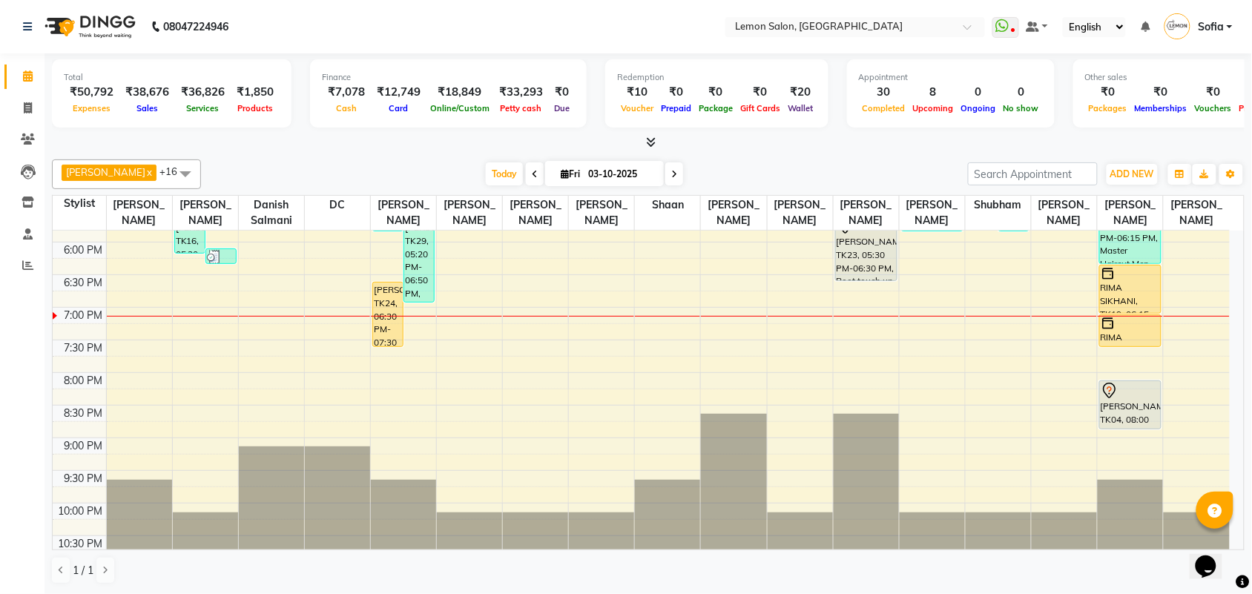
scroll to position [620, 0]
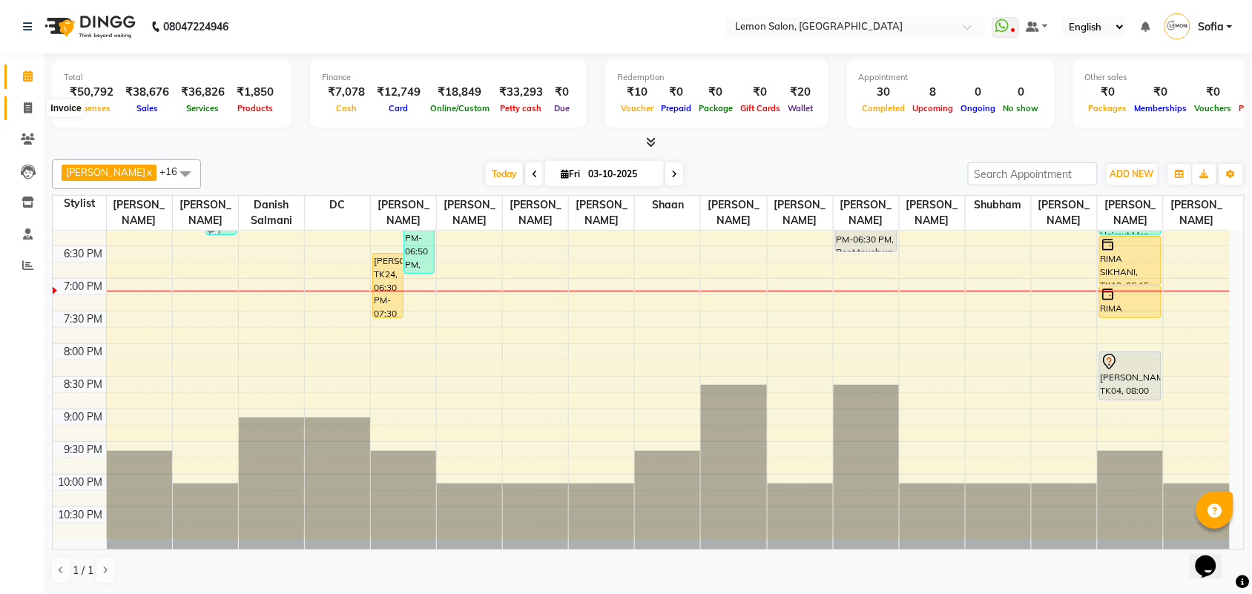
click at [30, 100] on span at bounding box center [28, 108] width 26 height 17
select select "service"
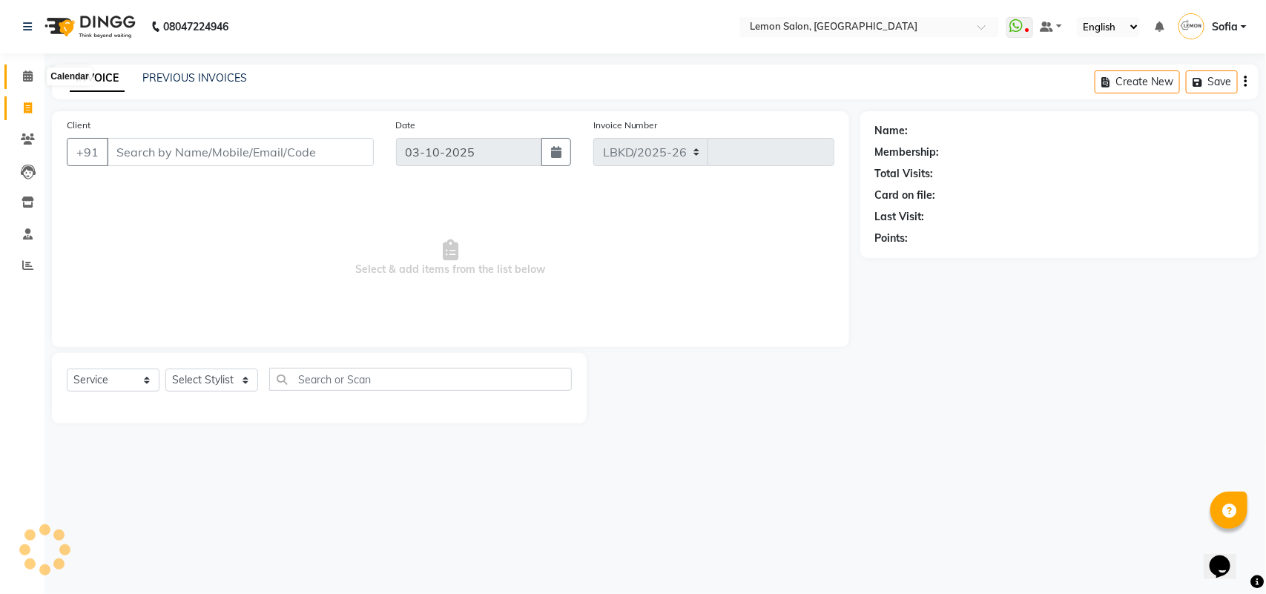
select select "551"
type input "7135"
drag, startPoint x: 194, startPoint y: 379, endPoint x: 198, endPoint y: 372, distance: 7.6
click at [194, 379] on select "Select Stylist Aalam [PERSON_NAME] [PERSON_NAME] [PERSON_NAME] [PERSON_NAME] [P…" at bounding box center [220, 380] width 111 height 23
select select "35763"
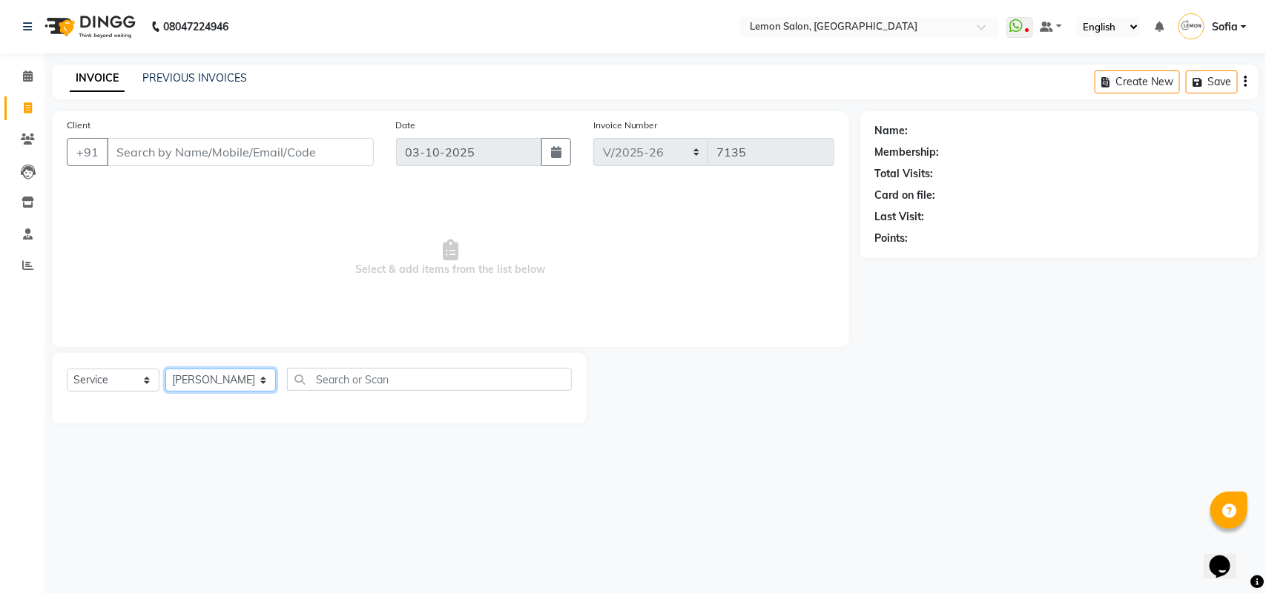
click at [165, 369] on select "Select Stylist Aalam [PERSON_NAME] [PERSON_NAME] [PERSON_NAME] [PERSON_NAME] [P…" at bounding box center [220, 380] width 111 height 23
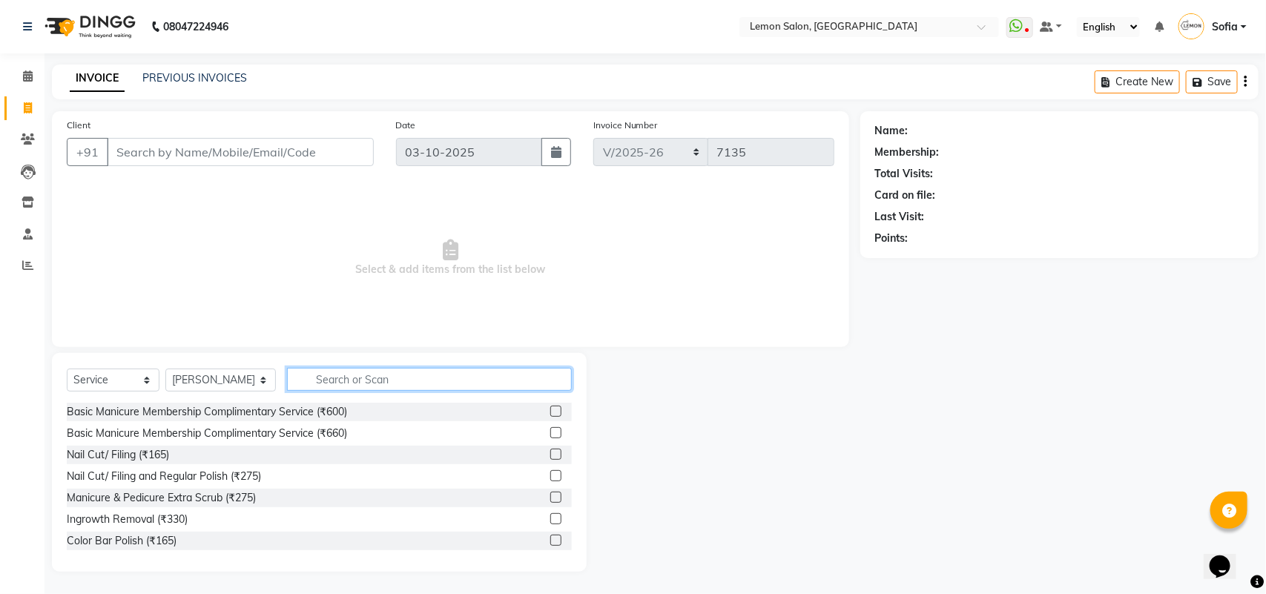
click at [457, 384] on input "text" at bounding box center [429, 379] width 285 height 23
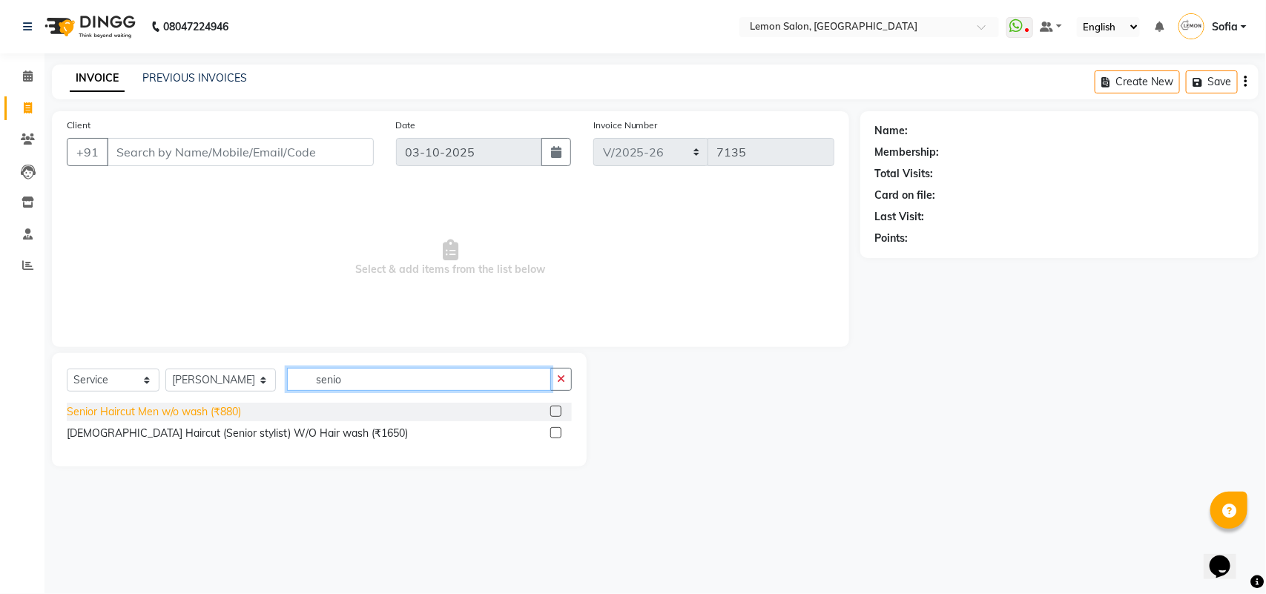
type input "senio"
click at [224, 414] on div "Senior Haircut Men w/o wash (₹880)" at bounding box center [154, 412] width 174 height 16
checkbox input "false"
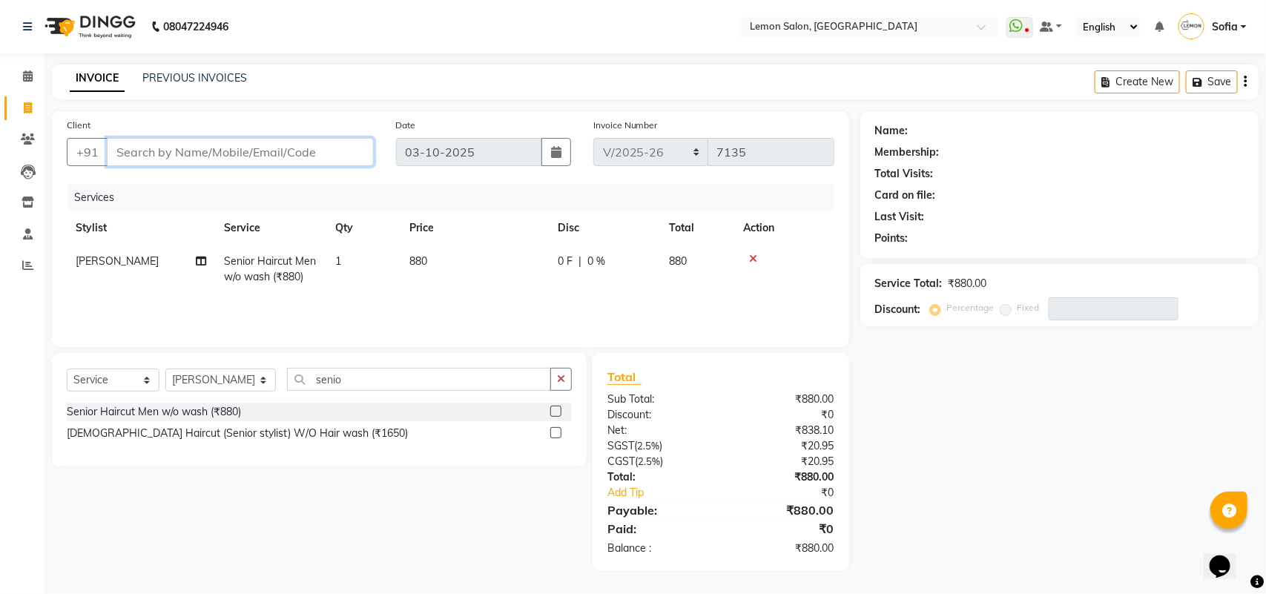
click at [194, 157] on input "Client" at bounding box center [240, 152] width 267 height 28
type input "9"
type input "0"
type input "9167027134"
click at [346, 151] on span "Add Client" at bounding box center [335, 152] width 59 height 15
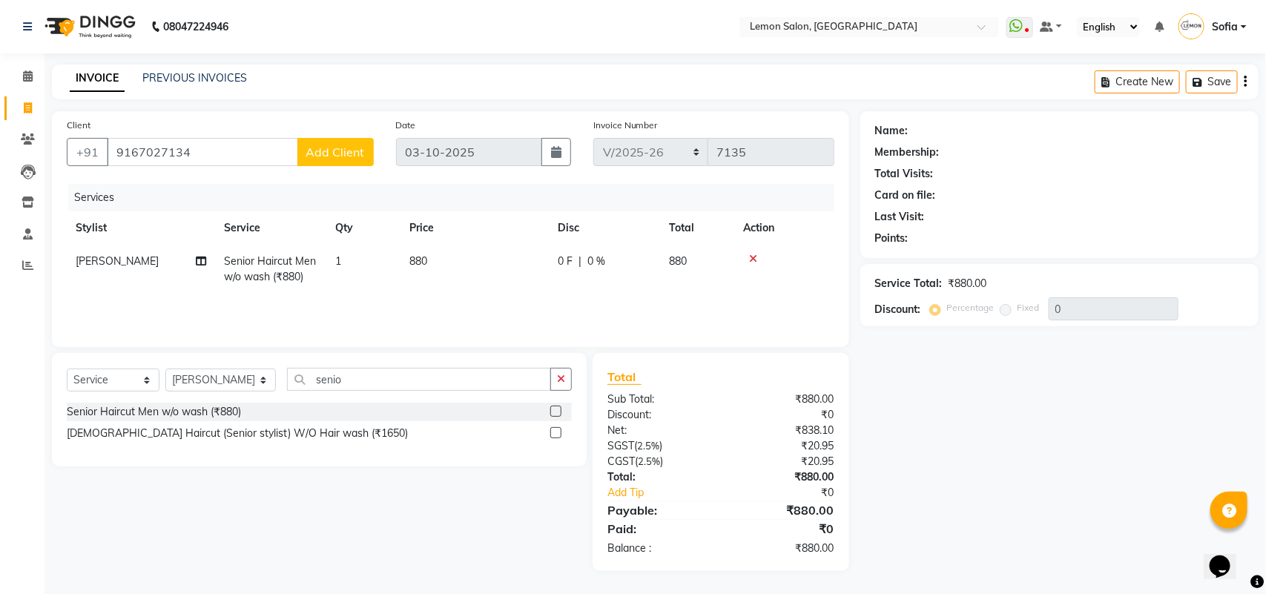
select select "22"
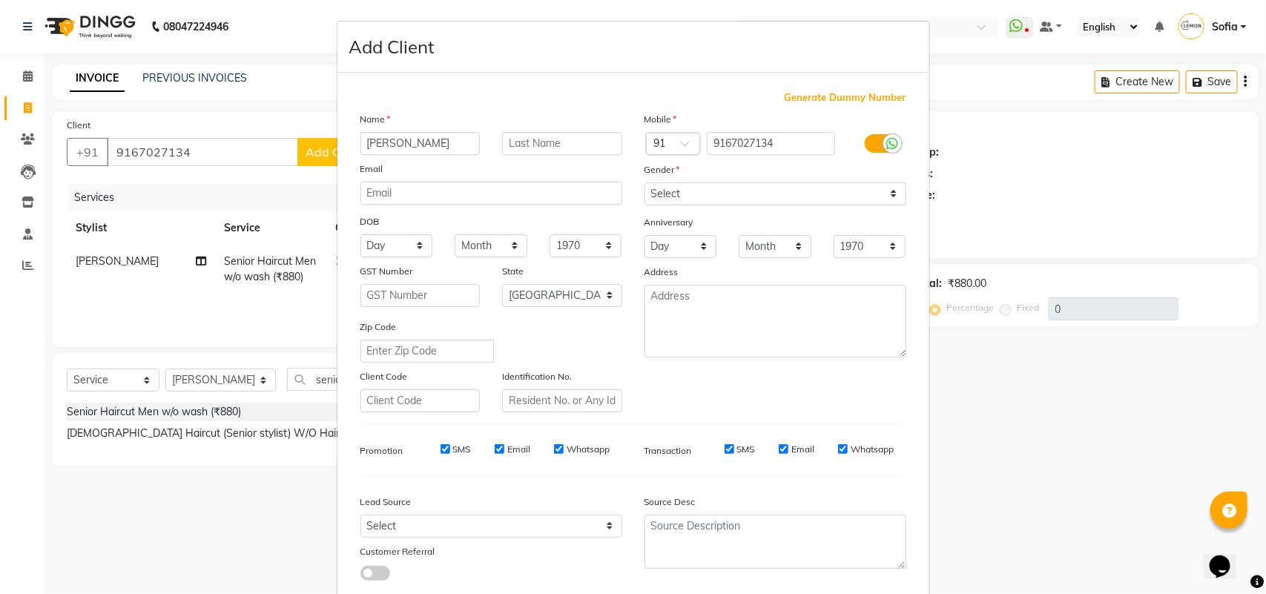
type input "Saood"
click at [769, 191] on select "Select [DEMOGRAPHIC_DATA] [DEMOGRAPHIC_DATA] Other Prefer Not To Say" at bounding box center [776, 194] width 262 height 23
select select "male"
click at [645, 183] on select "Select [DEMOGRAPHIC_DATA] [DEMOGRAPHIC_DATA] Other Prefer Not To Say" at bounding box center [776, 194] width 262 height 23
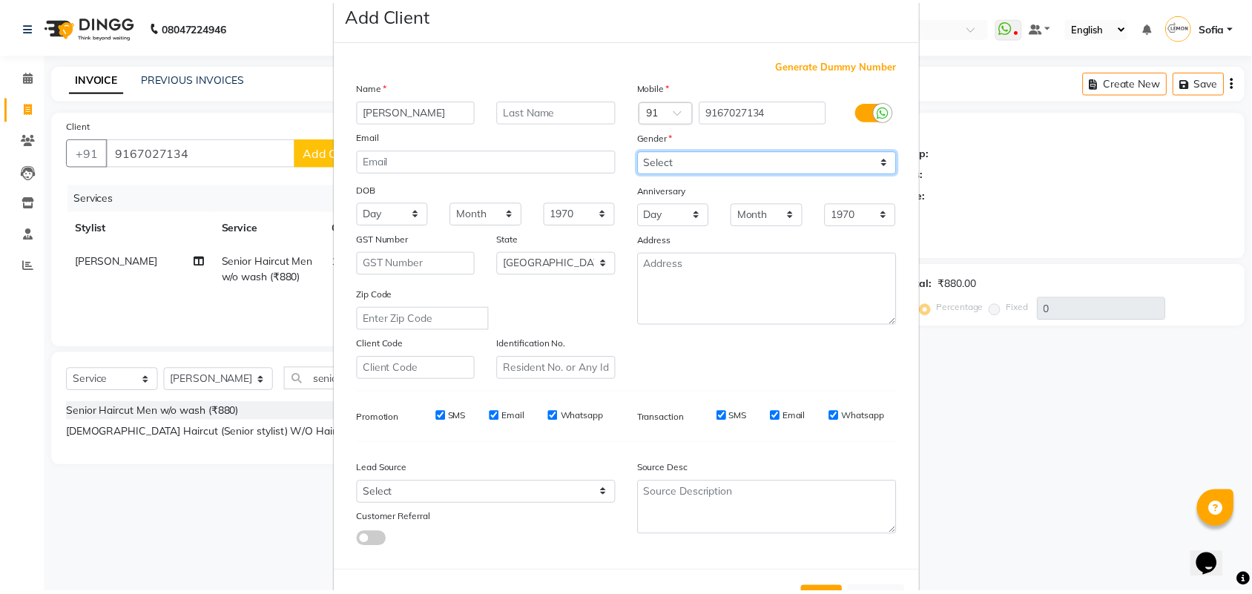
scroll to position [85, 0]
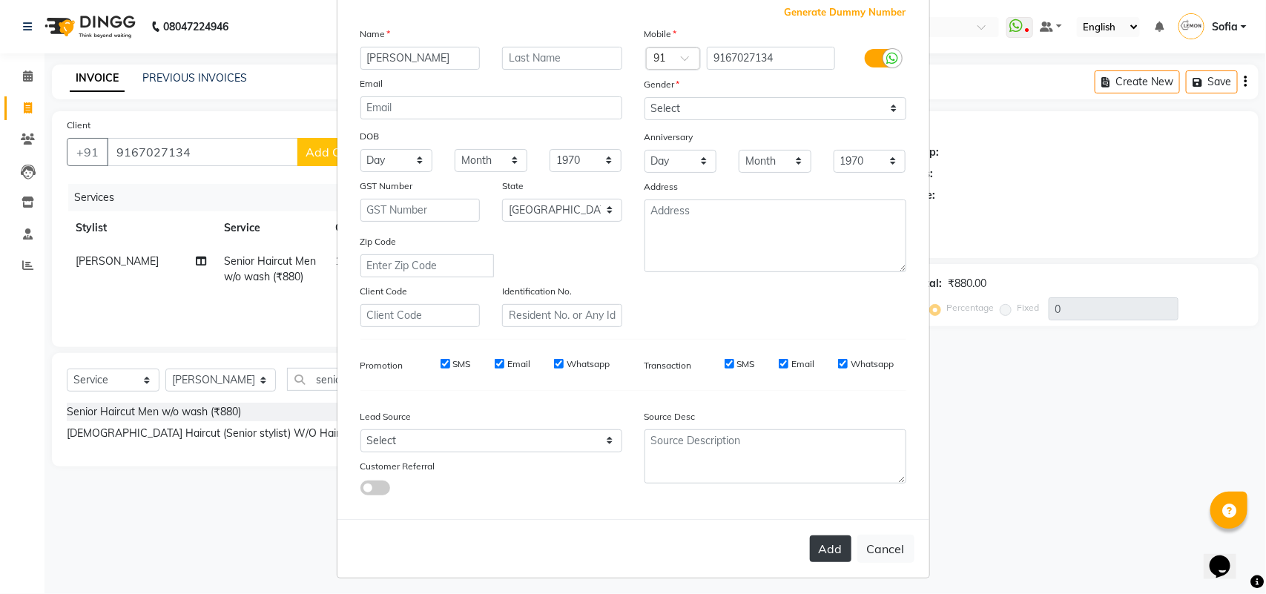
drag, startPoint x: 824, startPoint y: 546, endPoint x: 898, endPoint y: 505, distance: 85.0
click at [824, 545] on button "Add" at bounding box center [831, 549] width 42 height 27
select select
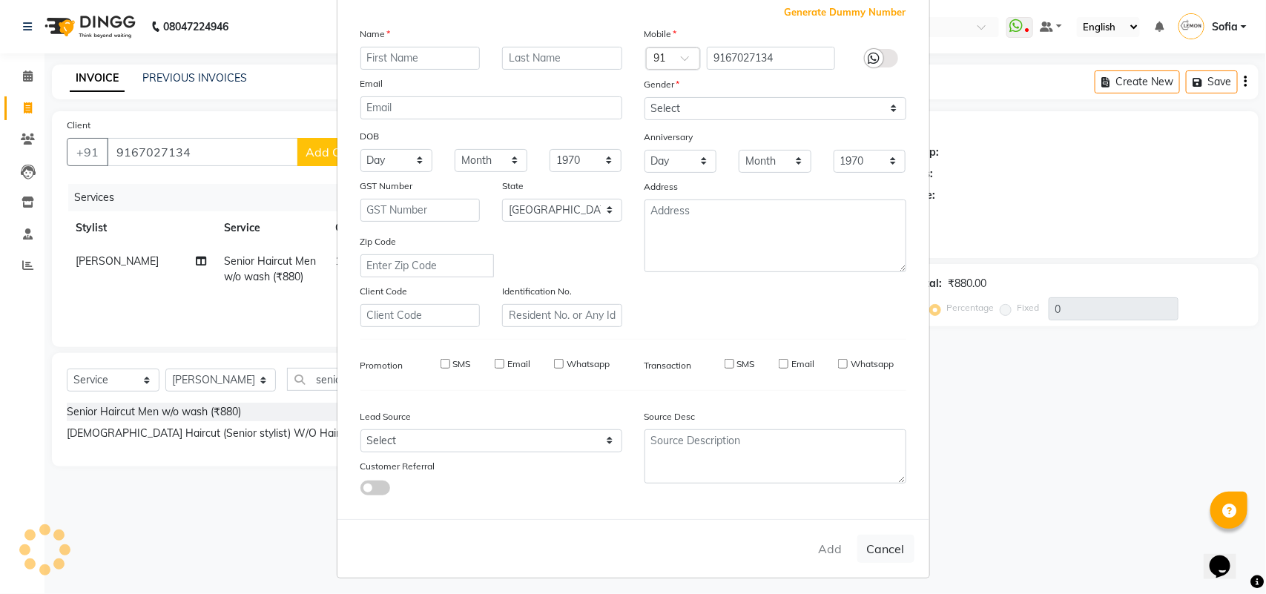
select select "null"
select select
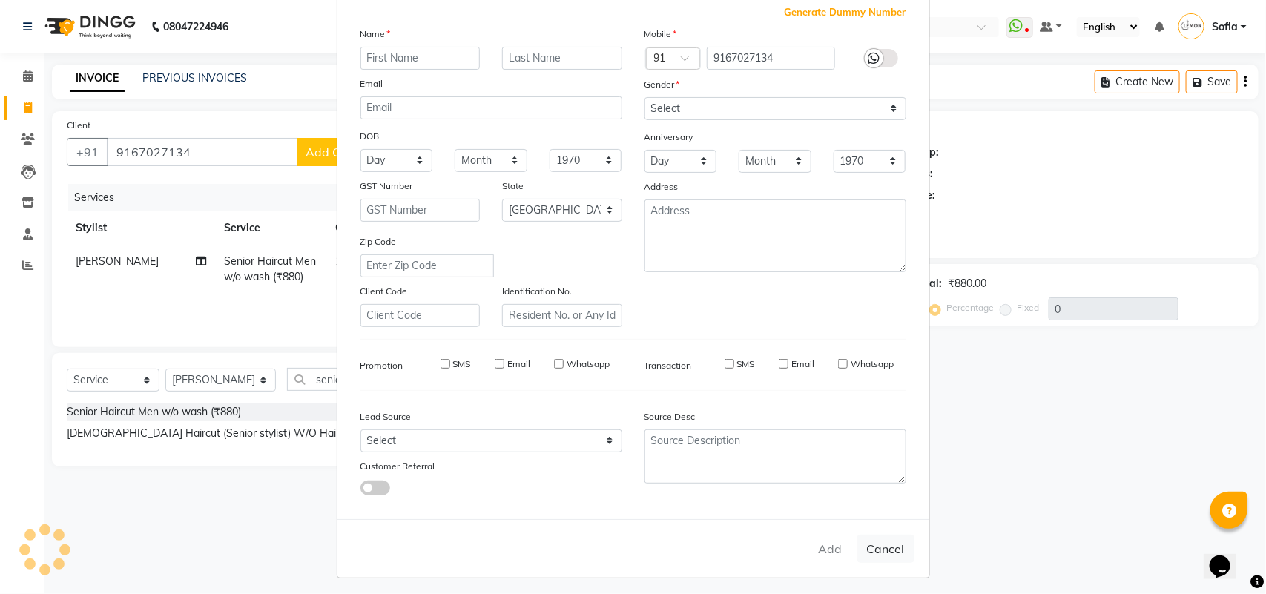
checkbox input "false"
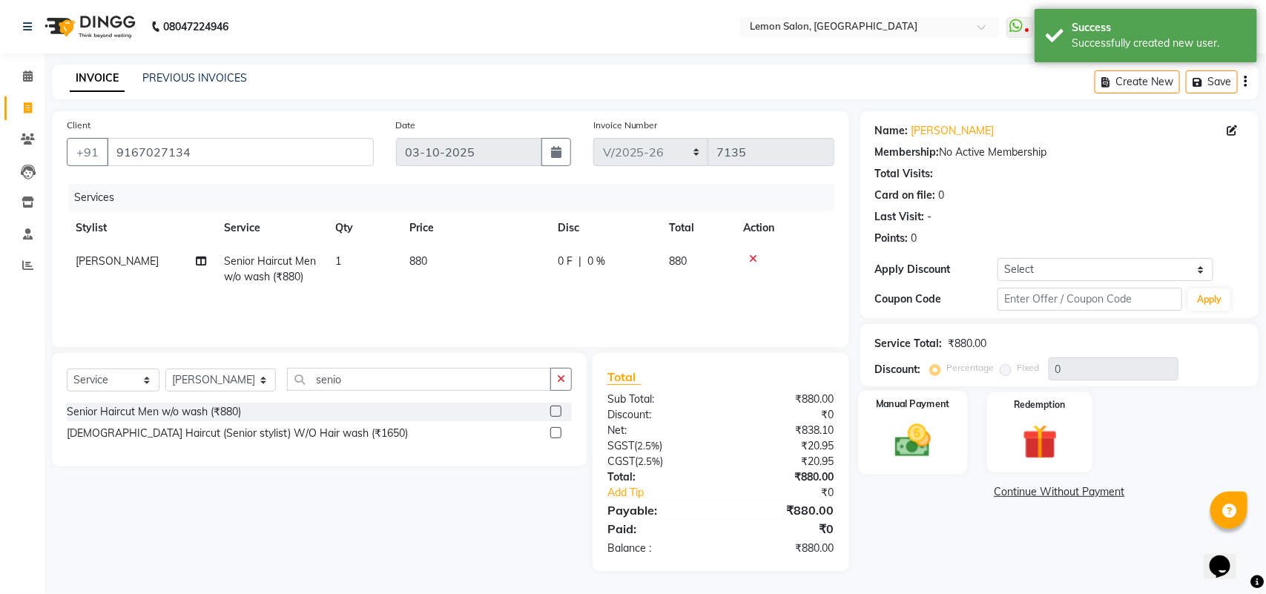
drag, startPoint x: 919, startPoint y: 444, endPoint x: 965, endPoint y: 458, distance: 48.1
click at [920, 444] on img at bounding box center [912, 441] width 56 height 40
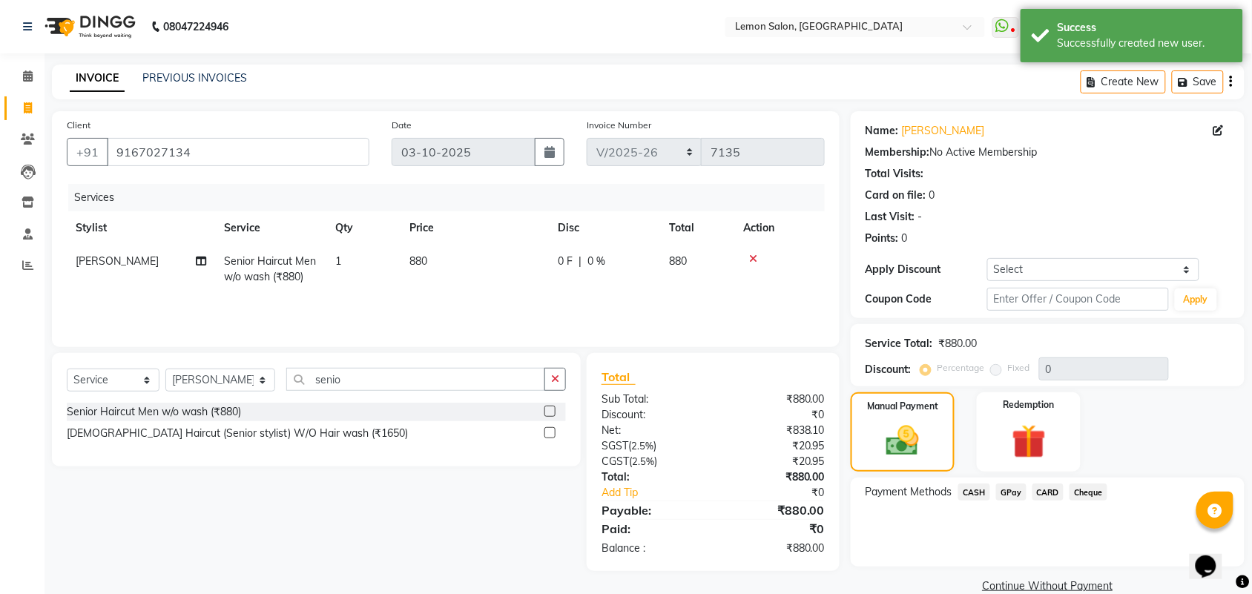
drag, startPoint x: 951, startPoint y: 490, endPoint x: 976, endPoint y: 493, distance: 24.7
click at [954, 490] on div "Payment Methods CASH GPay CARD Cheque" at bounding box center [1048, 494] width 364 height 20
drag, startPoint x: 974, startPoint y: 493, endPoint x: 1015, endPoint y: 482, distance: 42.3
click at [976, 492] on span "CASH" at bounding box center [975, 492] width 32 height 17
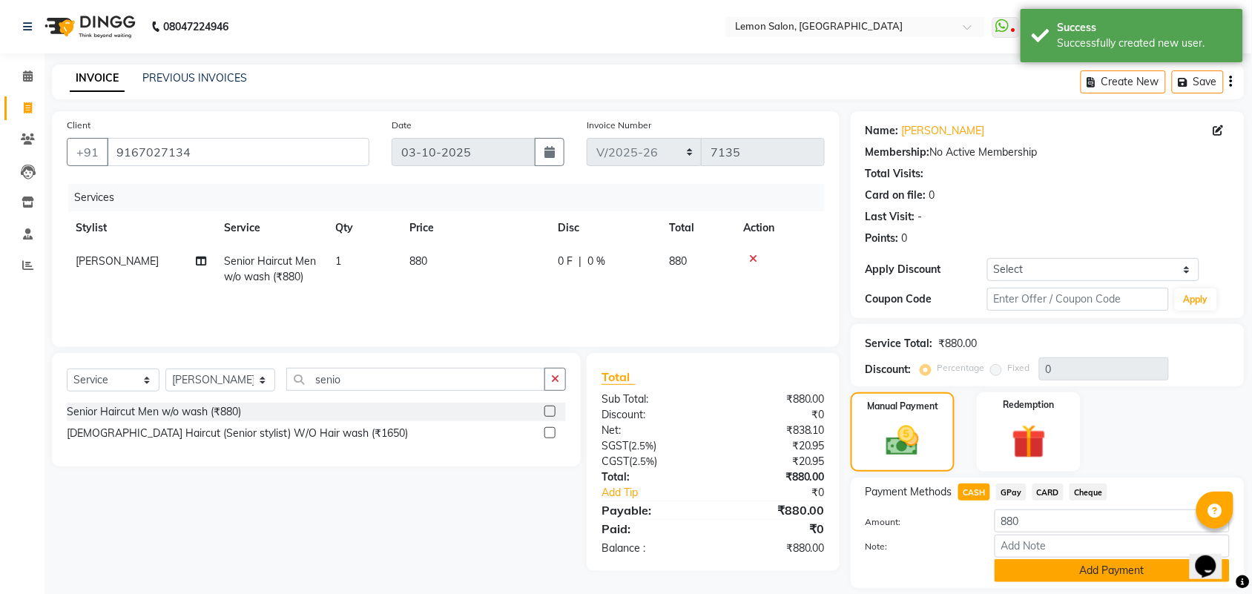
scroll to position [46, 0]
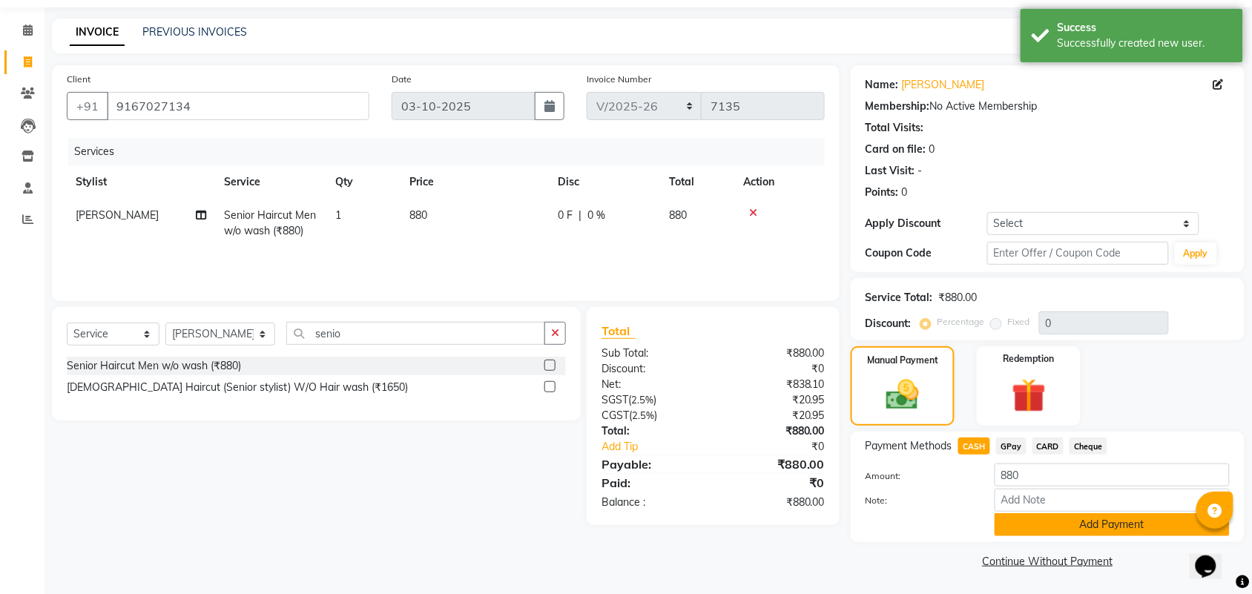
click at [1033, 520] on button "Add Payment" at bounding box center [1112, 524] width 235 height 23
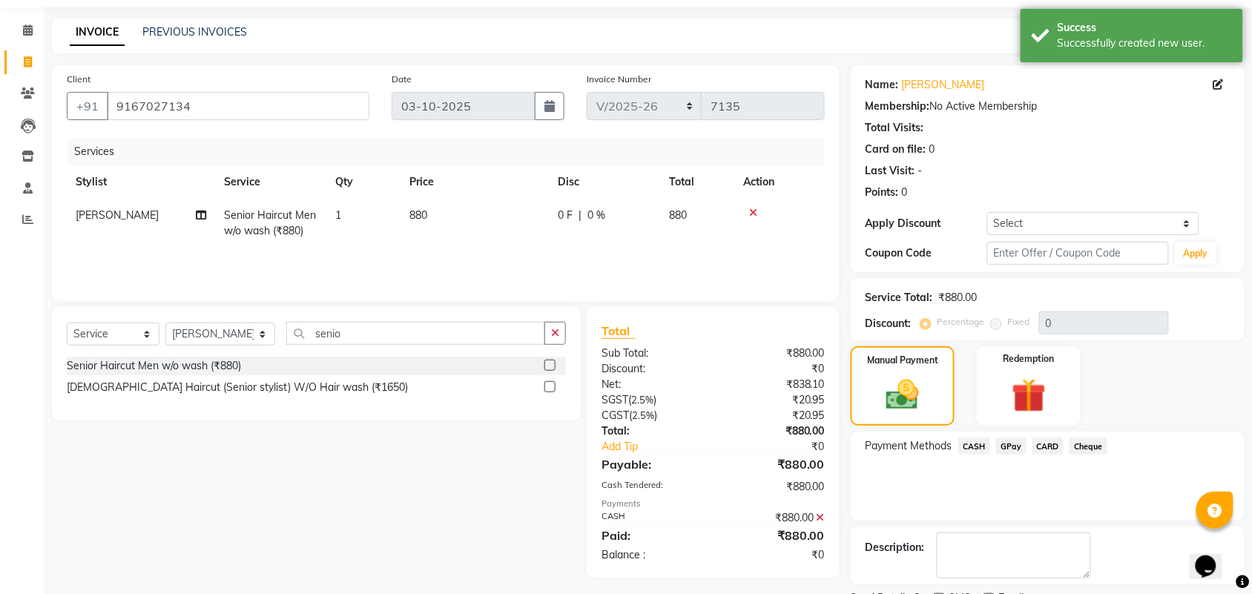
scroll to position [110, 0]
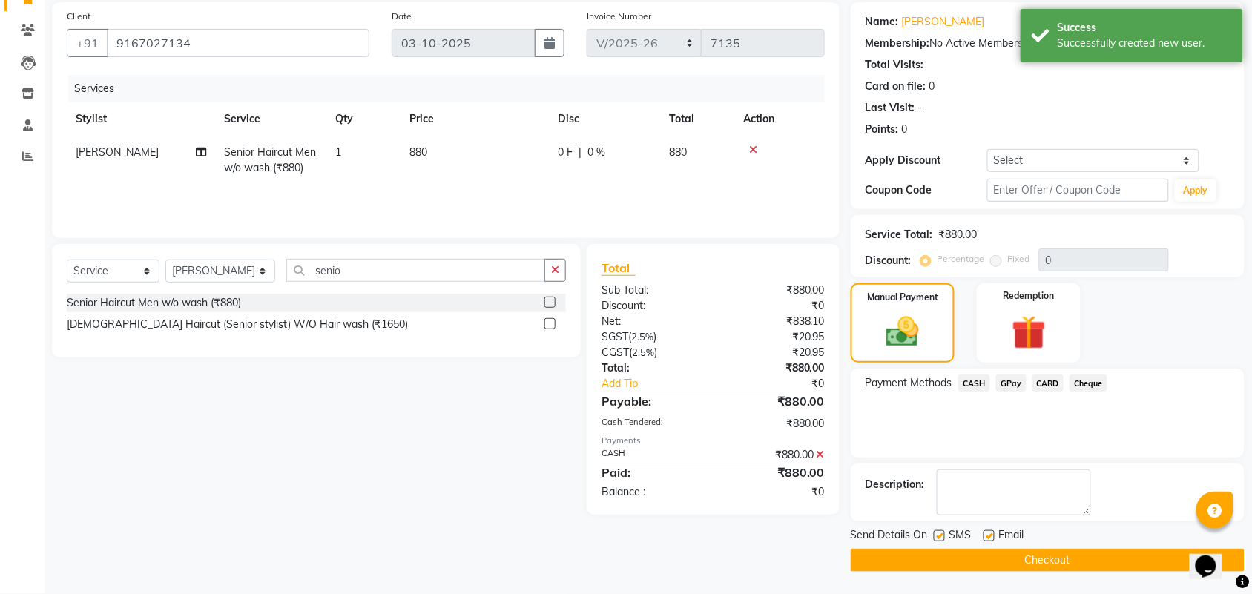
click at [939, 530] on label at bounding box center [939, 535] width 11 height 11
click at [939, 532] on input "checkbox" at bounding box center [939, 537] width 10 height 10
checkbox input "false"
click at [984, 539] on label at bounding box center [989, 535] width 11 height 11
click at [984, 539] on input "checkbox" at bounding box center [989, 537] width 10 height 10
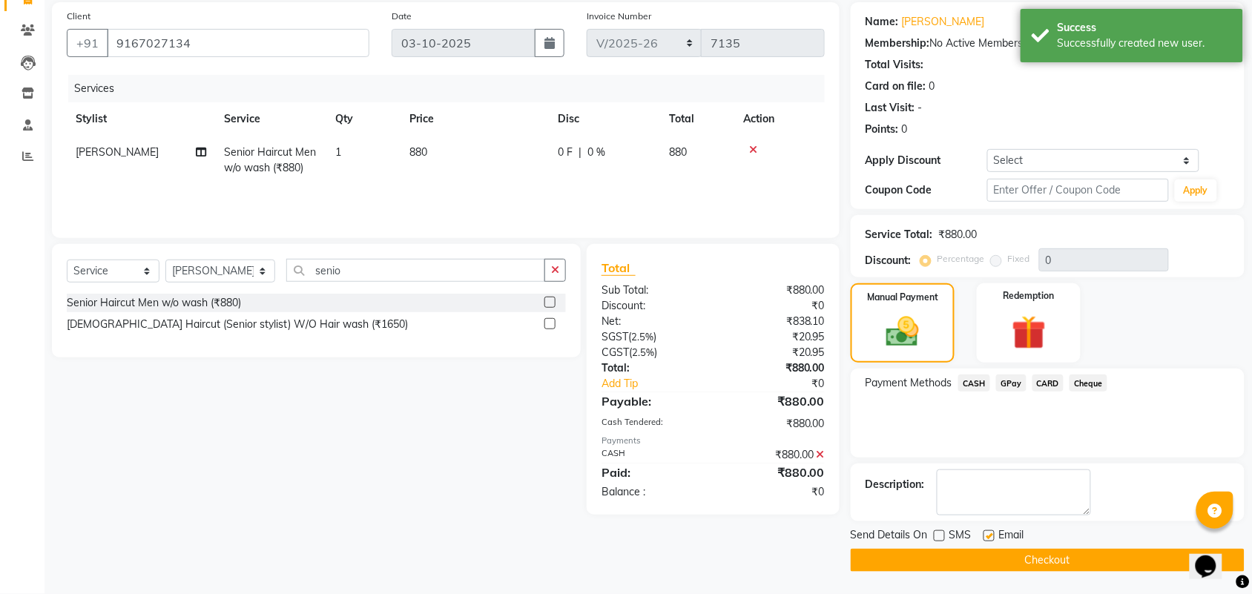
checkbox input "false"
click at [972, 555] on button "Checkout" at bounding box center [1048, 560] width 394 height 23
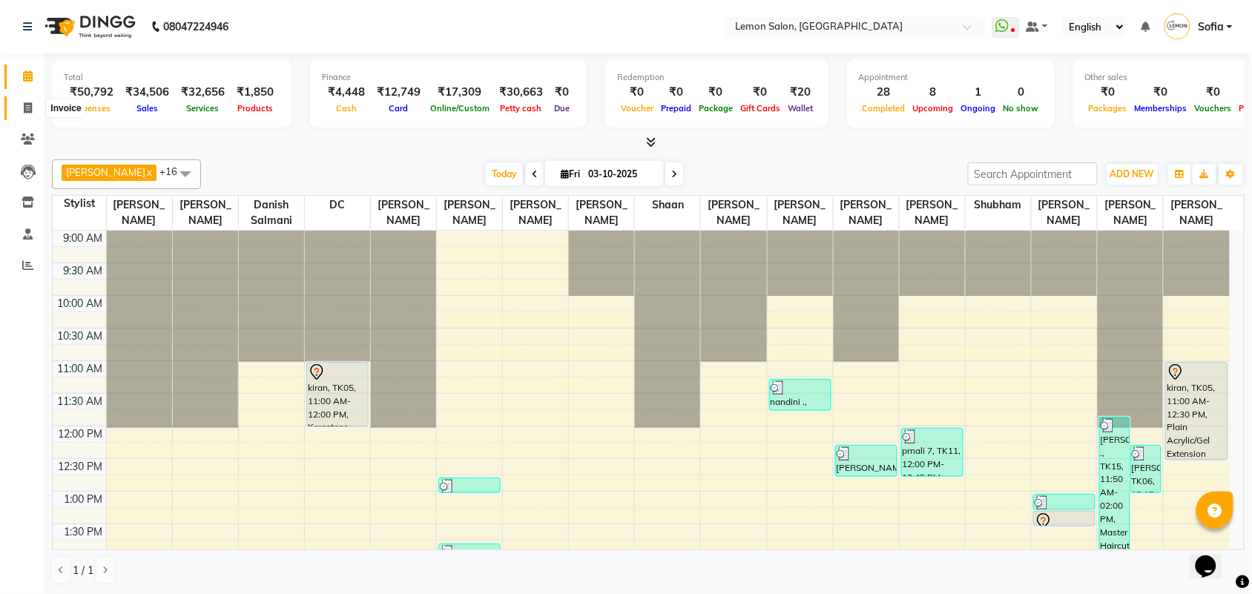
click at [15, 109] on span at bounding box center [28, 108] width 26 height 17
select select "551"
select select "service"
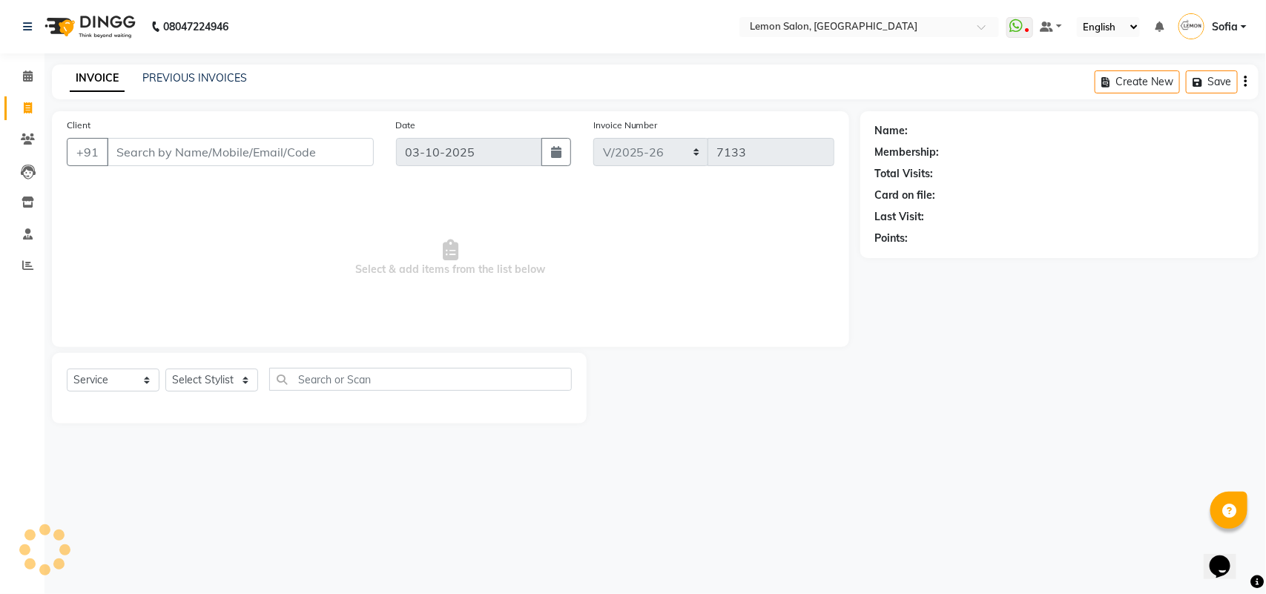
click at [213, 70] on div "PREVIOUS INVOICES" at bounding box center [194, 78] width 105 height 16
click at [213, 74] on link "PREVIOUS INVOICES" at bounding box center [194, 77] width 105 height 13
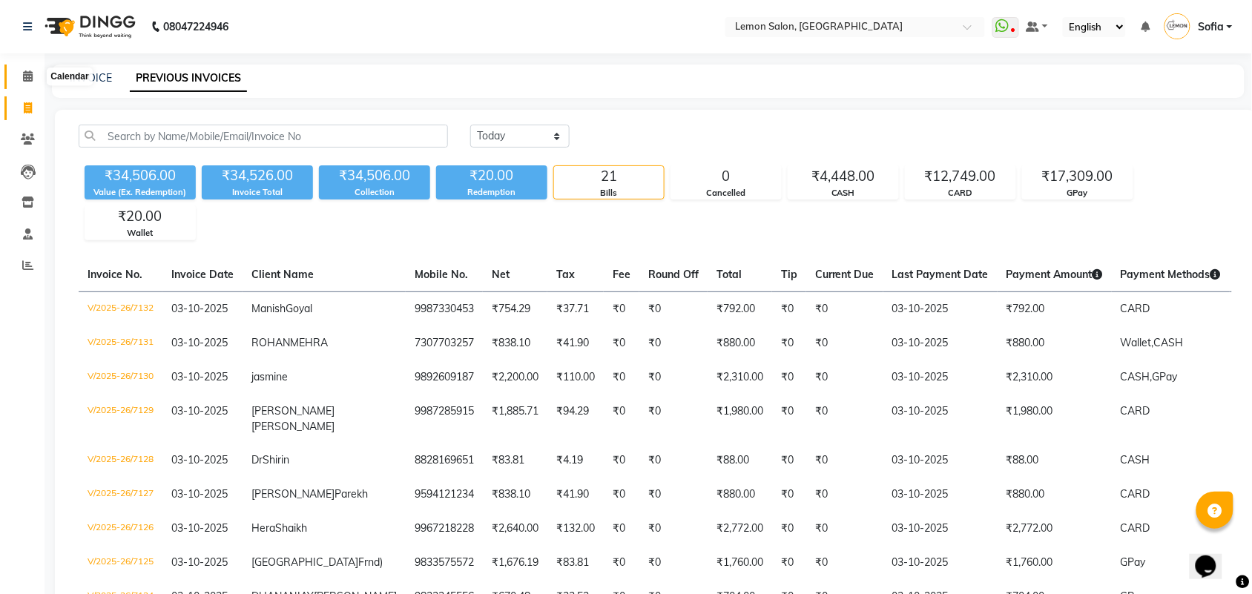
click at [21, 79] on span at bounding box center [28, 76] width 26 height 17
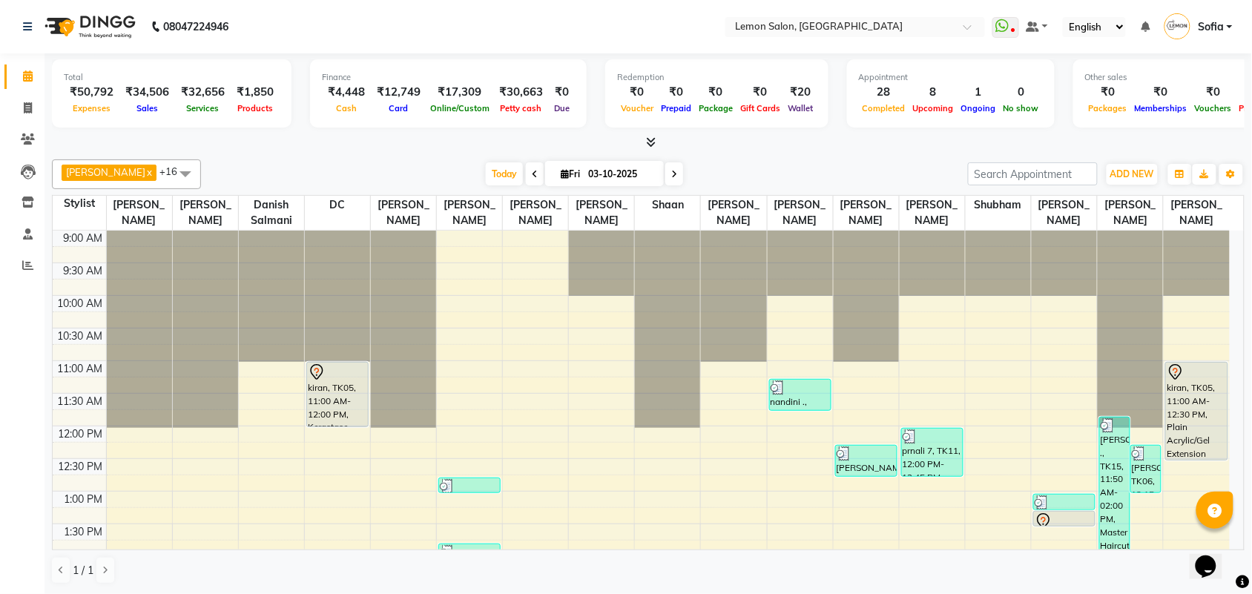
click at [0, 312] on div "Calendar Invoice Clients Leads Inventory Staff Reports Completed InProgress Upc…" at bounding box center [100, 307] width 200 height 530
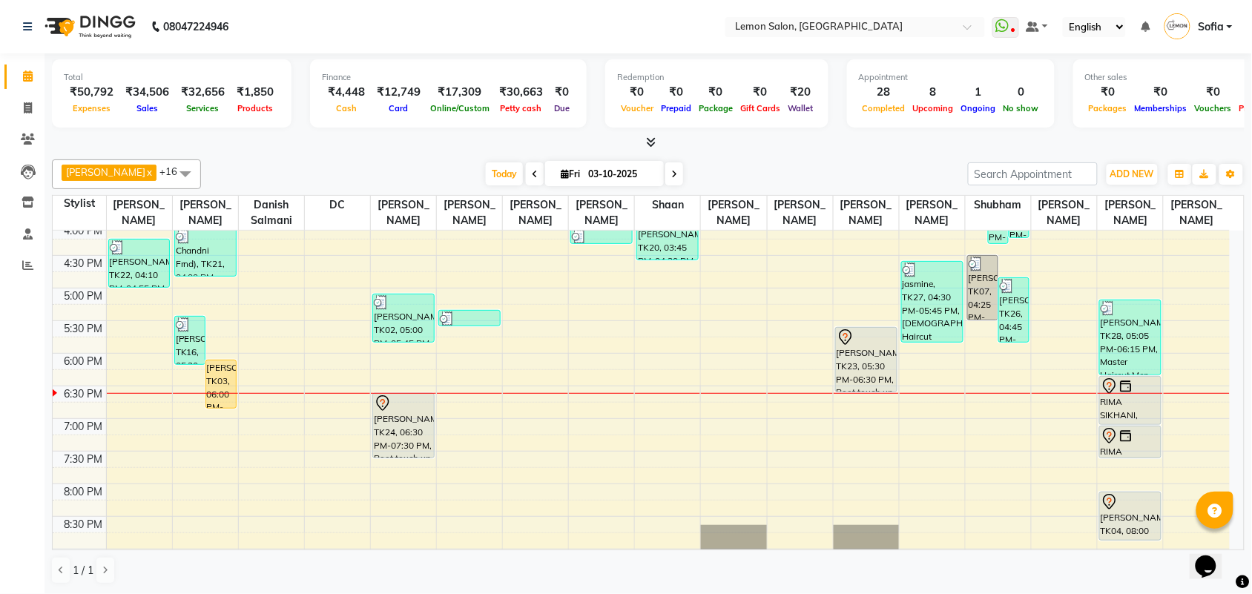
scroll to position [464, 0]
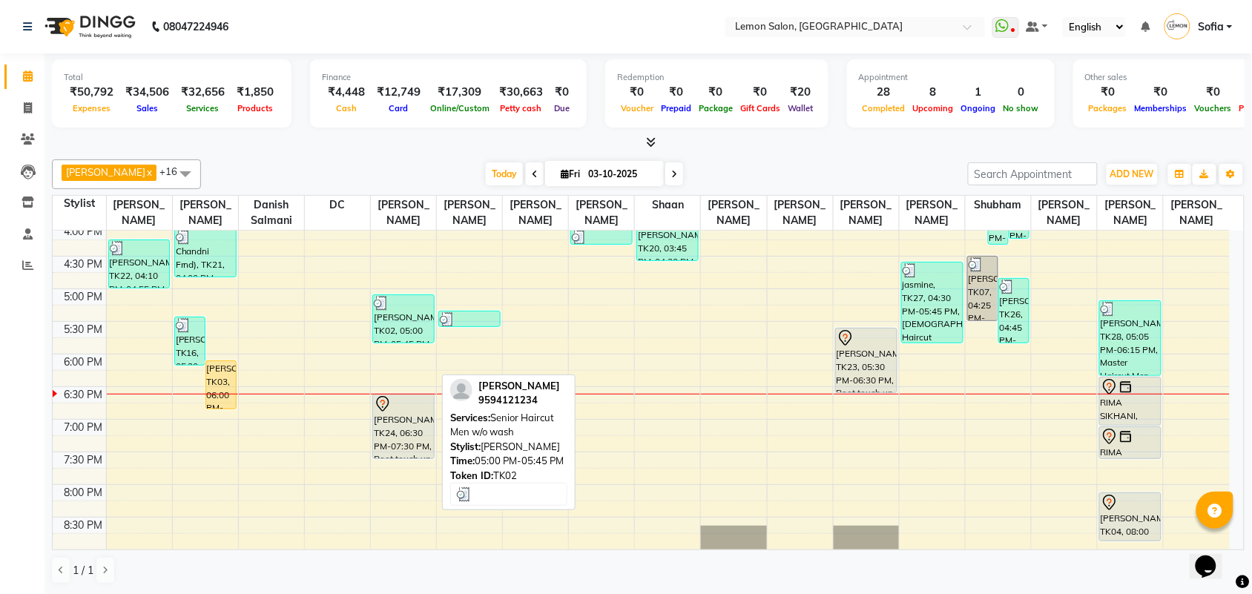
drag, startPoint x: 416, startPoint y: 324, endPoint x: 365, endPoint y: 538, distance: 219.7
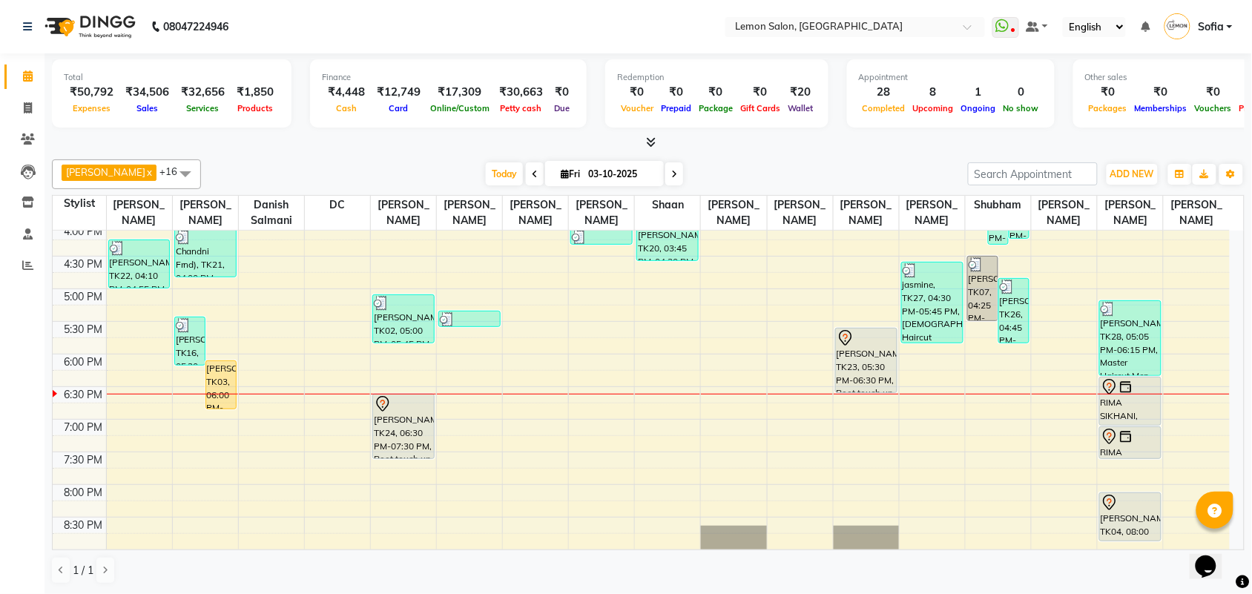
drag, startPoint x: 365, startPoint y: 538, endPoint x: 19, endPoint y: 391, distance: 376.3
click at [19, 391] on div "Calendar Invoice Clients Leads Inventory Staff Reports Completed InProgress Upc…" at bounding box center [100, 307] width 200 height 530
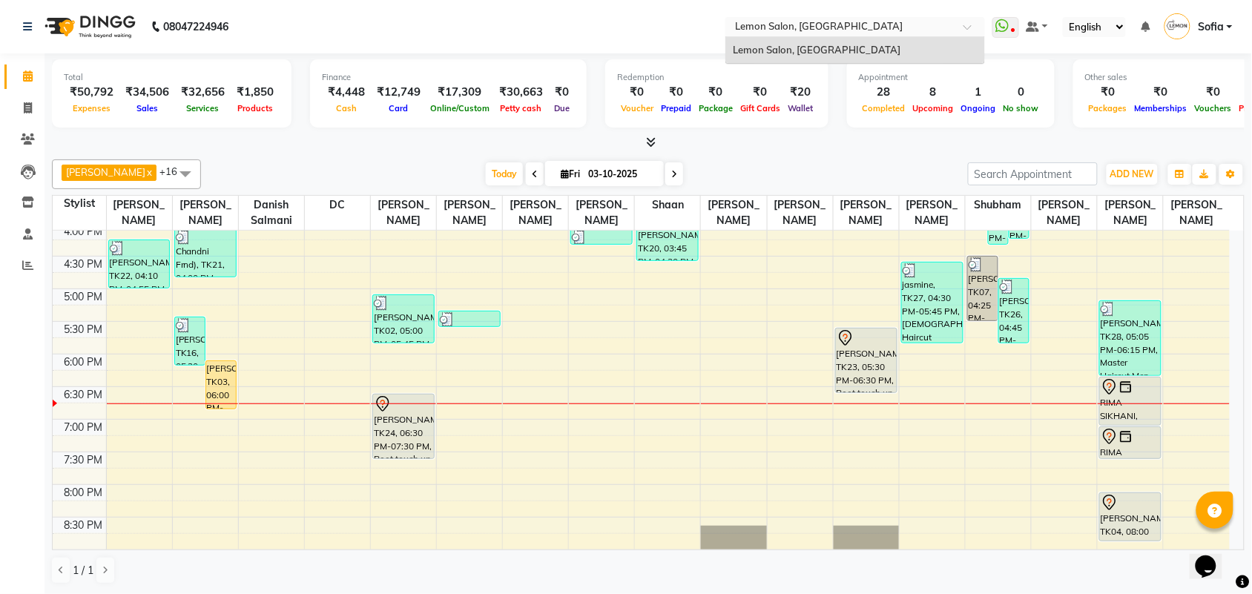
click at [877, 30] on input "text" at bounding box center [840, 28] width 215 height 15
click at [7, 383] on div "Calendar Invoice Clients Leads Inventory Staff Reports Completed InProgress Upc…" at bounding box center [100, 307] width 200 height 530
click at [855, 21] on input "text" at bounding box center [840, 28] width 215 height 15
click at [0, 357] on div "Calendar Invoice Clients Leads Inventory Staff Reports Completed InProgress Upc…" at bounding box center [100, 307] width 200 height 530
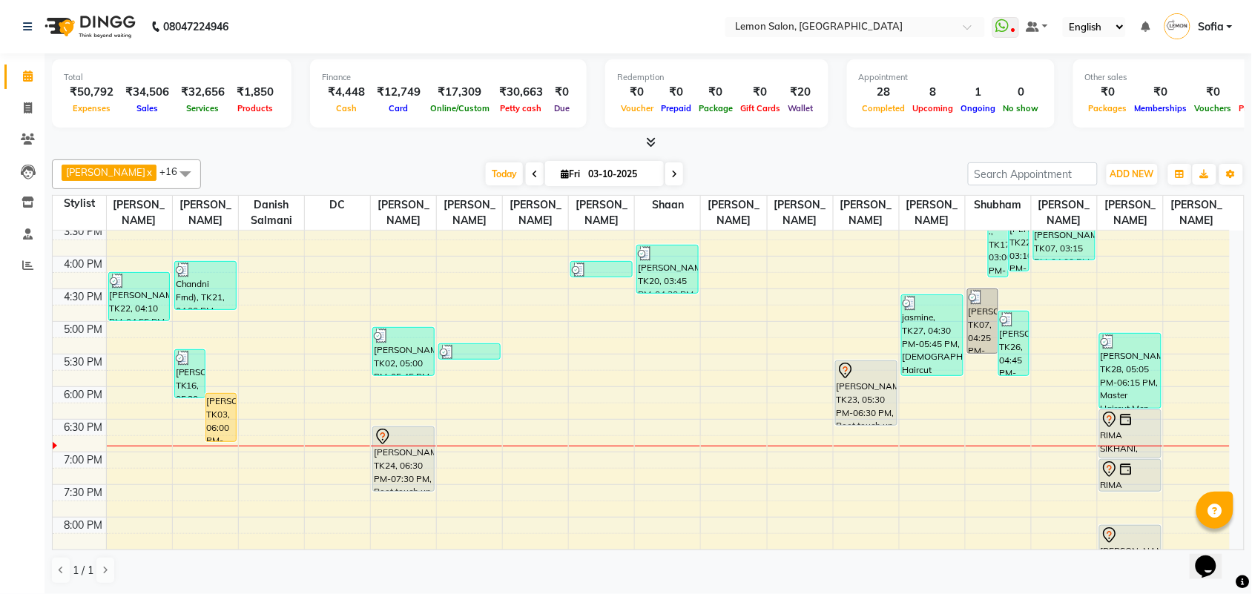
scroll to position [343, 0]
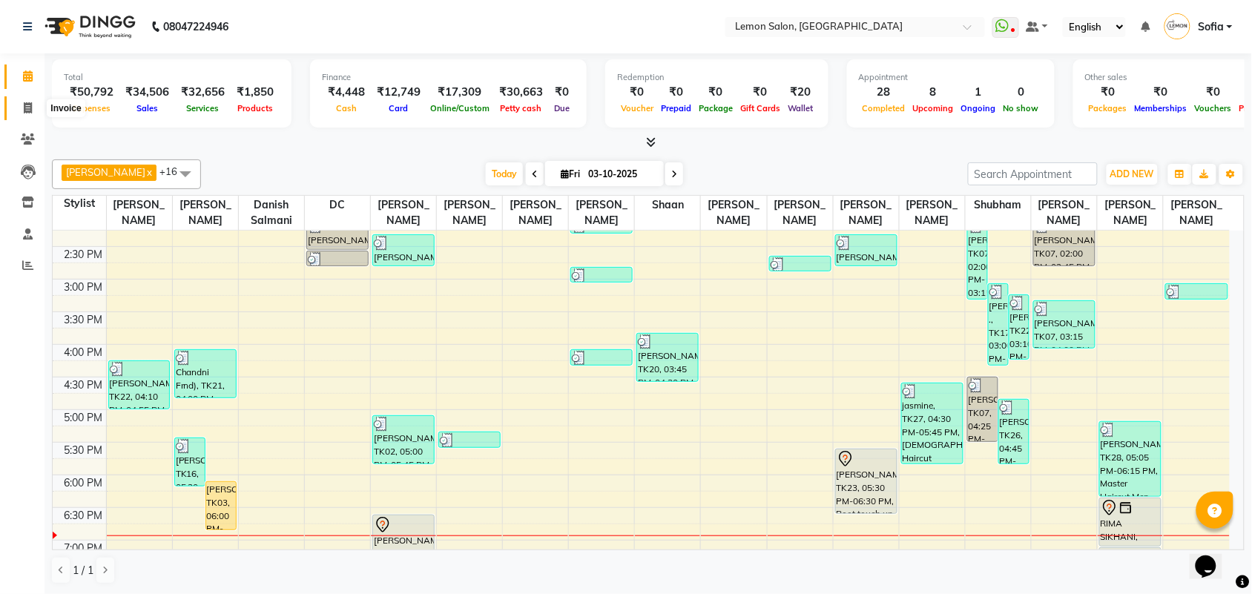
click at [36, 109] on span at bounding box center [28, 108] width 26 height 17
select select "551"
select select "service"
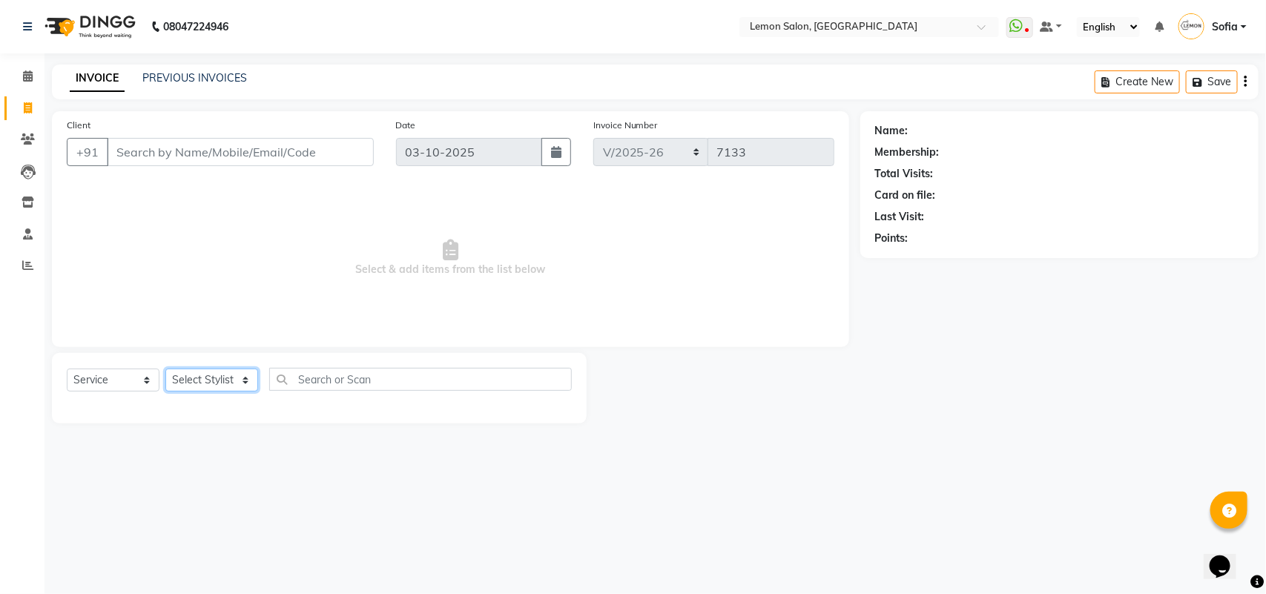
click at [224, 375] on select "Select Stylist" at bounding box center [211, 380] width 93 height 23
select select "7473"
click at [165, 369] on select "Select Stylist Aalam [PERSON_NAME] [PERSON_NAME] [PERSON_NAME] [PERSON_NAME] [P…" at bounding box center [220, 380] width 111 height 23
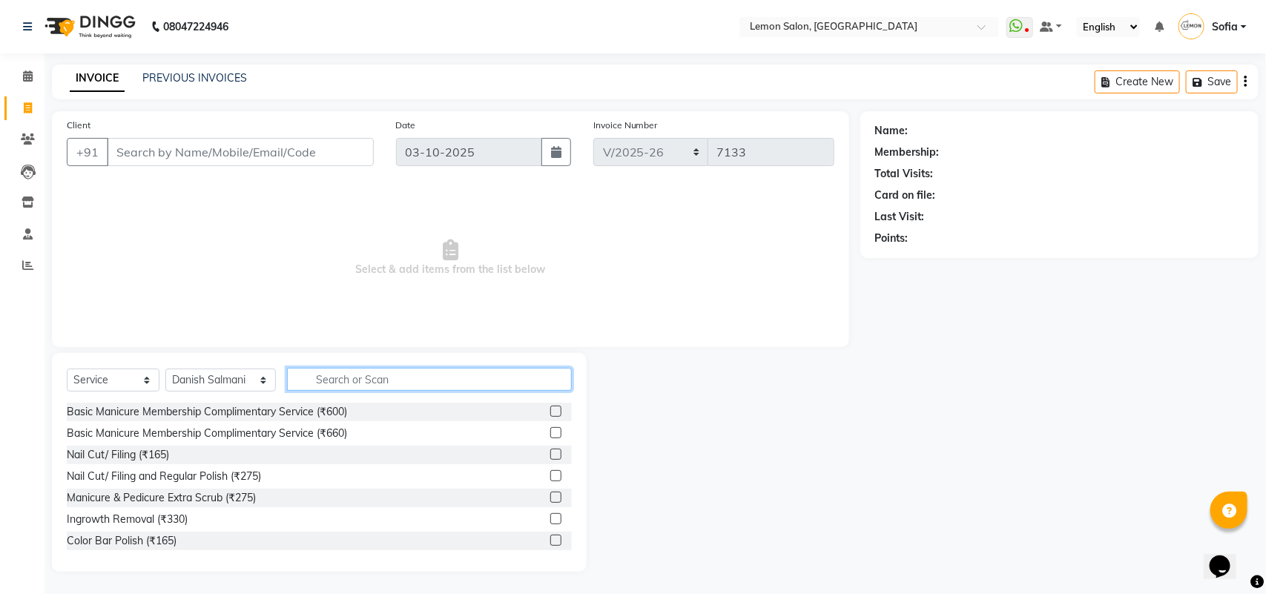
click at [303, 377] on input "text" at bounding box center [429, 379] width 285 height 23
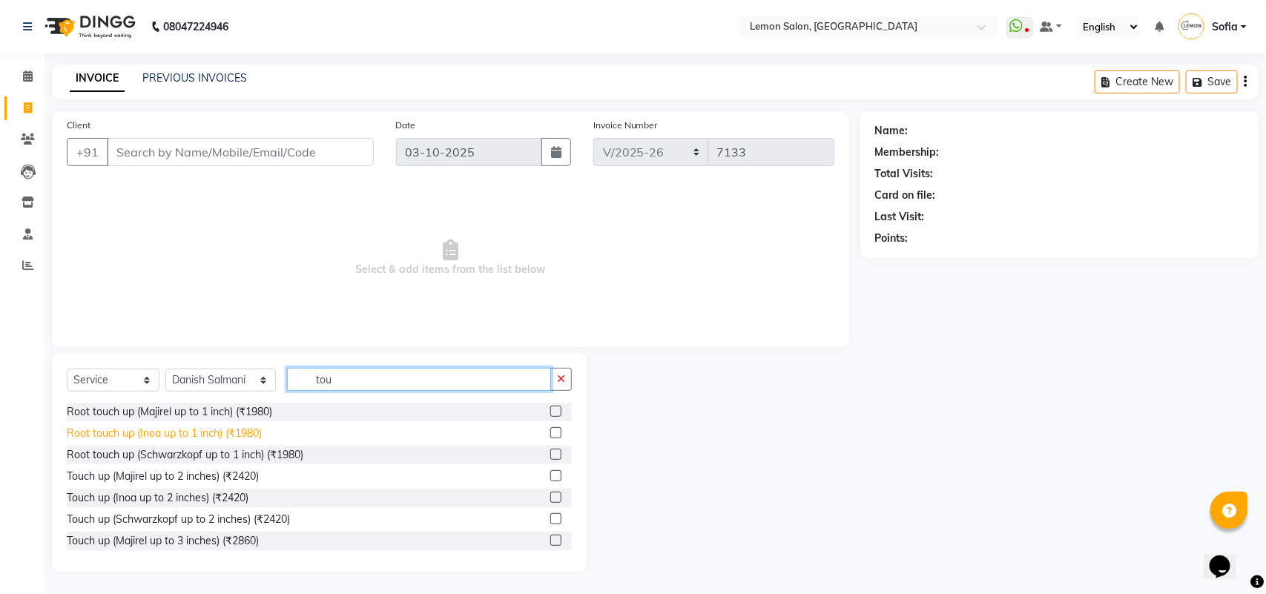
type input "tou"
click at [230, 431] on div "Root touch up (Inoa up to 1 inch) (₹1980)" at bounding box center [164, 434] width 195 height 16
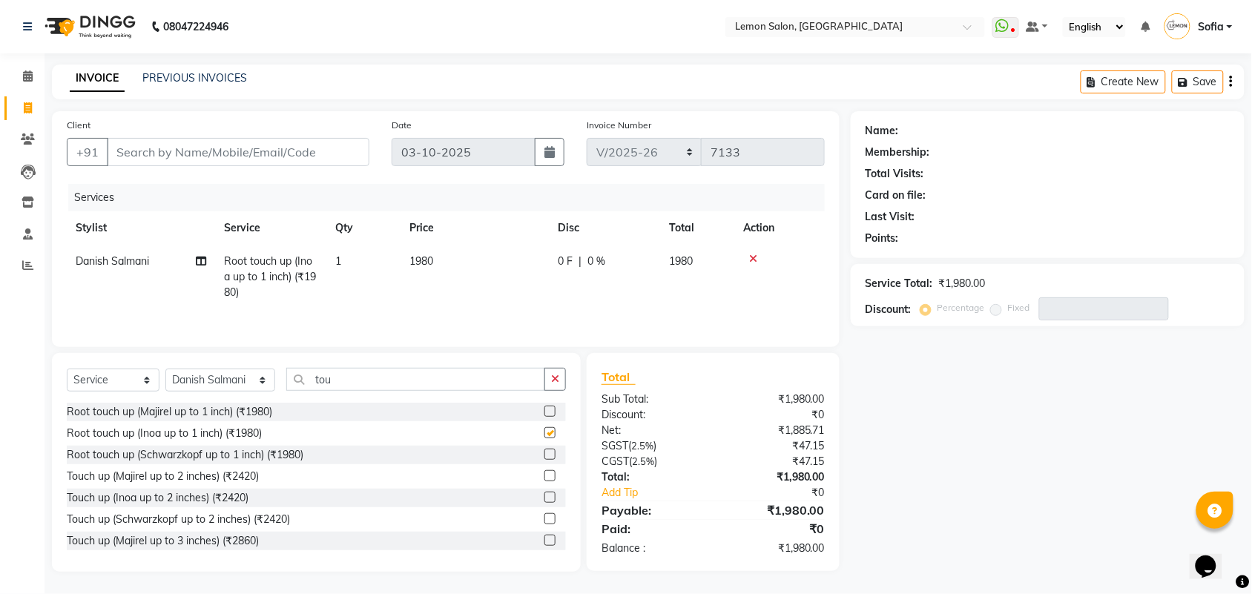
checkbox input "false"
click at [546, 384] on button "button" at bounding box center [556, 379] width 22 height 23
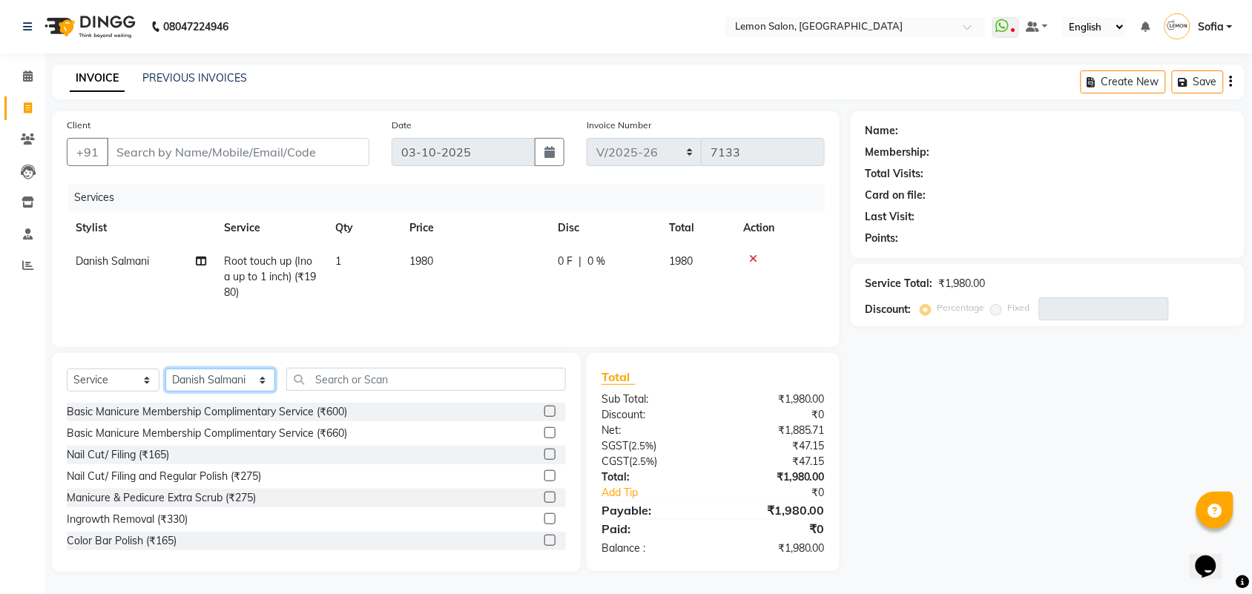
click at [225, 382] on select "Select Stylist Aalam [PERSON_NAME] [PERSON_NAME] [PERSON_NAME] [PERSON_NAME] [P…" at bounding box center [220, 380] width 110 height 23
select select "35763"
click at [165, 371] on select "Select Stylist Aalam [PERSON_NAME] [PERSON_NAME] [PERSON_NAME] [PERSON_NAME] [P…" at bounding box center [220, 380] width 110 height 23
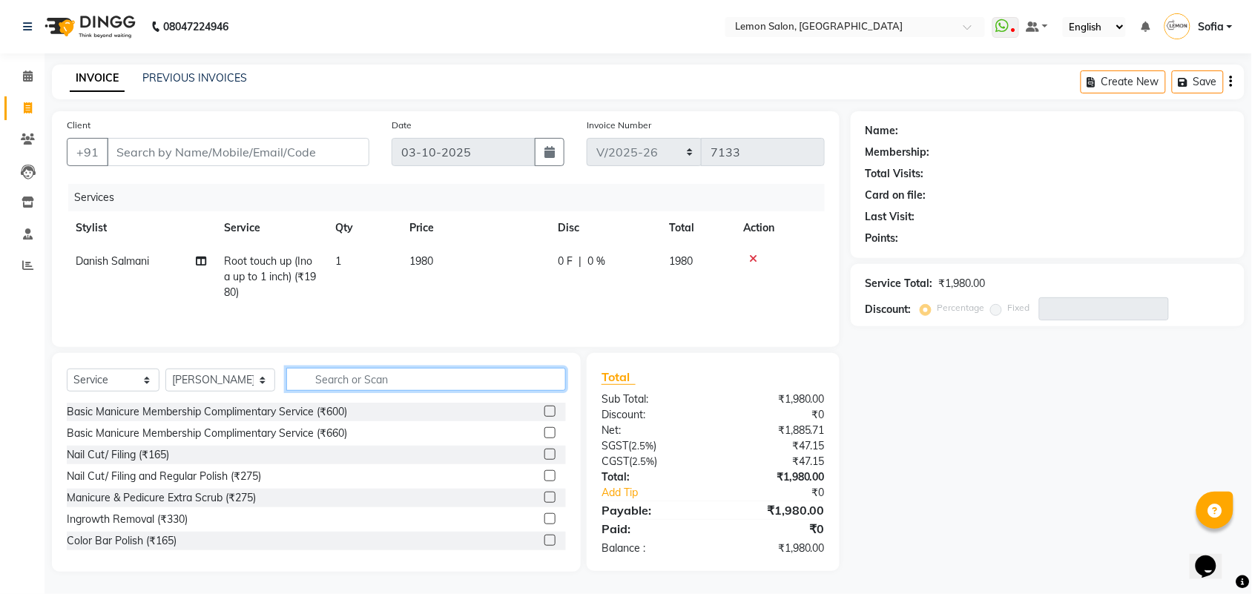
click at [305, 383] on input "text" at bounding box center [426, 379] width 280 height 23
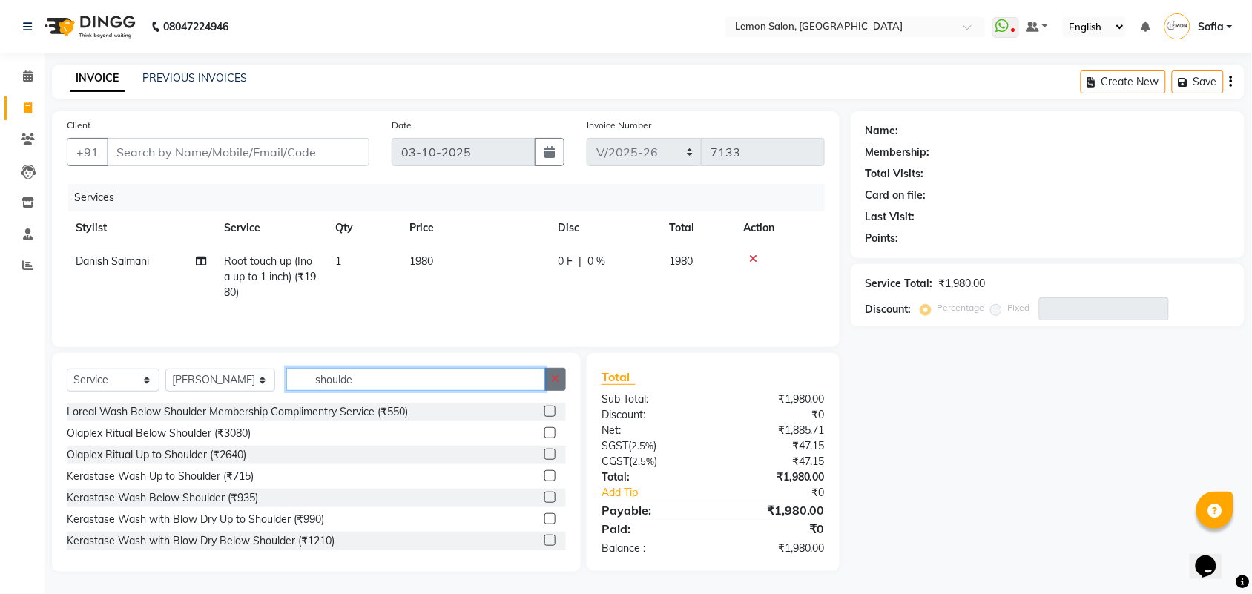
type input "shoulde"
click at [553, 375] on button "button" at bounding box center [556, 379] width 22 height 23
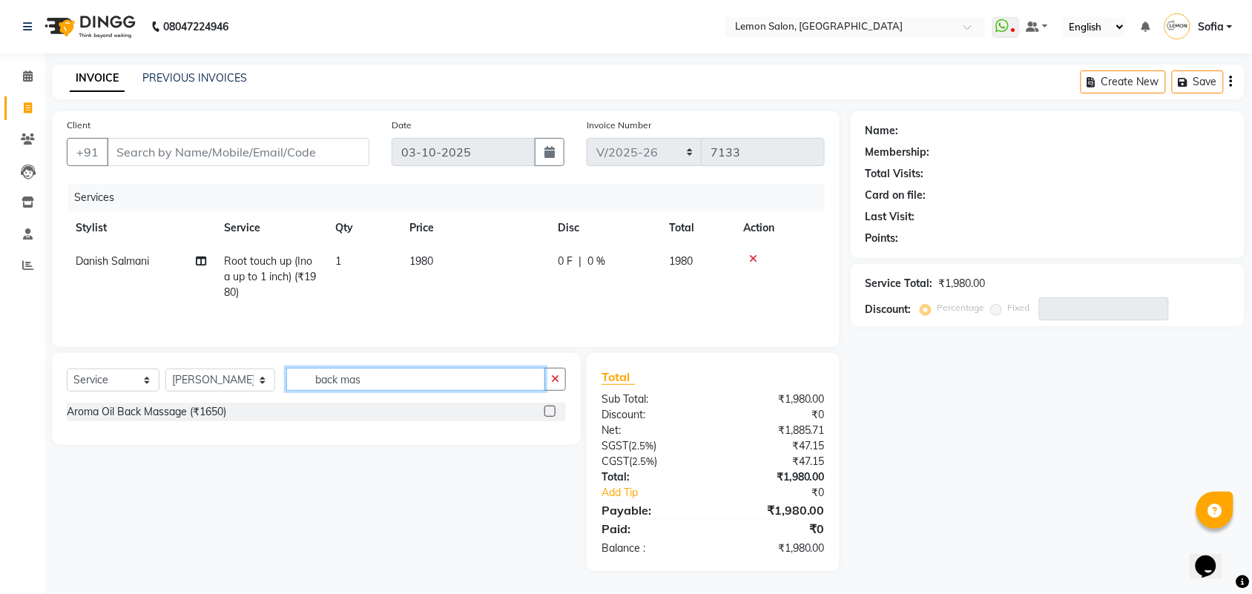
type input "back mas"
click at [566, 375] on div "Select Service Product Membership Package Voucher Prepaid Gift Card Select Styl…" at bounding box center [316, 399] width 529 height 92
click at [559, 376] on icon "button" at bounding box center [555, 379] width 8 height 10
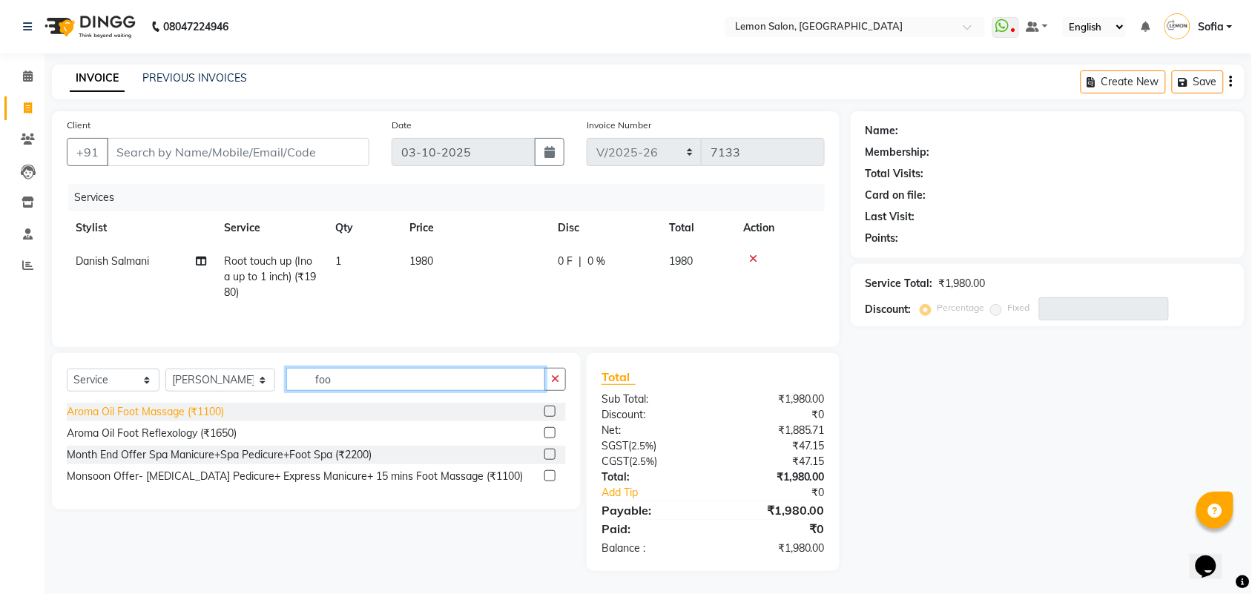
type input "foo"
click at [165, 418] on div "Aroma Oil Foot Massage (₹1100)" at bounding box center [145, 412] width 157 height 16
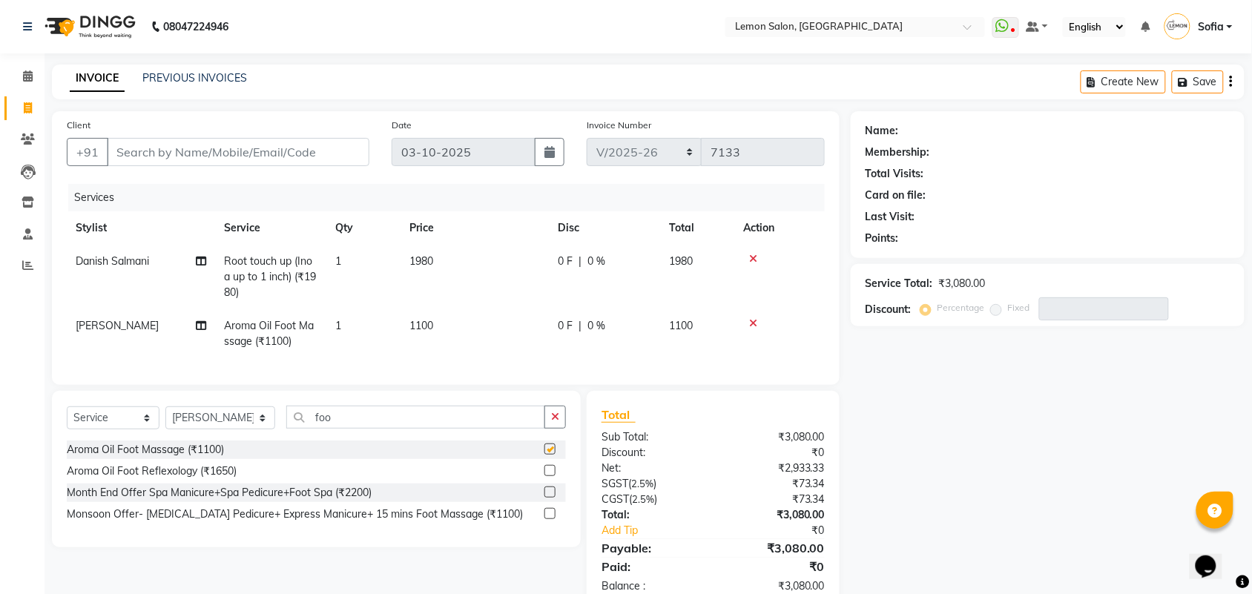
checkbox input "false"
click at [749, 321] on icon at bounding box center [753, 323] width 8 height 10
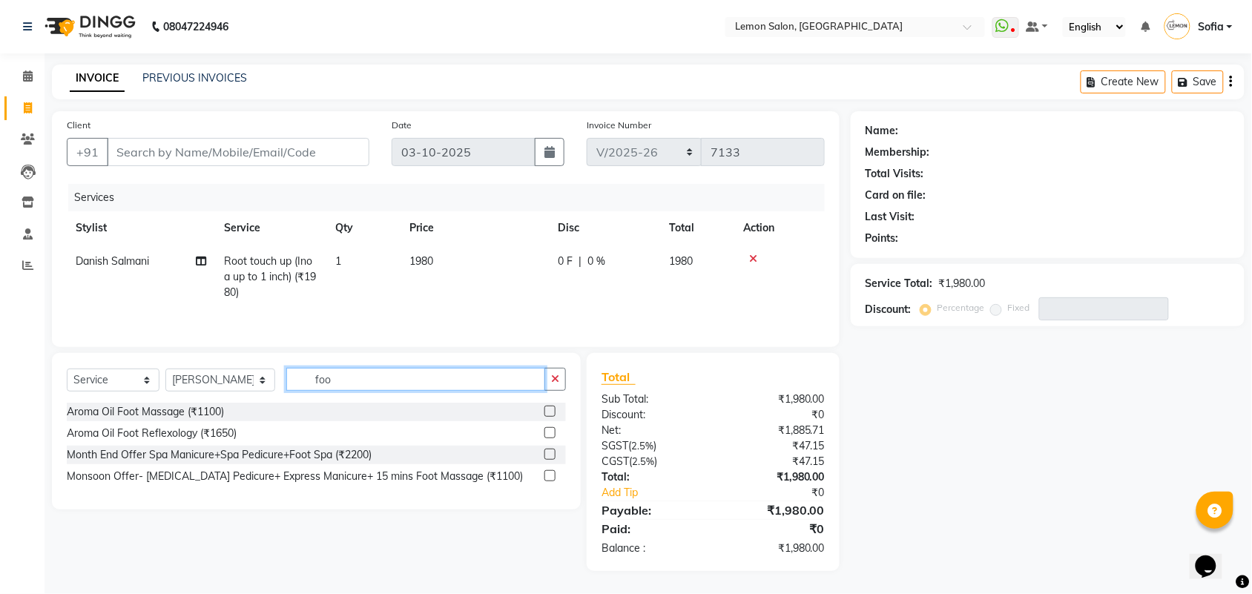
drag, startPoint x: 342, startPoint y: 372, endPoint x: 185, endPoint y: 371, distance: 156.5
click at [185, 371] on div "Select Service Product Membership Package Voucher Prepaid Gift Card Select Styl…" at bounding box center [316, 385] width 499 height 35
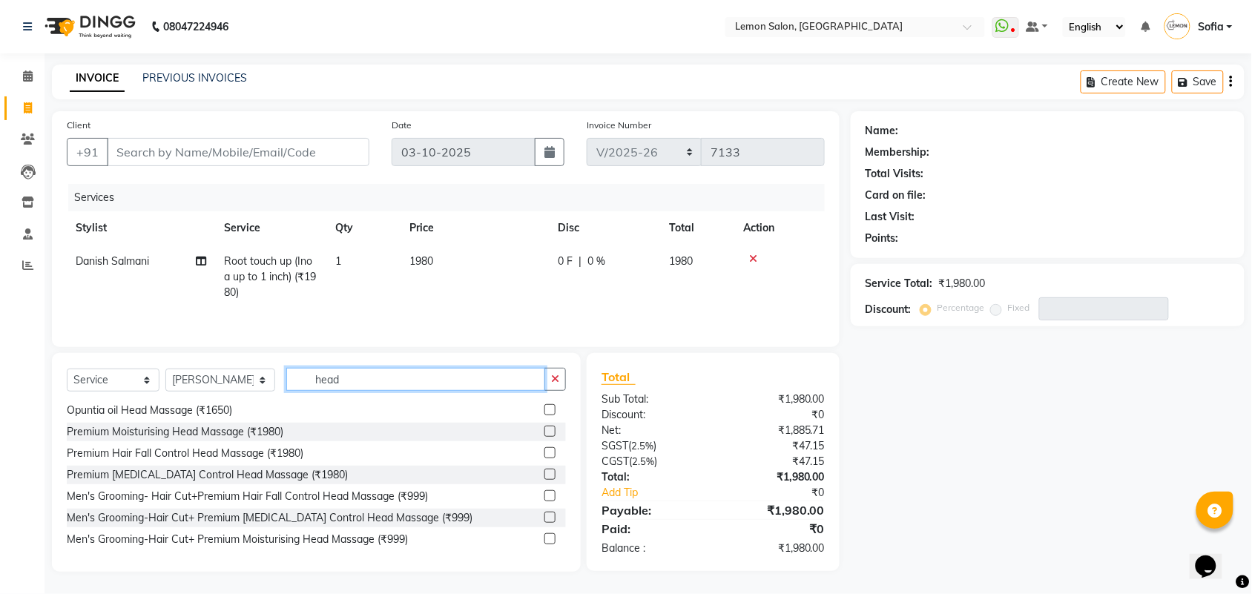
scroll to position [145, 0]
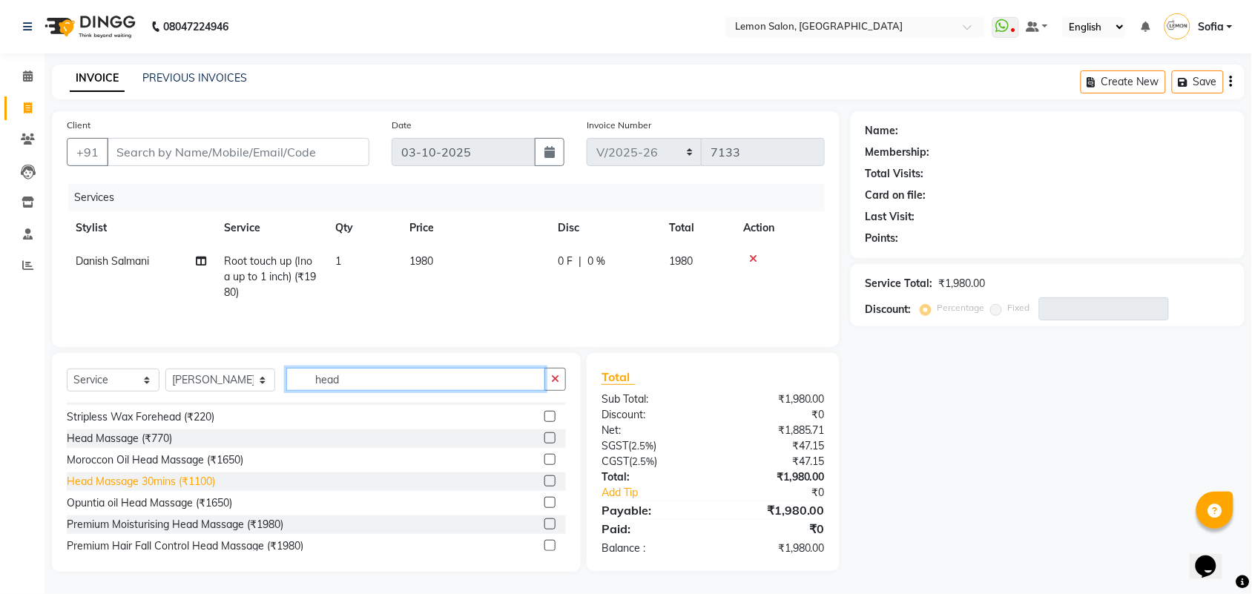
type input "head"
click at [154, 480] on div "Head Massage 30mins (₹1100)" at bounding box center [141, 482] width 148 height 16
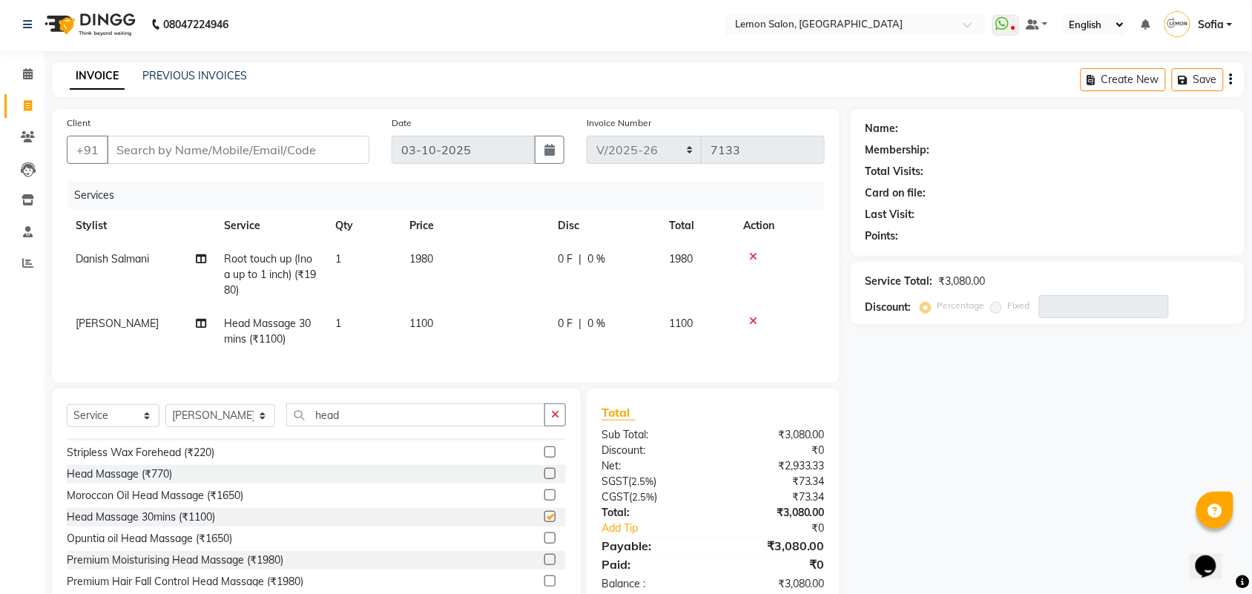
checkbox input "false"
click at [556, 420] on icon "button" at bounding box center [555, 415] width 8 height 10
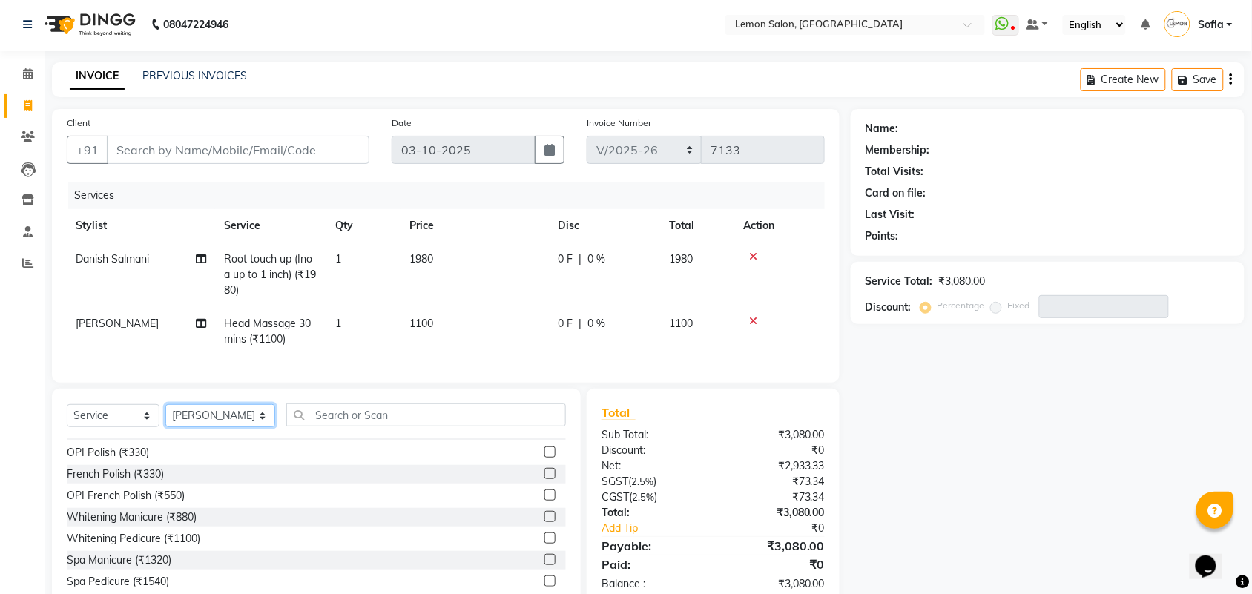
click at [232, 424] on select "Select Stylist Aalam [PERSON_NAME] [PERSON_NAME] [PERSON_NAME] [PERSON_NAME] [P…" at bounding box center [220, 415] width 110 height 23
select select "7468"
click at [165, 417] on select "Select Stylist Aalam [PERSON_NAME] [PERSON_NAME] [PERSON_NAME] [PERSON_NAME] [P…" at bounding box center [220, 415] width 110 height 23
click at [335, 416] on div "Select Service Product Membership Package Voucher Prepaid Gift Card Select Styl…" at bounding box center [316, 498] width 529 height 219
click at [335, 423] on input "text" at bounding box center [426, 415] width 280 height 23
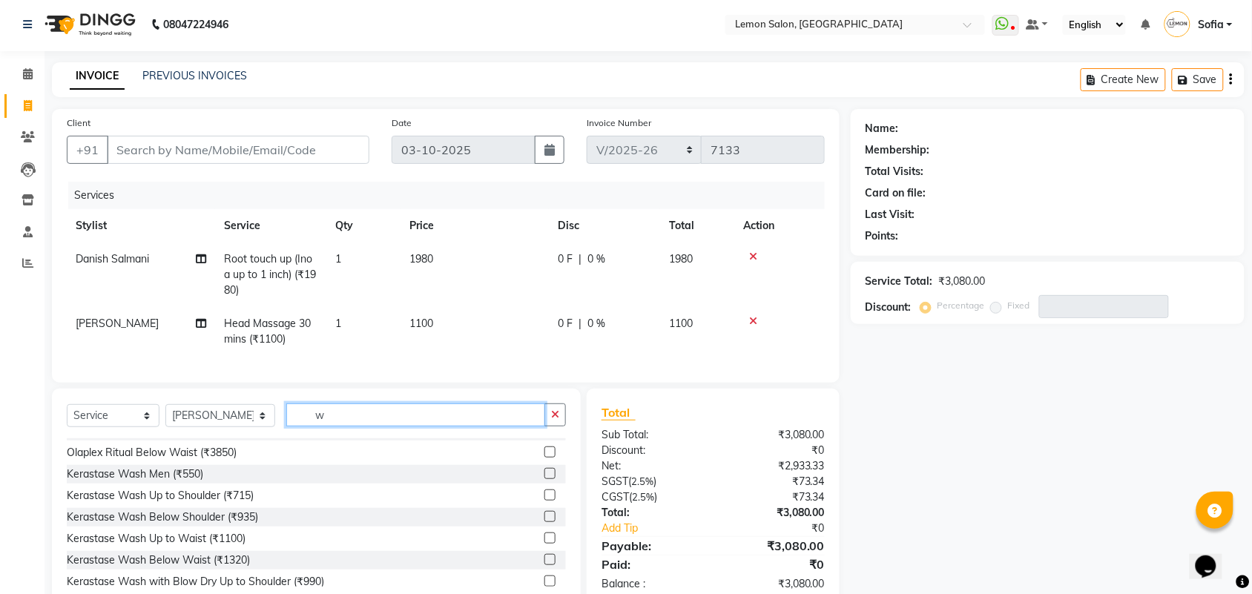
scroll to position [0, 0]
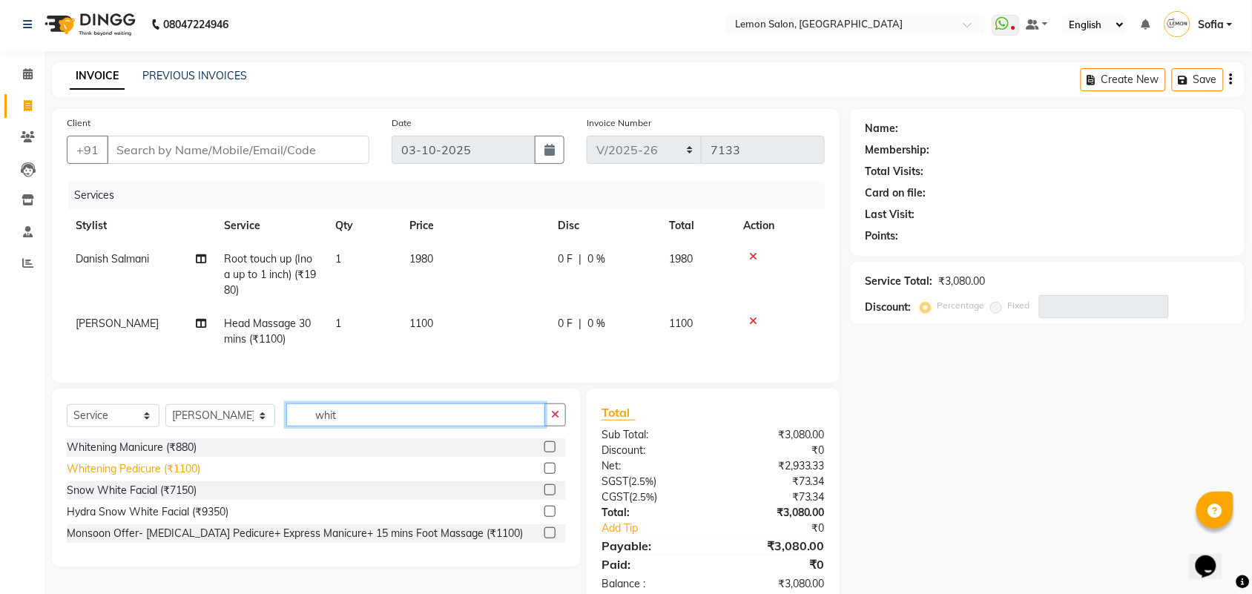
type input "whit"
click at [177, 477] on div "Whitening Pedicure (₹1100)" at bounding box center [134, 469] width 134 height 16
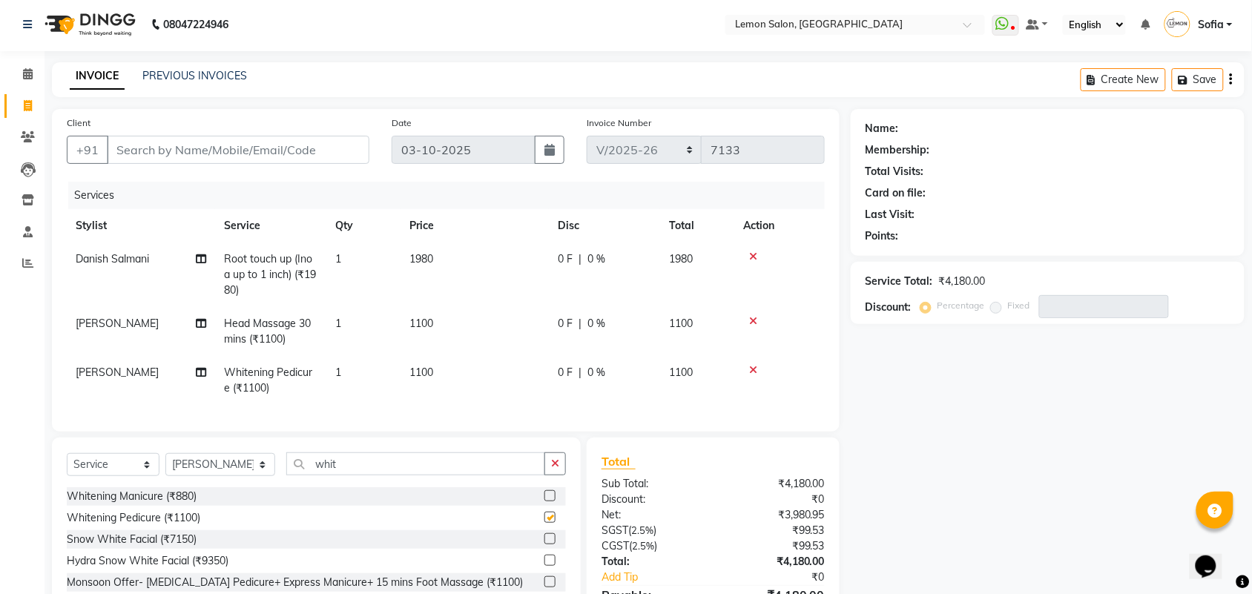
checkbox input "false"
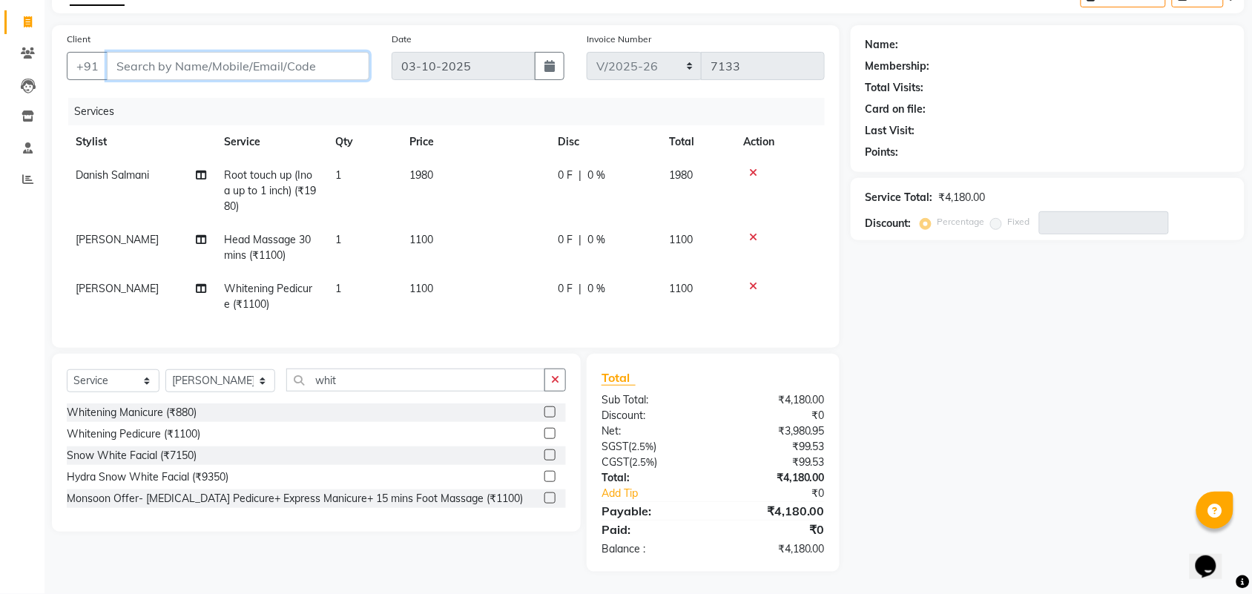
click at [172, 52] on input "Client" at bounding box center [238, 66] width 263 height 28
type input "m"
type input "0"
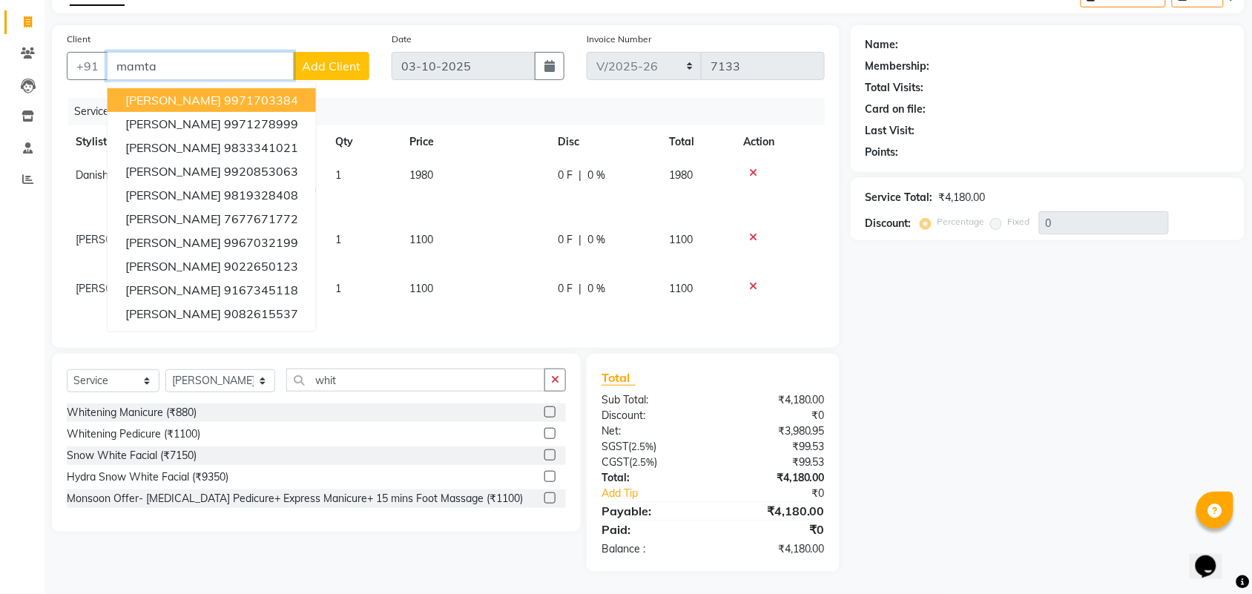
type input "mamta"
click at [973, 438] on div "Name: Membership: Total Visits: Card on file: Last Visit: Points: Service Total…" at bounding box center [1053, 298] width 405 height 547
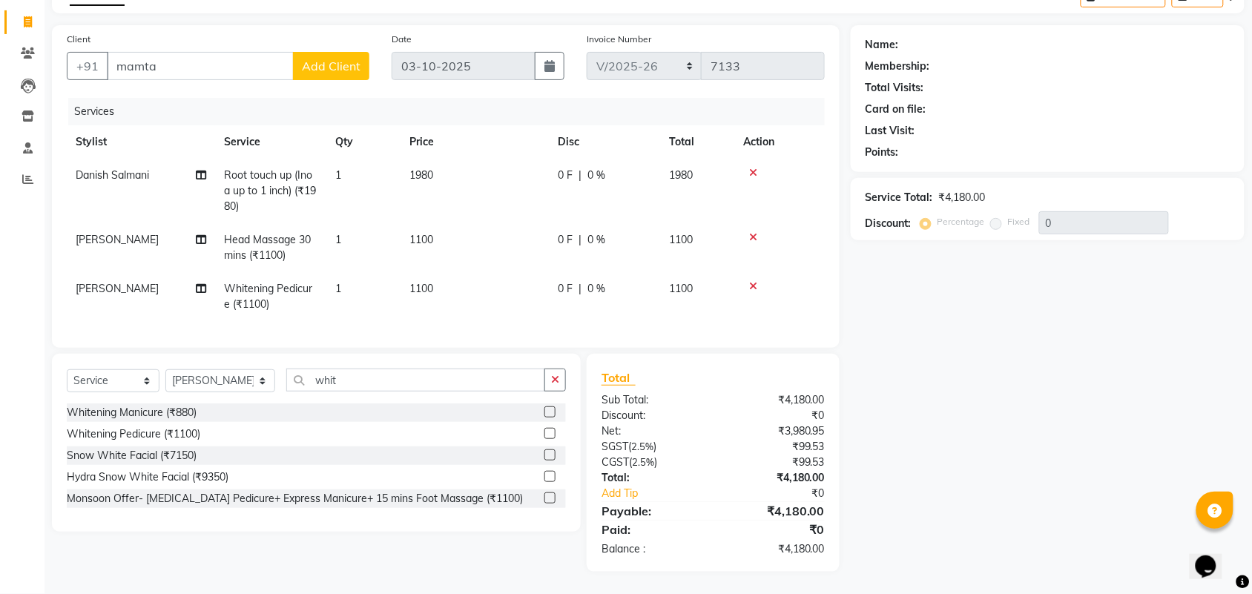
click at [282, 171] on span "Root touch up (Inoa up to 1 inch) (₹1980)" at bounding box center [270, 190] width 92 height 45
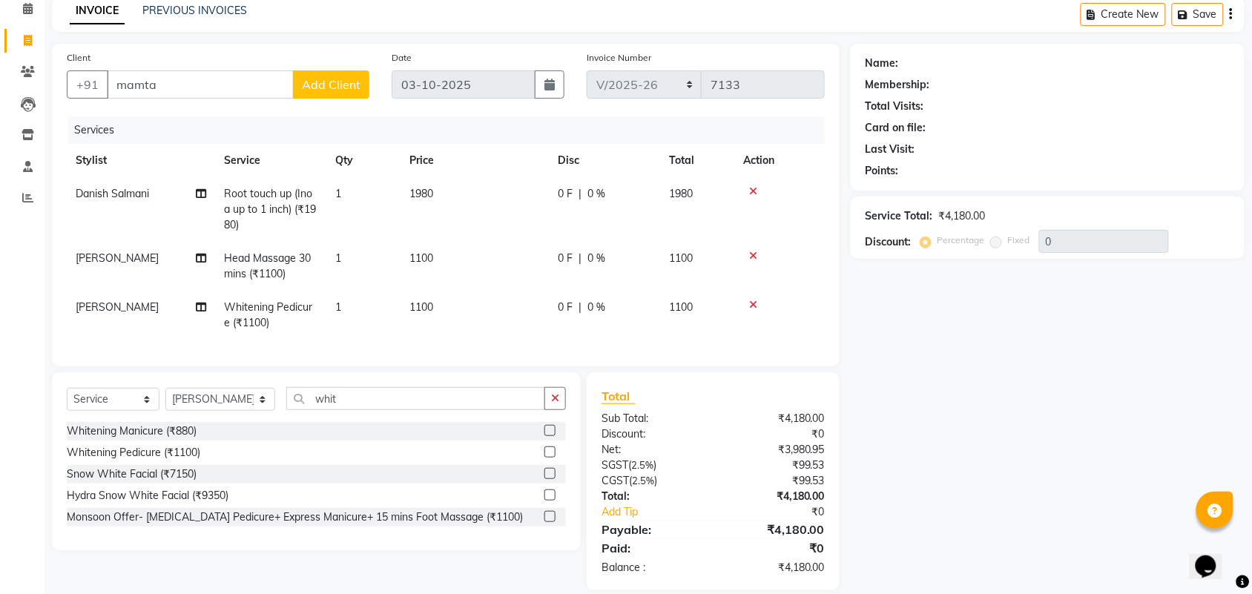
select select "7473"
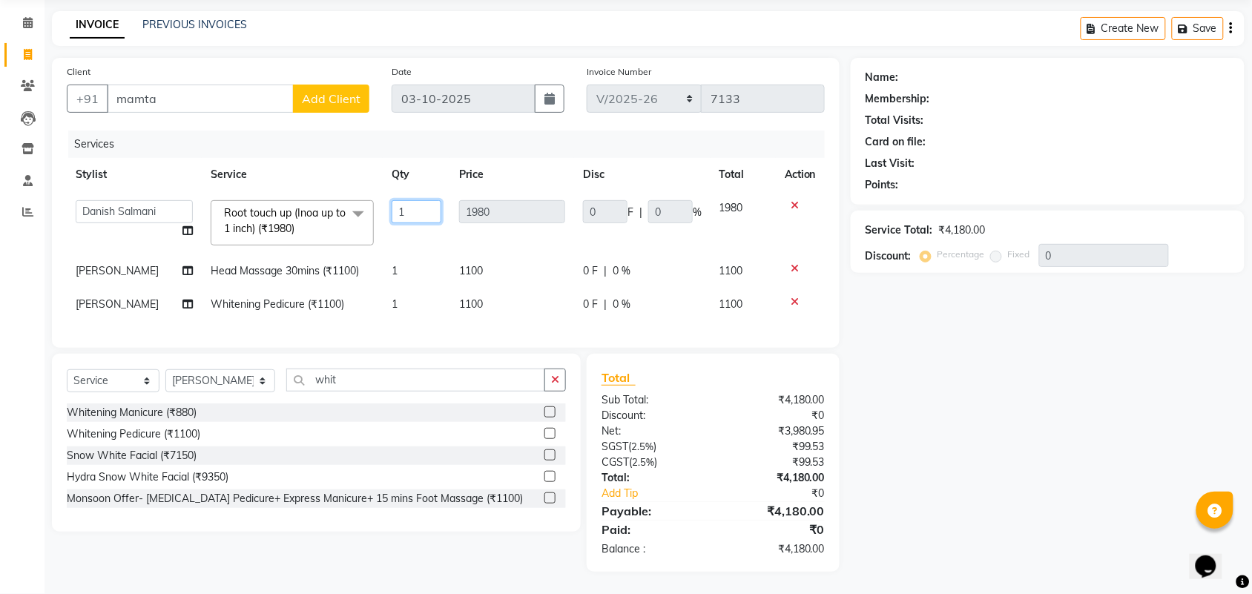
click at [402, 205] on input "1" at bounding box center [417, 211] width 50 height 23
drag, startPoint x: 404, startPoint y: 197, endPoint x: 381, endPoint y: 197, distance: 23.7
click at [383, 197] on td "1" at bounding box center [417, 222] width 68 height 63
type input "3"
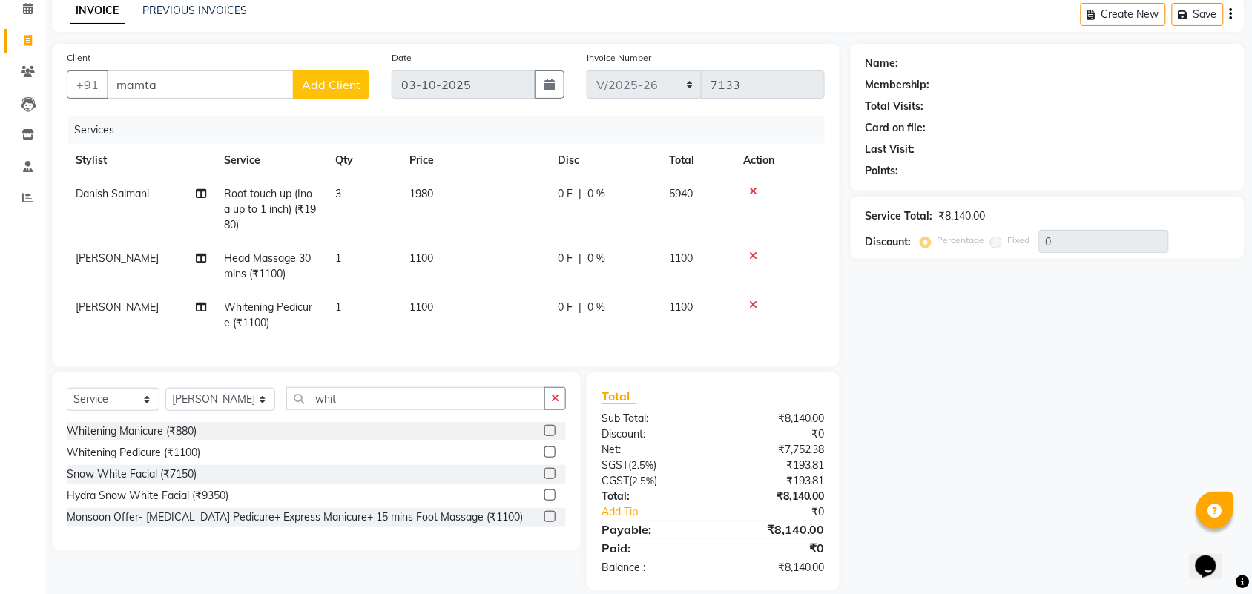
click at [1037, 424] on div "Name: Membership: Total Visits: Card on file: Last Visit: Points: Service Total…" at bounding box center [1053, 317] width 405 height 547
click at [191, 83] on input "mamta" at bounding box center [200, 84] width 187 height 28
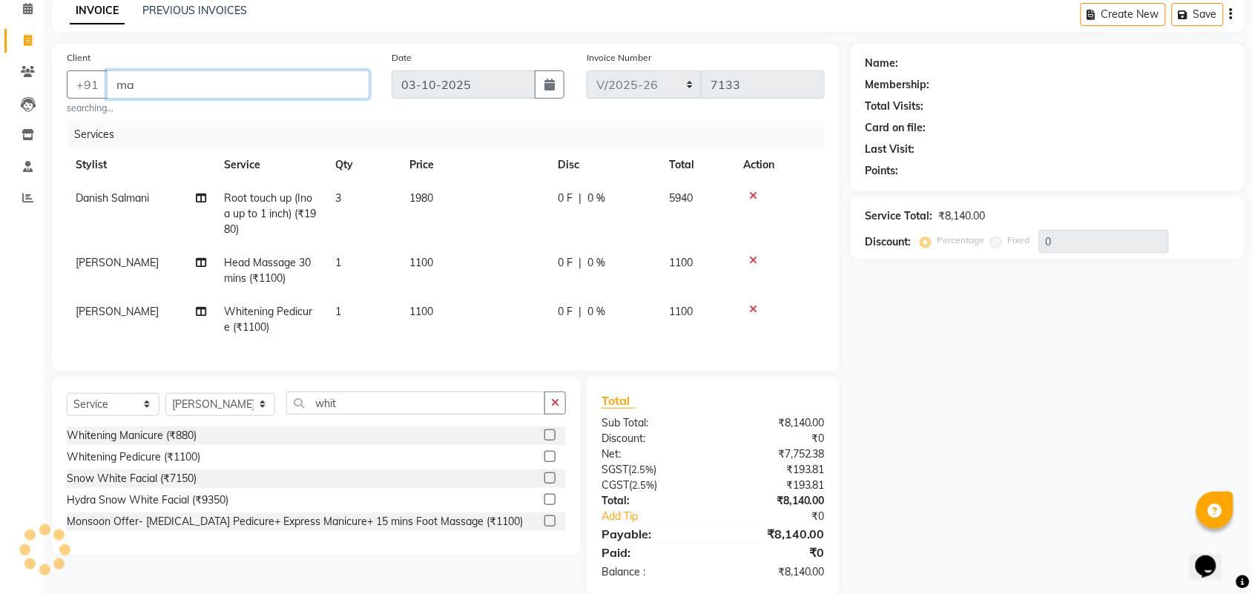
type input "m"
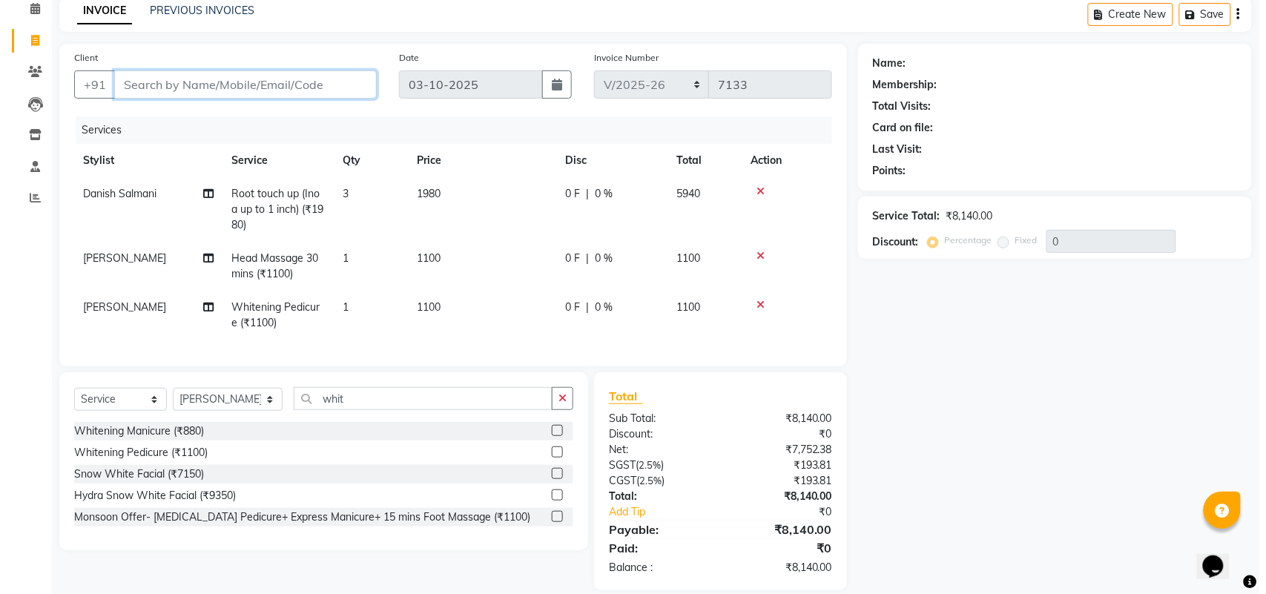
scroll to position [99, 0]
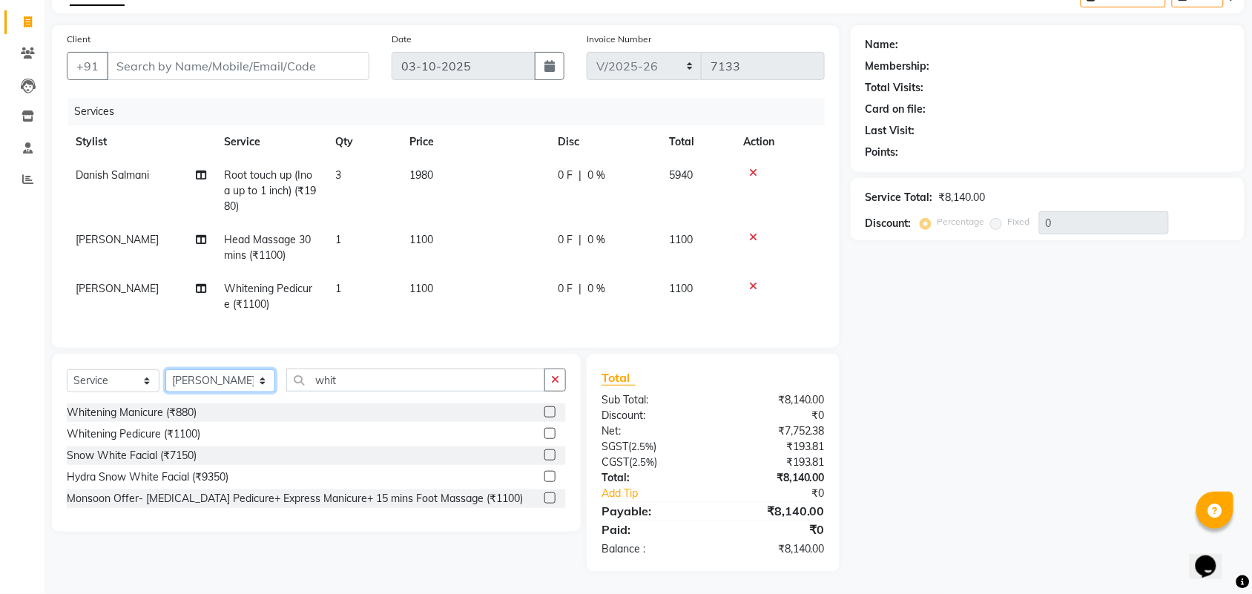
drag, startPoint x: 186, startPoint y: 380, endPoint x: 188, endPoint y: 369, distance: 10.5
click at [186, 380] on select "Select Stylist Aalam [PERSON_NAME] [PERSON_NAME] [PERSON_NAME] [PERSON_NAME] [P…" at bounding box center [220, 380] width 110 height 23
select select "7473"
click at [165, 369] on select "Select Stylist Aalam [PERSON_NAME] [PERSON_NAME] [PERSON_NAME] [PERSON_NAME] [P…" at bounding box center [220, 380] width 110 height 23
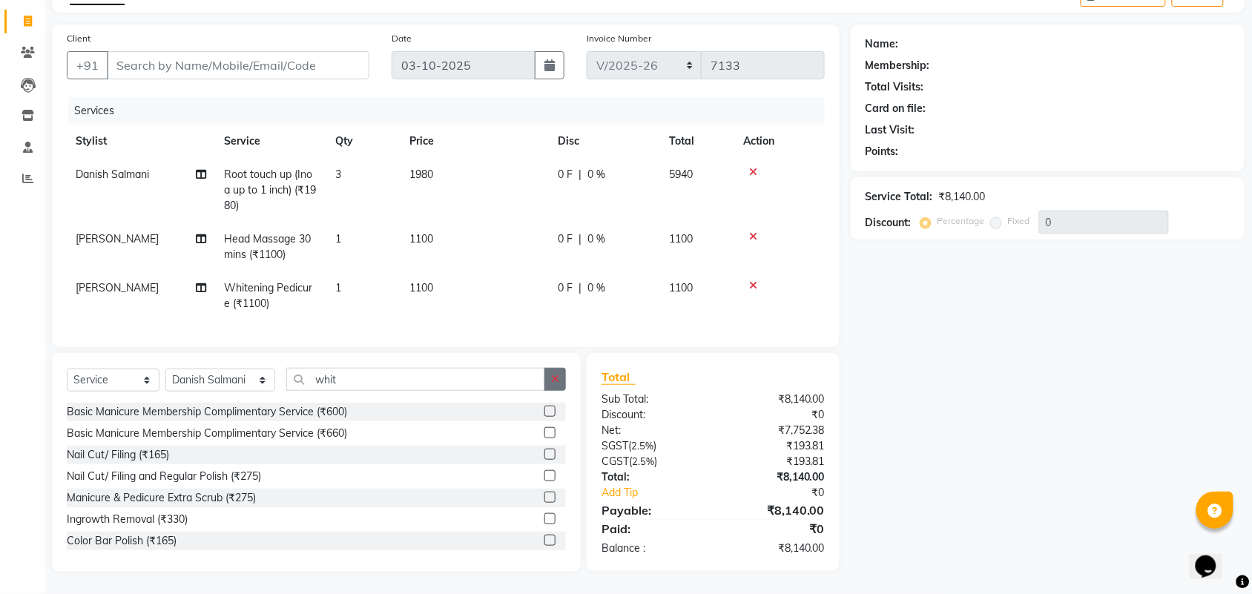
click at [559, 377] on icon "button" at bounding box center [555, 379] width 8 height 10
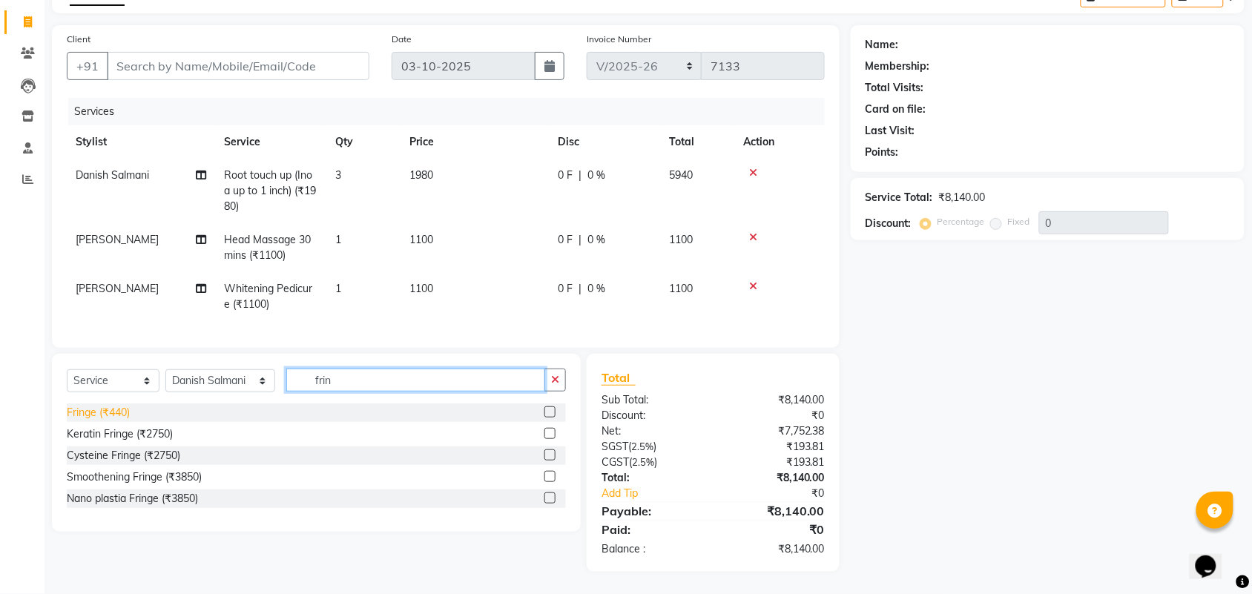
type input "frin"
click at [73, 410] on div "Fringe (₹440)" at bounding box center [98, 413] width 63 height 16
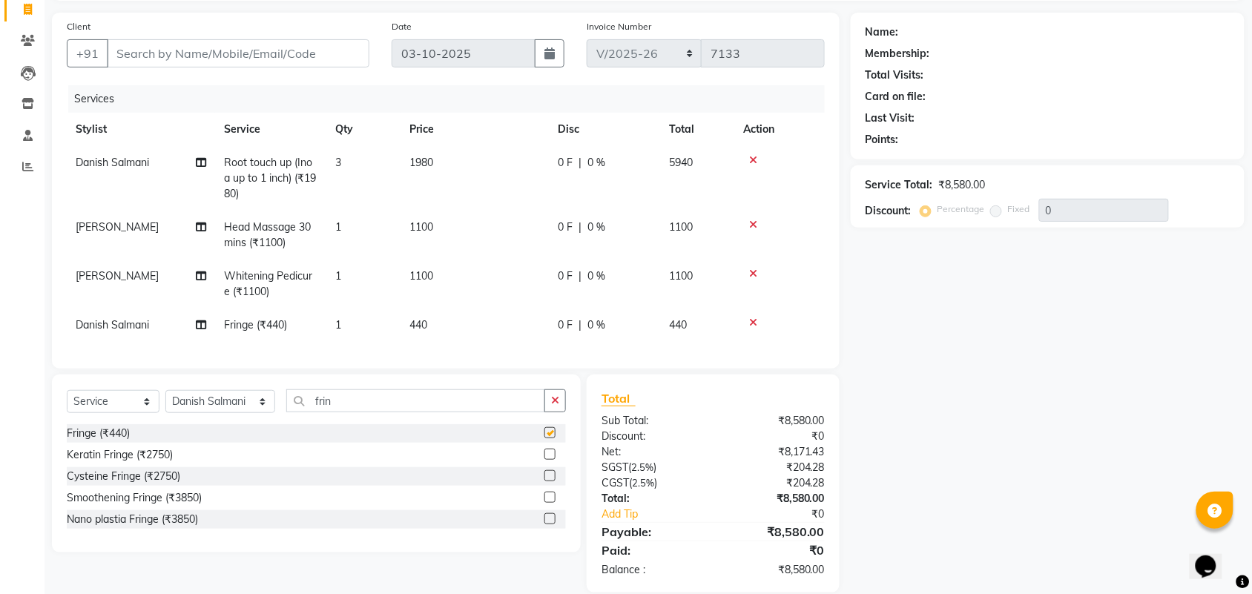
checkbox input "false"
click at [154, 47] on input "Client" at bounding box center [238, 53] width 263 height 28
type input "8591610160"
click at [358, 42] on button "Add Client" at bounding box center [331, 53] width 76 height 28
select select "22"
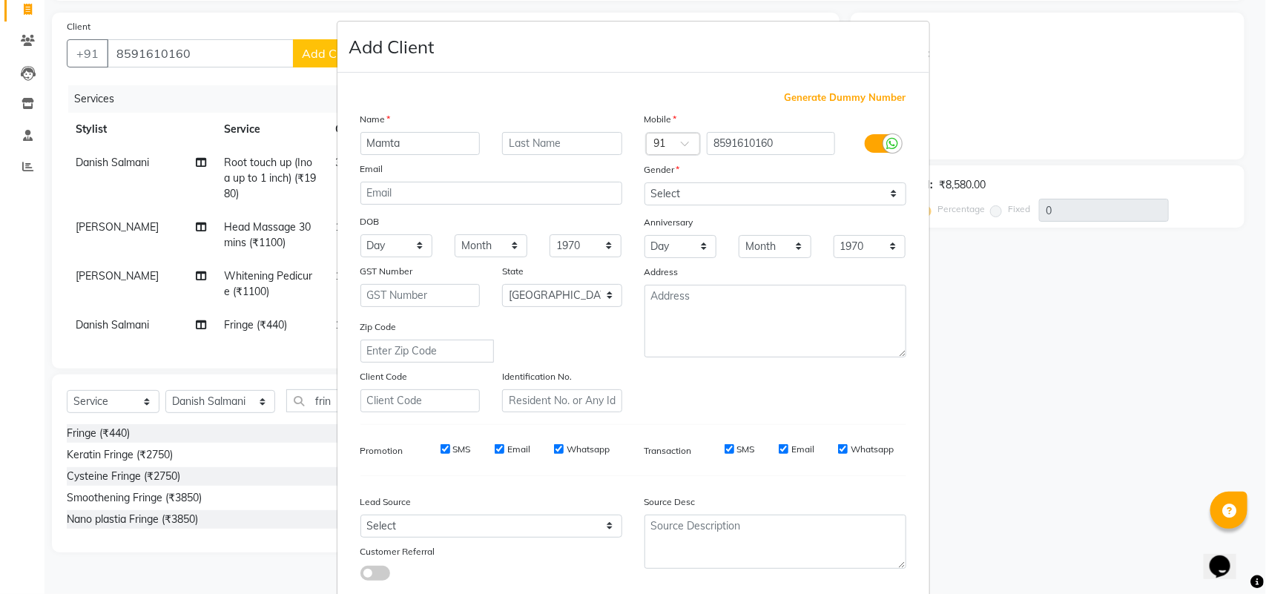
type input "Mamta"
click at [581, 145] on input "text" at bounding box center [562, 143] width 120 height 23
type input "Kulkarni"
drag, startPoint x: 720, startPoint y: 194, endPoint x: 720, endPoint y: 204, distance: 9.6
click at [720, 194] on select "Select Male Female Other Prefer Not To Say" at bounding box center [776, 194] width 262 height 23
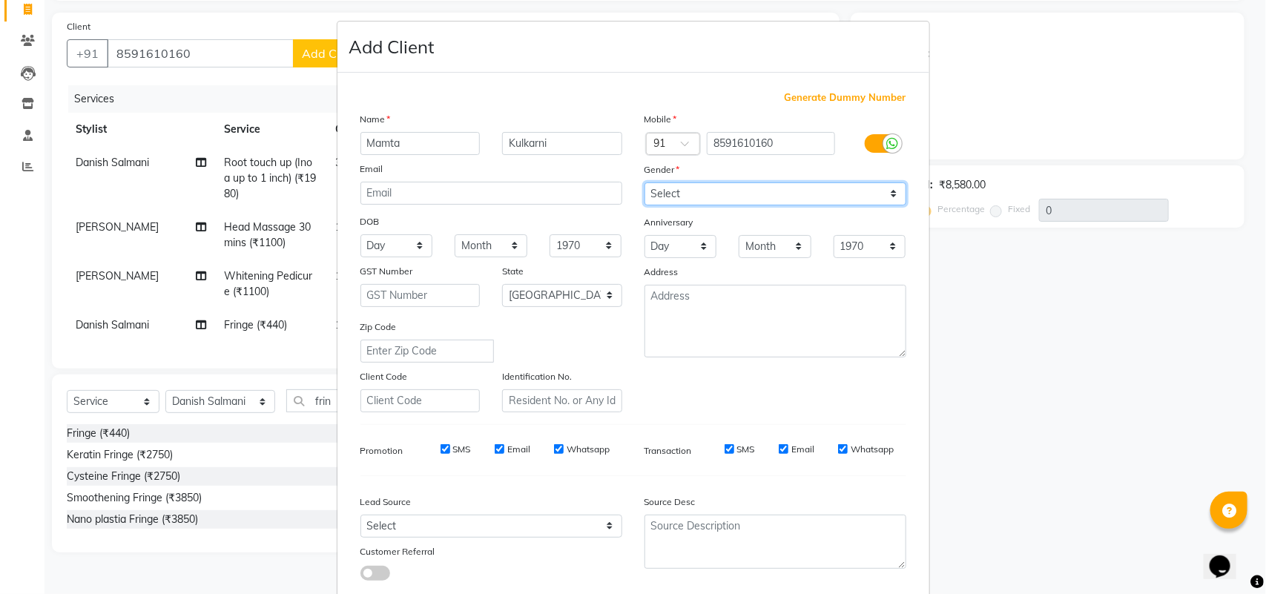
select select "female"
click at [645, 183] on select "Select Male Female Other Prefer Not To Say" at bounding box center [776, 194] width 262 height 23
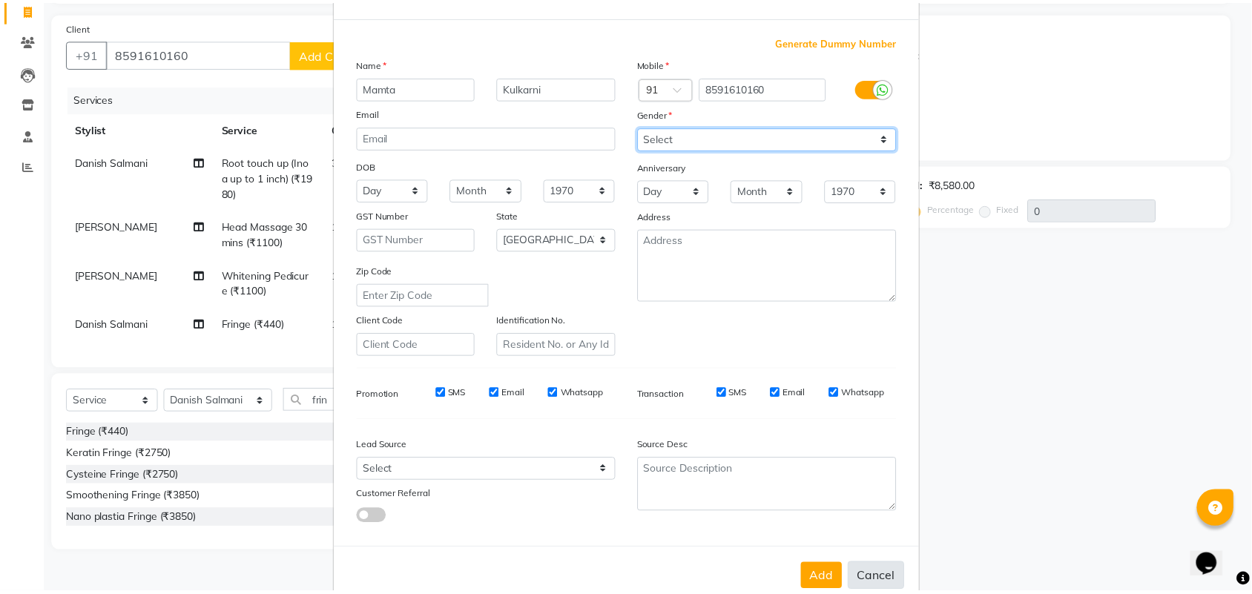
scroll to position [85, 0]
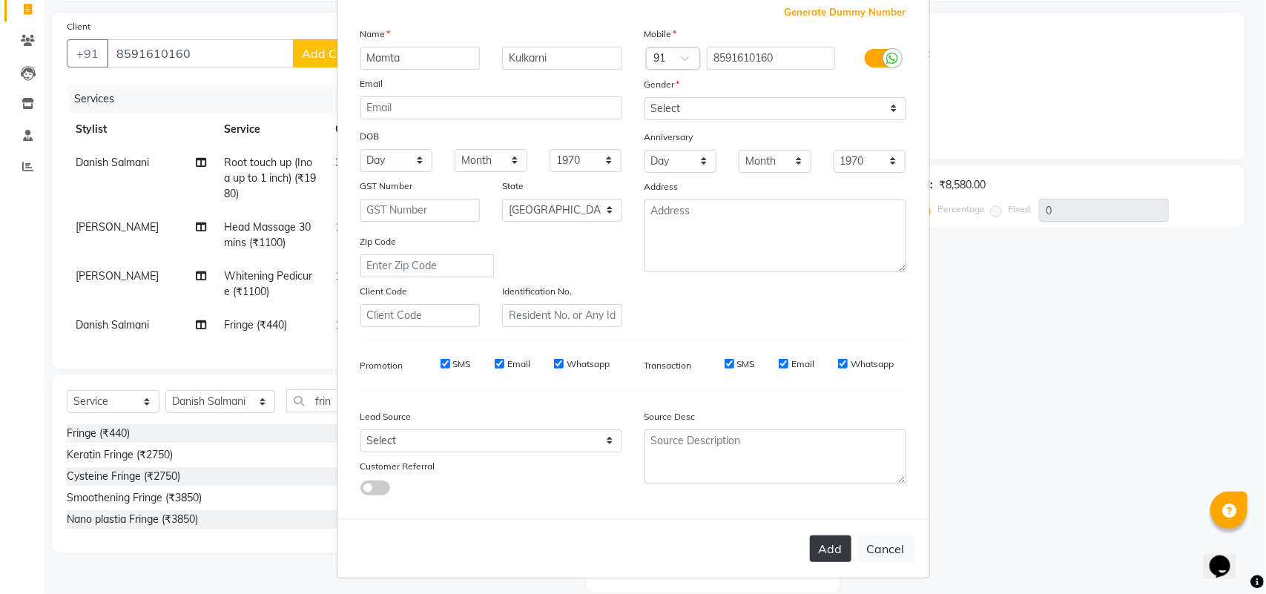
click at [822, 549] on button "Add" at bounding box center [831, 549] width 42 height 27
select select
select select "null"
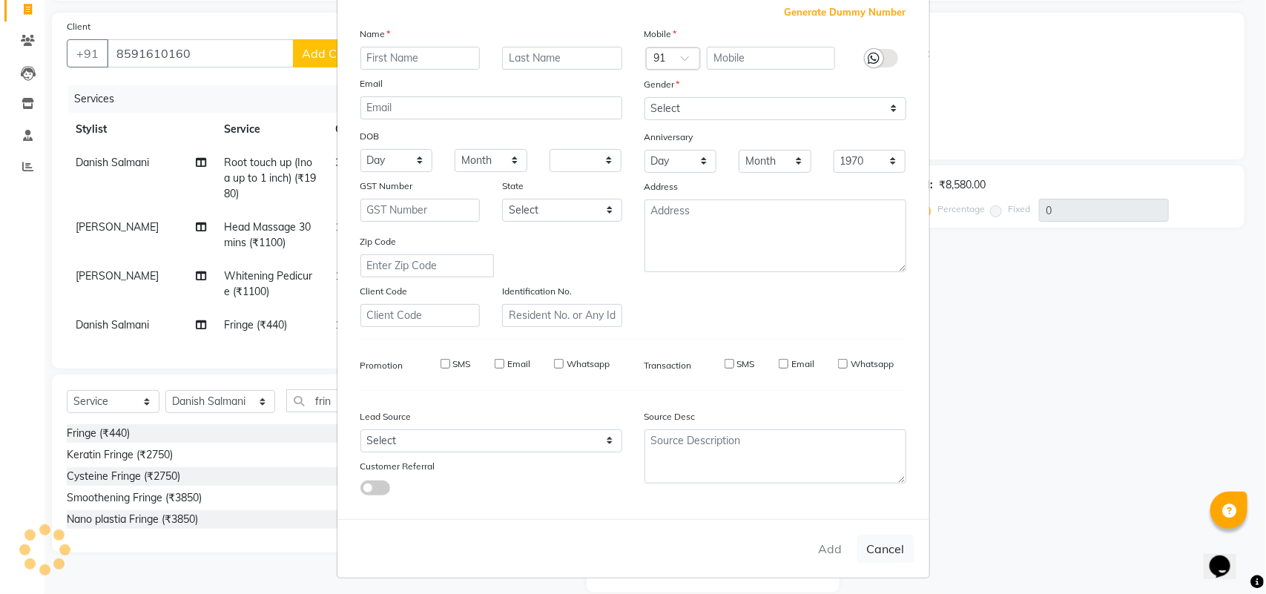
select select
checkbox input "false"
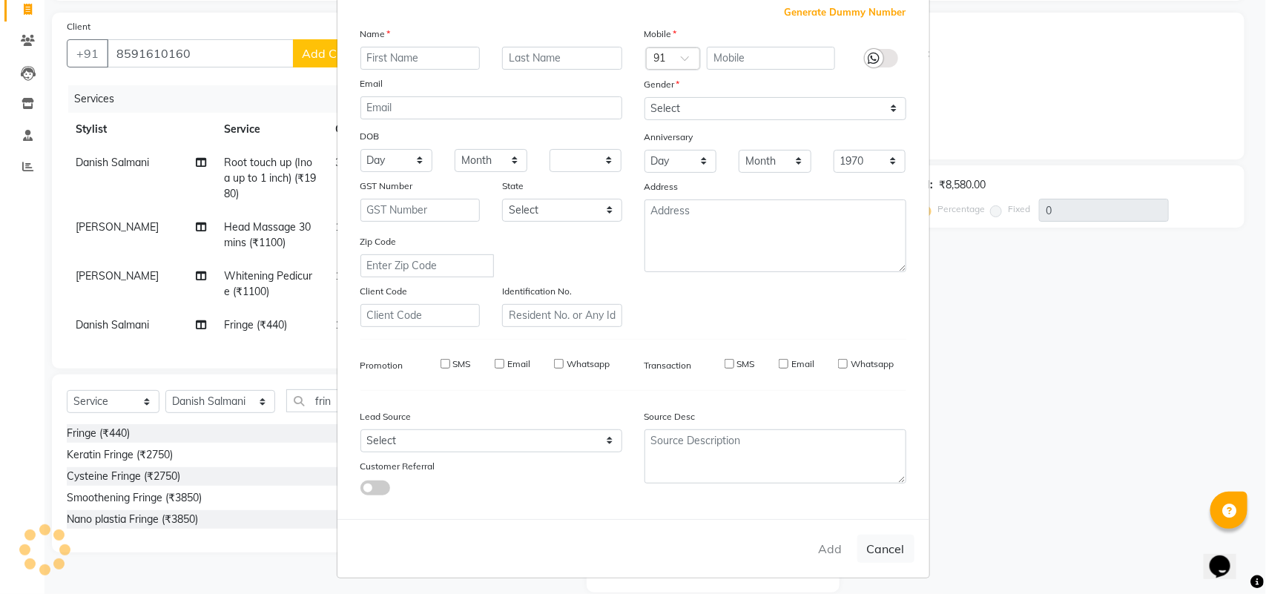
checkbox input "false"
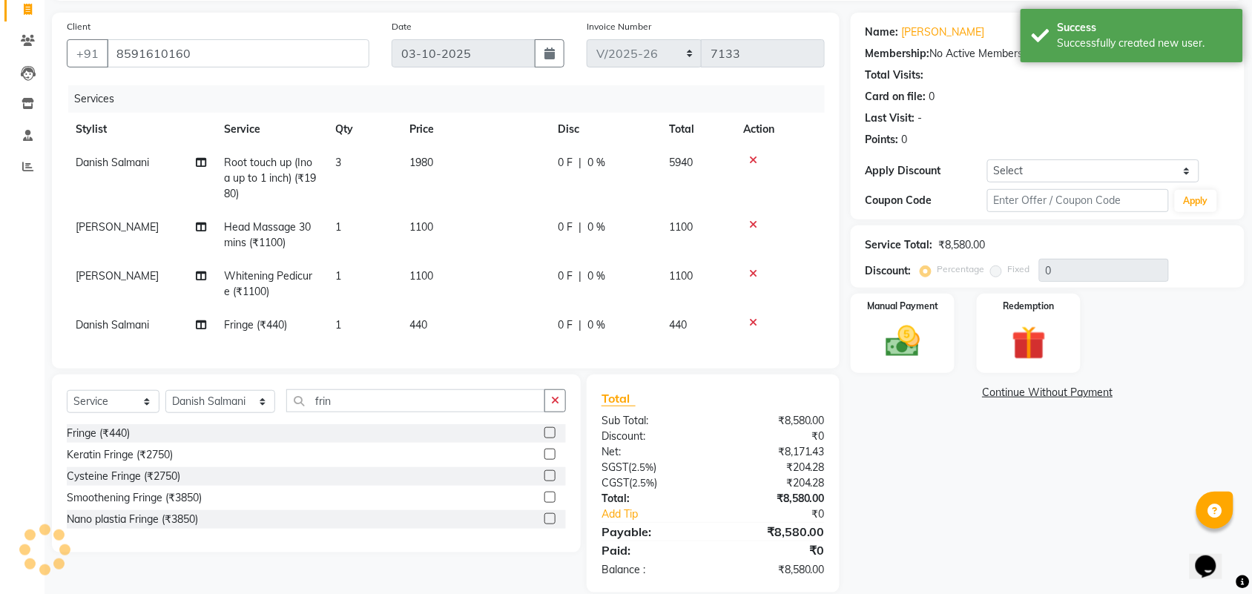
scroll to position [132, 0]
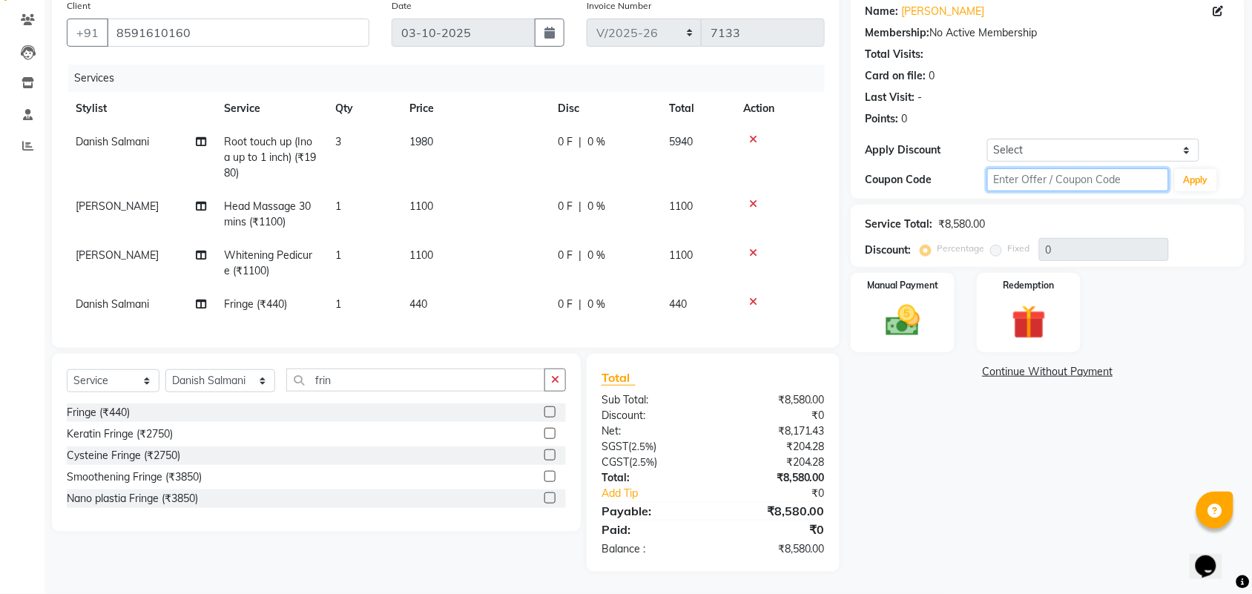
click at [1067, 168] on input "text" at bounding box center [1079, 179] width 182 height 23
type input "fst20"
click at [1182, 169] on button "Apply" at bounding box center [1196, 180] width 42 height 22
type input "20"
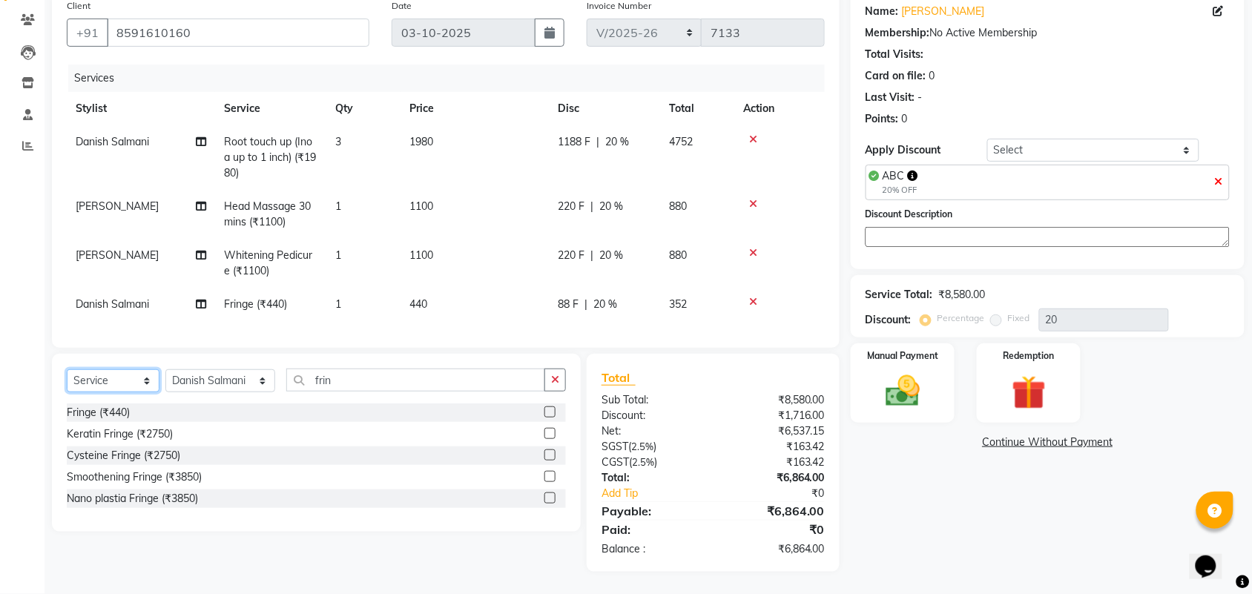
click at [111, 387] on select "Select Service Product Membership Package Voucher Prepaid Gift Card" at bounding box center [113, 380] width 93 height 23
select select "V"
click at [67, 369] on select "Select Service Product Membership Package Voucher Prepaid Gift Card" at bounding box center [113, 380] width 93 height 23
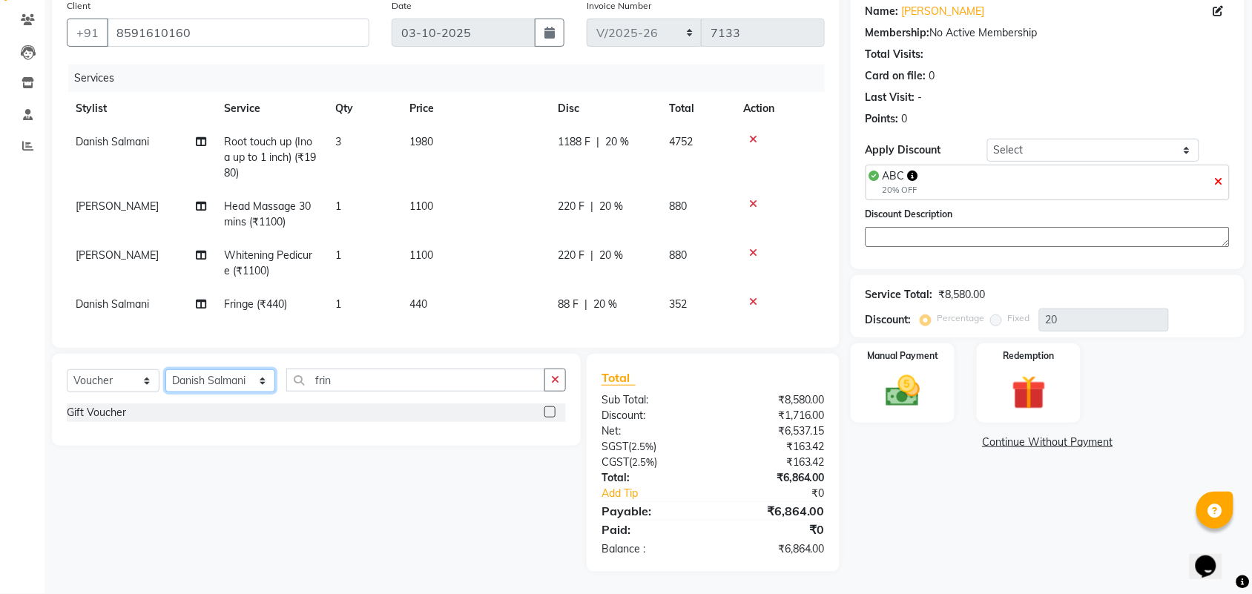
click at [208, 376] on select "Select Stylist Aalam Saifi Abhishek Shelar Aditi Nigam Ansar Ahmed Archana Muke…" at bounding box center [220, 380] width 110 height 23
select select "7889"
click at [165, 369] on select "Select Stylist Aalam Saifi Abhishek Shelar Aditi Nigam Ansar Ahmed Archana Muke…" at bounding box center [220, 380] width 110 height 23
click at [89, 412] on div "Gift Voucher" at bounding box center [96, 413] width 59 height 16
checkbox input "false"
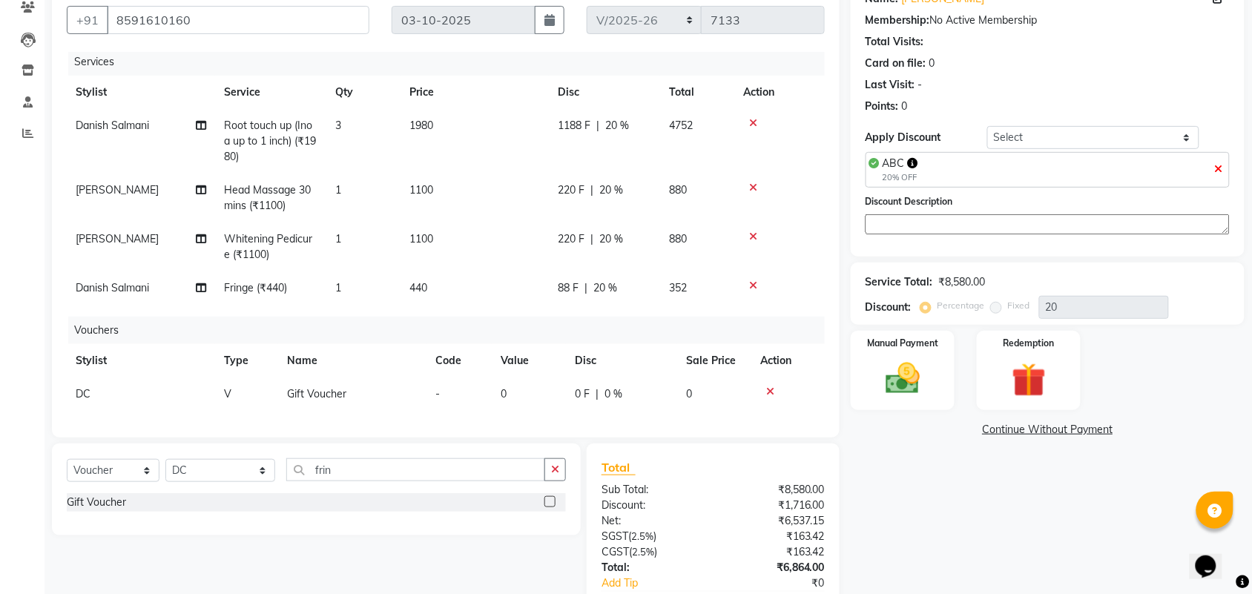
scroll to position [17, 0]
click at [501, 387] on span "0" at bounding box center [504, 393] width 6 height 13
select select "7889"
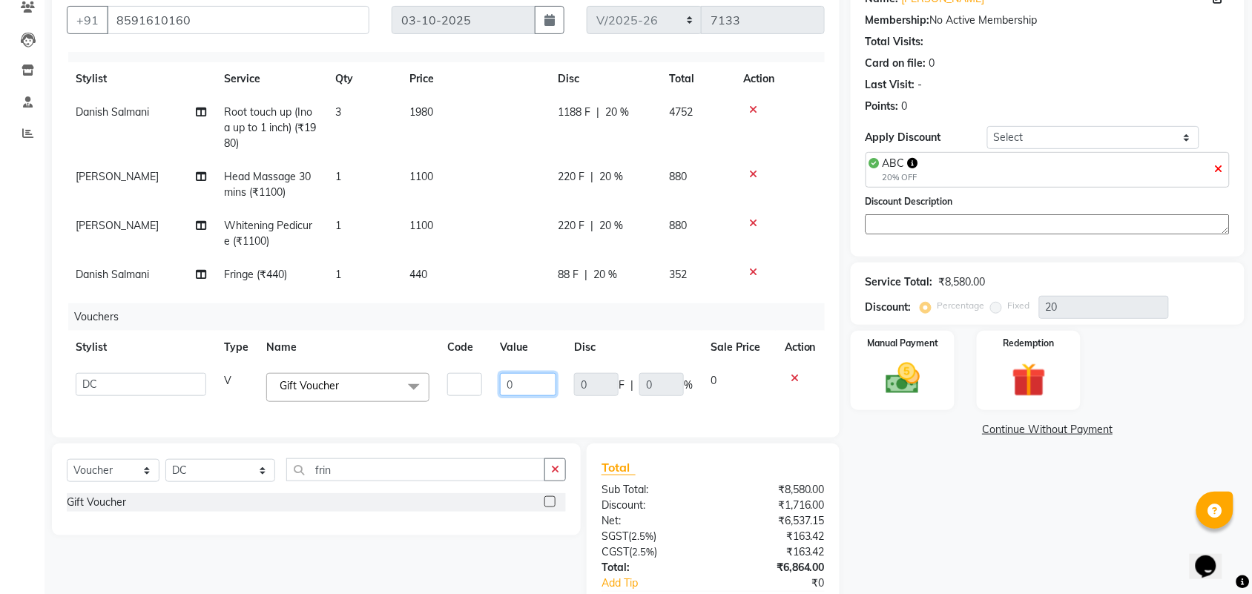
drag, startPoint x: 530, startPoint y: 379, endPoint x: 481, endPoint y: 379, distance: 49.7
click at [491, 379] on td "0" at bounding box center [528, 387] width 74 height 47
type input "36"
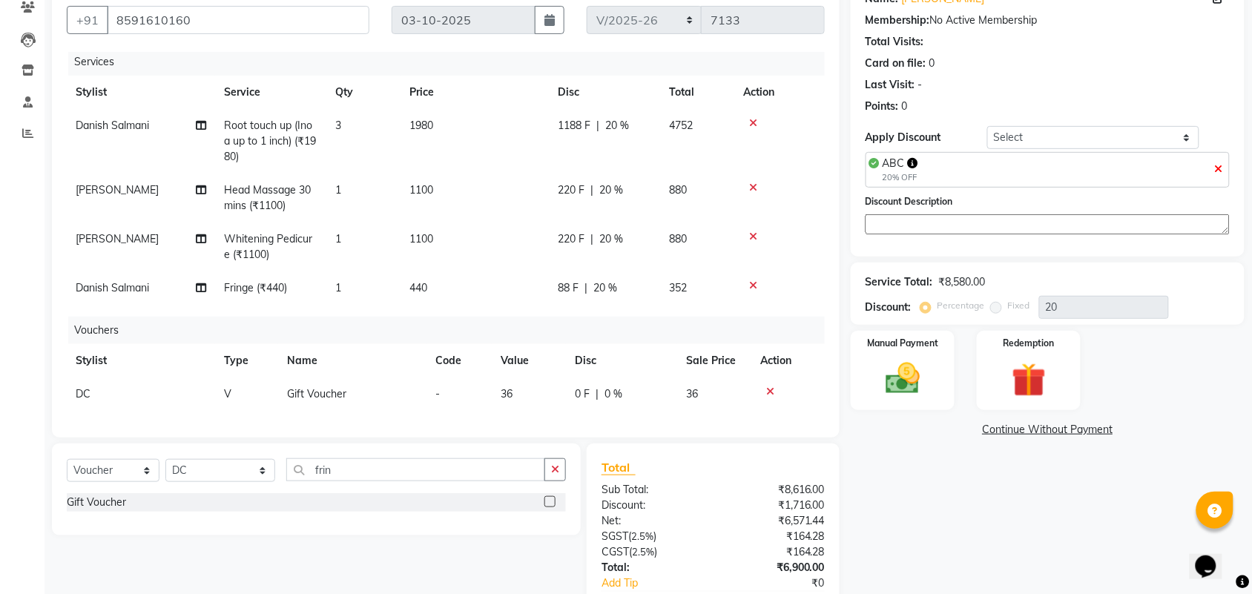
click at [928, 523] on div "Name: Mamta Kulkarni Membership: No Active Membership Total Visits: Card on fil…" at bounding box center [1053, 320] width 405 height 683
click at [902, 372] on img at bounding box center [903, 378] width 58 height 41
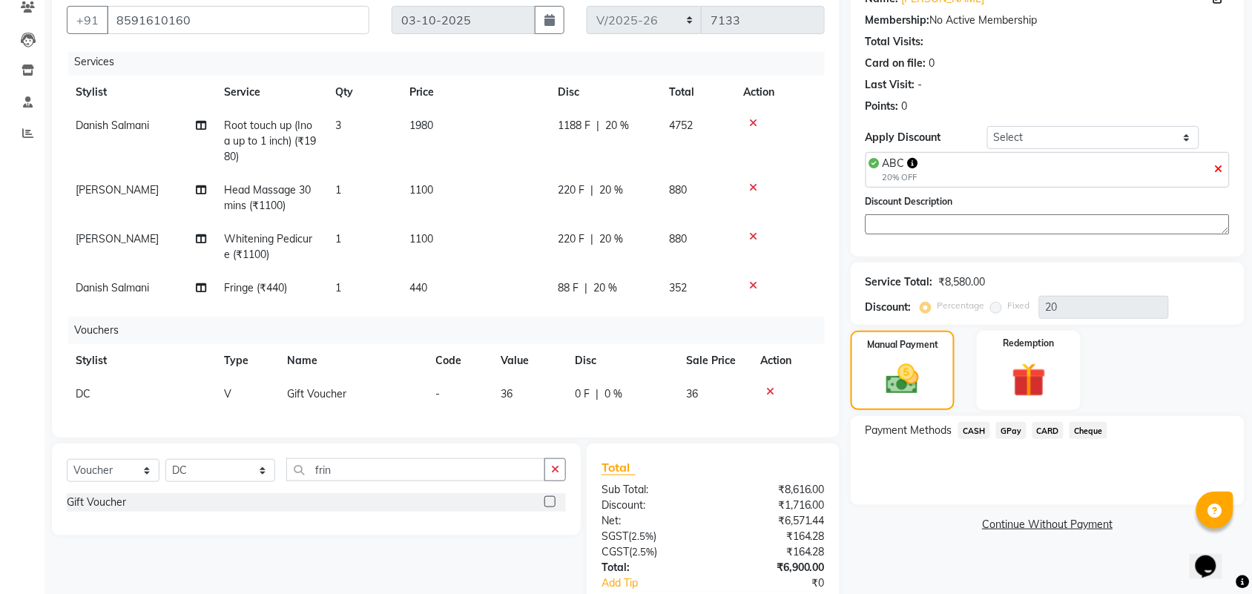
click at [978, 430] on span "CASH" at bounding box center [975, 430] width 32 height 17
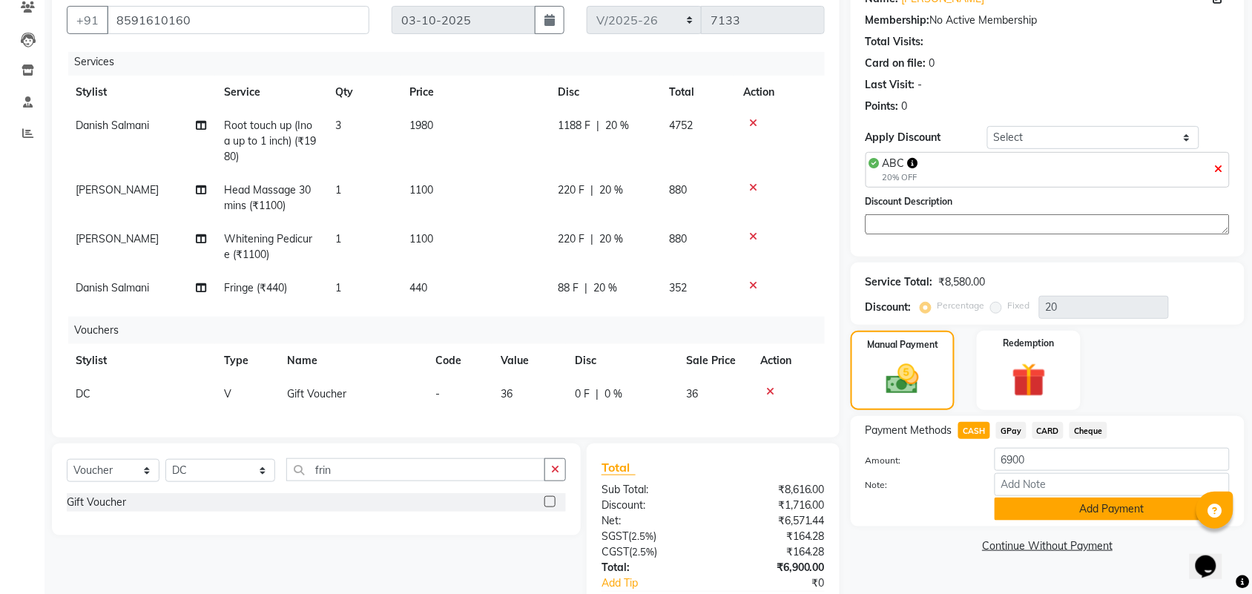
click at [1035, 506] on button "Add Payment" at bounding box center [1112, 509] width 235 height 23
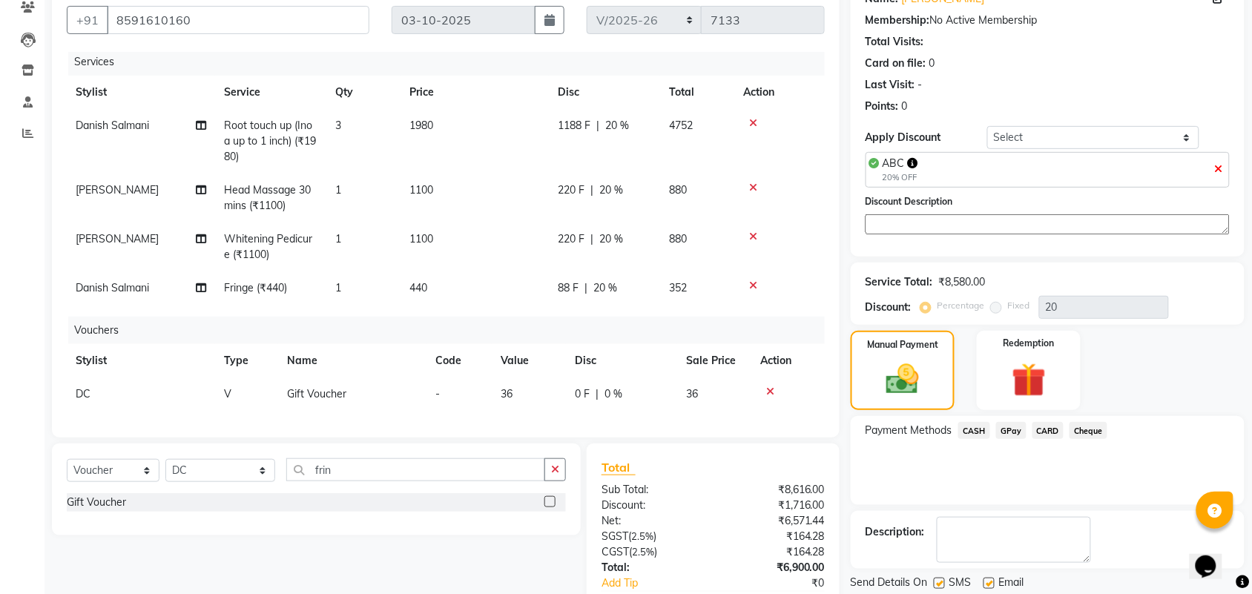
scroll to position [275, 0]
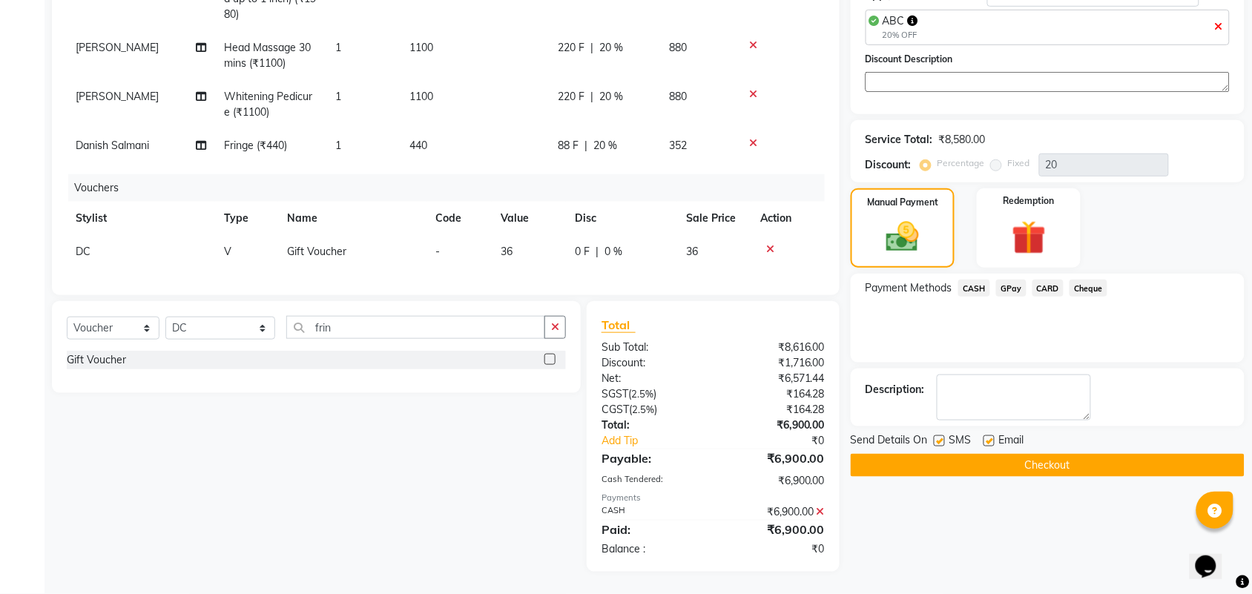
click at [942, 445] on label at bounding box center [939, 441] width 11 height 11
click at [942, 445] on input "checkbox" at bounding box center [939, 442] width 10 height 10
checkbox input "false"
click at [994, 445] on label at bounding box center [989, 441] width 11 height 11
click at [993, 445] on input "checkbox" at bounding box center [989, 442] width 10 height 10
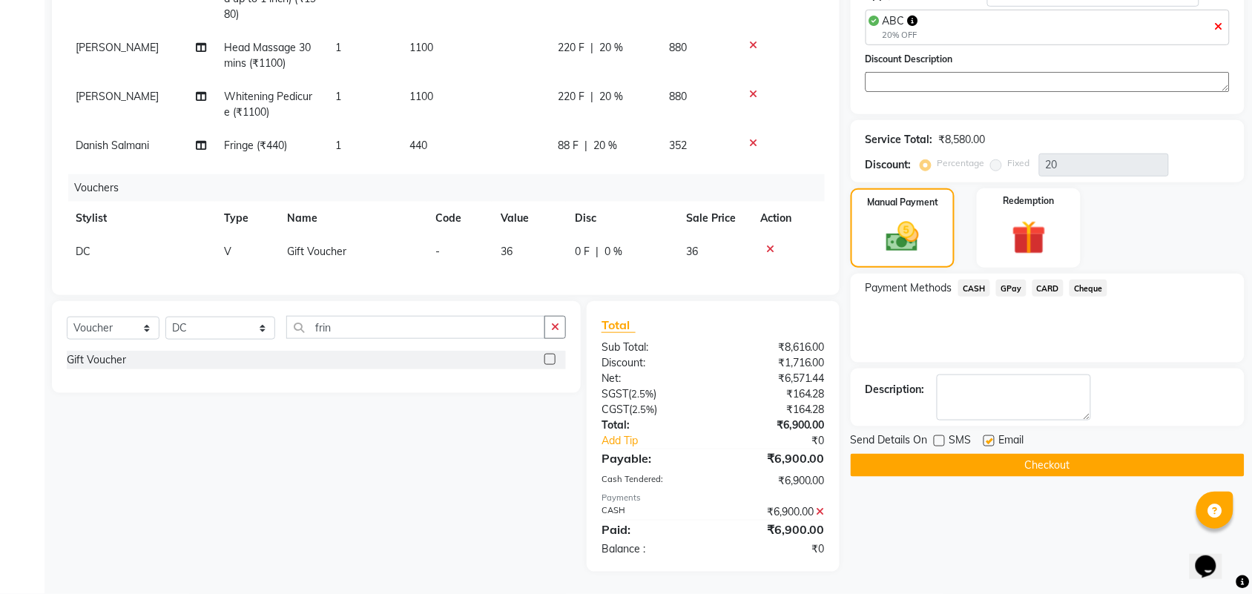
checkbox input "false"
click at [999, 468] on button "Checkout" at bounding box center [1048, 465] width 394 height 23
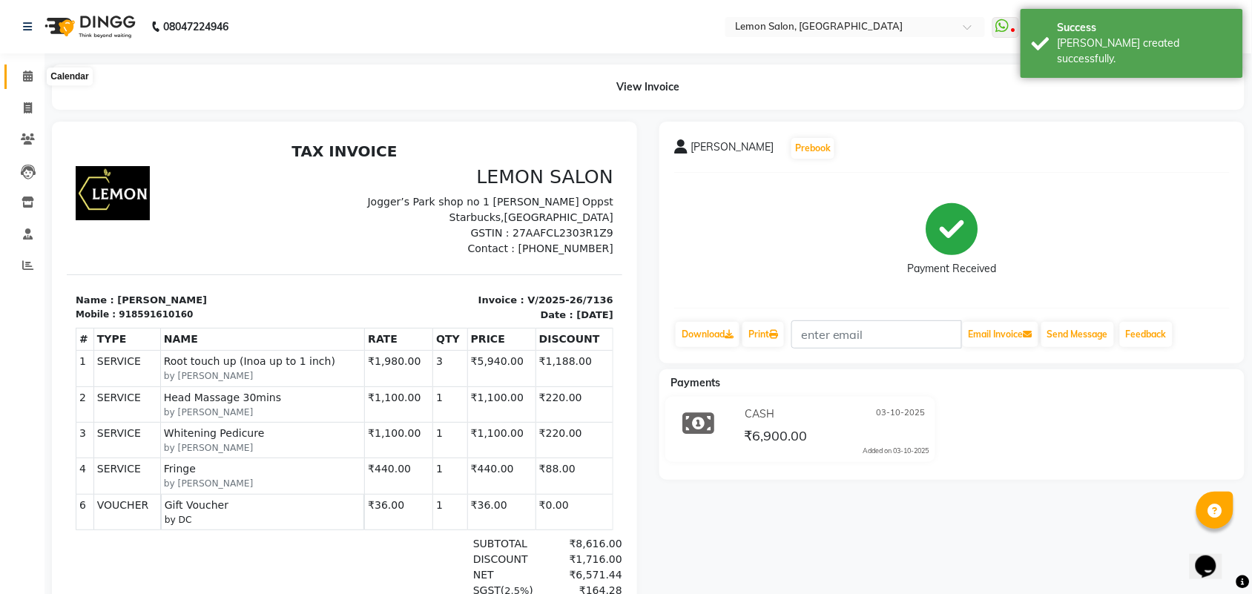
click at [26, 76] on icon at bounding box center [28, 75] width 10 height 11
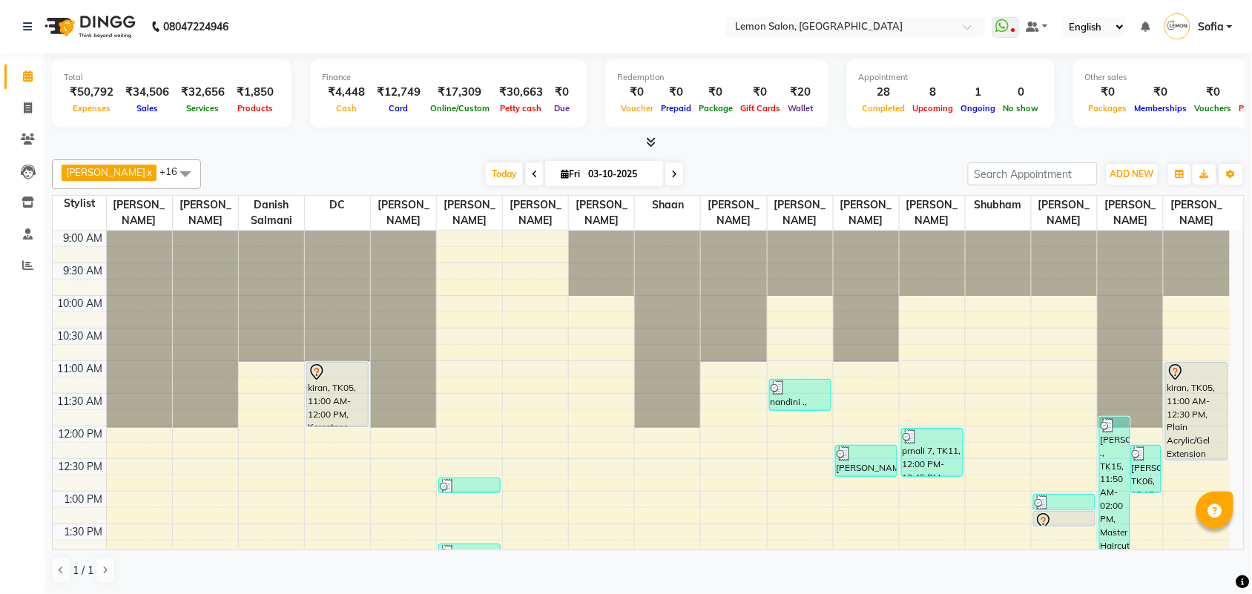
scroll to position [519, 0]
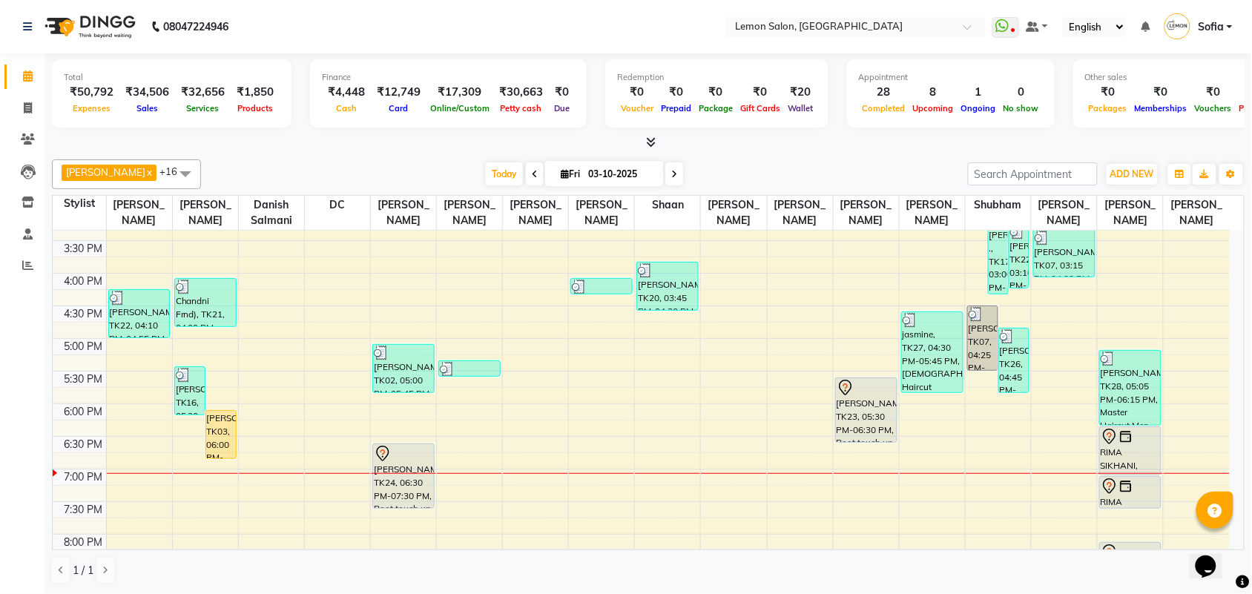
scroll to position [427, 0]
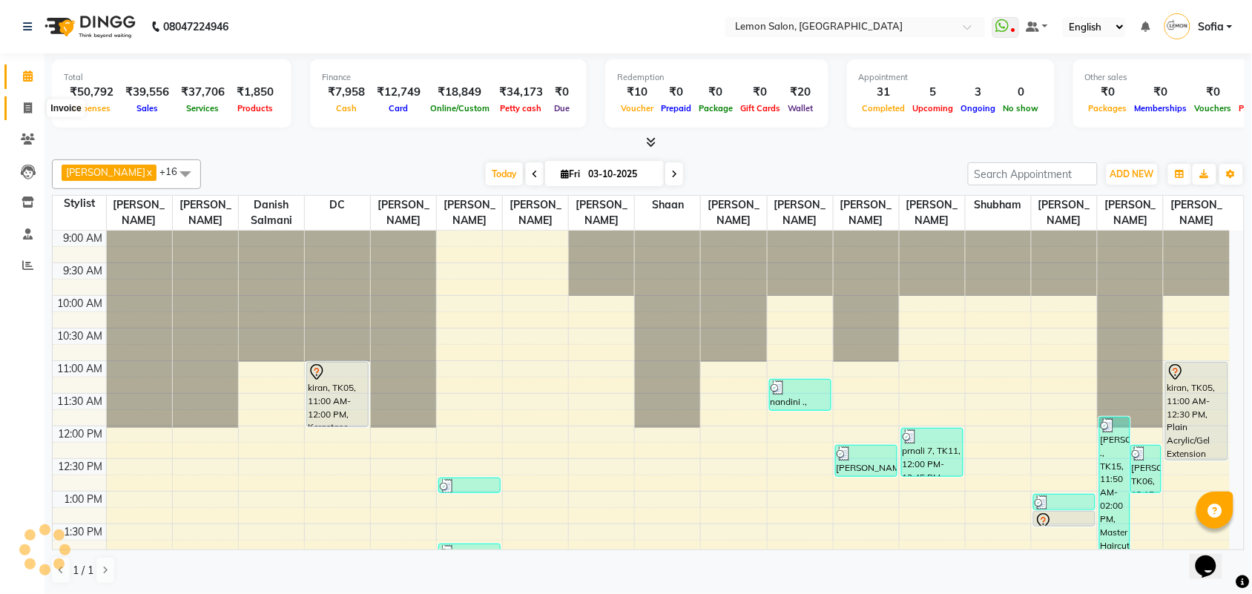
click at [26, 109] on icon at bounding box center [28, 107] width 8 height 11
select select "551"
select select "service"
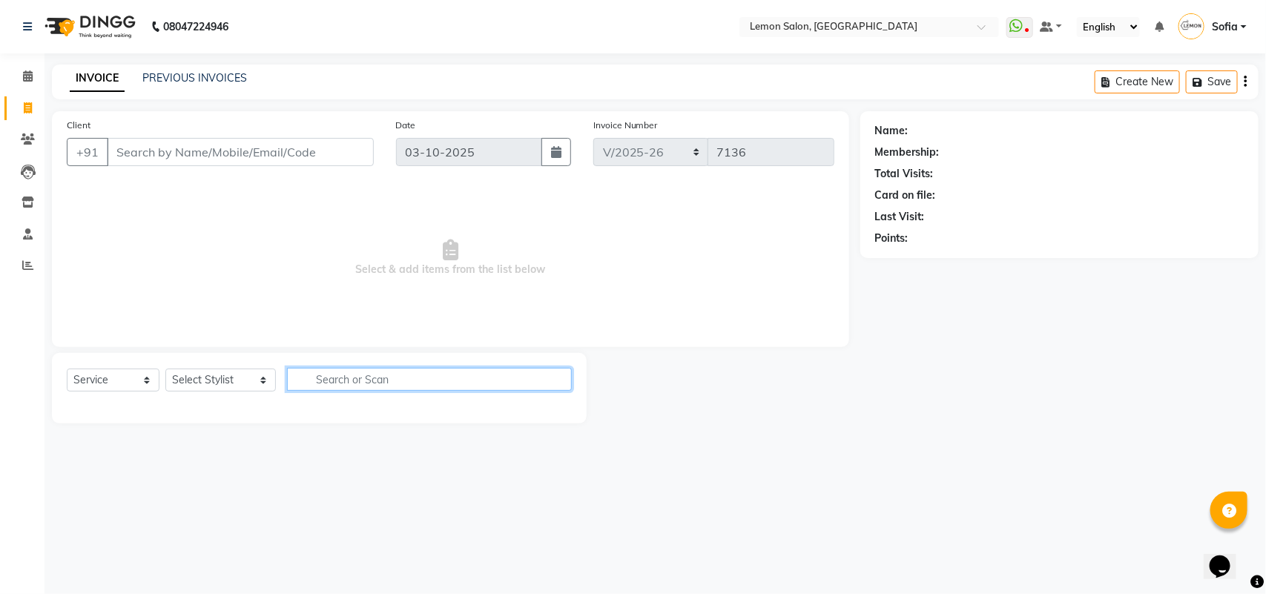
click at [388, 383] on input "text" at bounding box center [429, 379] width 285 height 23
click at [226, 377] on select "Select Stylist Aalam [PERSON_NAME] [PERSON_NAME] [PERSON_NAME] [PERSON_NAME] [P…" at bounding box center [220, 380] width 111 height 23
select select "33180"
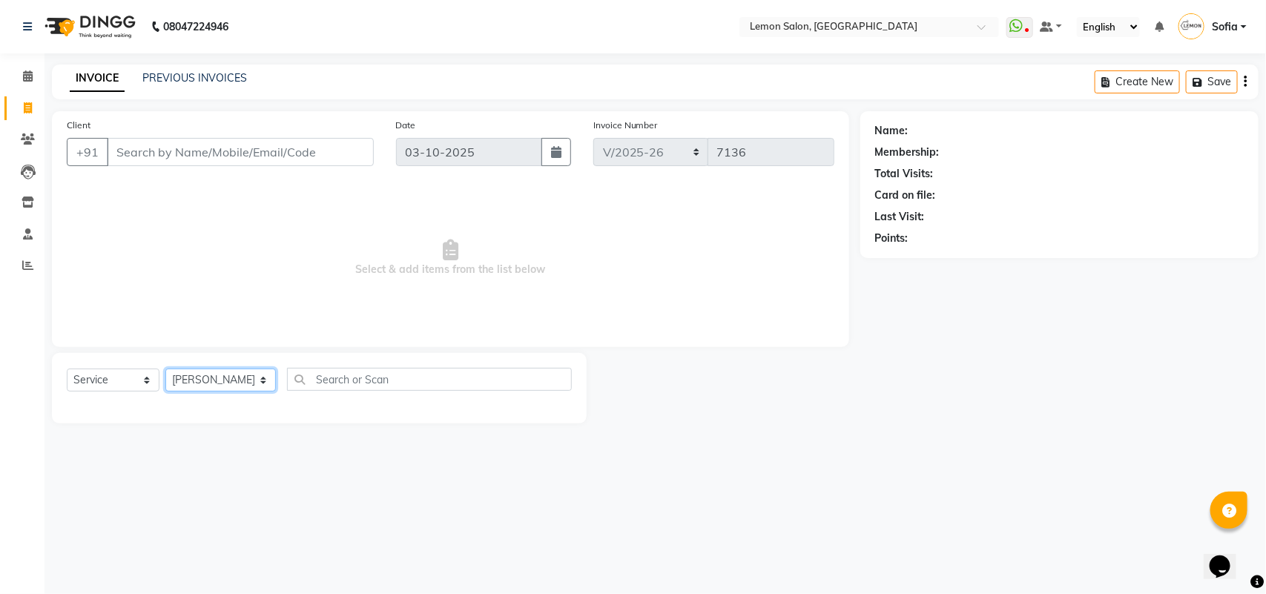
click at [165, 369] on select "Select Stylist Aalam [PERSON_NAME] [PERSON_NAME] [PERSON_NAME] [PERSON_NAME] [P…" at bounding box center [220, 380] width 111 height 23
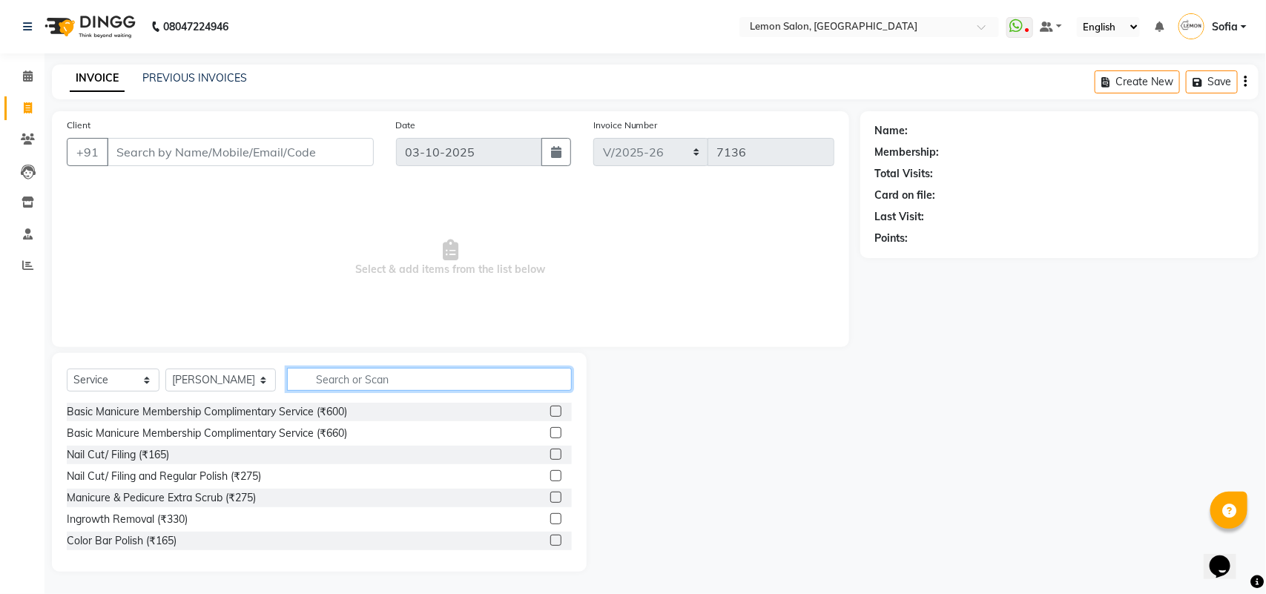
drag, startPoint x: 427, startPoint y: 390, endPoint x: 427, endPoint y: 377, distance: 13.4
click at [427, 384] on input "text" at bounding box center [429, 379] width 285 height 23
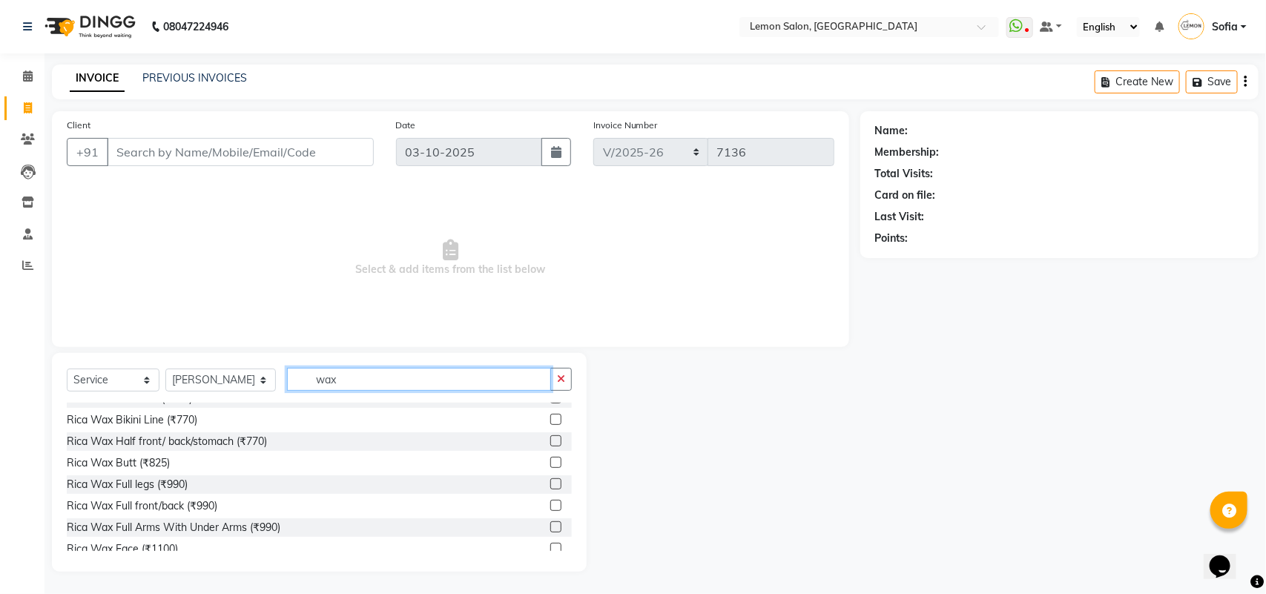
scroll to position [278, 0]
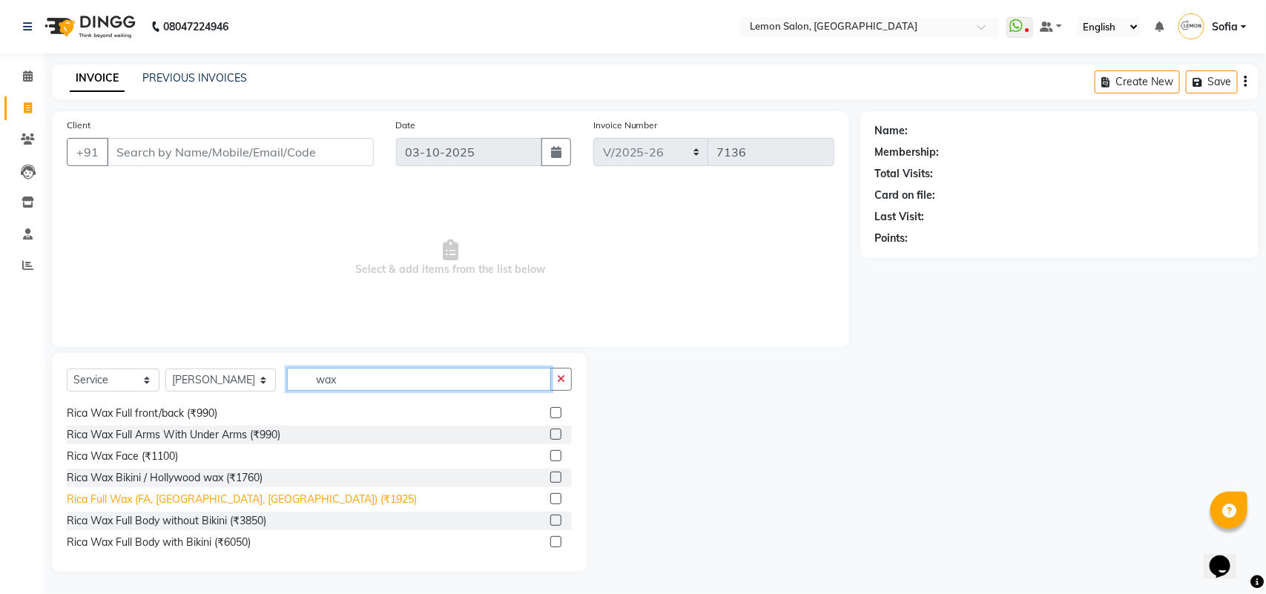
type input "wax"
drag, startPoint x: 214, startPoint y: 501, endPoint x: 779, endPoint y: 299, distance: 600.3
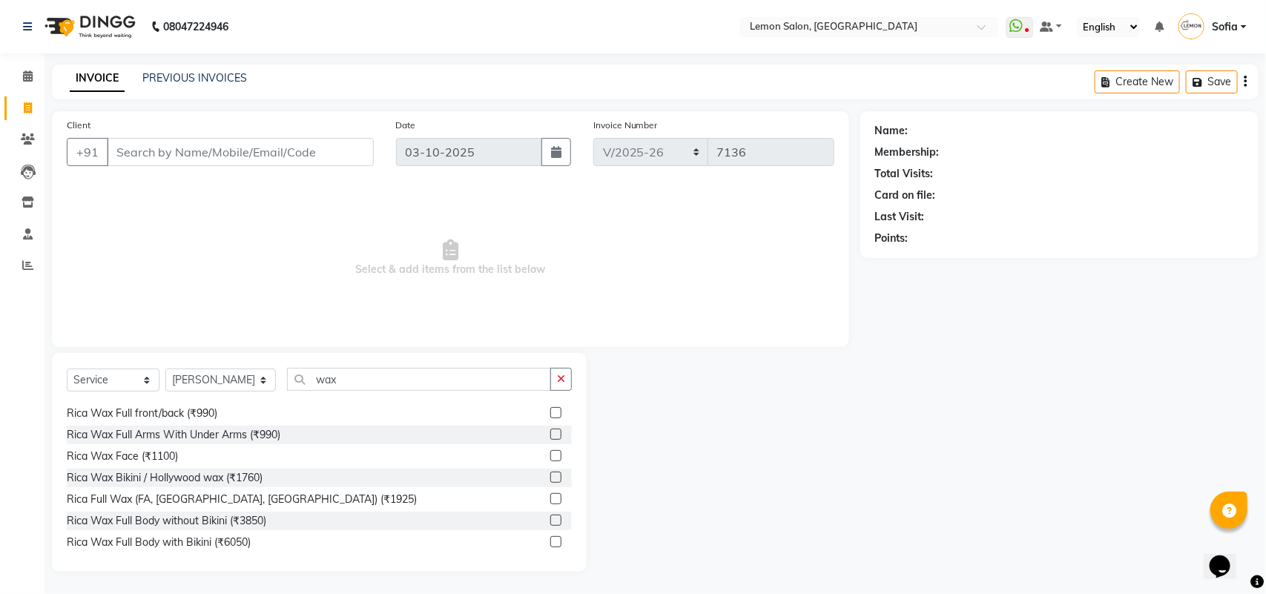
click at [214, 501] on div "Rica Full Wax (FA, [GEOGRAPHIC_DATA], [GEOGRAPHIC_DATA]) (₹1925)" at bounding box center [242, 500] width 350 height 16
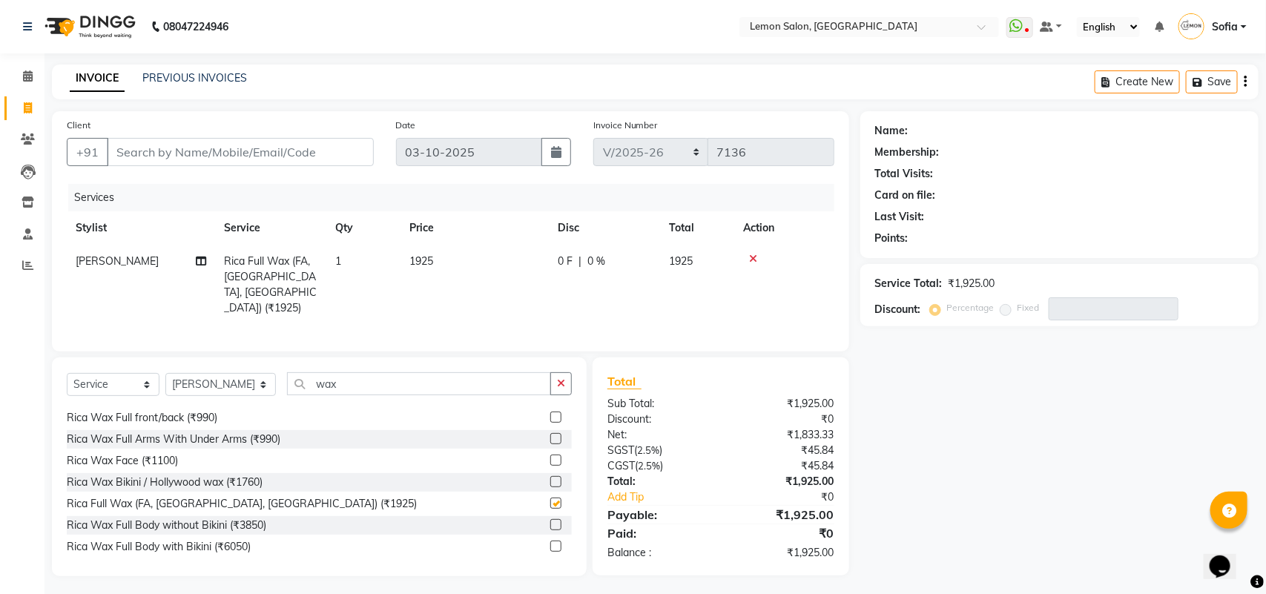
checkbox input "false"
click at [179, 158] on input "Client" at bounding box center [240, 152] width 267 height 28
type input "6"
type input "0"
type input "6383972389"
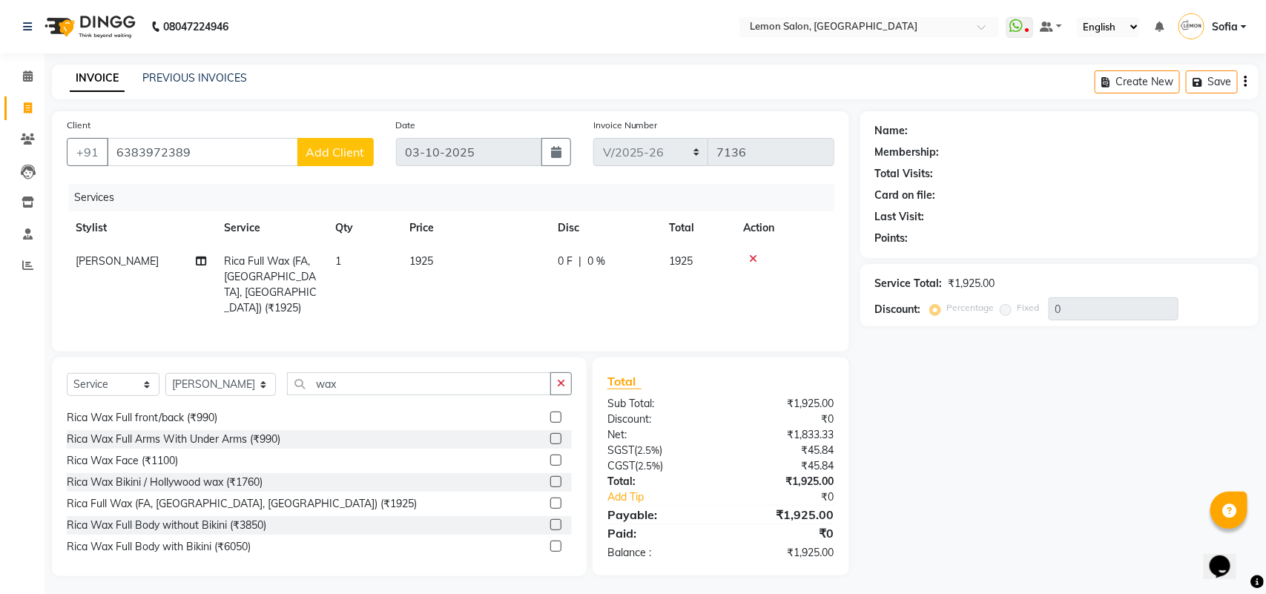
click at [336, 145] on span "Add Client" at bounding box center [335, 152] width 59 height 15
select select "22"
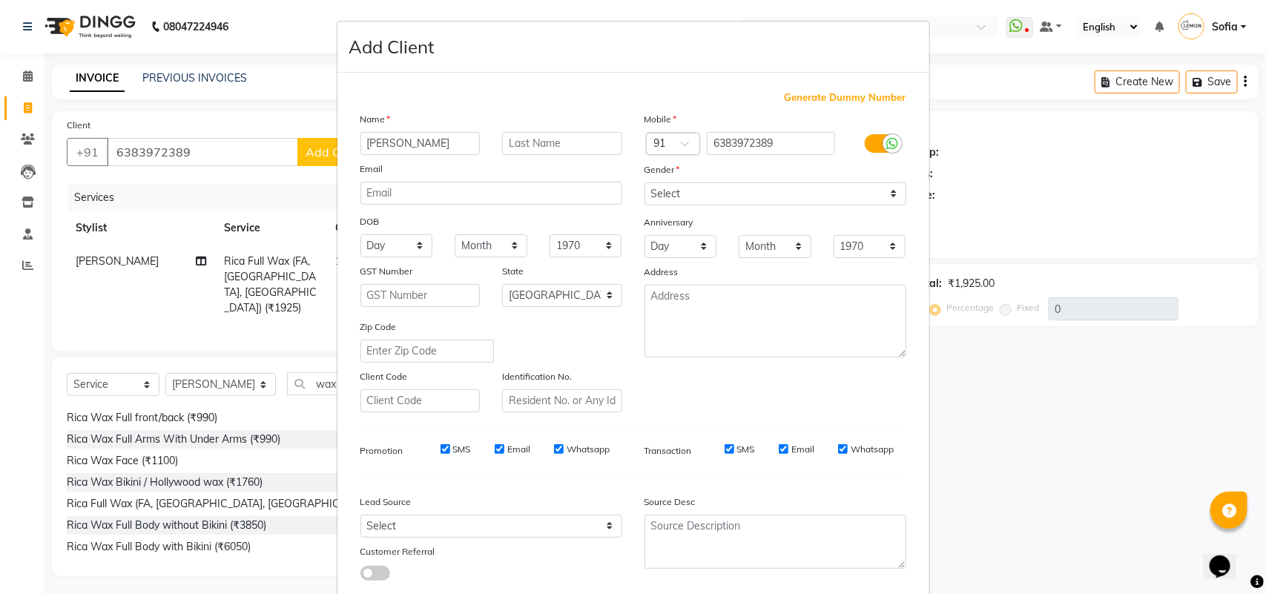
type input "[PERSON_NAME]"
drag, startPoint x: 740, startPoint y: 193, endPoint x: 736, endPoint y: 204, distance: 11.7
click at [740, 193] on select "Select [DEMOGRAPHIC_DATA] [DEMOGRAPHIC_DATA] Other Prefer Not To Say" at bounding box center [776, 194] width 262 height 23
select select "[DEMOGRAPHIC_DATA]"
click at [645, 183] on select "Select [DEMOGRAPHIC_DATA] [DEMOGRAPHIC_DATA] Other Prefer Not To Say" at bounding box center [776, 194] width 262 height 23
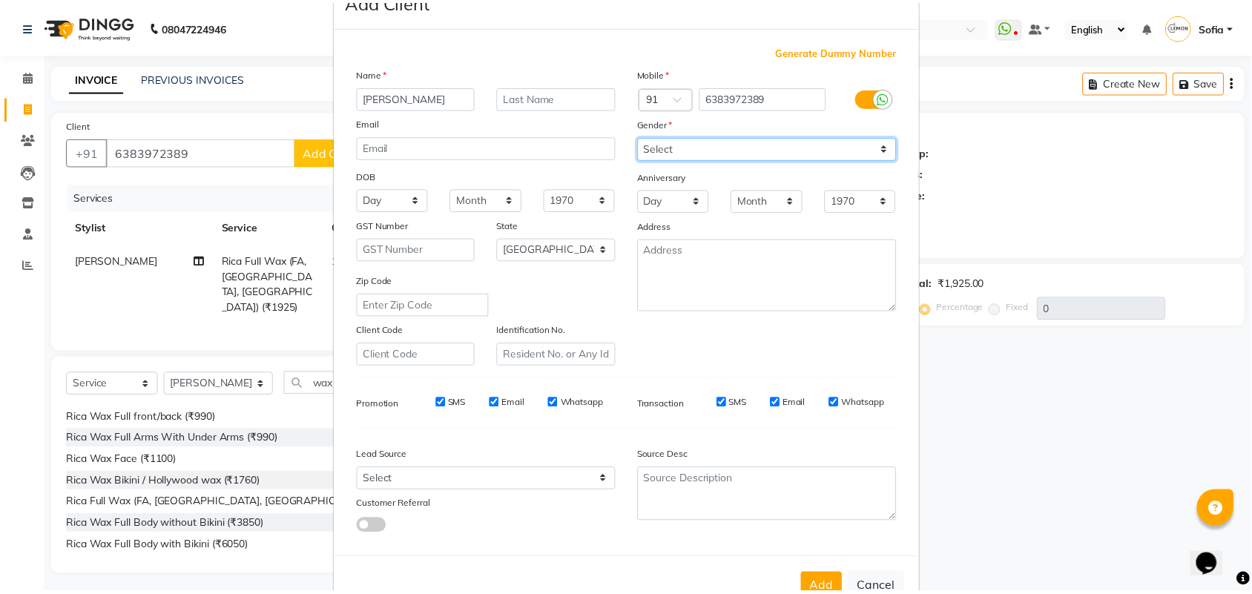
scroll to position [85, 0]
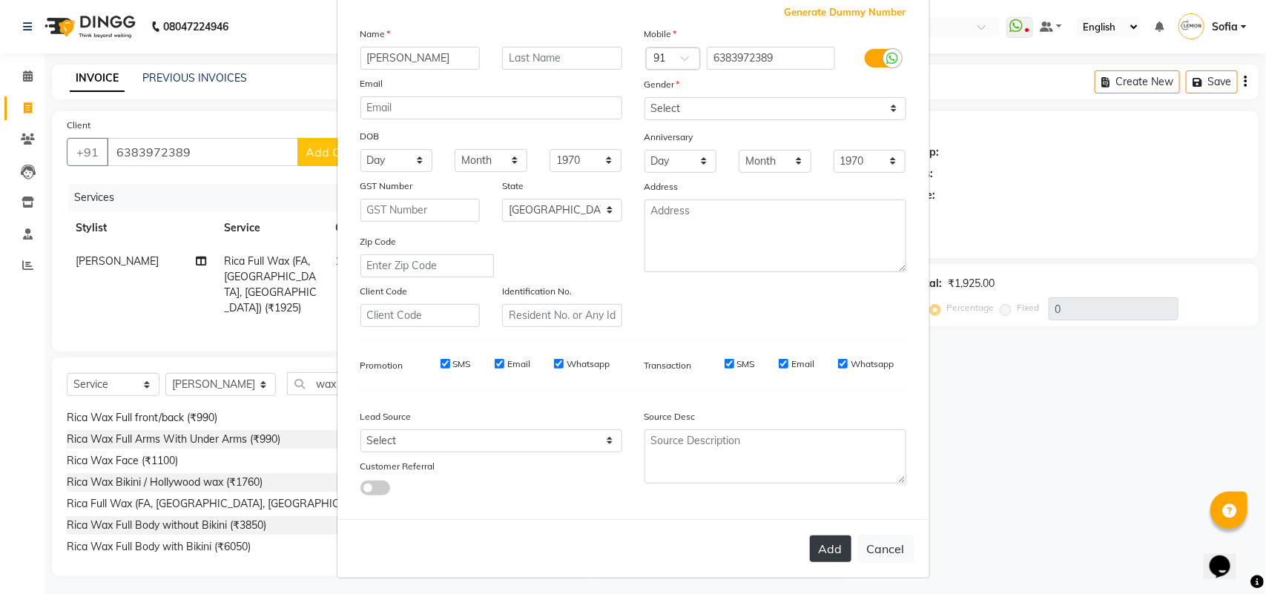
click at [825, 544] on button "Add" at bounding box center [831, 549] width 42 height 27
select select
select select "null"
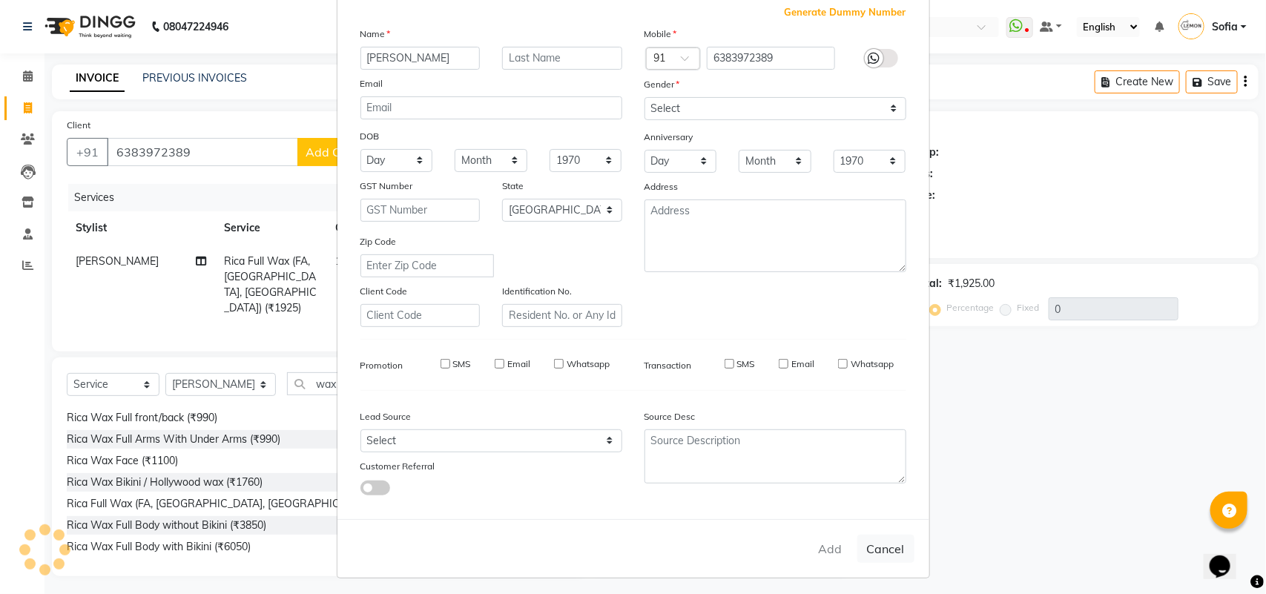
select select
checkbox input "false"
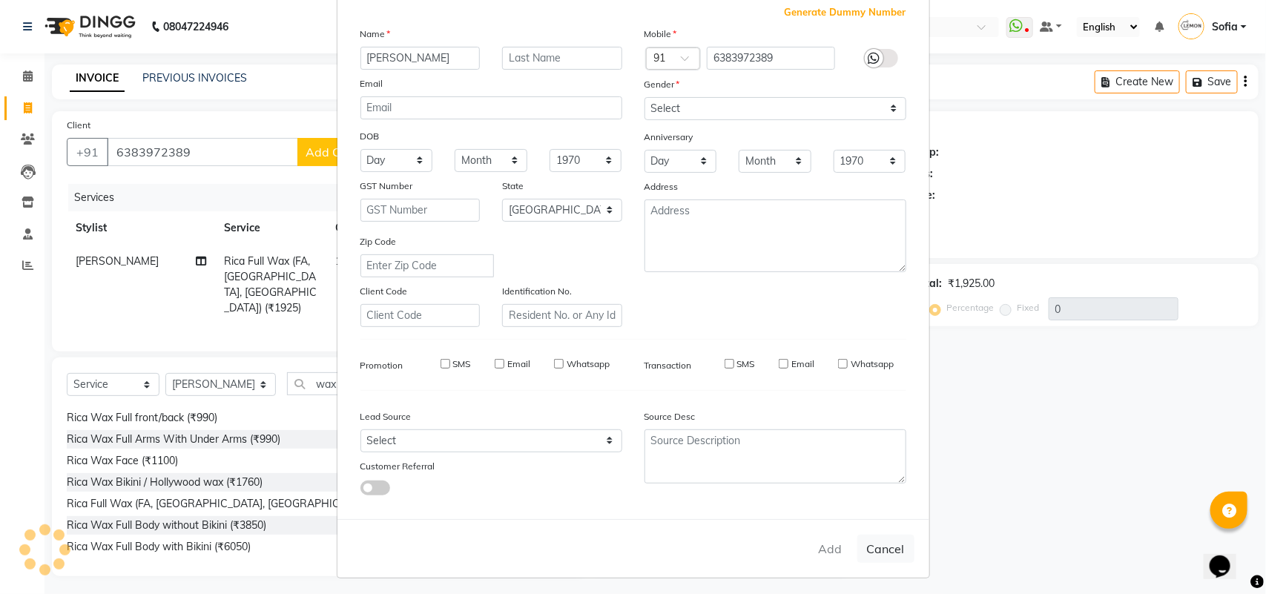
checkbox input "false"
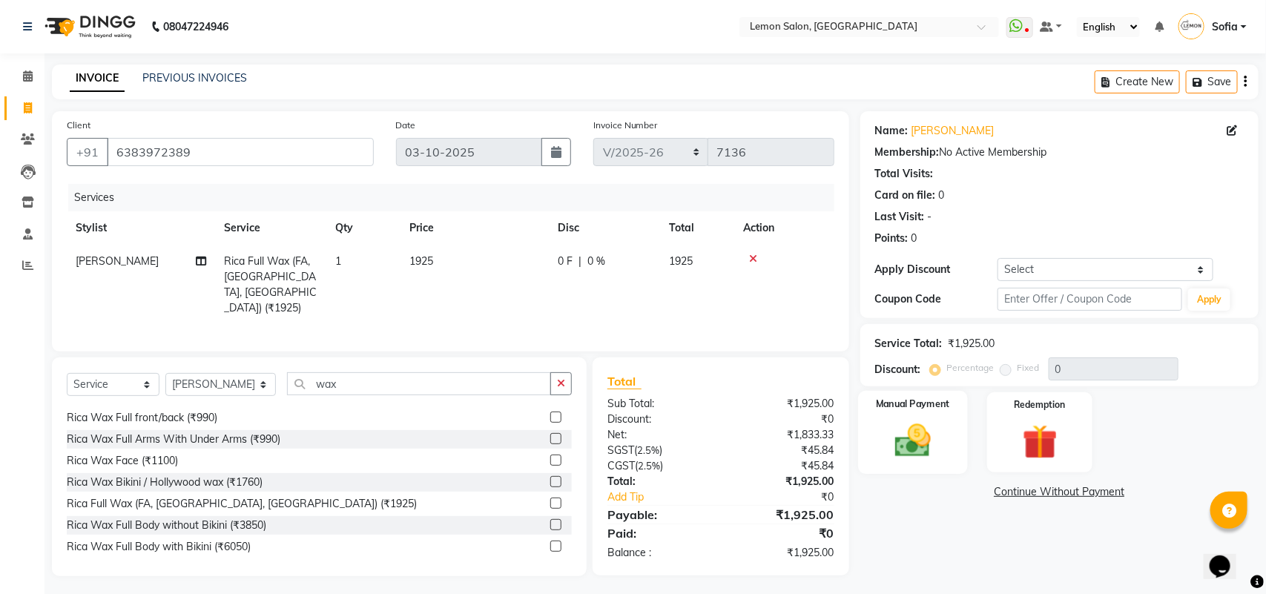
click at [922, 429] on img at bounding box center [913, 441] width 59 height 42
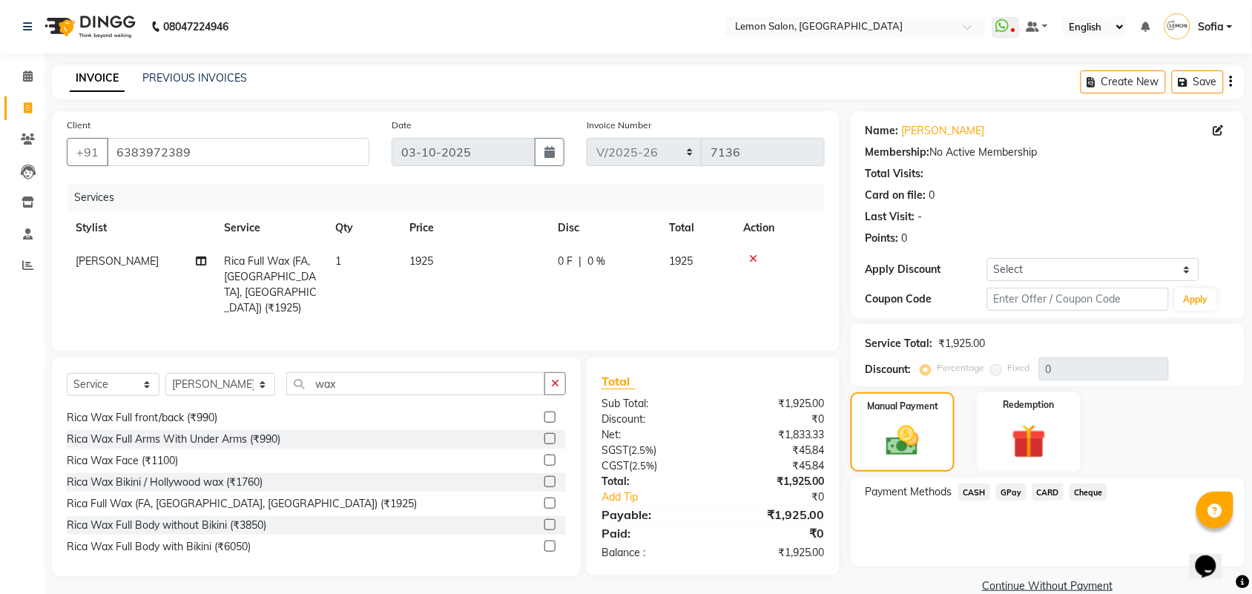
click at [1065, 488] on div "Cheque" at bounding box center [1086, 494] width 44 height 20
click at [1048, 492] on span "CARD" at bounding box center [1049, 492] width 32 height 17
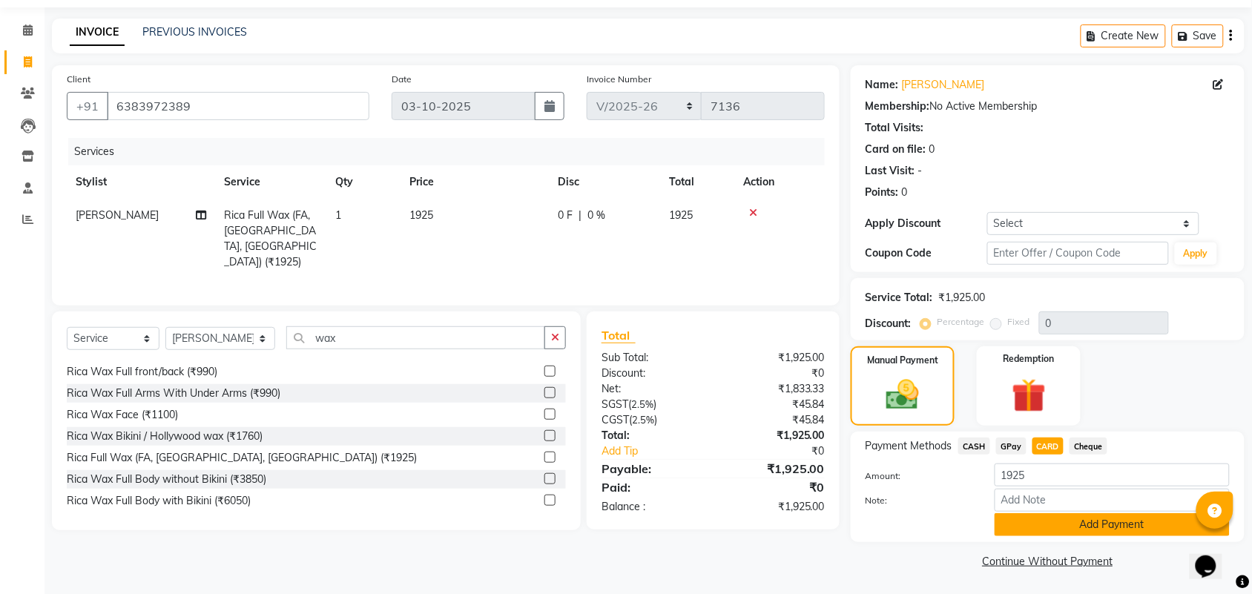
click at [1082, 525] on button "Add Payment" at bounding box center [1112, 524] width 235 height 23
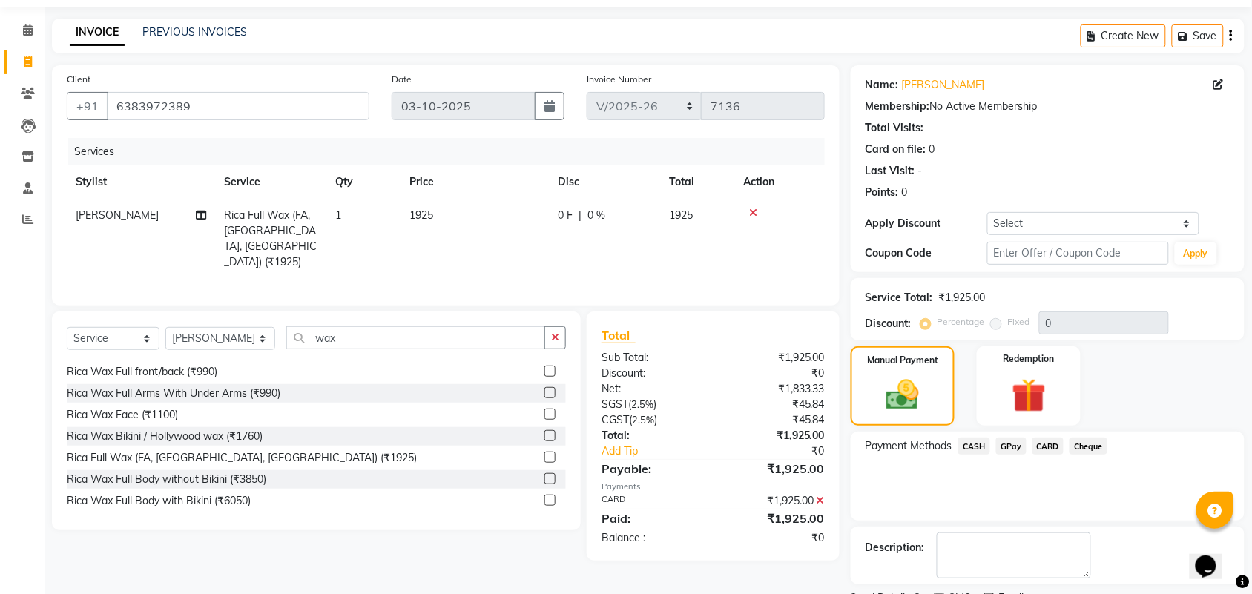
scroll to position [110, 0]
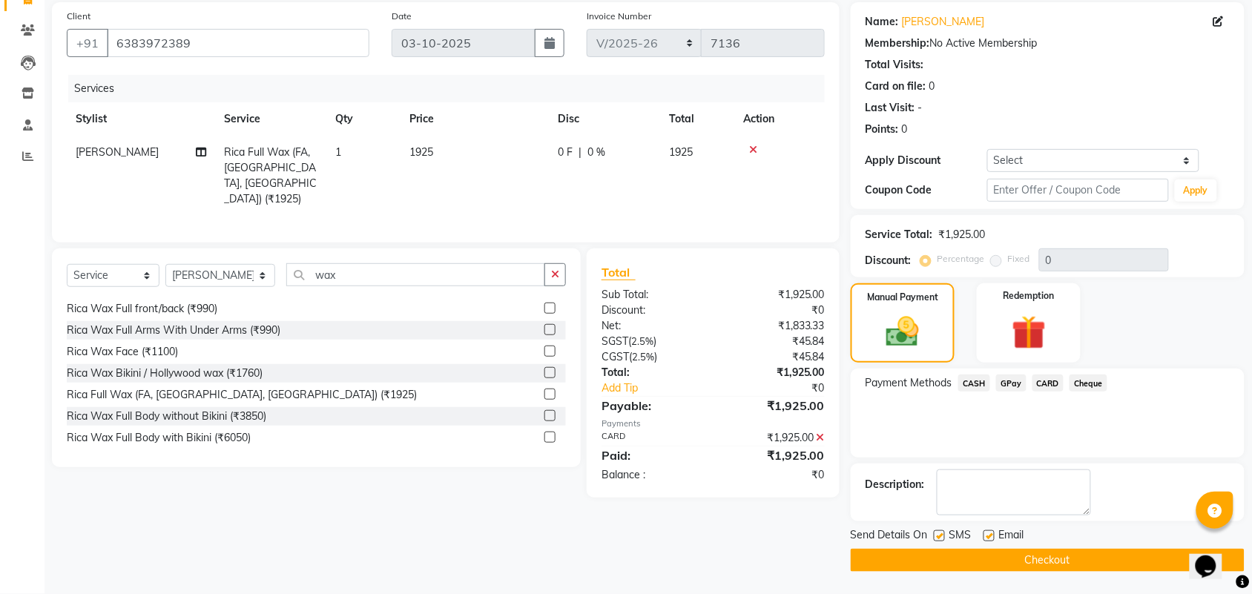
click at [1047, 559] on button "Checkout" at bounding box center [1048, 560] width 394 height 23
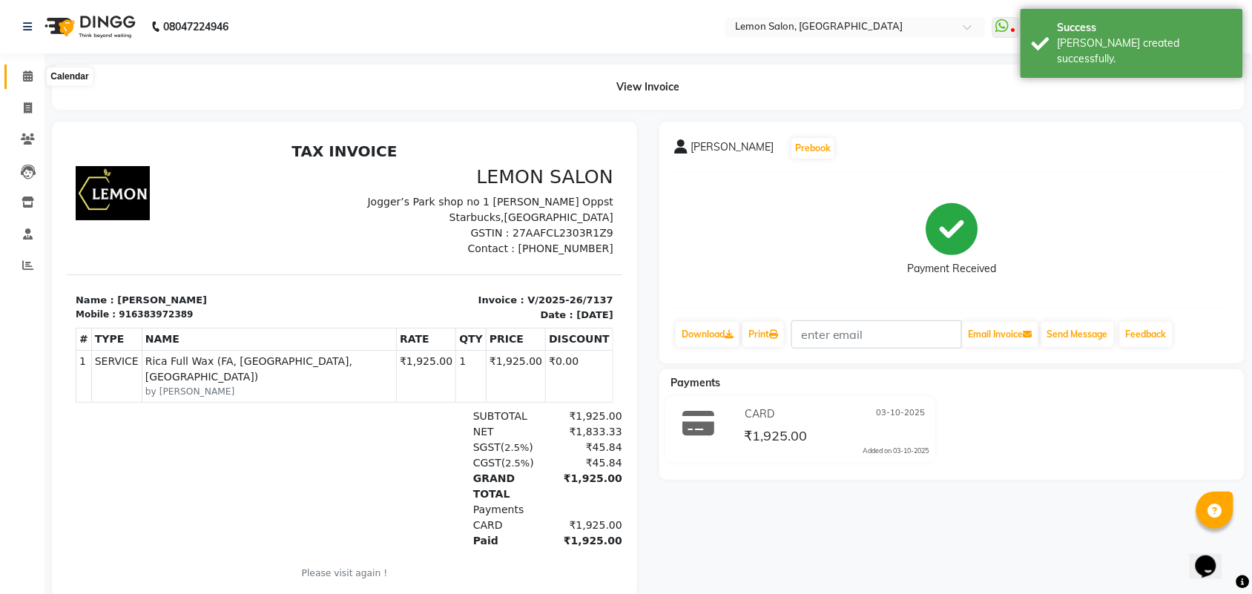
click at [15, 71] on span at bounding box center [28, 76] width 26 height 17
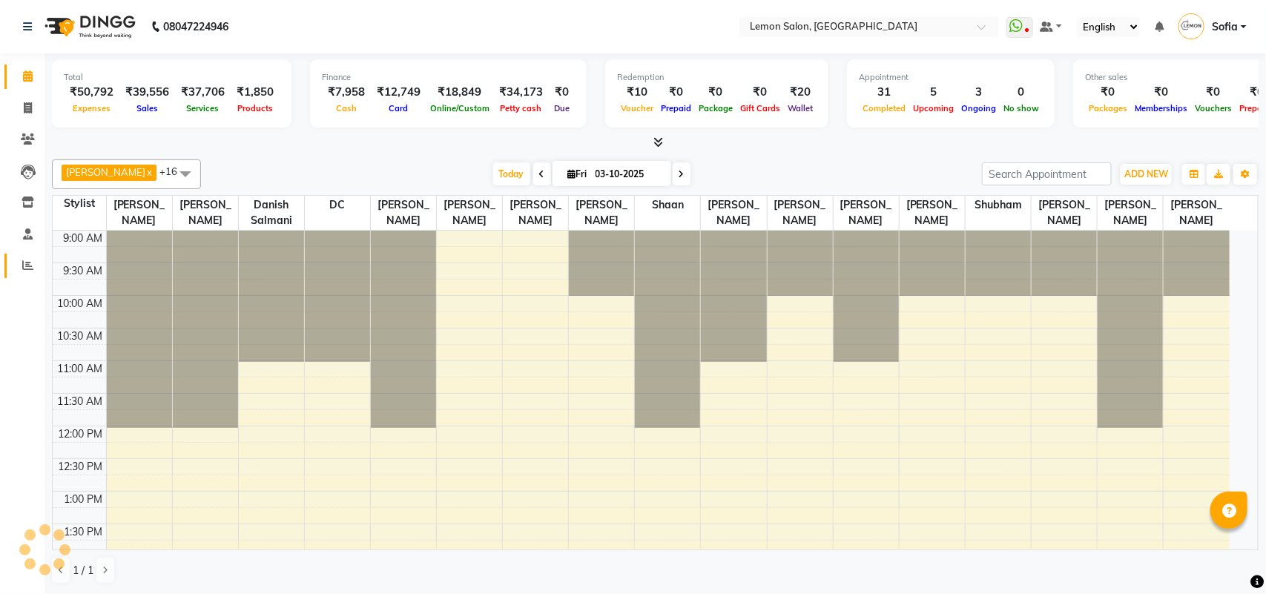
select select "en"
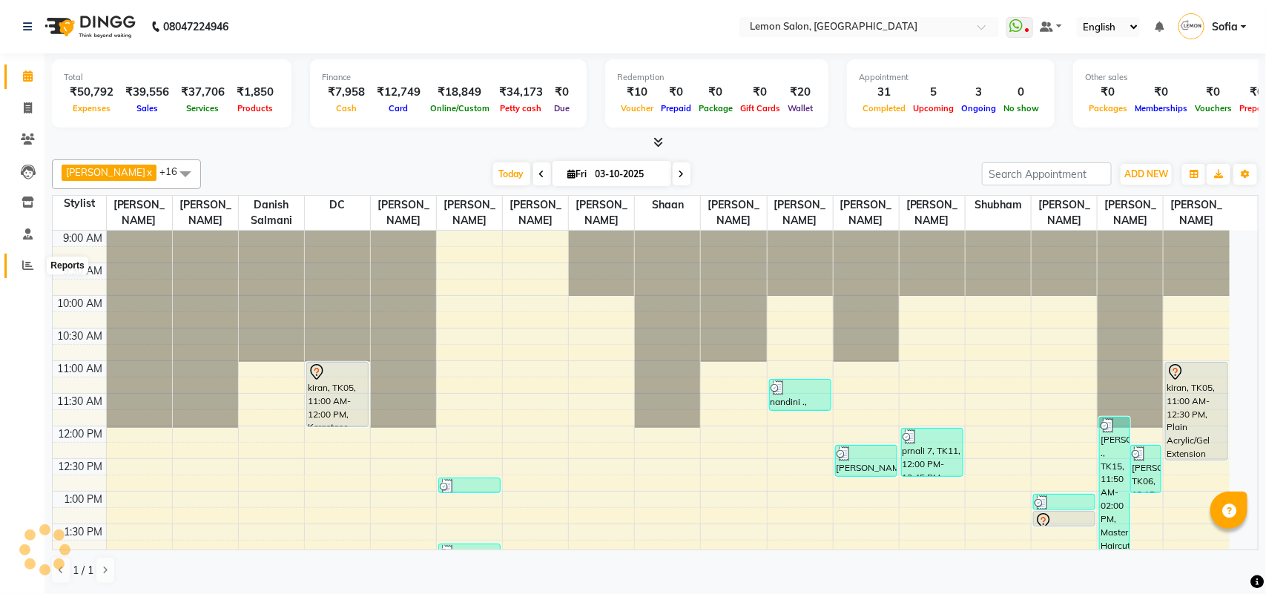
click at [30, 267] on icon at bounding box center [27, 265] width 11 height 11
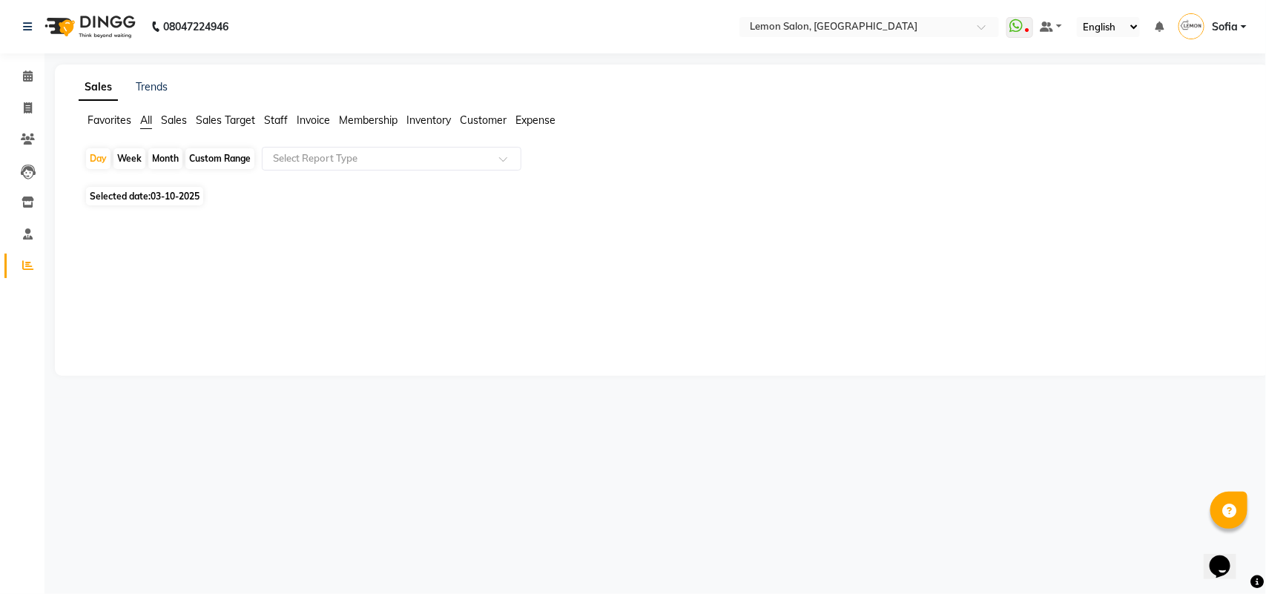
click at [286, 116] on span "Staff" at bounding box center [276, 120] width 24 height 13
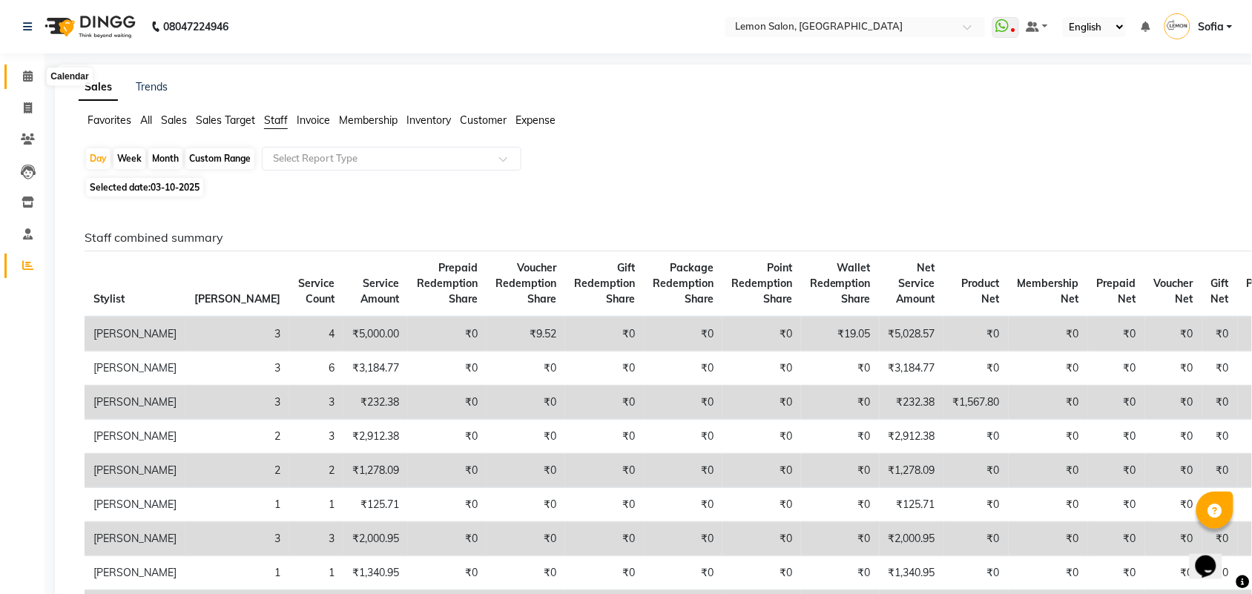
click at [20, 71] on span at bounding box center [28, 76] width 26 height 17
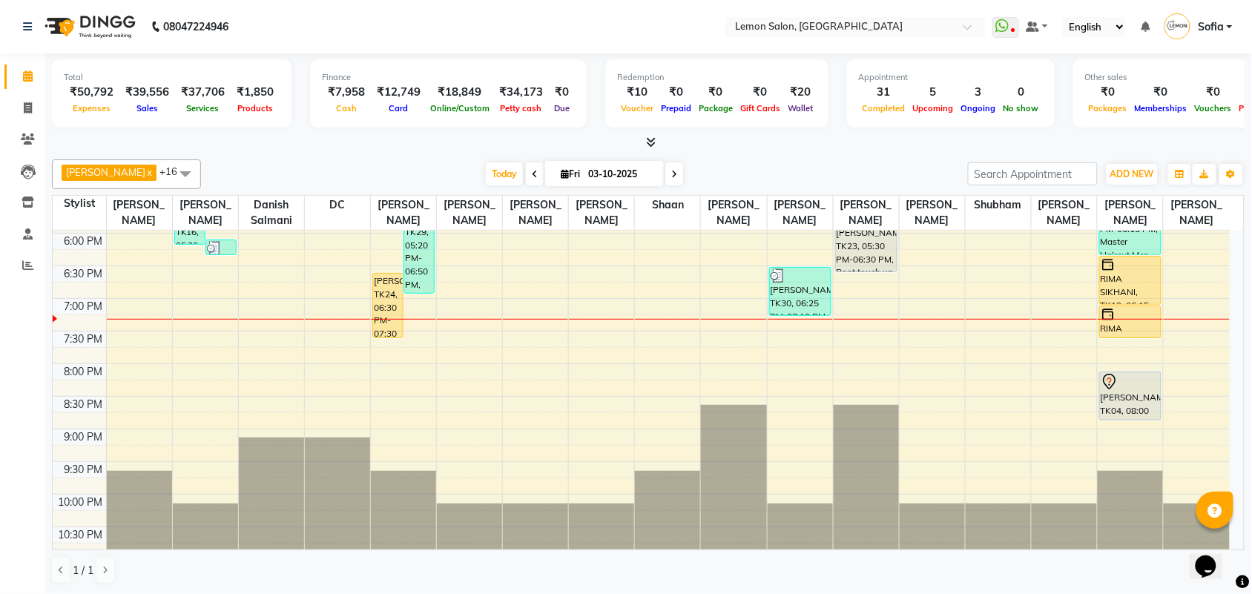
scroll to position [620, 0]
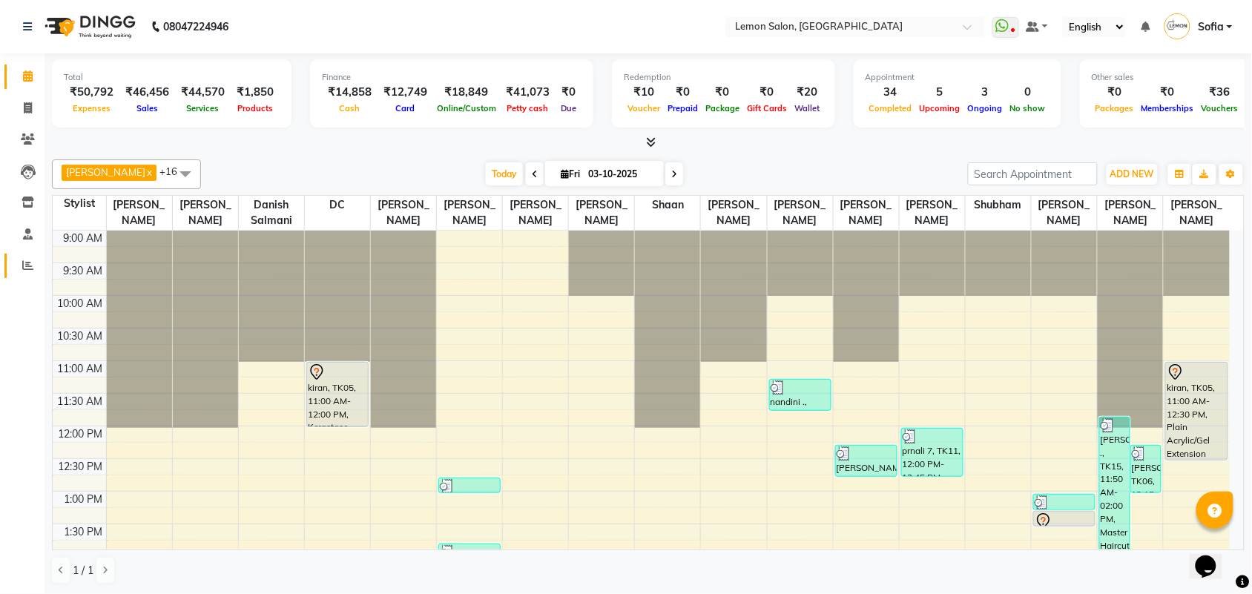
click at [30, 254] on link "Reports" at bounding box center [22, 266] width 36 height 24
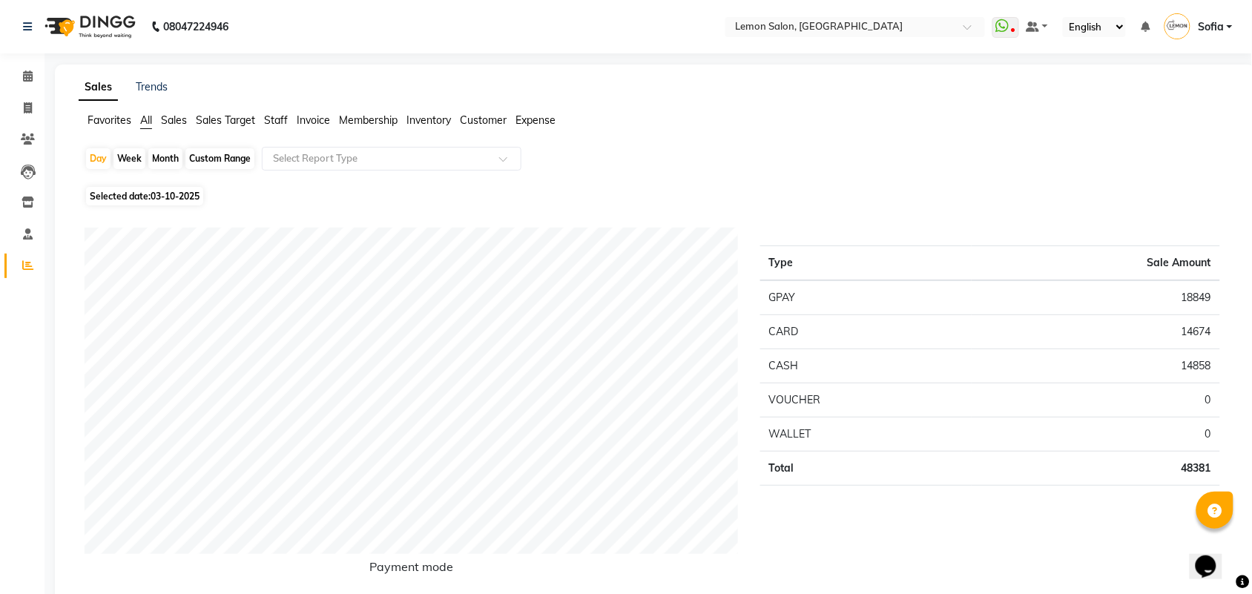
click at [283, 116] on span "Staff" at bounding box center [276, 120] width 24 height 13
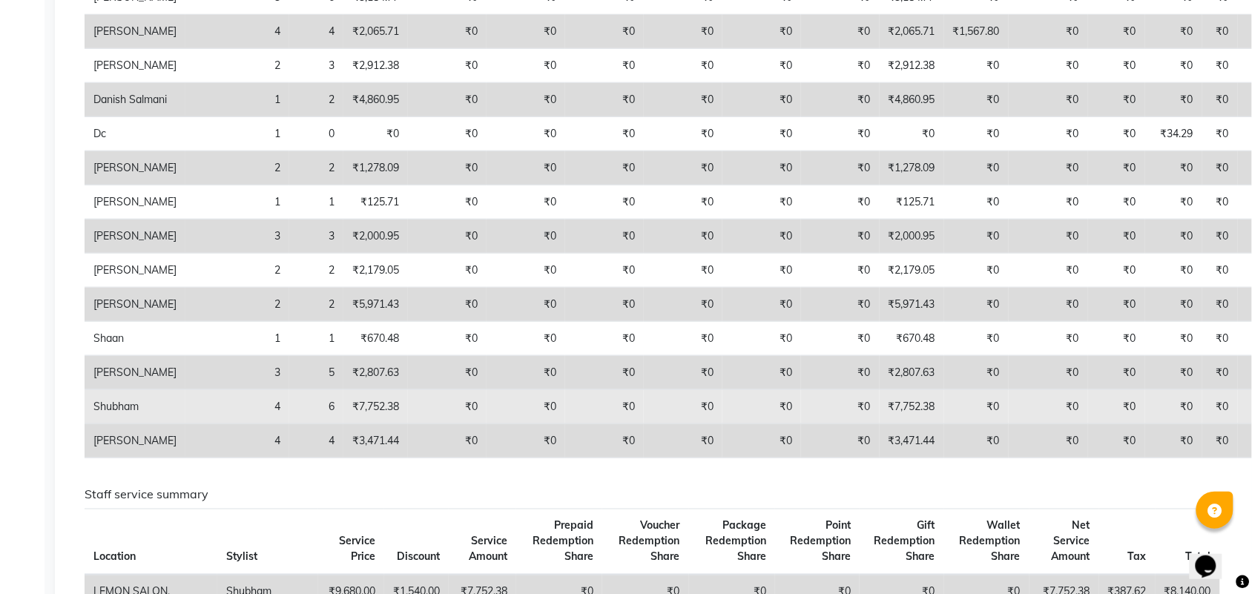
scroll to position [464, 0]
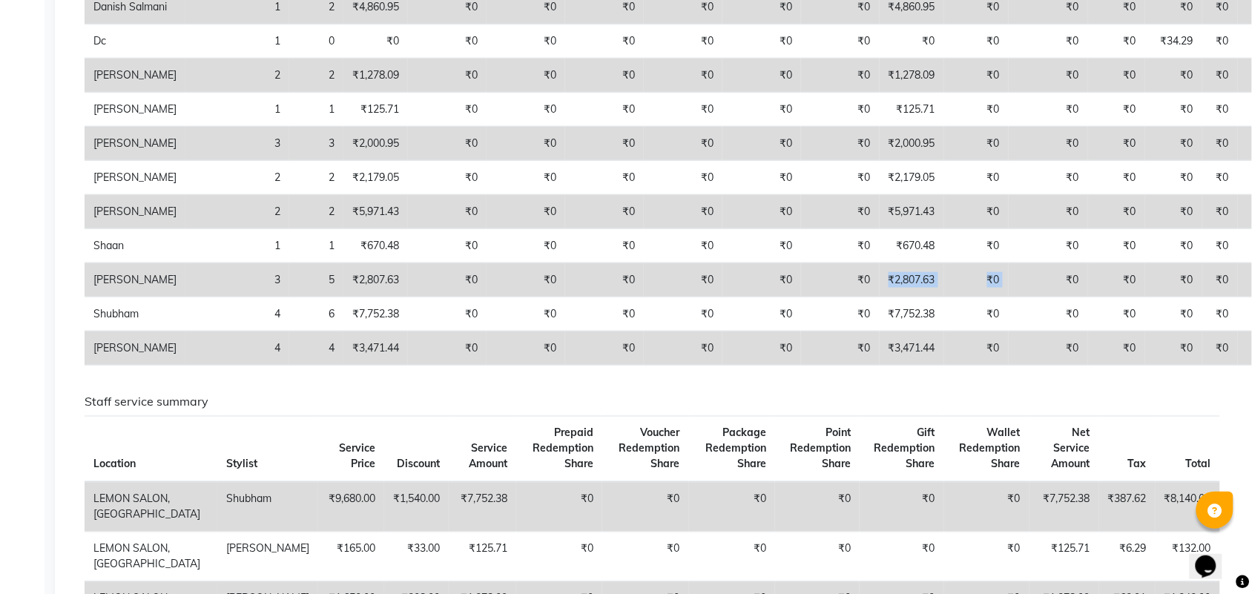
drag, startPoint x: 806, startPoint y: 421, endPoint x: 944, endPoint y: 423, distance: 138.0
click at [944, 298] on tr "[PERSON_NAME] 3 5 ₹2,807.63 ₹0 ₹0 ₹0 ₹0 ₹0 ₹0 ₹2,807.63 ₹0 ₹0 ₹0 ₹0 ₹0 ₹0" at bounding box center [692, 280] width 1215 height 34
click at [880, 298] on td "₹2,807.63" at bounding box center [912, 280] width 65 height 34
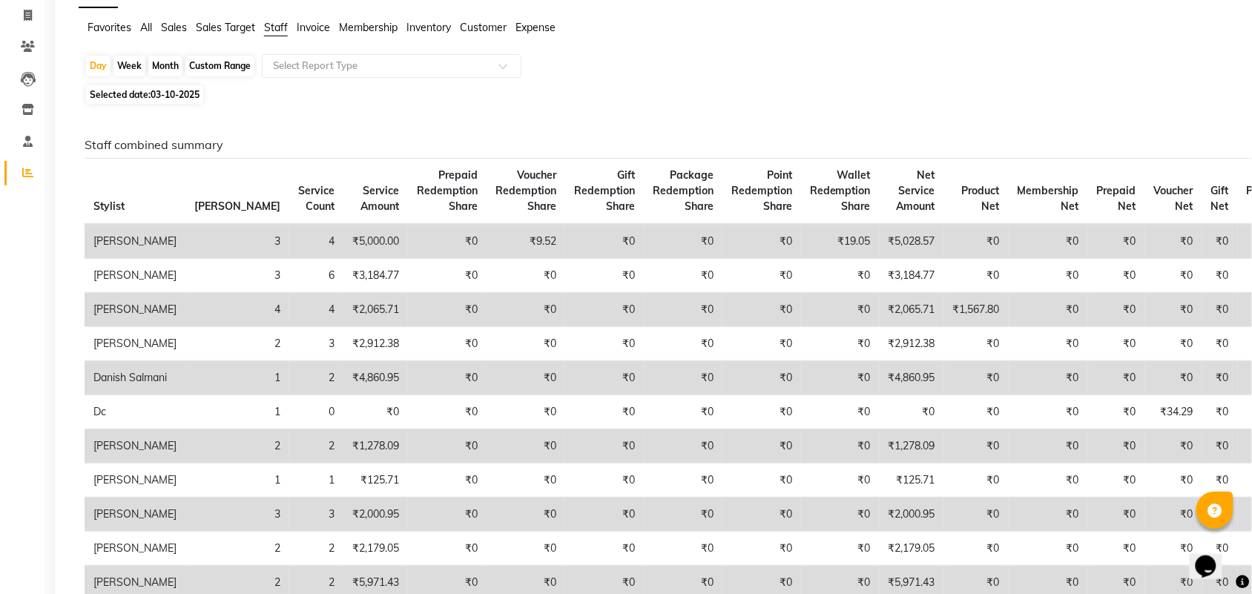
scroll to position [0, 0]
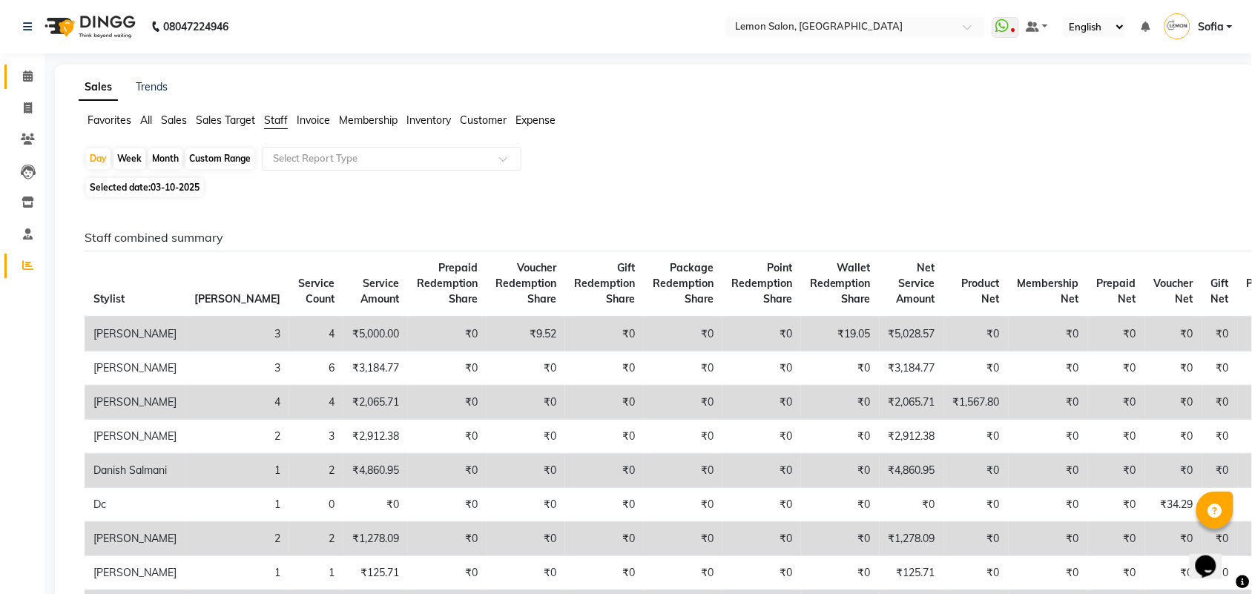
click at [28, 85] on link "Calendar" at bounding box center [22, 77] width 36 height 24
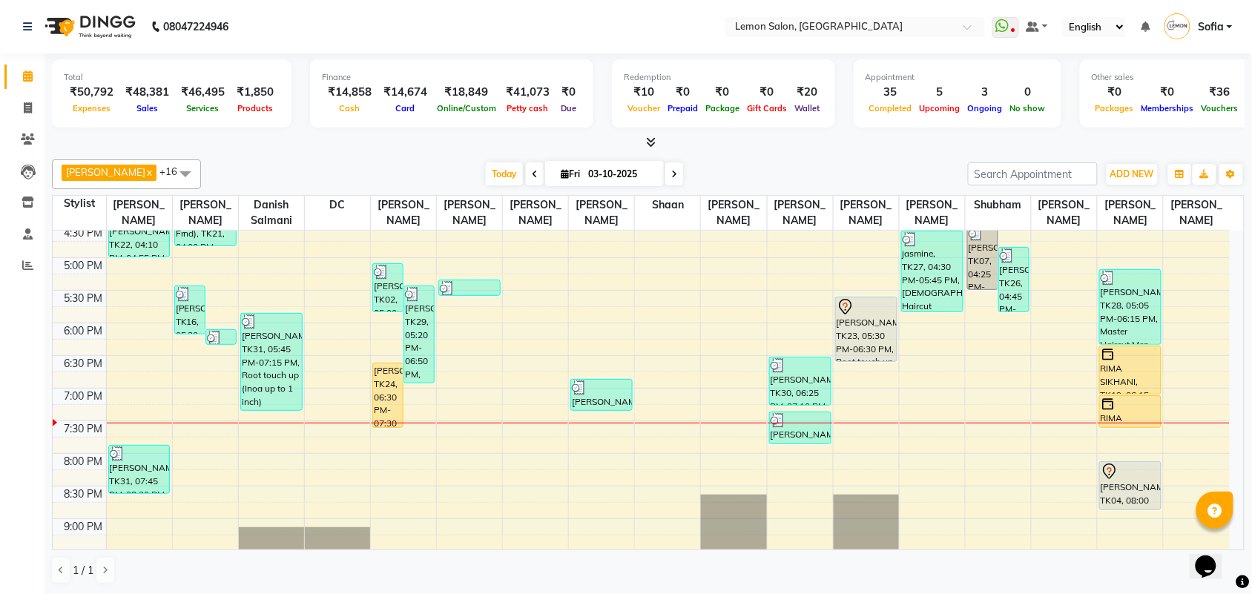
scroll to position [556, 0]
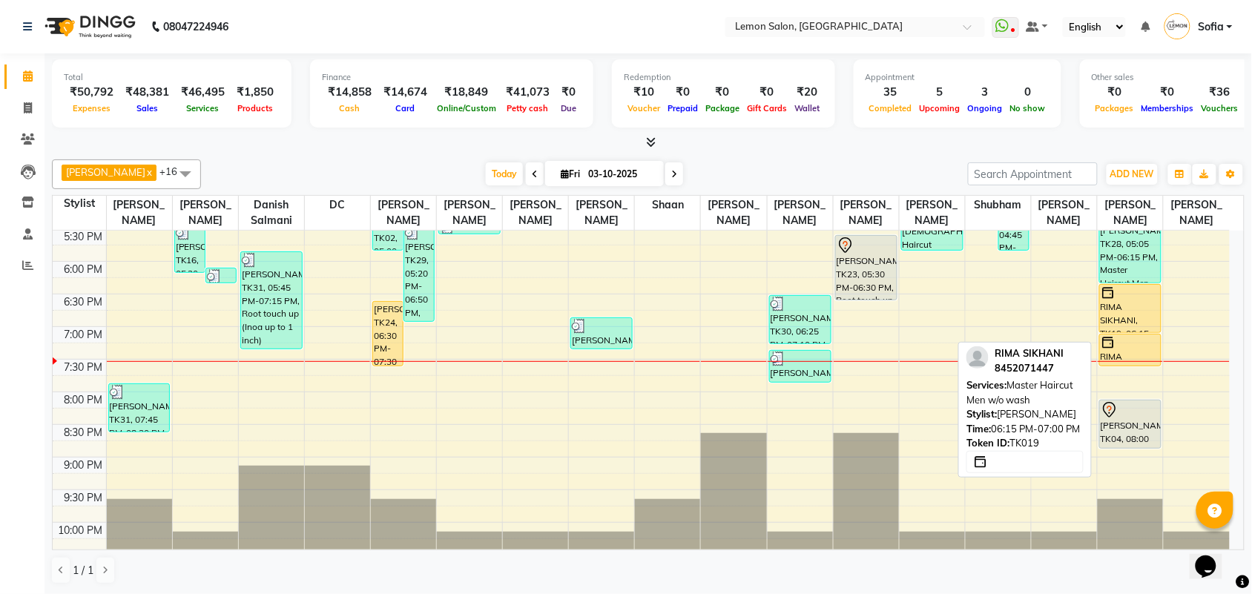
click at [1143, 321] on div "RIMA SIKHANI, TK19, 06:15 PM-07:00 PM, Master Haircut Men w/o wash" at bounding box center [1130, 308] width 61 height 47
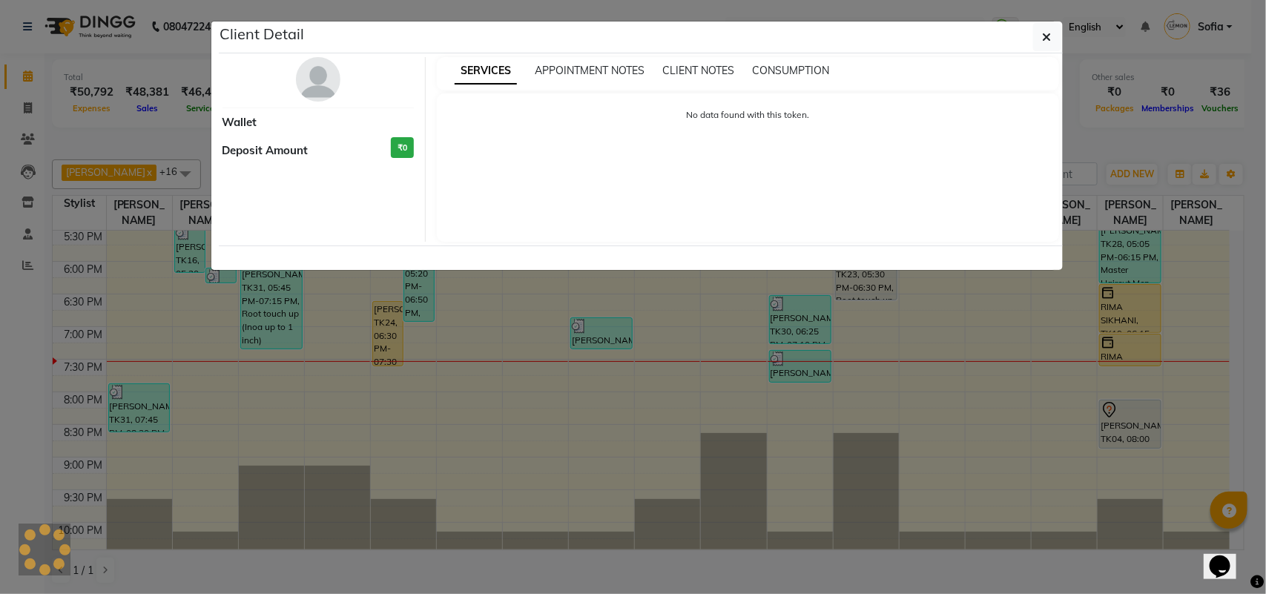
select select "1"
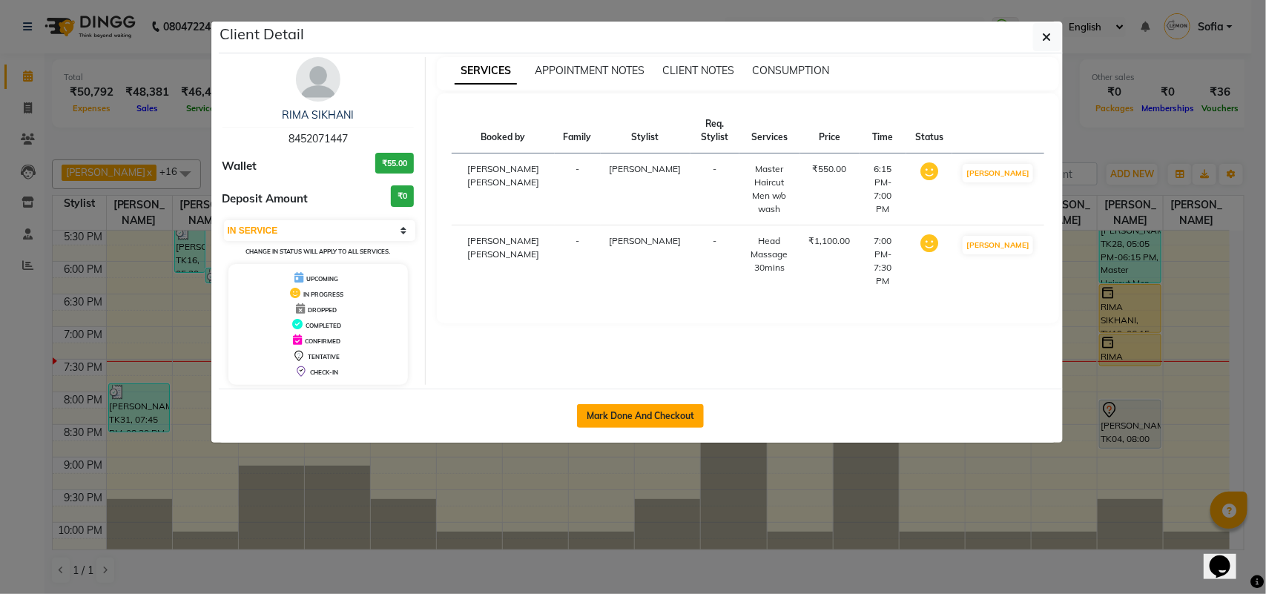
click at [689, 417] on button "Mark Done And Checkout" at bounding box center [640, 416] width 127 height 24
select select "551"
select select "service"
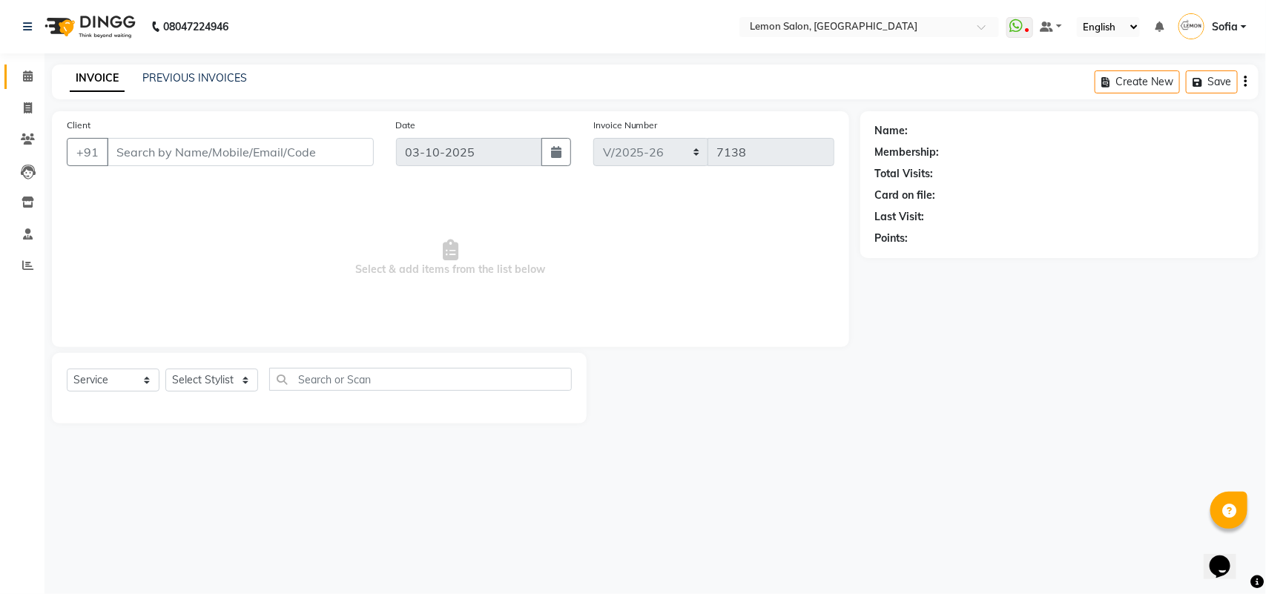
type input "8452071447"
select select "58017"
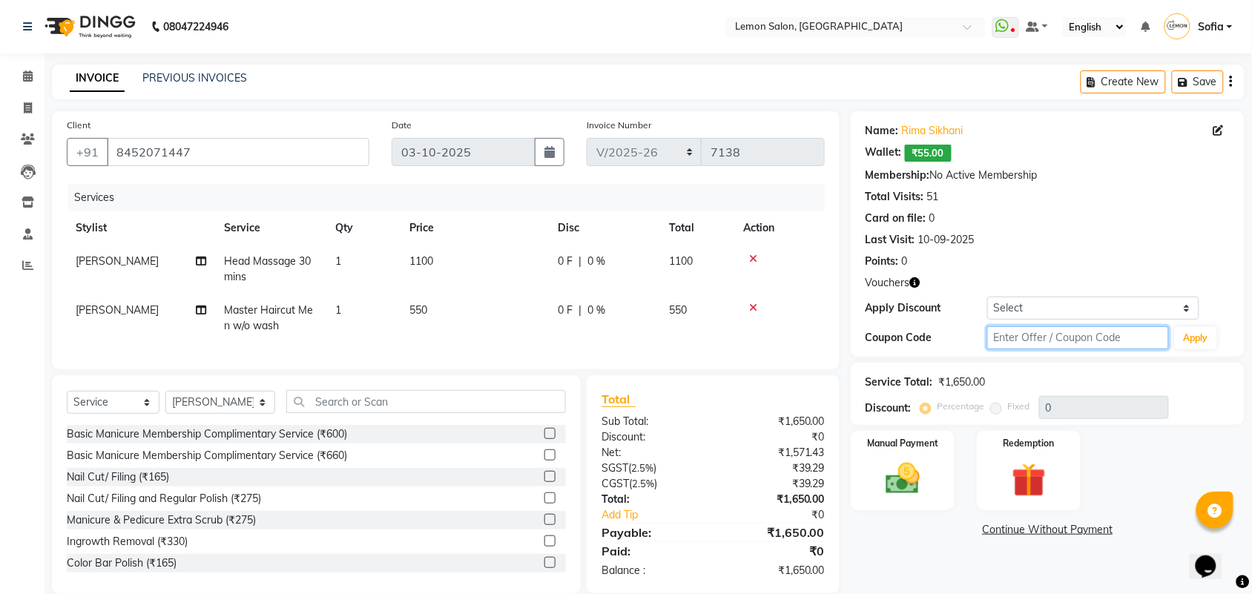
click at [1058, 332] on input "text" at bounding box center [1079, 337] width 182 height 23
type input "fst20"
click at [1199, 338] on button "Apply" at bounding box center [1196, 338] width 42 height 22
type input "20"
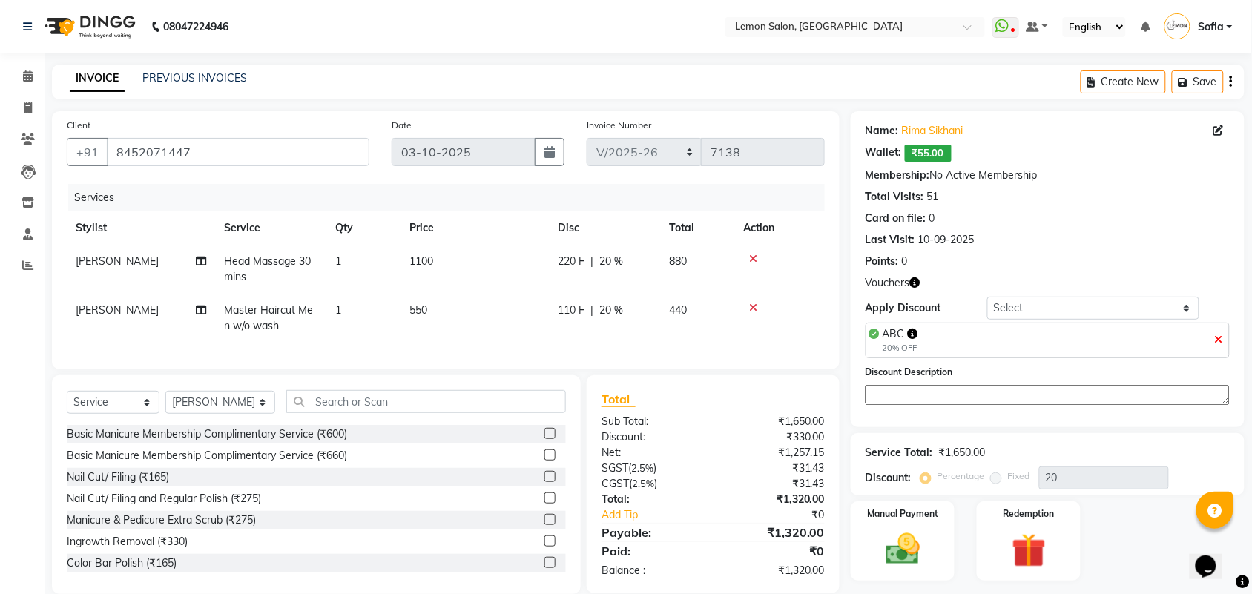
scroll to position [39, 0]
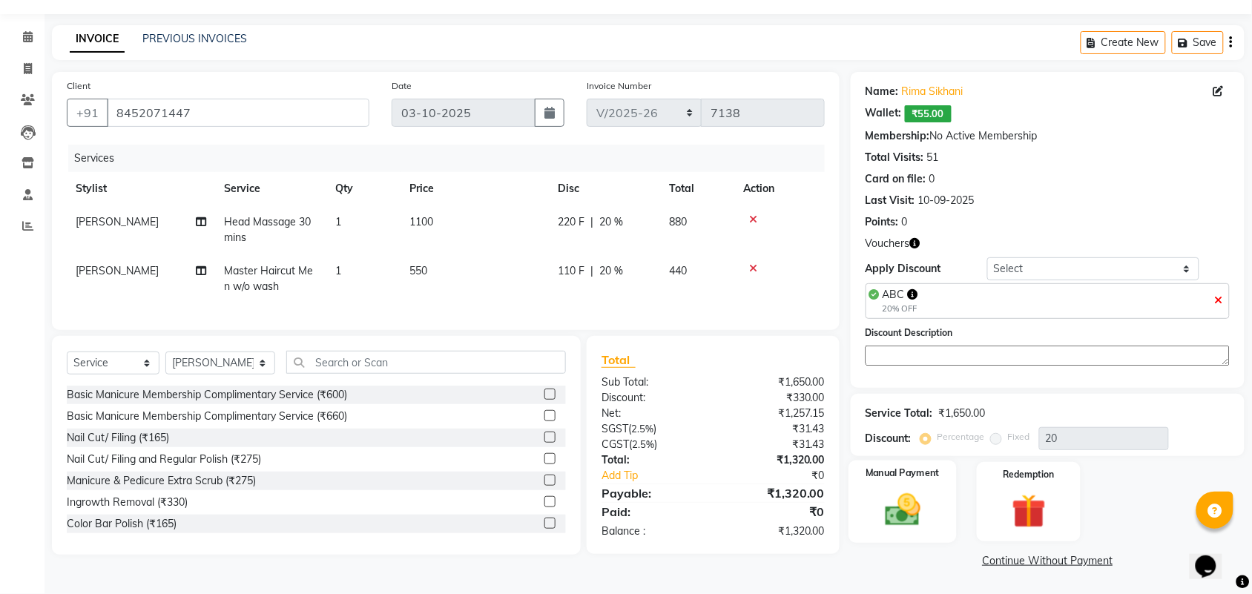
click at [902, 502] on img at bounding box center [903, 510] width 58 height 41
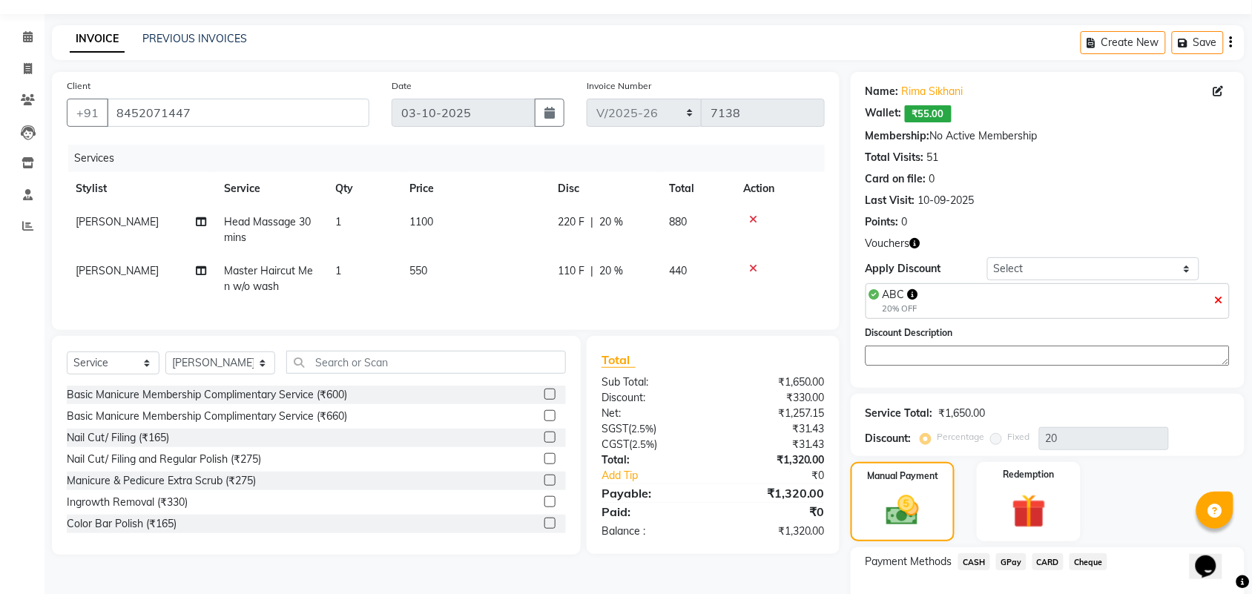
scroll to position [134, 0]
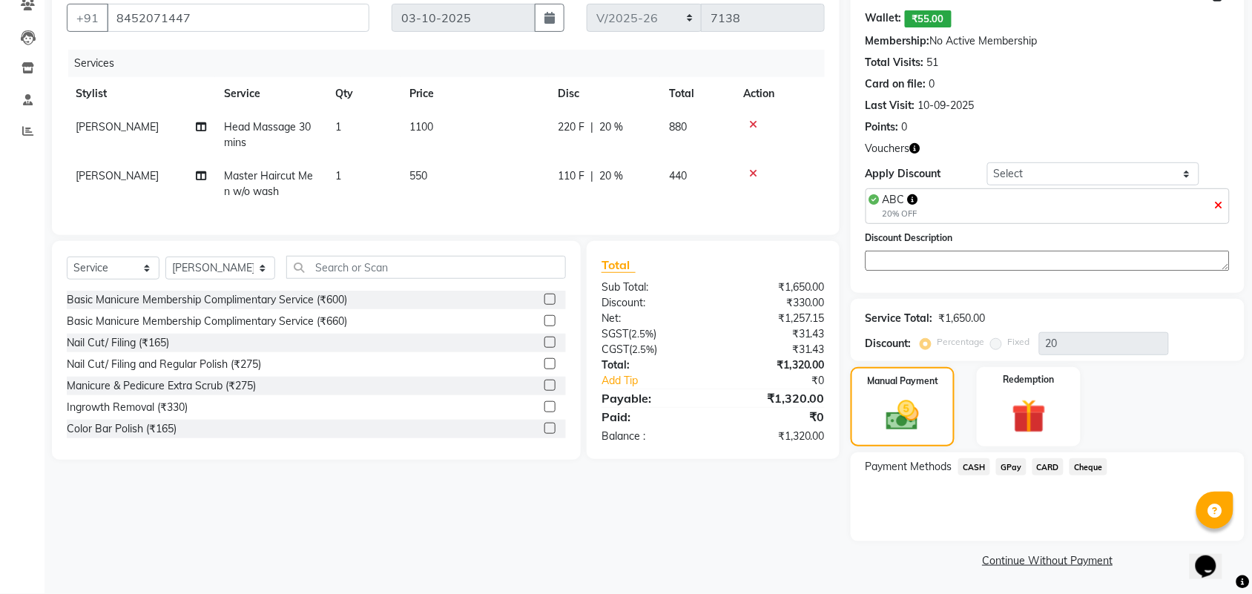
click at [970, 465] on span "CASH" at bounding box center [975, 467] width 32 height 17
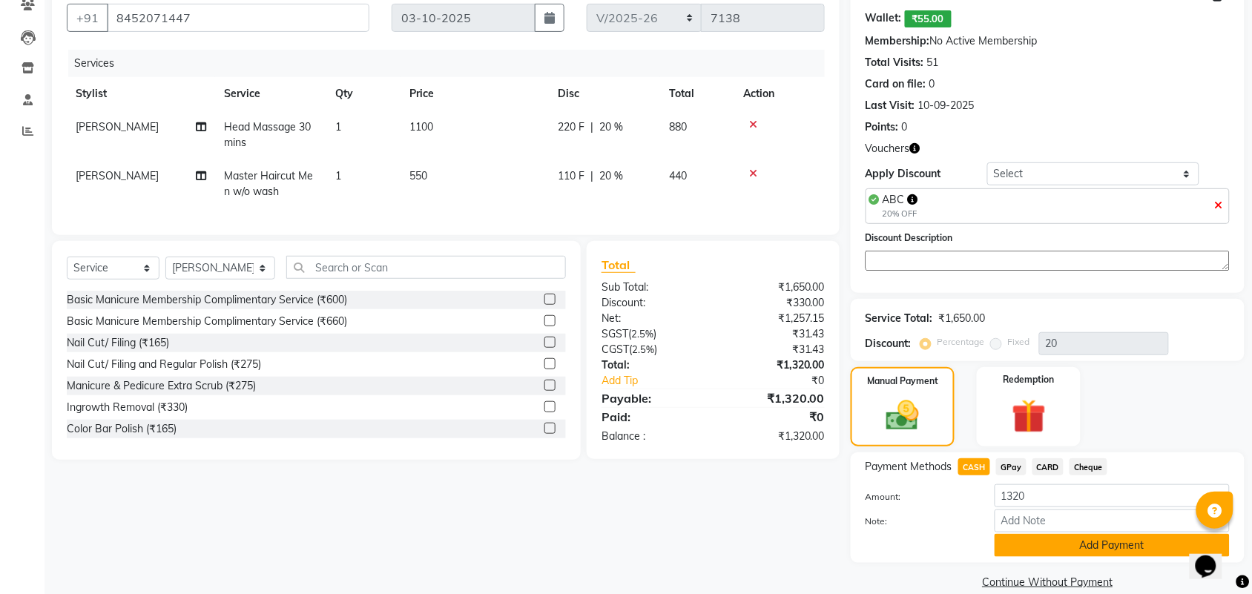
click at [1034, 540] on button "Add Payment" at bounding box center [1112, 545] width 235 height 23
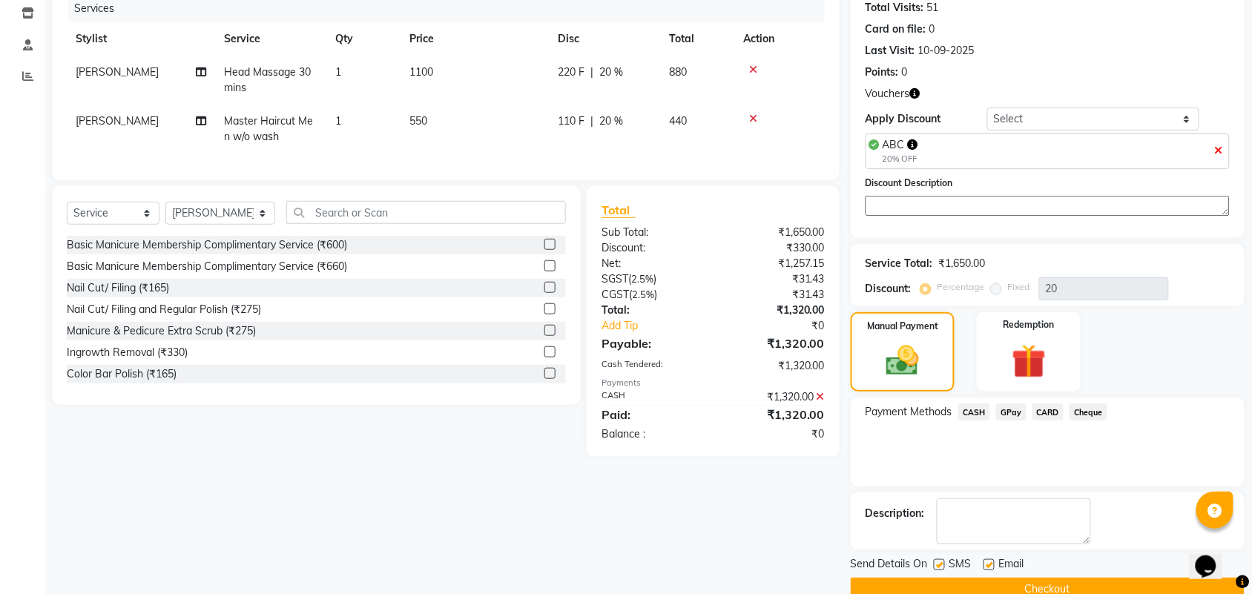
scroll to position [219, 0]
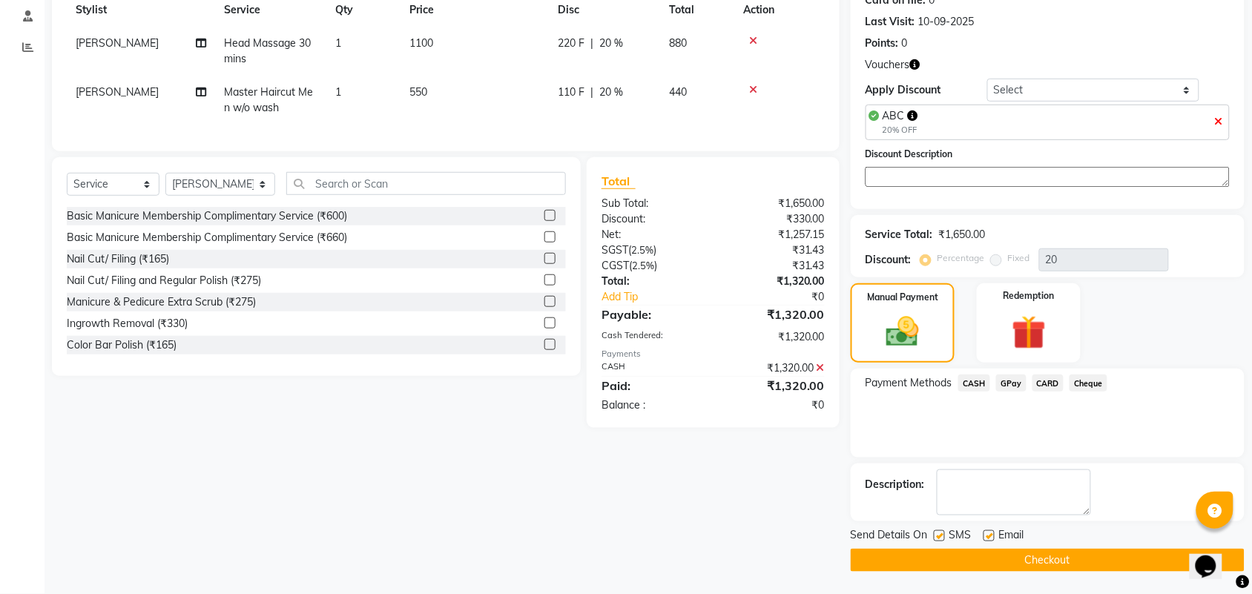
drag, startPoint x: 1072, startPoint y: 553, endPoint x: 1026, endPoint y: 513, distance: 61.0
click at [1073, 550] on button "Checkout" at bounding box center [1048, 560] width 394 height 23
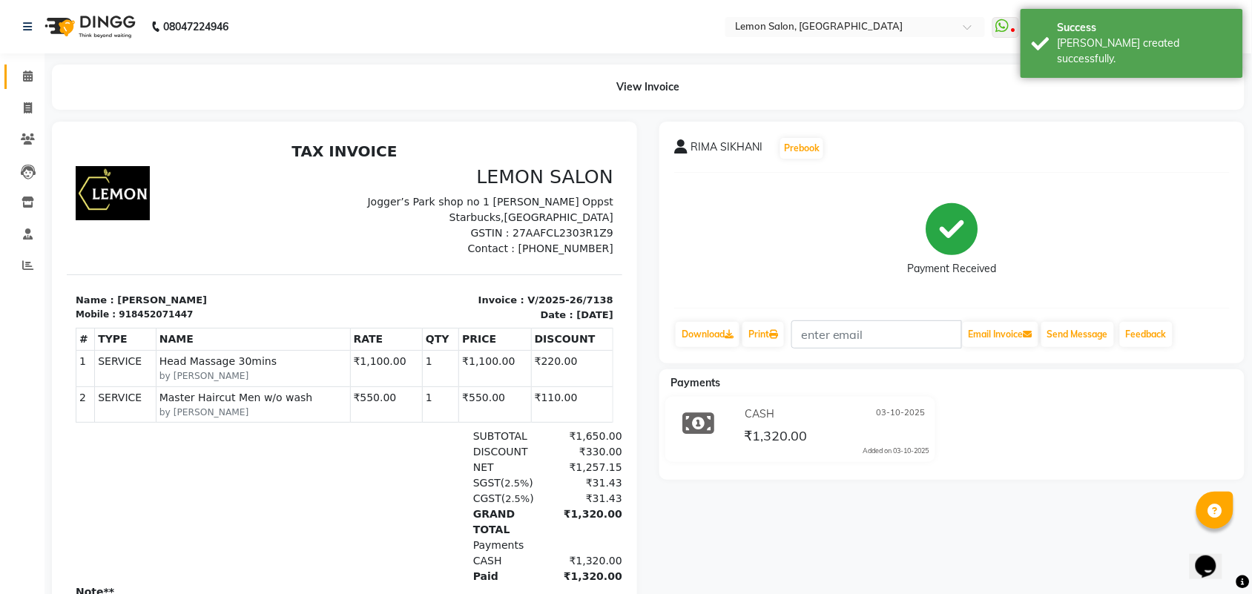
click at [19, 65] on link "Calendar" at bounding box center [22, 77] width 36 height 24
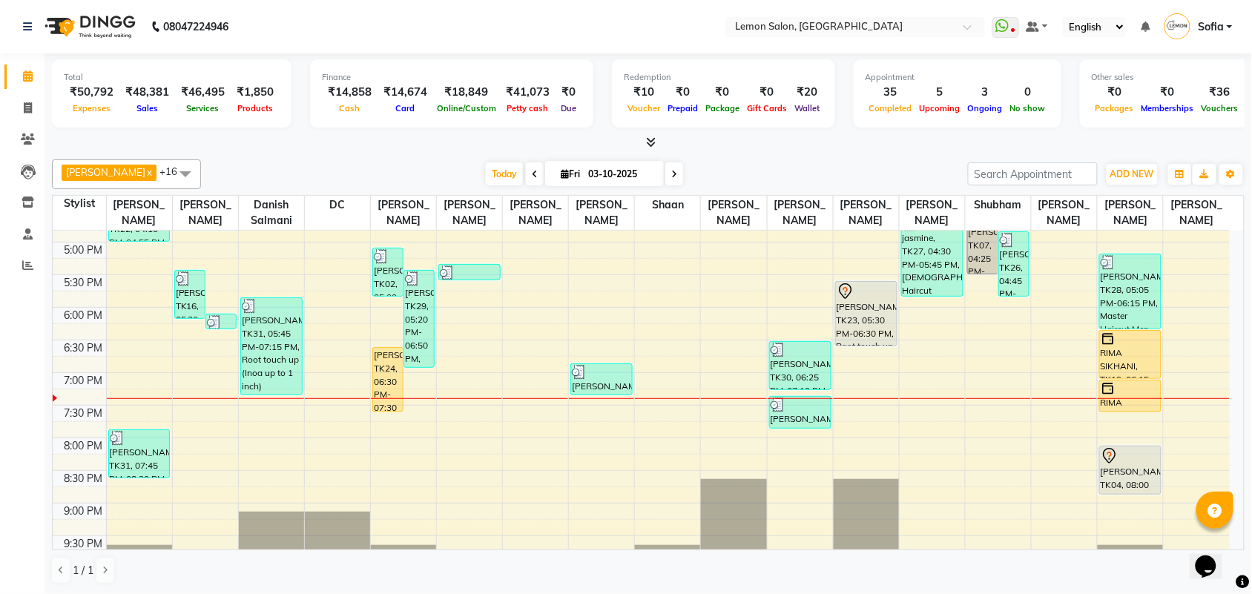
scroll to position [556, 0]
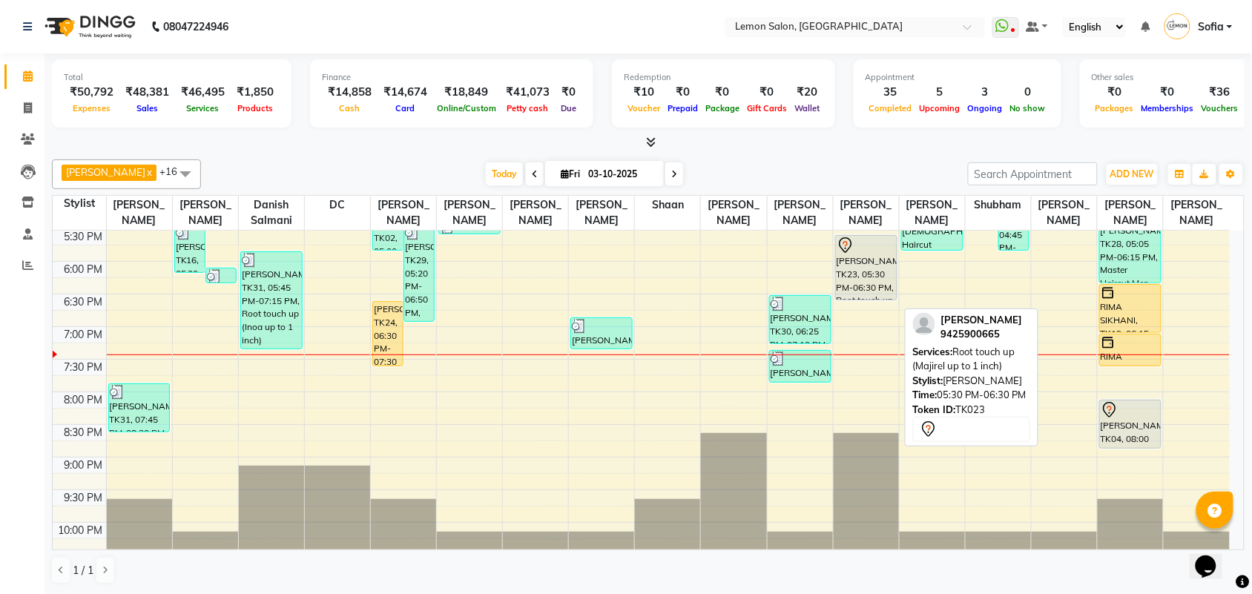
click at [843, 293] on div "[PERSON_NAME], TK23, 05:30 PM-06:30 PM, Root touch up (Majirel up to 1 inch)" at bounding box center [866, 268] width 61 height 64
select select "7"
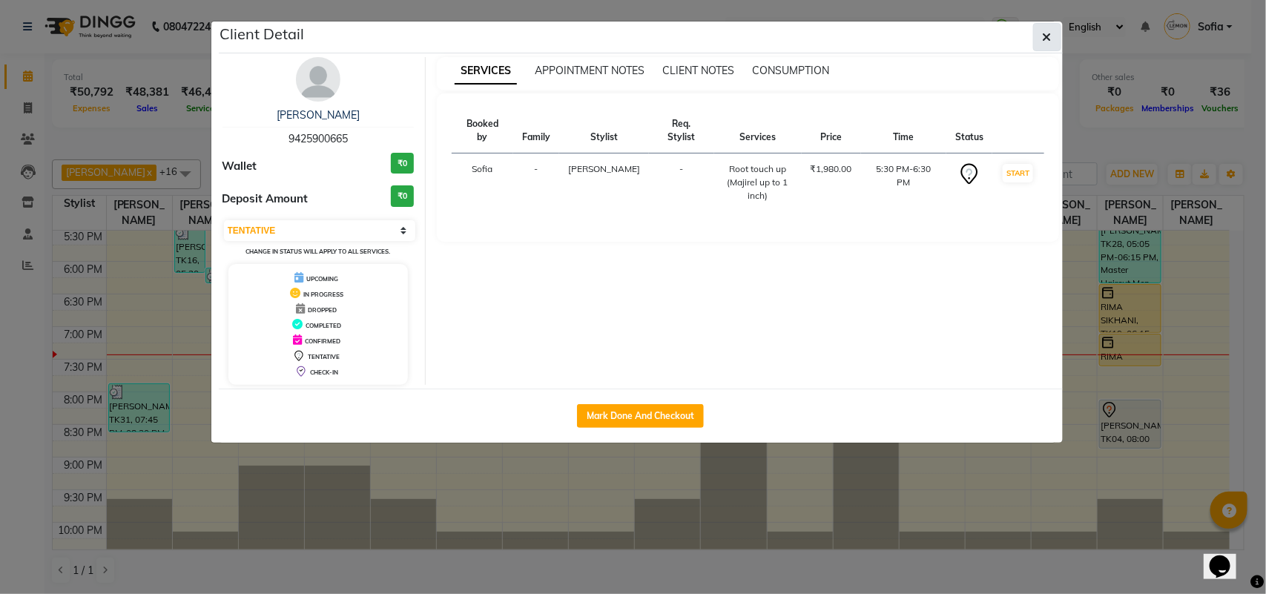
click at [1034, 43] on button "button" at bounding box center [1048, 37] width 28 height 28
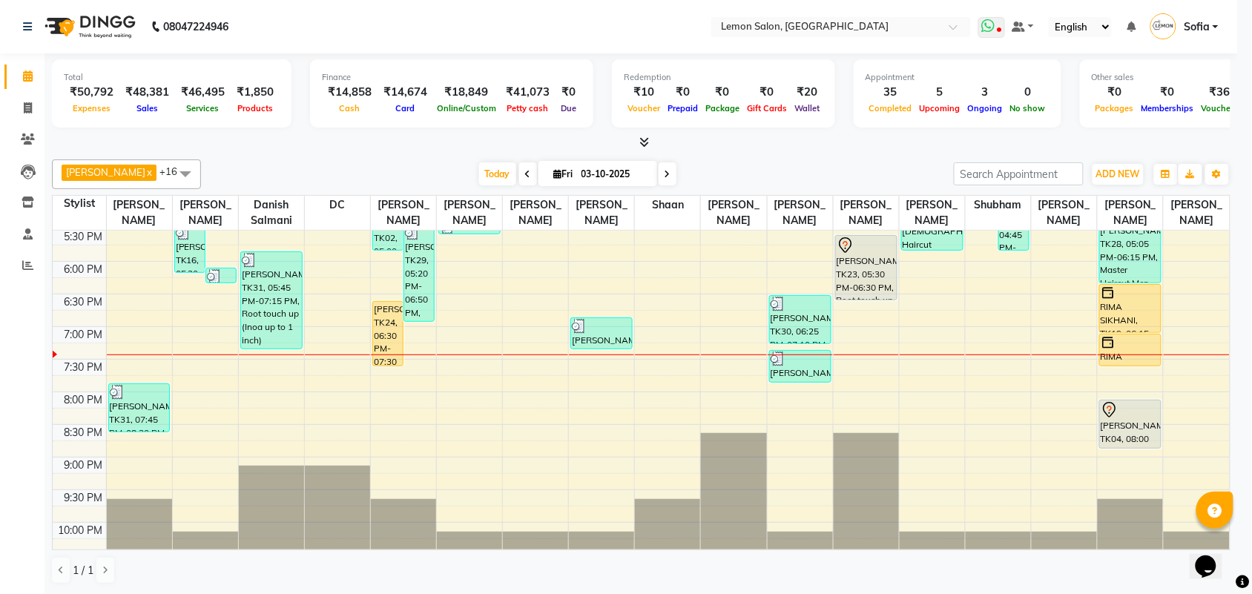
click at [1008, 16] on ul "WhatsApp Status ✕ Status: Disconnected Recent Service Activity: [DATE] 05:30 AM…" at bounding box center [1103, 27] width 248 height 24
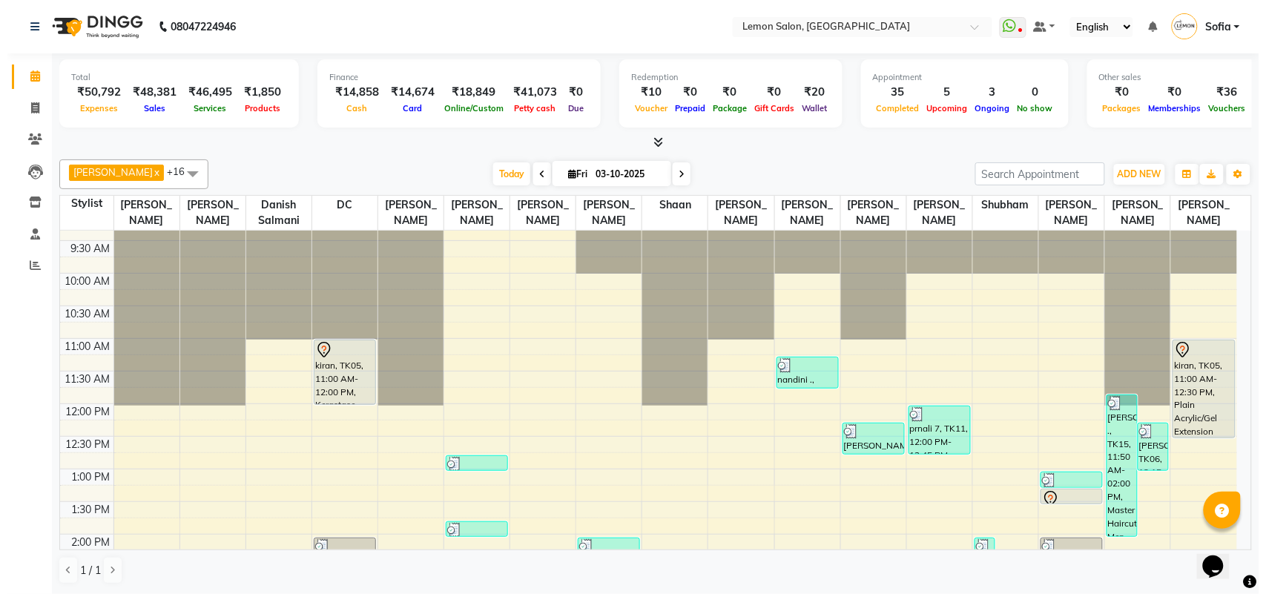
scroll to position [0, 0]
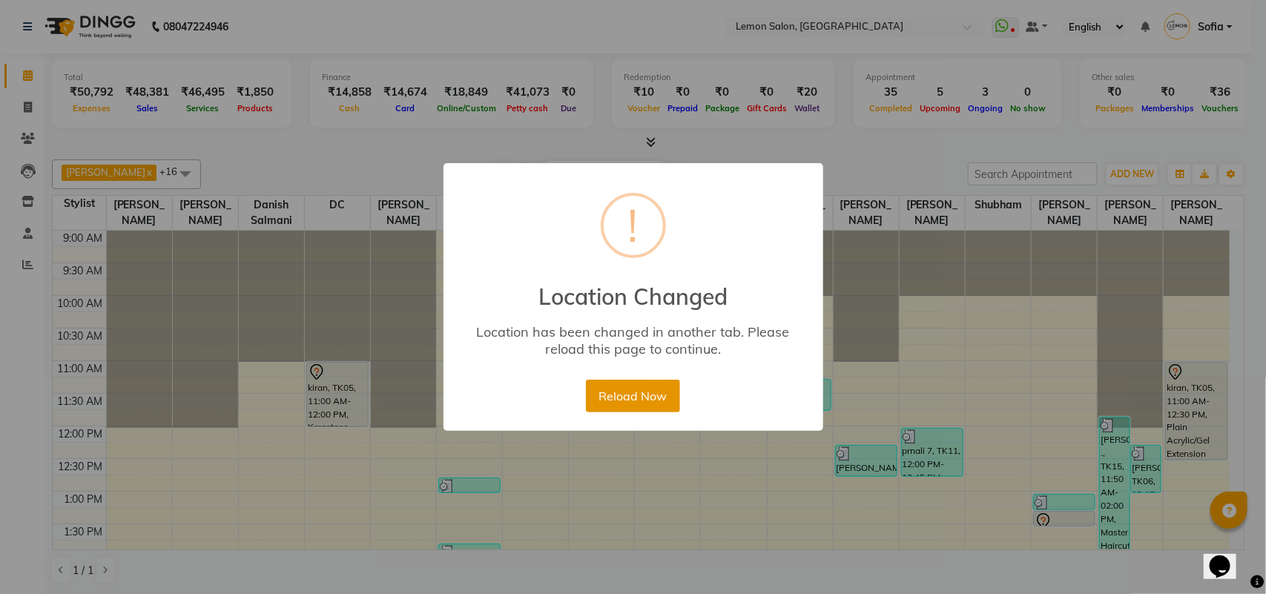
click at [643, 407] on button "Reload Now" at bounding box center [633, 396] width 94 height 33
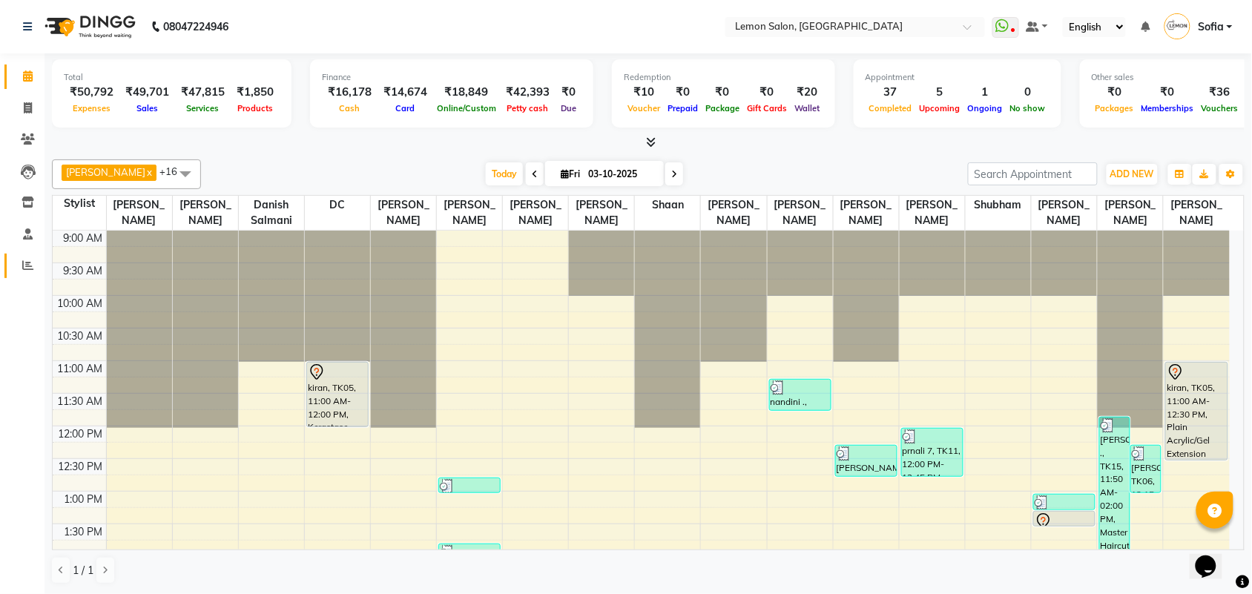
click at [30, 275] on link "Reports" at bounding box center [22, 266] width 36 height 24
click at [27, 265] on icon at bounding box center [27, 265] width 11 height 11
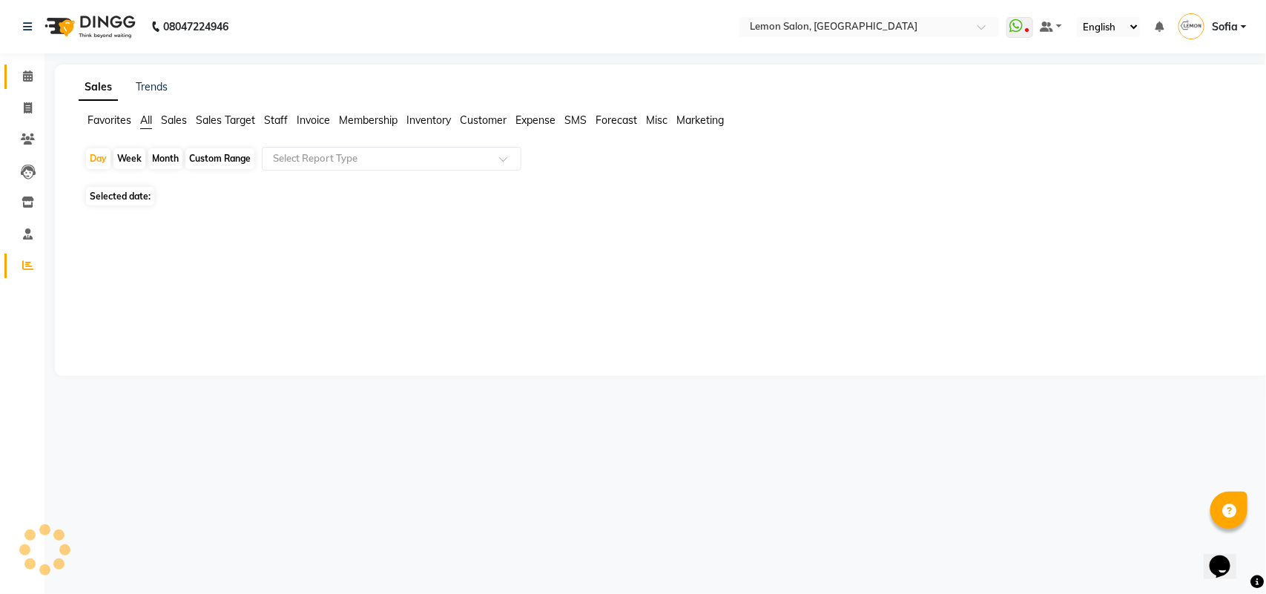
click at [19, 79] on span at bounding box center [28, 76] width 26 height 17
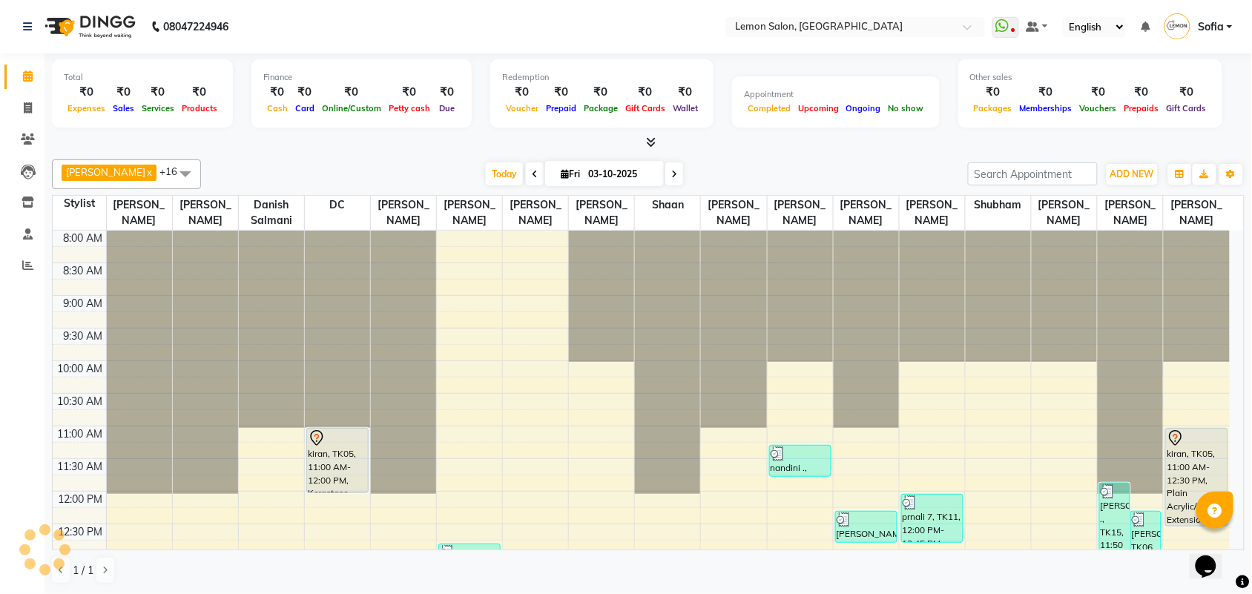
click at [666, 171] on span at bounding box center [675, 173] width 18 height 23
type input "04-10-2025"
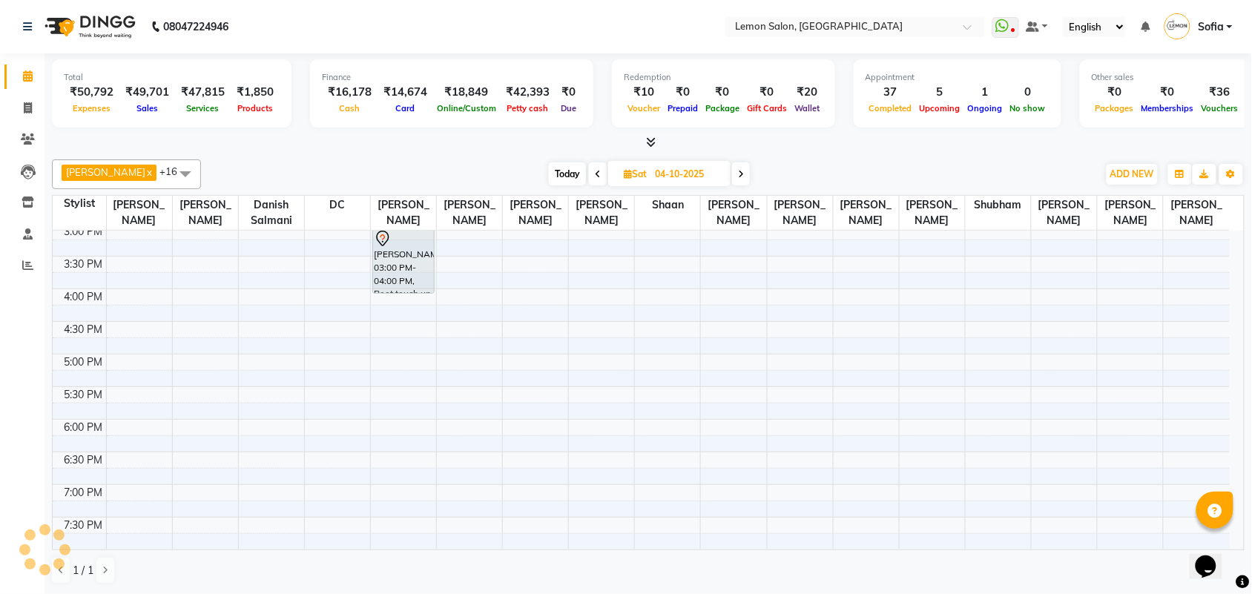
scroll to position [1, 0]
click at [220, 459] on div "8:00 AM 8:30 AM 9:00 AM 9:30 AM 10:00 AM 10:30 AM 11:00 AM 11:30 AM 12:00 PM 12…" at bounding box center [641, 158] width 1177 height 783
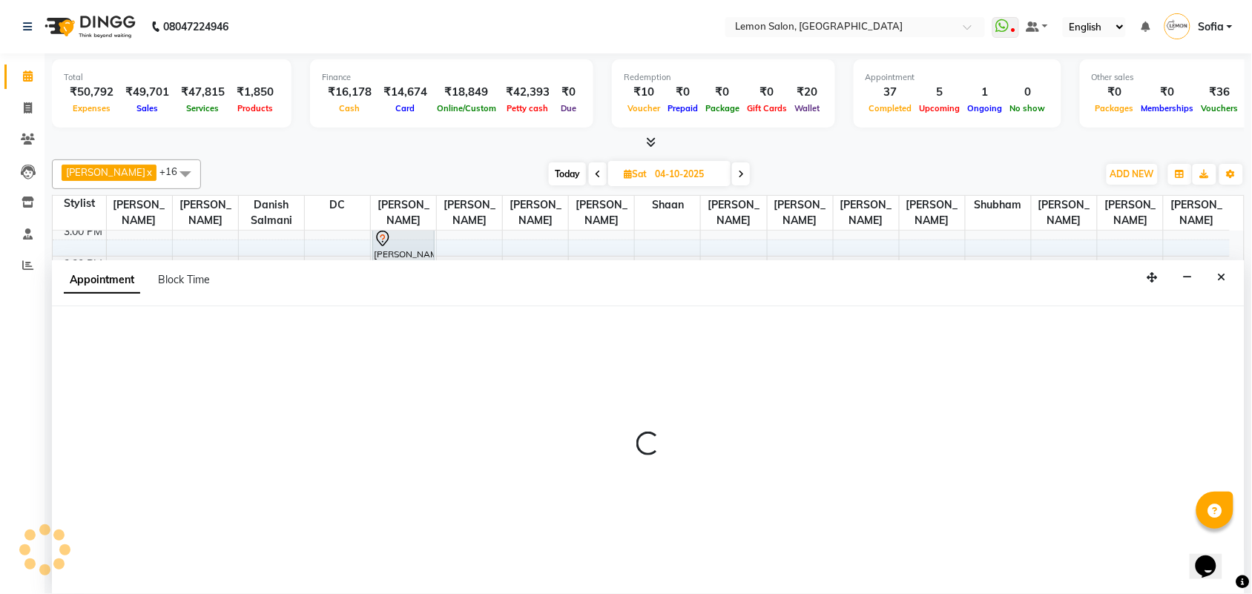
scroll to position [0, 0]
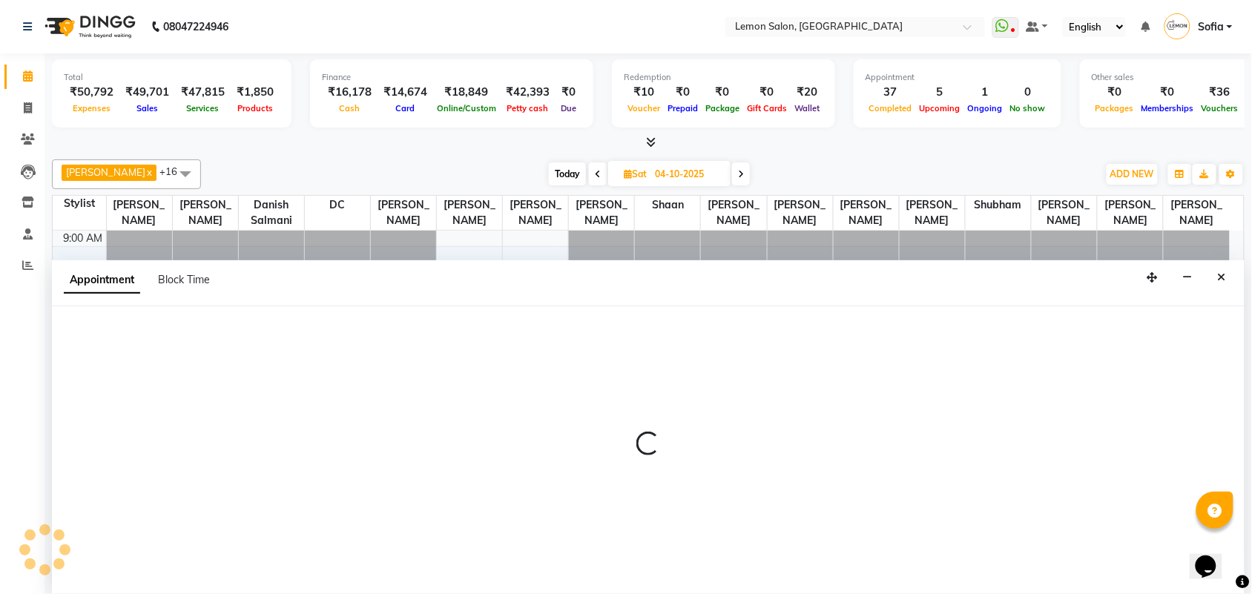
select select "7472"
select select "tentative"
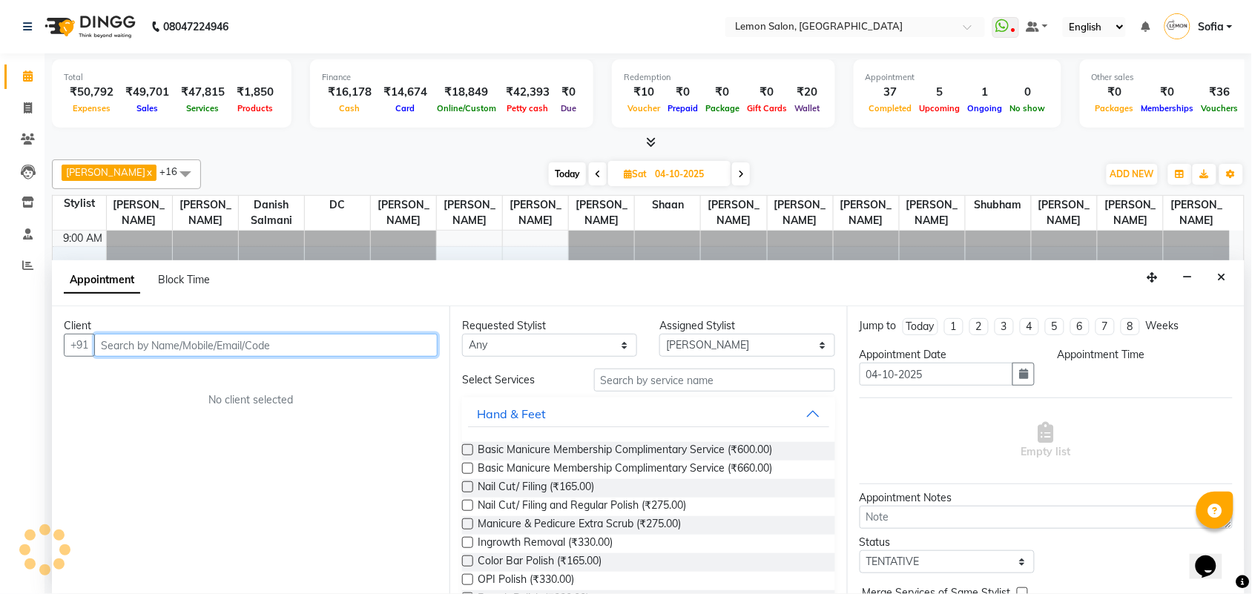
click at [188, 335] on input "text" at bounding box center [266, 345] width 344 height 23
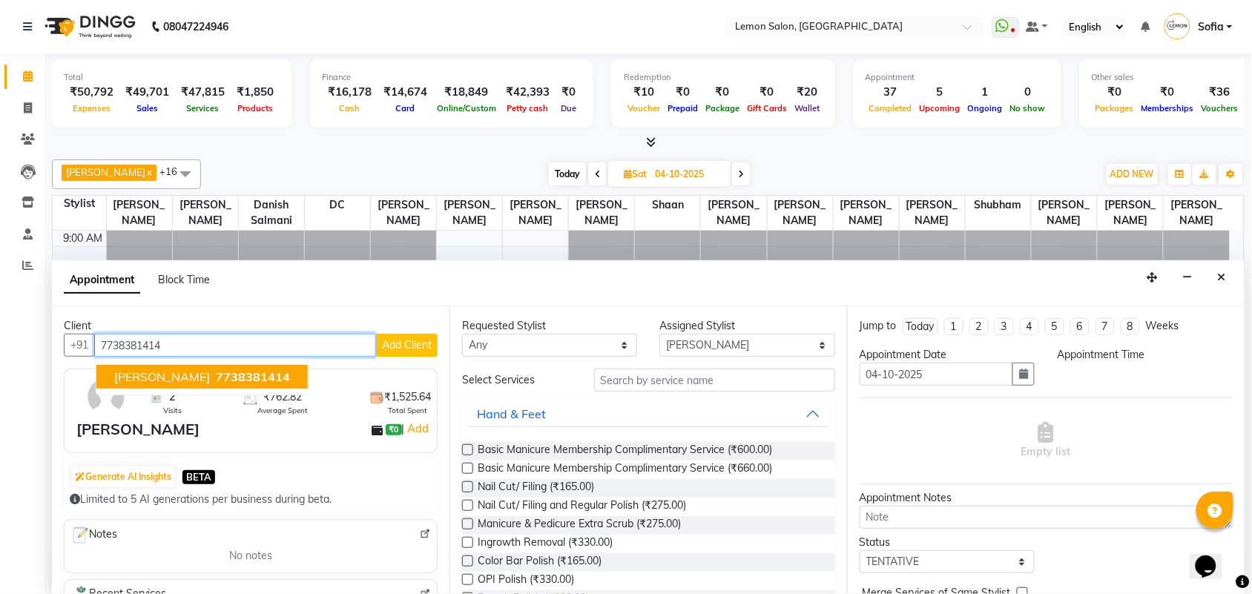
click at [132, 379] on span "[PERSON_NAME]" at bounding box center [162, 376] width 96 height 15
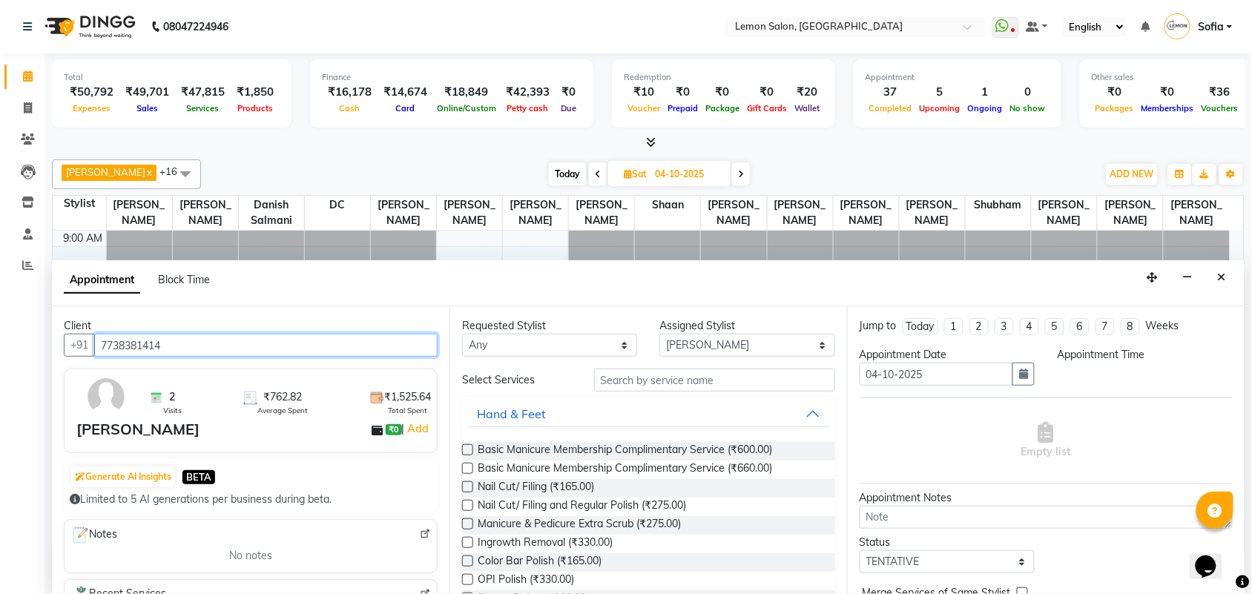
type input "7738381414"
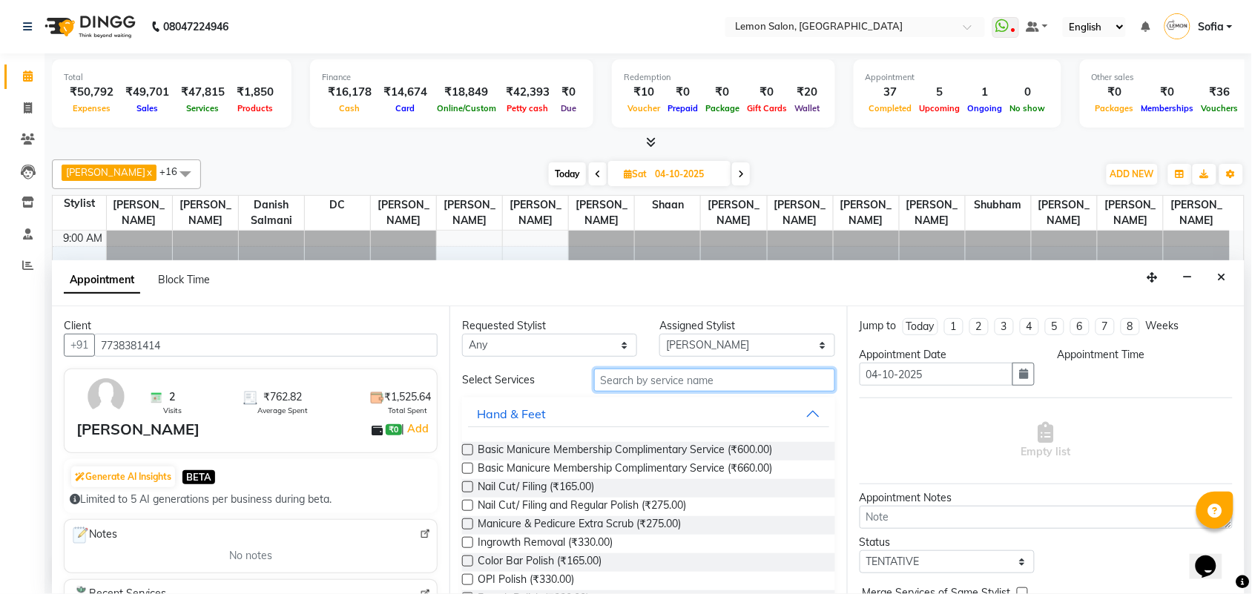
click at [651, 381] on input "text" at bounding box center [714, 380] width 241 height 23
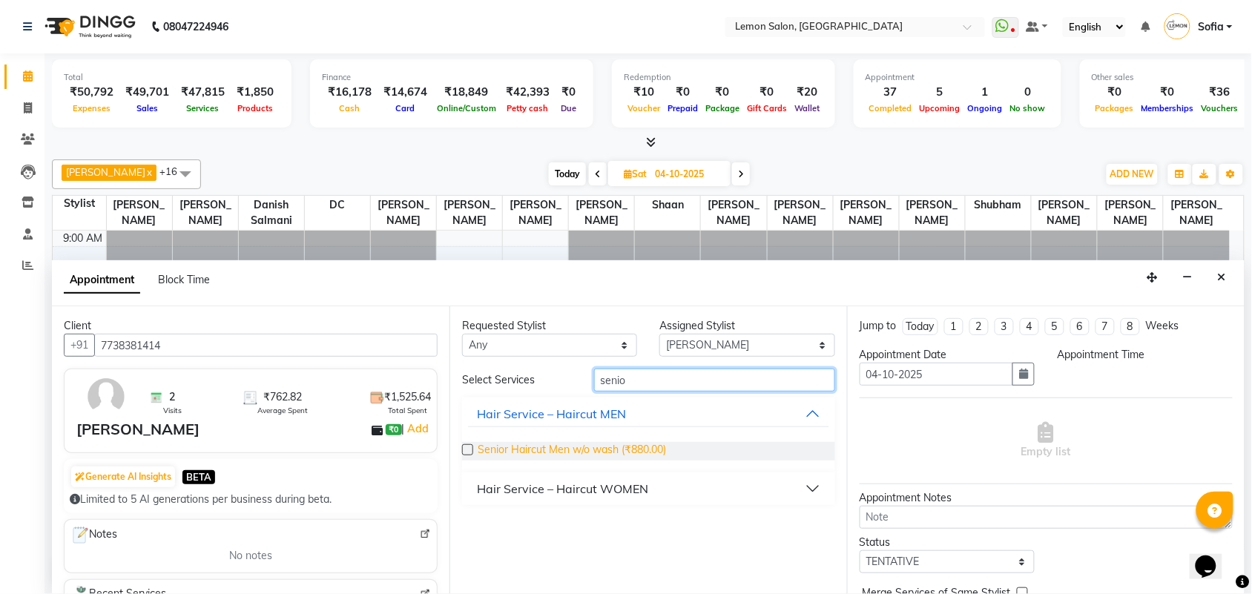
type input "senio"
click at [544, 455] on span "Senior Haircut Men w/o wash (₹880.00)" at bounding box center [572, 451] width 188 height 19
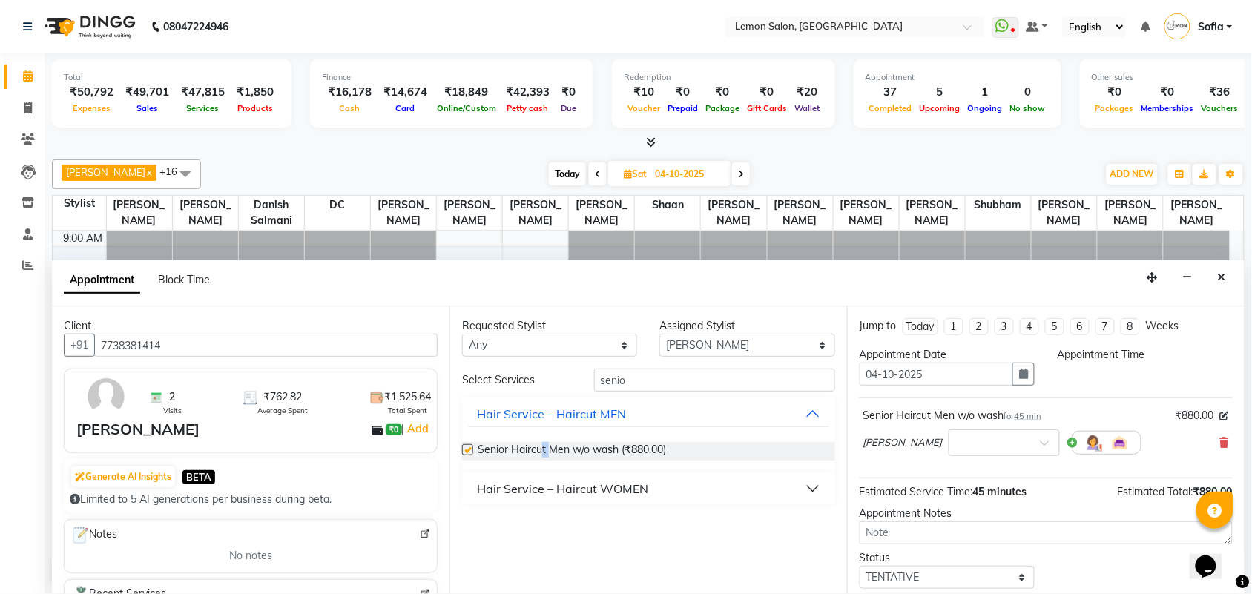
checkbox input "false"
click at [1000, 439] on div at bounding box center [1005, 442] width 110 height 16
click at [1006, 446] on div at bounding box center [1005, 442] width 110 height 16
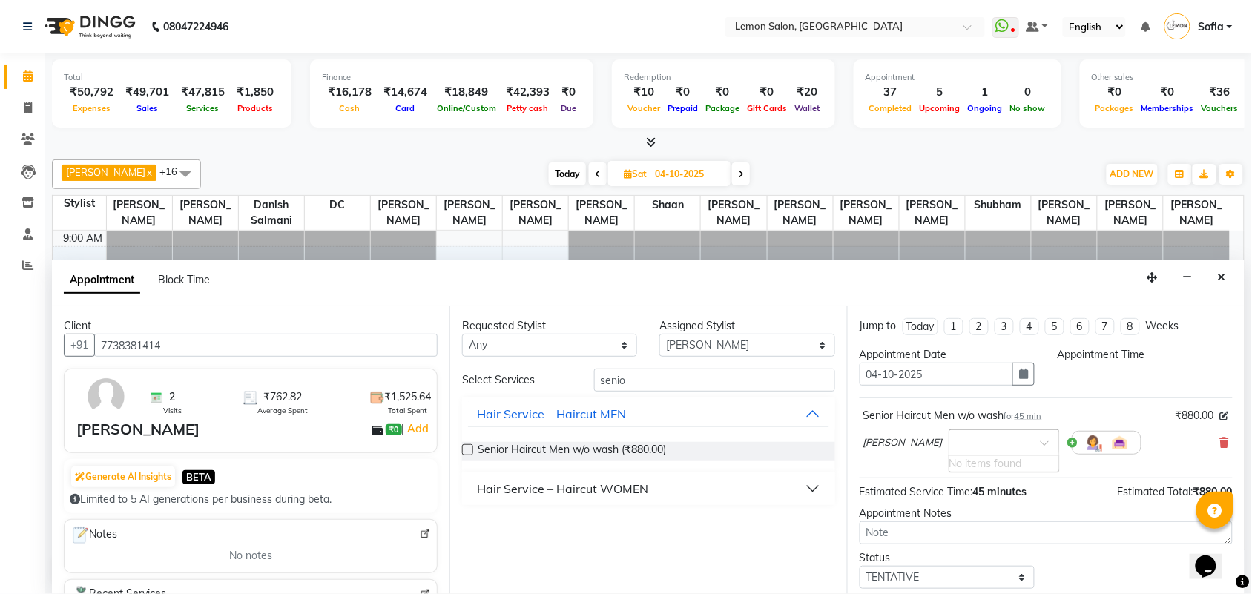
click at [1006, 446] on div at bounding box center [1005, 442] width 110 height 16
click at [1041, 442] on span at bounding box center [1050, 448] width 19 height 16
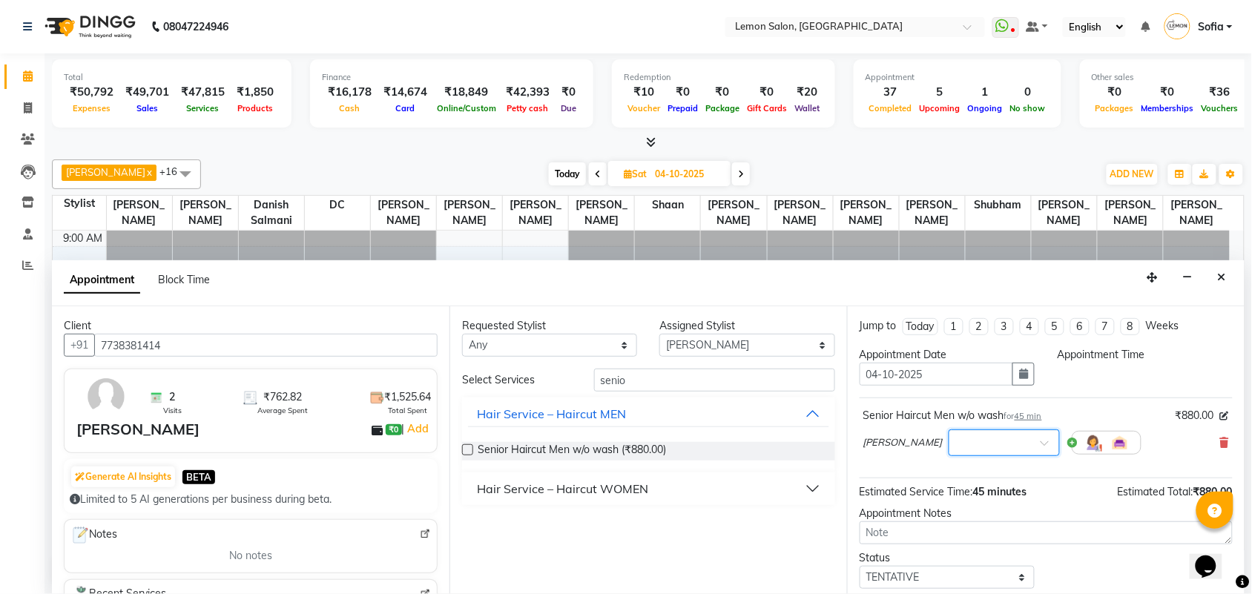
click at [1041, 442] on span at bounding box center [1050, 448] width 19 height 16
drag, startPoint x: 1014, startPoint y: 442, endPoint x: 224, endPoint y: 221, distance: 820.5
click at [1010, 442] on div "×" at bounding box center [1004, 443] width 111 height 27
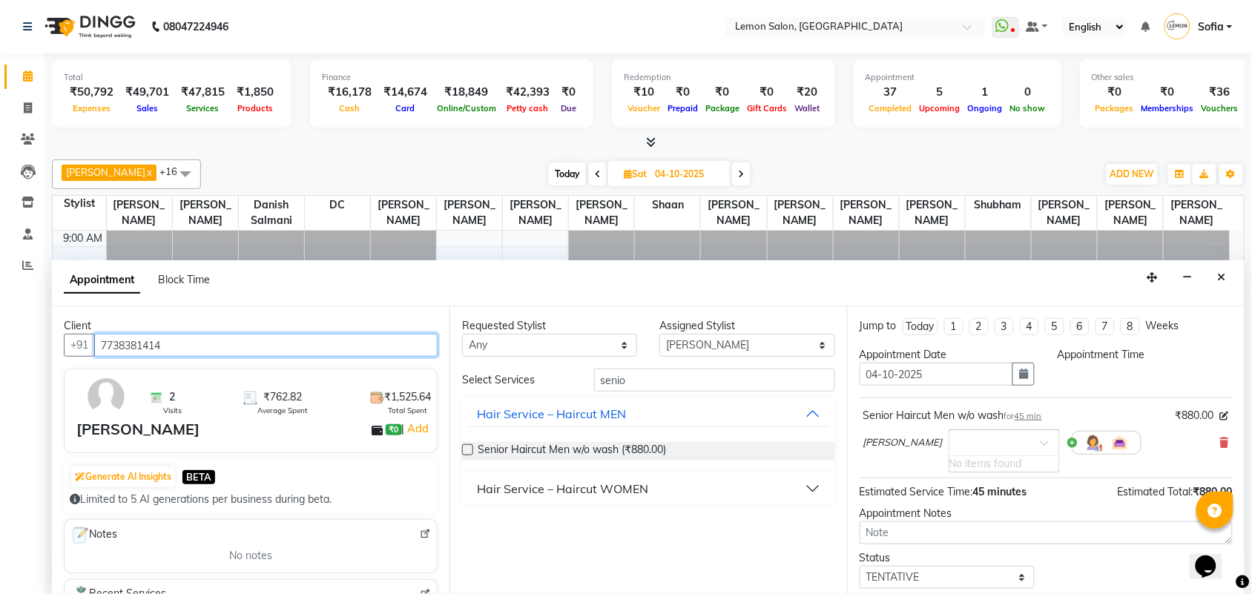
click at [154, 335] on input "7738381414" at bounding box center [266, 345] width 344 height 23
click at [153, 335] on input "7738381414" at bounding box center [266, 345] width 344 height 23
click at [1226, 276] on button "Close" at bounding box center [1223, 277] width 22 height 23
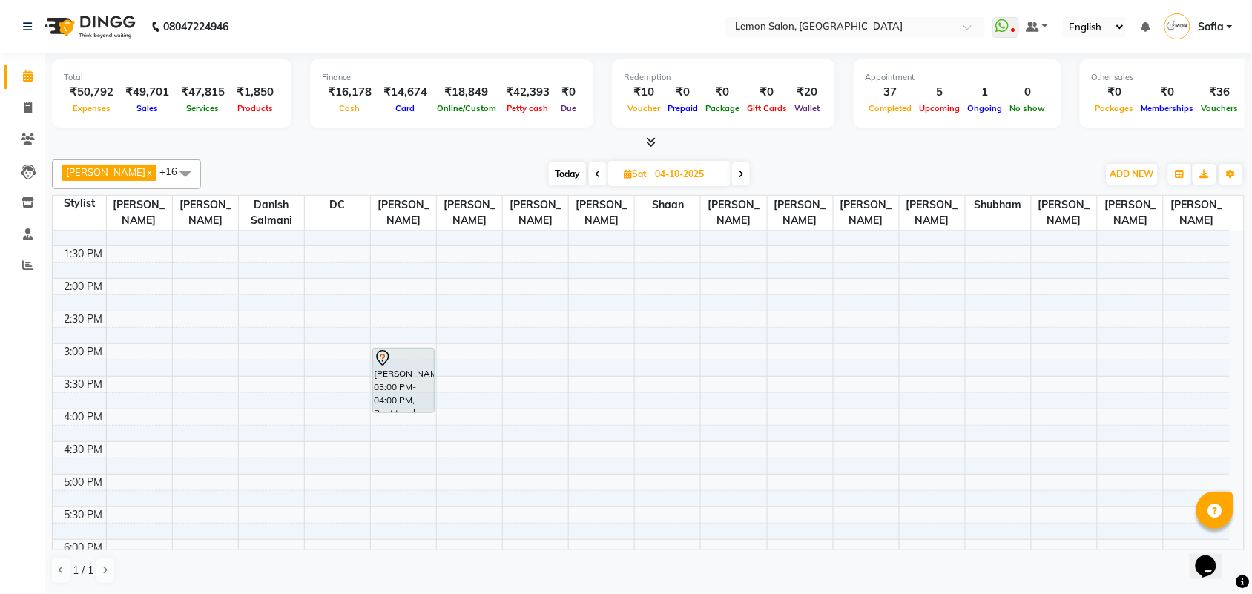
scroll to position [371, 0]
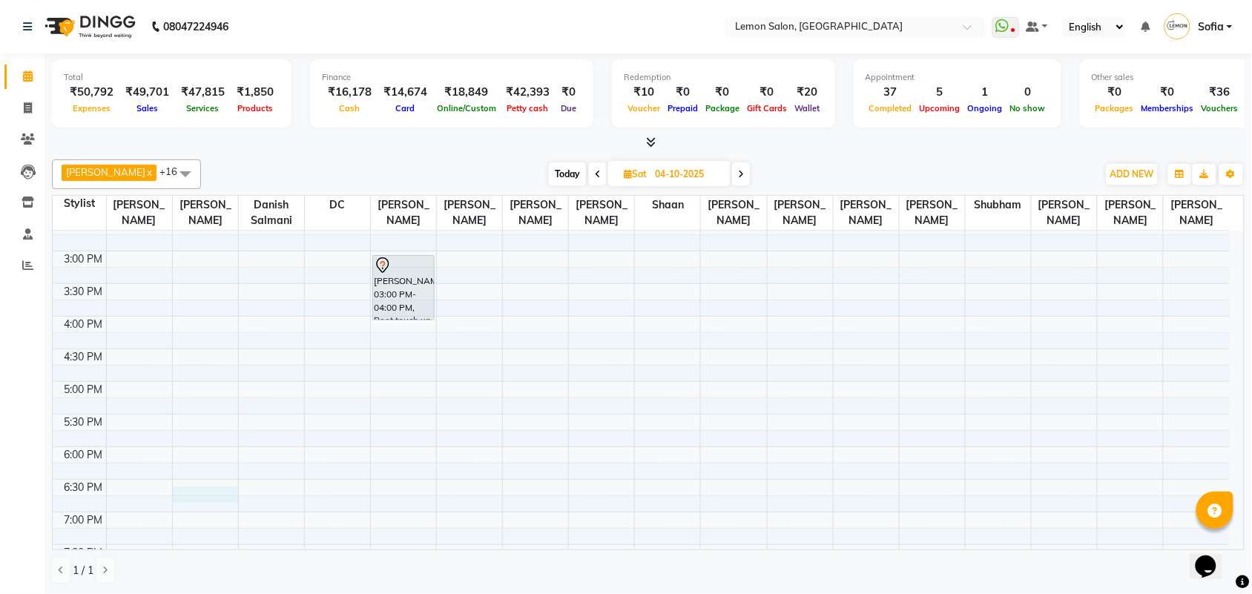
click at [191, 506] on div "9:00 AM 9:30 AM 10:00 AM 10:30 AM 11:00 AM 11:30 AM 12:00 PM 12:30 PM 1:00 PM 1…" at bounding box center [641, 316] width 1177 height 913
select select "7472"
select select "1110"
select select "tentative"
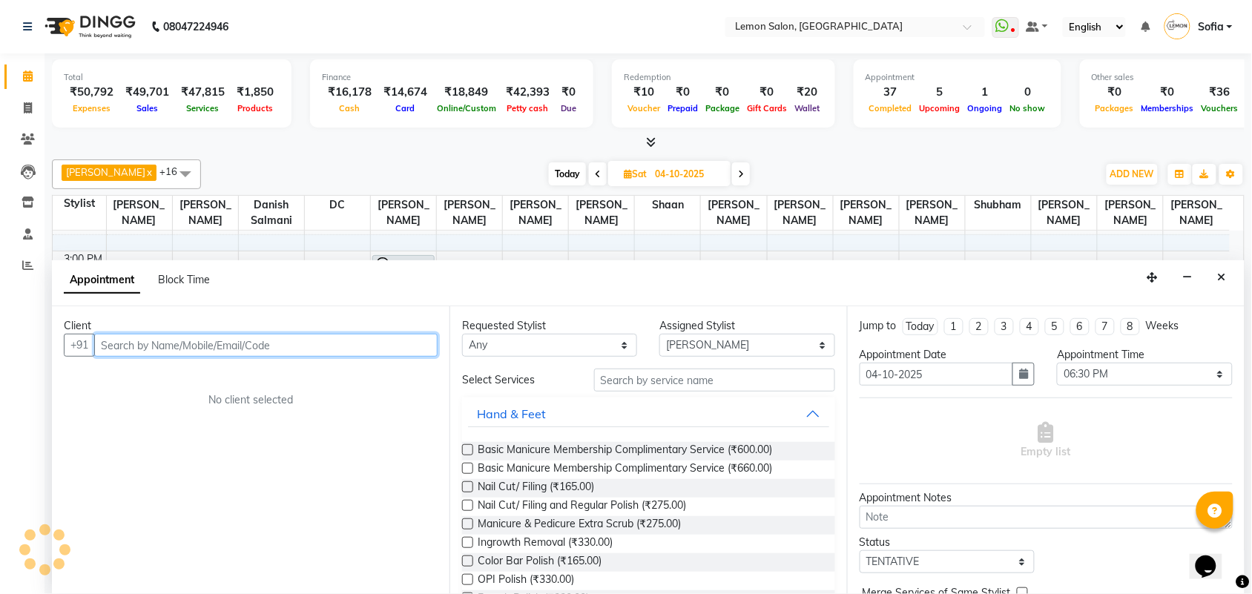
paste input "7738381414"
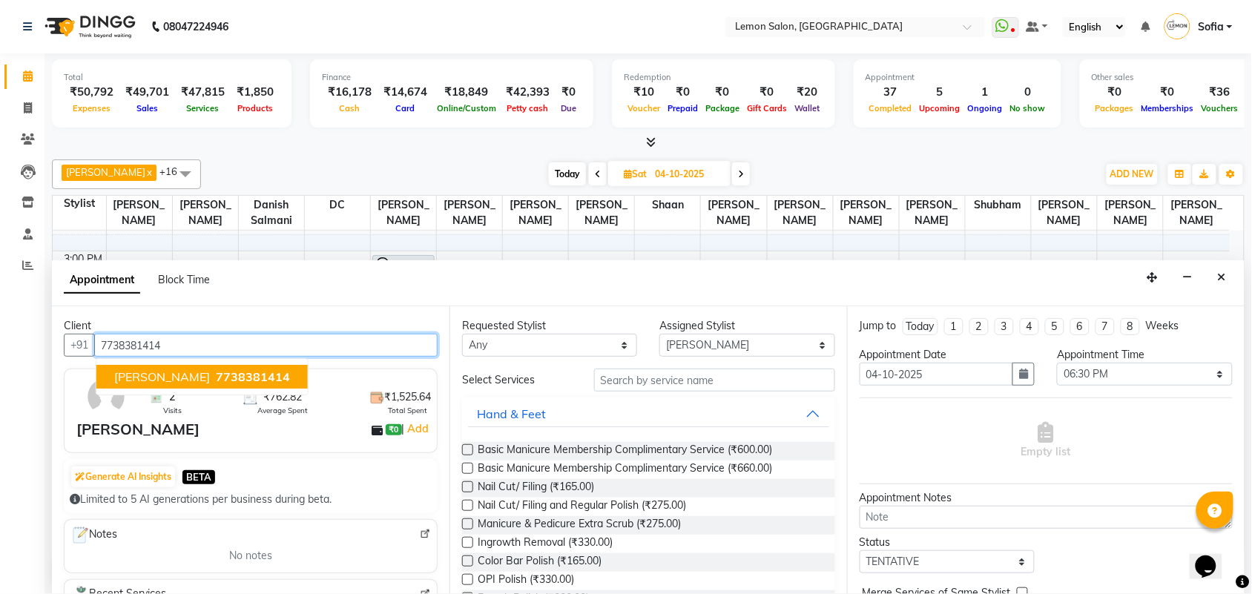
drag, startPoint x: 220, startPoint y: 371, endPoint x: 238, endPoint y: 378, distance: 19.3
click at [223, 371] on button "[PERSON_NAME] 7738381414" at bounding box center [201, 377] width 211 height 24
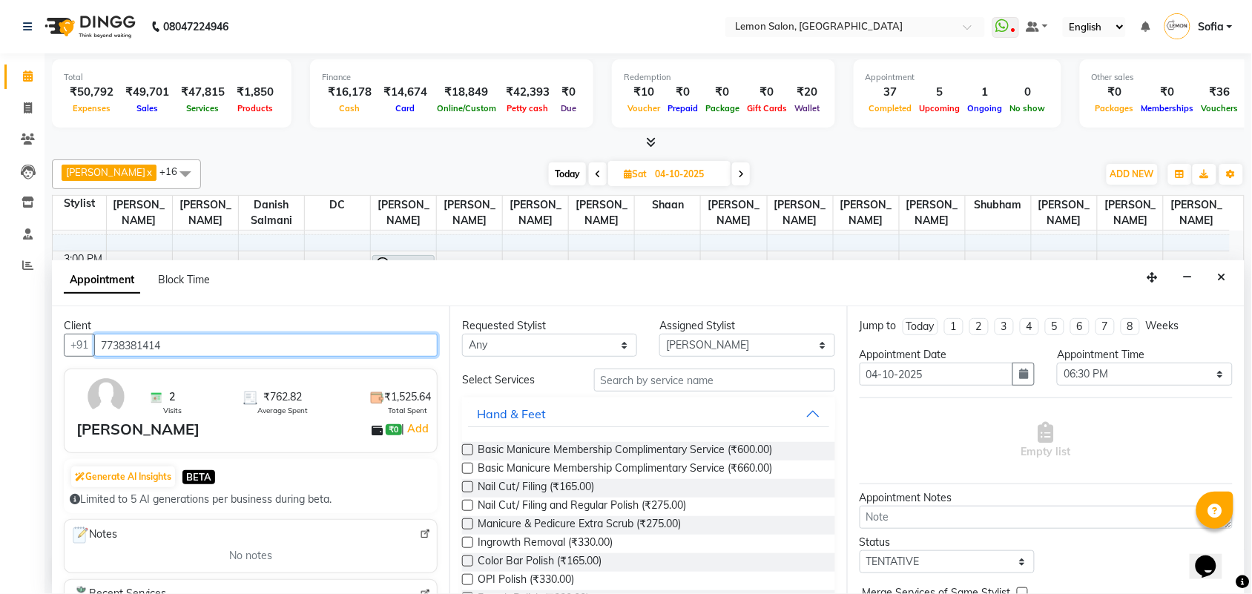
type input "7738381414"
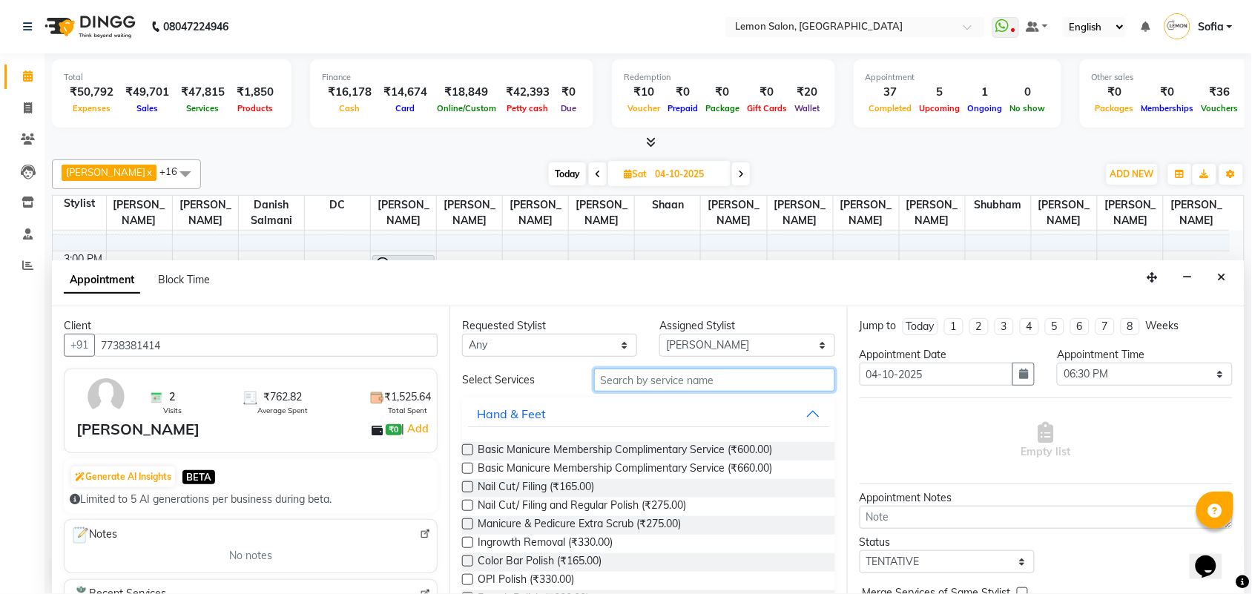
click at [623, 369] on input "text" at bounding box center [714, 380] width 241 height 23
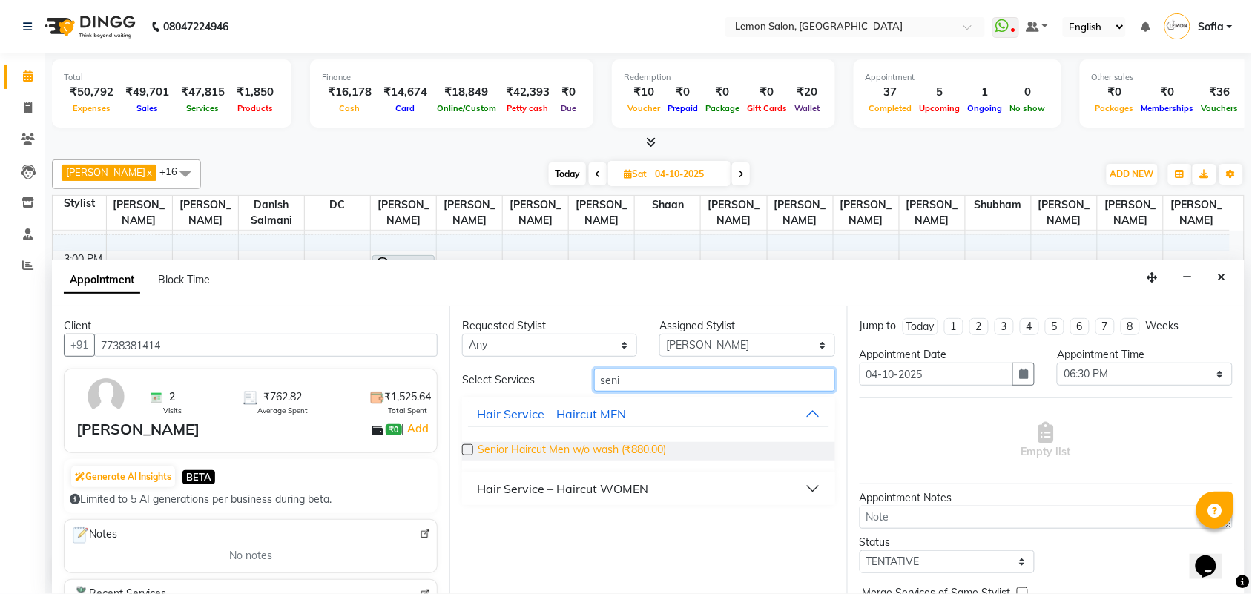
type input "seni"
click at [553, 449] on span "Senior Haircut Men w/o wash (₹880.00)" at bounding box center [572, 451] width 188 height 19
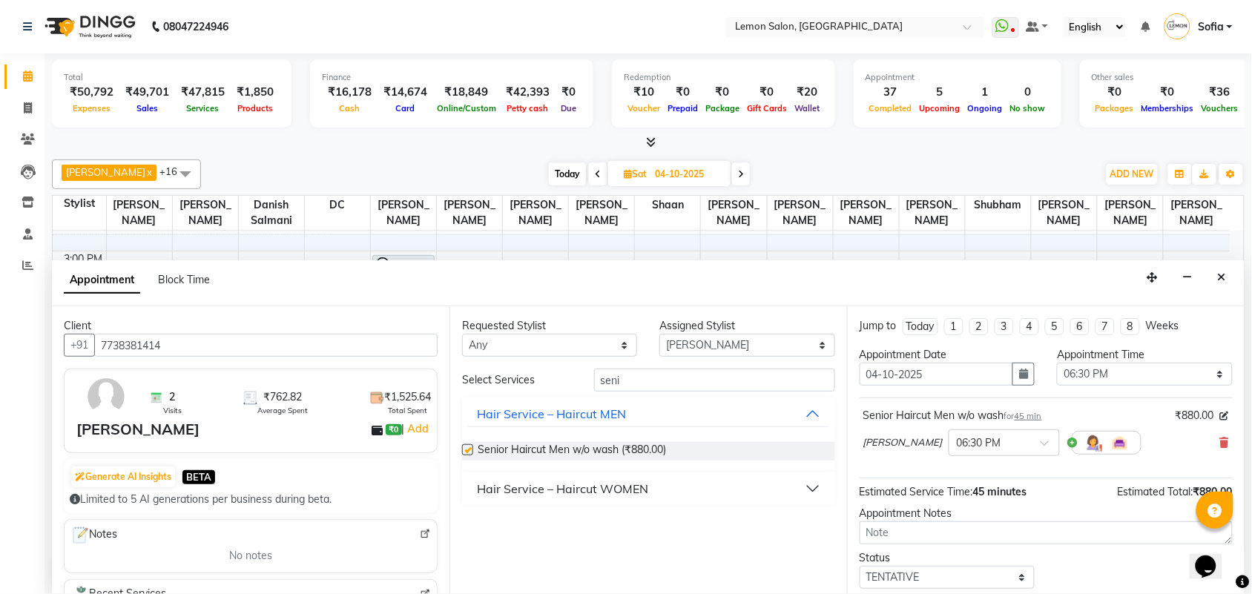
checkbox input "false"
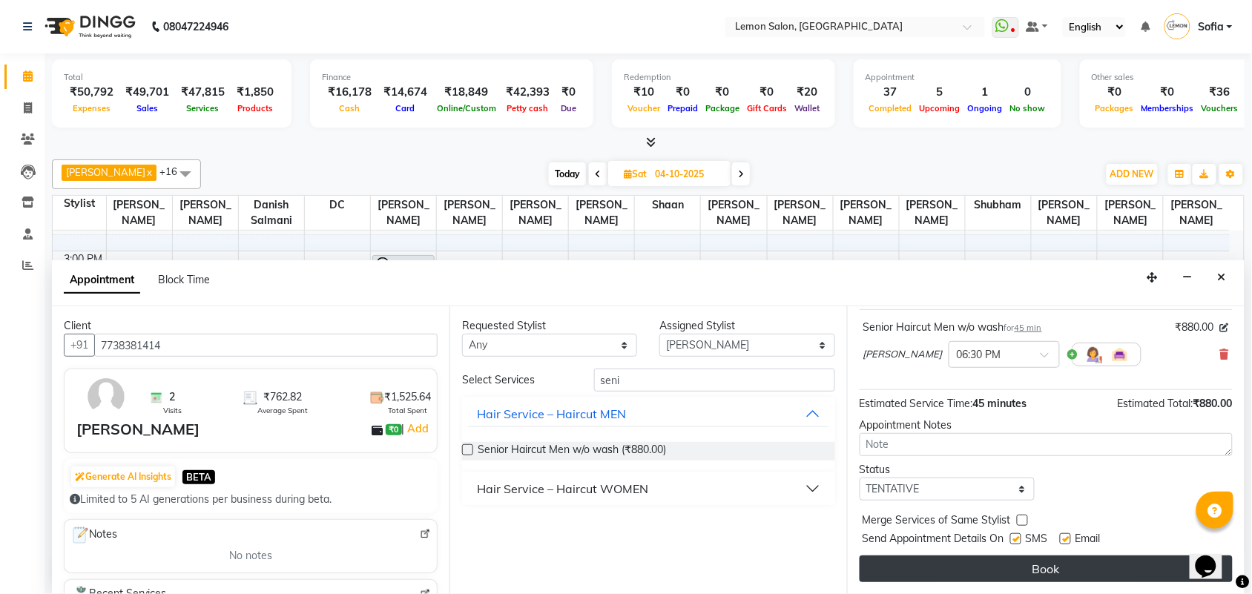
click at [985, 573] on button "Book" at bounding box center [1046, 569] width 373 height 27
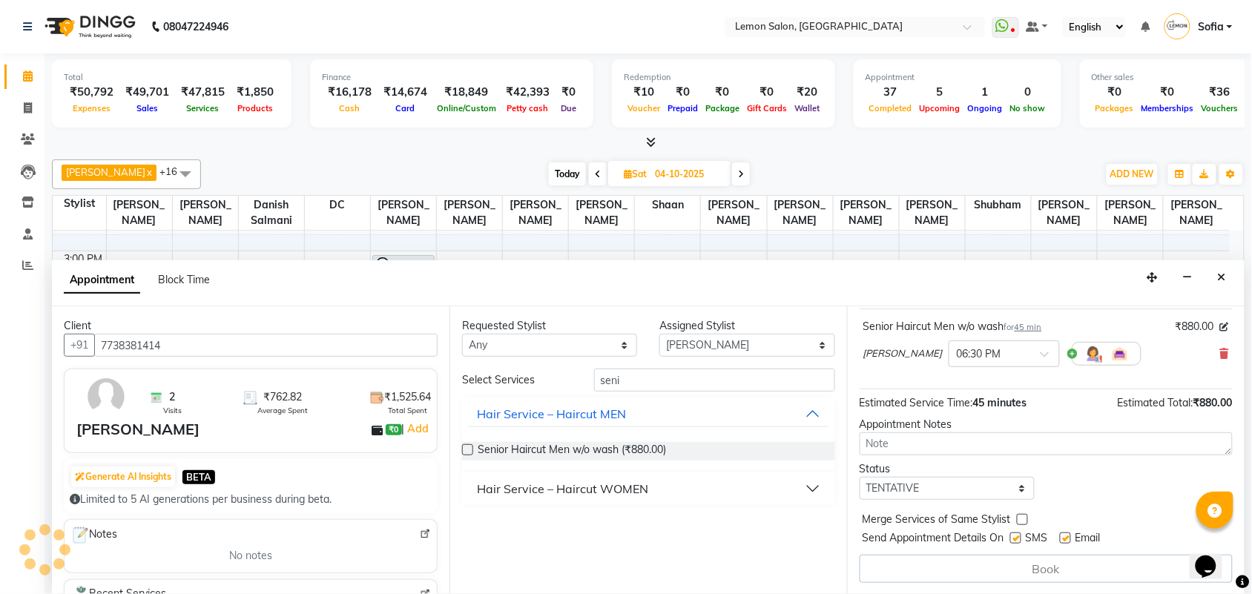
scroll to position [0, 0]
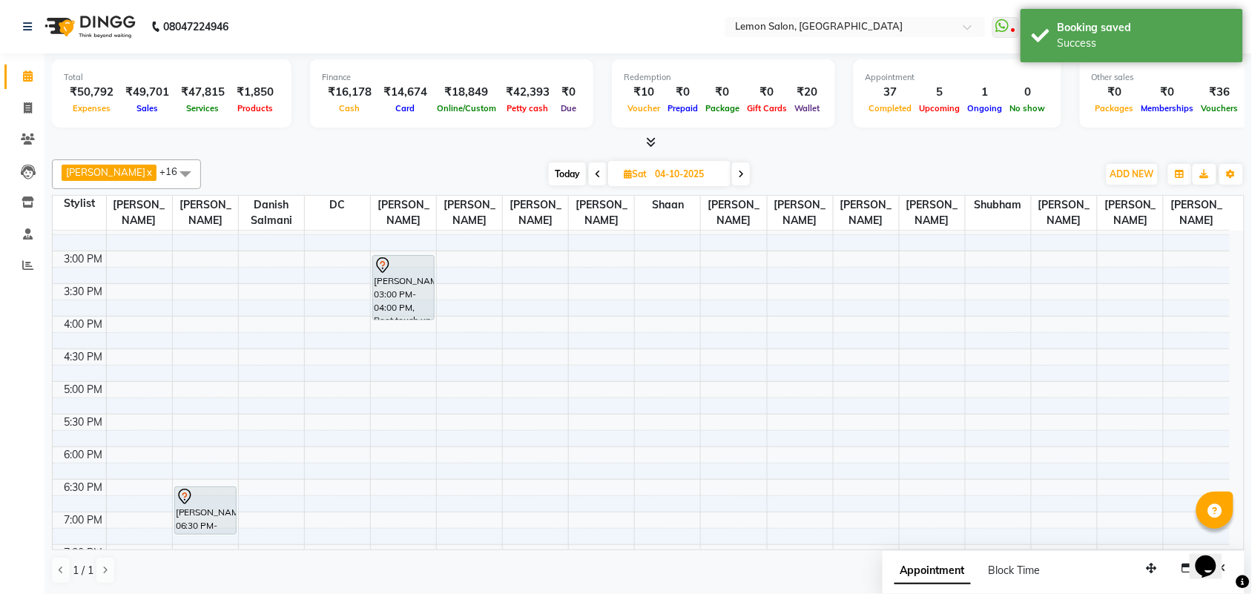
click at [551, 177] on span "Today" at bounding box center [567, 173] width 37 height 23
type input "03-10-2025"
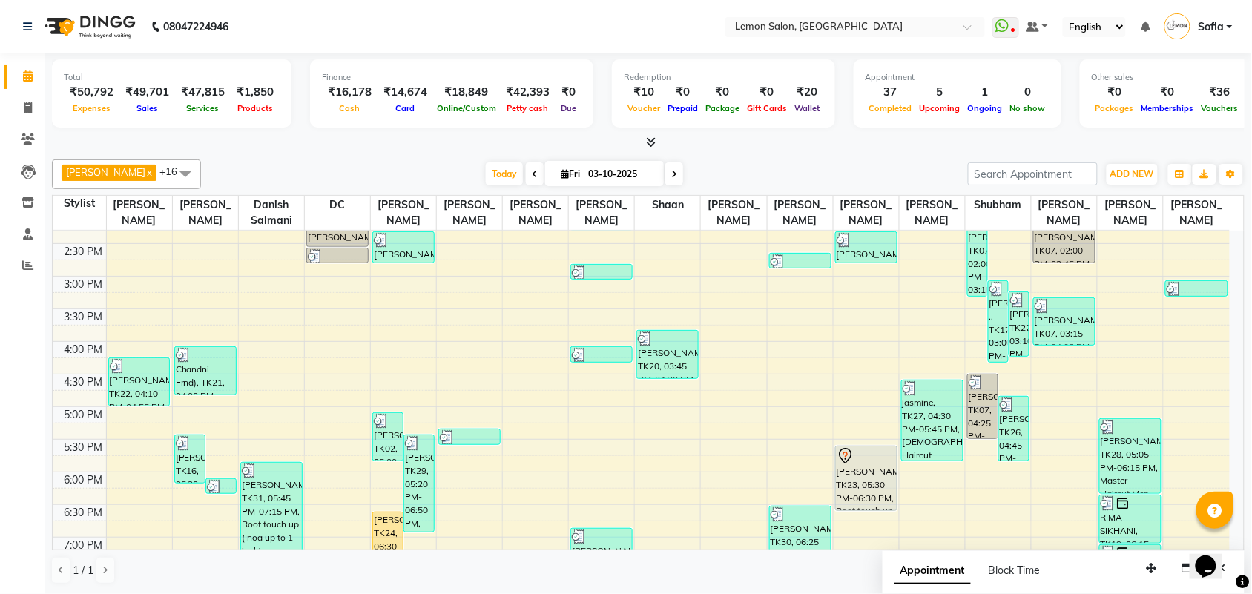
scroll to position [342, 0]
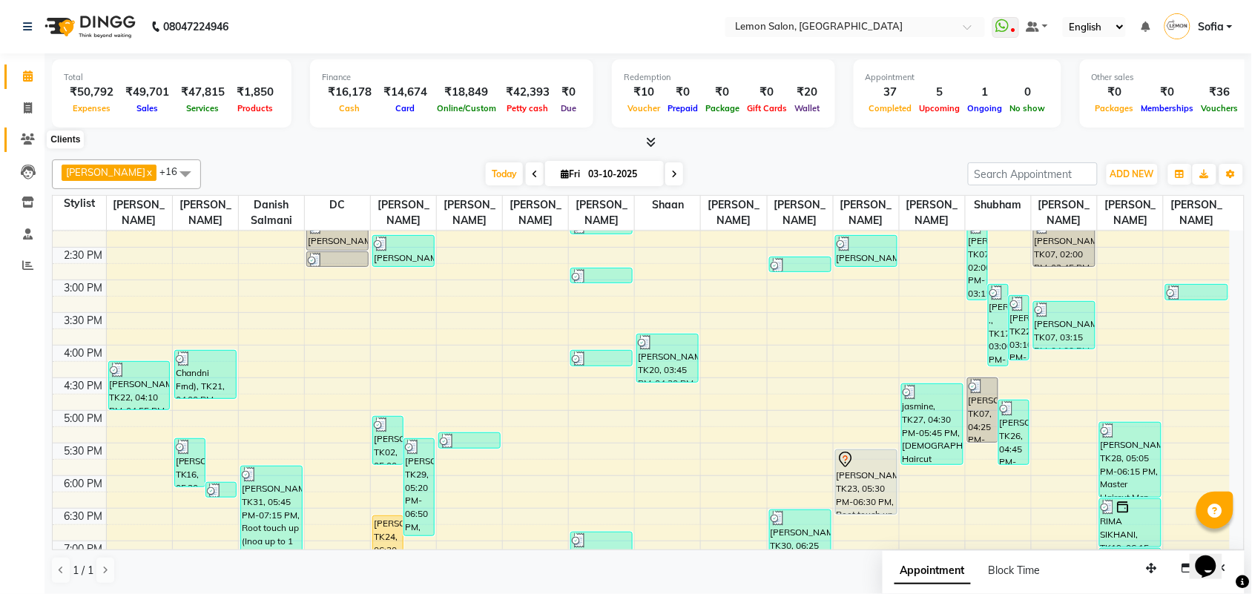
click at [27, 137] on icon at bounding box center [28, 139] width 14 height 11
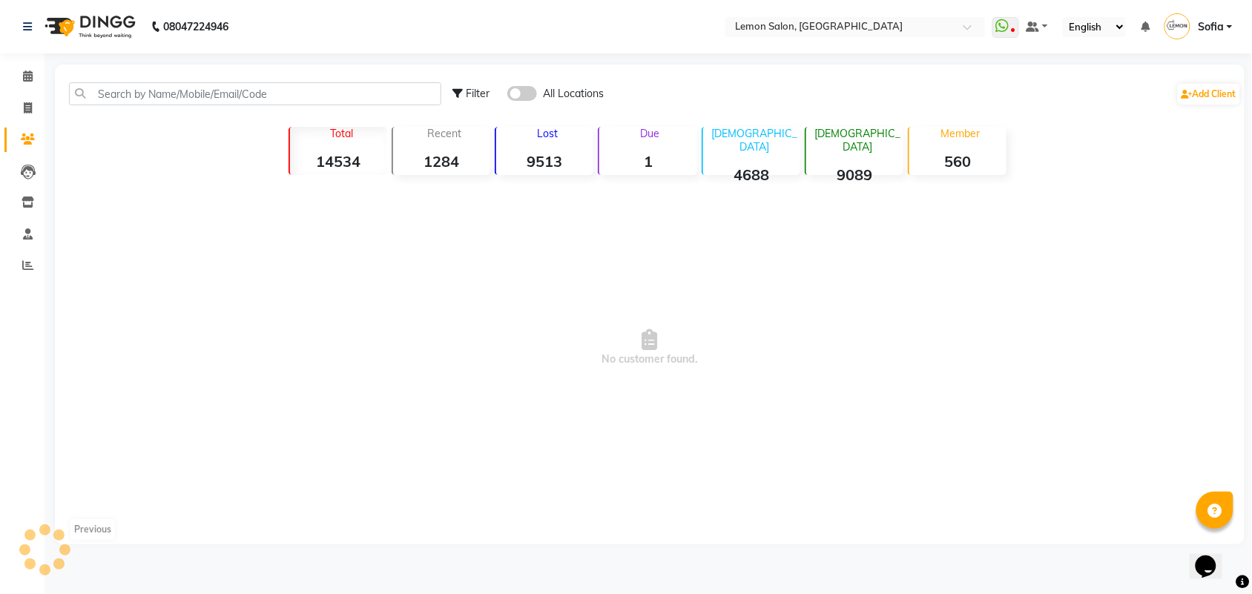
click at [202, 108] on div "Filter All Locations Add Client" at bounding box center [650, 93] width 1184 height 47
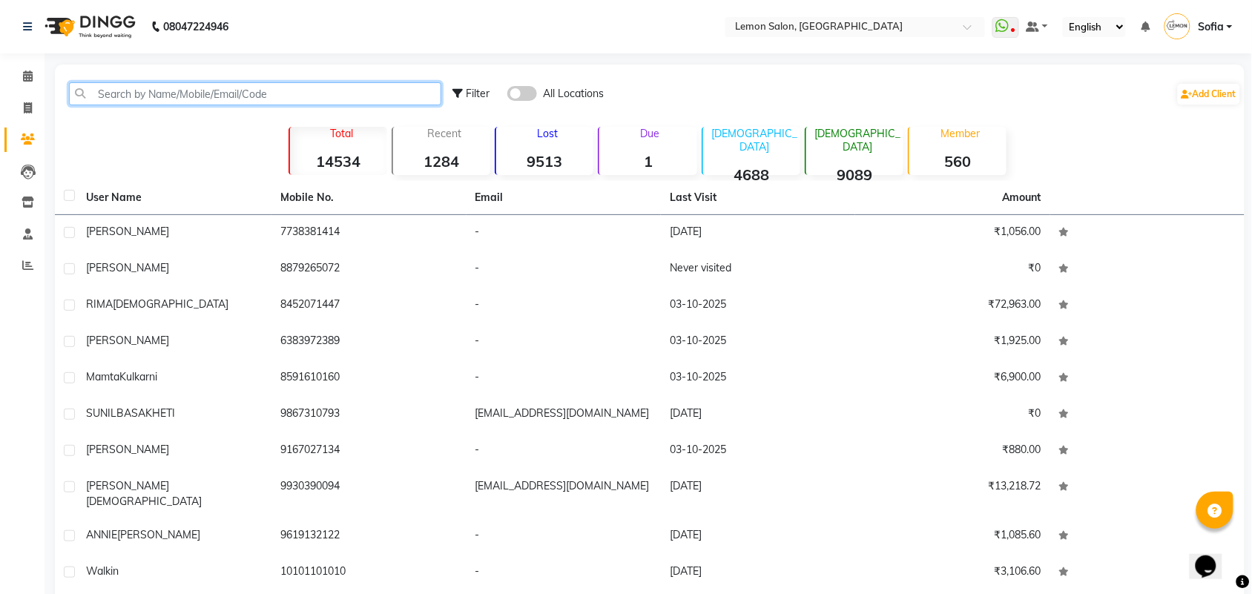
click at [201, 98] on input "text" at bounding box center [255, 93] width 372 height 23
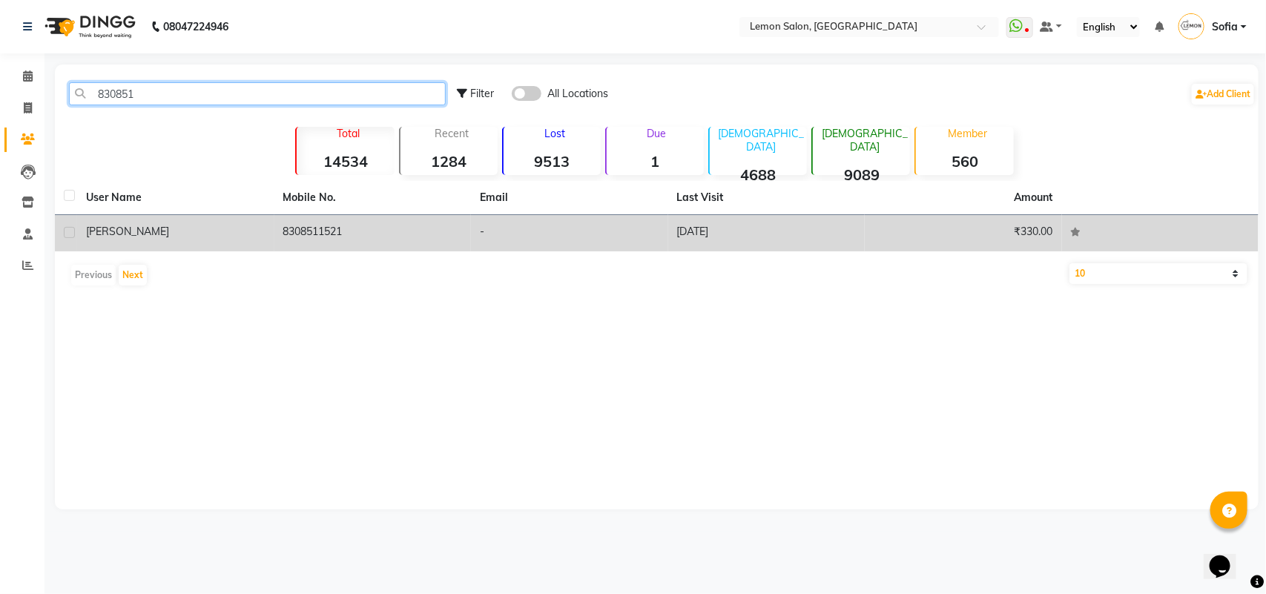
type input "830851"
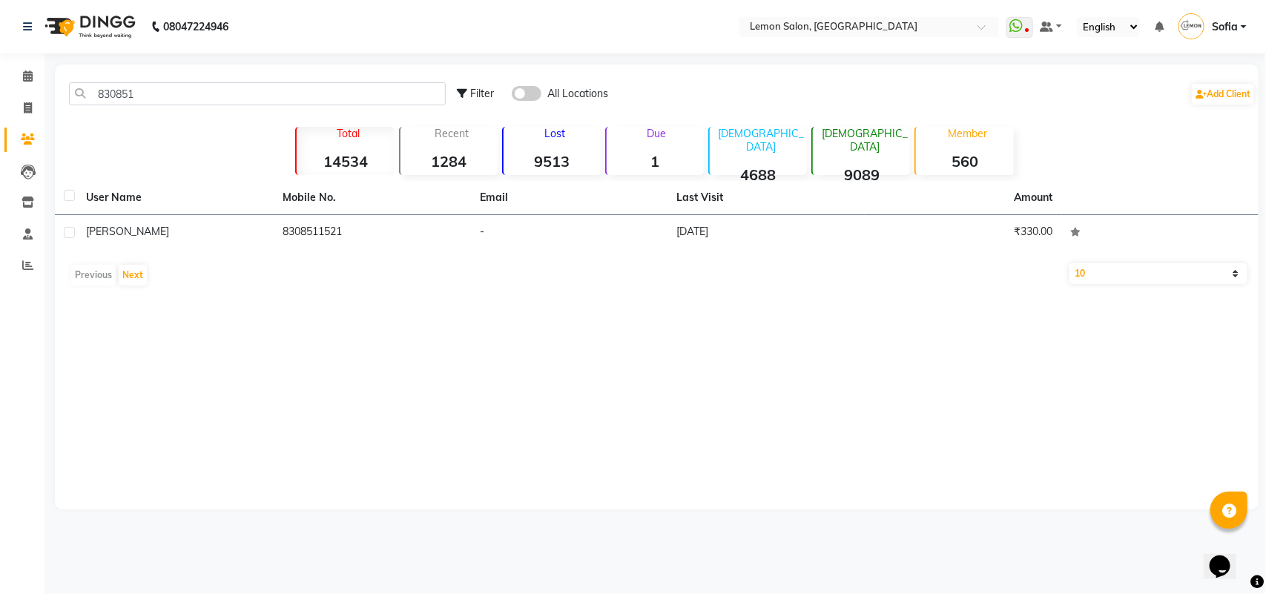
drag, startPoint x: 238, startPoint y: 232, endPoint x: 330, endPoint y: 242, distance: 92.5
click at [239, 234] on div "[PERSON_NAME]" at bounding box center [176, 232] width 180 height 16
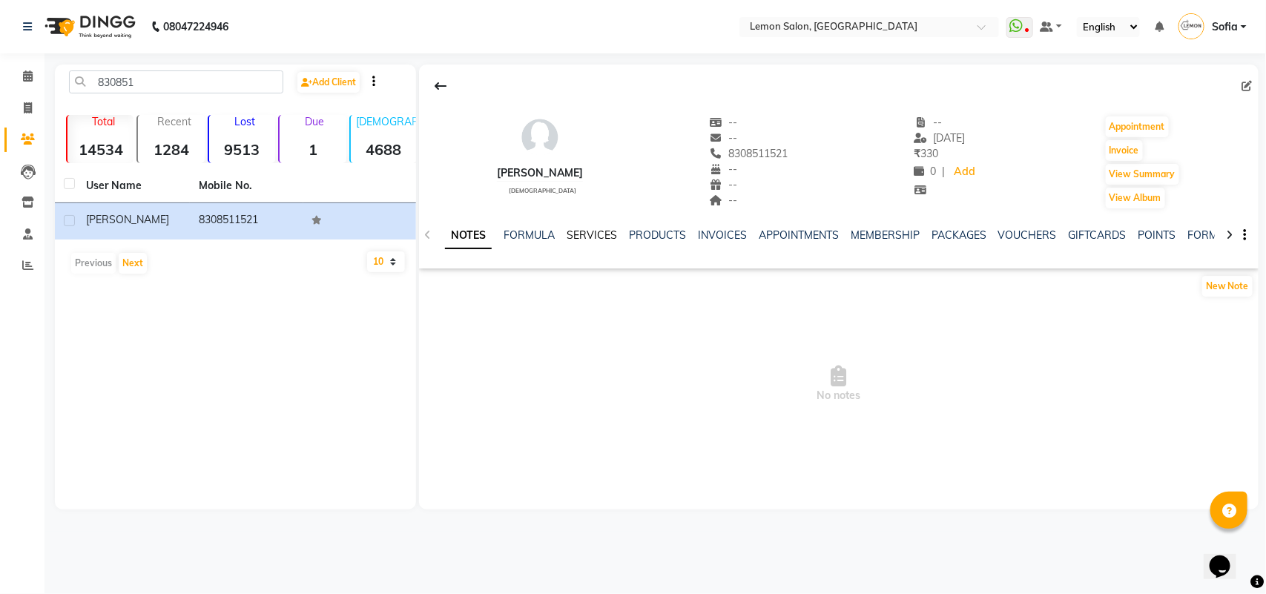
click at [614, 235] on link "SERVICES" at bounding box center [592, 235] width 50 height 13
click at [572, 239] on link "SERVICES" at bounding box center [592, 235] width 50 height 13
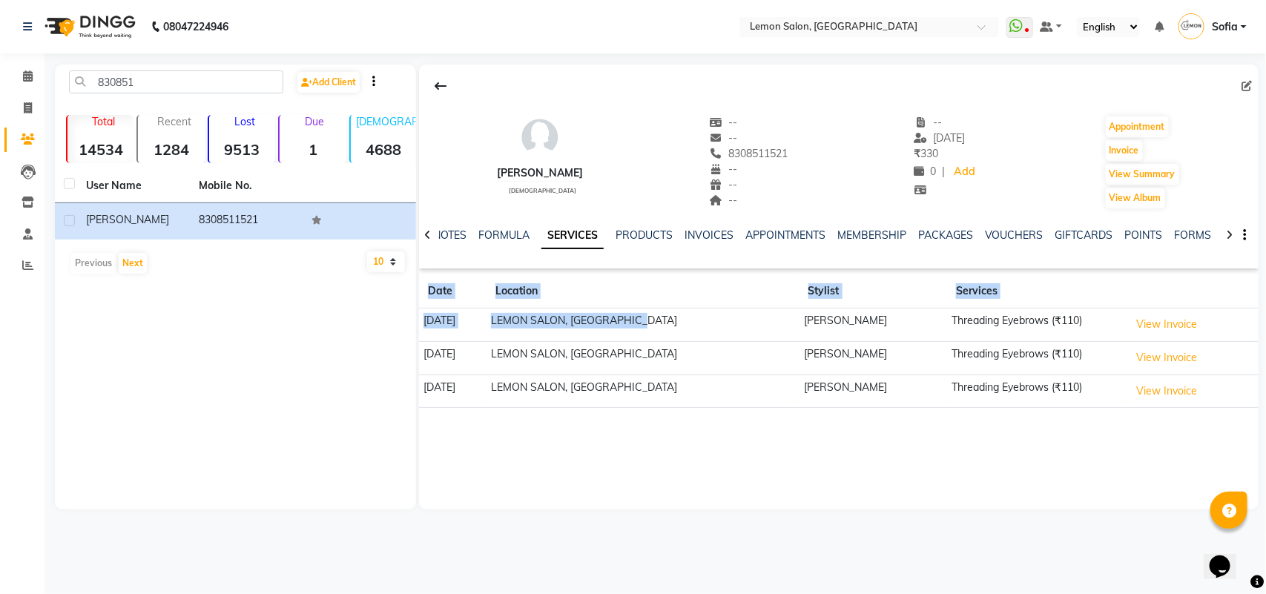
drag, startPoint x: 763, startPoint y: 332, endPoint x: 826, endPoint y: 413, distance: 102.6
click at [826, 413] on div "Aishwarya [DEMOGRAPHIC_DATA] -- -- 8308511521 -- -- -- -- [DATE] ₹ 330 0 | Add …" at bounding box center [839, 242] width 840 height 355
click at [836, 407] on td "[PERSON_NAME]" at bounding box center [874, 391] width 148 height 33
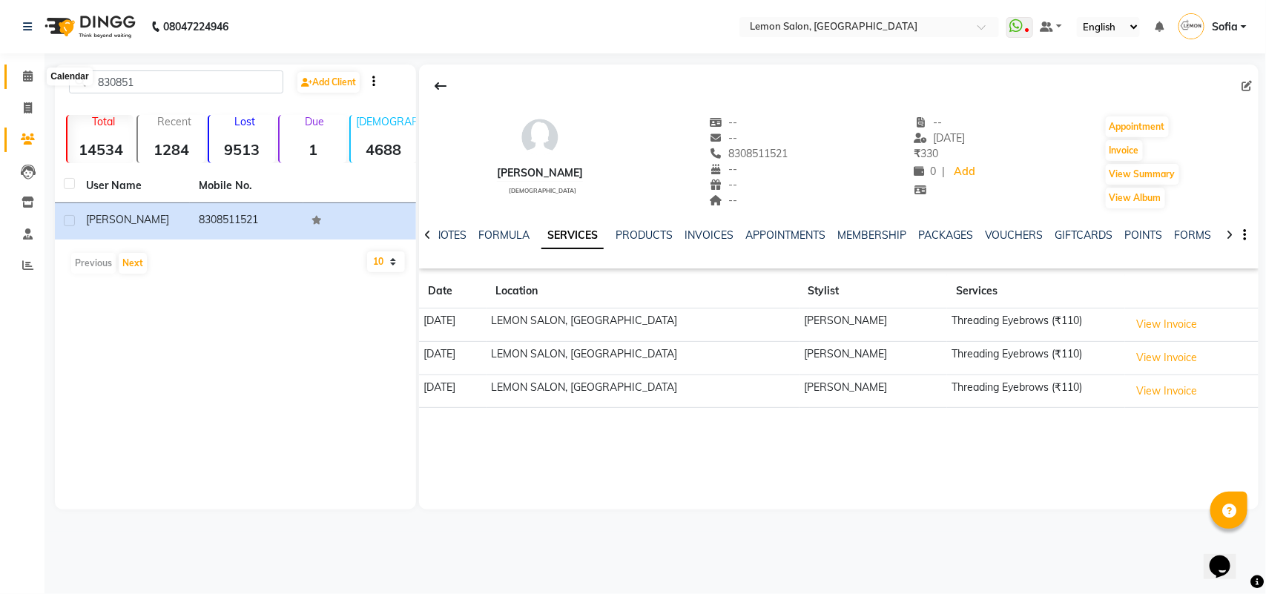
click at [27, 69] on span at bounding box center [28, 76] width 26 height 17
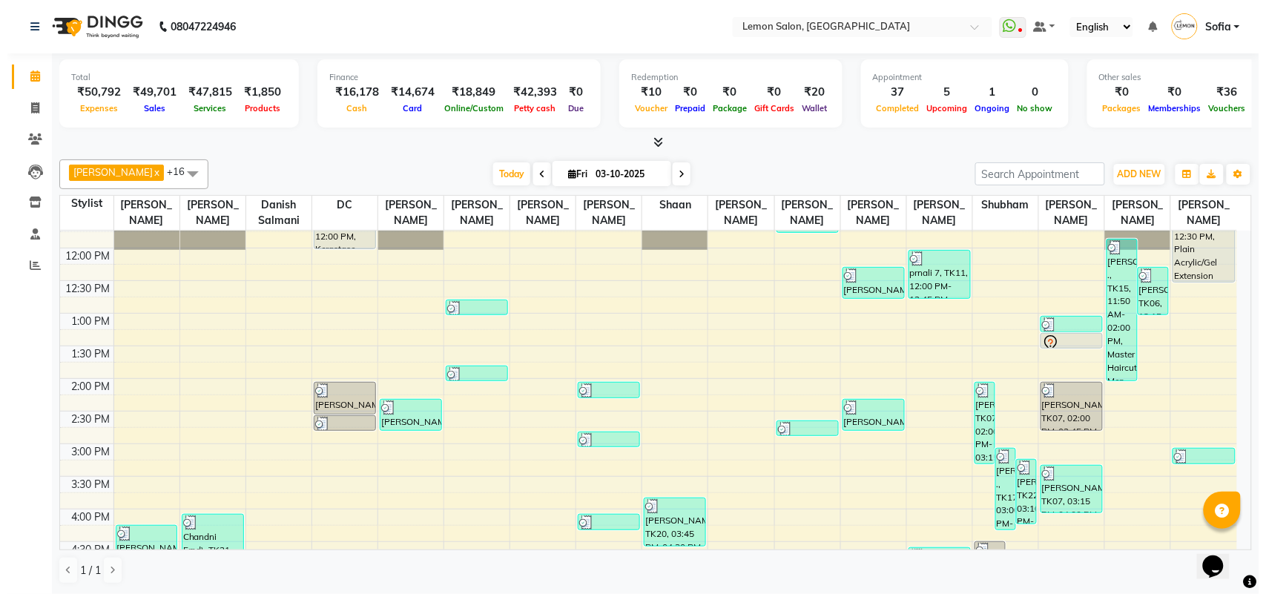
scroll to position [185, 0]
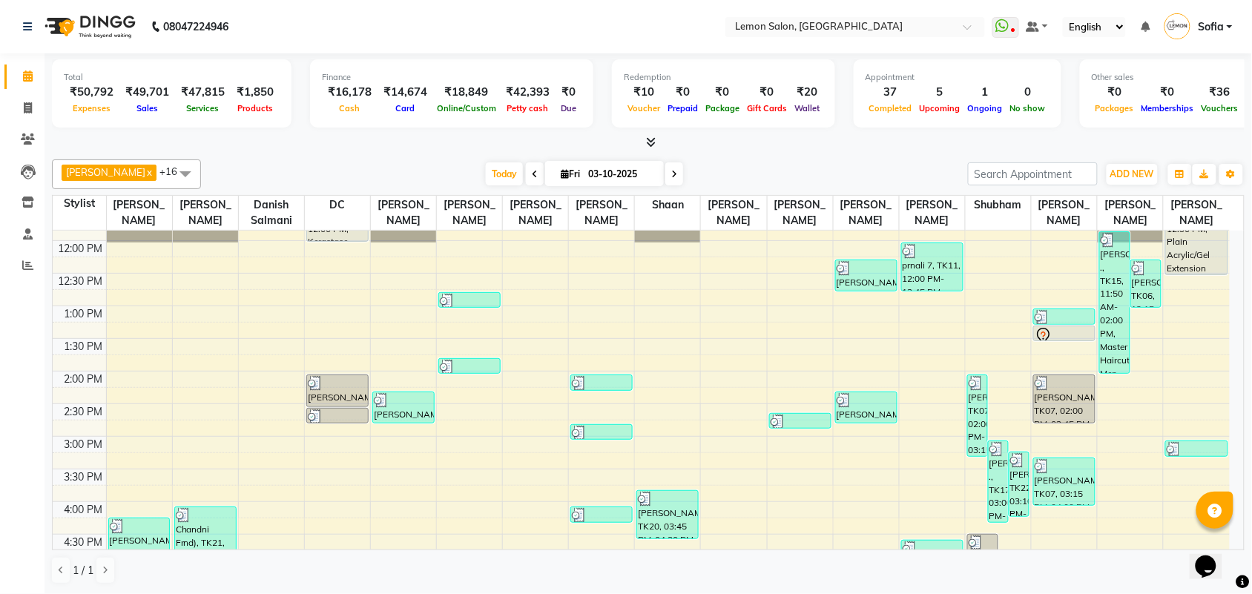
click at [1215, 27] on span "Sofia" at bounding box center [1211, 27] width 26 height 16
click at [1200, 95] on link "Sign out" at bounding box center [1157, 106] width 136 height 23
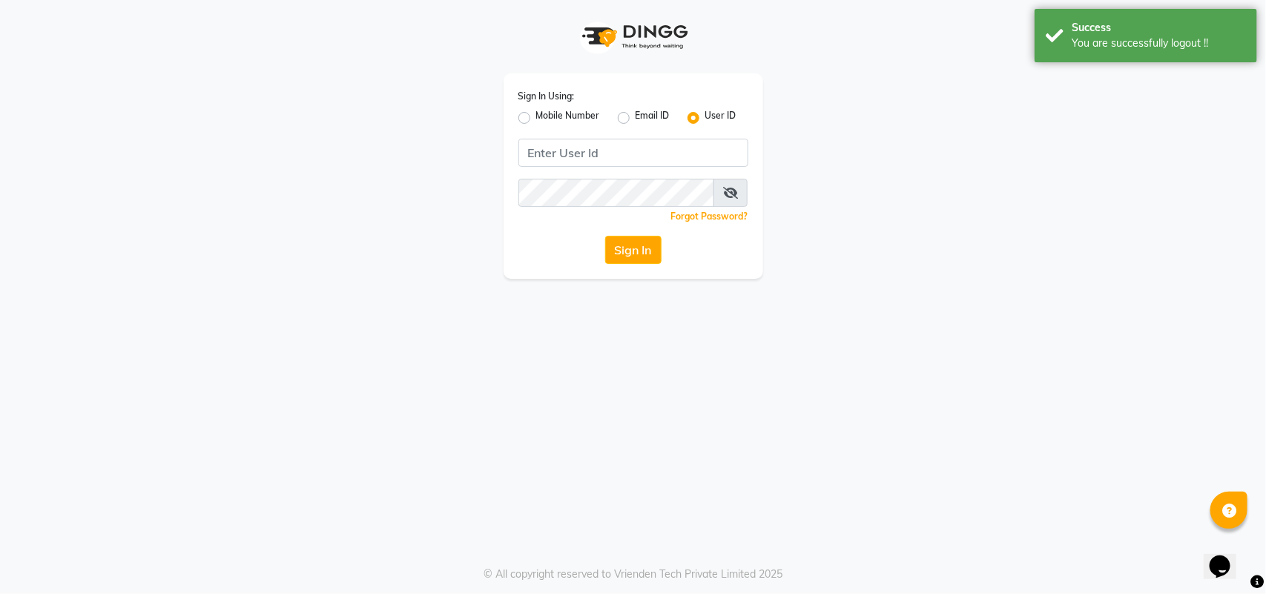
click at [536, 114] on label "Mobile Number" at bounding box center [568, 118] width 64 height 18
click at [536, 114] on input "Mobile Number" at bounding box center [541, 114] width 10 height 10
radio input "true"
radio input "false"
click at [633, 154] on input "Username" at bounding box center [658, 153] width 180 height 28
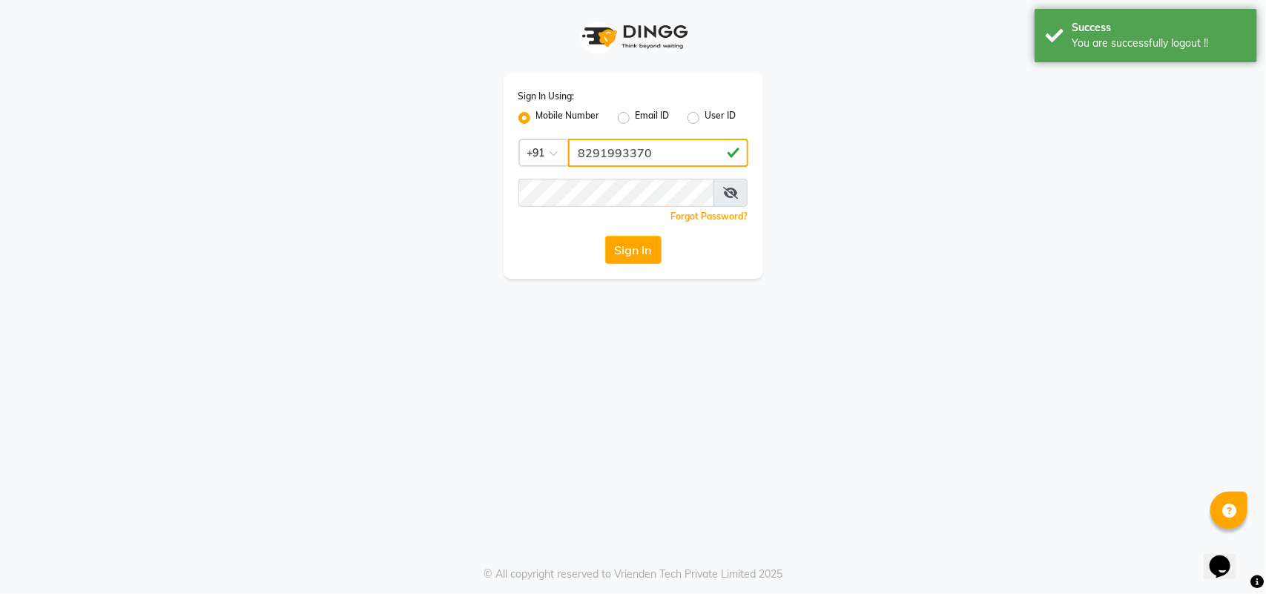
type input "8291993370"
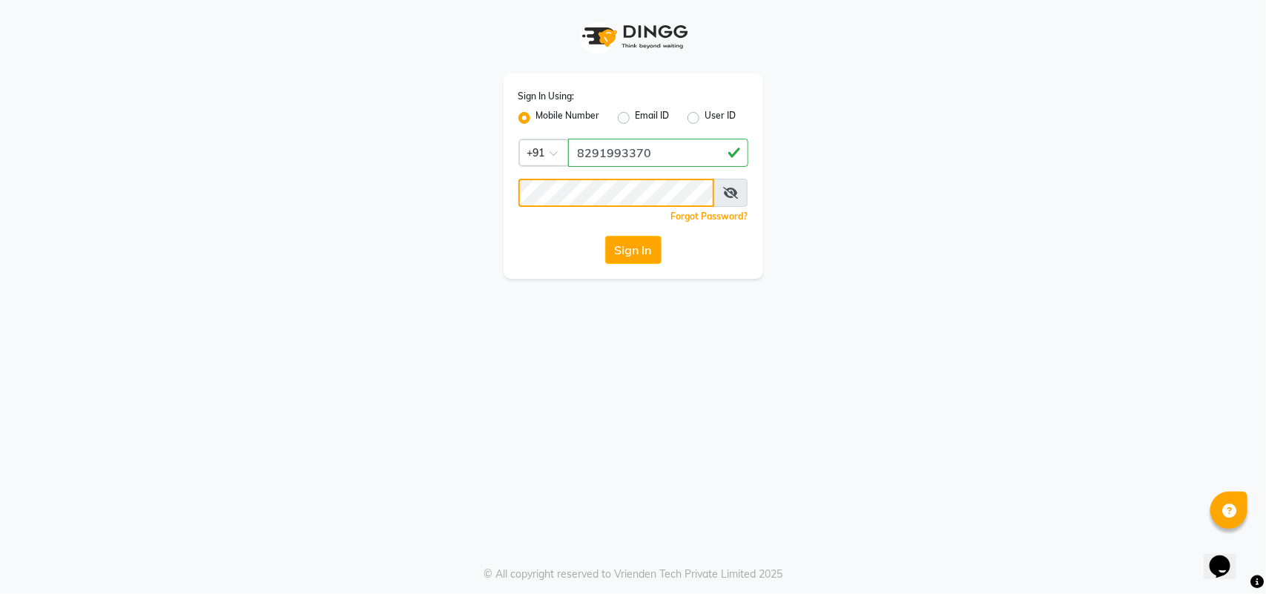
click at [605, 236] on button "Sign In" at bounding box center [633, 250] width 56 height 28
